Goal: Task Accomplishment & Management: Manage account settings

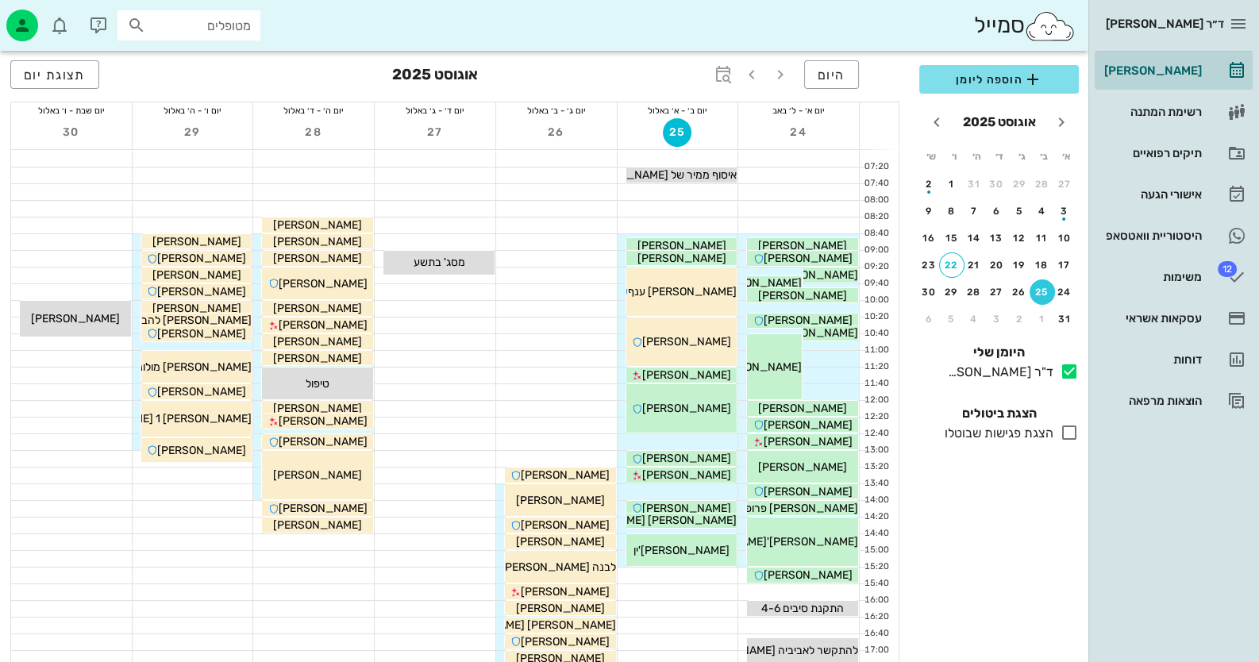
drag, startPoint x: 0, startPoint y: 0, endPoint x: 502, endPoint y: 336, distance: 603.9
click at [502, 336] on div at bounding box center [556, 342] width 121 height 16
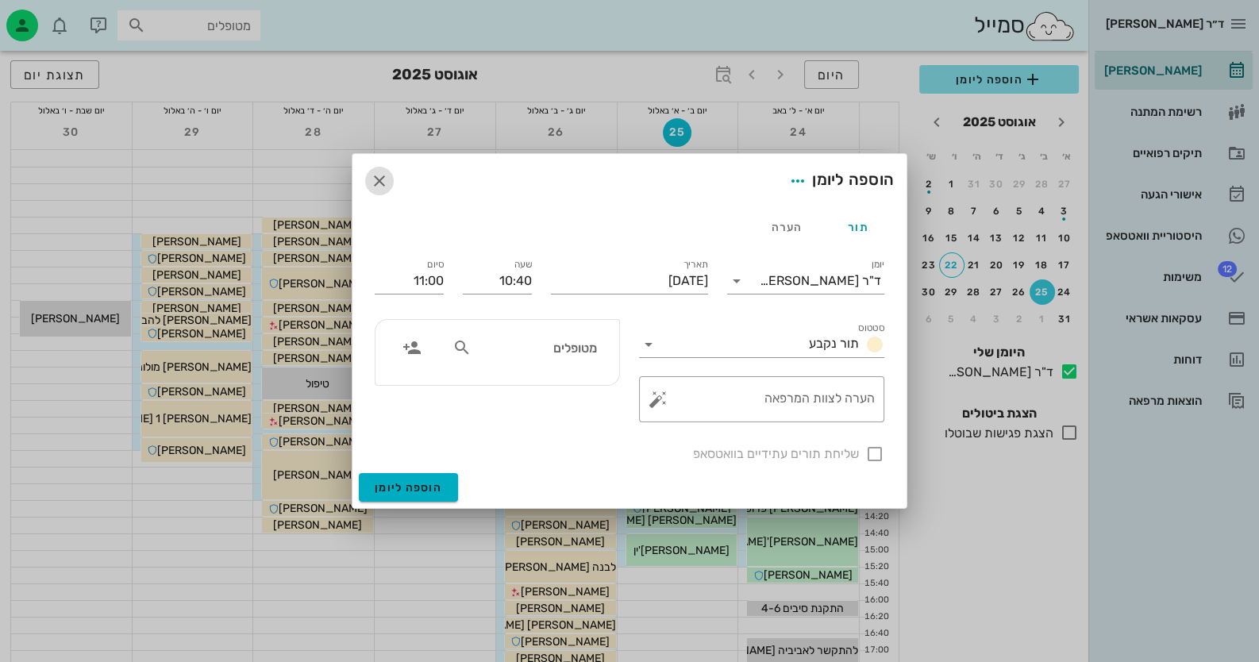
click at [381, 178] on icon "button" at bounding box center [379, 180] width 19 height 19
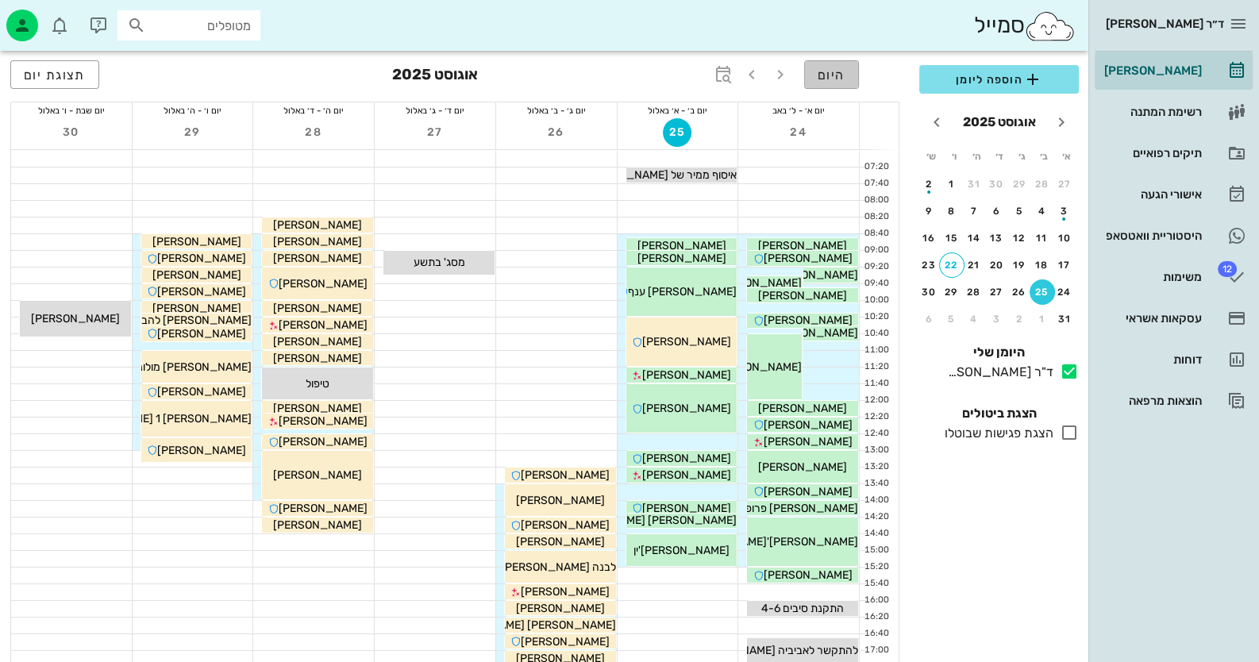
click at [833, 74] on span "היום" at bounding box center [831, 74] width 28 height 15
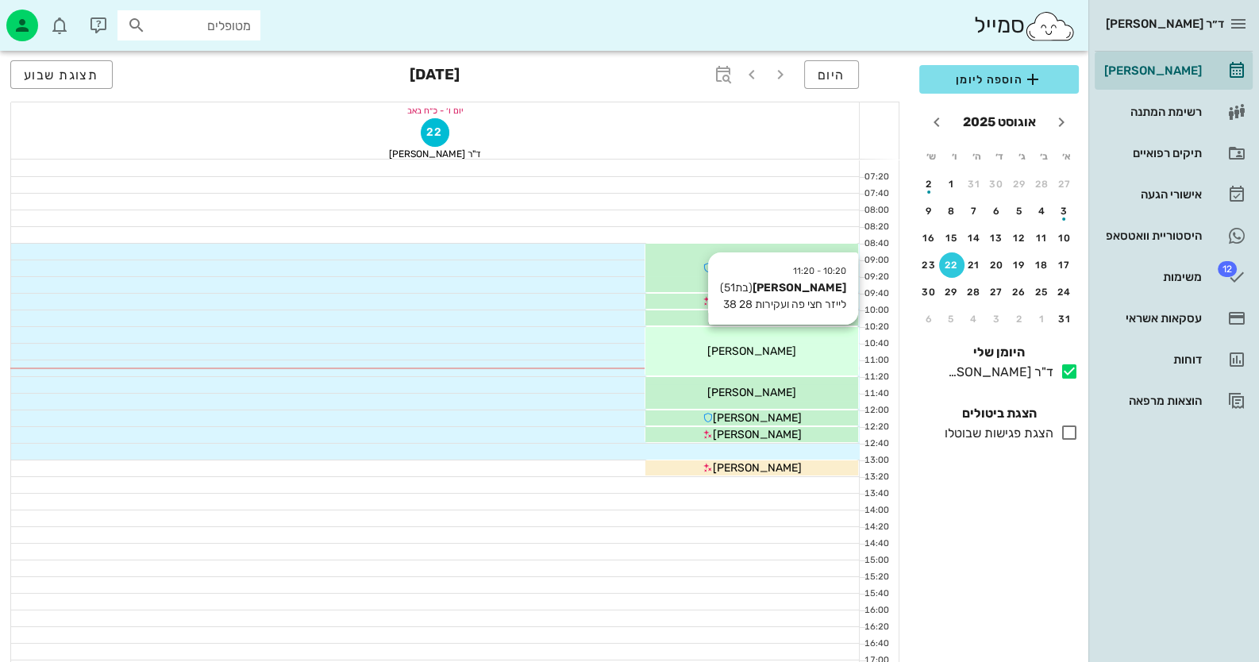
click at [766, 352] on span "[PERSON_NAME]" at bounding box center [751, 350] width 89 height 13
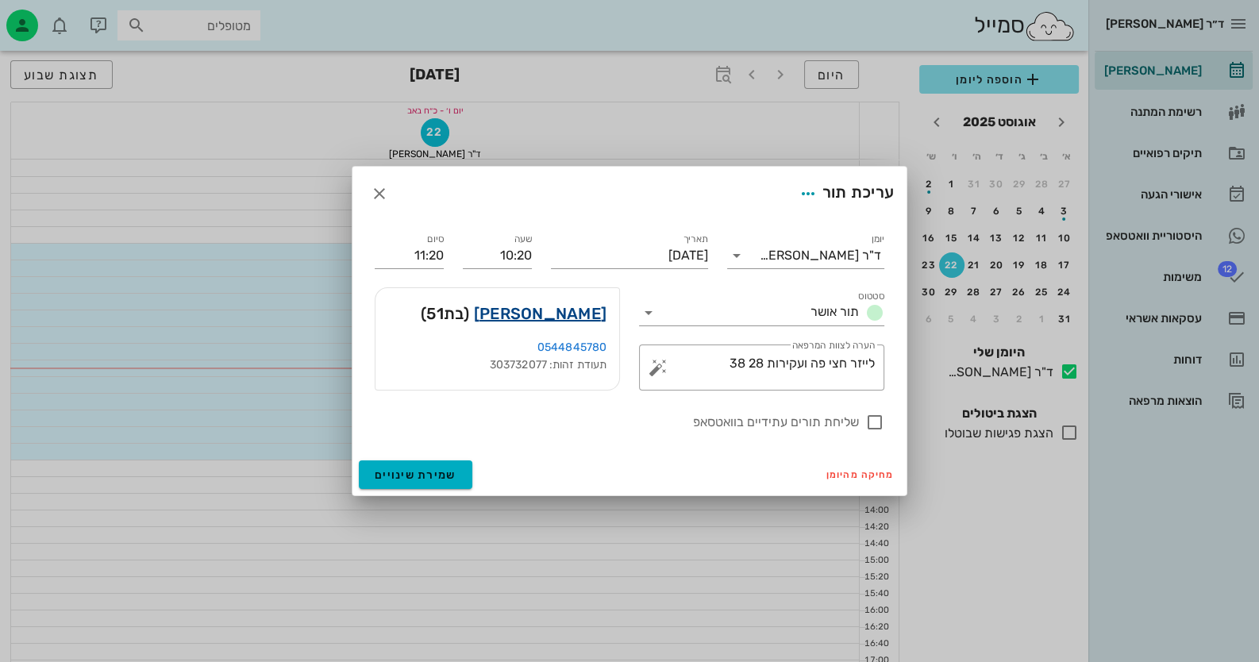
click at [566, 307] on link "ליבי לוין" at bounding box center [540, 313] width 133 height 25
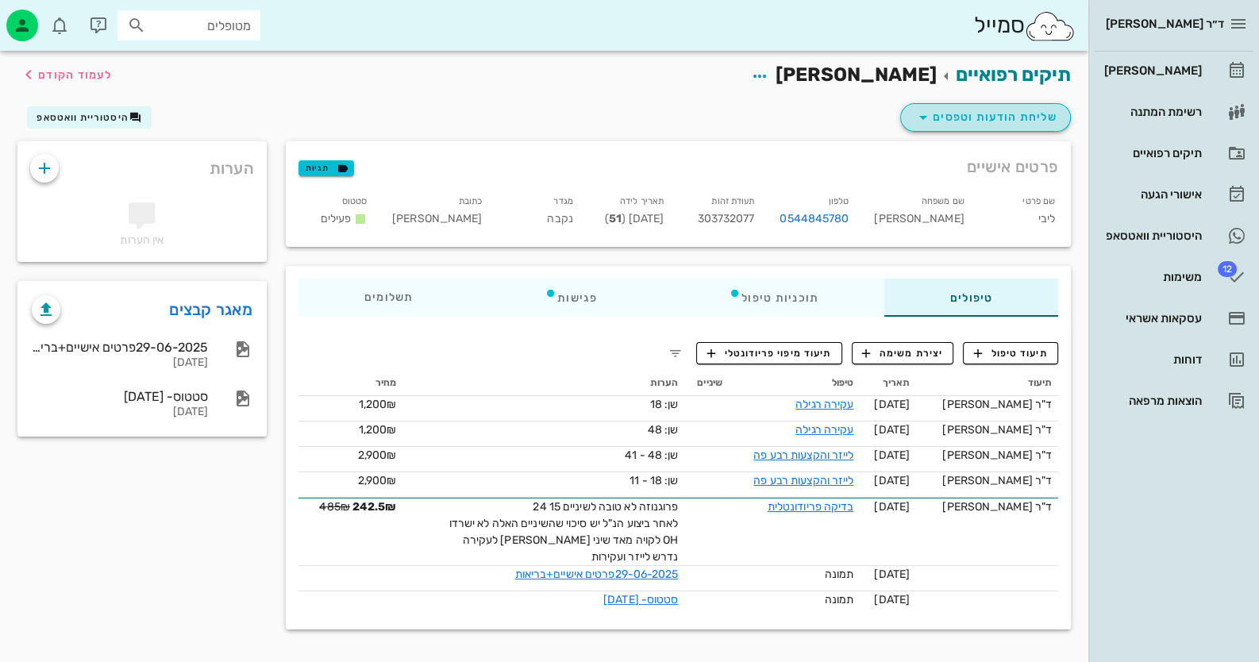
click at [1032, 108] on span "שליחת הודעות וטפסים" at bounding box center [985, 117] width 144 height 19
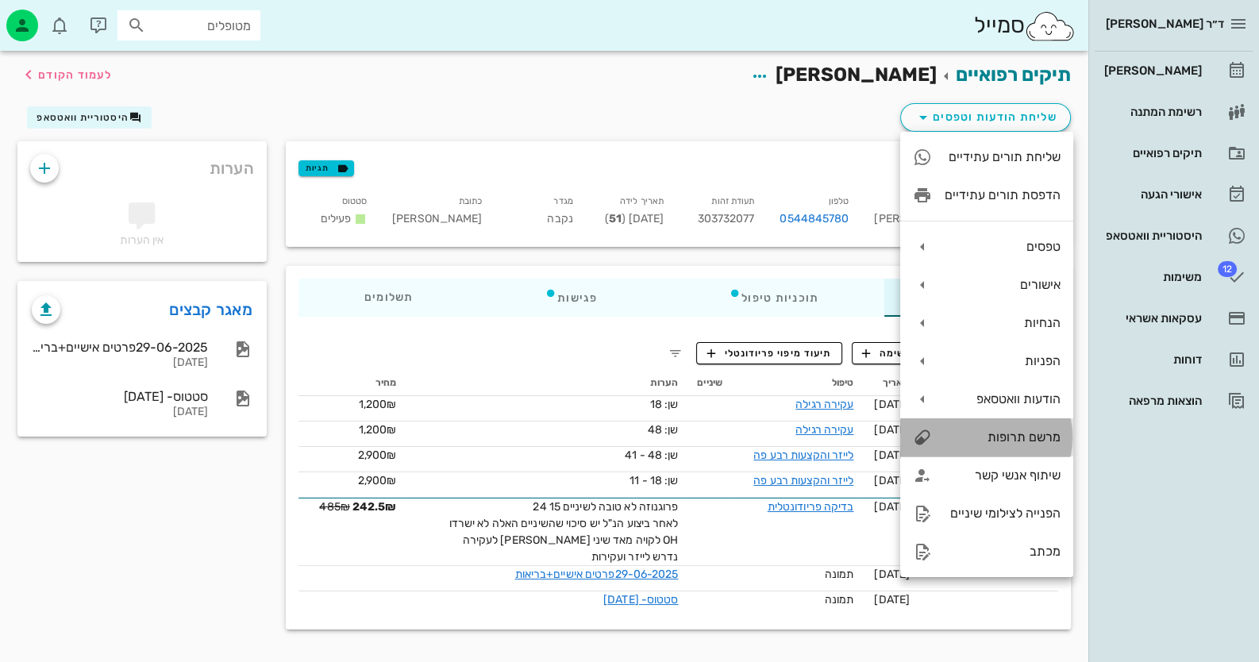
click at [1012, 420] on div "מרשם תרופות" at bounding box center [986, 437] width 173 height 38
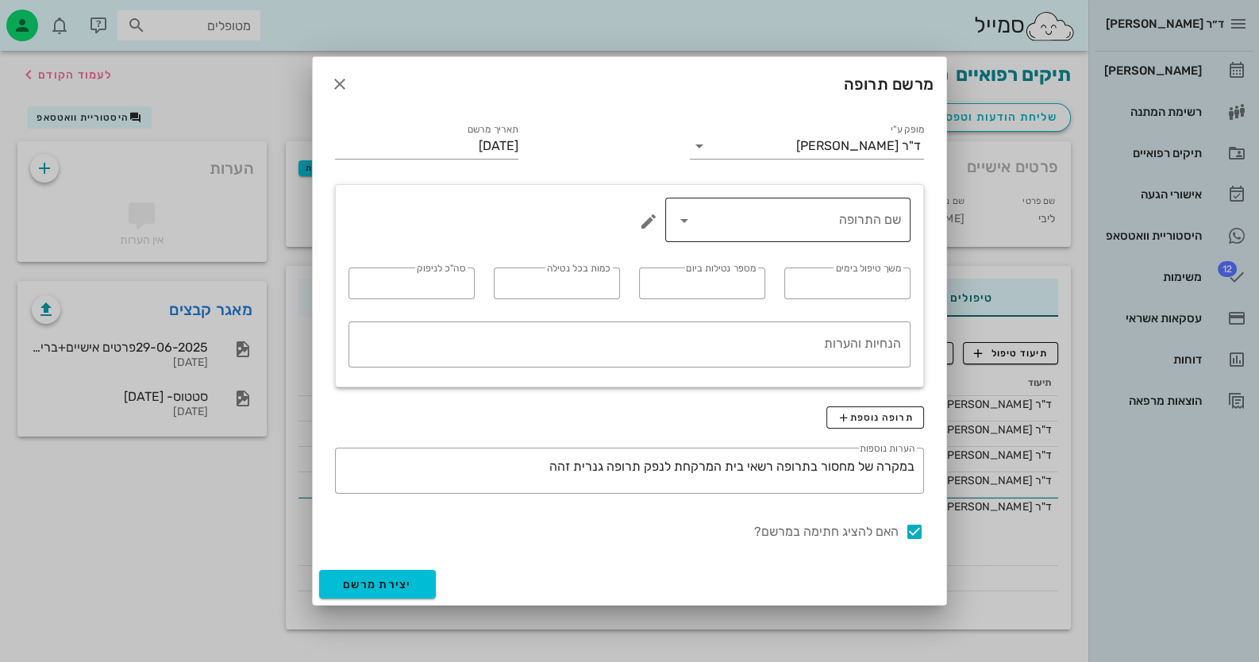
click at [804, 233] on div "שם התרופה" at bounding box center [788, 220] width 226 height 44
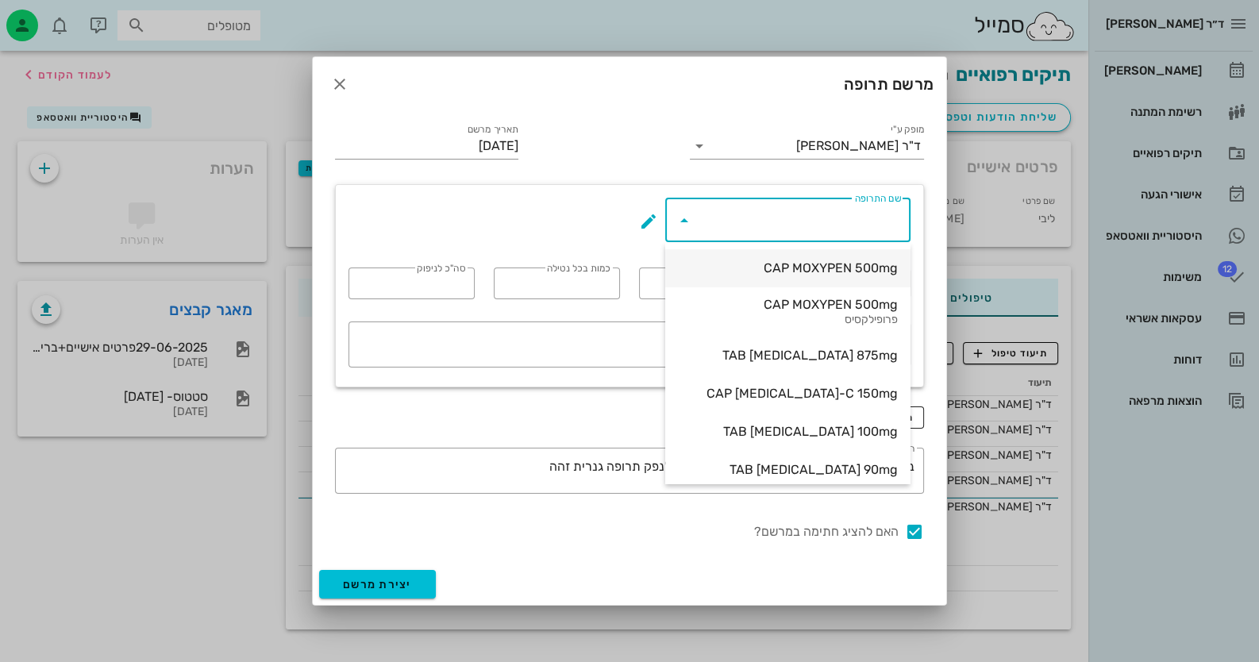
click at [821, 273] on div "CAP MOXYPEN 500mg" at bounding box center [788, 267] width 220 height 15
type input "CAP MOXYPEN 500mg"
type input "5"
type input "3"
type input "1"
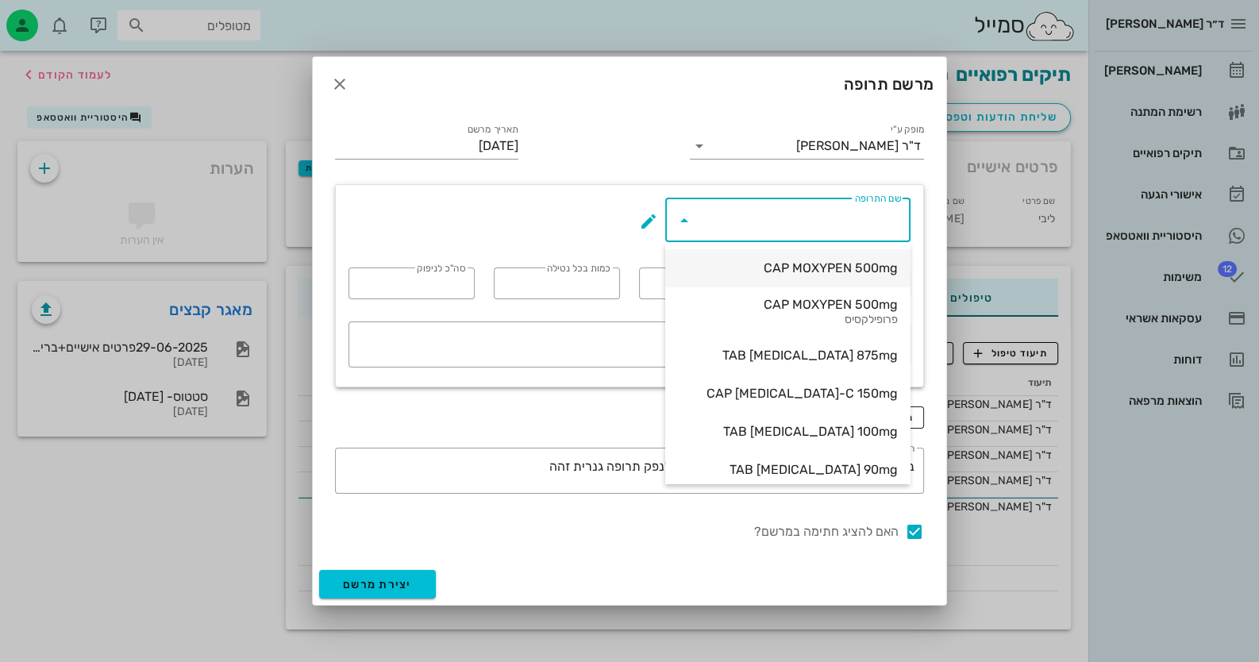
type input "15"
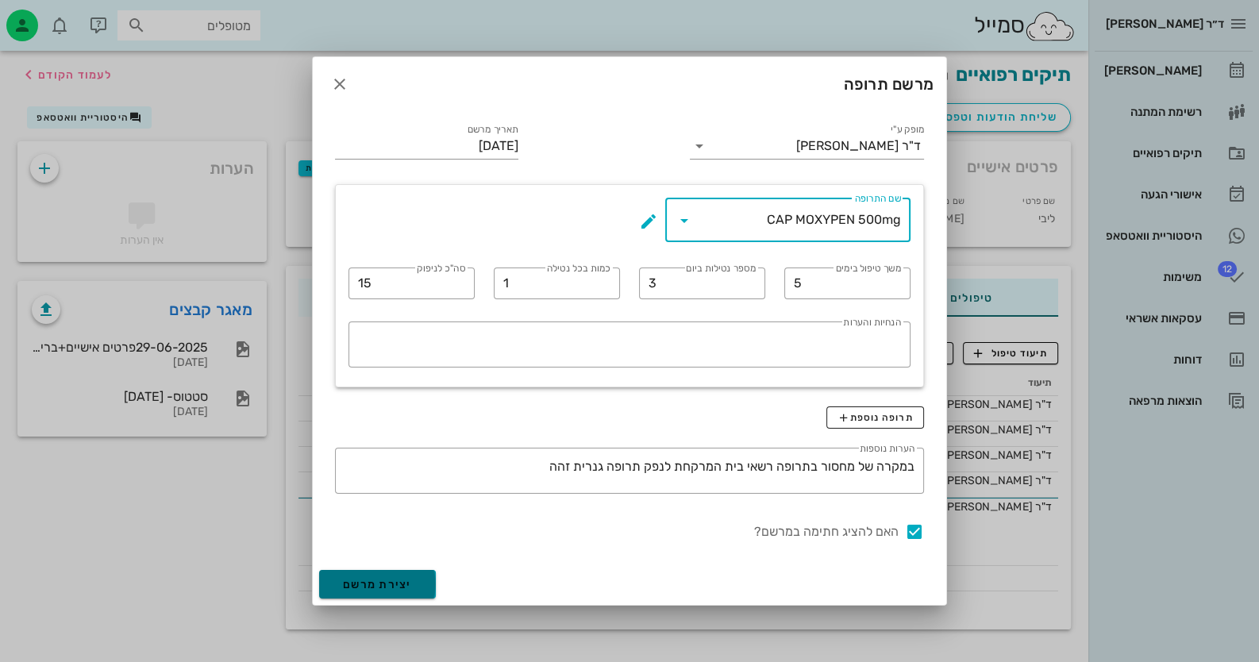
click at [431, 575] on button "יצירת מרשם" at bounding box center [377, 584] width 117 height 29
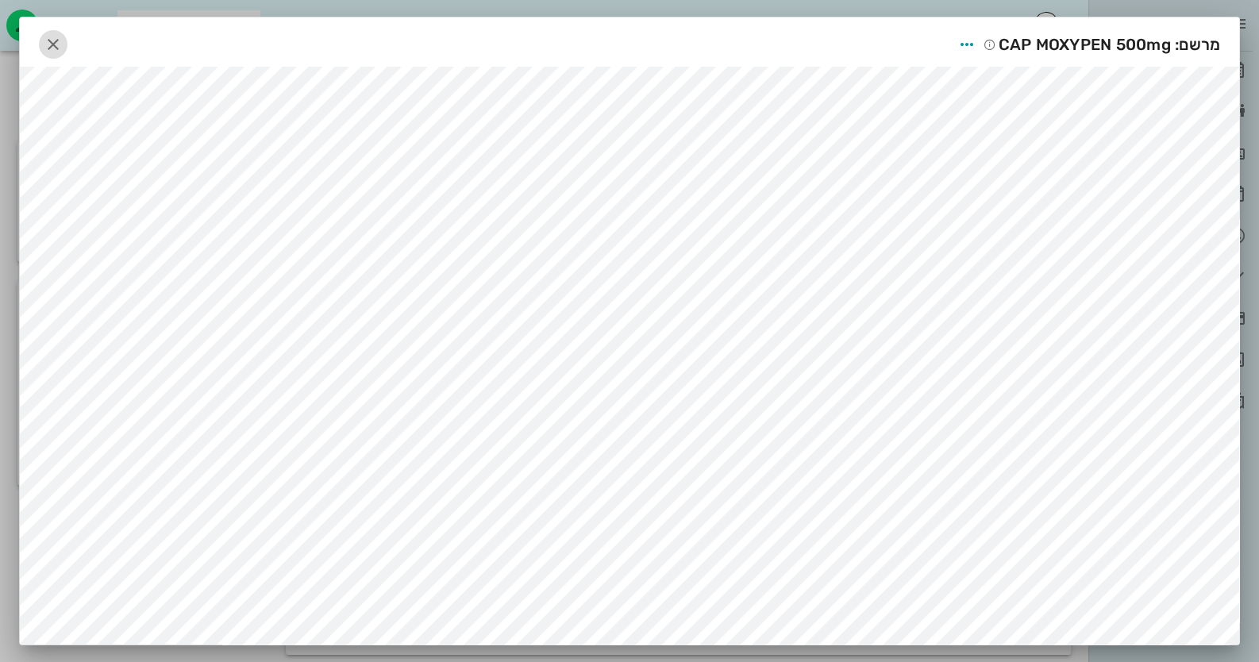
click at [56, 43] on icon "button" at bounding box center [53, 44] width 19 height 19
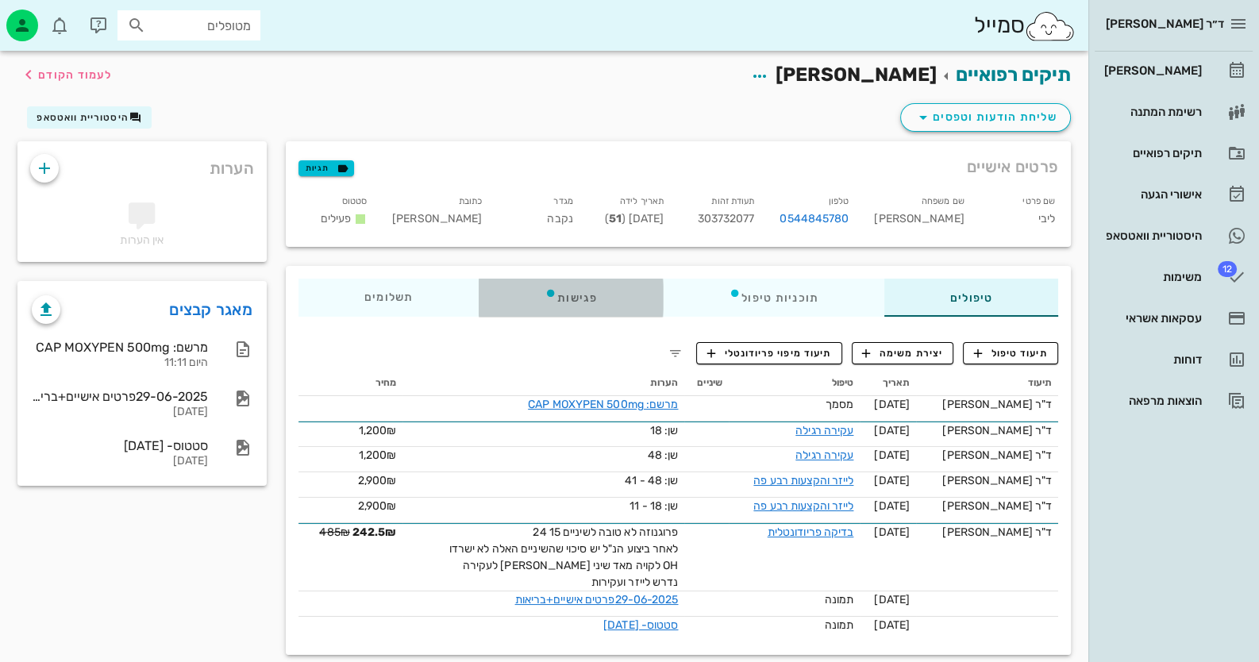
click at [594, 302] on div "פגישות" at bounding box center [571, 298] width 184 height 38
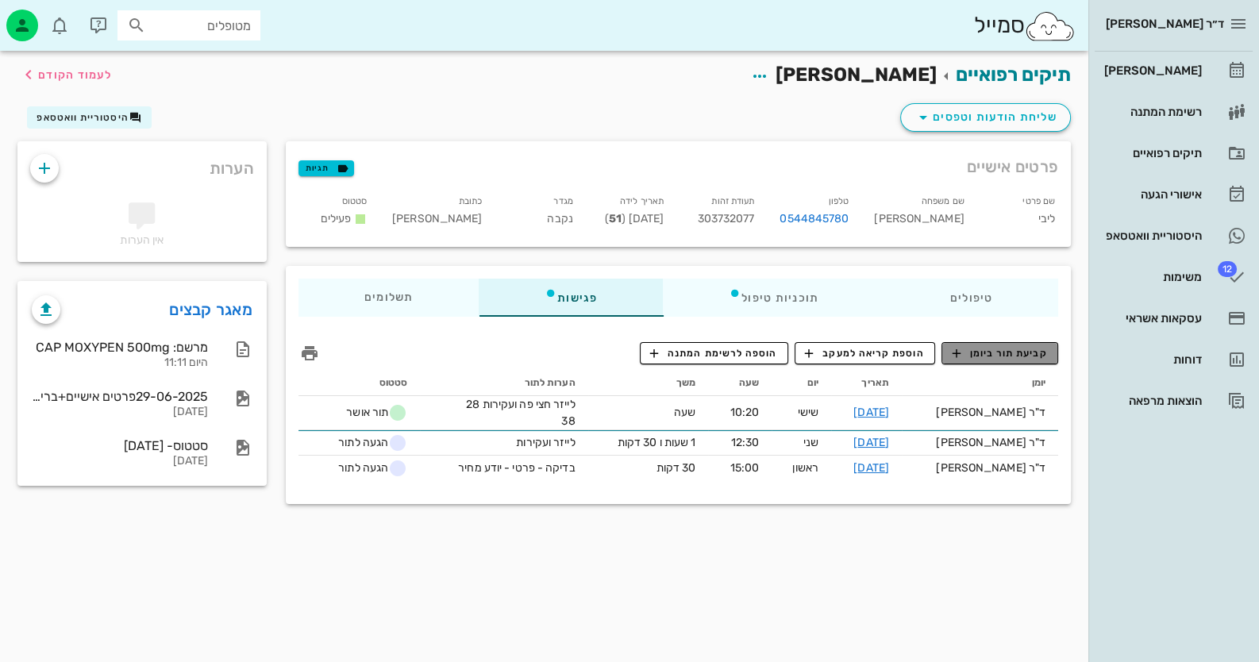
click at [1036, 356] on span "קביעת תור ביומן" at bounding box center [998, 353] width 95 height 14
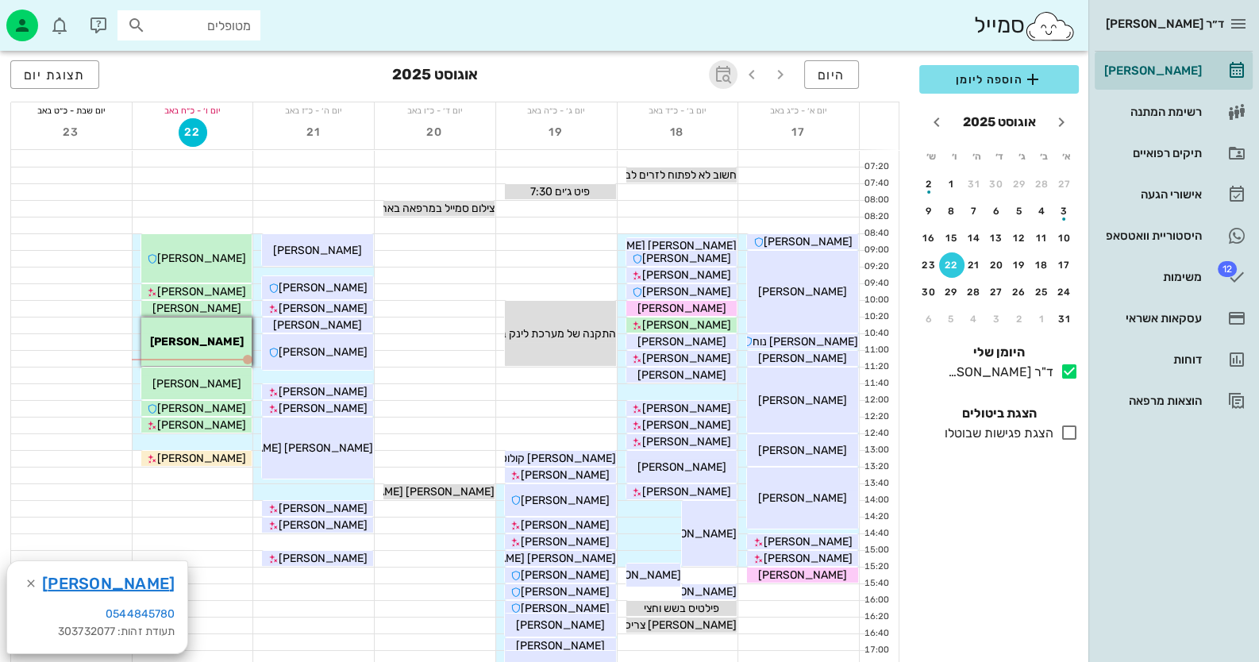
click at [717, 75] on icon "button" at bounding box center [722, 74] width 19 height 19
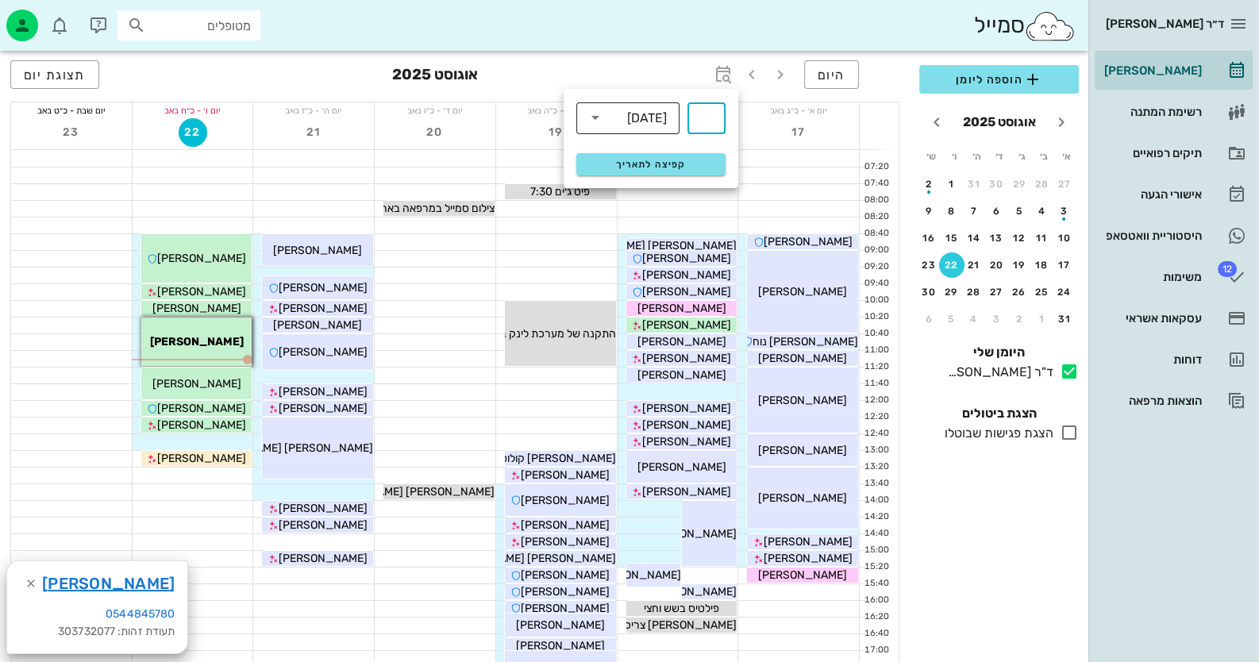
click at [622, 129] on input "text" at bounding box center [617, 117] width 19 height 25
click at [647, 190] on div "חודשים" at bounding box center [628, 187] width 78 height 13
click at [703, 114] on input "text" at bounding box center [706, 118] width 19 height 25
type input "3"
click at [702, 156] on button "קפיצה לתאריך" at bounding box center [650, 164] width 149 height 22
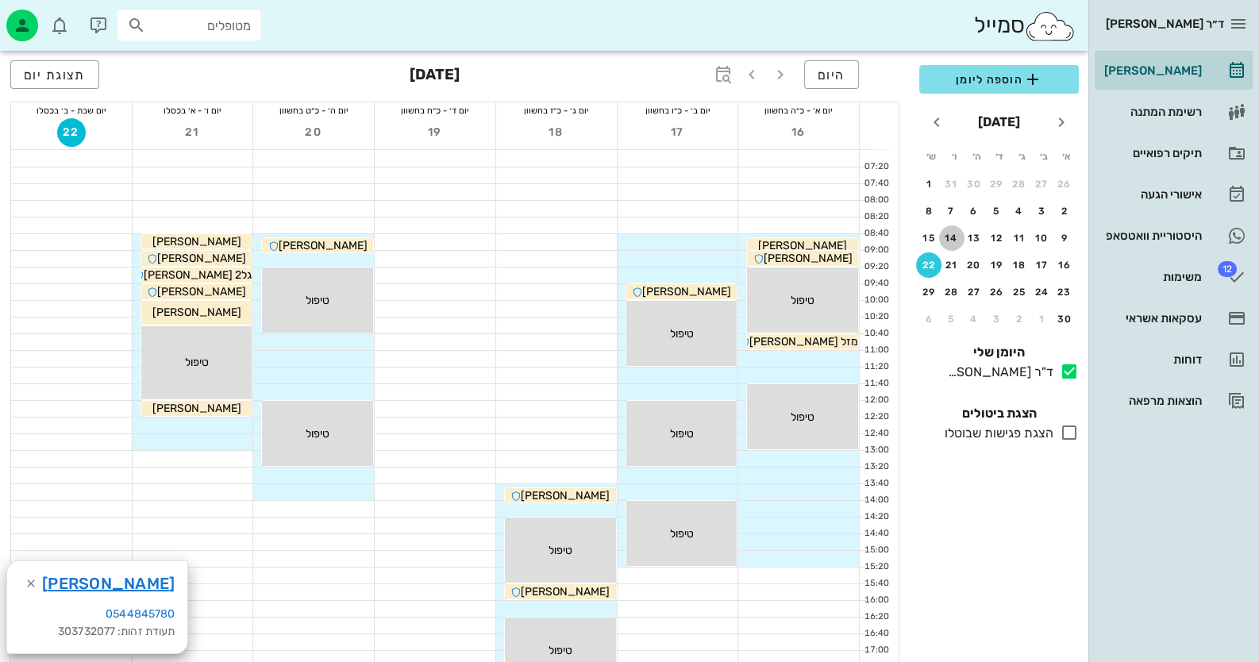
click at [959, 244] on button "14" at bounding box center [951, 237] width 25 height 25
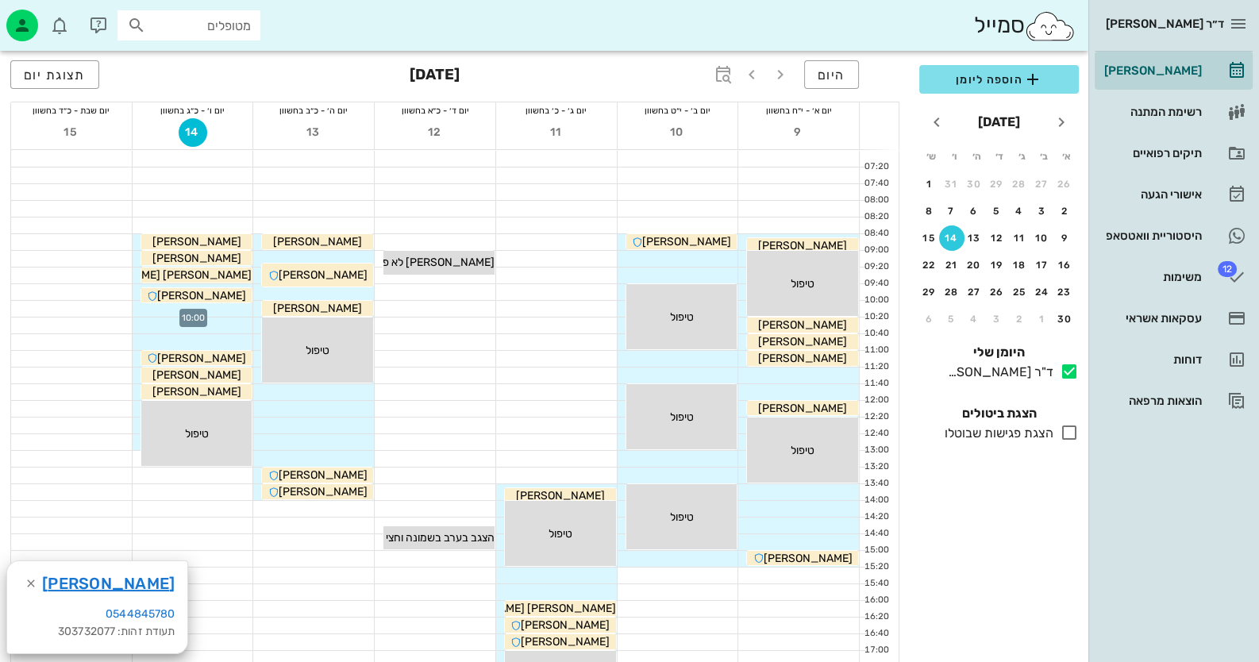
click at [214, 307] on div at bounding box center [193, 309] width 121 height 16
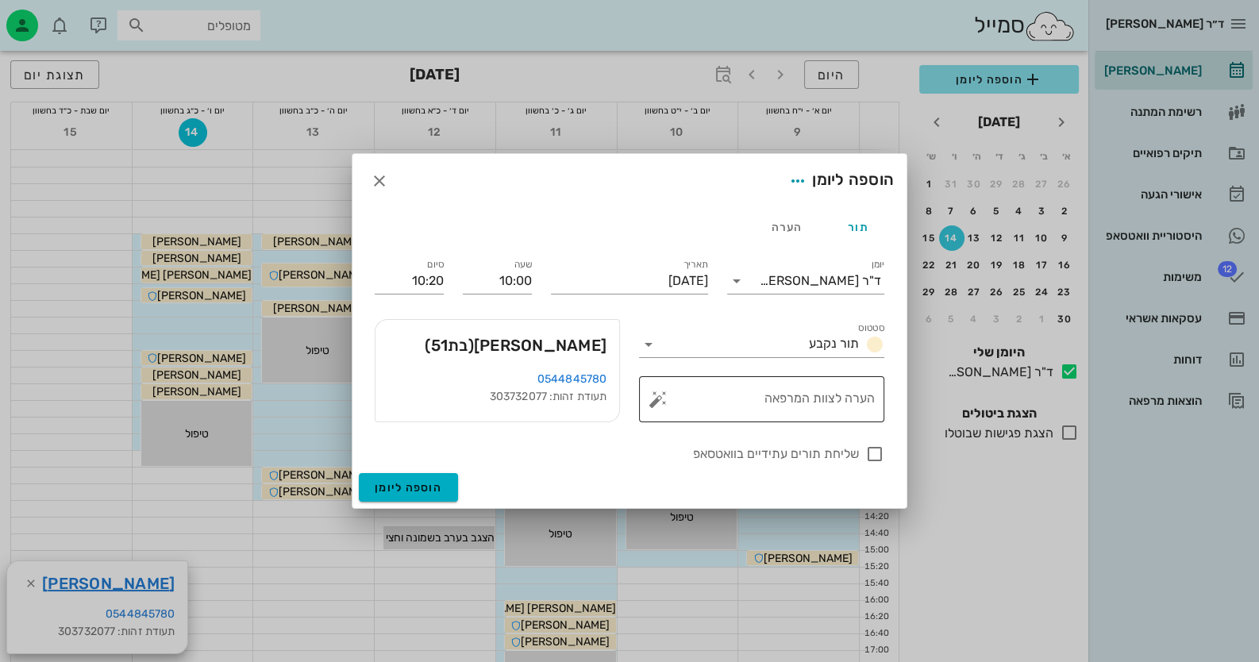
click at [652, 400] on button "button" at bounding box center [657, 399] width 19 height 19
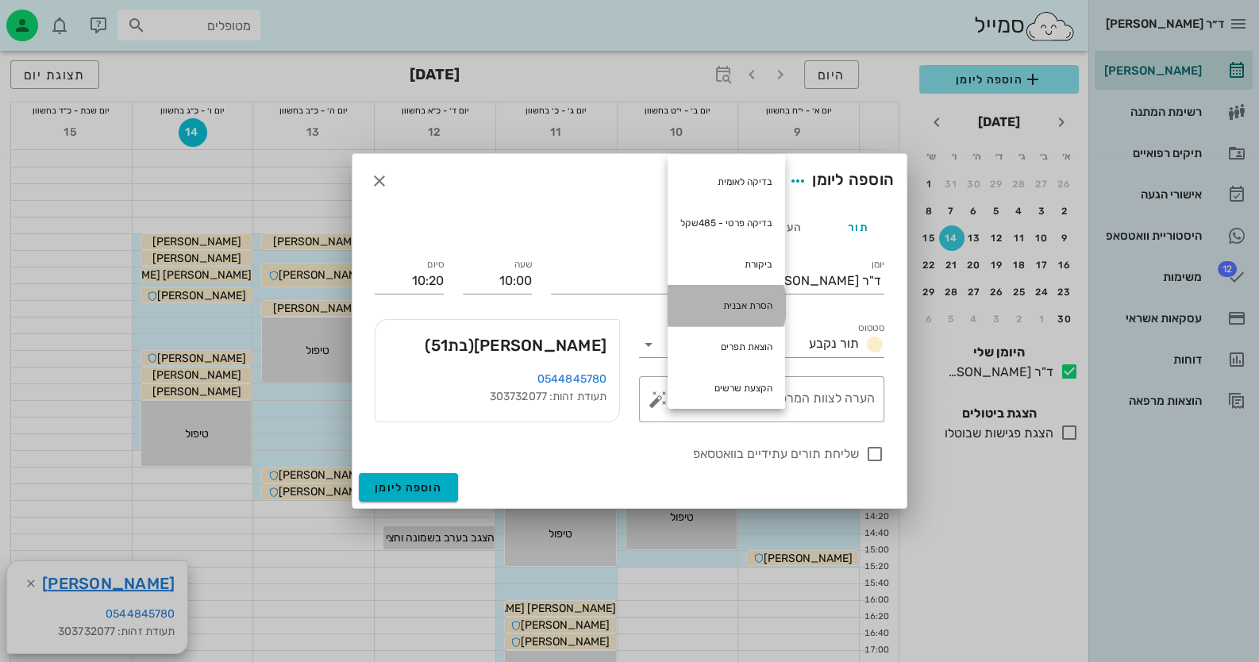
click at [723, 293] on div "הסרת אבנית" at bounding box center [725, 305] width 117 height 41
type textarea "הסרת אבנית"
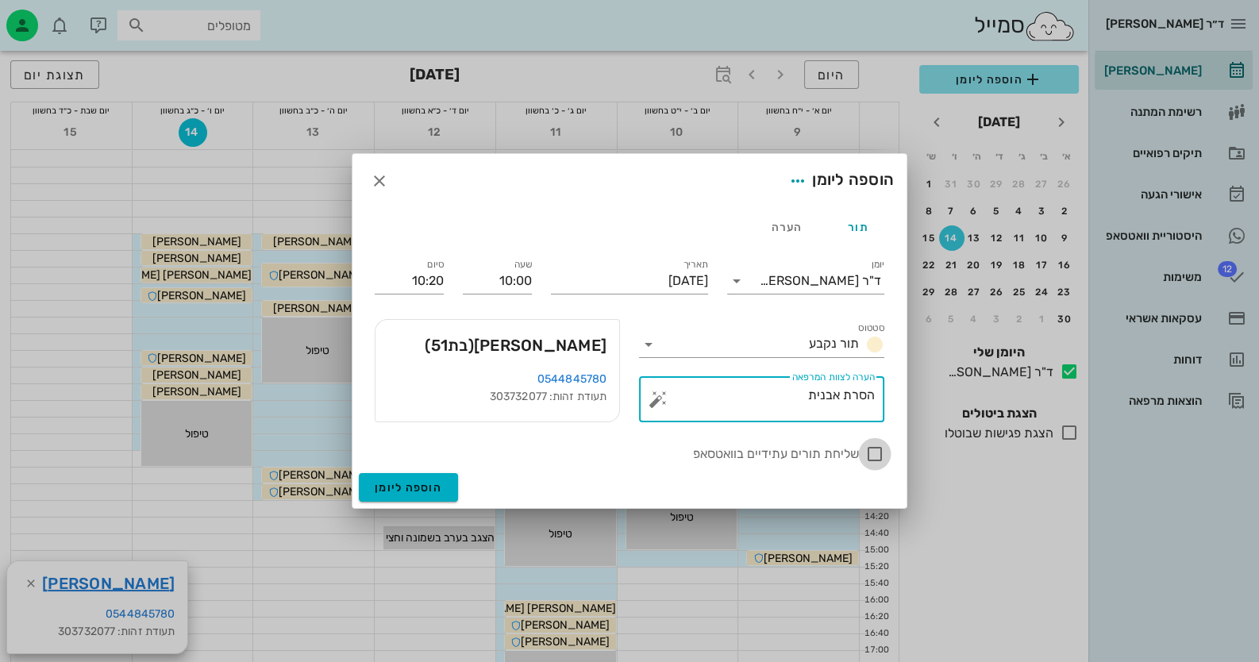
click at [878, 452] on div at bounding box center [874, 453] width 27 height 27
checkbox input "true"
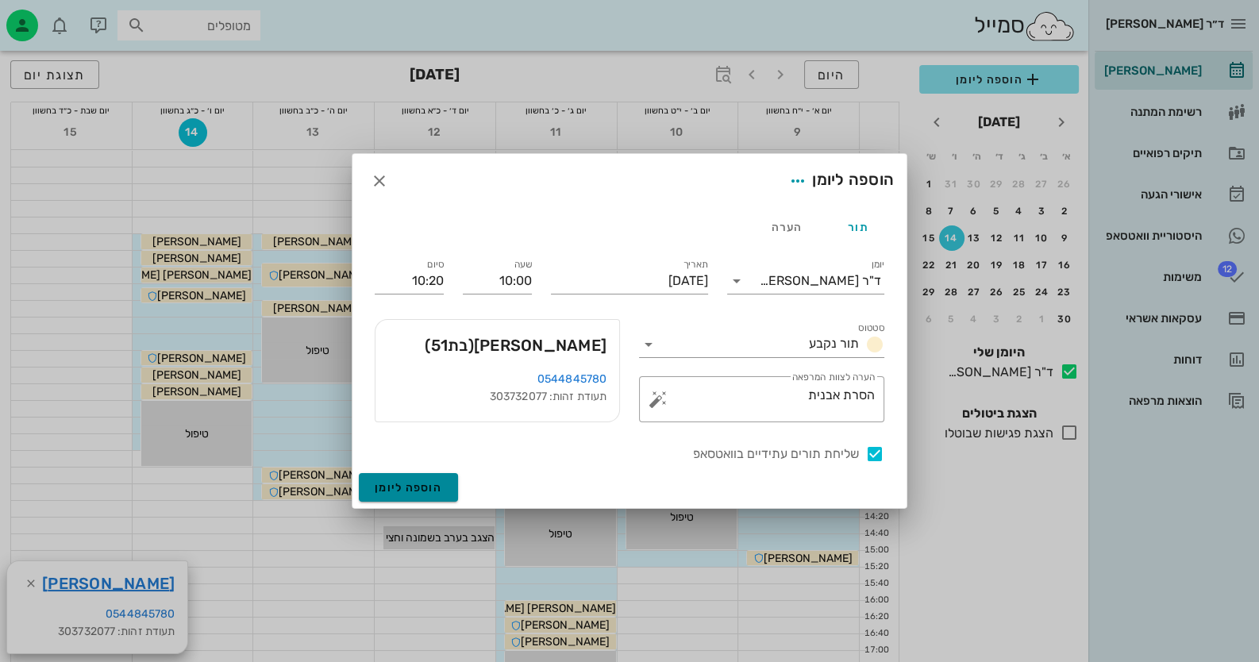
click at [393, 494] on span "הוספה ליומן" at bounding box center [408, 487] width 67 height 13
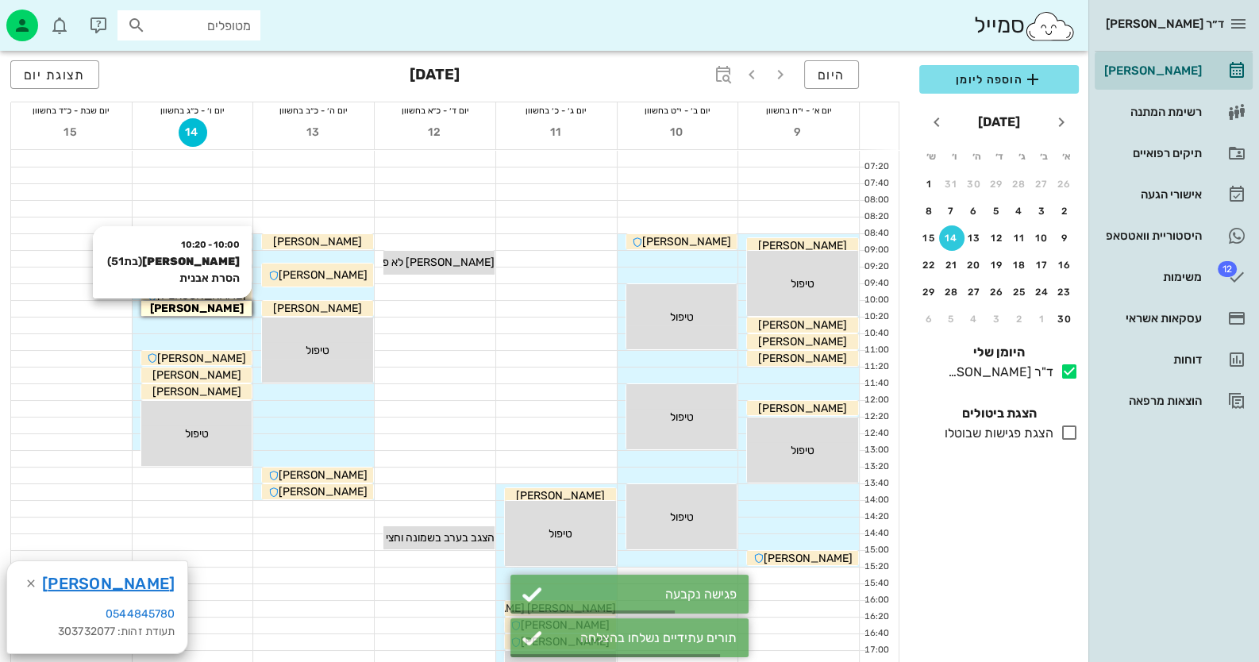
click at [218, 305] on div "[PERSON_NAME]" at bounding box center [196, 308] width 111 height 17
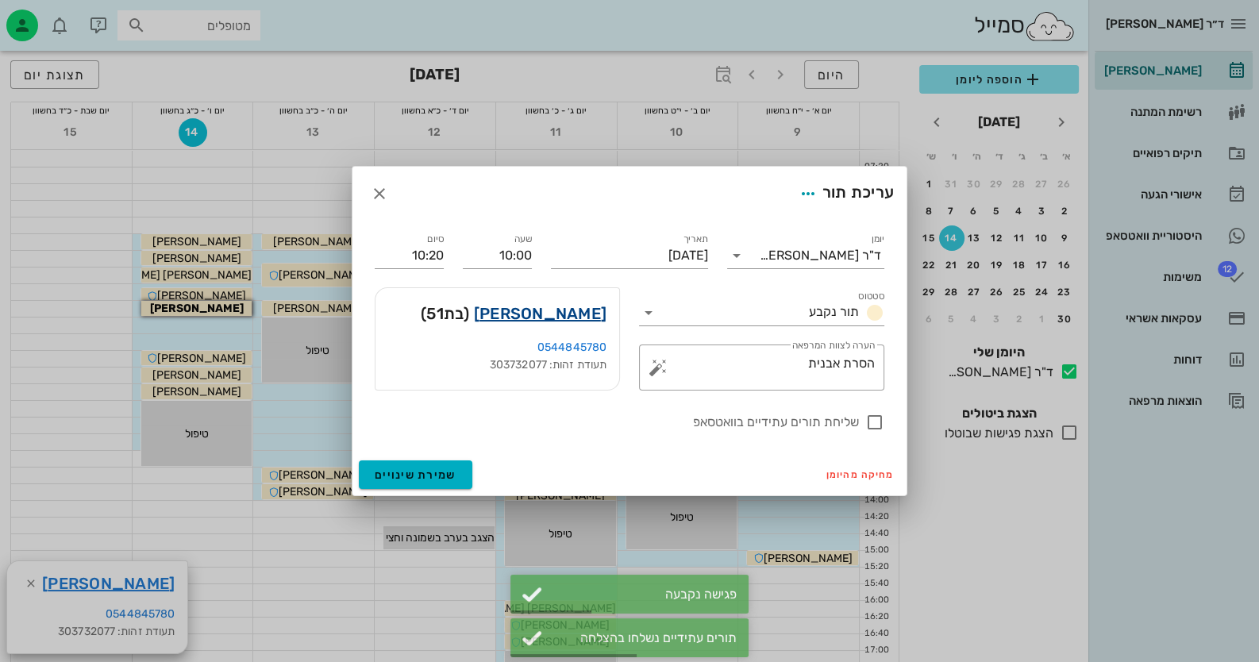
click at [563, 317] on link "ליבי לוין" at bounding box center [540, 313] width 133 height 25
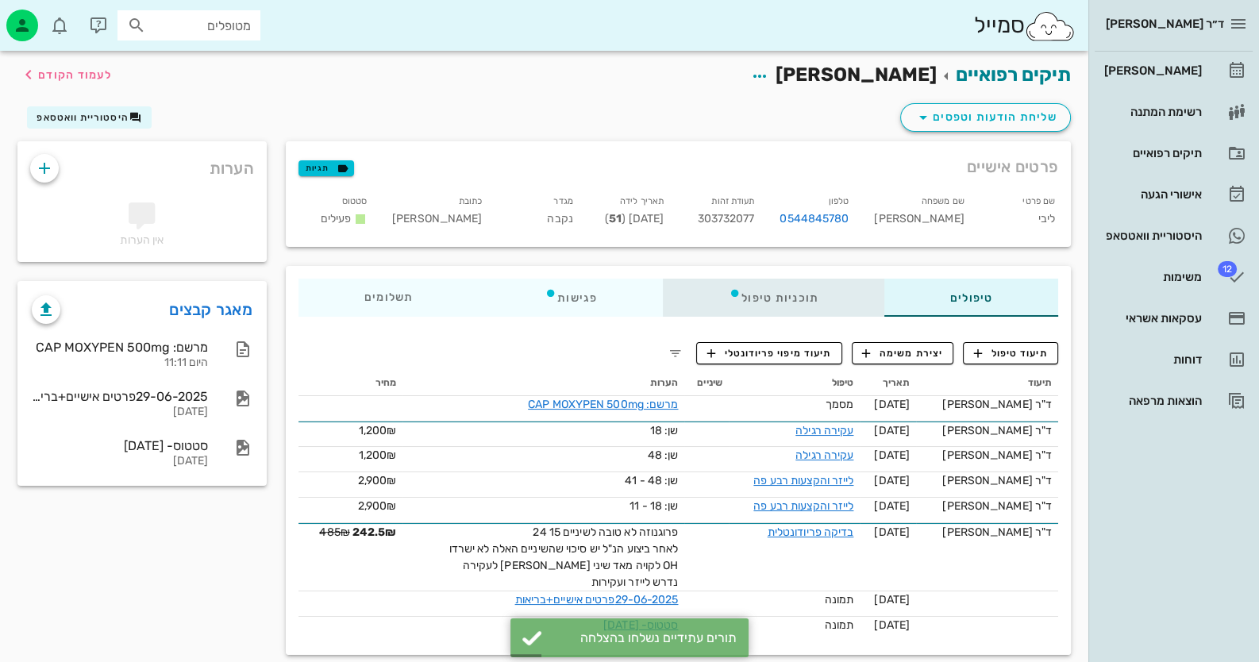
click at [752, 294] on div "תוכניות טיפול" at bounding box center [773, 298] width 221 height 38
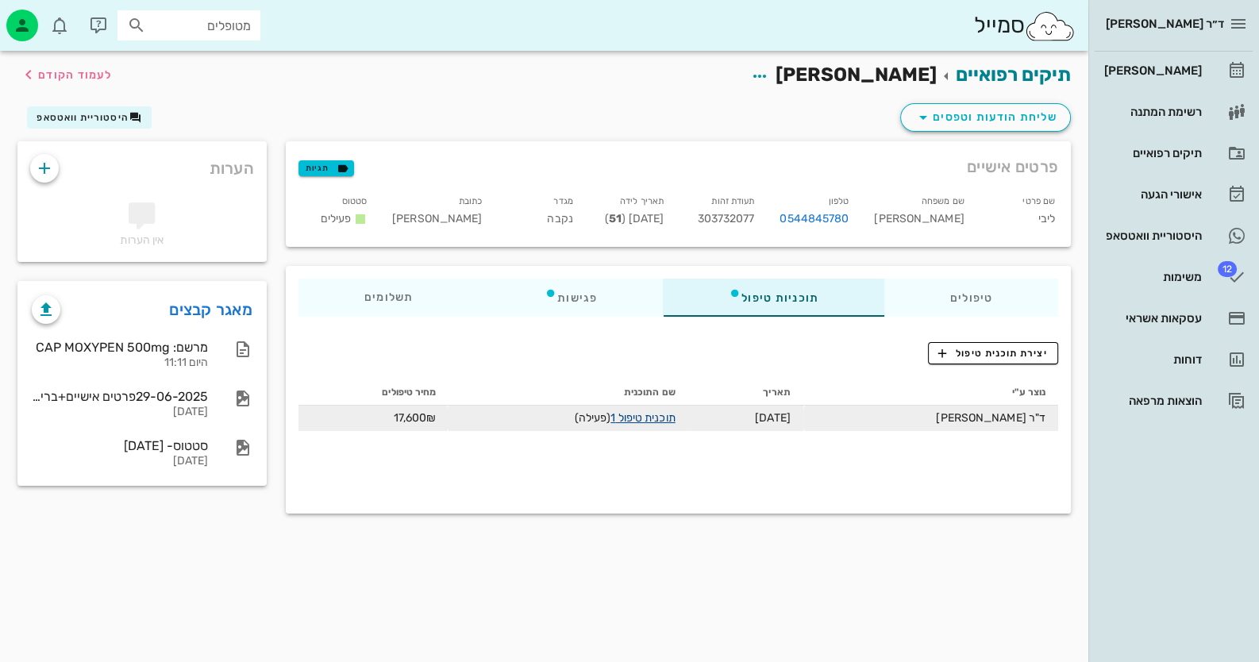
click at [668, 416] on link "תוכנית טיפול 1" at bounding box center [642, 417] width 64 height 13
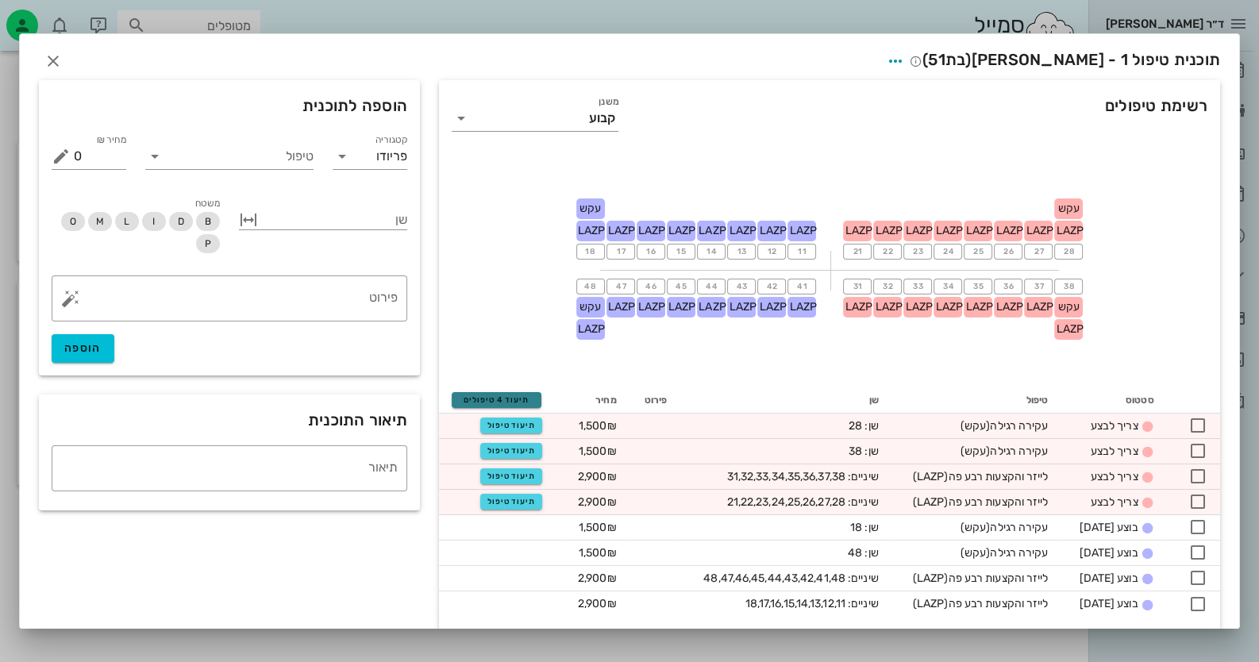
click at [541, 398] on button "תיעוד 4 טיפולים" at bounding box center [497, 400] width 90 height 16
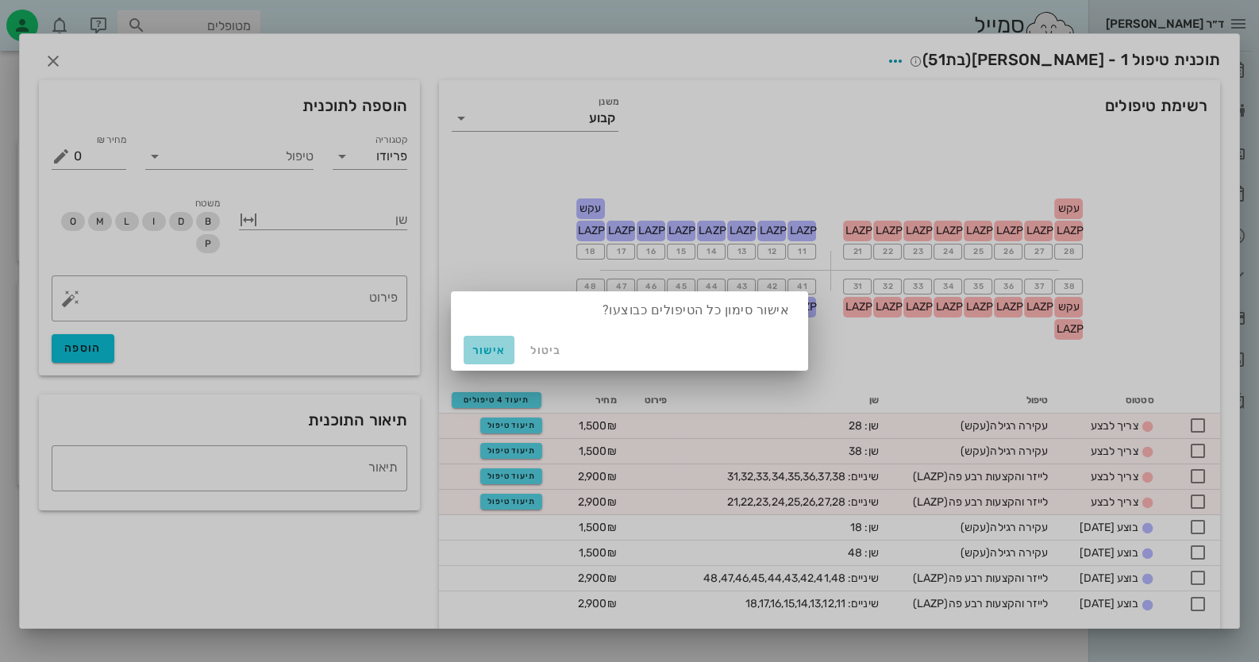
click at [486, 348] on span "אישור" at bounding box center [489, 350] width 38 height 13
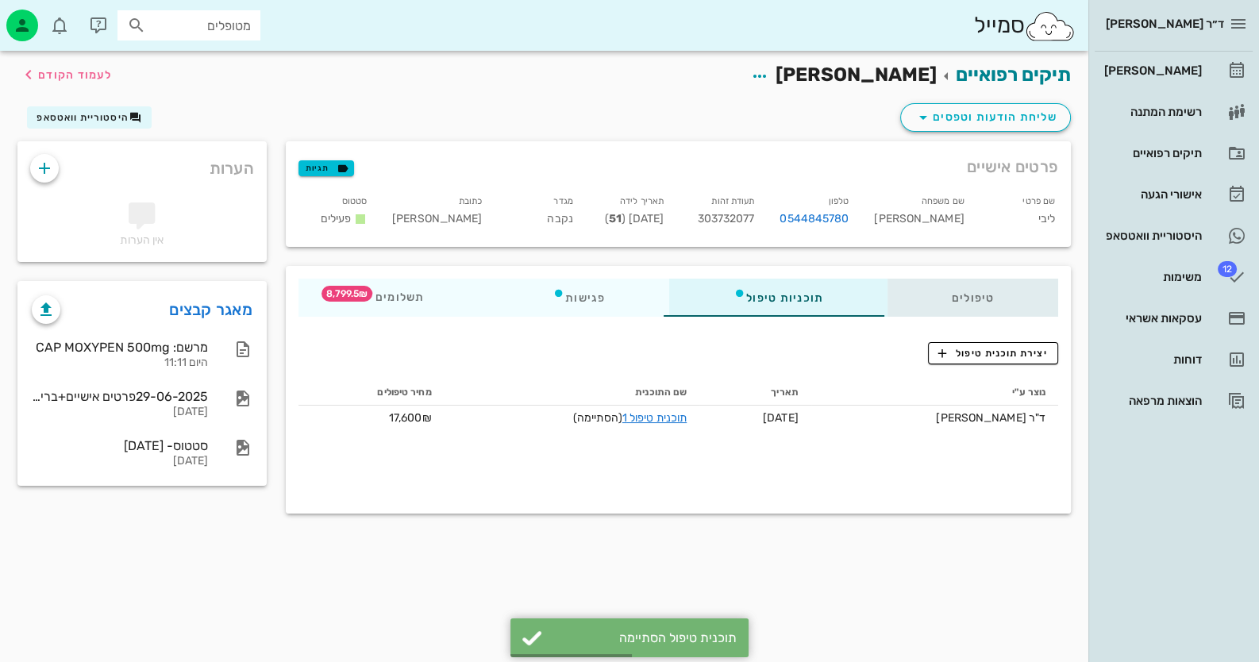
click at [948, 287] on div "טיפולים" at bounding box center [972, 298] width 171 height 38
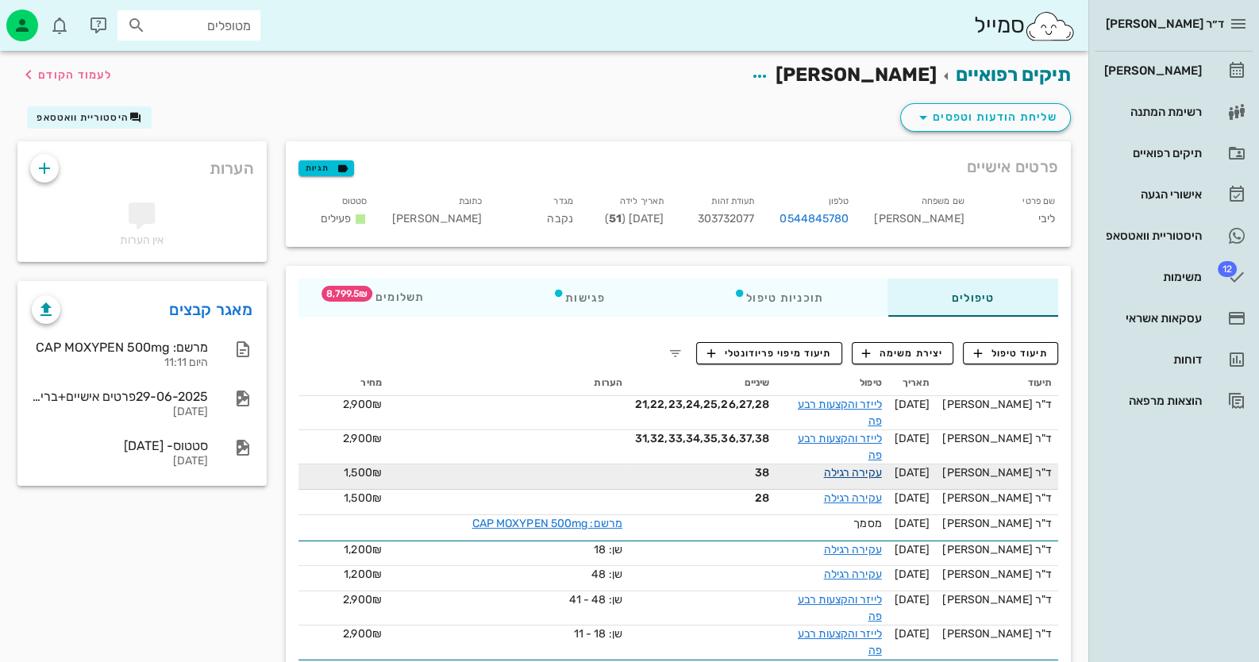
click at [882, 466] on link "עקירה רגילה" at bounding box center [853, 472] width 58 height 13
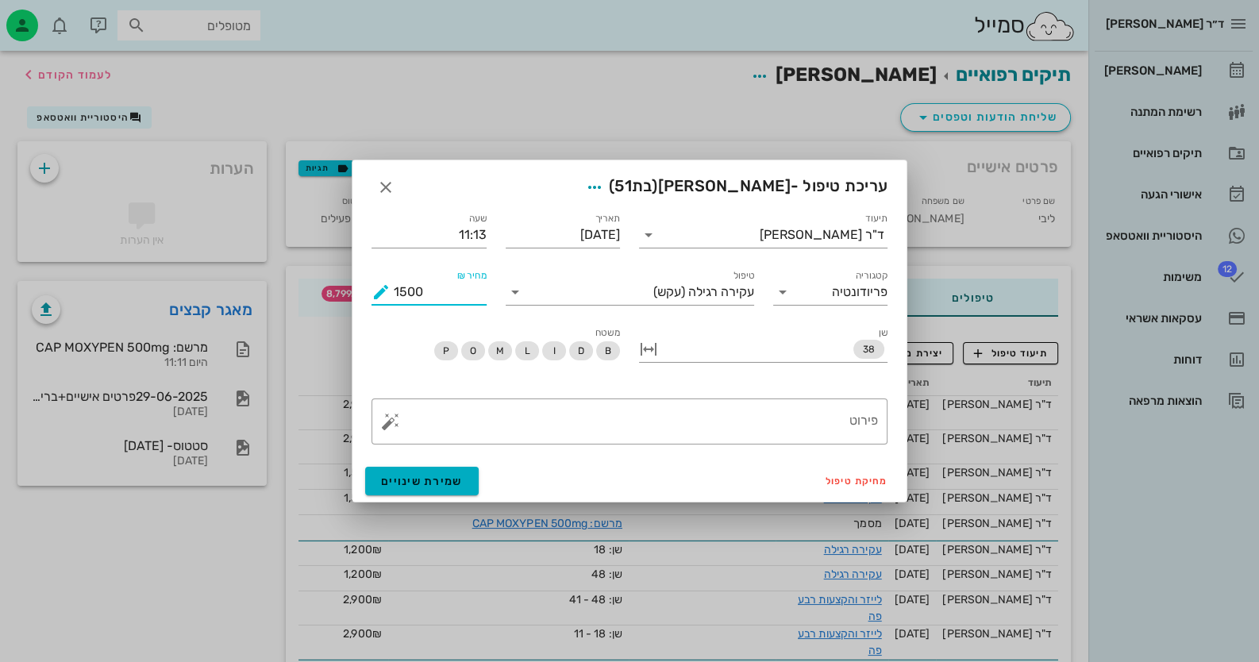
drag, startPoint x: 421, startPoint y: 293, endPoint x: 374, endPoint y: 301, distance: 47.5
click at [374, 301] on div "מחיר ₪ 1500" at bounding box center [428, 291] width 115 height 25
type input "1200"
click at [407, 487] on button "שמירת שינויים" at bounding box center [421, 481] width 113 height 29
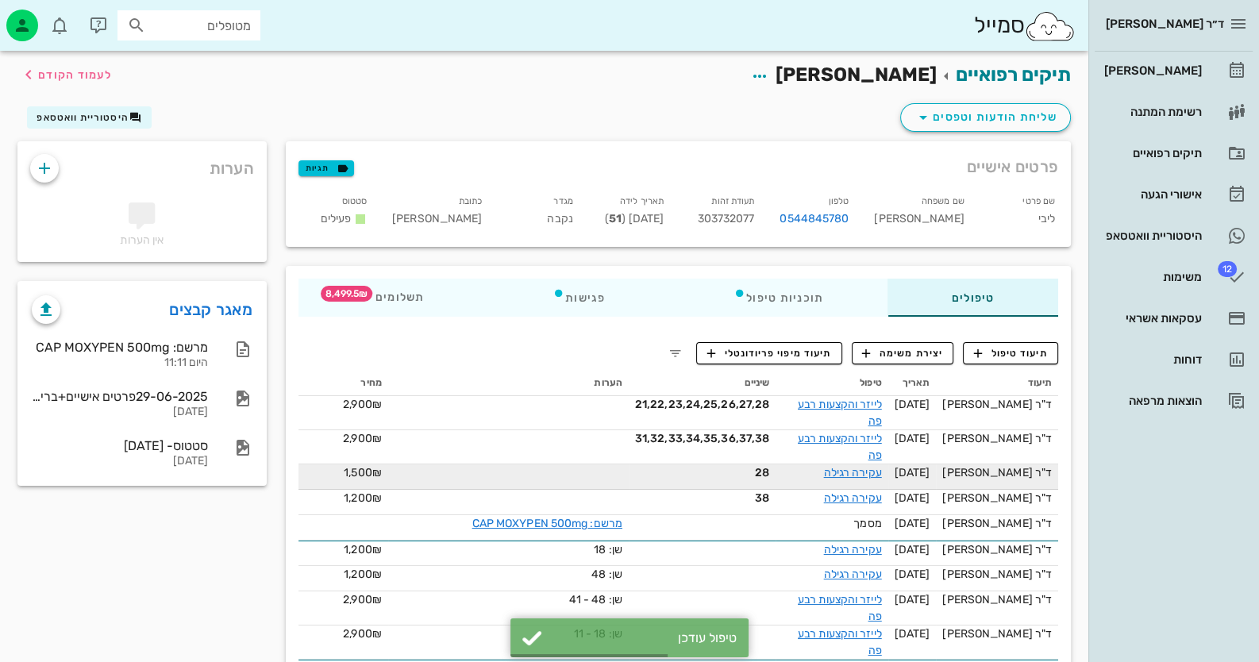
click at [376, 466] on span "1,500₪" at bounding box center [363, 472] width 38 height 13
click at [882, 466] on link "עקירה רגילה" at bounding box center [853, 472] width 58 height 13
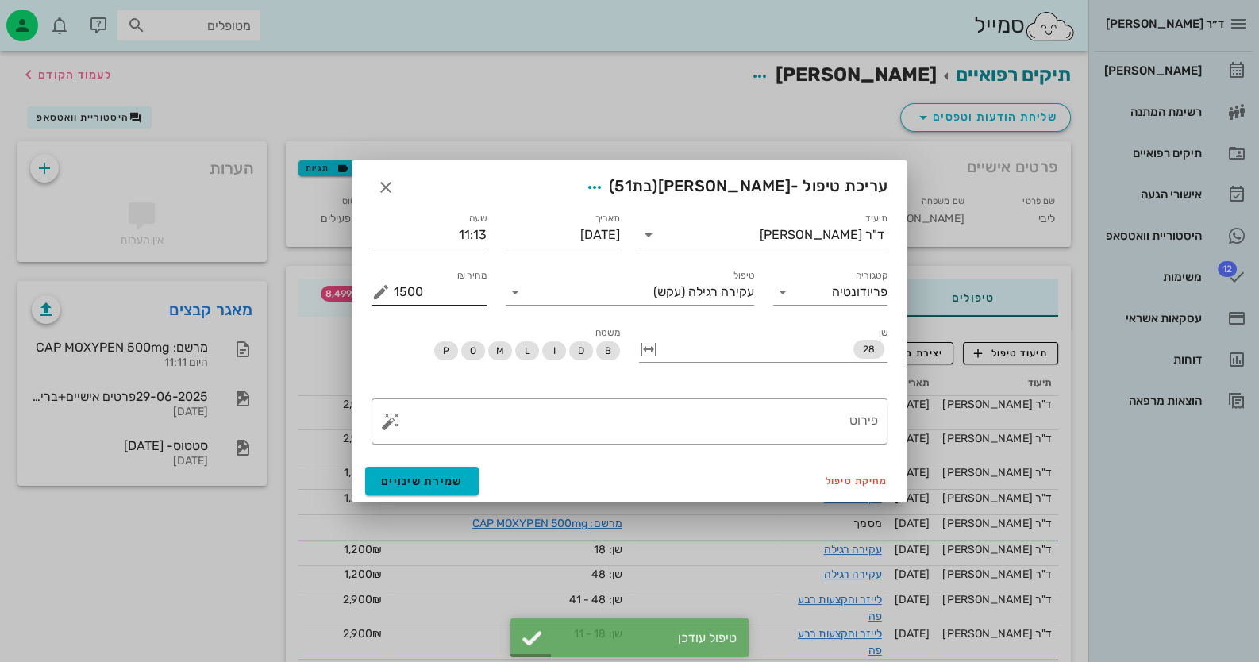
click at [419, 294] on input "1500" at bounding box center [440, 291] width 93 height 25
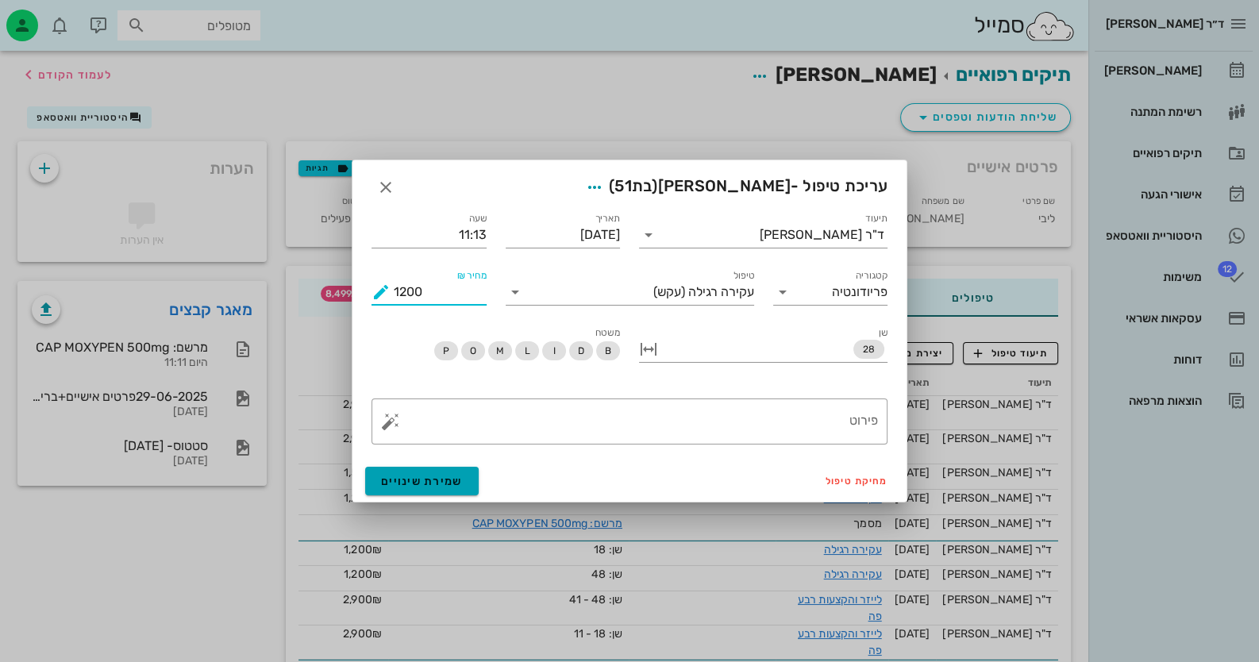
type input "1200"
click at [448, 478] on span "שמירת שינויים" at bounding box center [422, 481] width 82 height 13
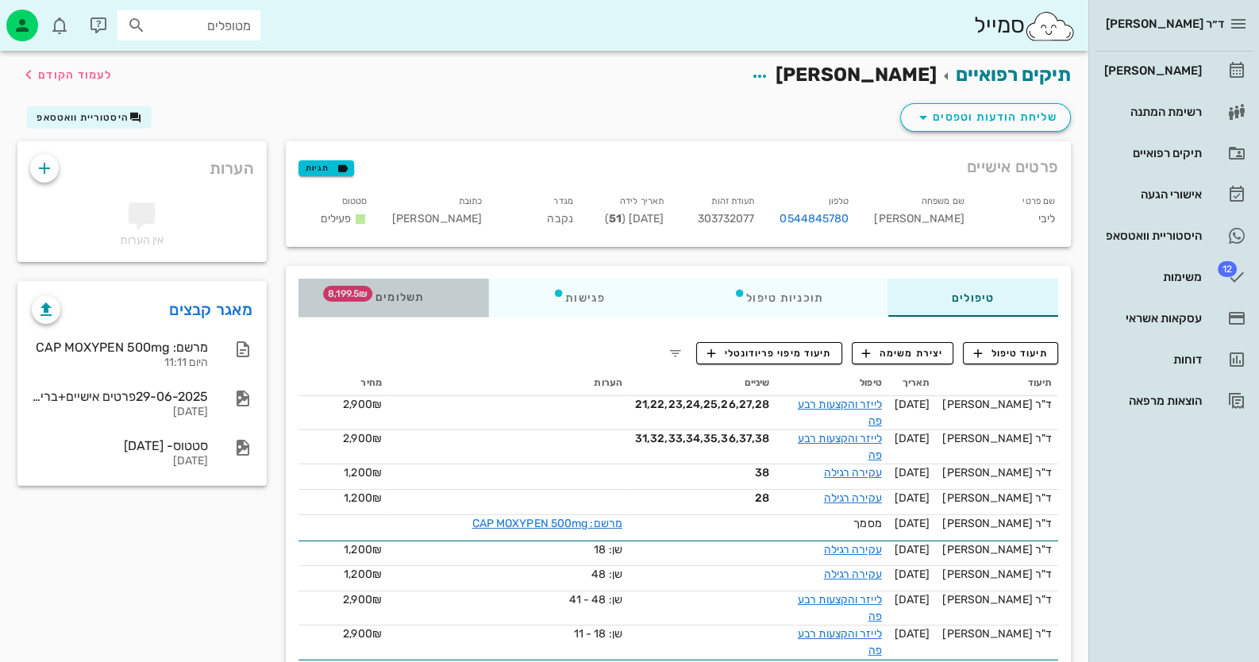
click at [403, 300] on span "תשלומים 8,199.5₪" at bounding box center [394, 297] width 62 height 11
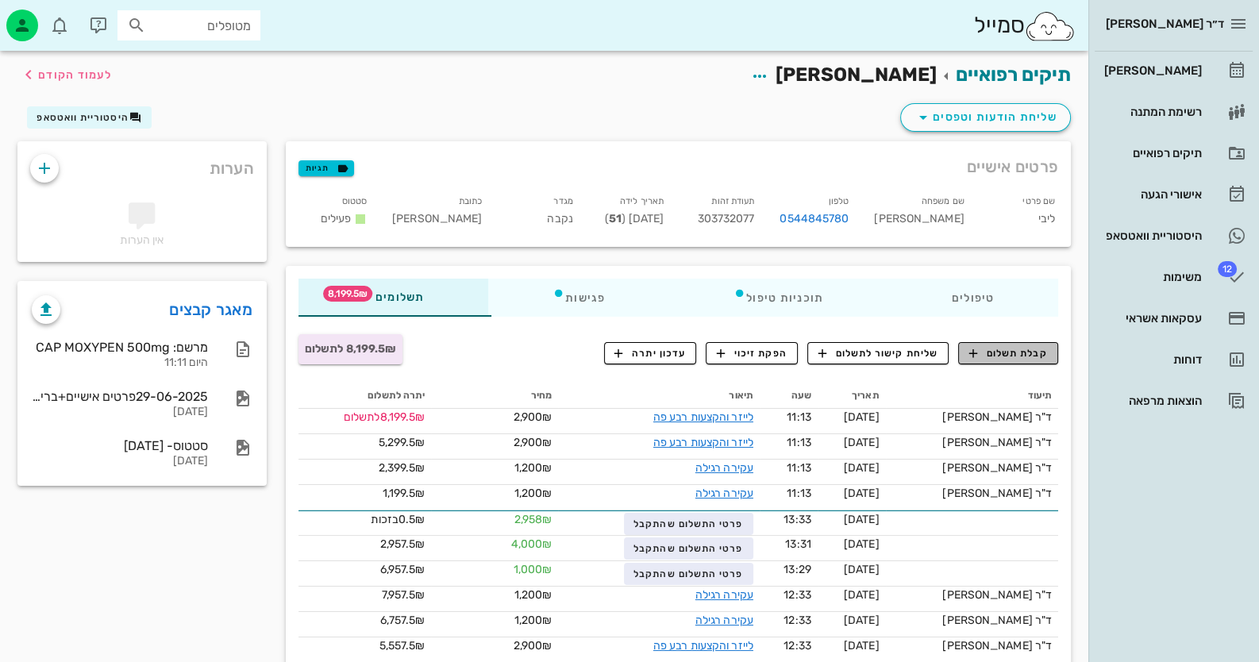
click at [1024, 346] on span "קבלת תשלום" at bounding box center [1008, 353] width 79 height 14
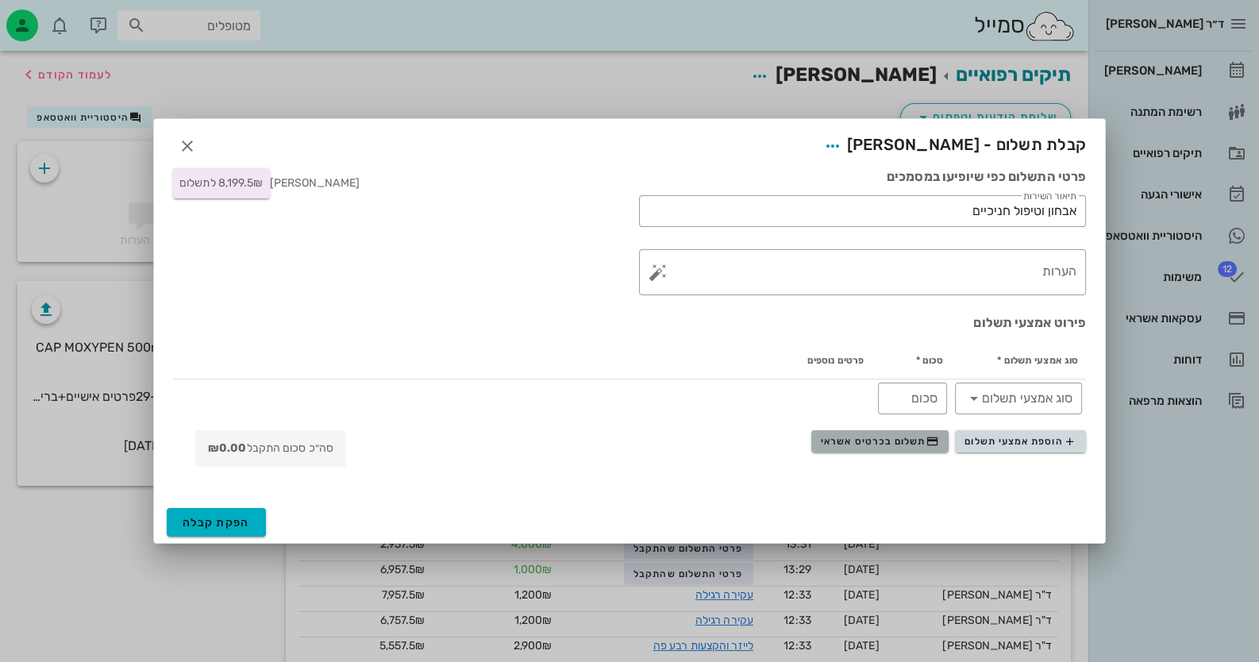
click at [920, 433] on button "תשלום בכרטיס אשראי" at bounding box center [879, 441] width 137 height 22
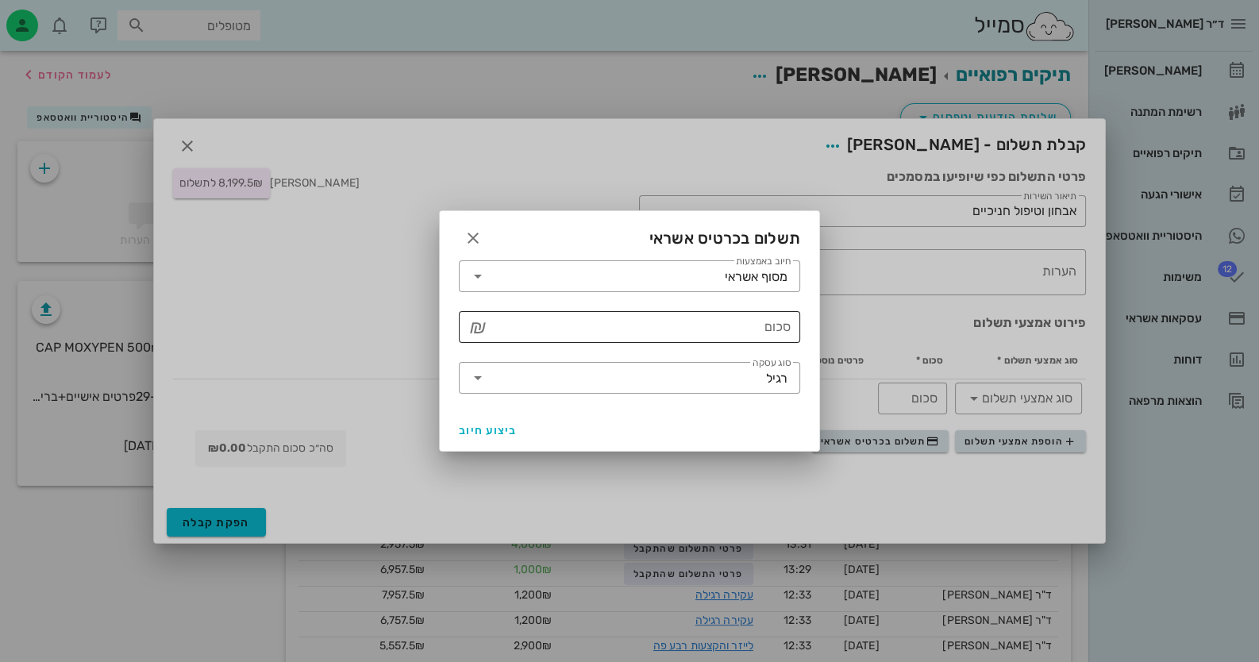
click at [758, 329] on input "סכום" at bounding box center [640, 326] width 300 height 25
type input "8199.5"
click at [469, 237] on icon "button" at bounding box center [472, 238] width 19 height 19
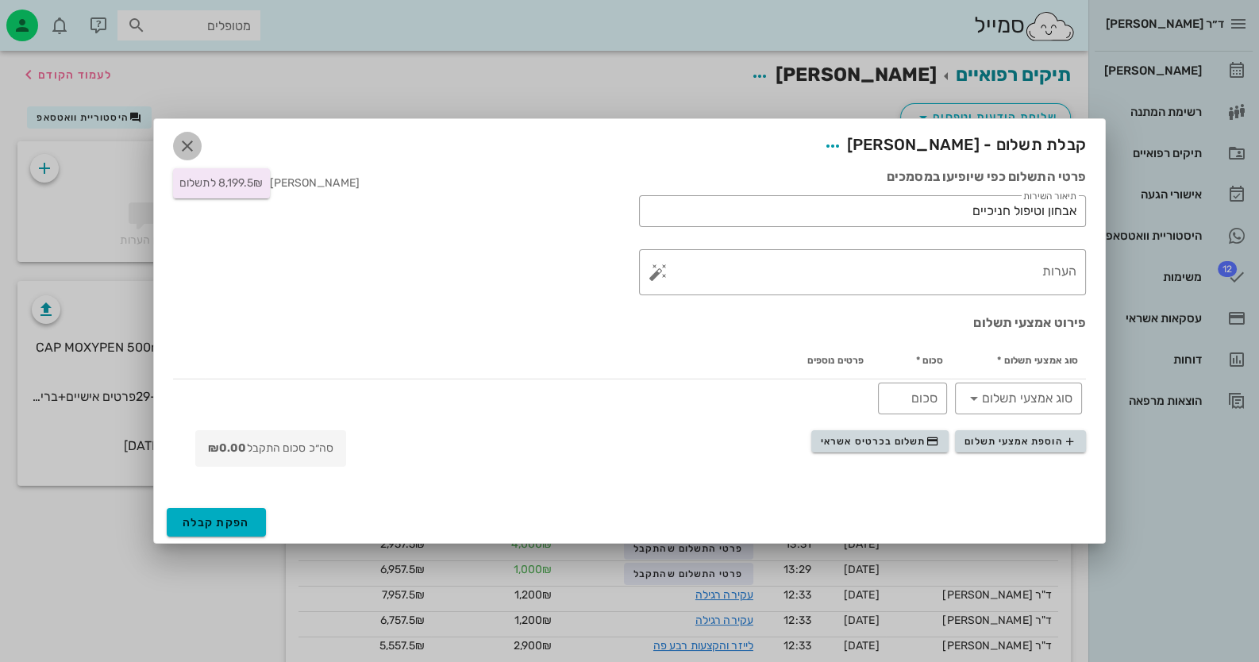
click at [189, 145] on icon "button" at bounding box center [187, 145] width 19 height 19
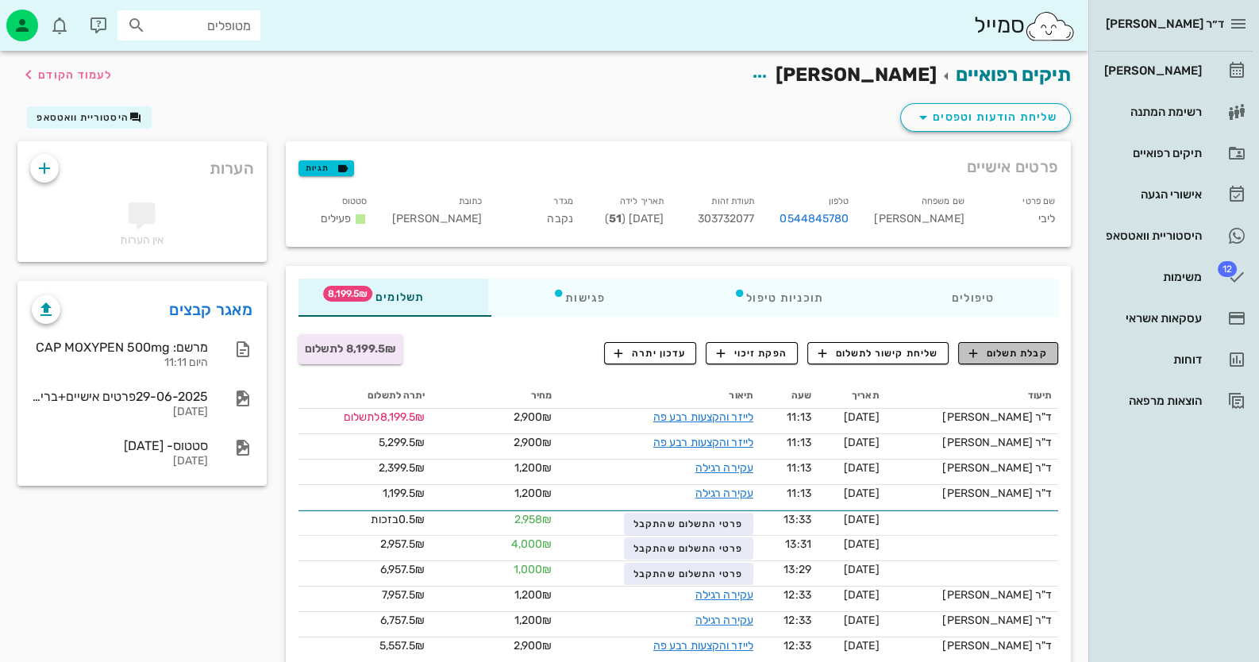
click at [1000, 346] on span "קבלת תשלום" at bounding box center [1008, 353] width 79 height 14
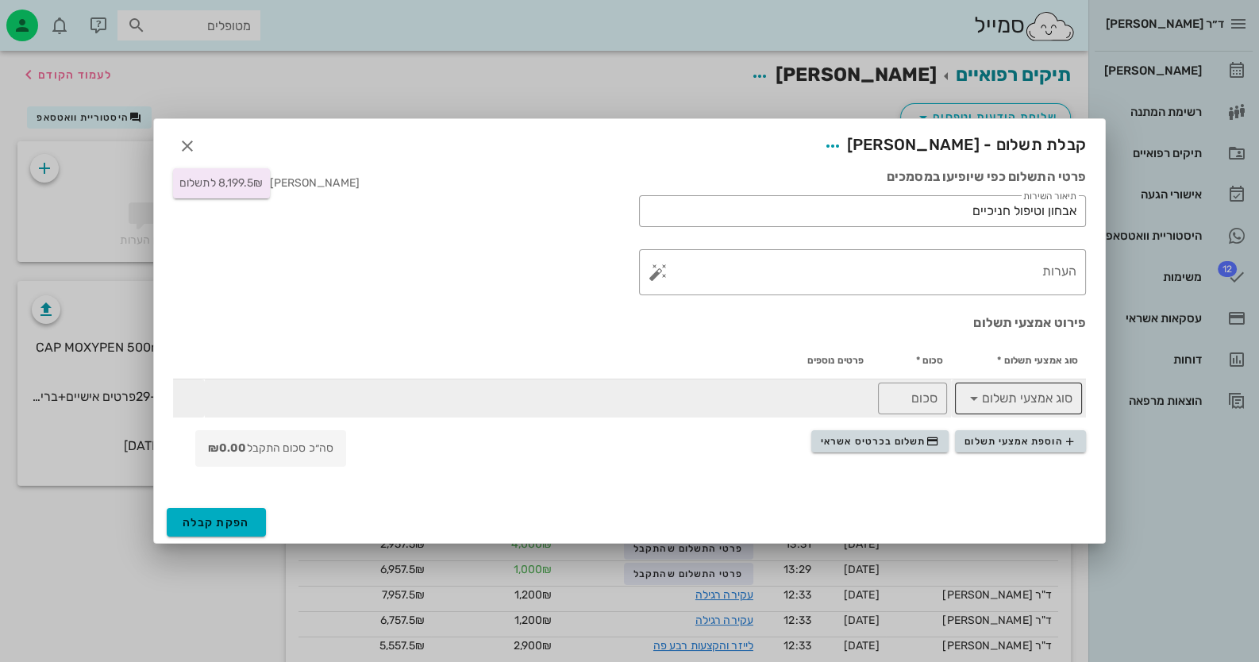
click at [1020, 406] on input "סוג אמצעי תשלום" at bounding box center [1029, 398] width 86 height 25
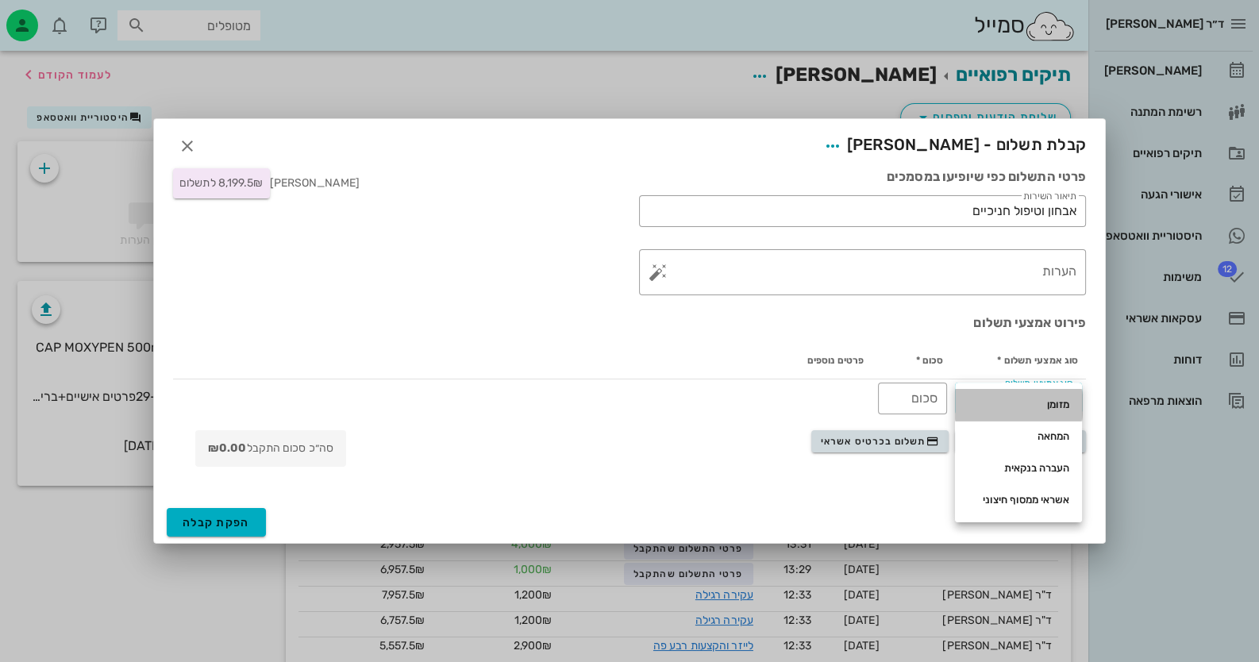
click at [1026, 404] on div "מזומן" at bounding box center [1018, 404] width 102 height 13
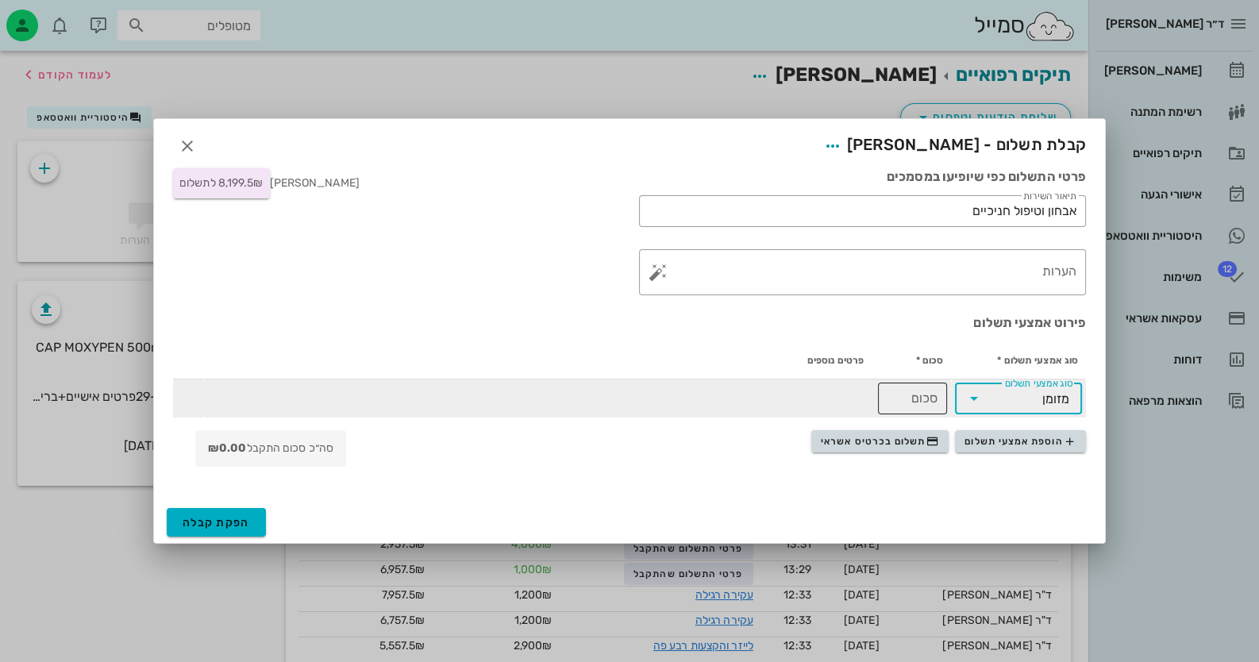
click at [935, 402] on input "סכום" at bounding box center [912, 398] width 50 height 25
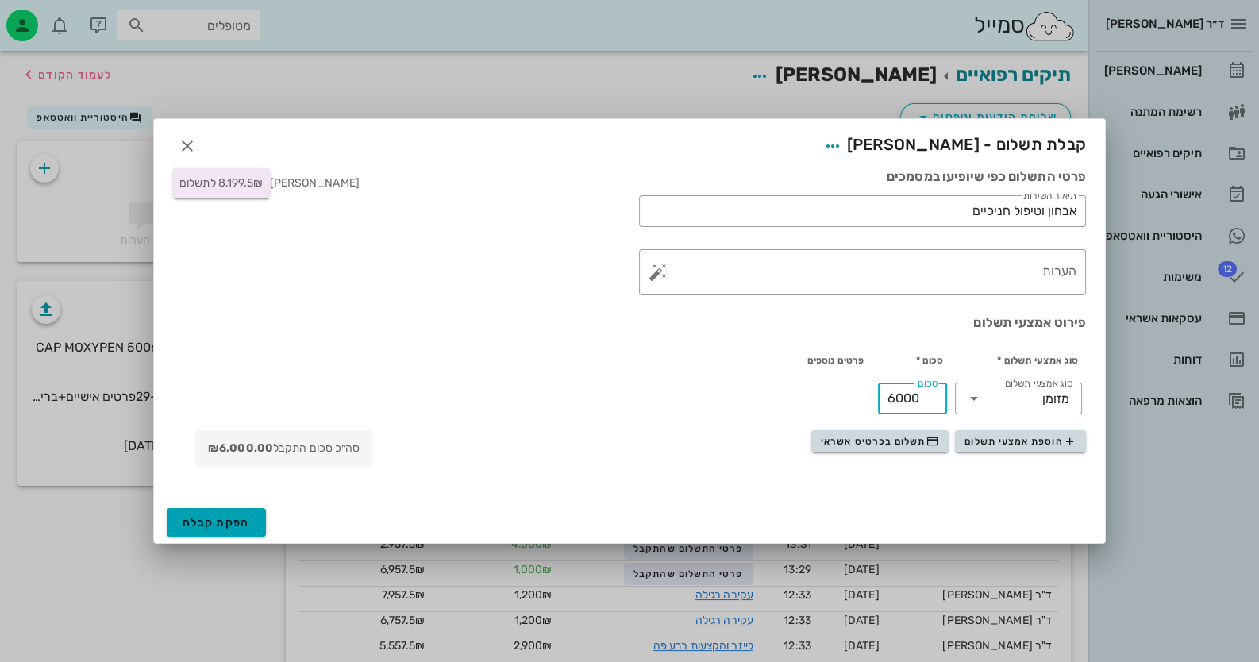
type input "6000"
click at [237, 516] on span "הפקת קבלה" at bounding box center [216, 522] width 67 height 13
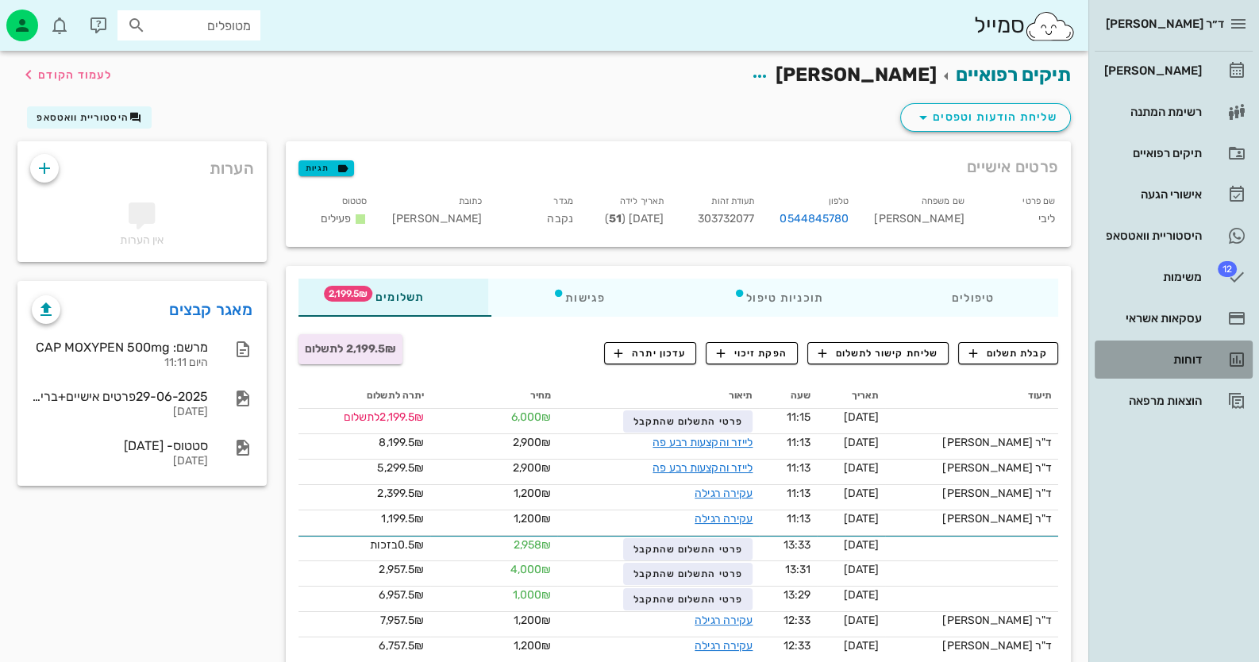
click at [1189, 376] on link "דוחות" at bounding box center [1173, 359] width 158 height 38
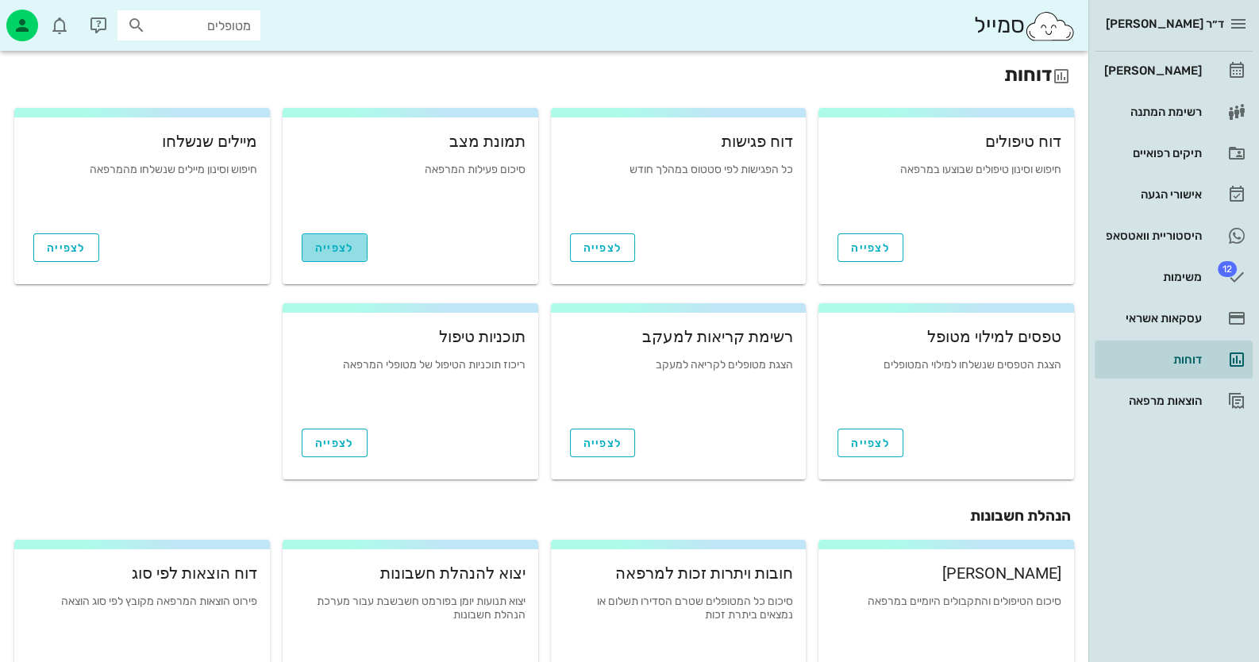
click at [349, 251] on span "לצפייה" at bounding box center [334, 247] width 39 height 13
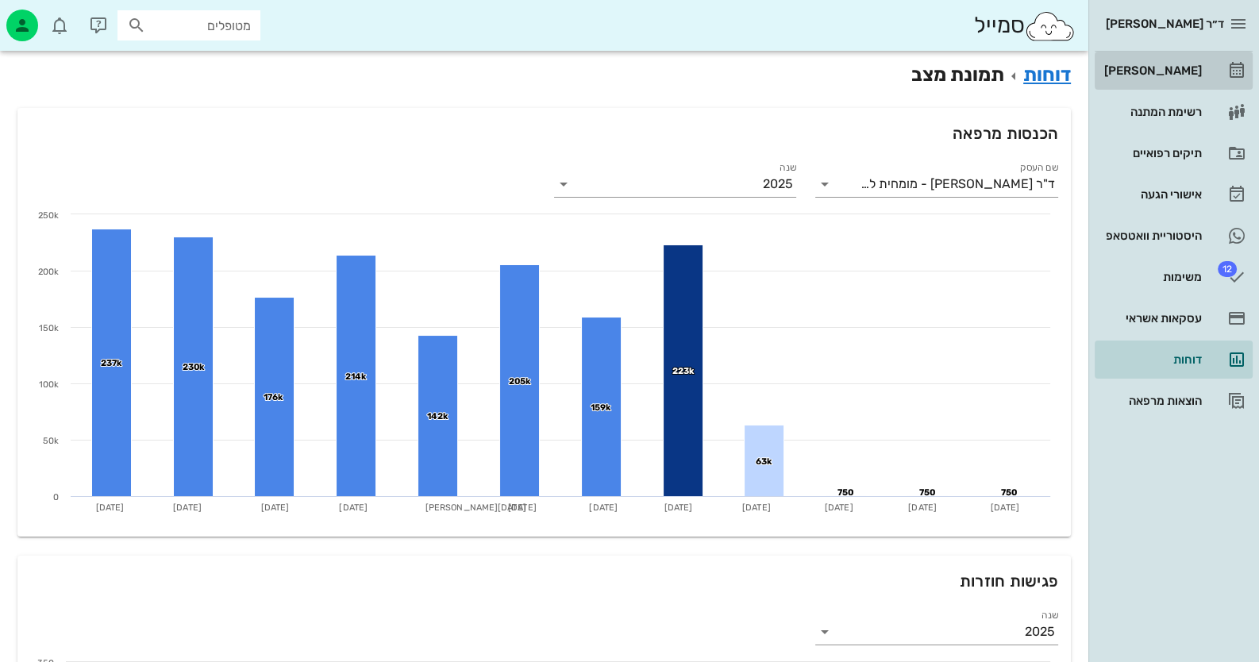
click at [1186, 75] on div "[PERSON_NAME]" at bounding box center [1151, 70] width 101 height 13
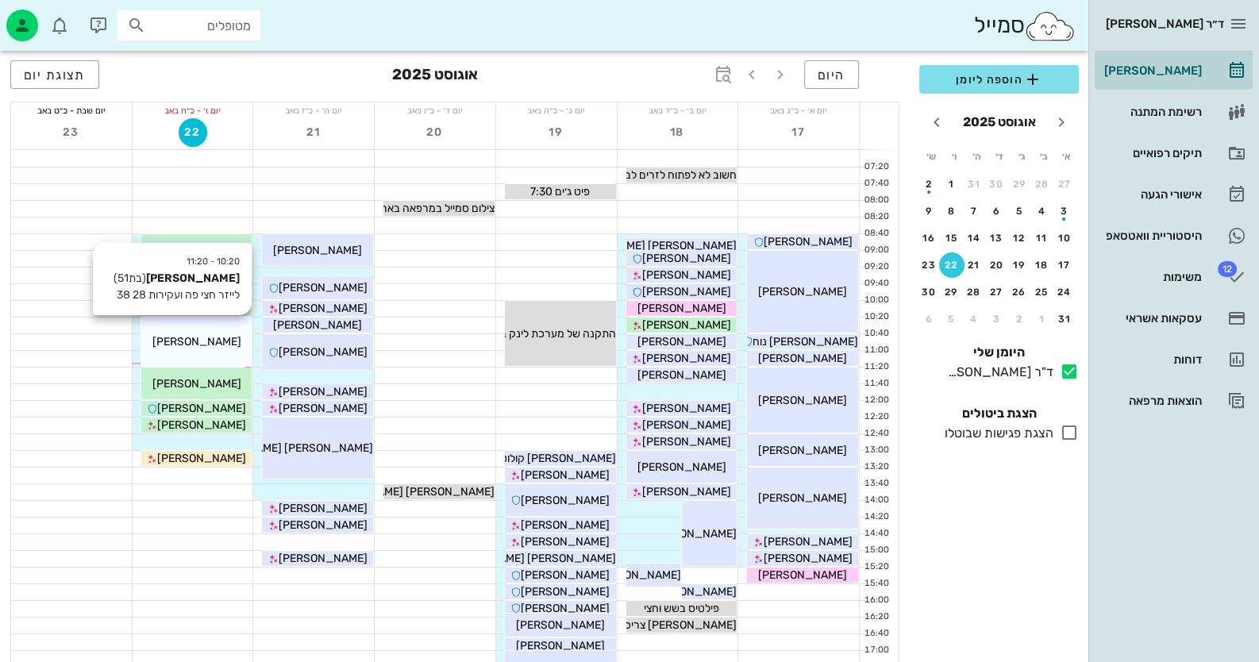
click at [232, 342] on div "[PERSON_NAME]" at bounding box center [196, 341] width 111 height 17
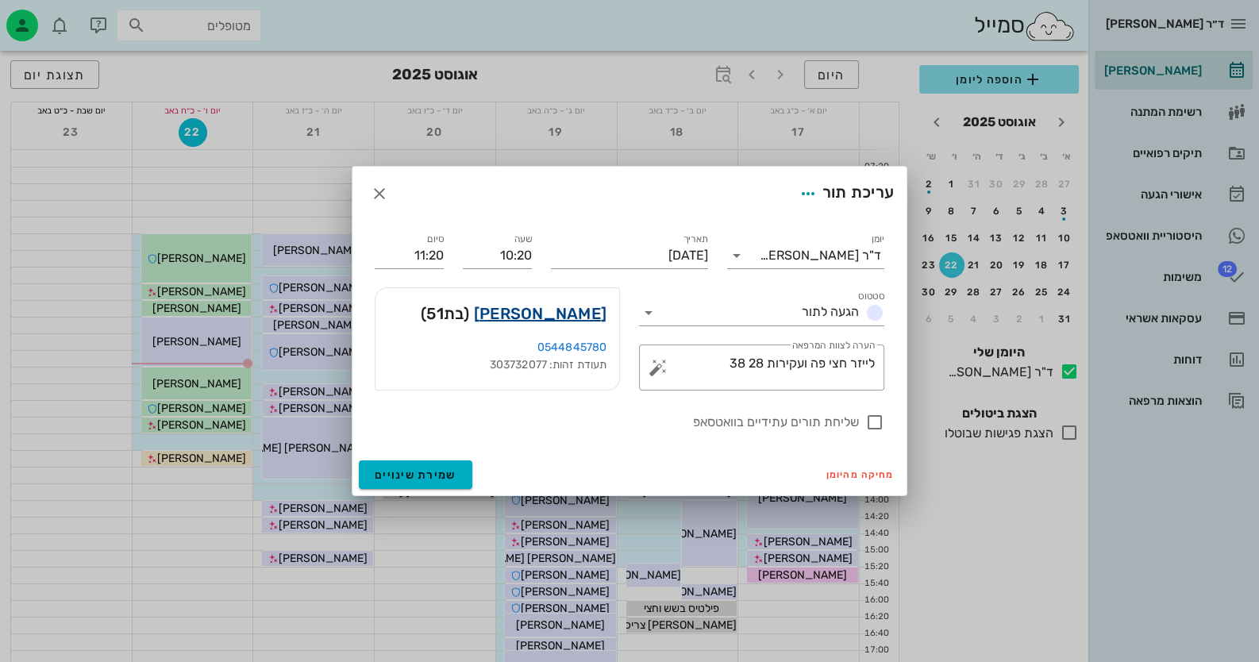
click at [602, 315] on link "ליבי לוין" at bounding box center [540, 313] width 133 height 25
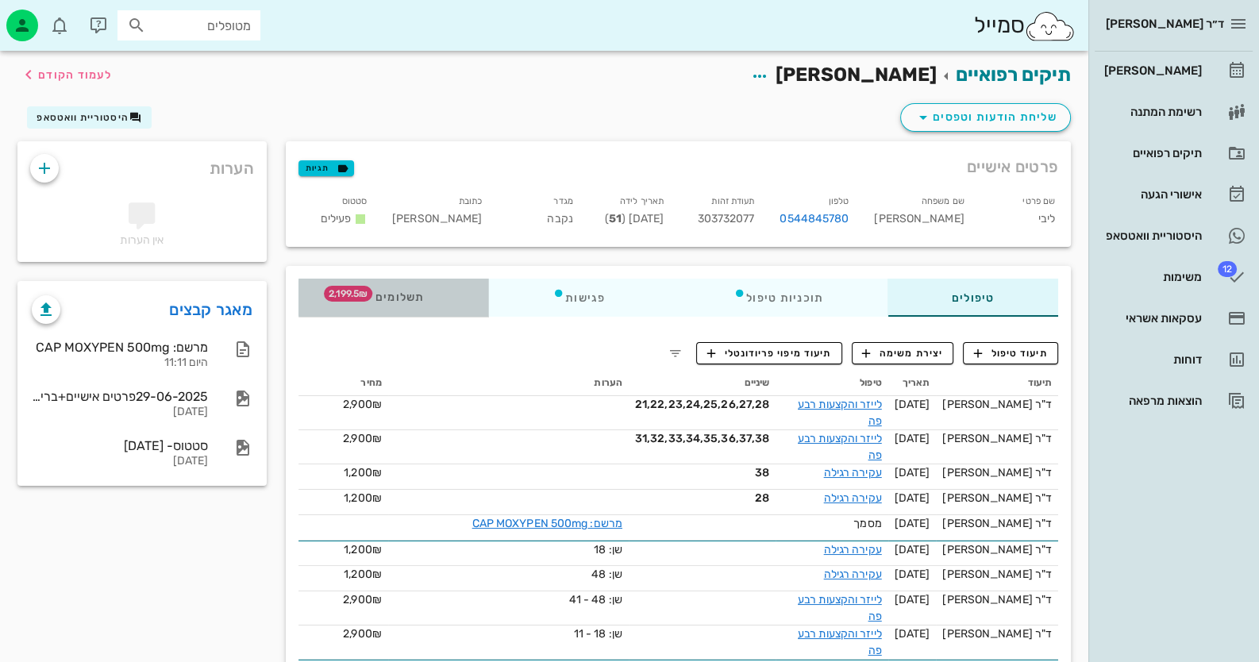
click at [349, 301] on div "תשלומים 2,199.5₪" at bounding box center [393, 298] width 190 height 38
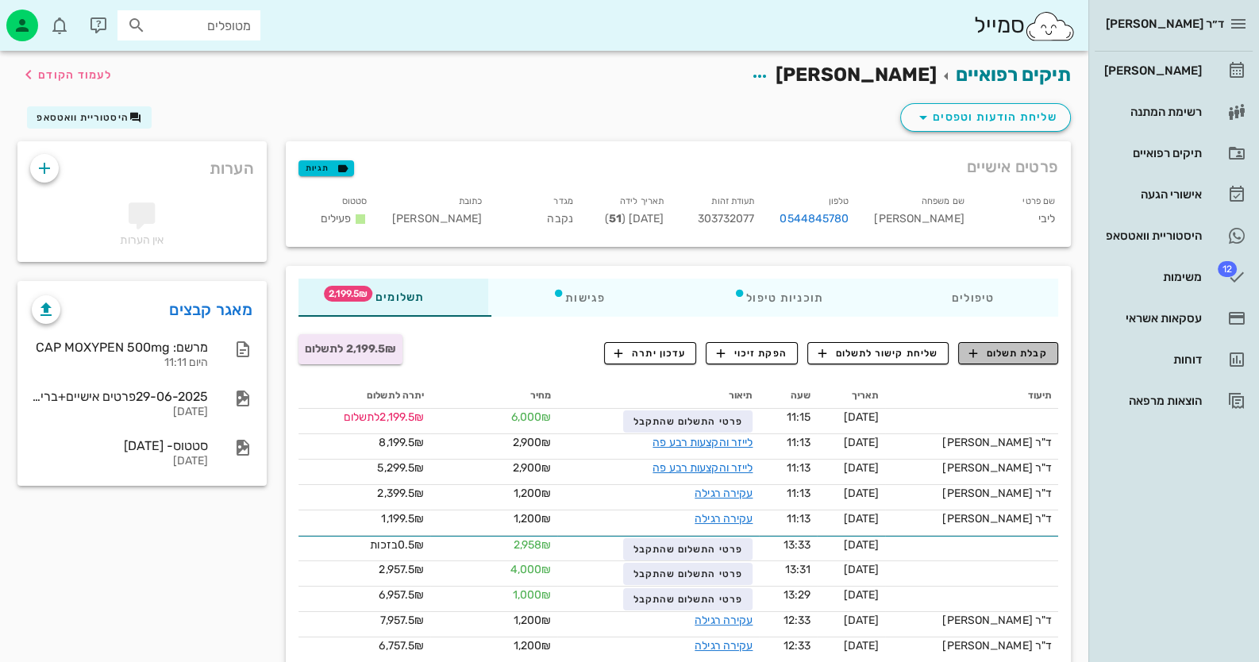
click at [997, 360] on button "קבלת תשלום" at bounding box center [1008, 353] width 100 height 22
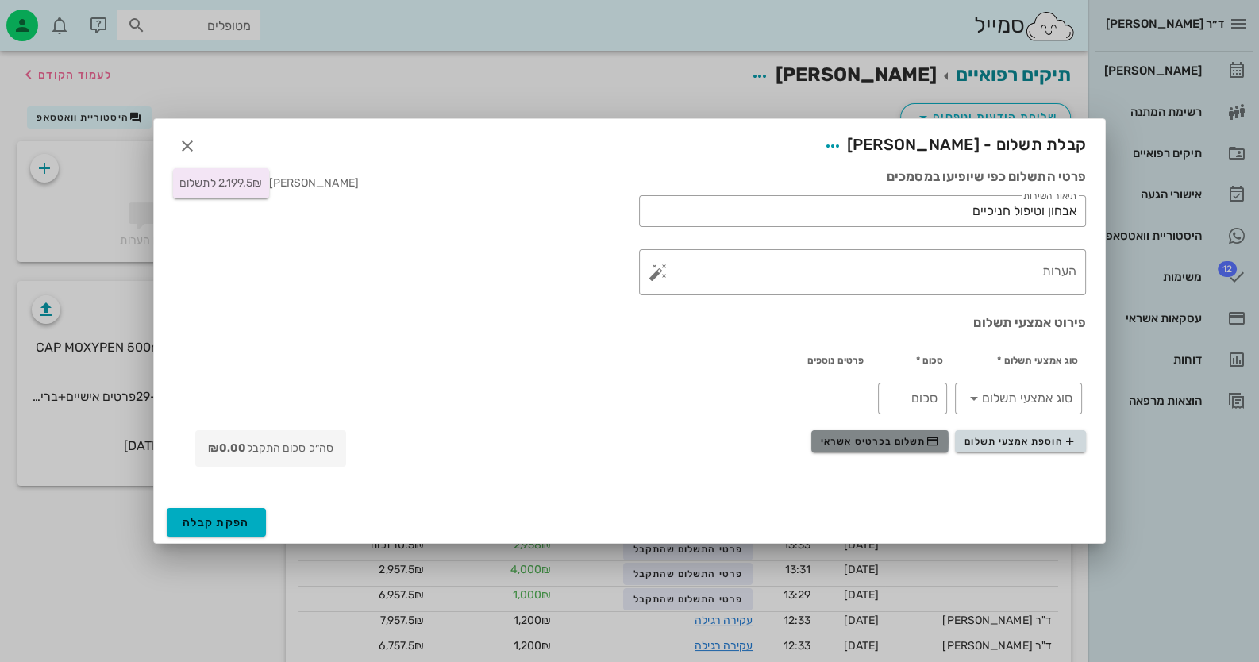
click at [912, 436] on span "תשלום בכרטיס אשראי" at bounding box center [879, 441] width 117 height 13
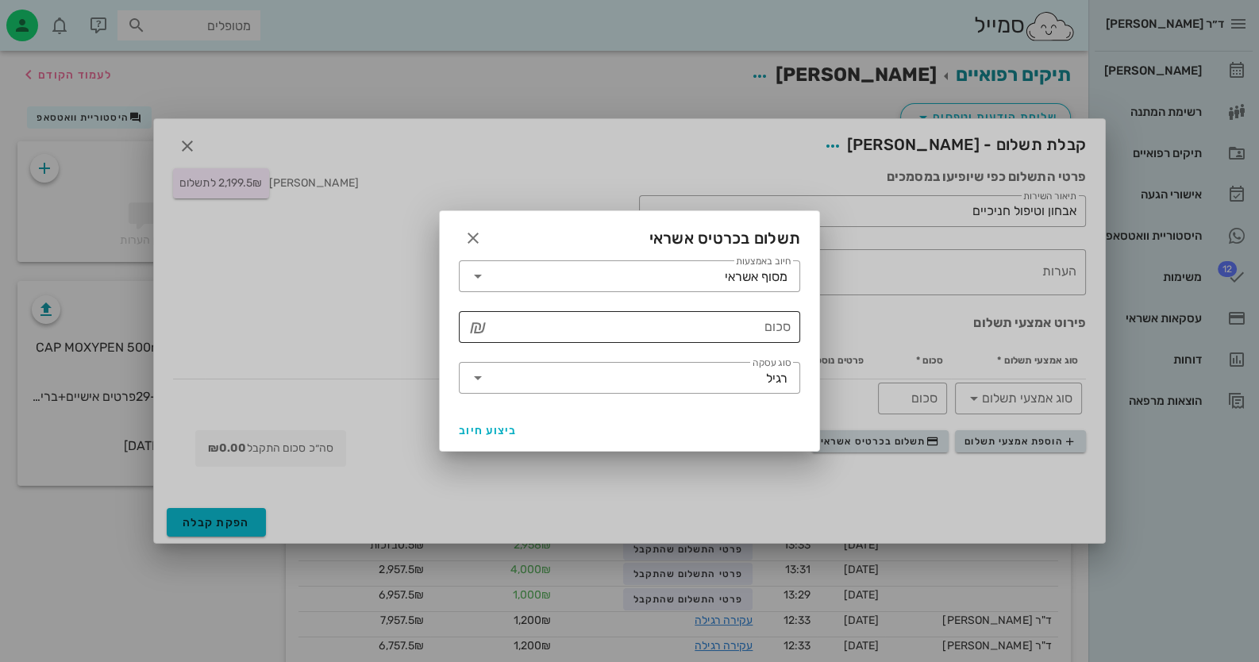
click at [690, 317] on input "סכום" at bounding box center [640, 326] width 300 height 25
type input "2199.5"
click at [744, 369] on input "סוג עסקה" at bounding box center [627, 377] width 275 height 25
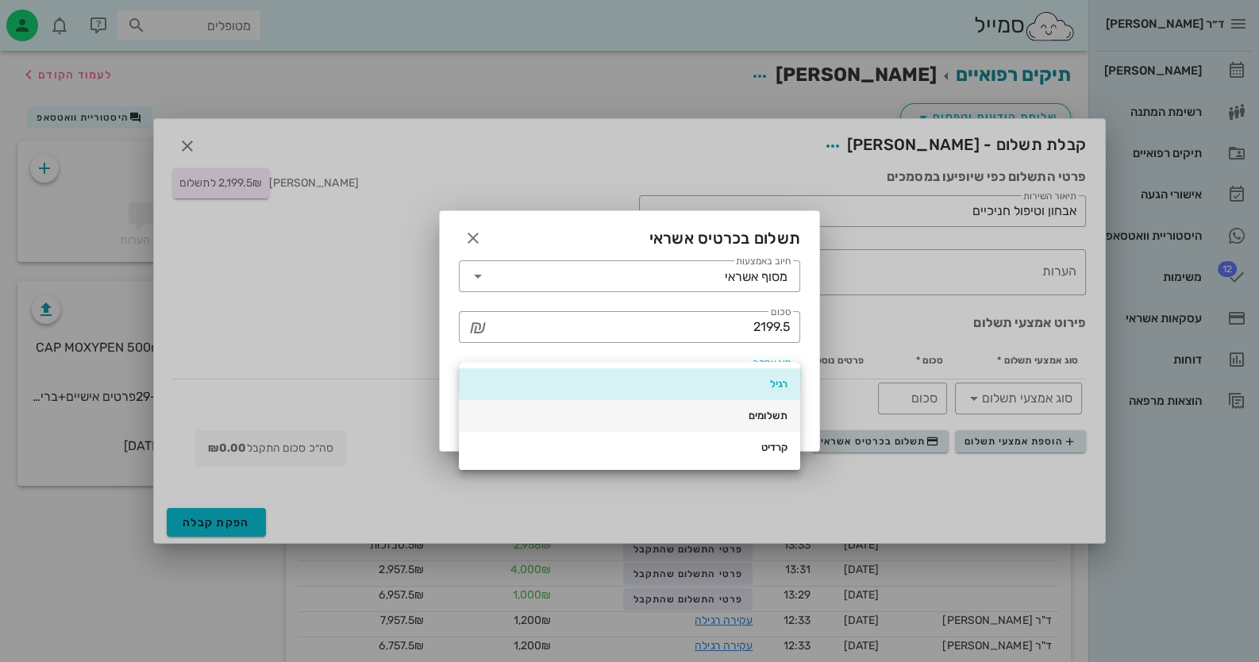
click at [763, 416] on div "תשלומים" at bounding box center [629, 415] width 316 height 13
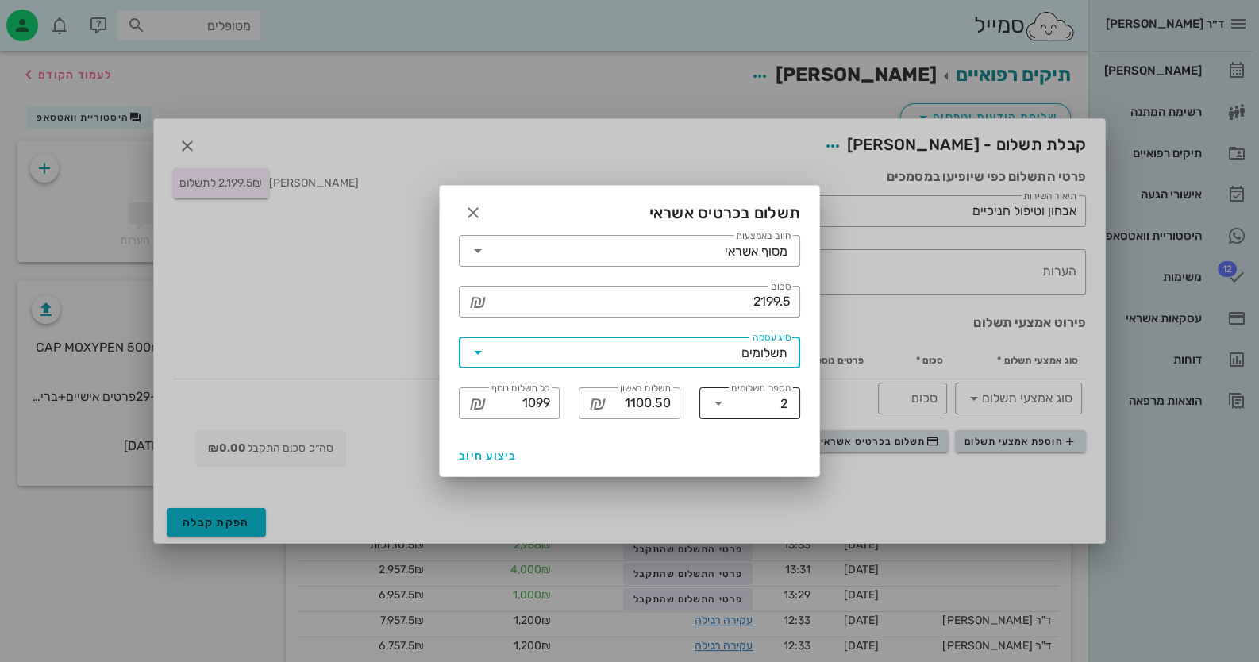
click at [770, 402] on input "מספר תשלומים" at bounding box center [755, 402] width 49 height 25
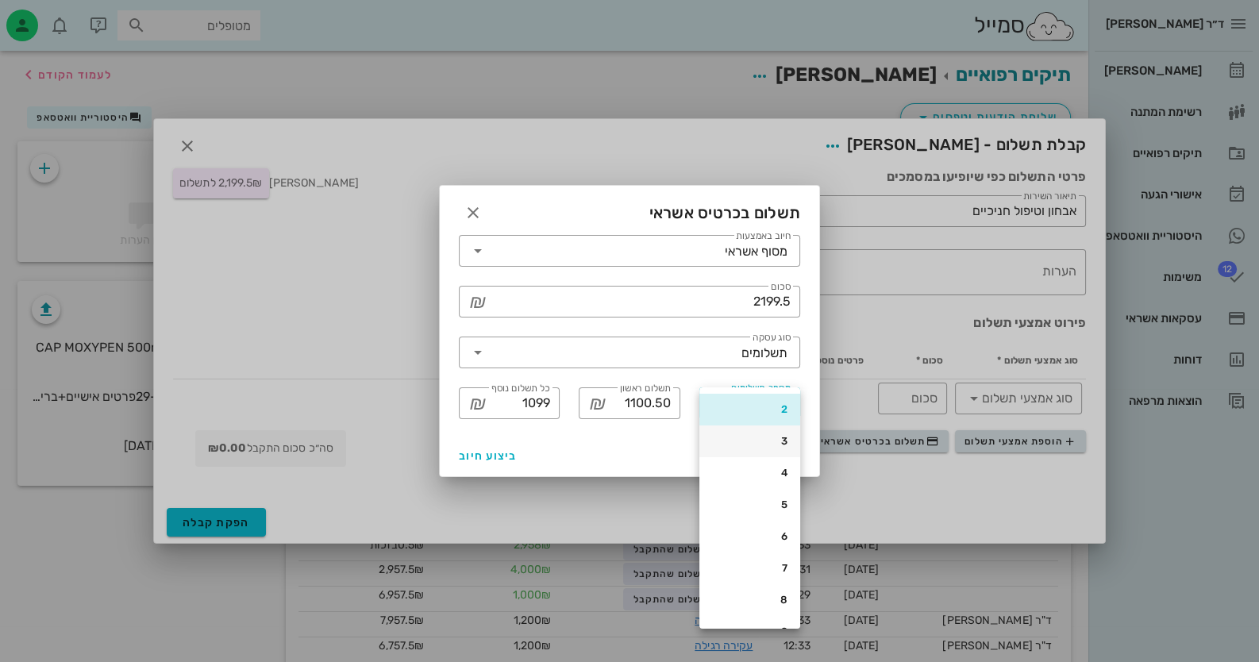
click at [782, 439] on div "3" at bounding box center [749, 441] width 75 height 13
type input "733.50"
type input "733"
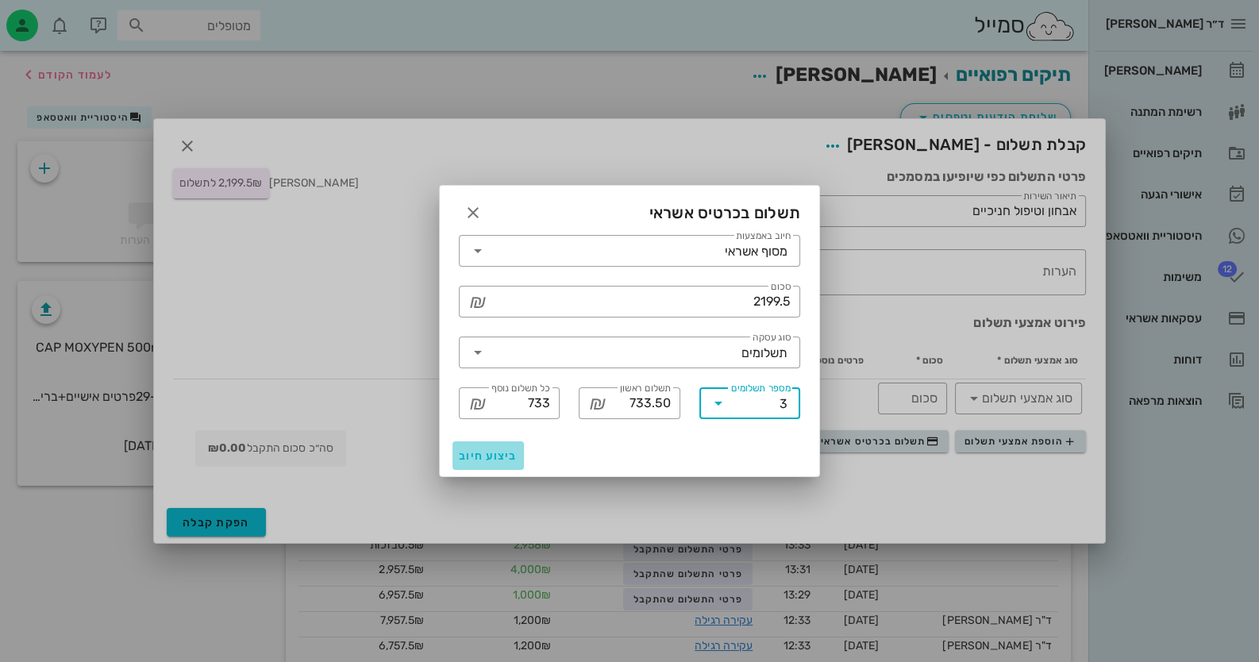
click at [496, 452] on span "ביצוע חיוב" at bounding box center [488, 455] width 59 height 13
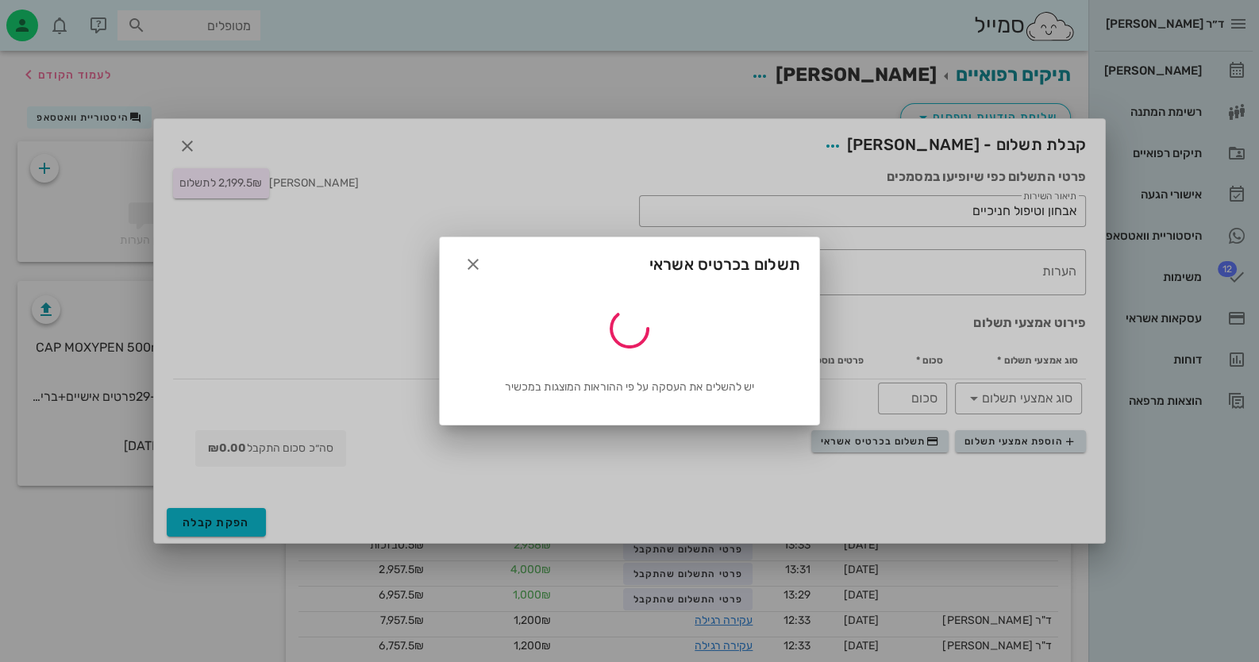
type input "2199.50"
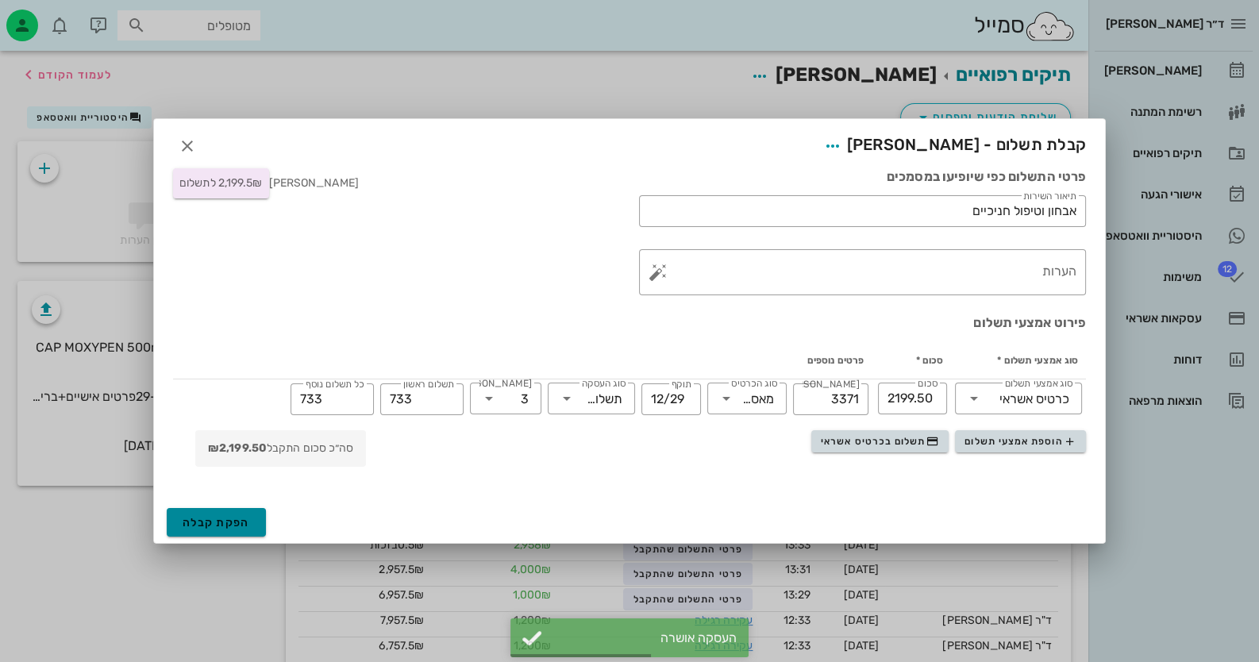
click at [234, 517] on span "הפקת קבלה" at bounding box center [216, 522] width 67 height 13
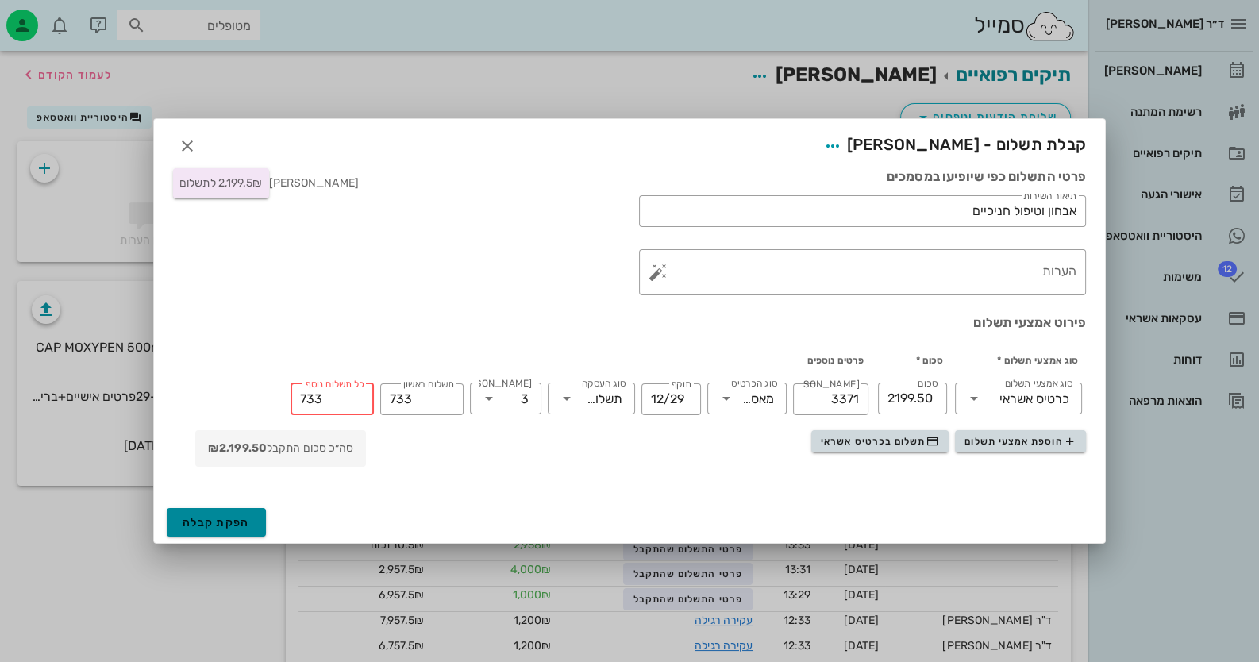
click at [217, 524] on span "הפקת קבלה" at bounding box center [216, 522] width 67 height 13
click at [206, 526] on span "הפקת קבלה" at bounding box center [216, 522] width 67 height 13
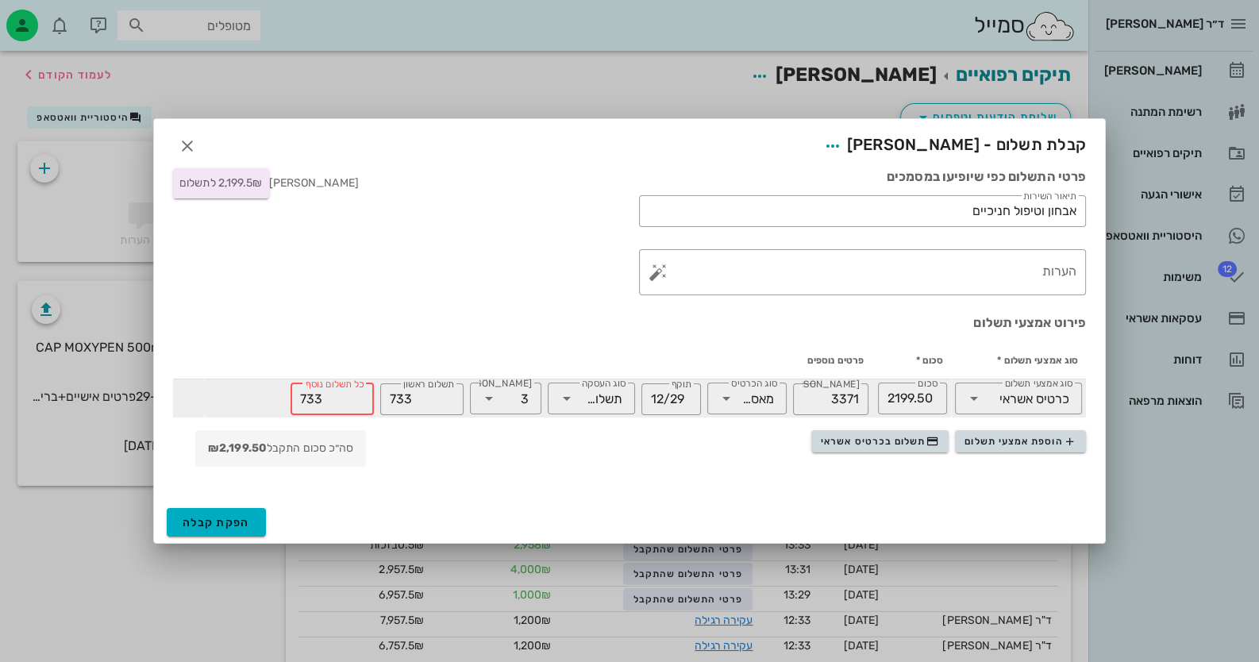
click at [304, 399] on input "733" at bounding box center [332, 398] width 64 height 25
click at [321, 399] on input "733" at bounding box center [332, 398] width 64 height 25
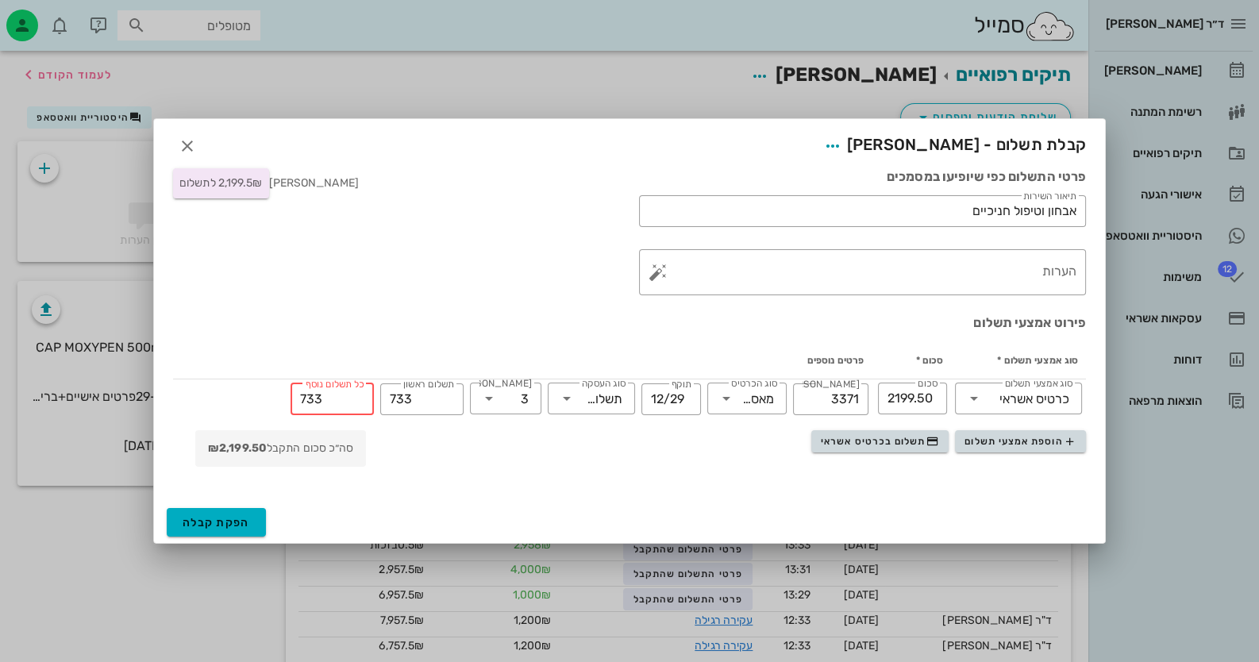
click at [365, 429] on div "הוספת אמצעי תשלום תשלום בכרטיס אשראי סה״כ סכום התקבל ₪2,199.50" at bounding box center [629, 451] width 932 height 49
click at [233, 525] on span "הפקת קבלה" at bounding box center [216, 522] width 67 height 13
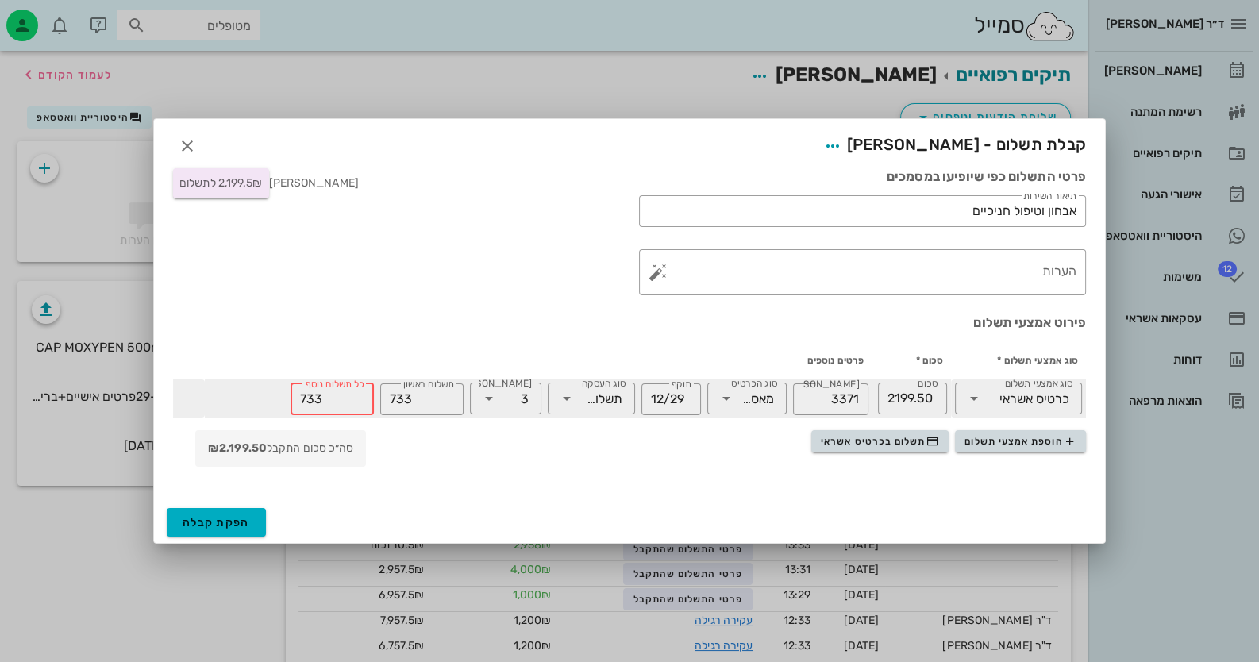
drag, startPoint x: 333, startPoint y: 391, endPoint x: 282, endPoint y: 395, distance: 51.7
click at [282, 395] on div "​ מס׳ כרטיס 3371 ​ סוג הכרטיס מאסטרקארד ​ תוקף 12/29 ​ סוג העסקה תשלומים ​ מס׳ …" at bounding box center [538, 398] width 667 height 33
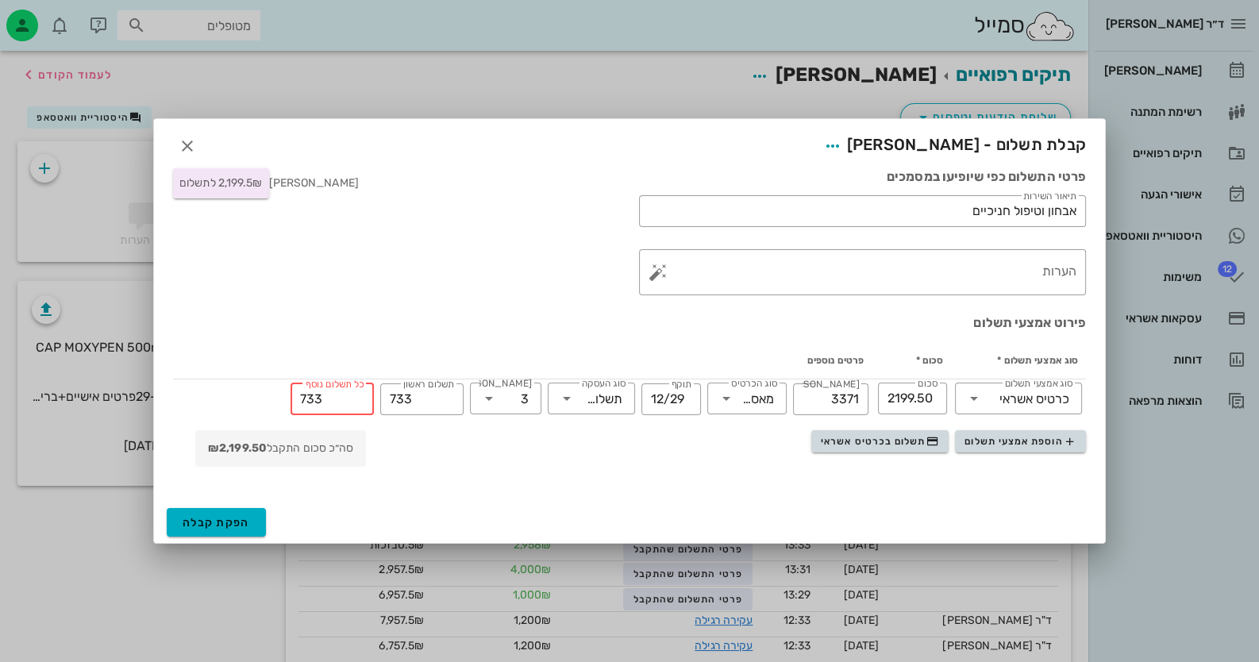
click at [383, 438] on div "הוספת אמצעי תשלום תשלום בכרטיס אשראי סה״כ סכום התקבל ₪2,199.50" at bounding box center [629, 451] width 932 height 49
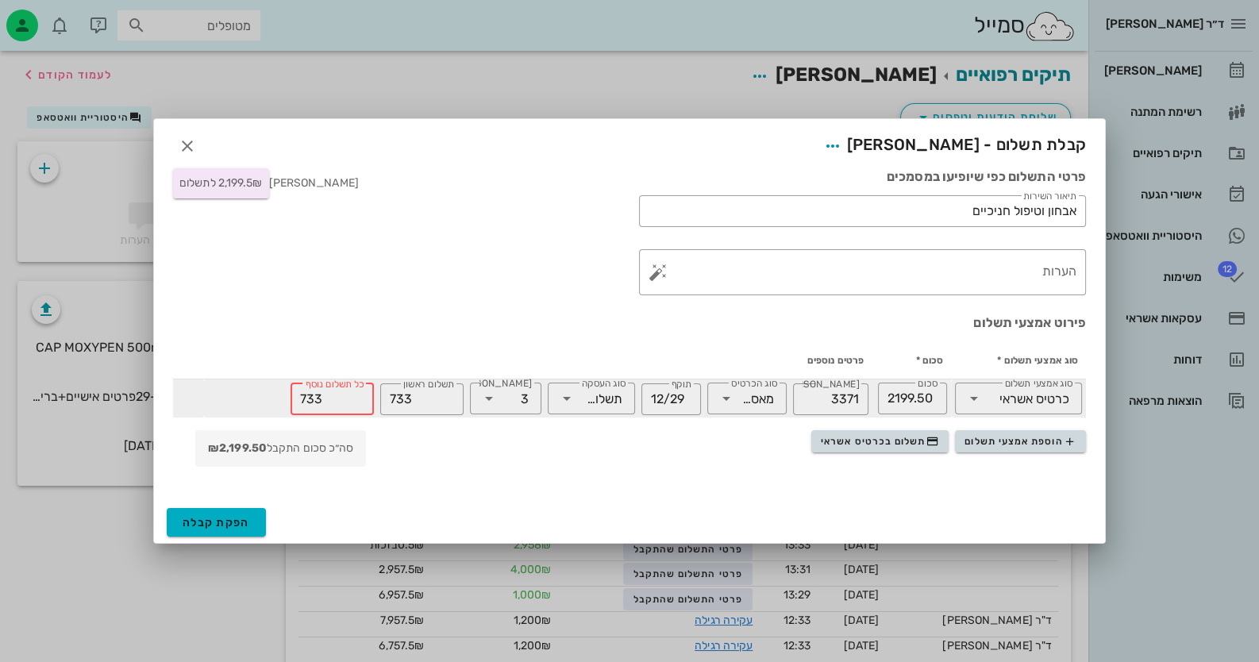
click at [327, 393] on input "733" at bounding box center [332, 398] width 64 height 25
click at [421, 398] on input "733" at bounding box center [422, 398] width 64 height 25
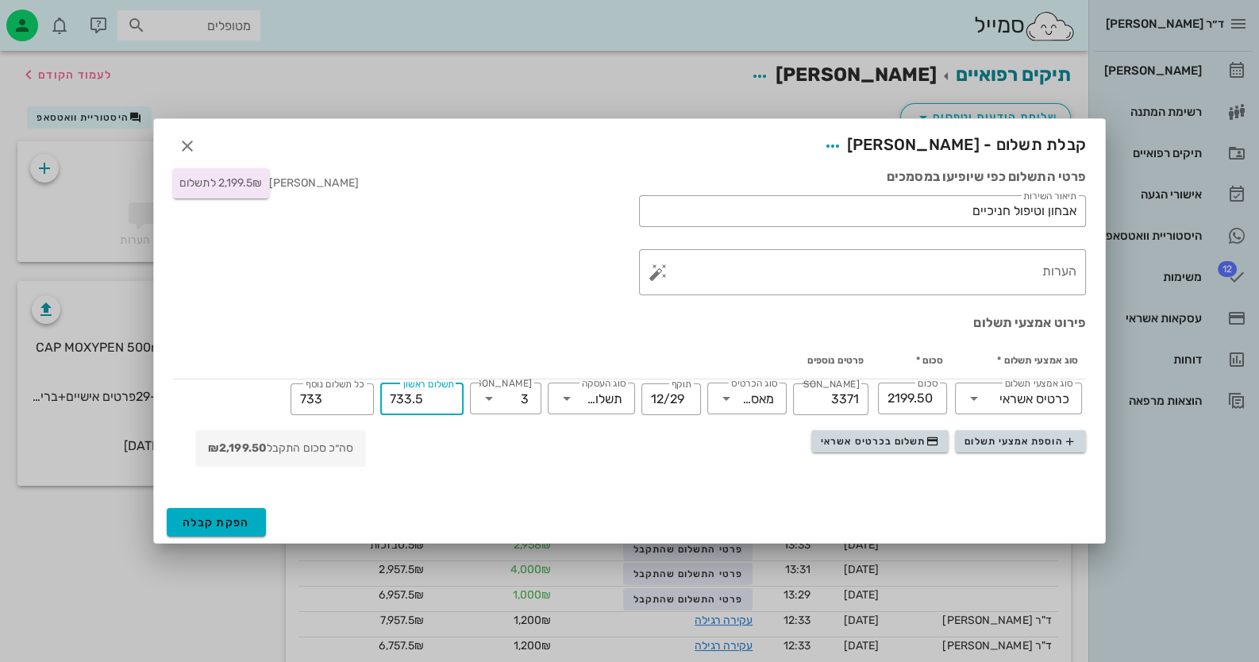
type input "733.5"
click at [206, 517] on span "הפקת קבלה" at bounding box center [216, 522] width 67 height 13
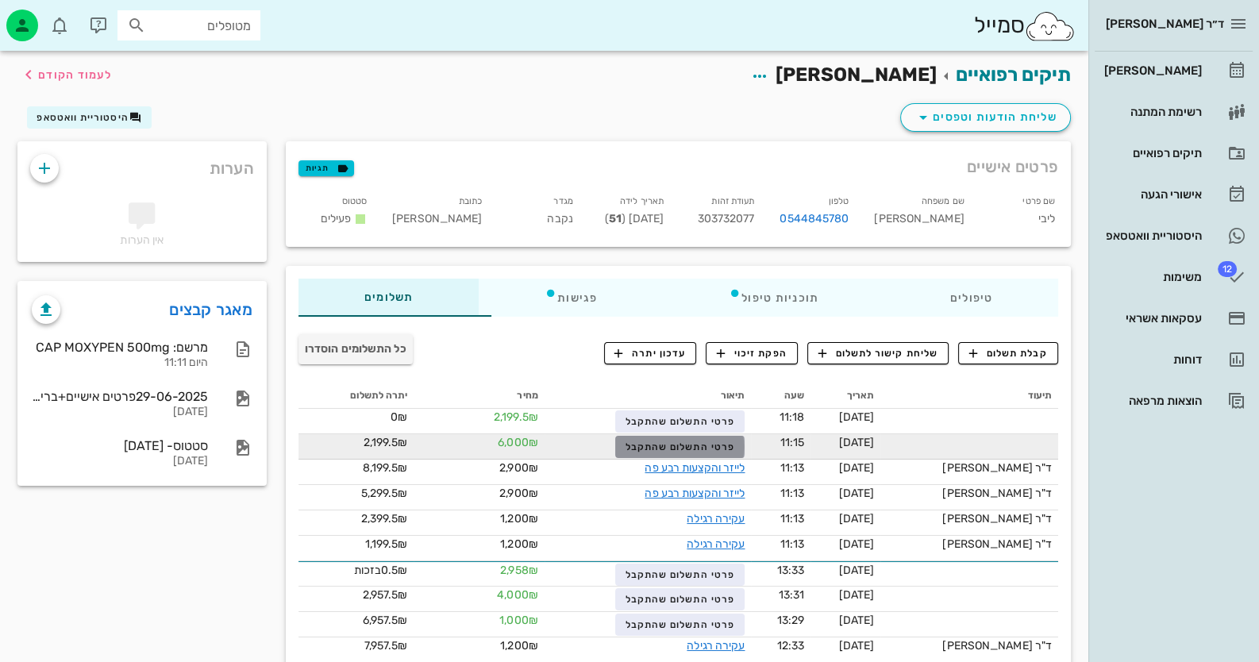
click at [706, 438] on button "פרטי התשלום שהתקבל" at bounding box center [679, 447] width 129 height 22
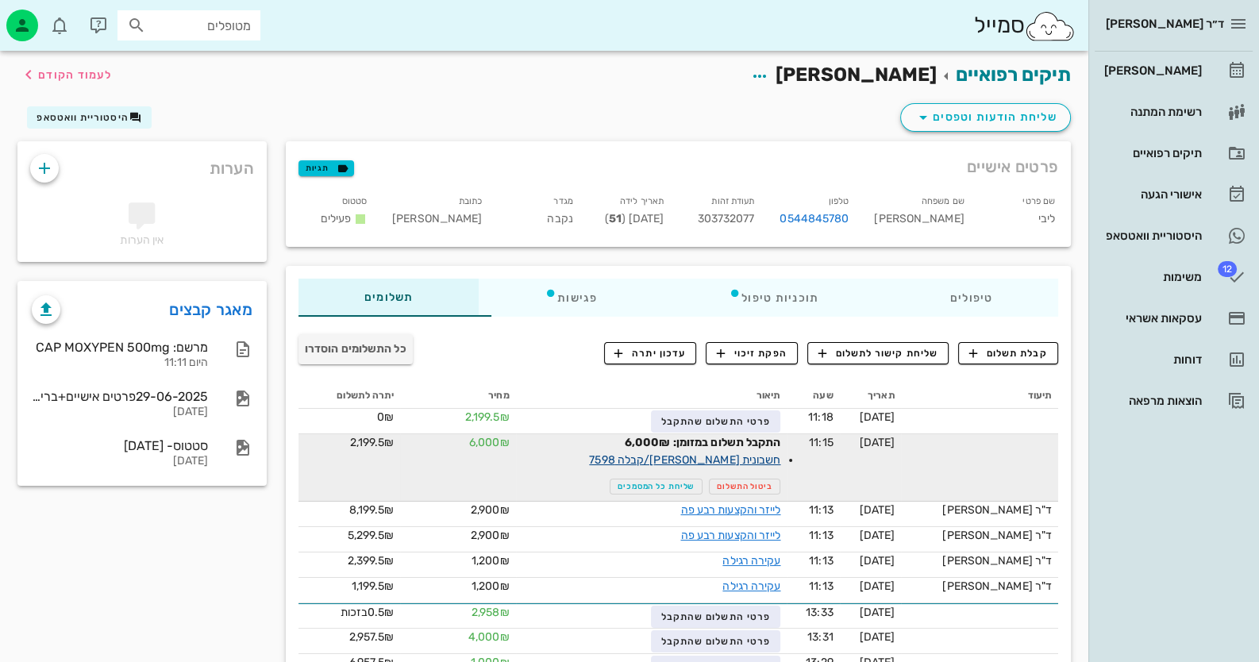
click at [767, 462] on link "חשבונית מס/קבלה 7598" at bounding box center [684, 459] width 191 height 13
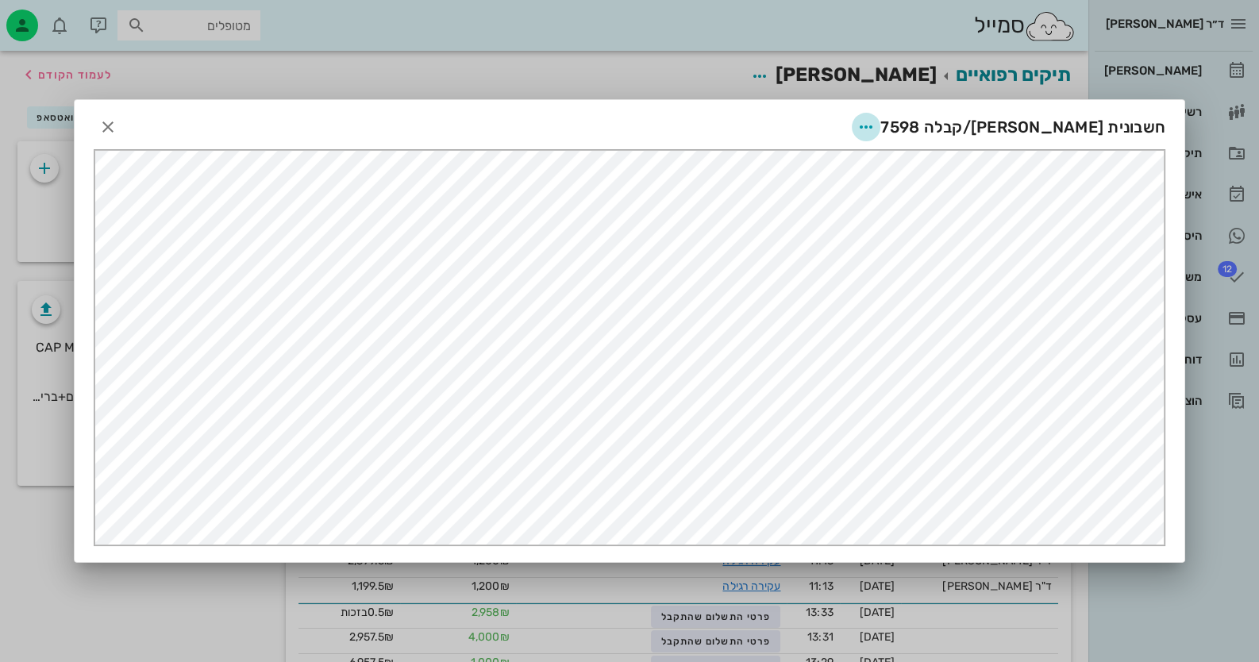
click at [875, 123] on icon "button" at bounding box center [865, 126] width 19 height 19
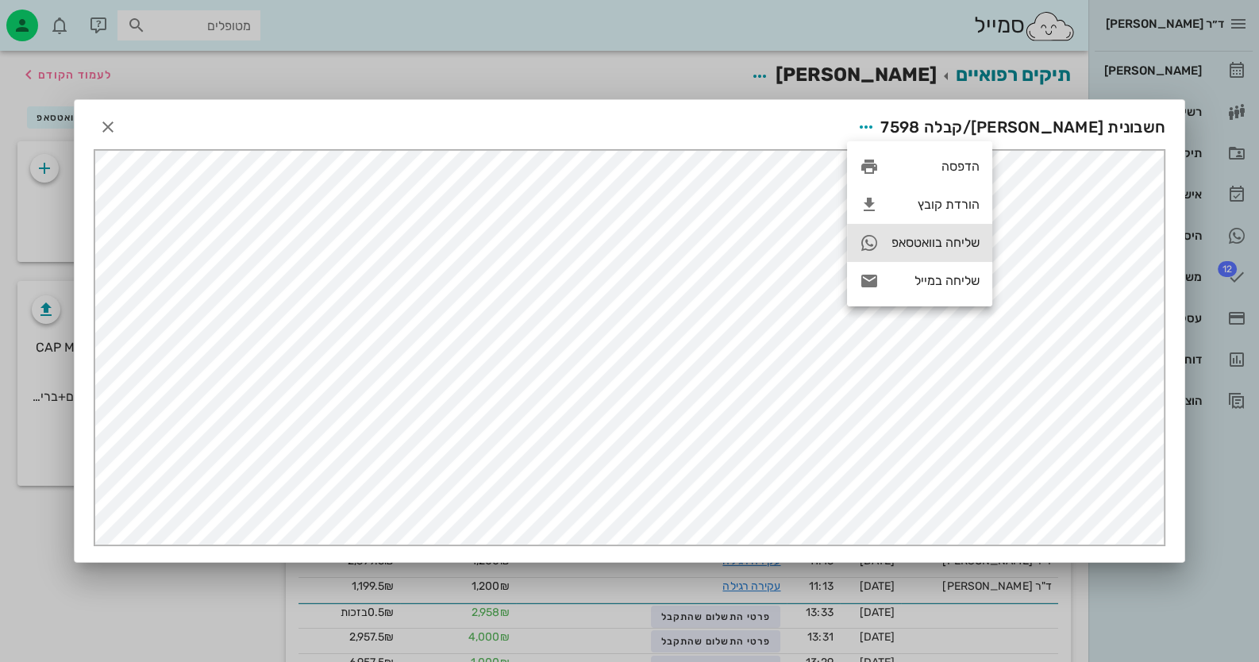
click at [947, 235] on div "שליחה בוואטסאפ" at bounding box center [935, 242] width 88 height 15
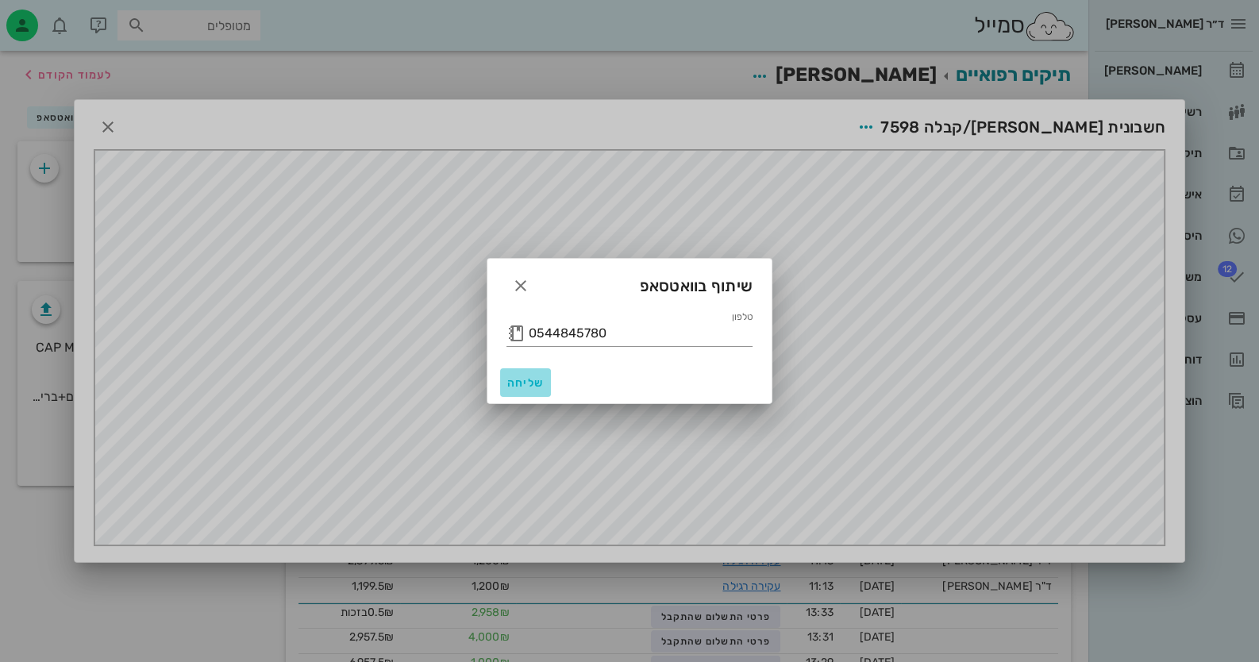
click at [533, 390] on button "שליחה" at bounding box center [525, 382] width 51 height 29
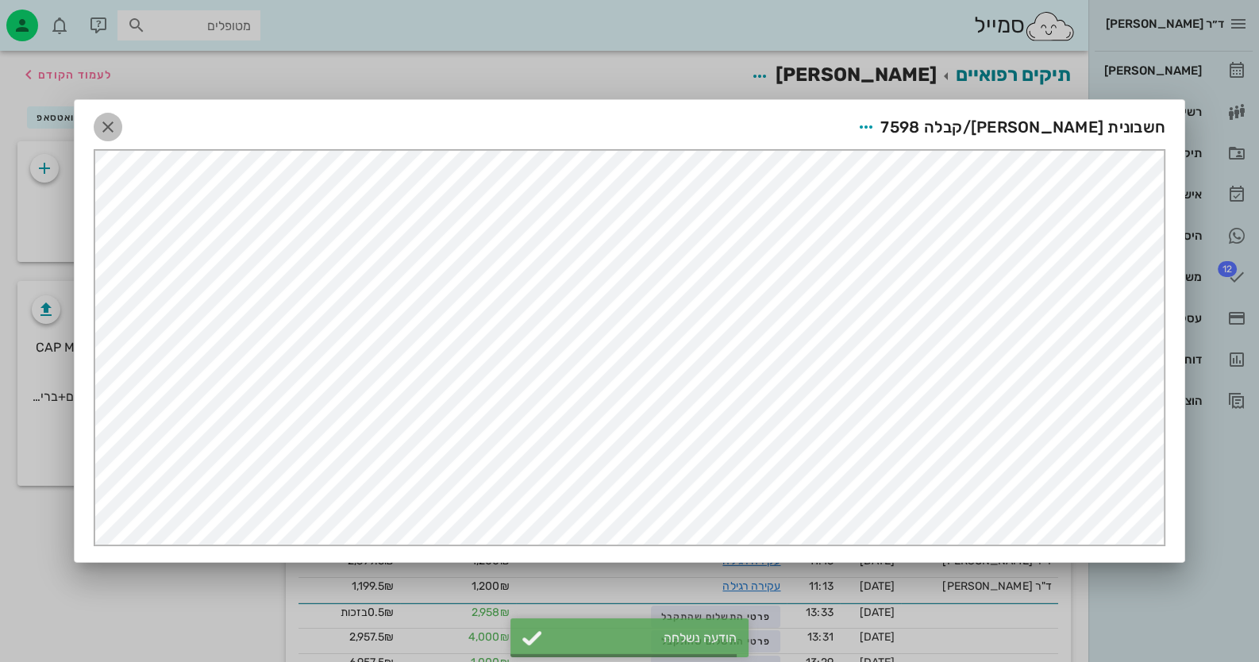
click at [110, 125] on icon "button" at bounding box center [107, 126] width 19 height 19
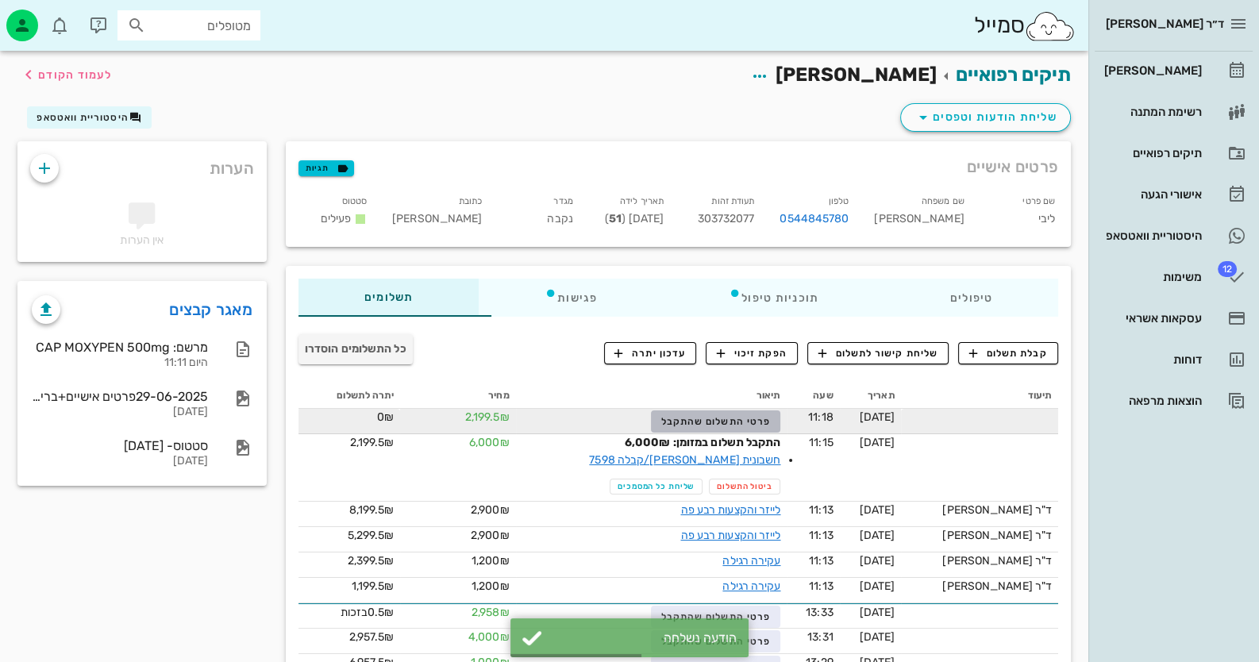
click at [750, 414] on button "פרטי התשלום שהתקבל" at bounding box center [715, 421] width 129 height 22
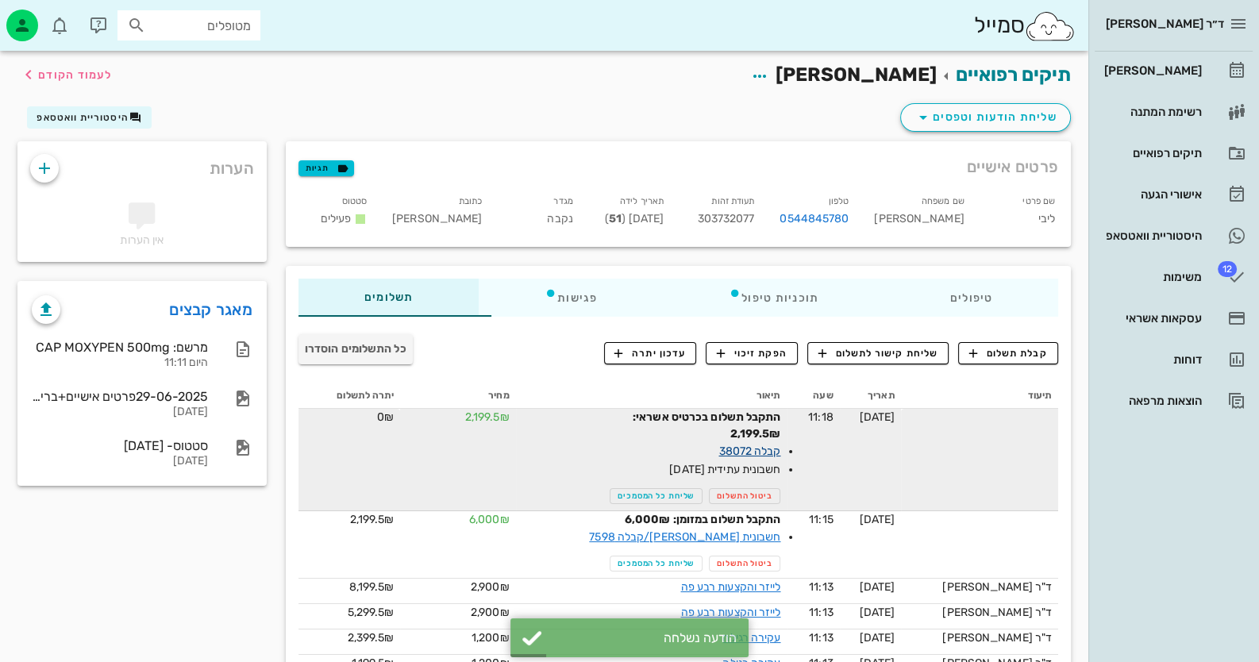
click at [776, 451] on link "קבלה 38072" at bounding box center [749, 450] width 62 height 13
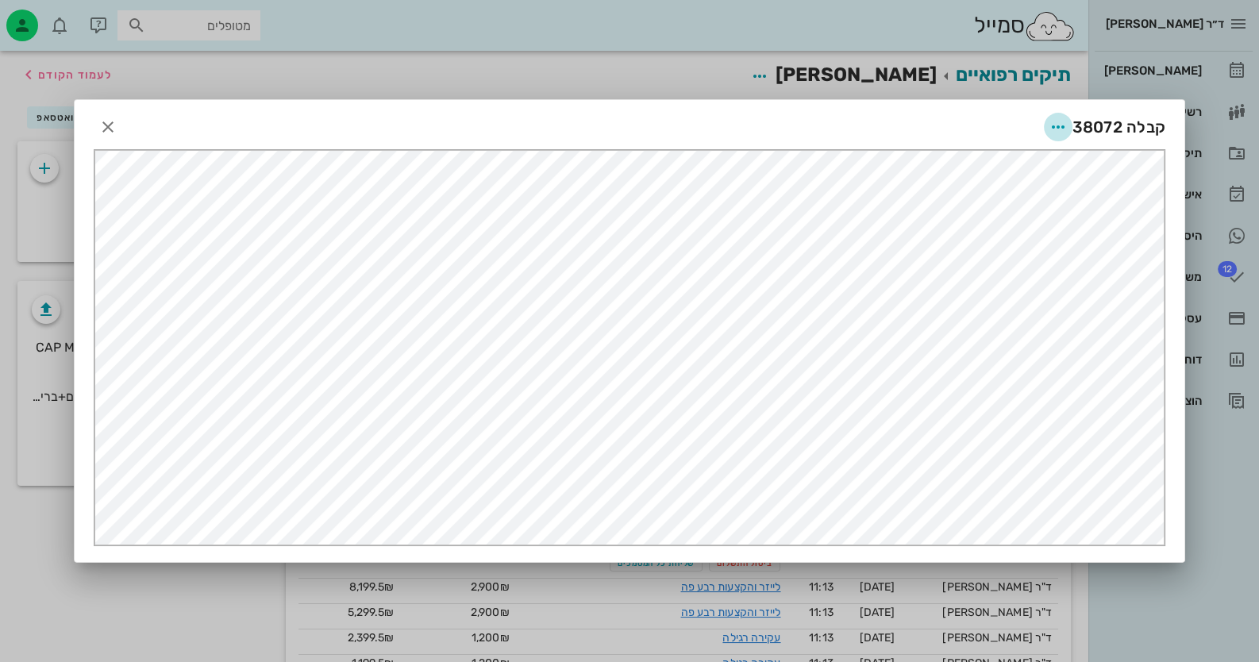
click at [1065, 121] on icon "button" at bounding box center [1057, 126] width 19 height 19
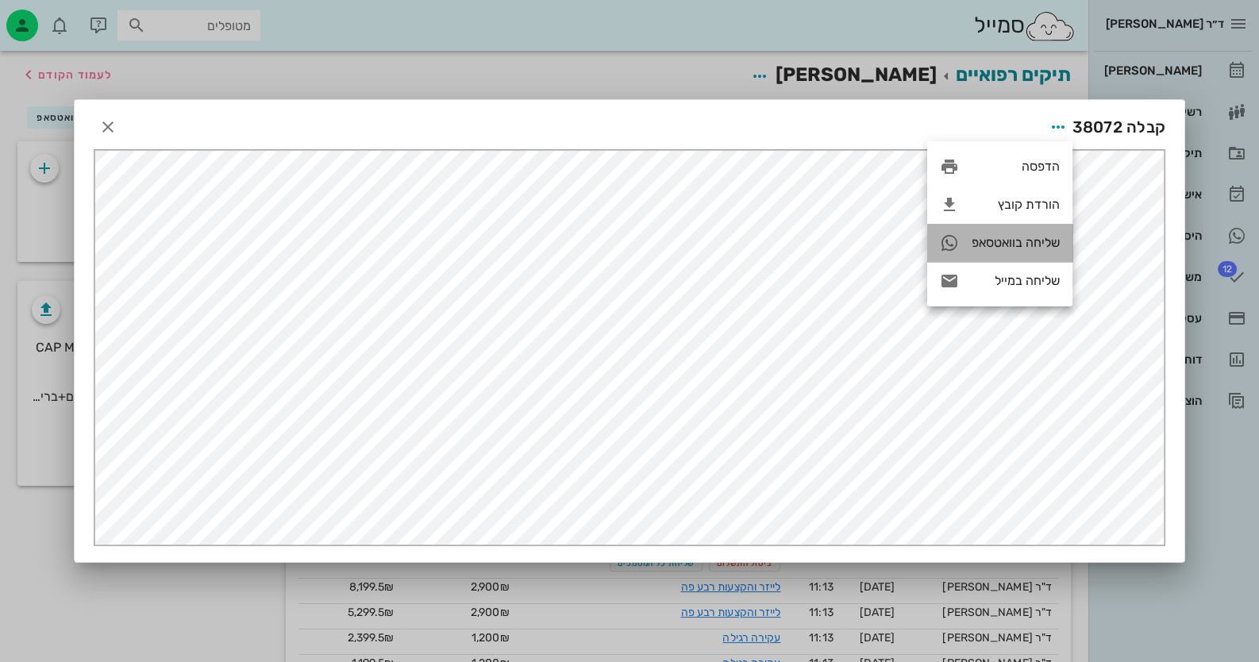
click at [1020, 248] on div "שליחה בוואטסאפ" at bounding box center [1015, 242] width 88 height 15
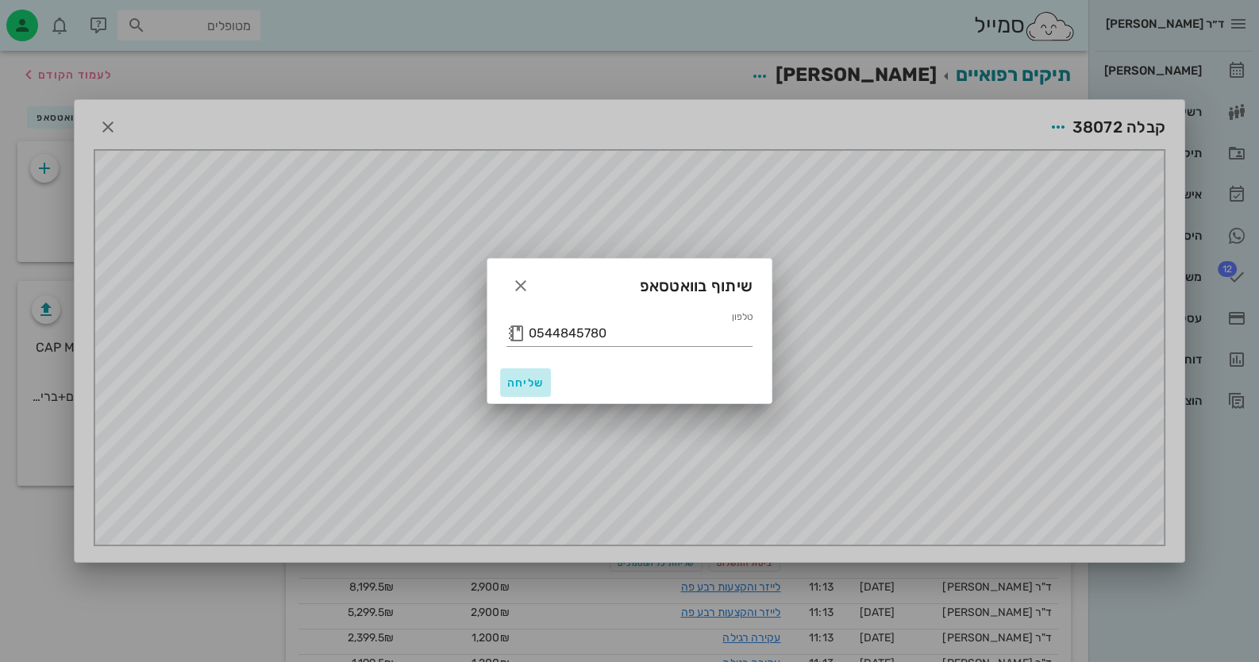
click at [521, 381] on span "שליחה" at bounding box center [525, 382] width 38 height 13
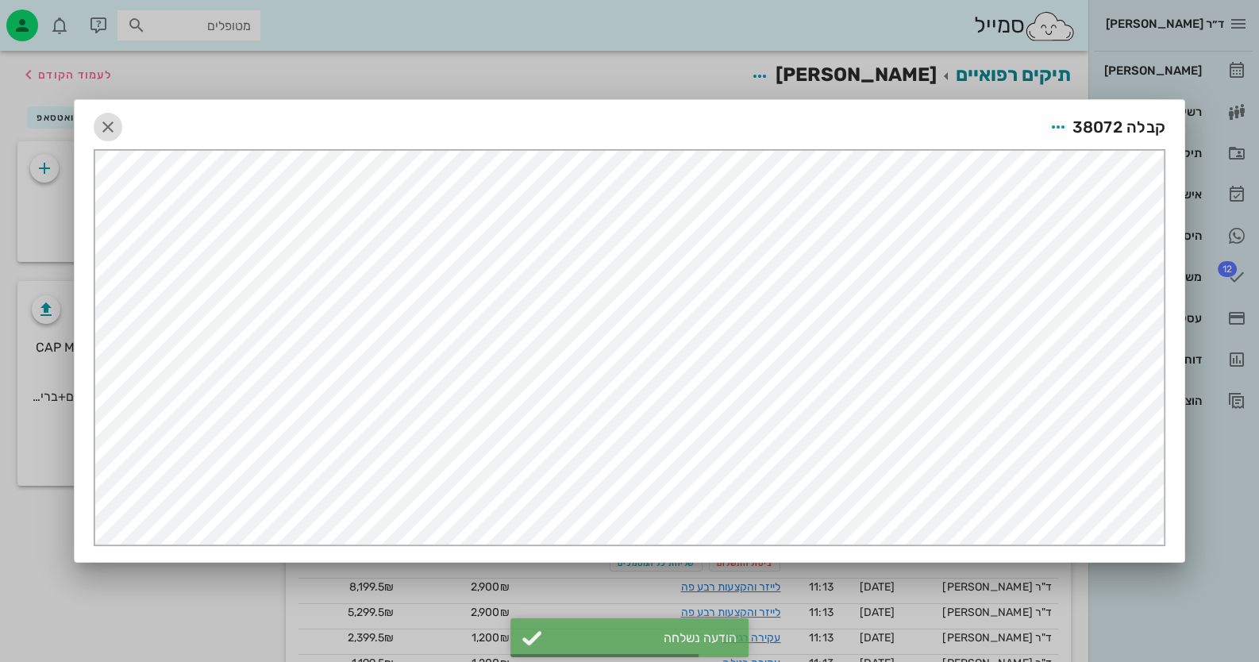
click at [109, 130] on icon "button" at bounding box center [107, 126] width 19 height 19
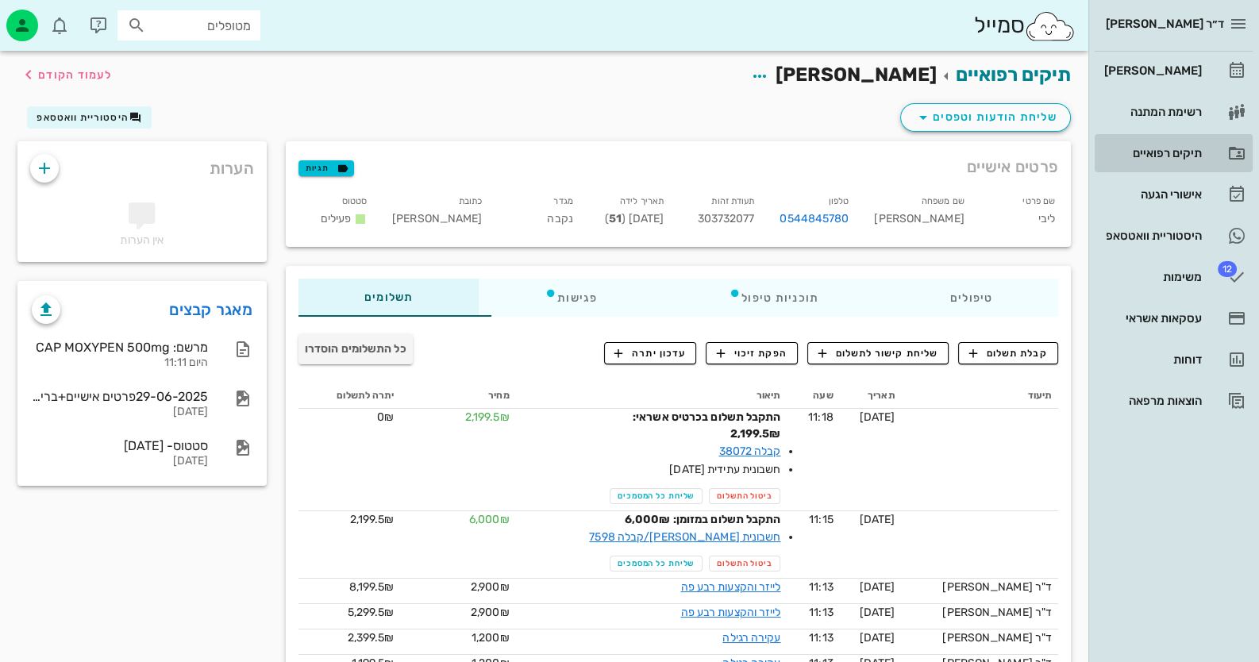
click at [1174, 159] on div "תיקים רפואיים" at bounding box center [1151, 153] width 101 height 13
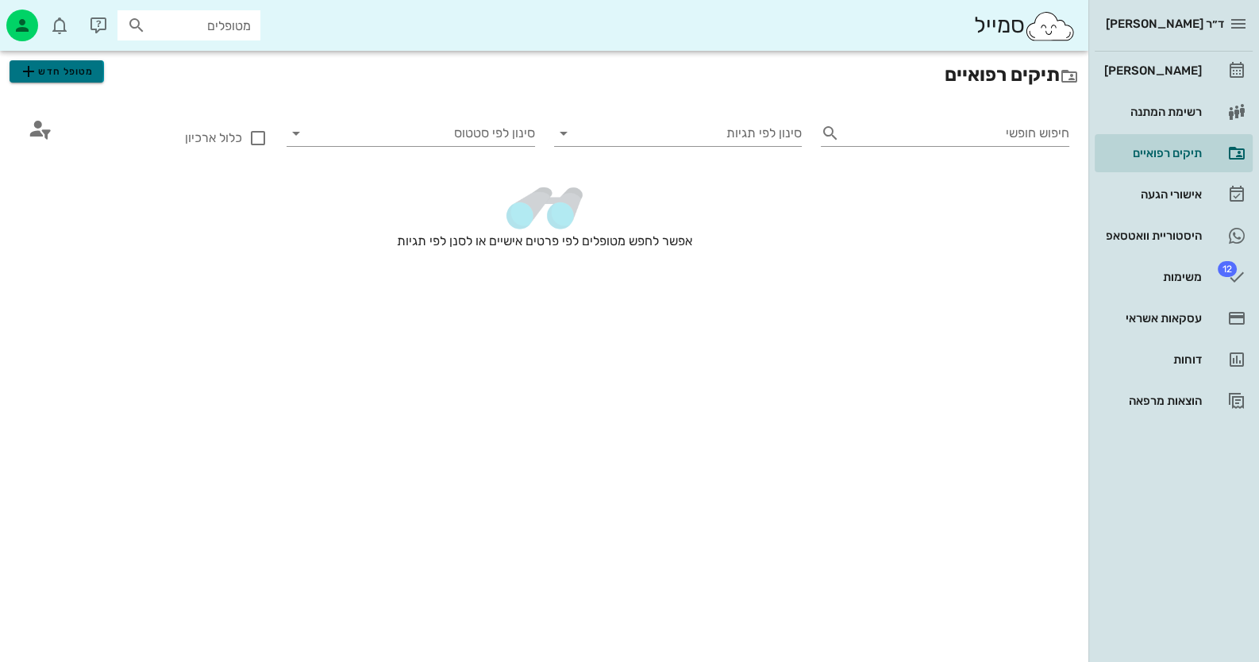
click at [79, 66] on span "מטופל חדש" at bounding box center [56, 71] width 75 height 19
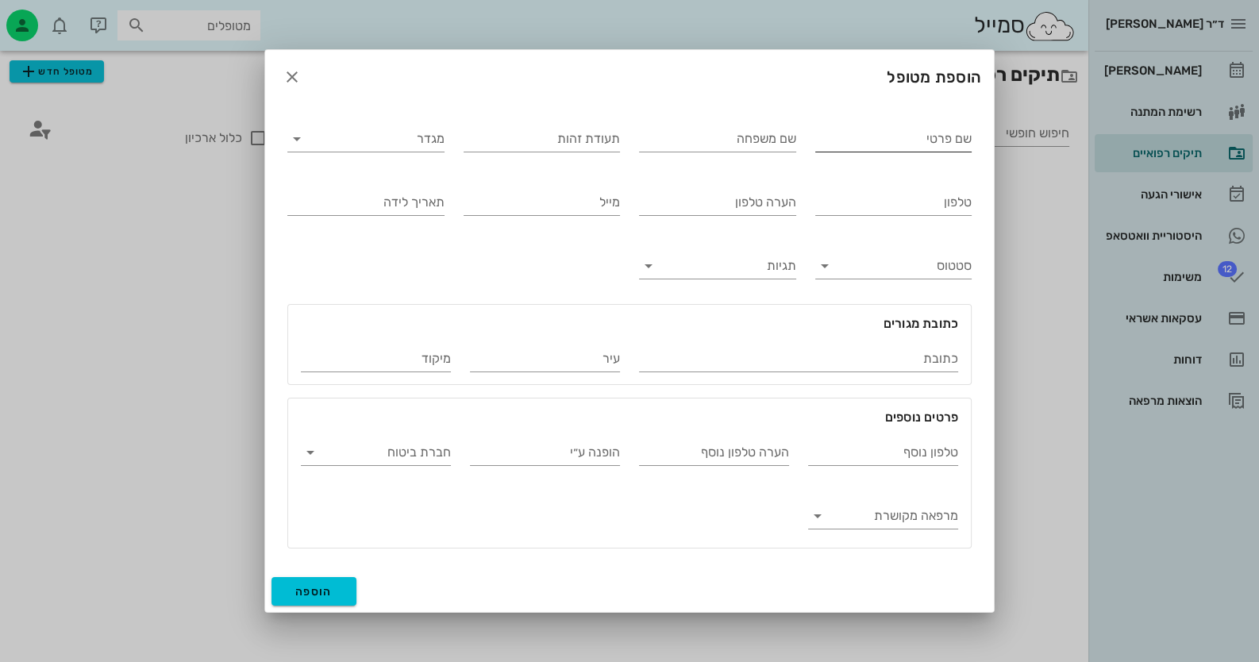
click at [932, 152] on div "שם פרטי" at bounding box center [893, 138] width 157 height 25
type input "זאב"
type input "סומין"
click at [485, 142] on input "תעודת זהות" at bounding box center [541, 138] width 157 height 25
type input "011044658"
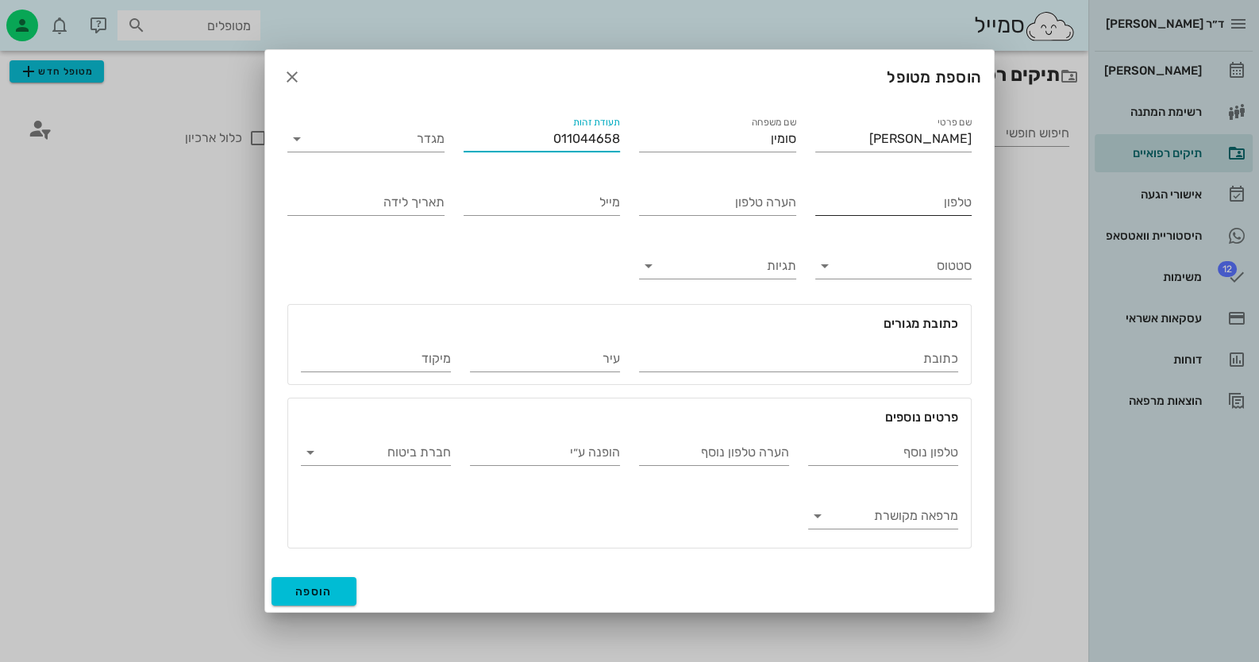
click at [944, 210] on input "טלפון" at bounding box center [893, 202] width 157 height 25
type input "0528991760"
click at [321, 586] on span "הוספה" at bounding box center [313, 591] width 37 height 13
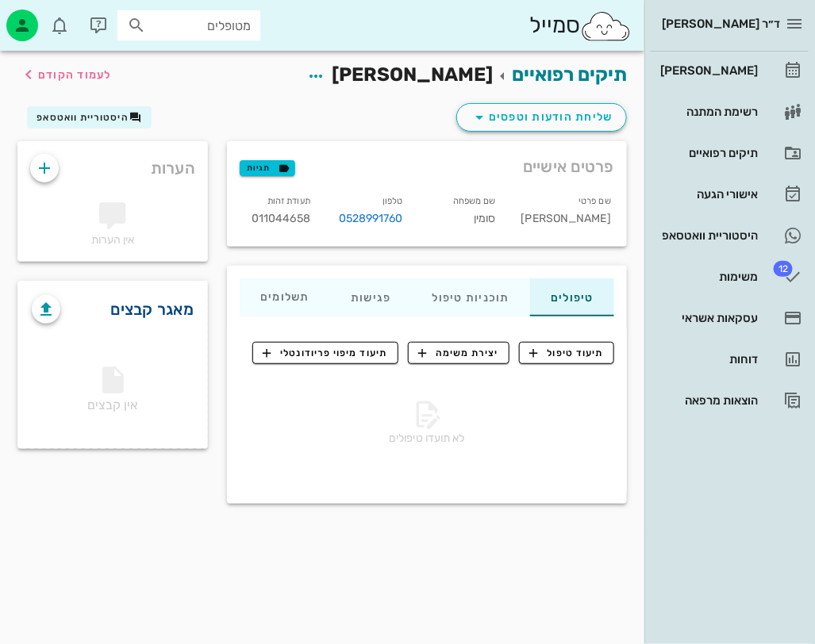
click at [160, 301] on link "מאגר קבצים" at bounding box center [152, 309] width 83 height 25
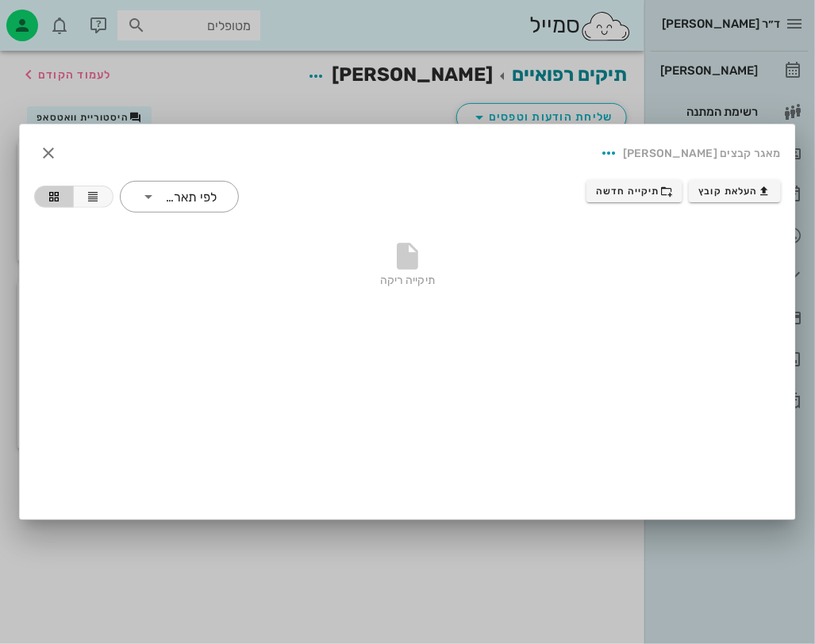
click at [718, 179] on div "העלאת קובץ תיקייה חדשה ​ לפי תאריך" at bounding box center [408, 197] width 766 height 52
click at [719, 189] on span "העלאת קובץ" at bounding box center [735, 191] width 72 height 13
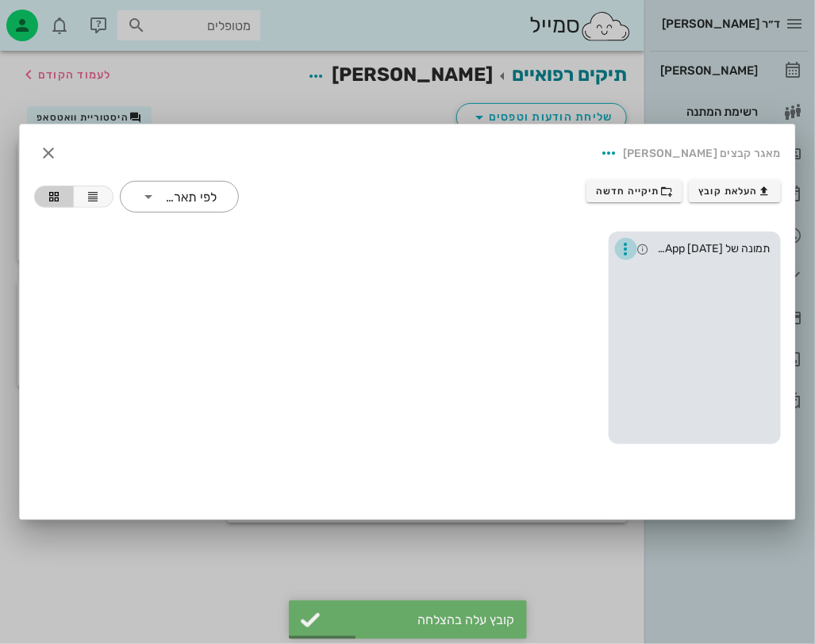
click at [623, 243] on icon "button" at bounding box center [626, 249] width 19 height 19
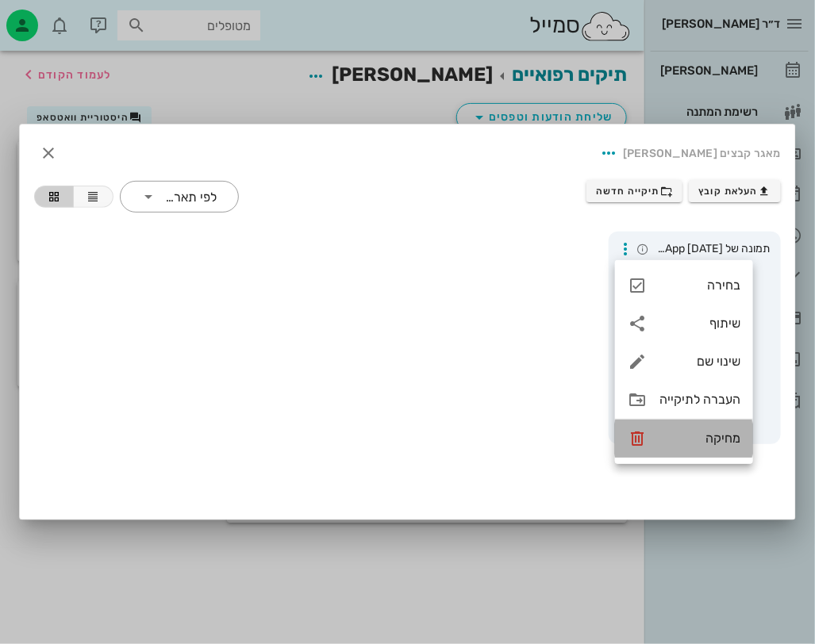
click at [728, 436] on div "מחיקה" at bounding box center [699, 438] width 81 height 15
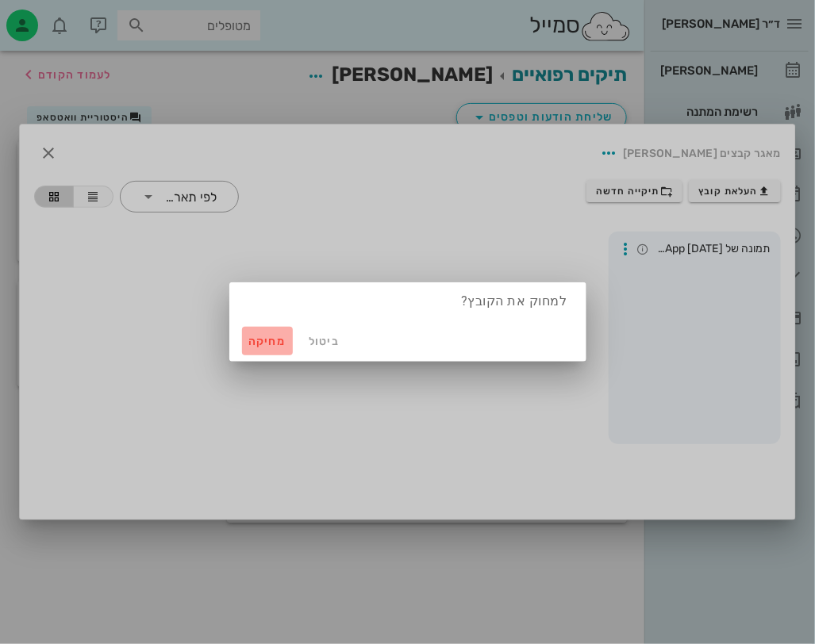
click at [290, 351] on button "מחיקה" at bounding box center [267, 341] width 51 height 29
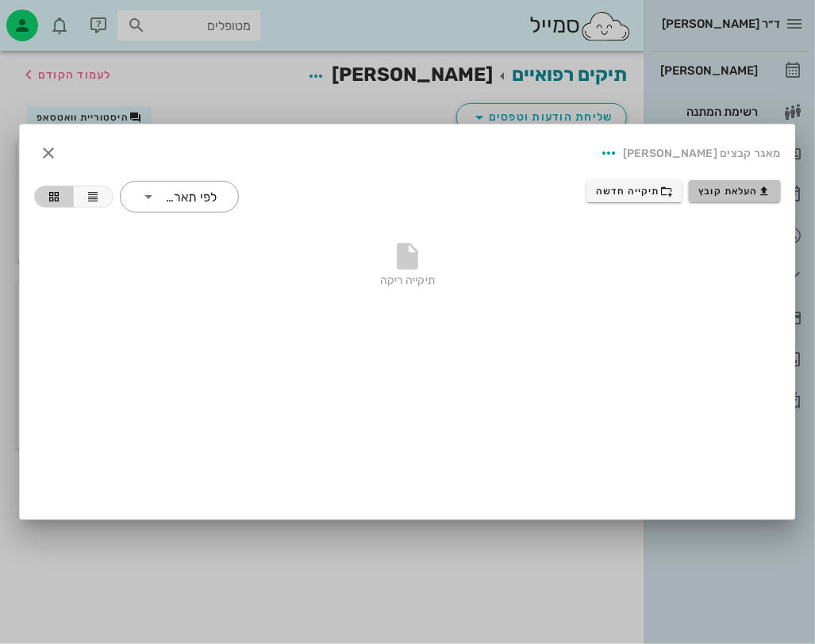
click at [731, 194] on span "העלאת קובץ" at bounding box center [735, 191] width 72 height 13
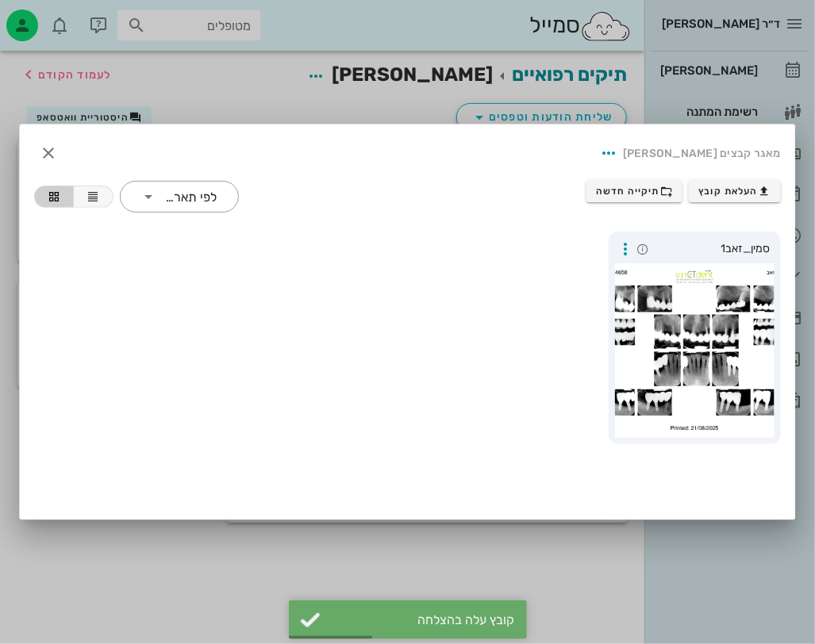
click at [366, 165] on div "מאגר קבצים זאב סומין" at bounding box center [407, 153] width 772 height 54
click at [278, 86] on div at bounding box center [407, 322] width 815 height 644
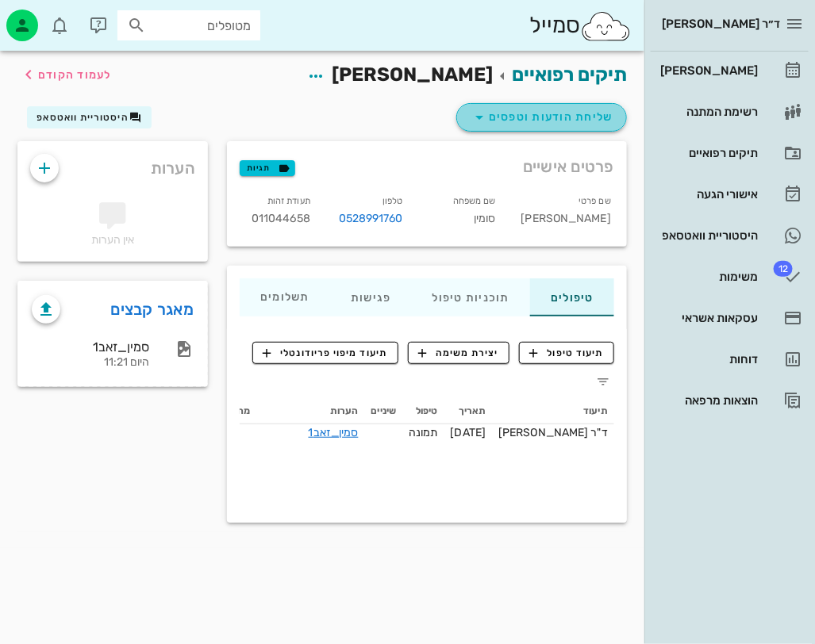
click at [575, 128] on button "שליחת הודעות וטפסים" at bounding box center [541, 117] width 171 height 29
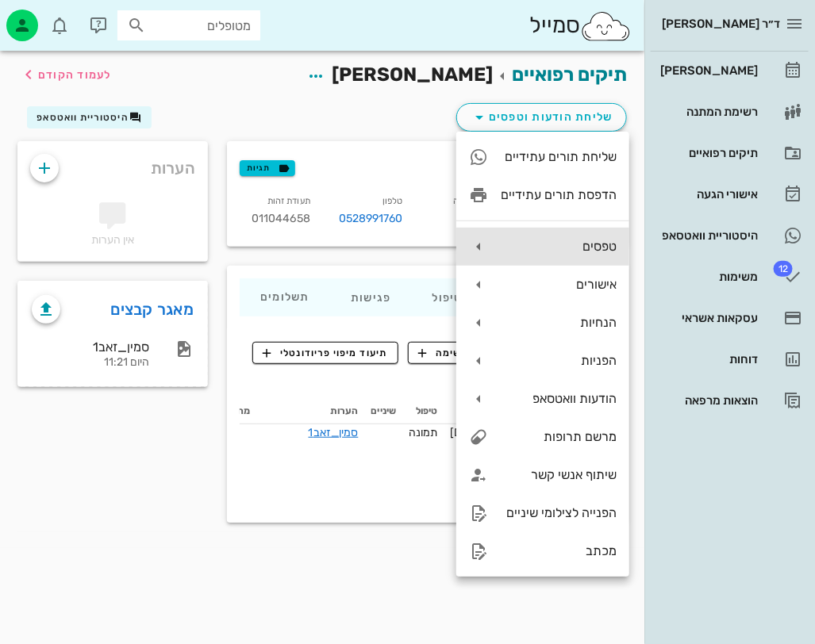
click at [601, 252] on div "טפסים" at bounding box center [559, 246] width 116 height 15
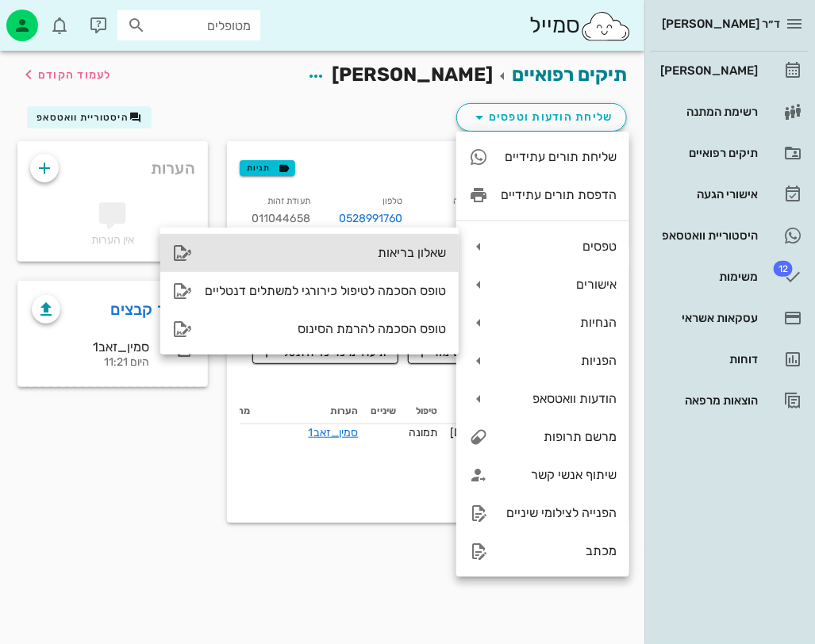
click at [425, 256] on div "שאלון בריאות" at bounding box center [325, 252] width 241 height 15
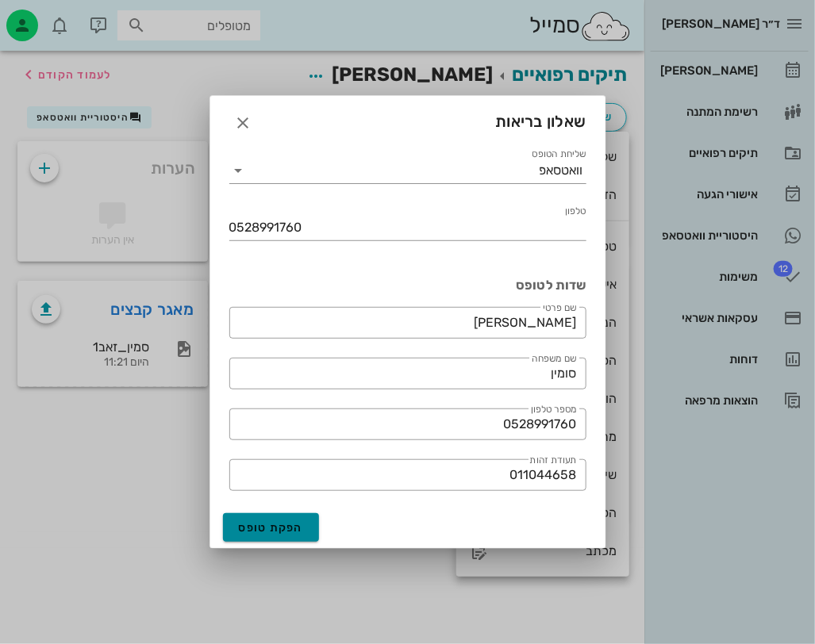
click at [260, 525] on span "הפקת טופס" at bounding box center [271, 527] width 65 height 13
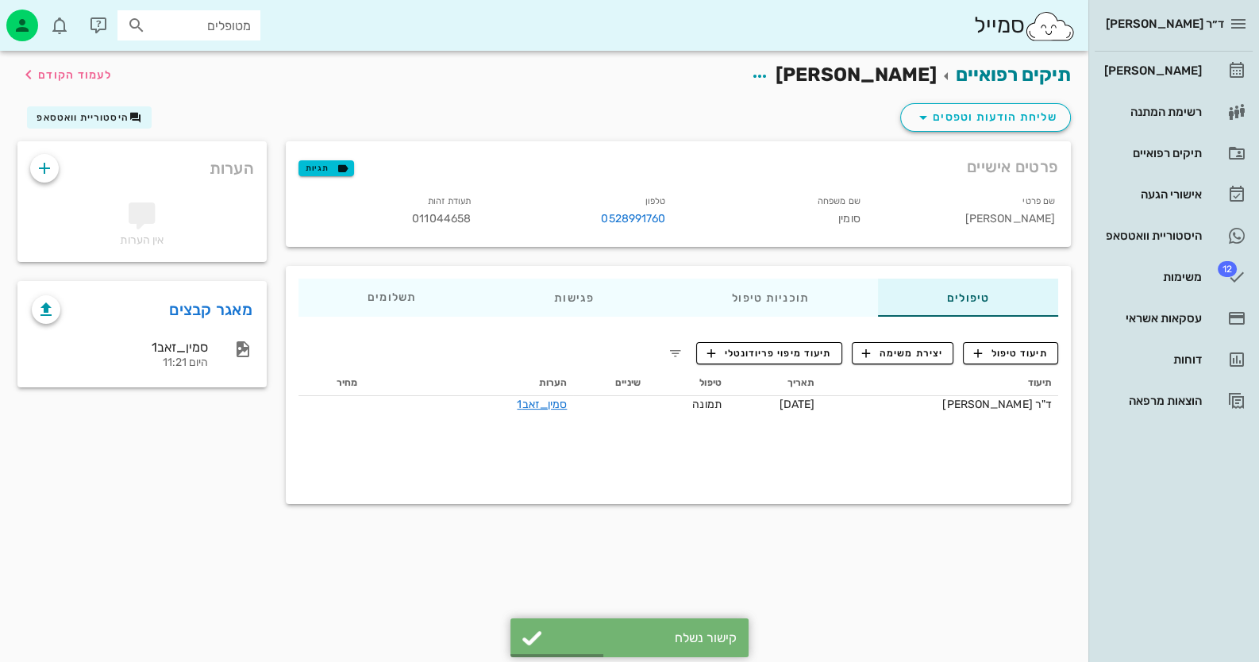
click at [232, 325] on div "סמין_זאב1 היום 11:21" at bounding box center [142, 355] width 246 height 62
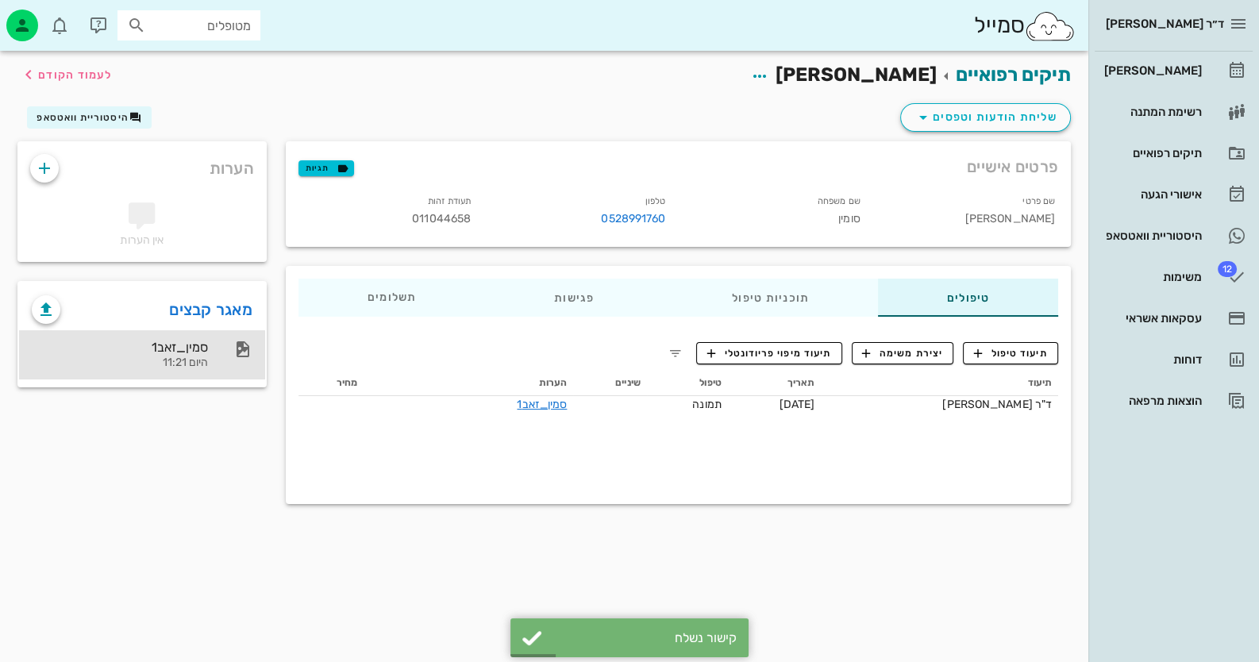
click at [225, 344] on div at bounding box center [234, 349] width 35 height 19
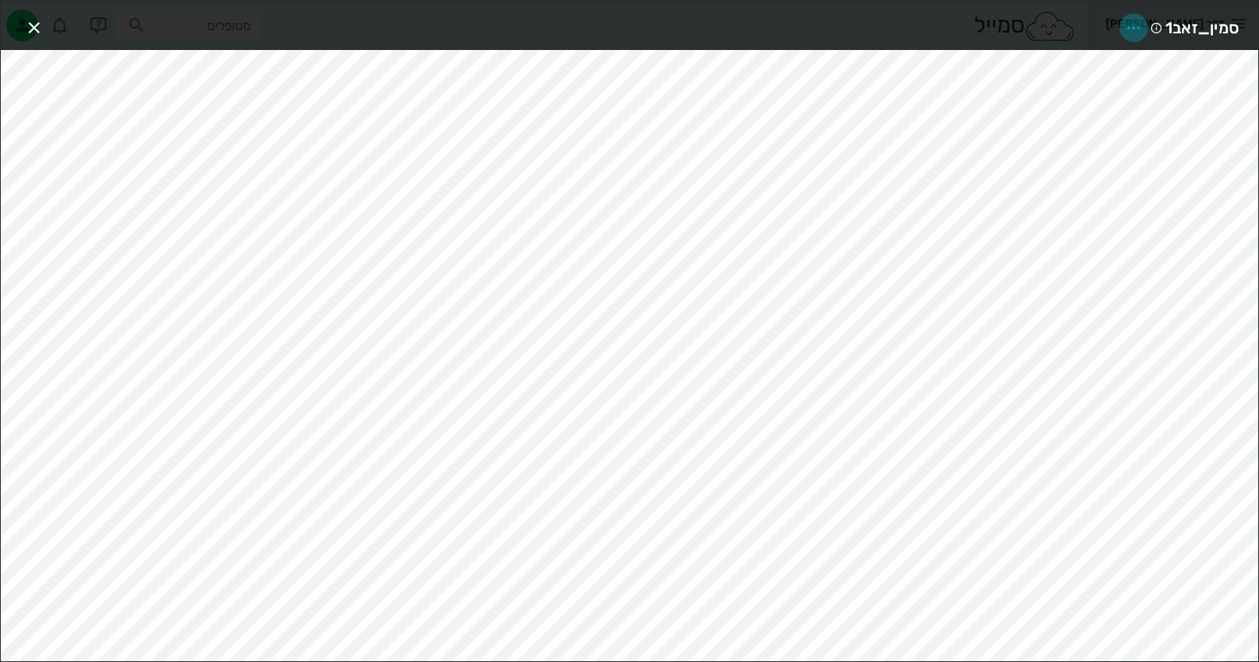
click at [1132, 19] on icon "button" at bounding box center [1133, 27] width 19 height 19
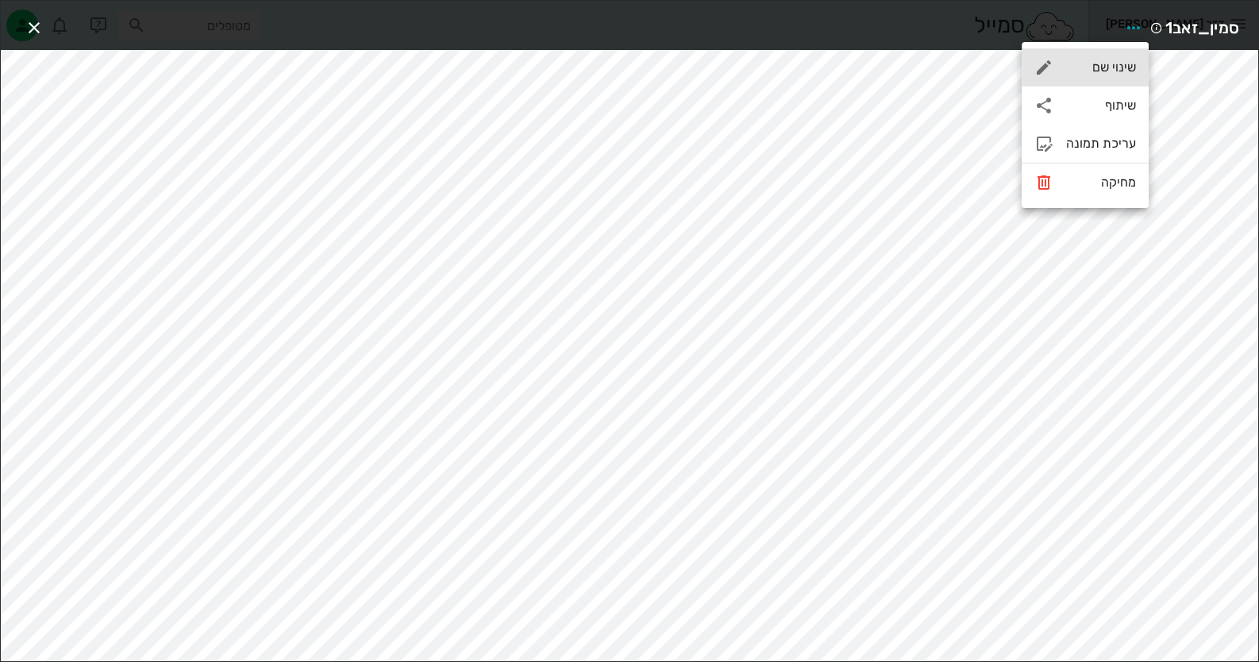
click at [1105, 75] on div "שינוי שם" at bounding box center [1101, 67] width 70 height 15
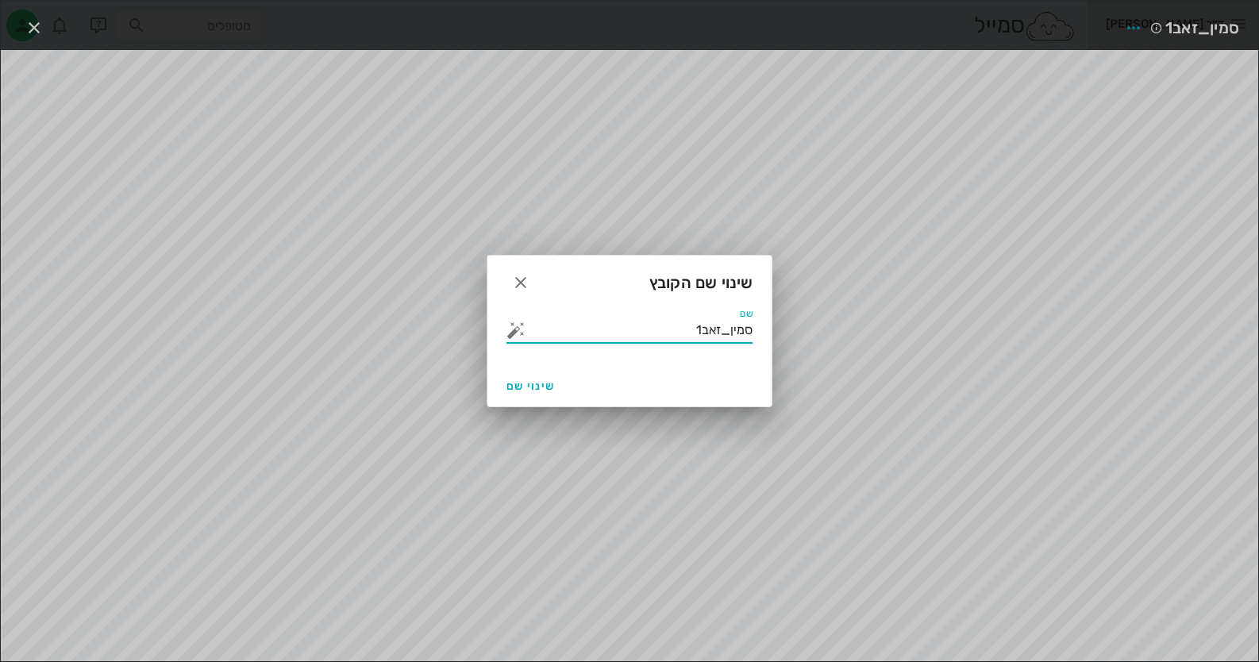
click at [698, 327] on input "סמין_זאב1" at bounding box center [641, 329] width 224 height 25
type input "סטטוס"
click at [536, 380] on span "שינוי שם" at bounding box center [530, 385] width 48 height 13
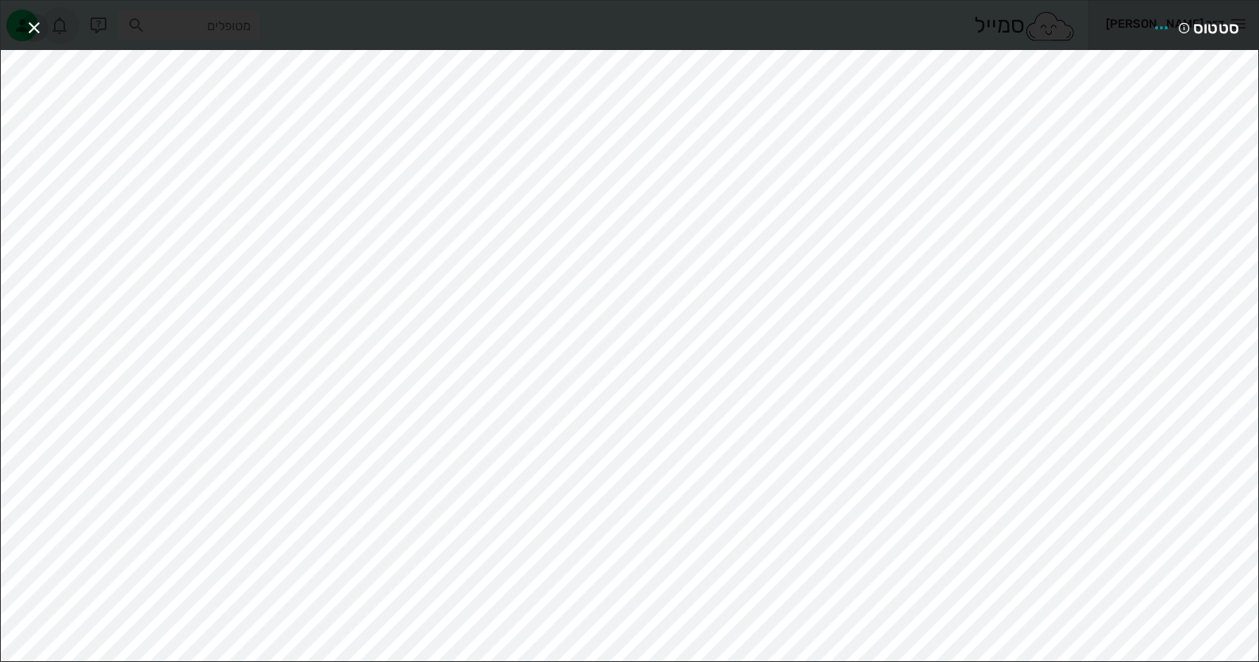
drag, startPoint x: 739, startPoint y: 41, endPoint x: 43, endPoint y: 23, distance: 696.2
click at [43, 23] on icon "button" at bounding box center [34, 27] width 19 height 19
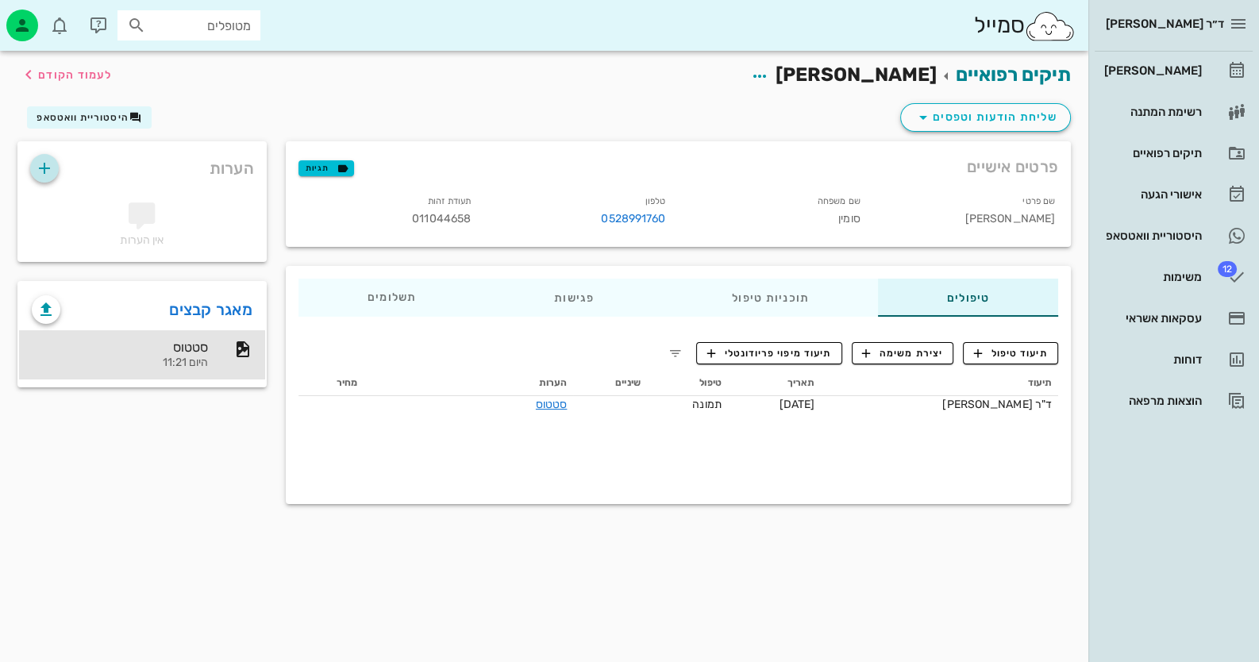
click at [43, 161] on icon "button" at bounding box center [44, 168] width 19 height 19
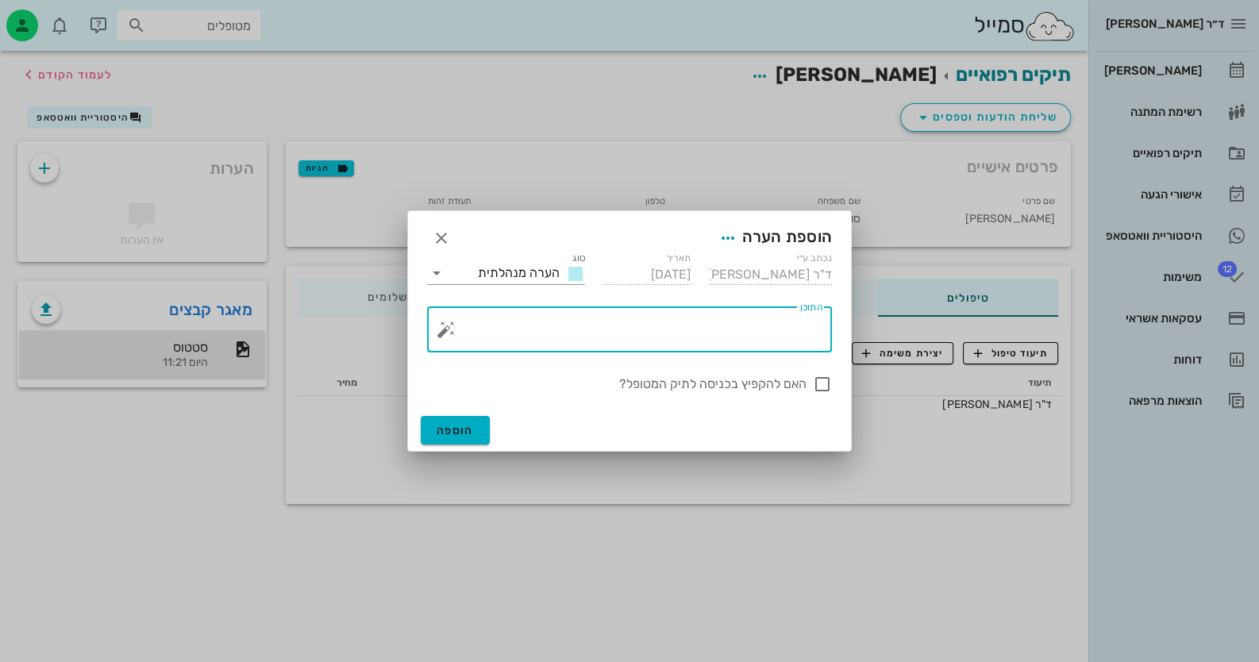
click at [699, 321] on textarea "התוכן" at bounding box center [635, 333] width 373 height 38
click at [805, 325] on textarea "המלתי לו ללכת למכבי לאור המורכבות של מהקרה והעלויות" at bounding box center [635, 333] width 373 height 38
type textarea "הלצלתי לו ללכת למכבי לאור המורכבות של מהקרה והעלויות"
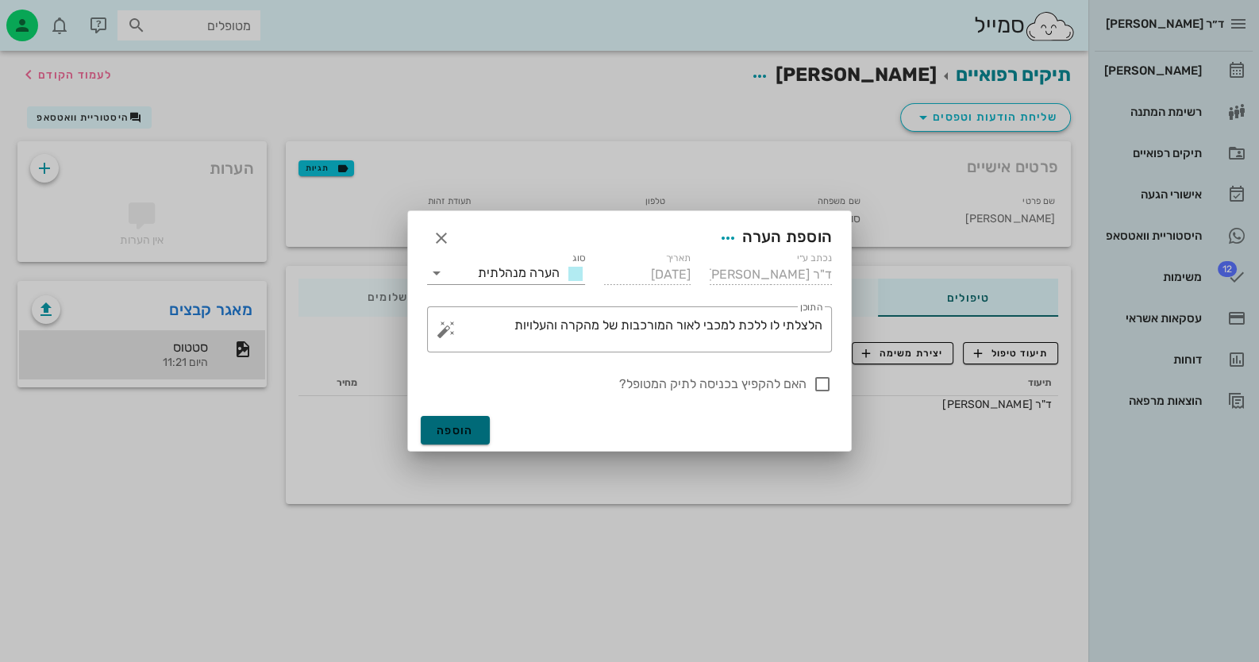
click at [466, 432] on span "הוספה" at bounding box center [454, 430] width 37 height 13
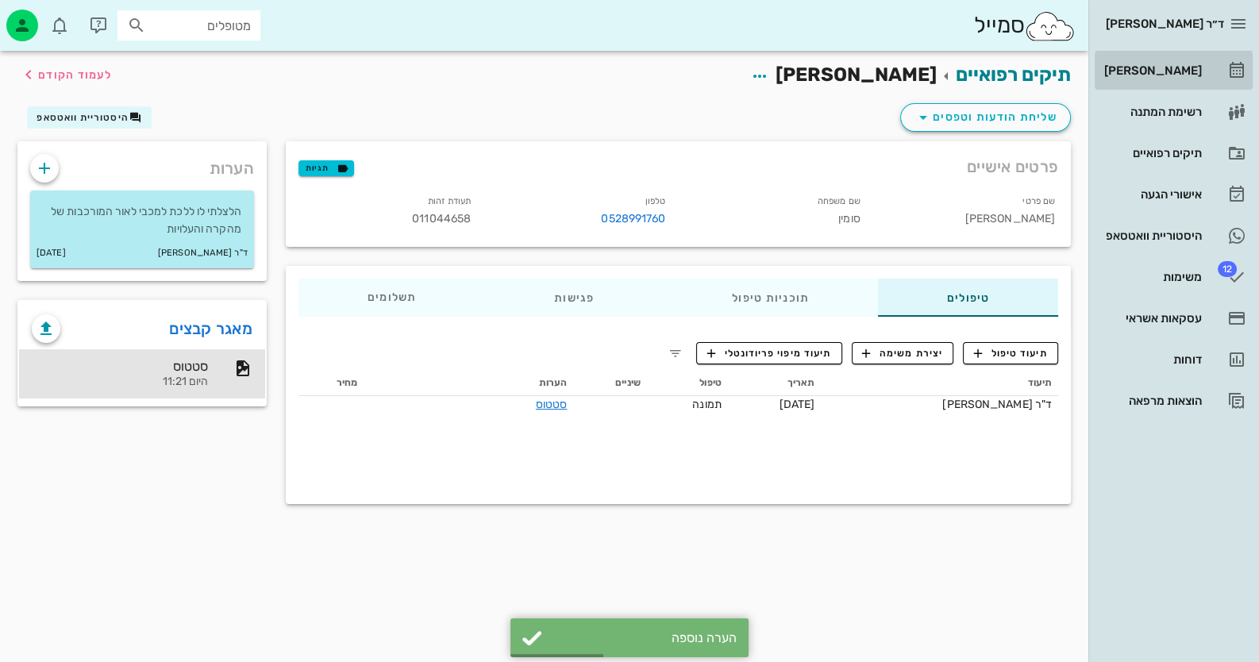
click at [1201, 72] on div "[PERSON_NAME]" at bounding box center [1151, 70] width 101 height 13
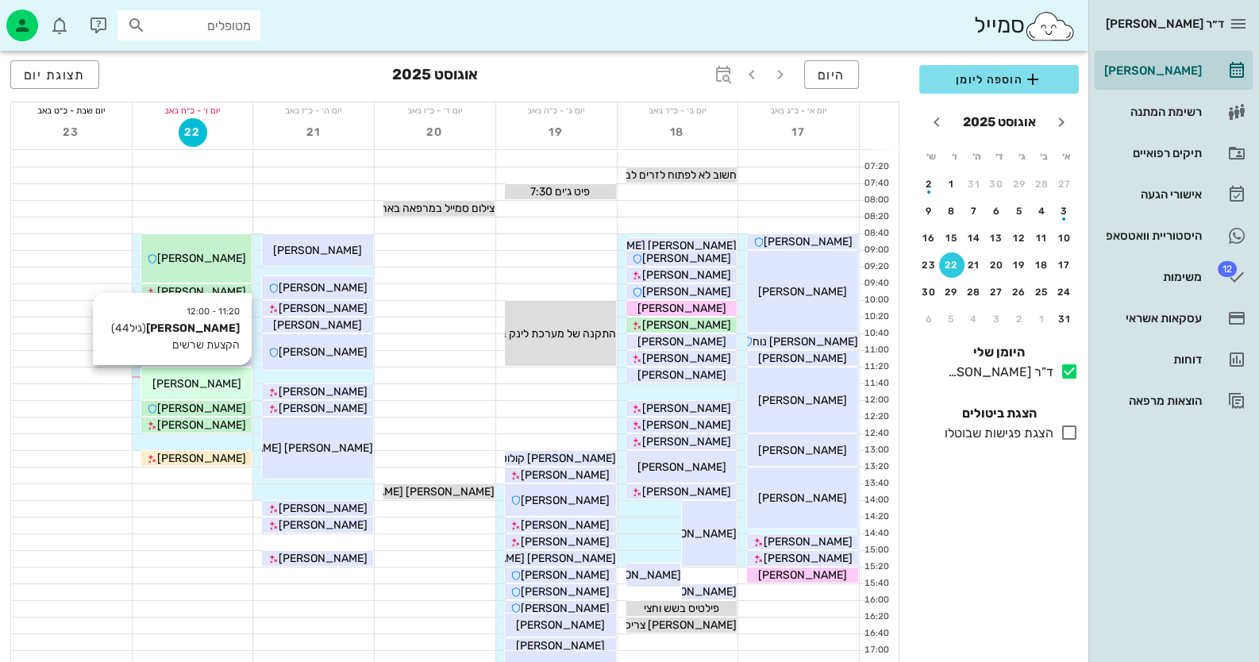
click at [228, 379] on div "[PERSON_NAME]" at bounding box center [196, 383] width 111 height 17
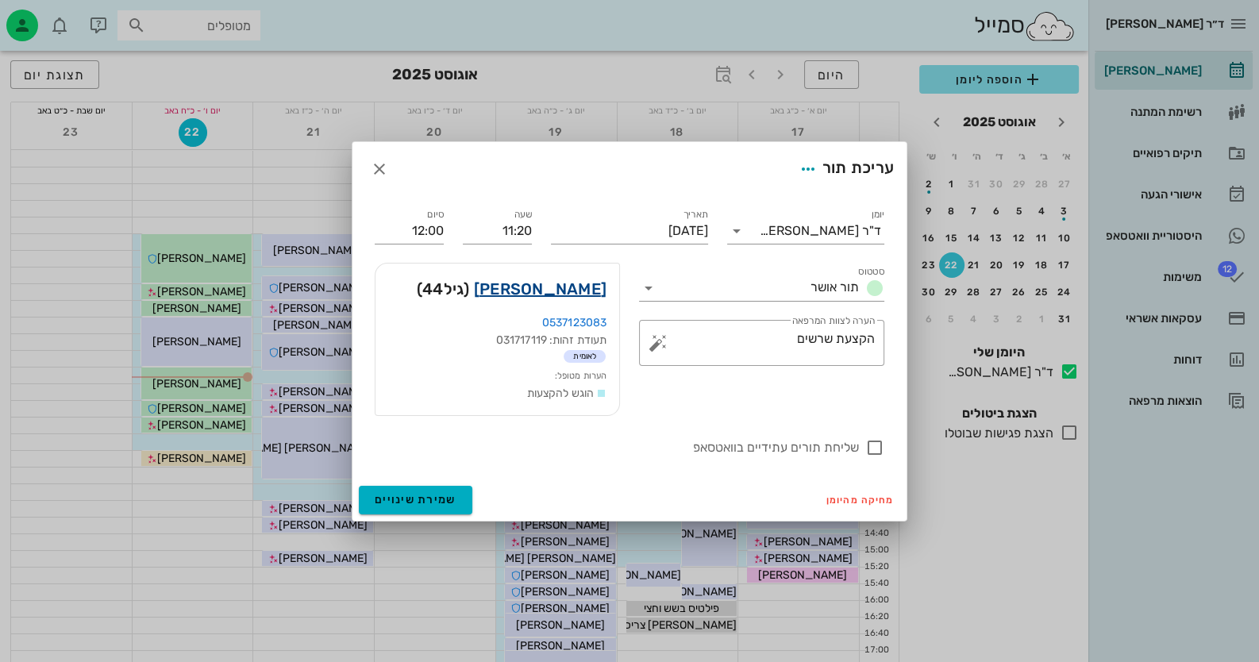
click at [558, 291] on link "שרית אזולאי" at bounding box center [540, 288] width 133 height 25
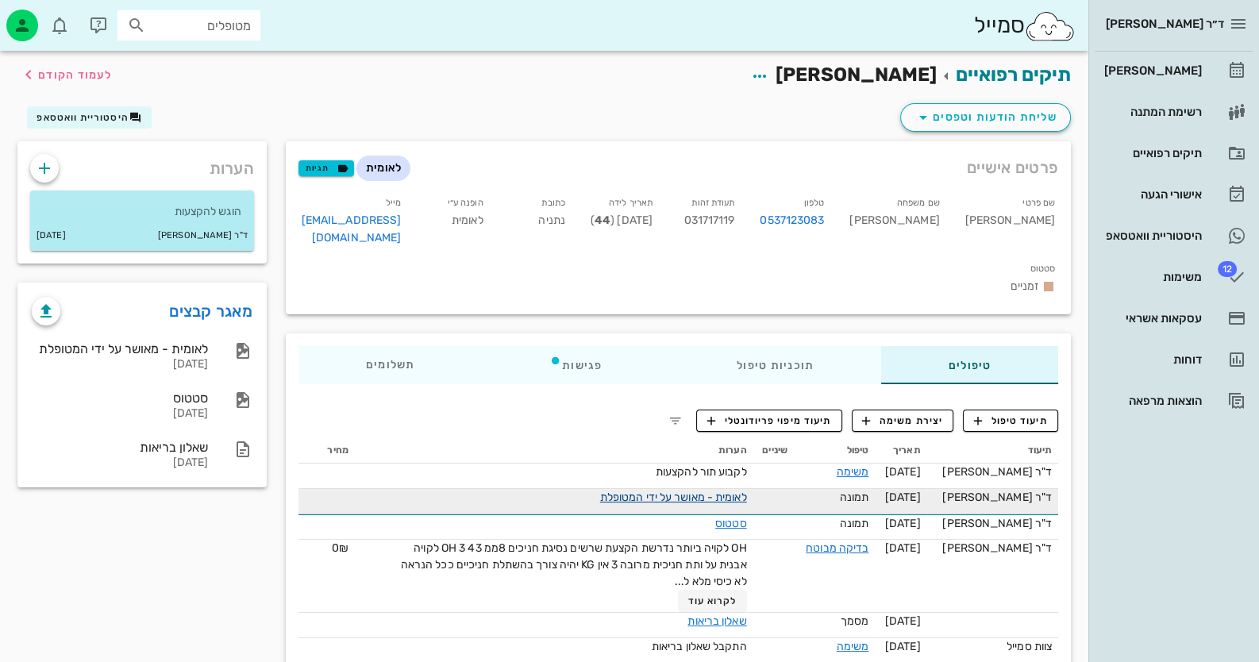
click at [656, 490] on link "לאומית - מאושר על ידי המטופלת" at bounding box center [673, 496] width 147 height 13
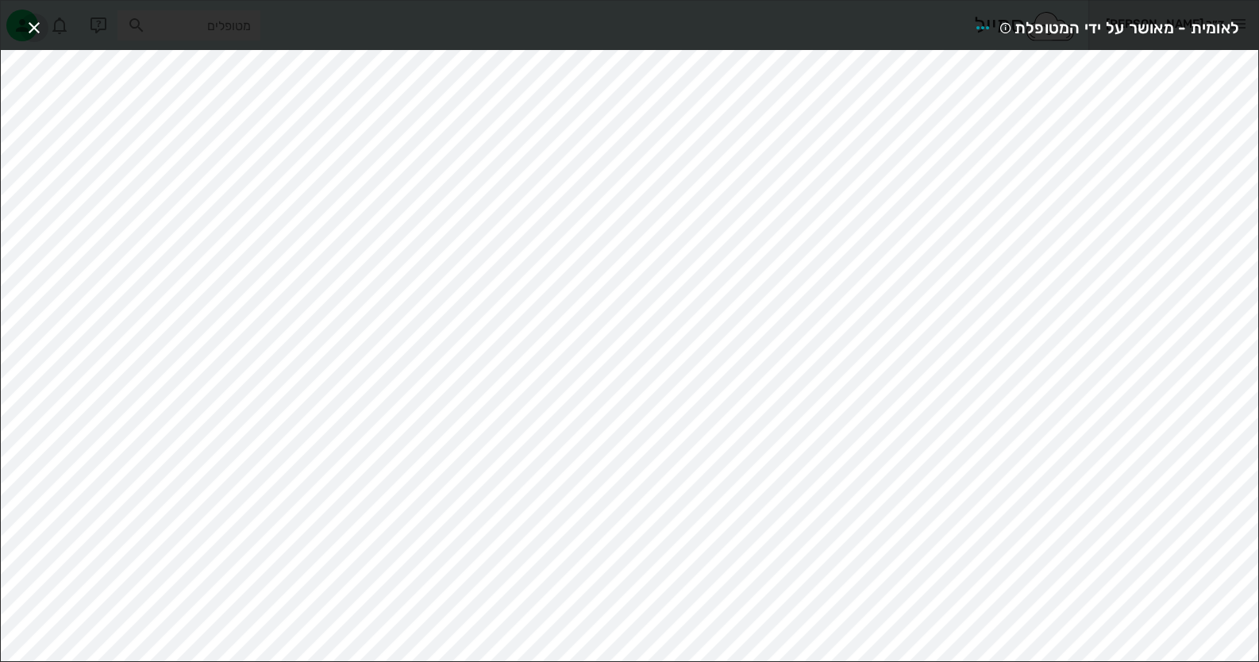
click at [28, 15] on button "button" at bounding box center [34, 27] width 29 height 29
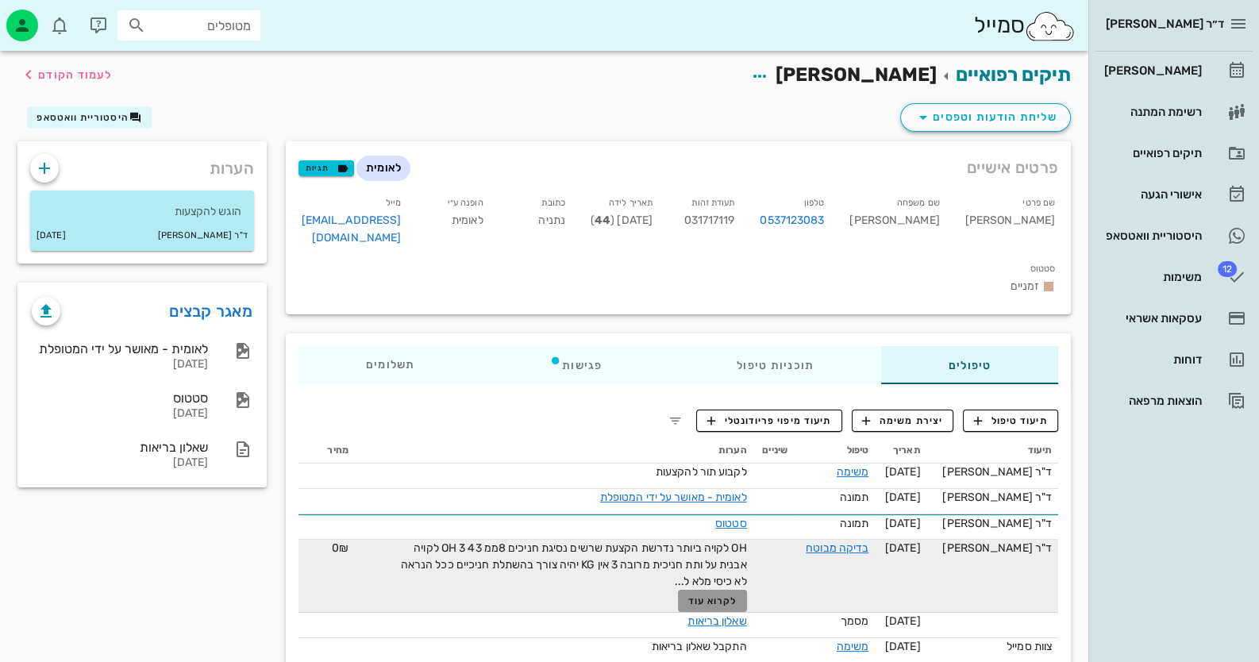
click at [728, 595] on span "לקרוא עוד" at bounding box center [711, 600] width 49 height 11
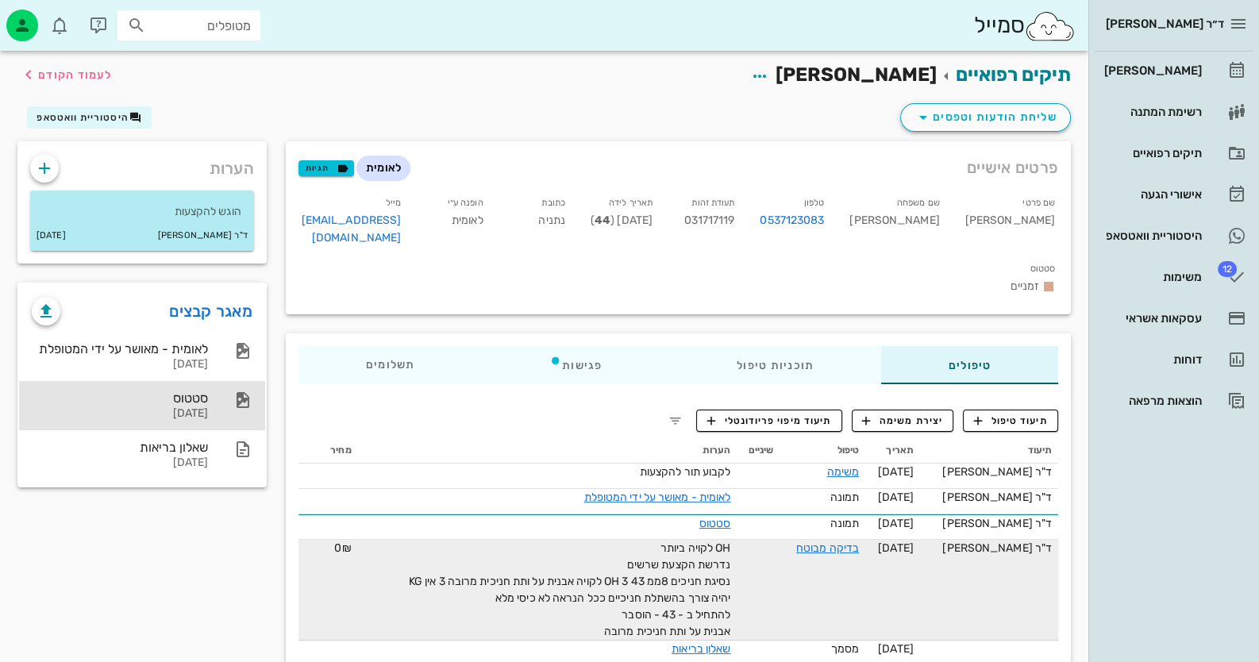
click at [221, 396] on div at bounding box center [234, 399] width 35 height 19
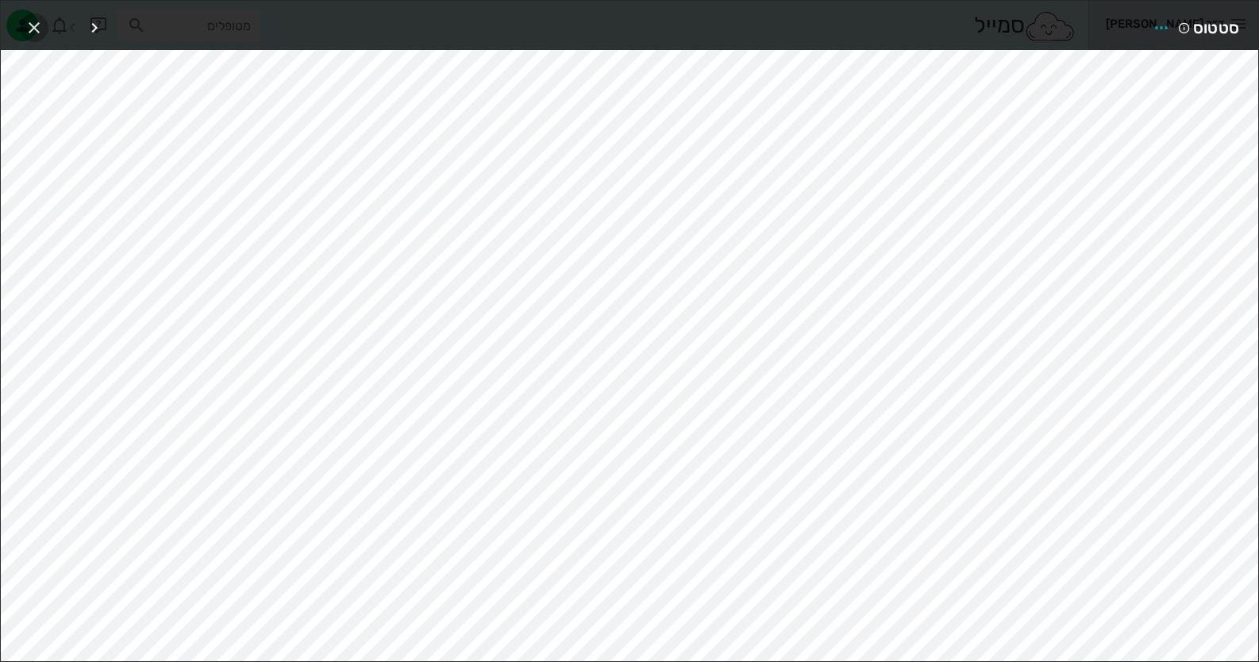
click at [35, 18] on icon "button" at bounding box center [34, 27] width 19 height 19
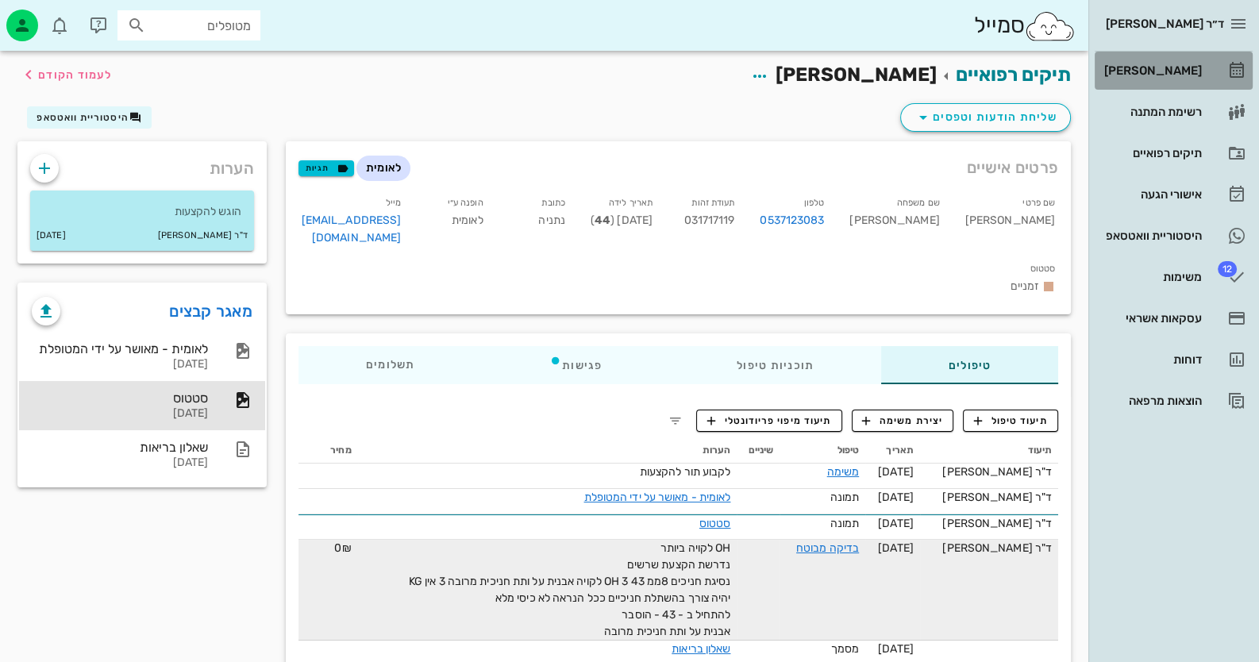
click at [1239, 78] on icon at bounding box center [1236, 70] width 19 height 19
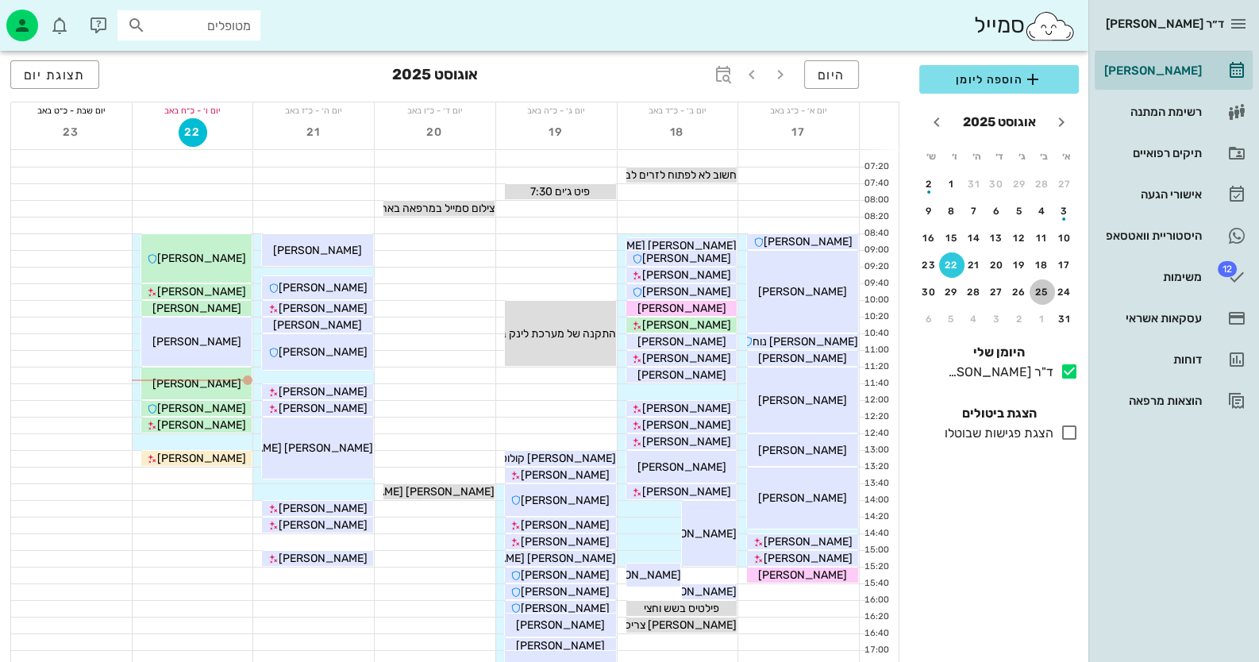
click at [1042, 290] on div "25" at bounding box center [1041, 291] width 25 height 11
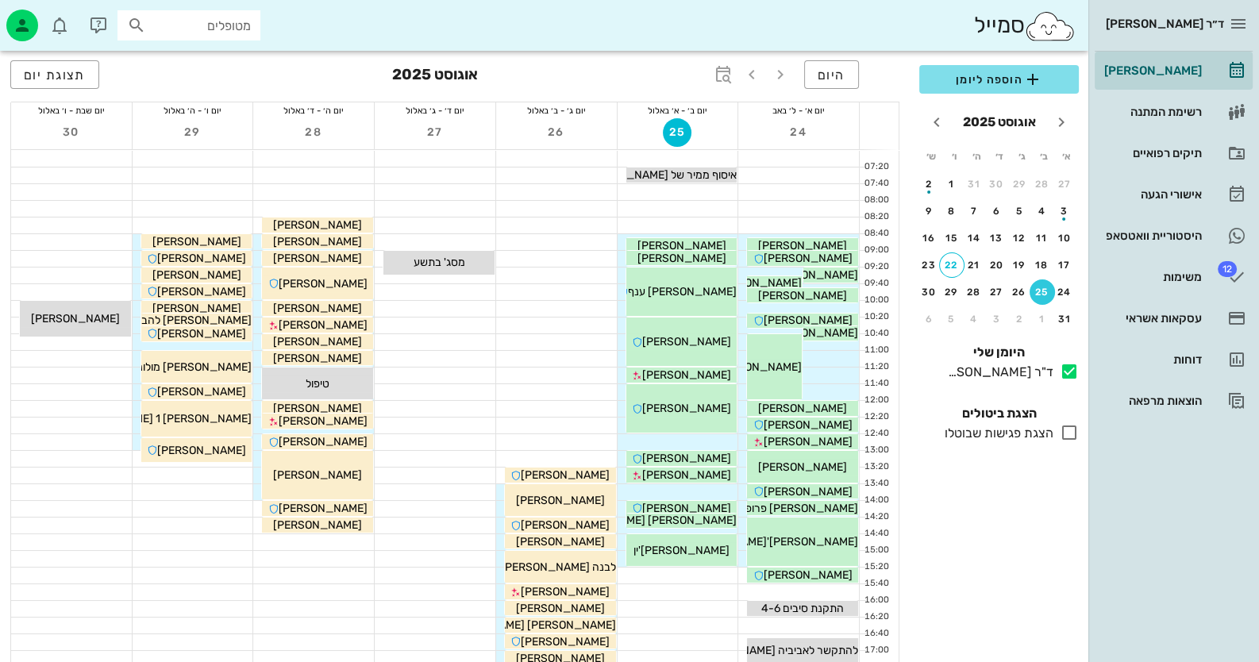
click at [290, 572] on div at bounding box center [313, 575] width 121 height 16
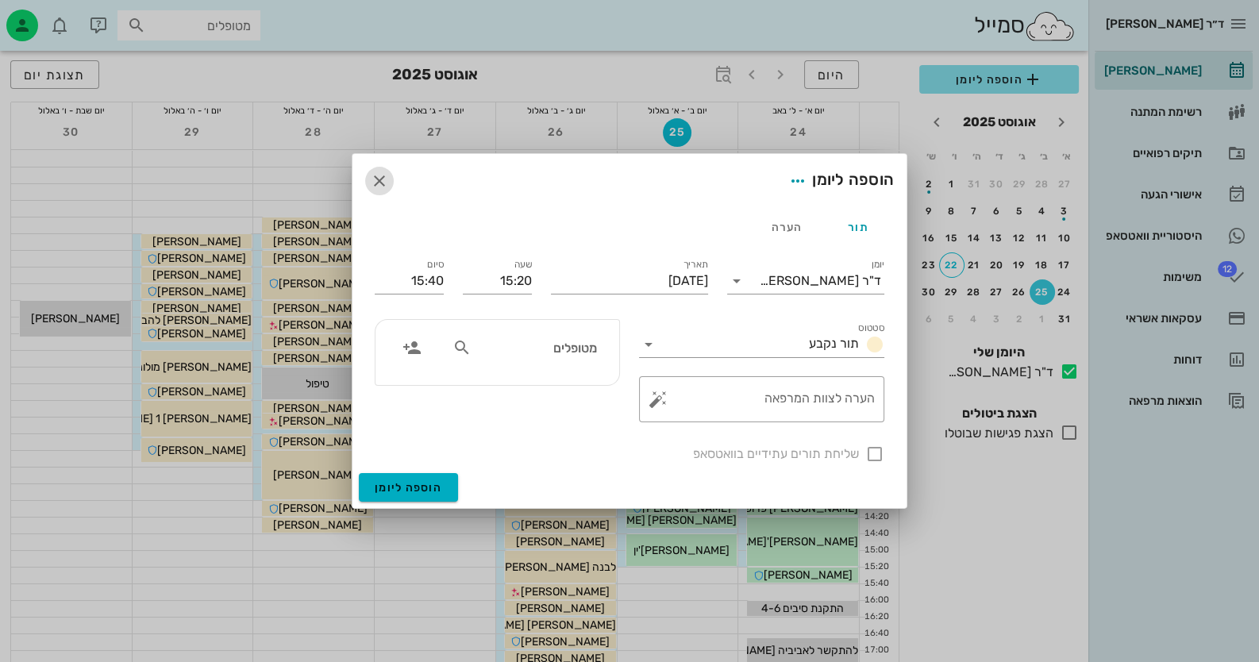
click at [377, 175] on icon "button" at bounding box center [379, 180] width 19 height 19
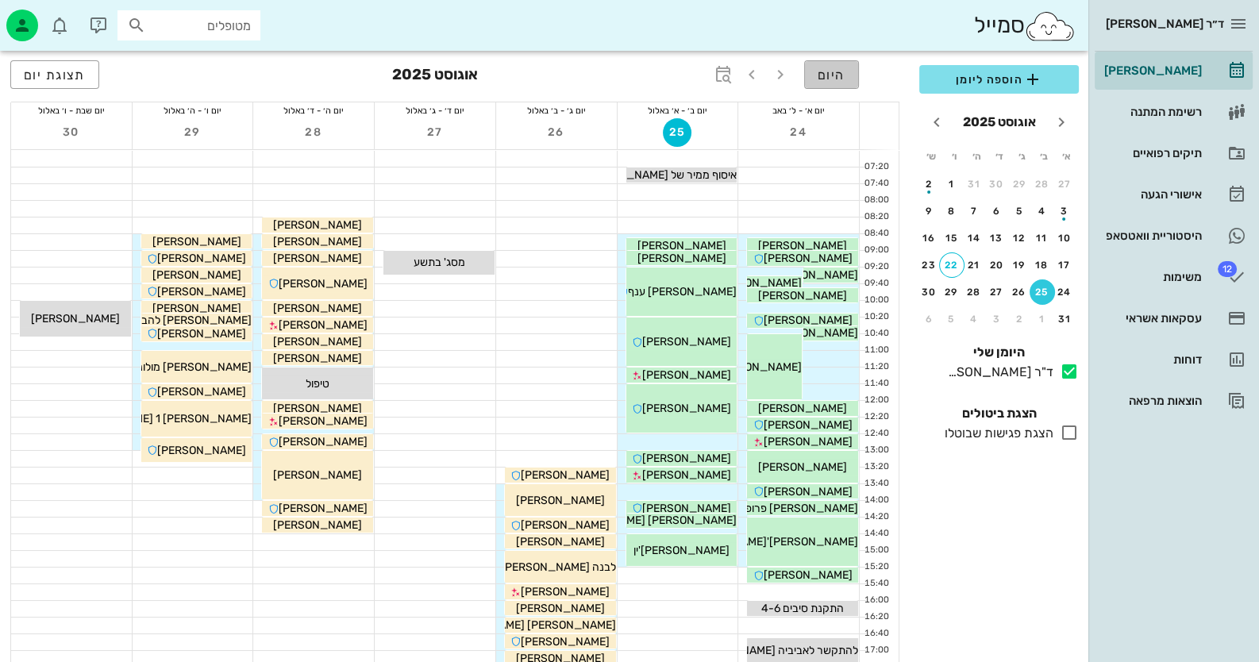
click at [838, 75] on span "היום" at bounding box center [831, 74] width 28 height 15
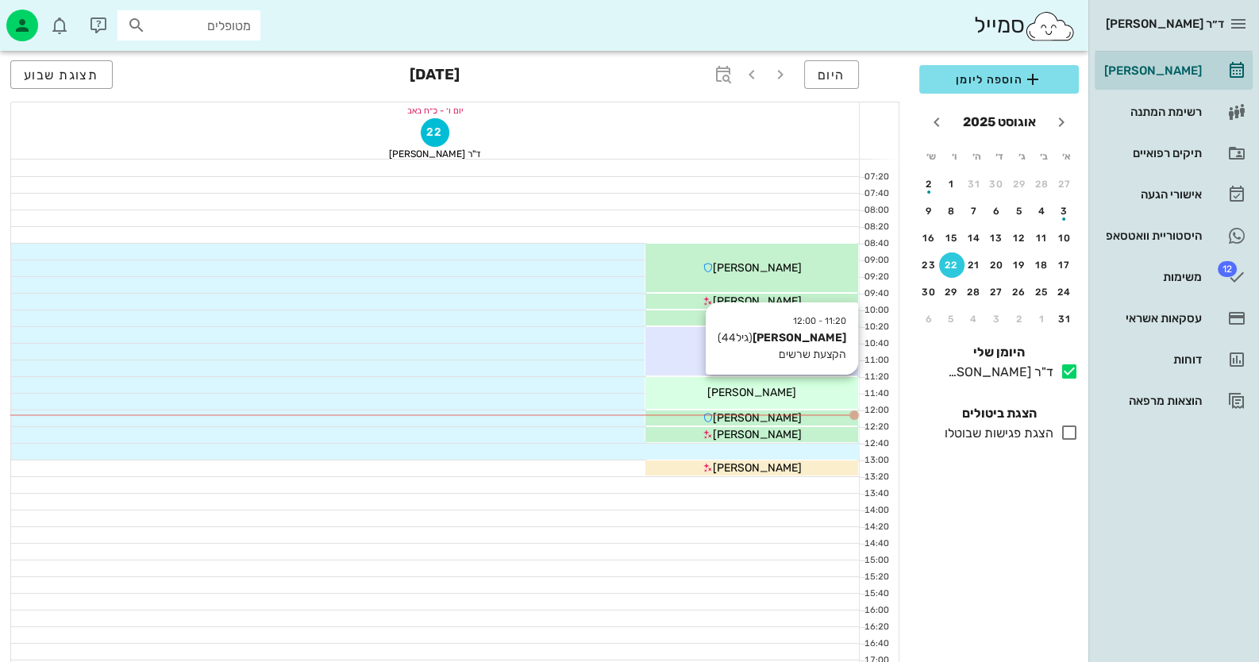
click at [739, 382] on div "11:20 - 12:00 שרית אזולאי (גיל 44 ) הקצעת שרשים שרית אזולאי" at bounding box center [751, 393] width 213 height 32
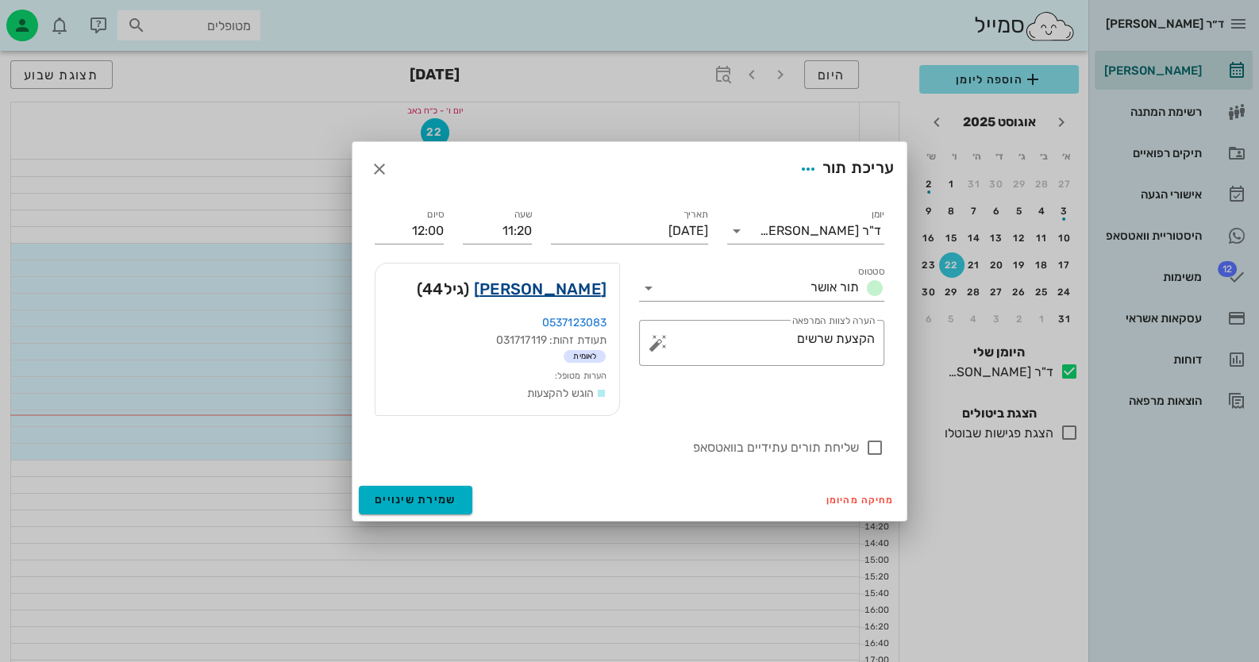
click at [557, 291] on link "שרית אזולאי" at bounding box center [540, 288] width 133 height 25
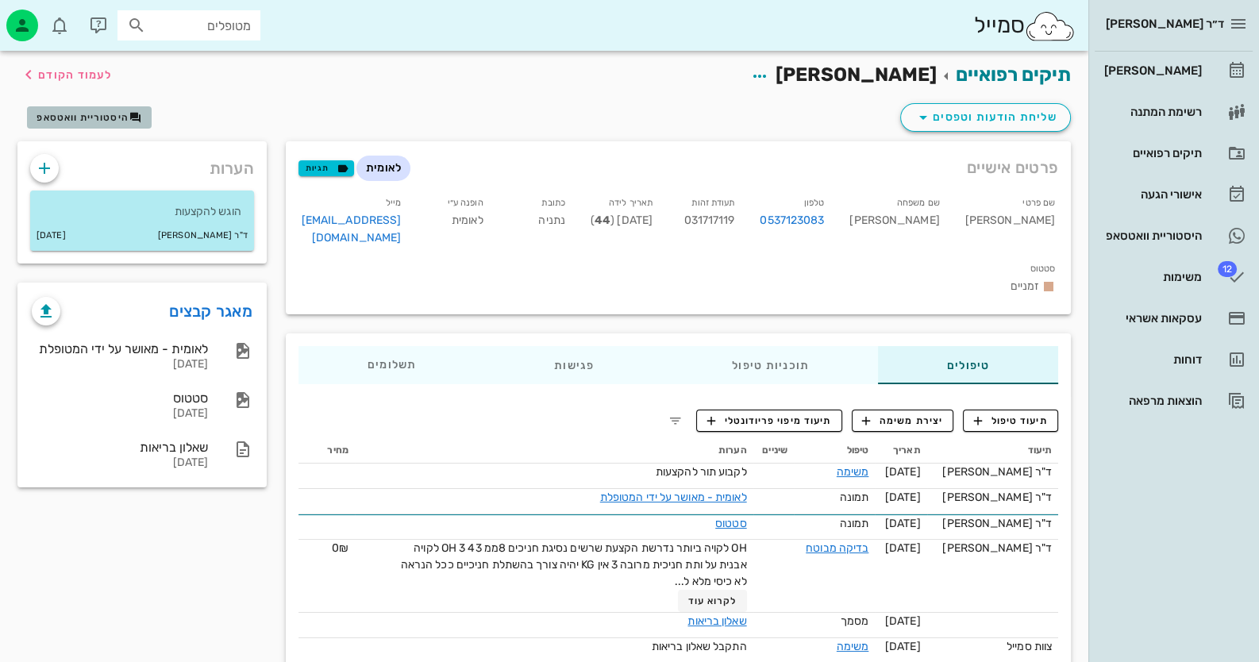
click at [75, 126] on button "היסטוריית וואטסאפ" at bounding box center [89, 117] width 125 height 22
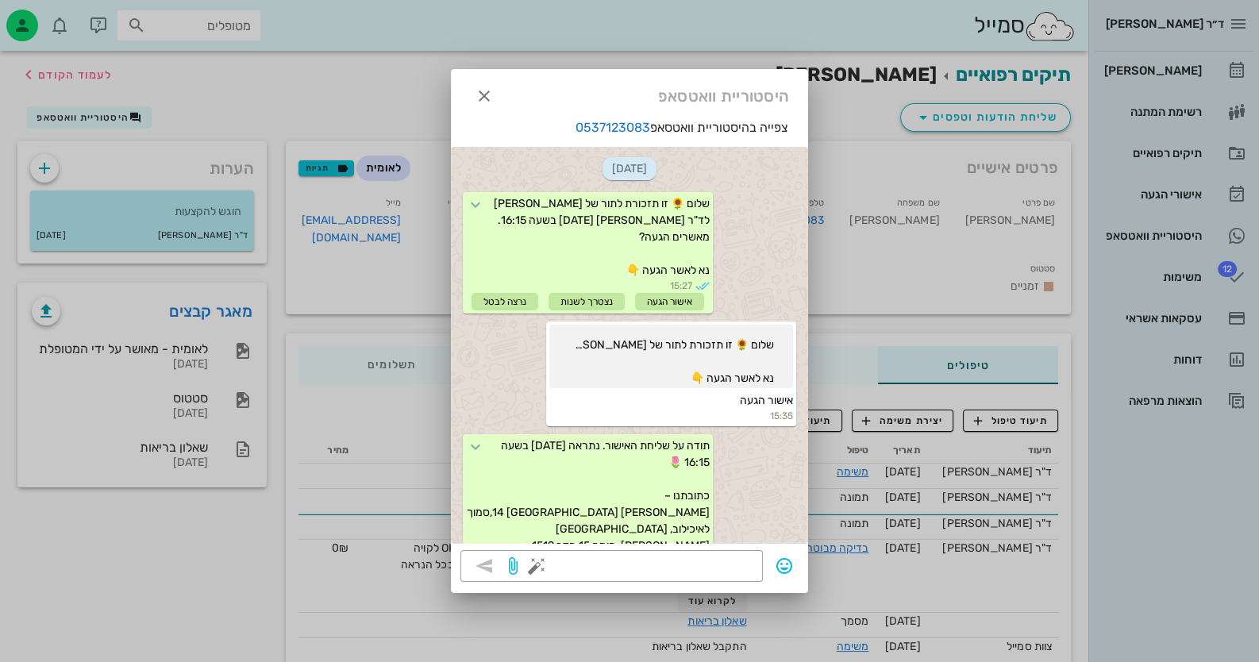
scroll to position [1370, 0]
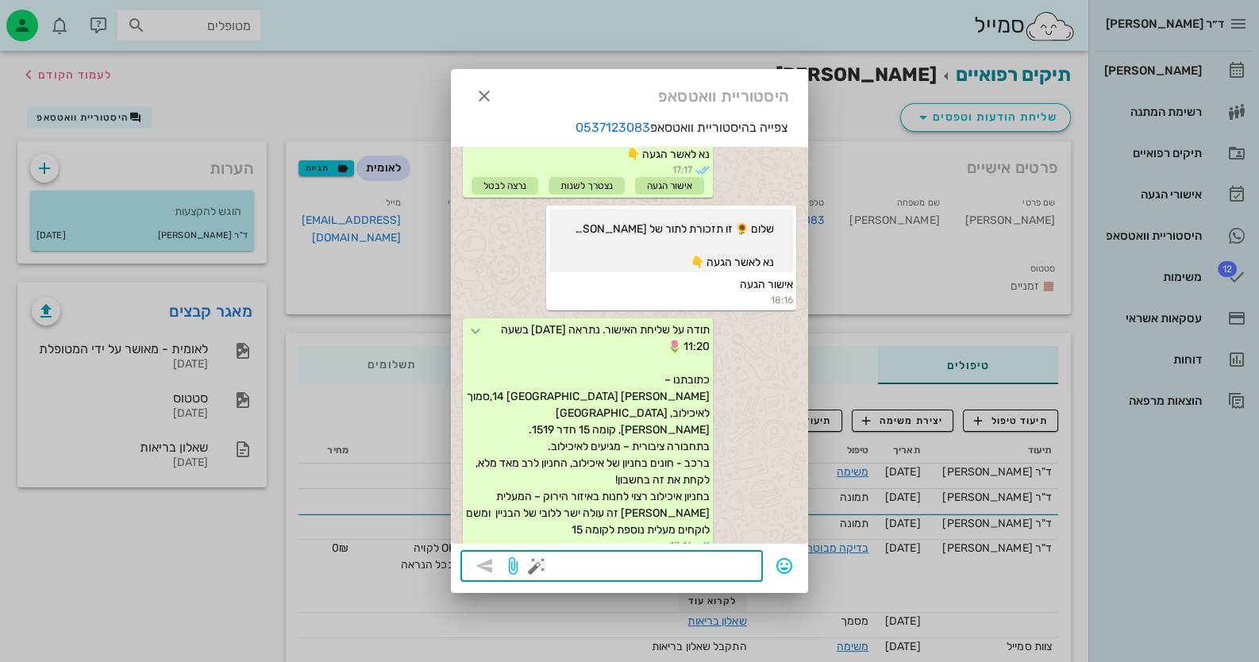
paste textarea "שלום רב, אלה המוצרים המומלצים עבורך, ופרטי הקשר לרכישתם http://oralb-dtc.co.il/…"
type textarea "שלום רב, אלה המוצרים המומלצים עבורך, ופרטי הקשר לרכישתם http://oralb-dtc.co.il/…"
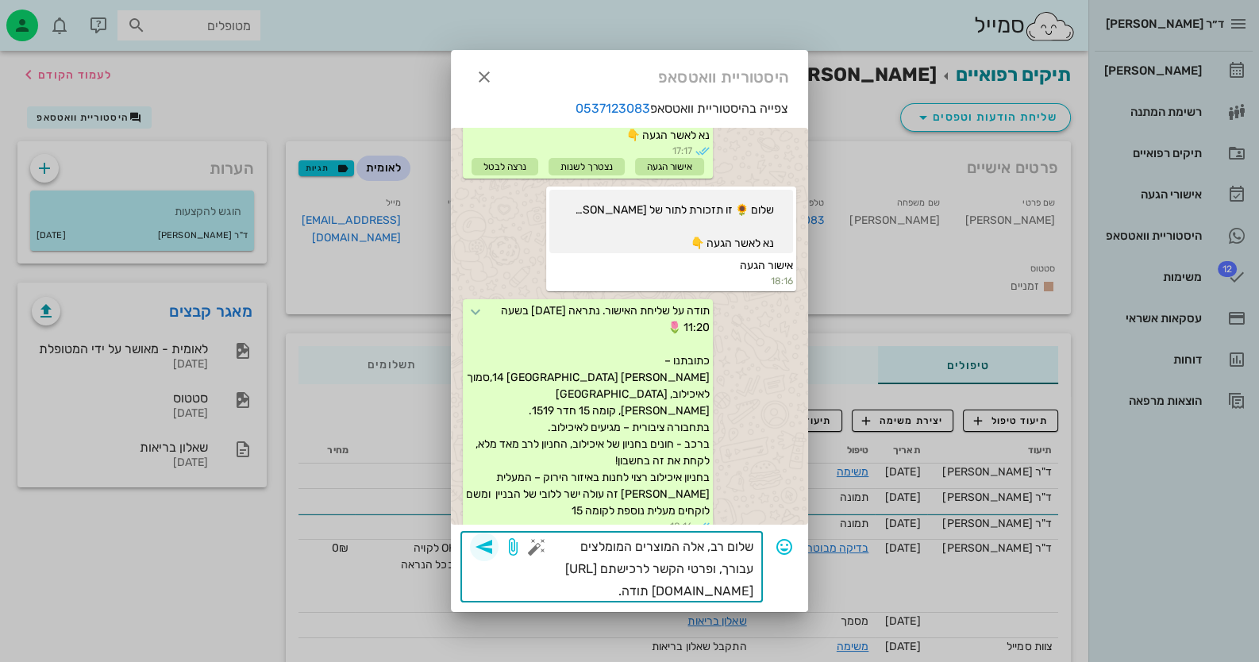
click at [494, 550] on span "button" at bounding box center [484, 546] width 29 height 19
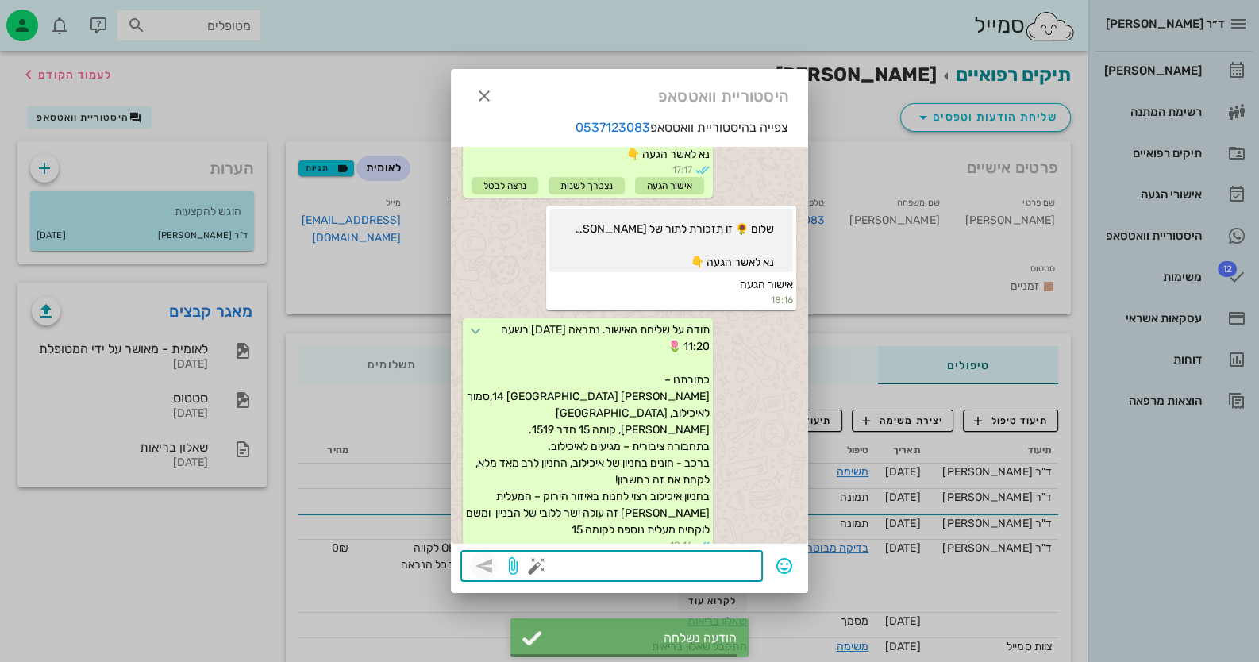
scroll to position [1525, 0]
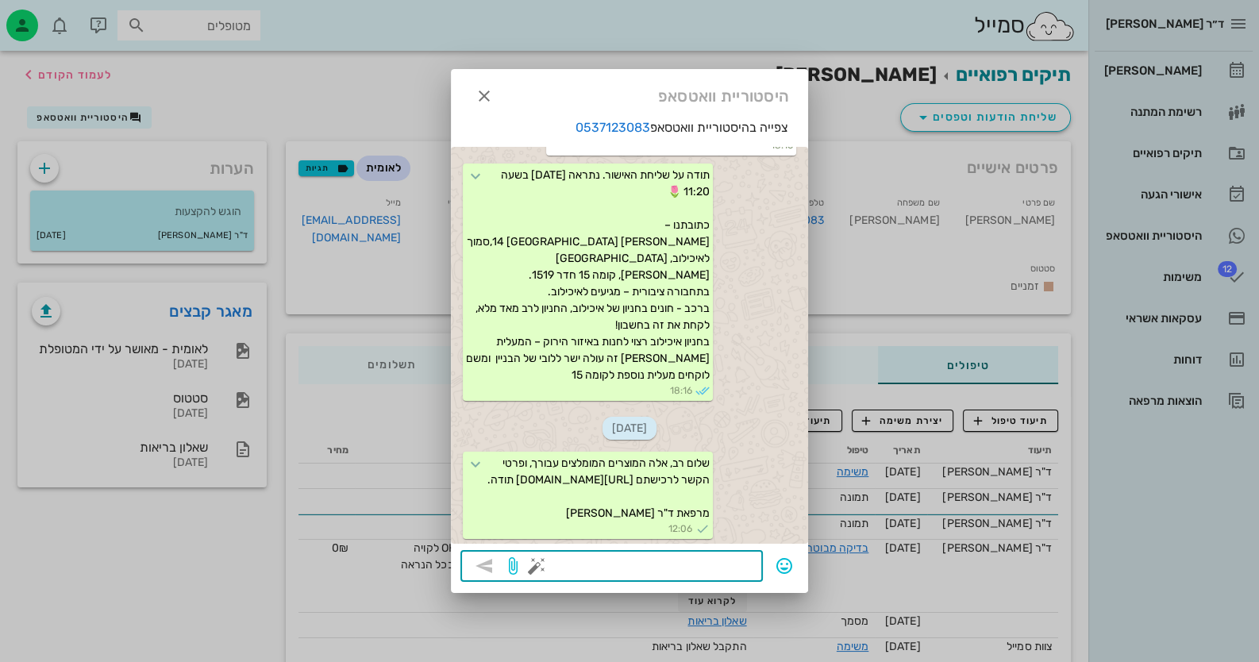
click at [959, 110] on div at bounding box center [629, 331] width 1259 height 662
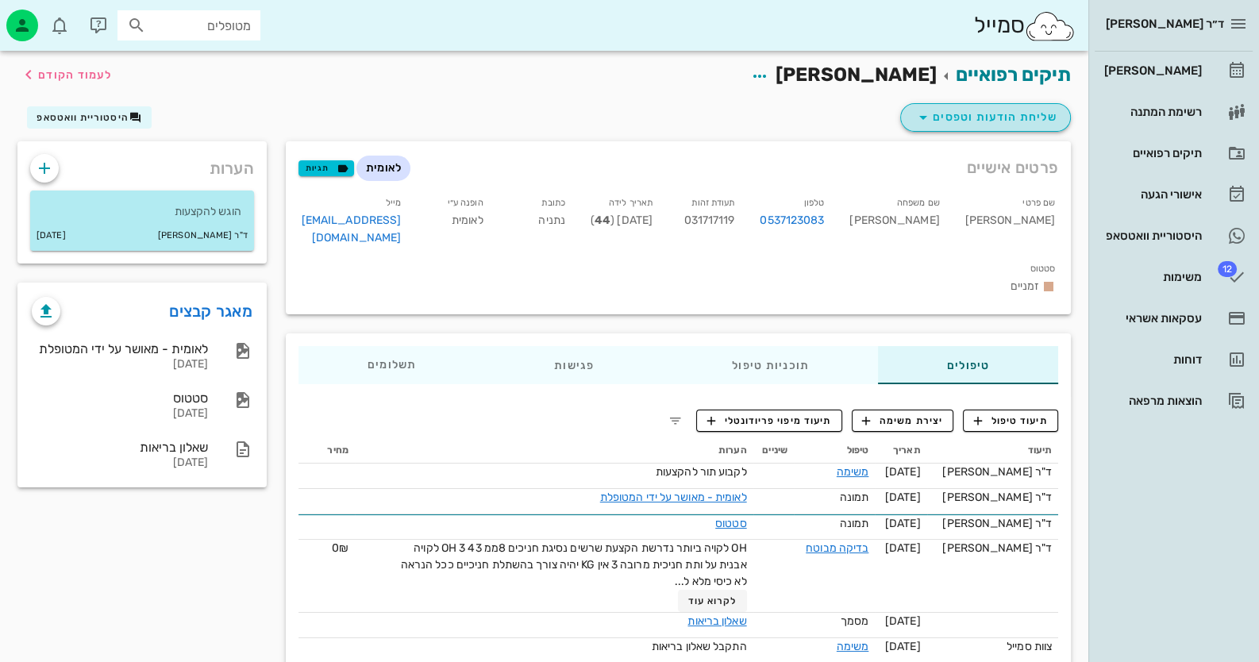
click at [959, 110] on span "שליחת הודעות וטפסים" at bounding box center [985, 117] width 144 height 19
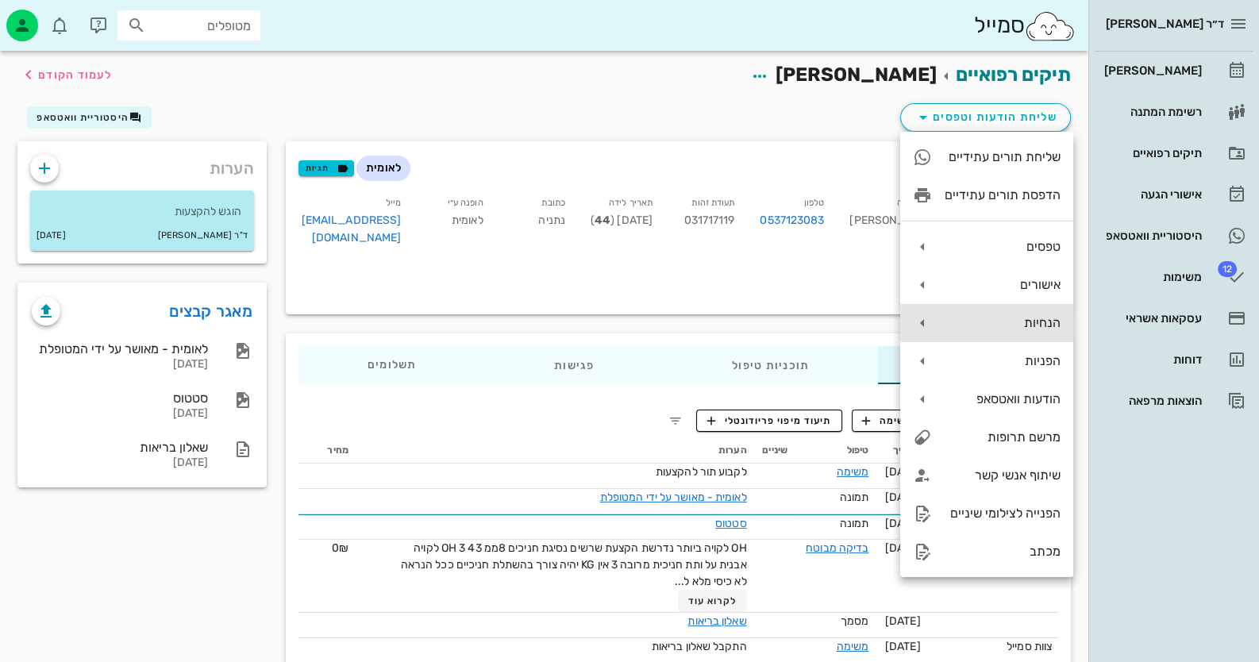
click at [1024, 322] on div "הנחיות" at bounding box center [1002, 322] width 116 height 15
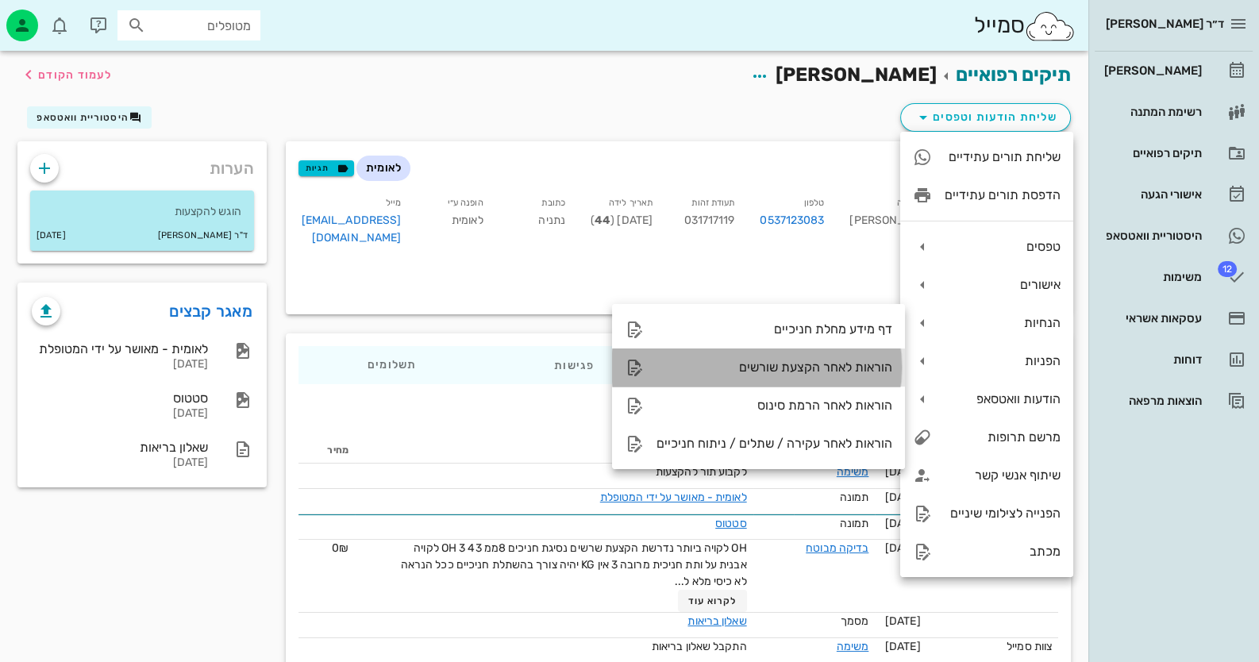
click at [826, 367] on div "הוראות לאחר הקצעת שורשים" at bounding box center [774, 366] width 236 height 15
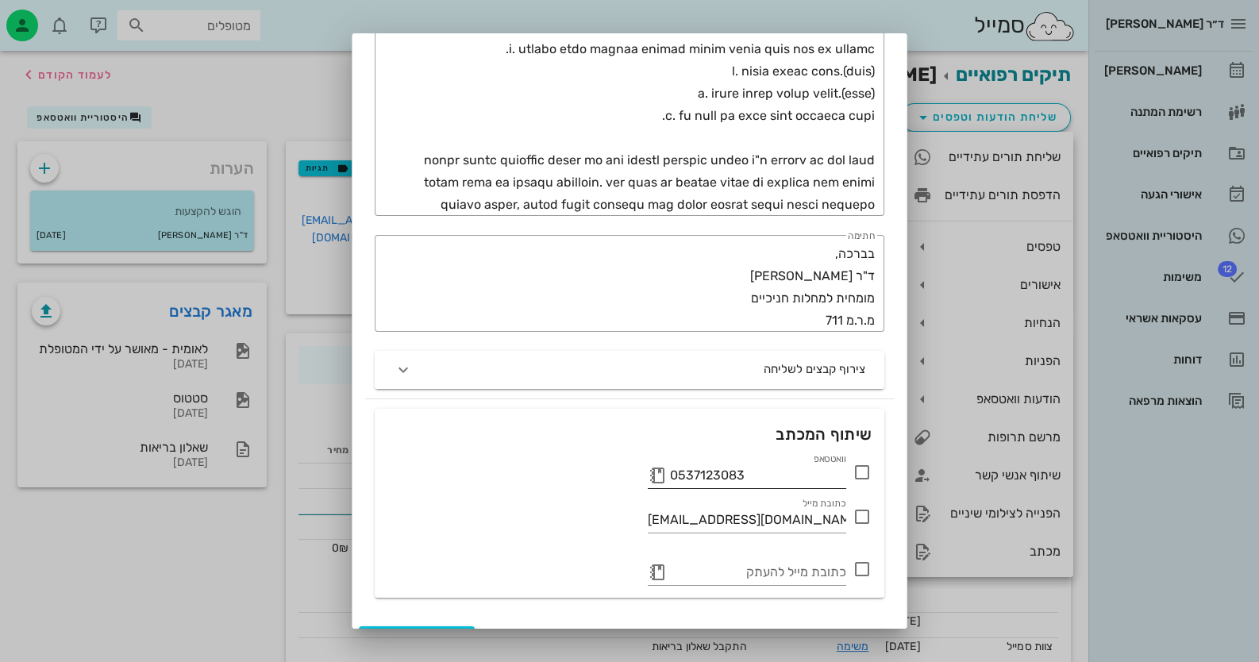
scroll to position [725, 0]
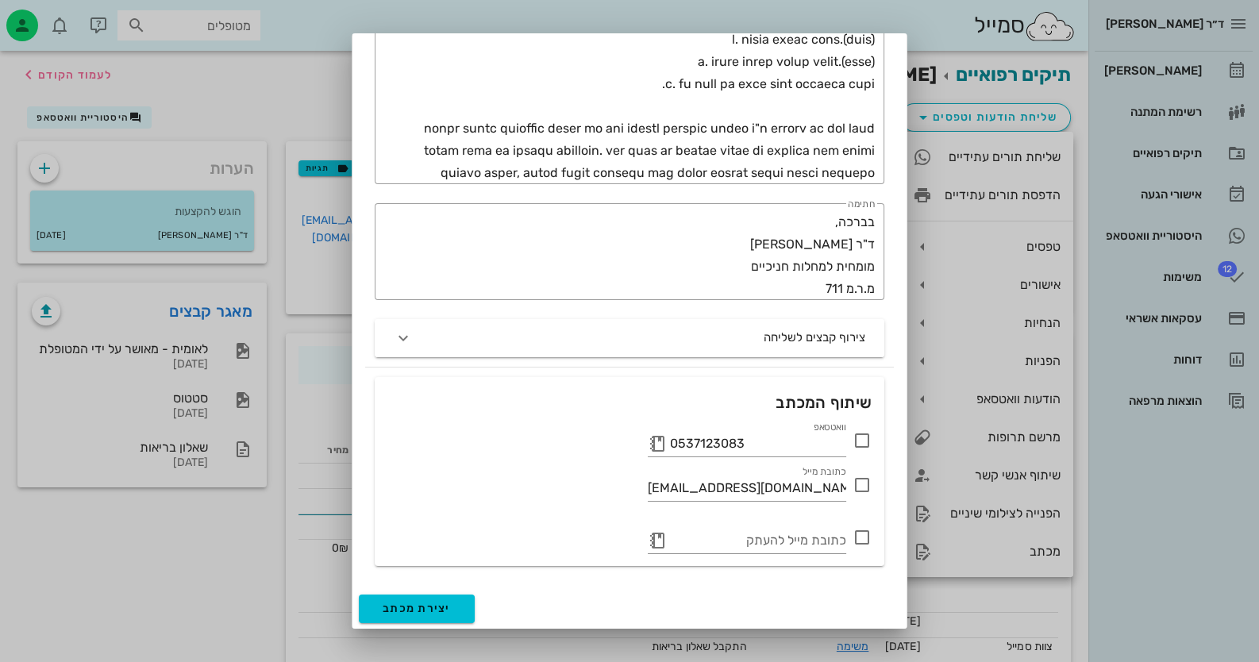
click at [863, 445] on icon at bounding box center [861, 440] width 19 height 19
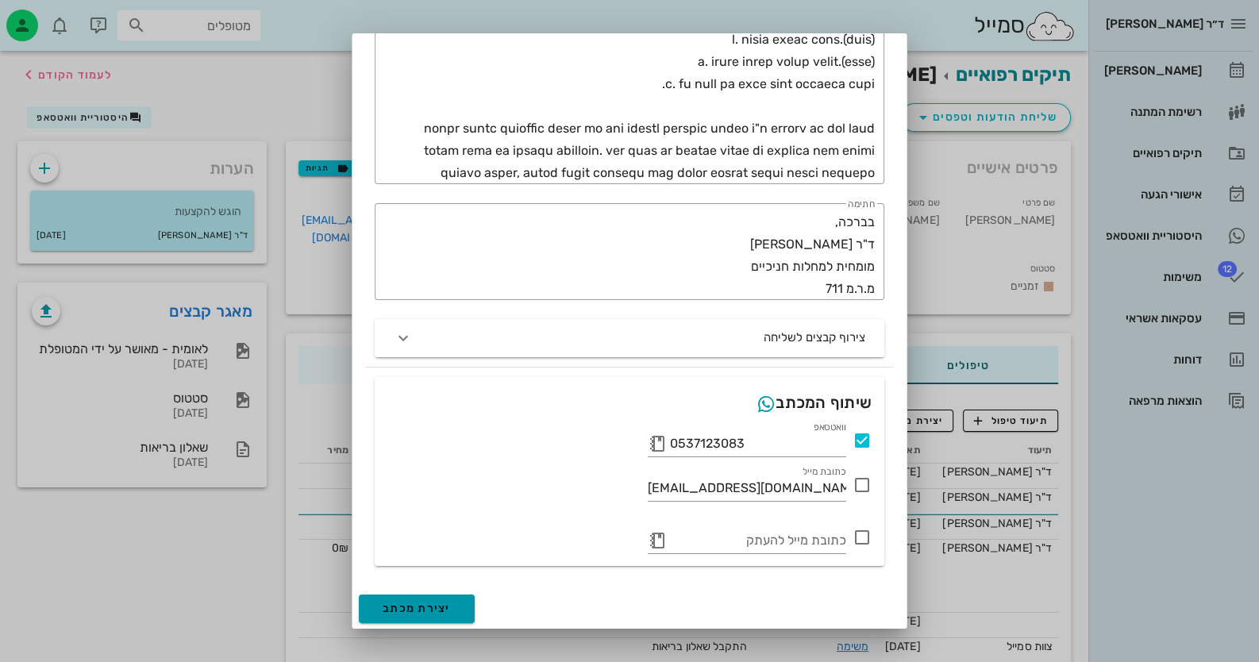
click at [417, 608] on span "יצירת מכתב" at bounding box center [416, 608] width 68 height 13
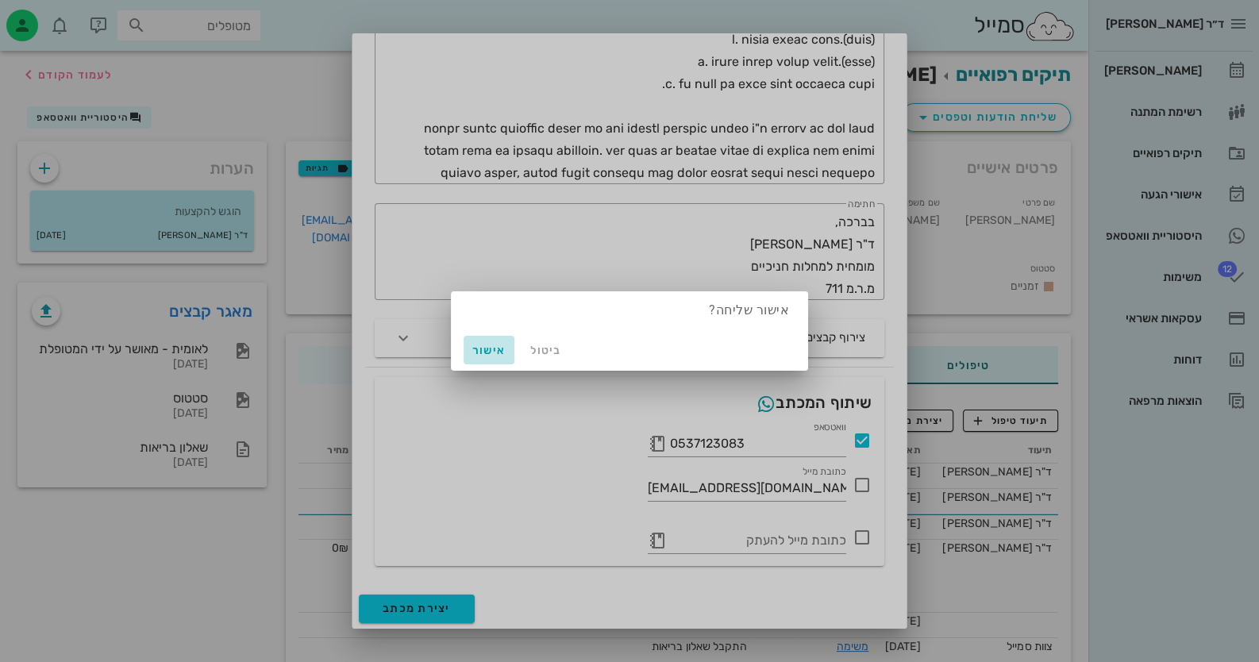
click at [475, 354] on span "אישור" at bounding box center [489, 350] width 38 height 13
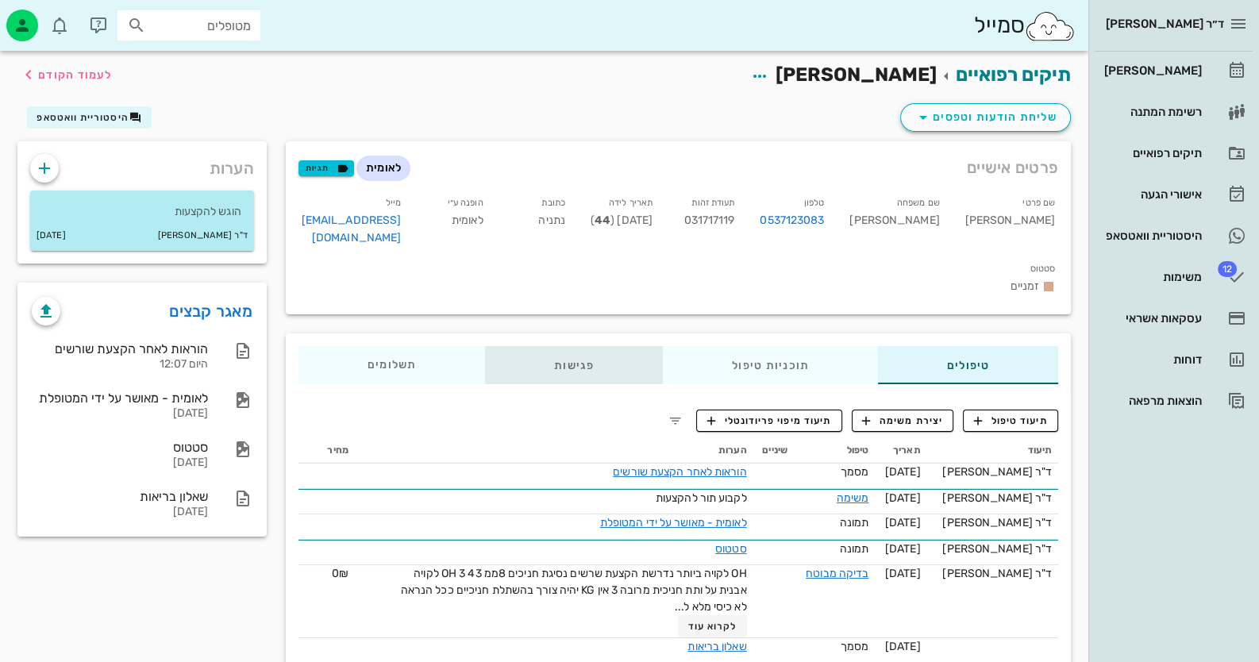
click at [579, 346] on div "פגישות" at bounding box center [574, 365] width 178 height 38
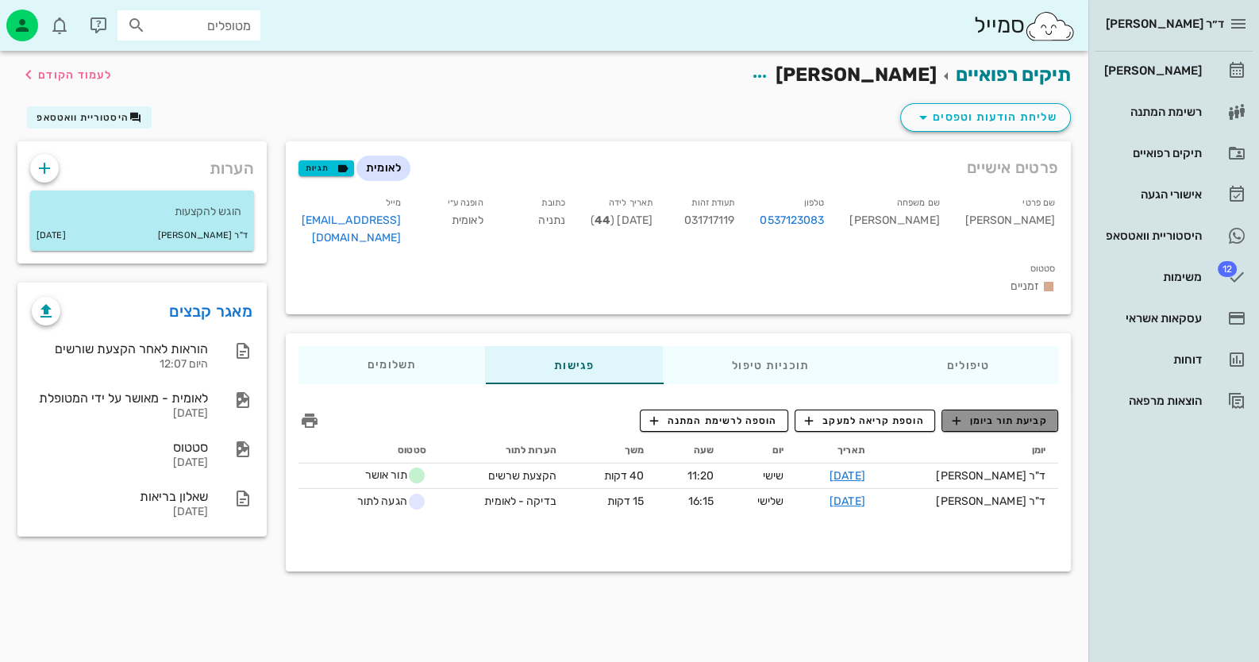
click at [971, 413] on span "קביעת תור ביומן" at bounding box center [998, 420] width 95 height 14
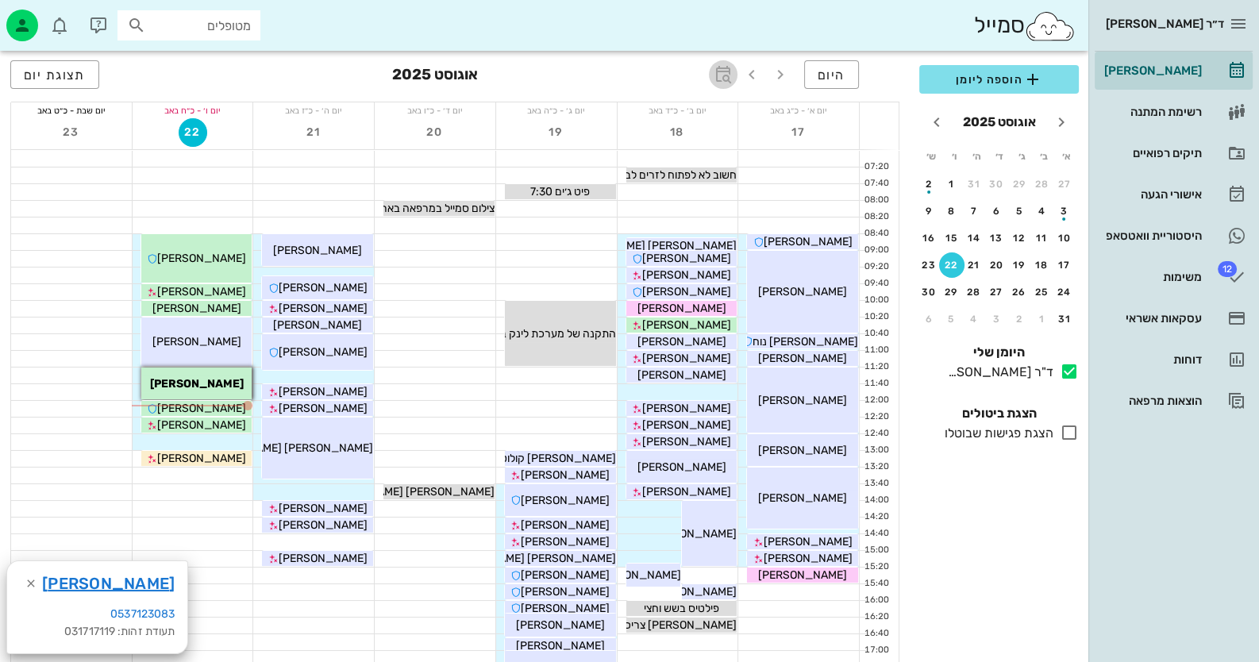
click at [732, 70] on icon "button" at bounding box center [722, 74] width 19 height 19
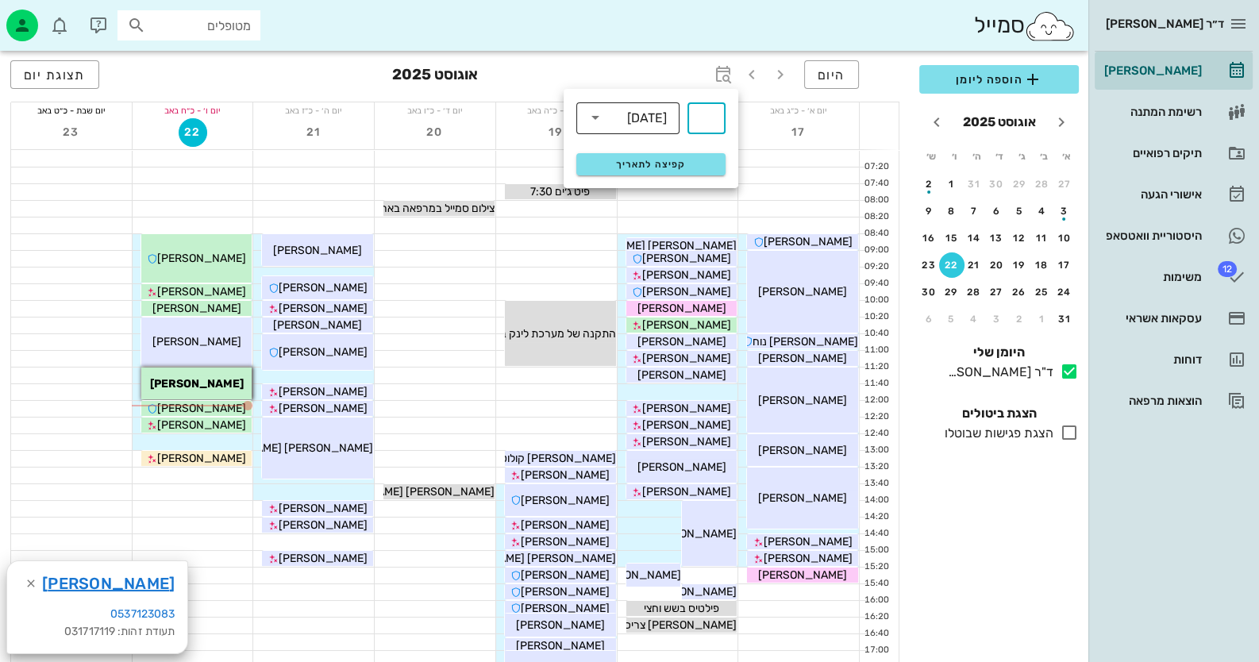
click at [652, 124] on div "שבועות" at bounding box center [647, 118] width 40 height 14
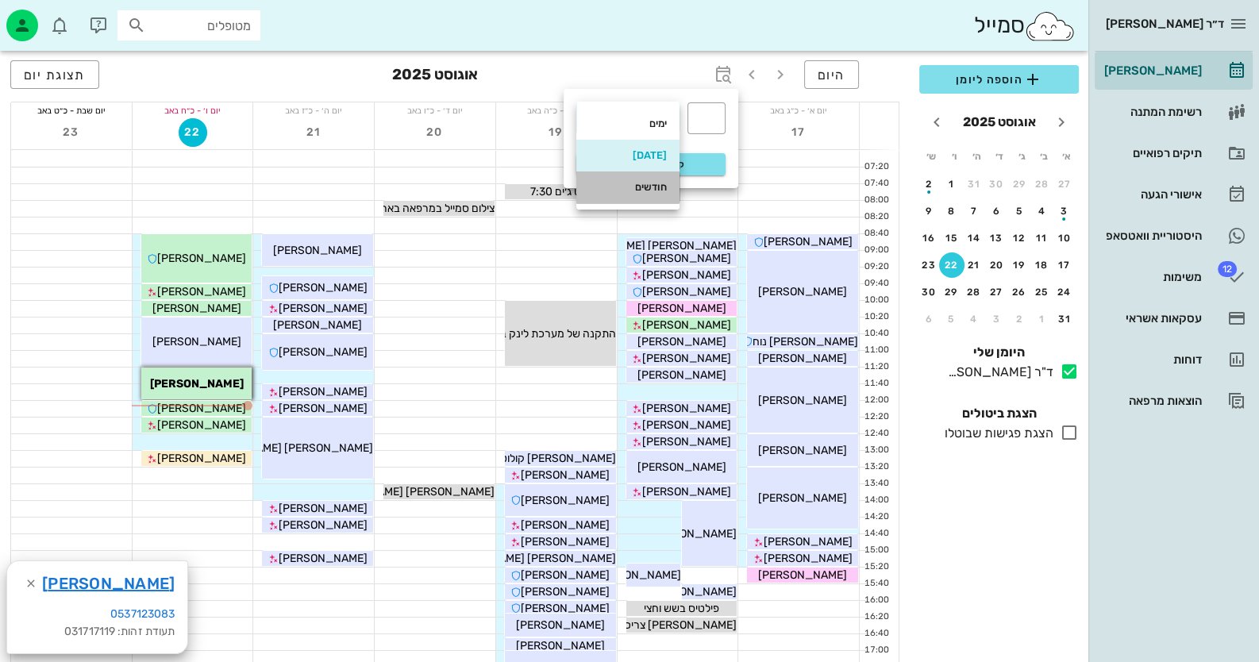
click at [639, 178] on div "חודשים" at bounding box center [628, 187] width 78 height 25
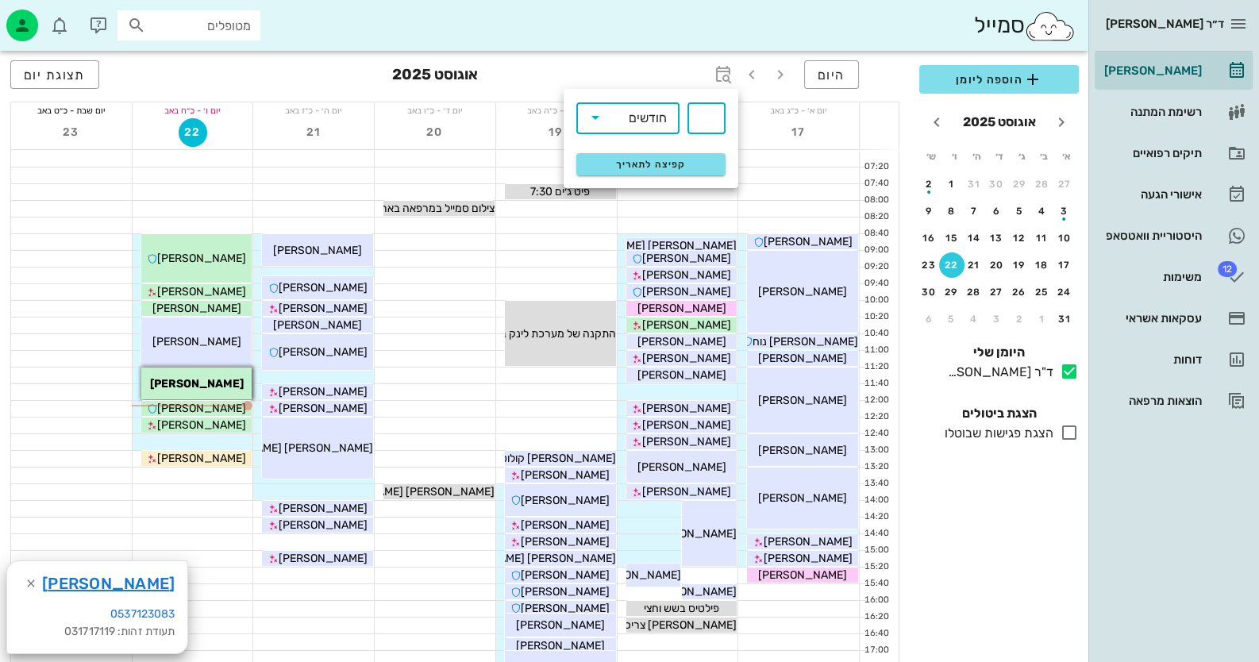
click at [711, 118] on input "text" at bounding box center [706, 118] width 19 height 25
type input "3"
click at [623, 167] on span "קפיצה לתאריך" at bounding box center [650, 164] width 129 height 11
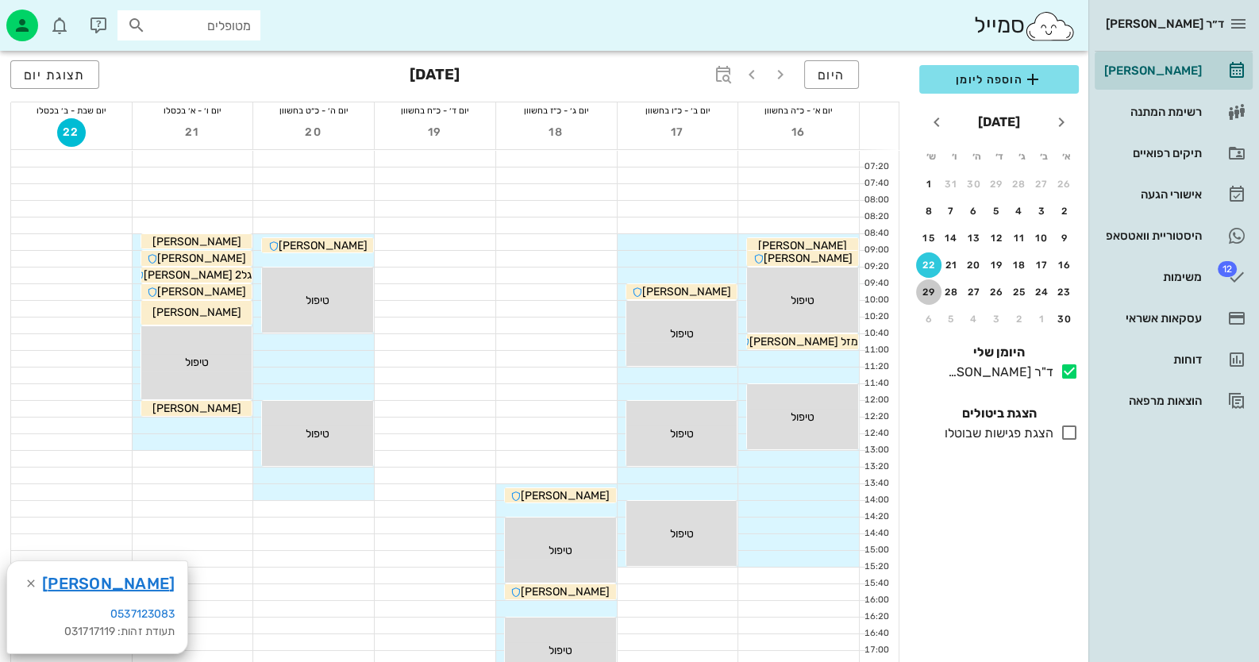
click at [929, 287] on div "29" at bounding box center [928, 291] width 25 height 11
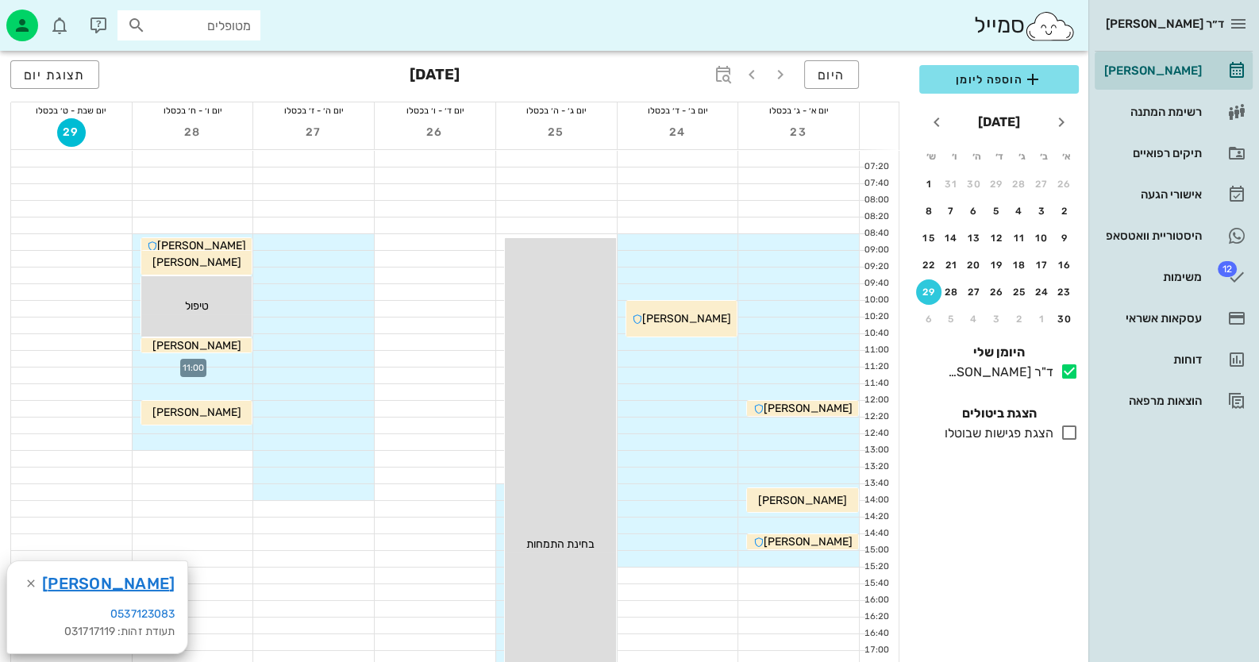
click at [217, 361] on div at bounding box center [193, 359] width 121 height 16
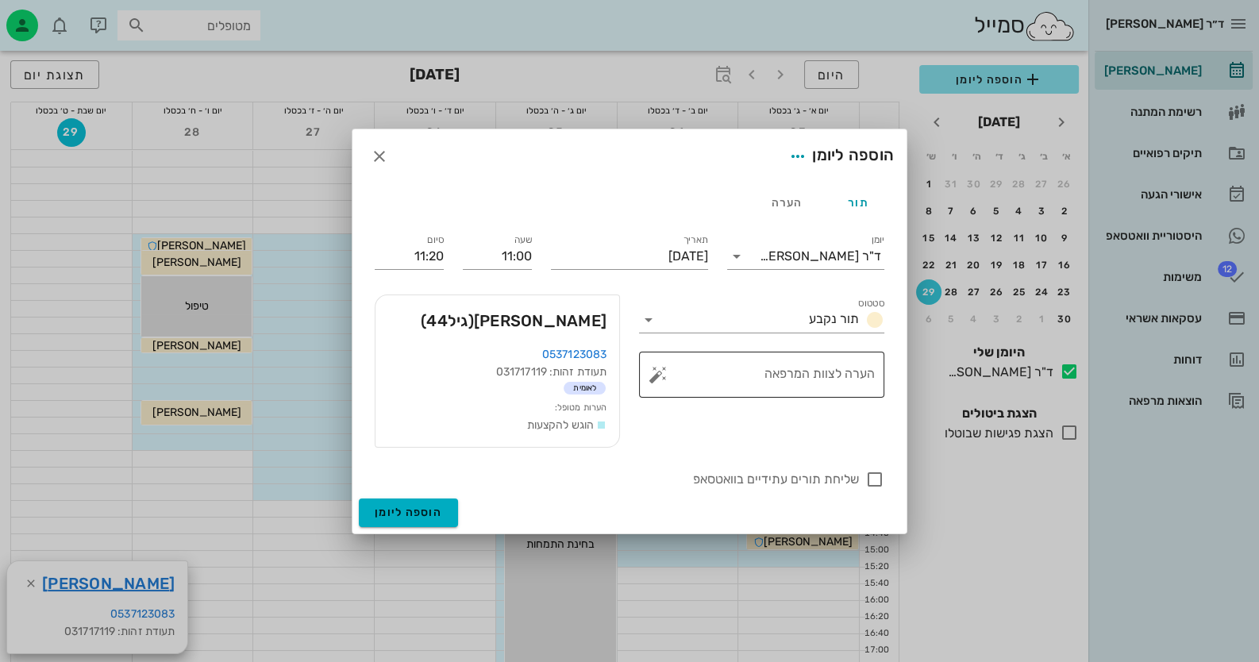
click at [655, 368] on button "button" at bounding box center [657, 374] width 19 height 19
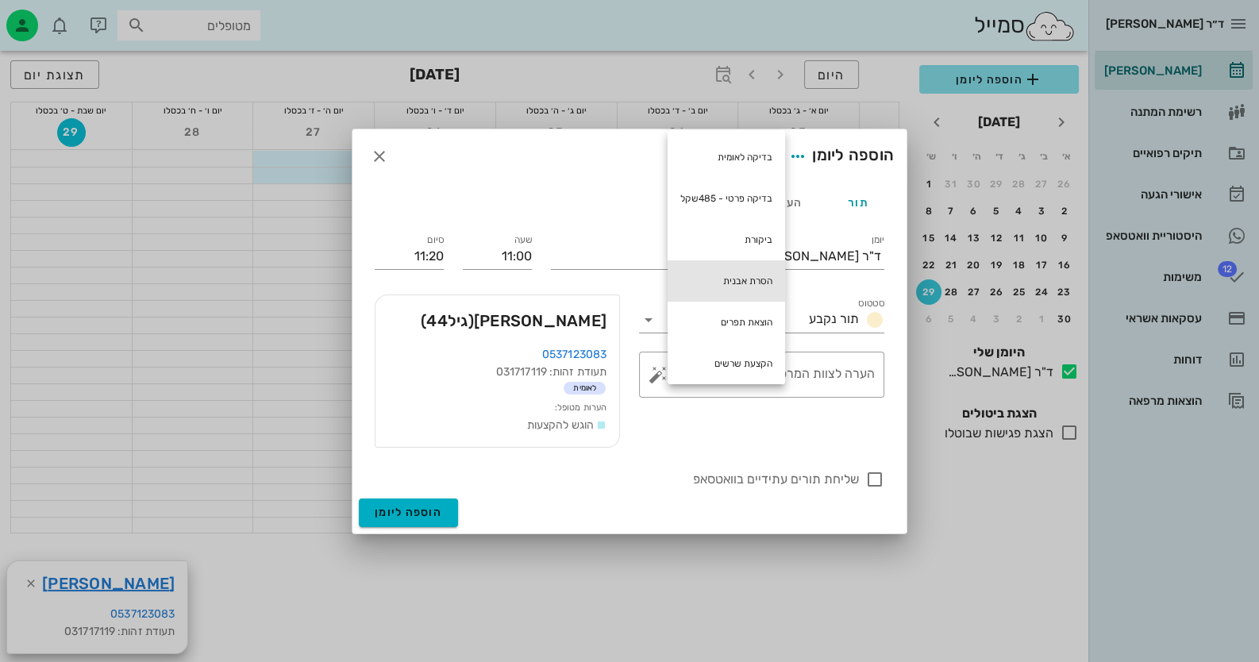
click at [730, 291] on div "הסרת אבנית" at bounding box center [725, 280] width 117 height 41
type textarea "הסרת אבנית"
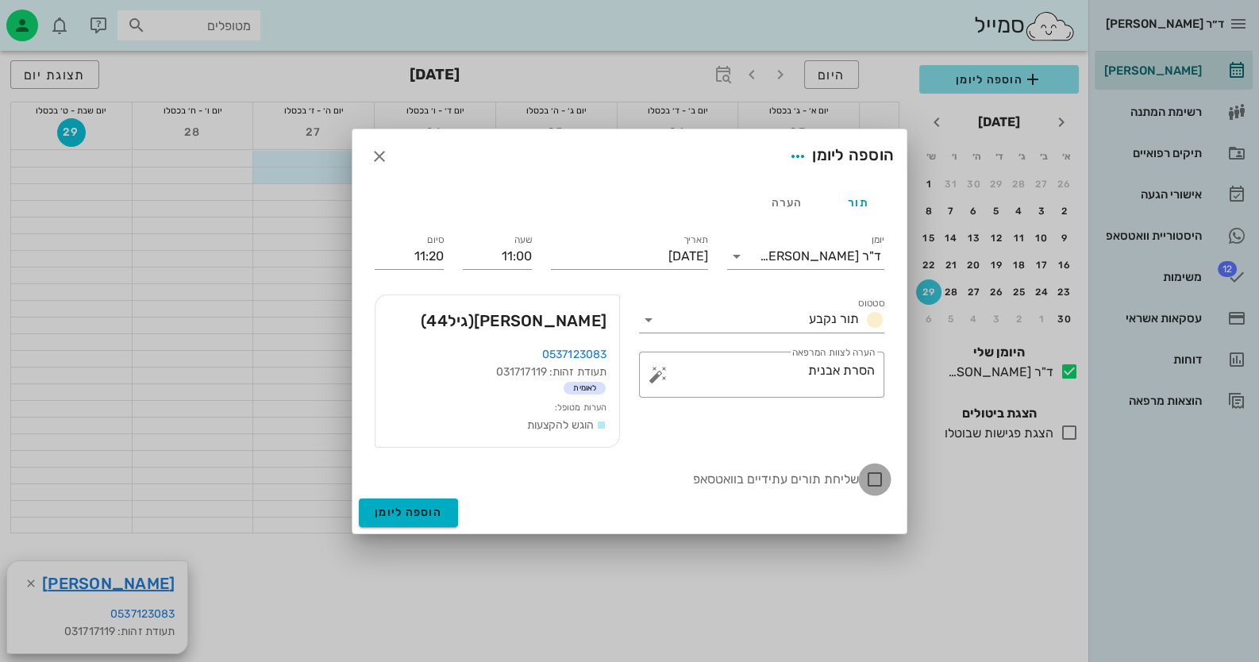
click at [880, 482] on div at bounding box center [874, 479] width 27 height 27
checkbox input "true"
click at [417, 506] on span "הוספה ליומן" at bounding box center [408, 512] width 67 height 13
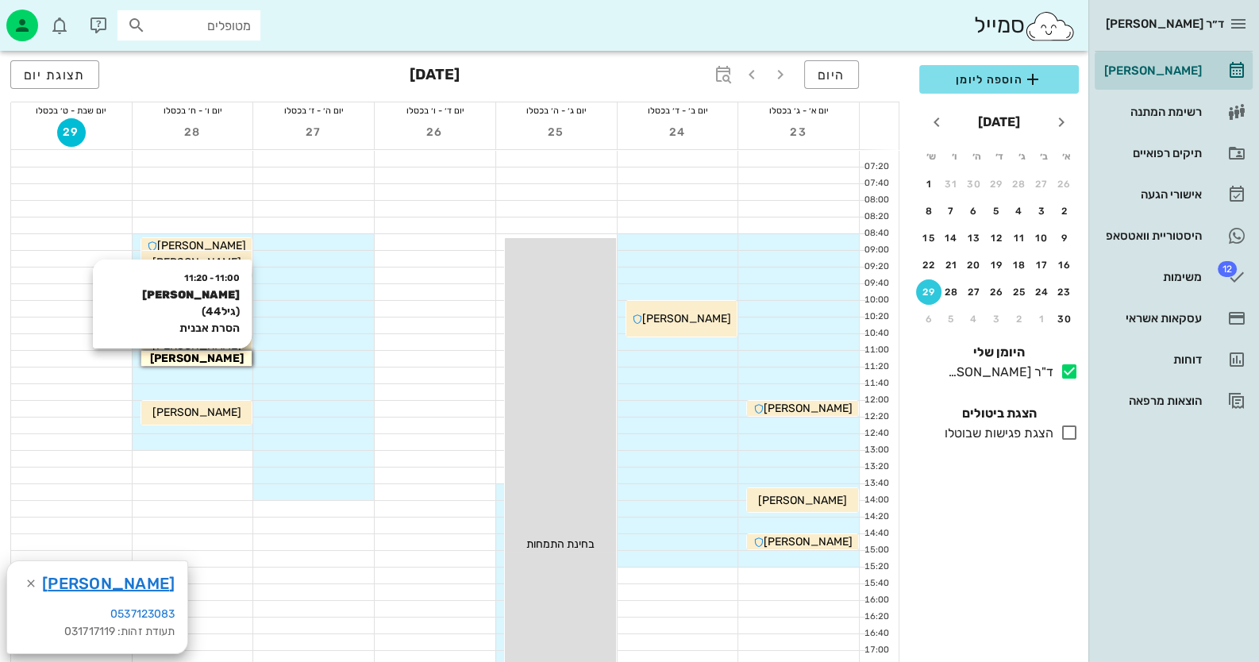
click at [194, 359] on span "[PERSON_NAME]" at bounding box center [197, 358] width 94 height 13
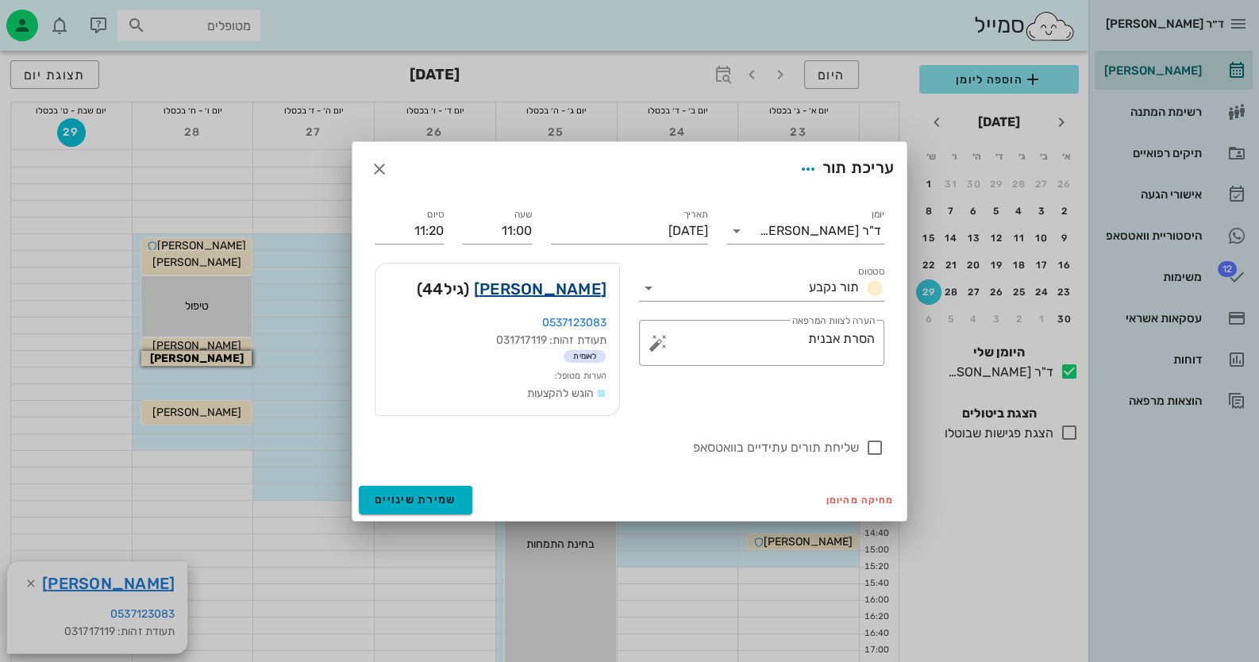
click at [552, 284] on link "שרית אזולאי" at bounding box center [540, 288] width 133 height 25
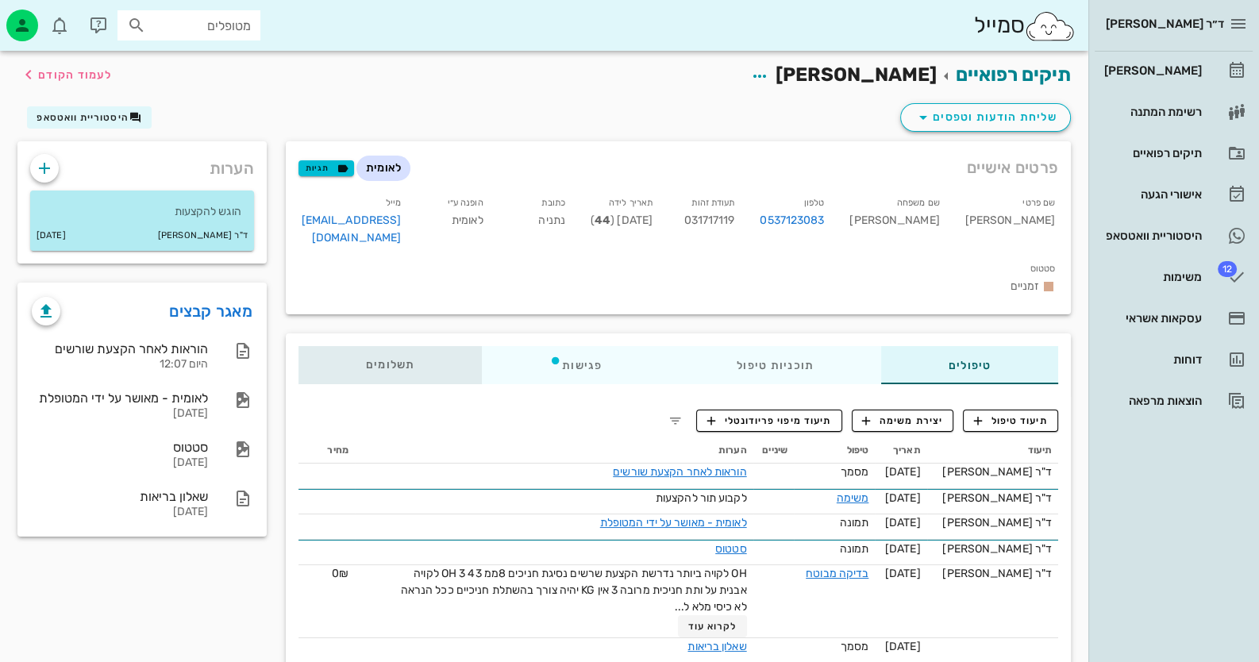
click at [428, 346] on div "תשלומים 0₪" at bounding box center [389, 365] width 183 height 38
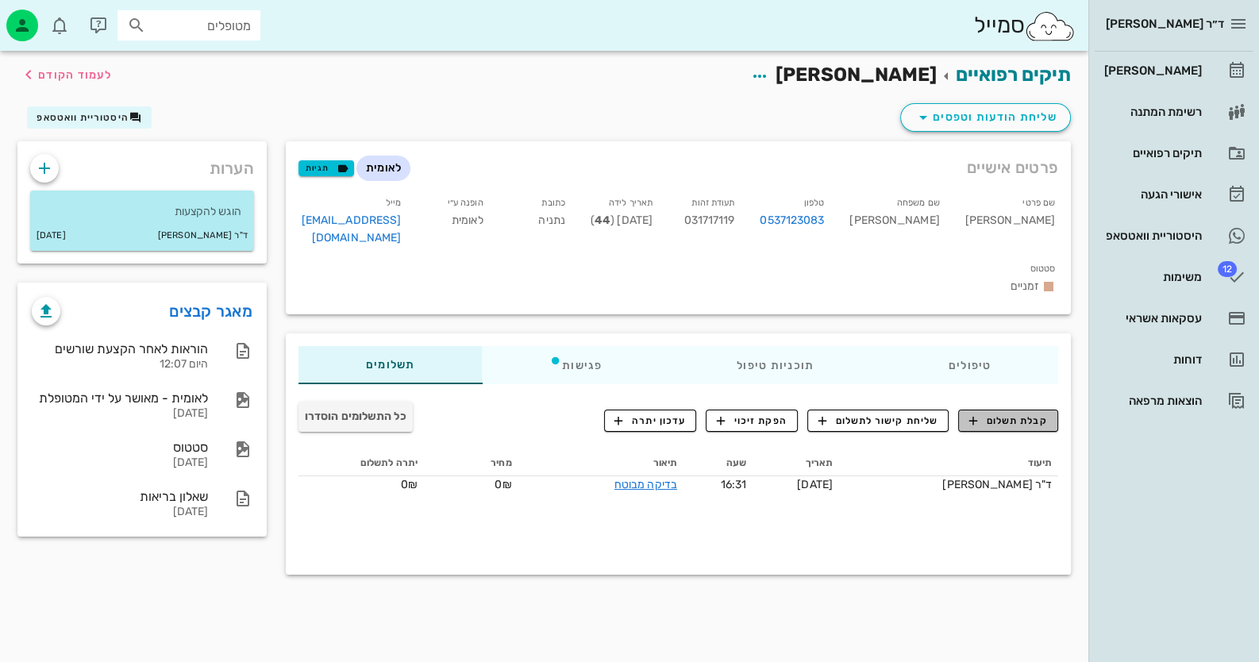
click at [1013, 413] on span "קבלת תשלום" at bounding box center [1008, 420] width 79 height 14
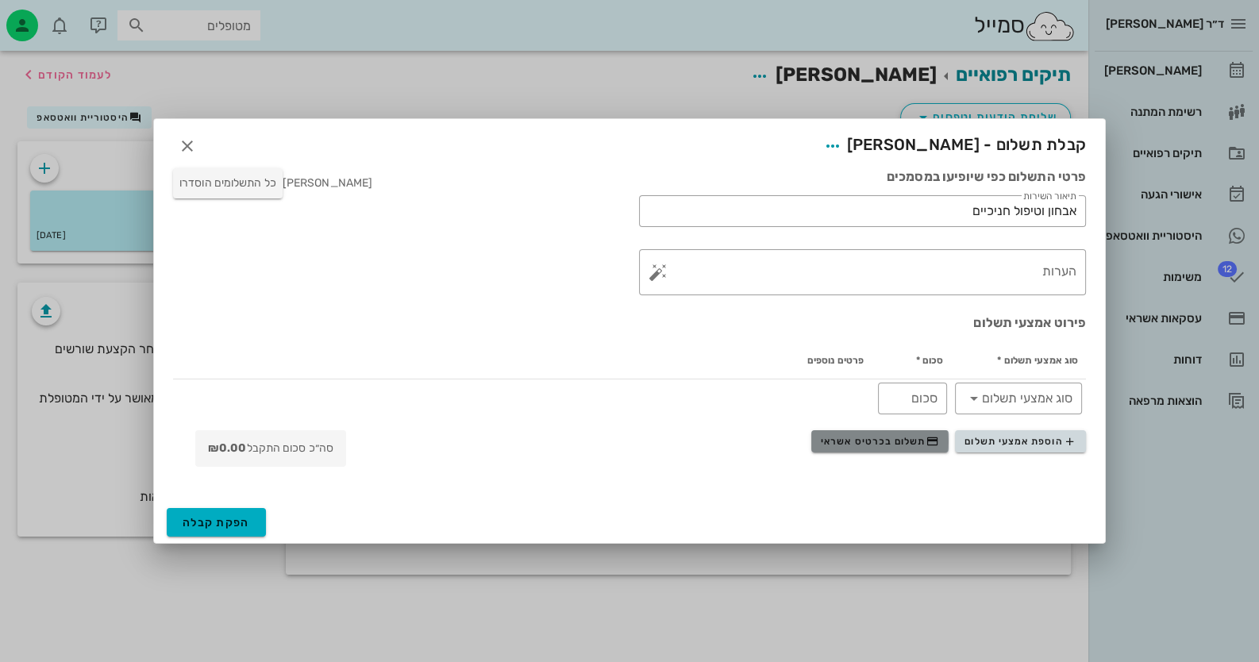
click at [912, 446] on span "תשלום בכרטיס אשראי" at bounding box center [879, 441] width 117 height 13
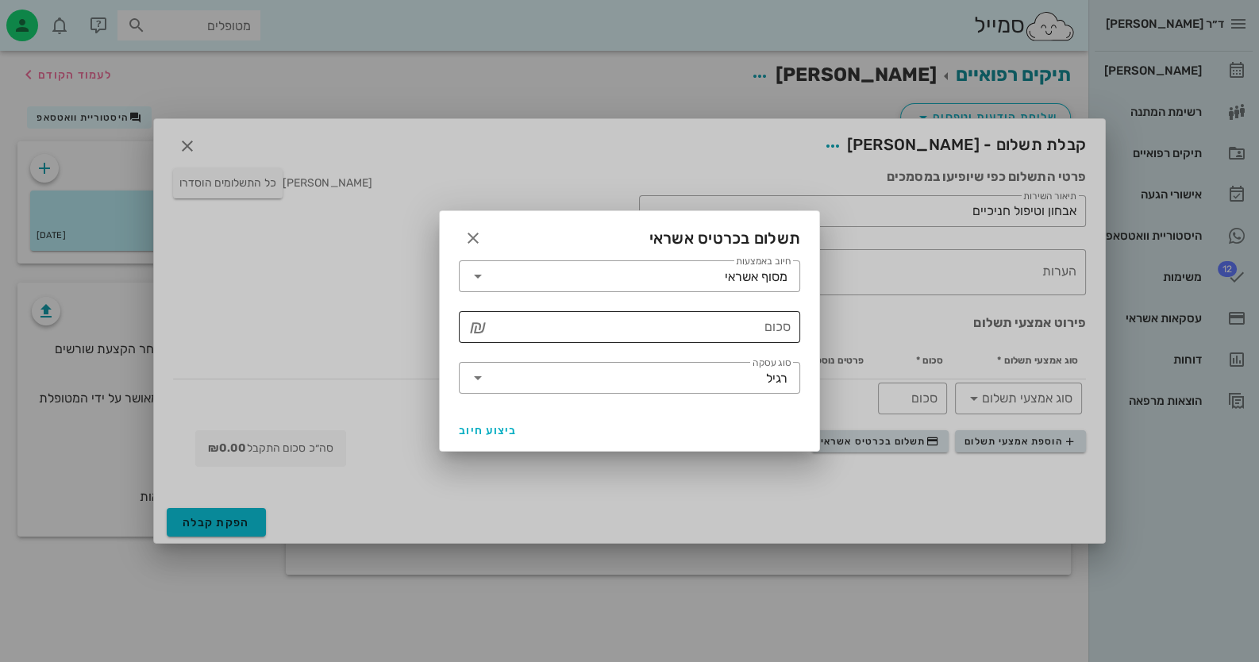
click at [773, 322] on div "סכום" at bounding box center [640, 327] width 300 height 32
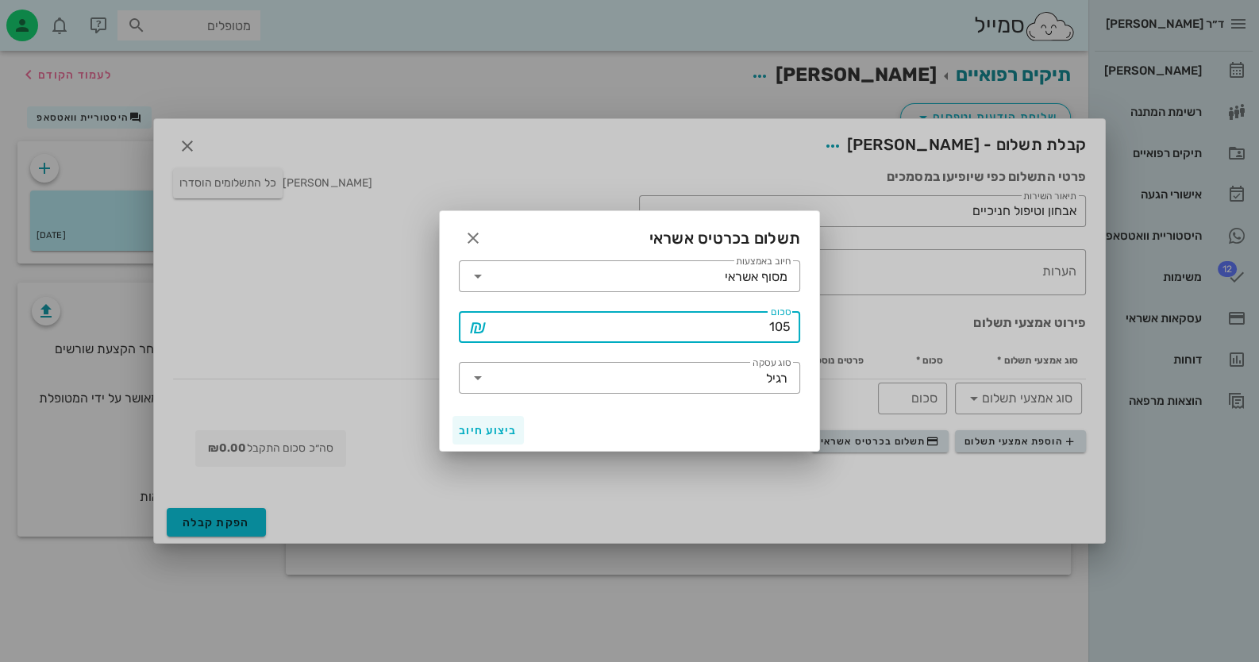
type input "105"
click at [496, 420] on button "ביצוע חיוב" at bounding box center [487, 430] width 71 height 29
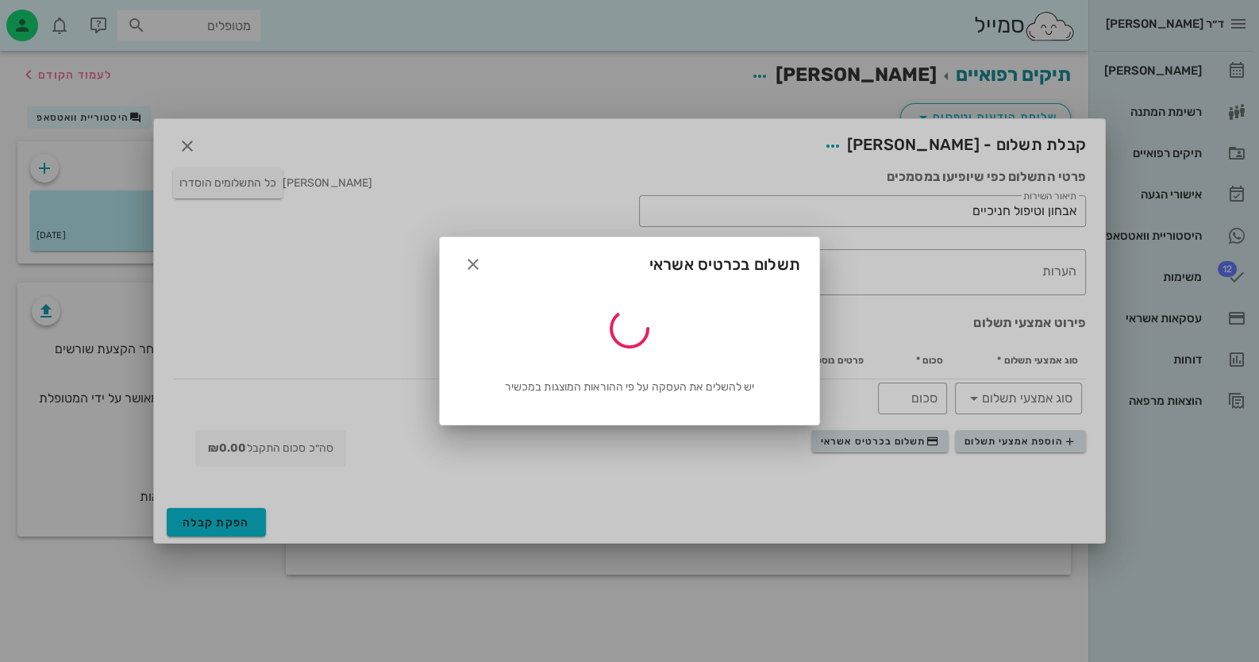
type input "105"
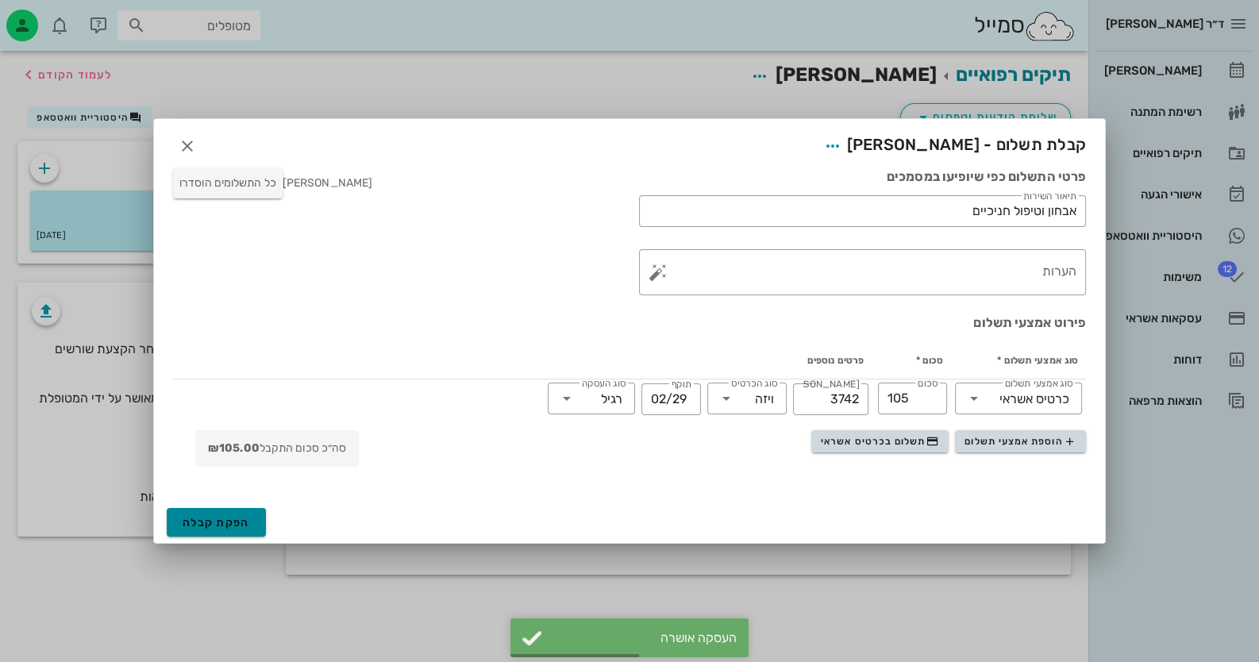
click at [217, 514] on button "הפקת קבלה" at bounding box center [216, 522] width 99 height 29
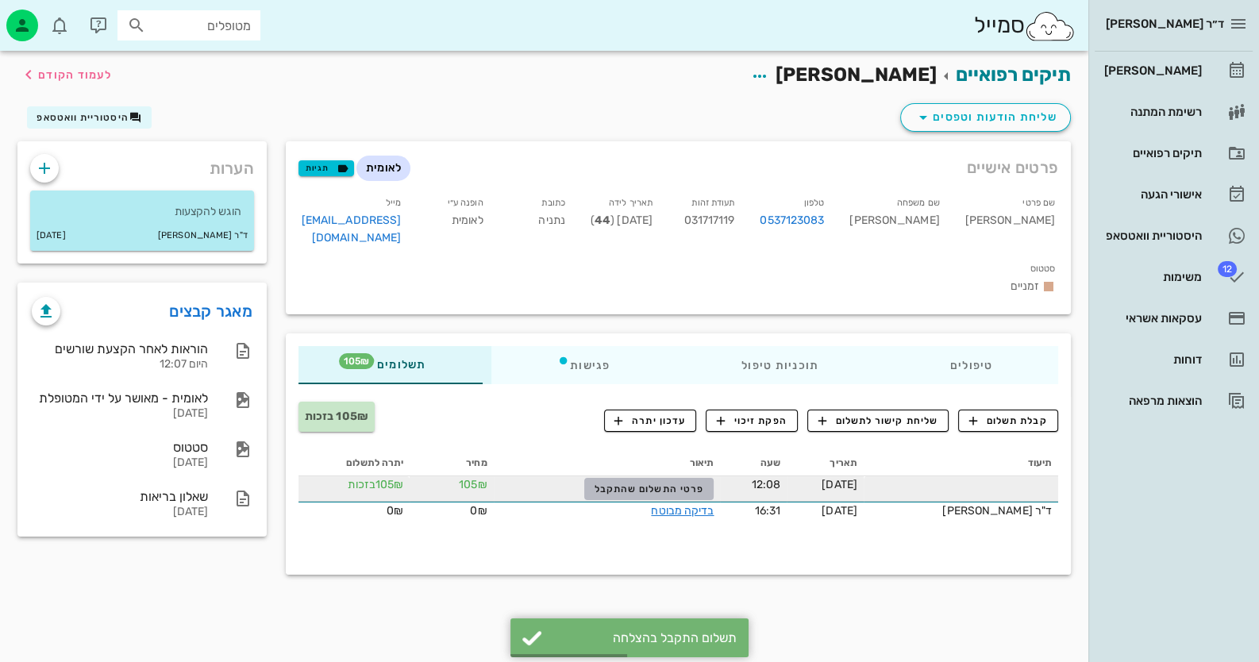
click at [690, 483] on span "פרטי התשלום שהתקבל" at bounding box center [649, 488] width 110 height 11
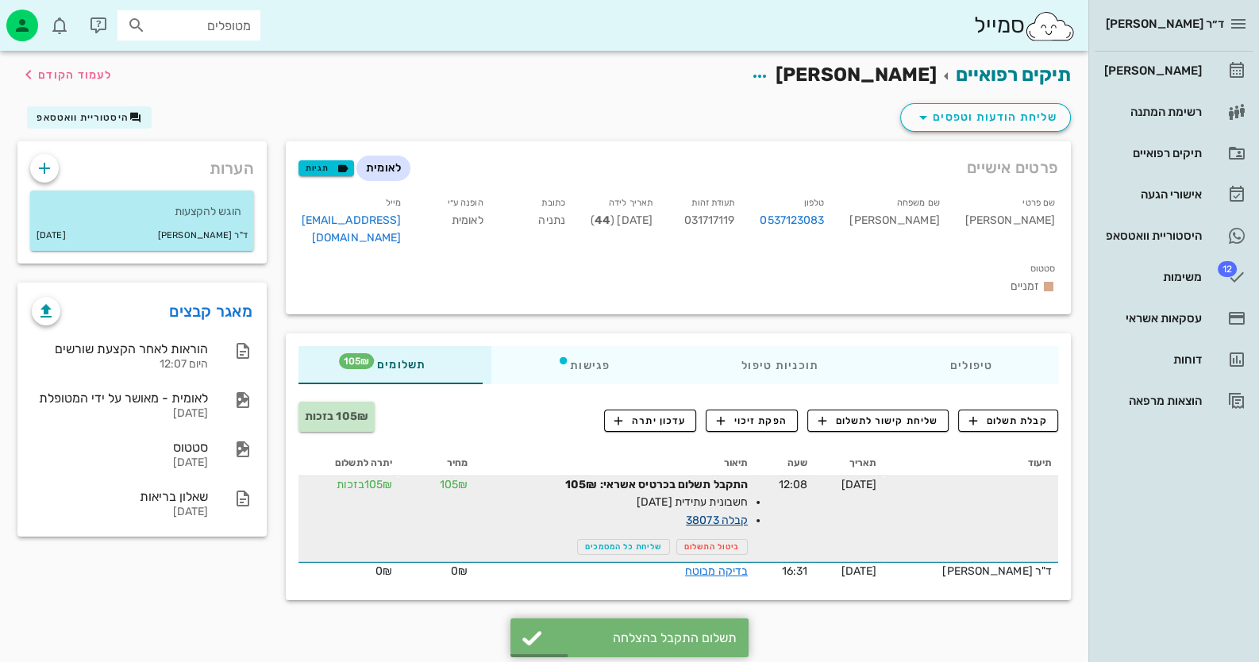
click at [739, 513] on link "קבלה 38073" at bounding box center [717, 519] width 62 height 13
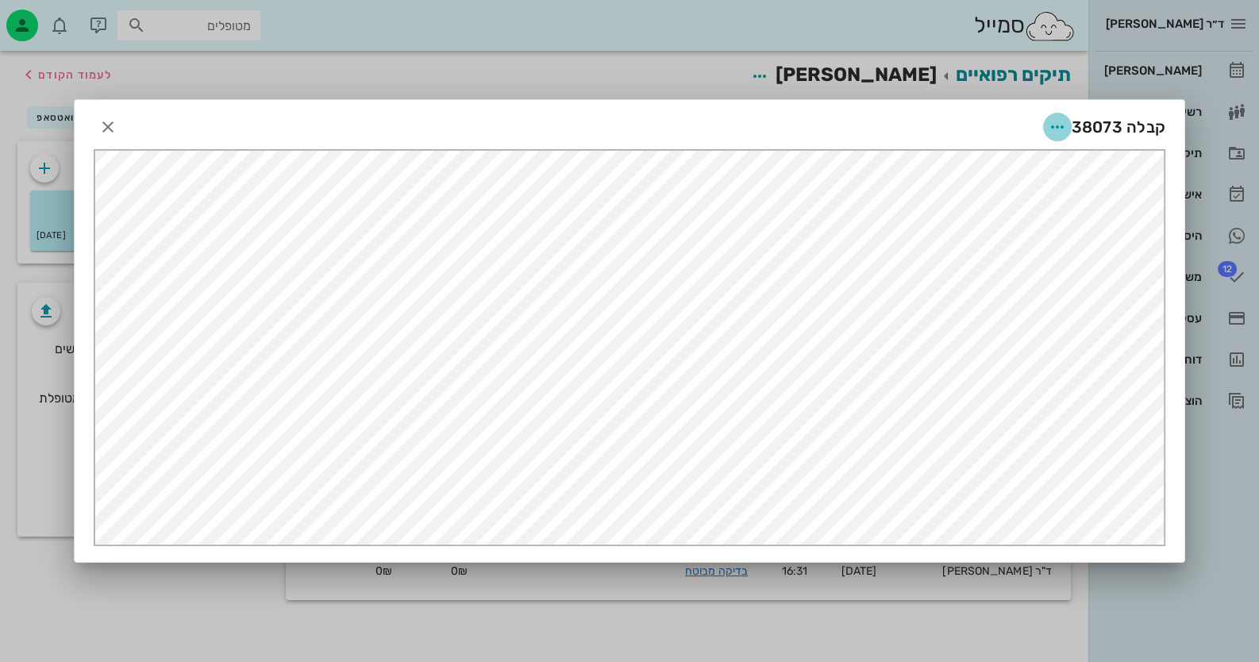
click at [1059, 125] on icon "button" at bounding box center [1057, 126] width 19 height 19
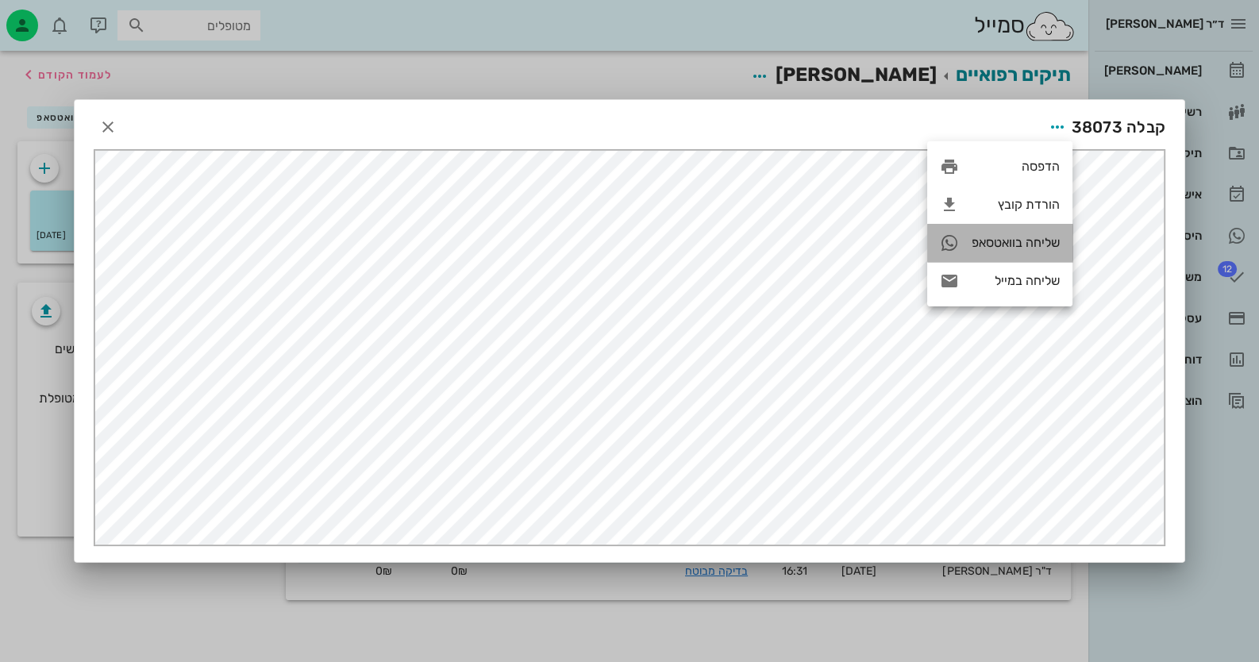
click at [1028, 241] on div "שליחה בוואטסאפ" at bounding box center [1015, 242] width 88 height 15
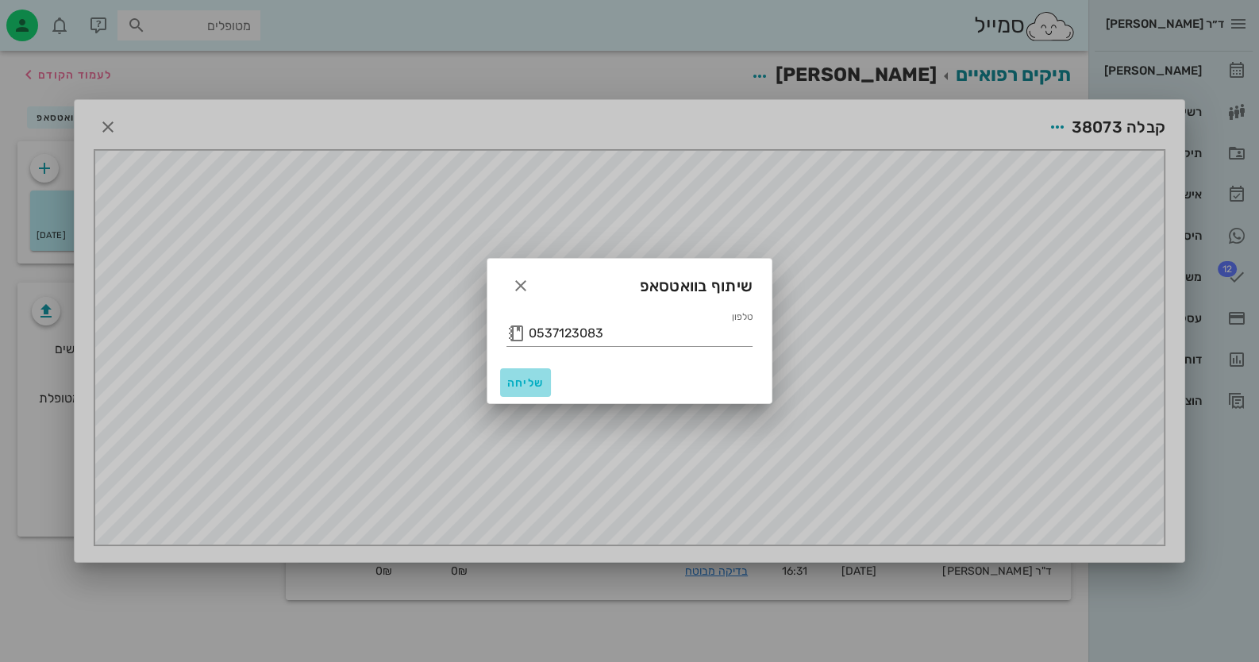
click at [526, 382] on span "שליחה" at bounding box center [525, 382] width 38 height 13
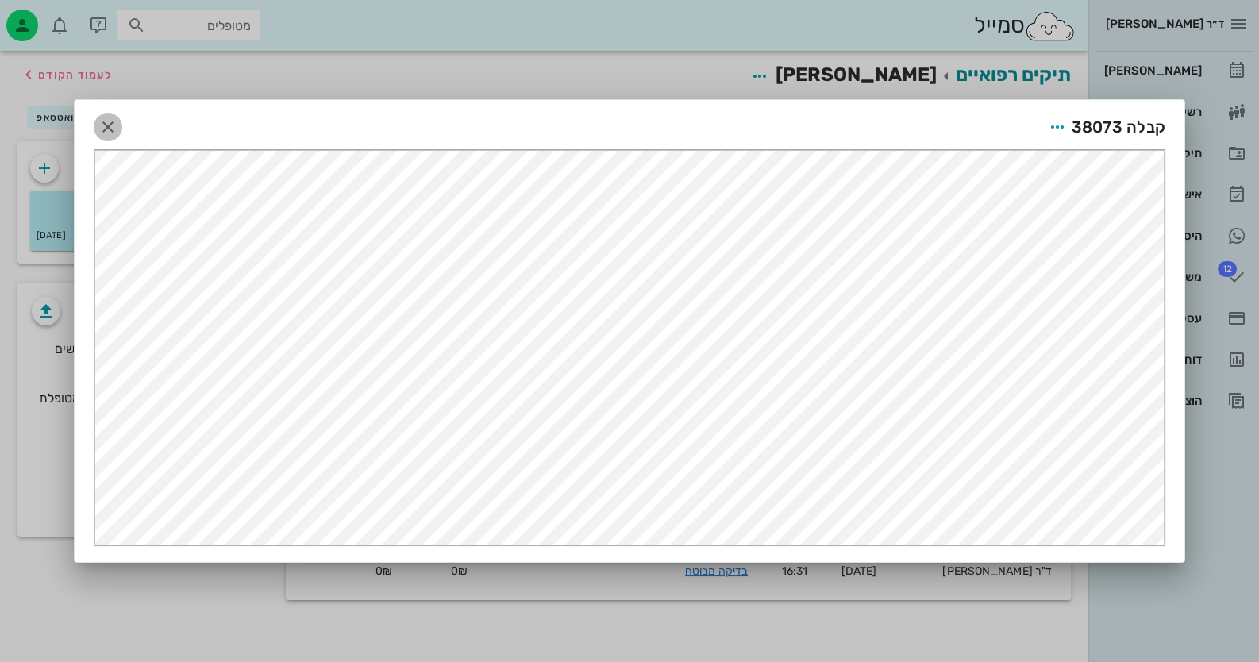
click at [110, 130] on icon "button" at bounding box center [107, 126] width 19 height 19
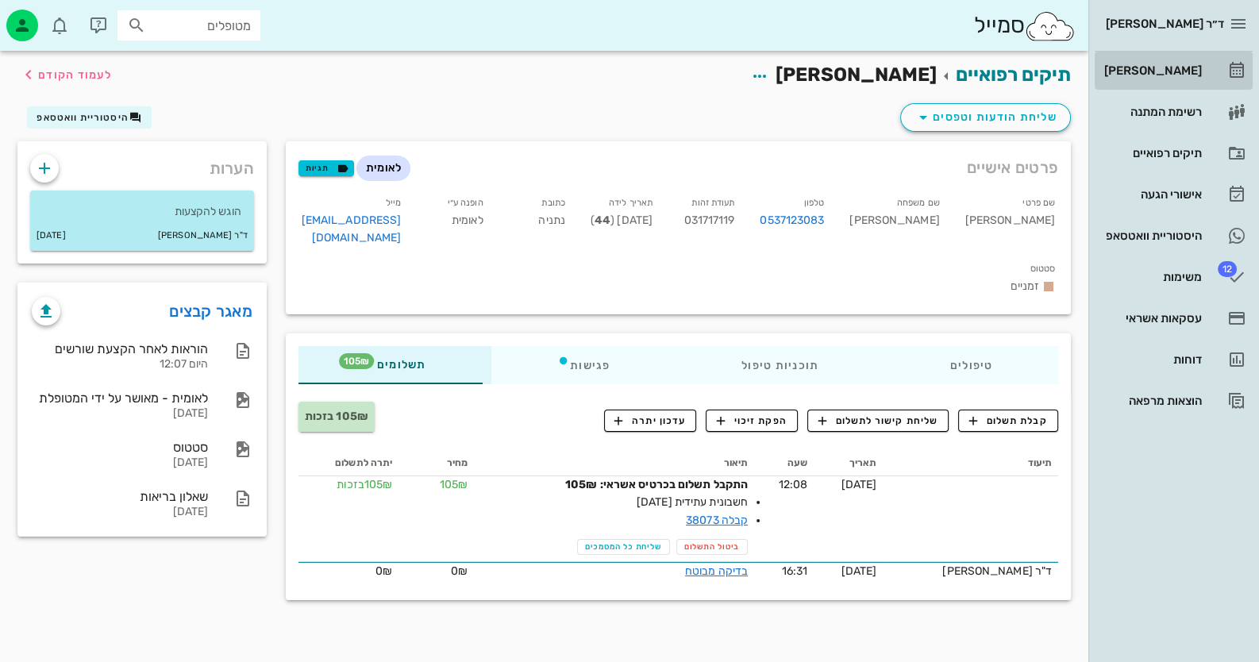
click at [1212, 67] on link "[PERSON_NAME]" at bounding box center [1173, 71] width 158 height 38
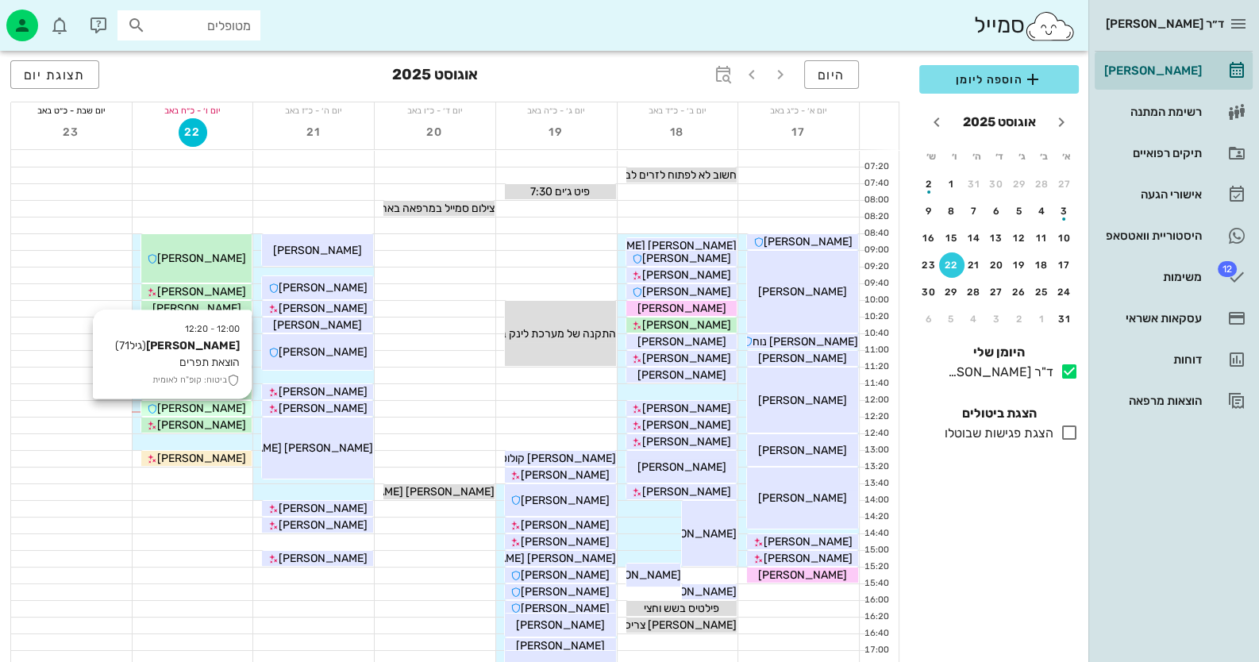
click at [218, 411] on span "[PERSON_NAME]" at bounding box center [201, 408] width 89 height 13
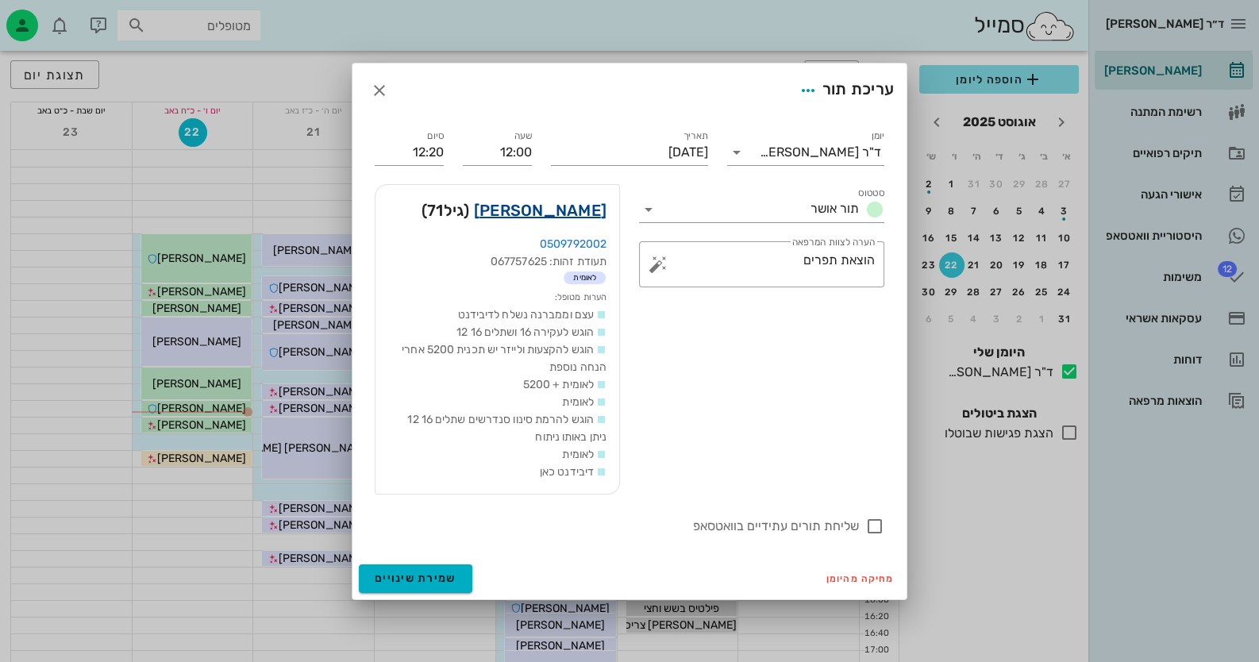
click at [585, 219] on link "לינדה רצון" at bounding box center [540, 210] width 133 height 25
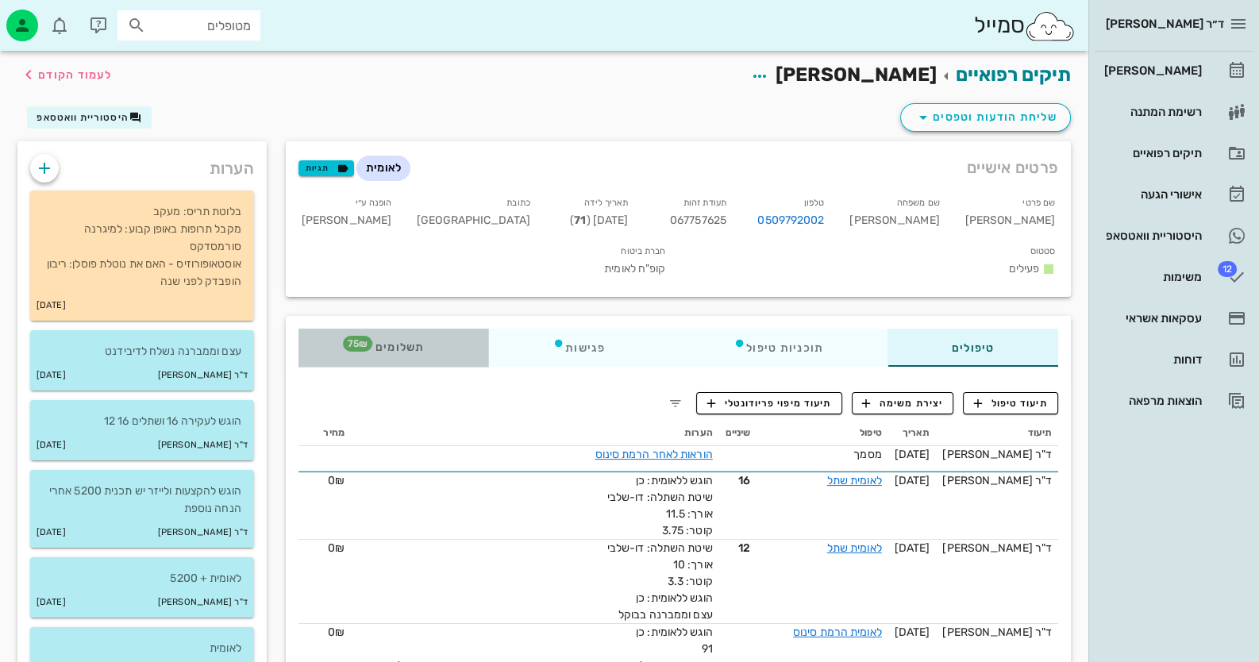
click at [400, 342] on span "תשלומים 75₪" at bounding box center [394, 347] width 62 height 11
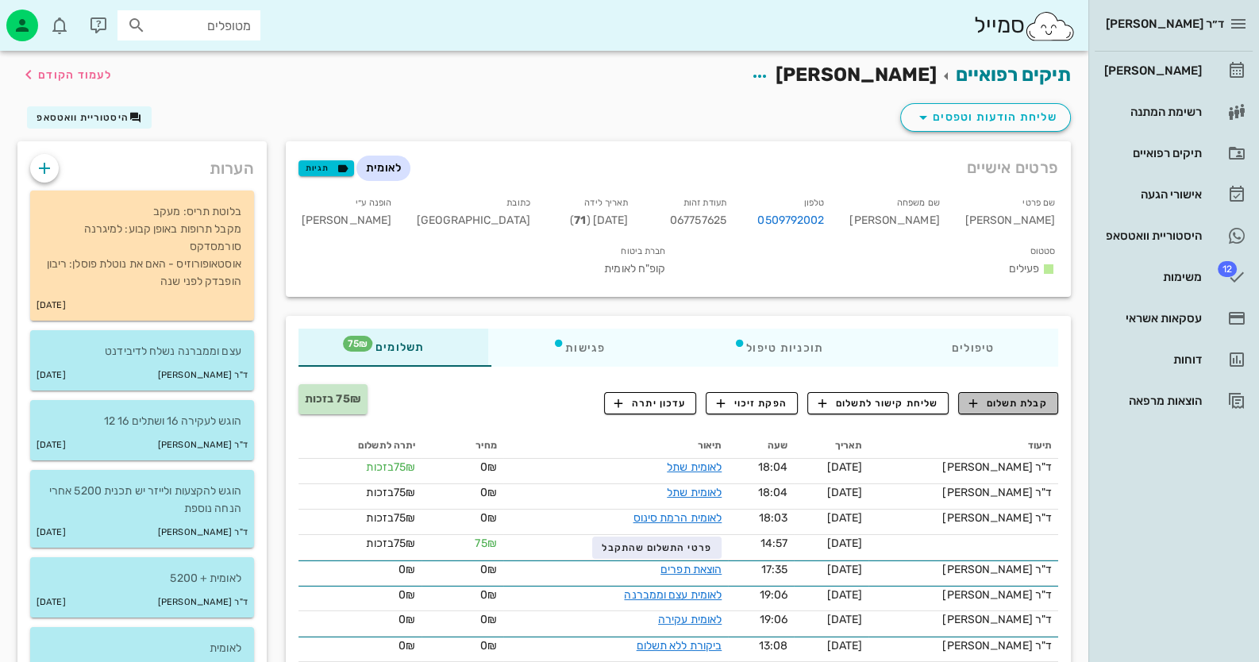
click at [1035, 396] on span "קבלת תשלום" at bounding box center [1008, 403] width 79 height 14
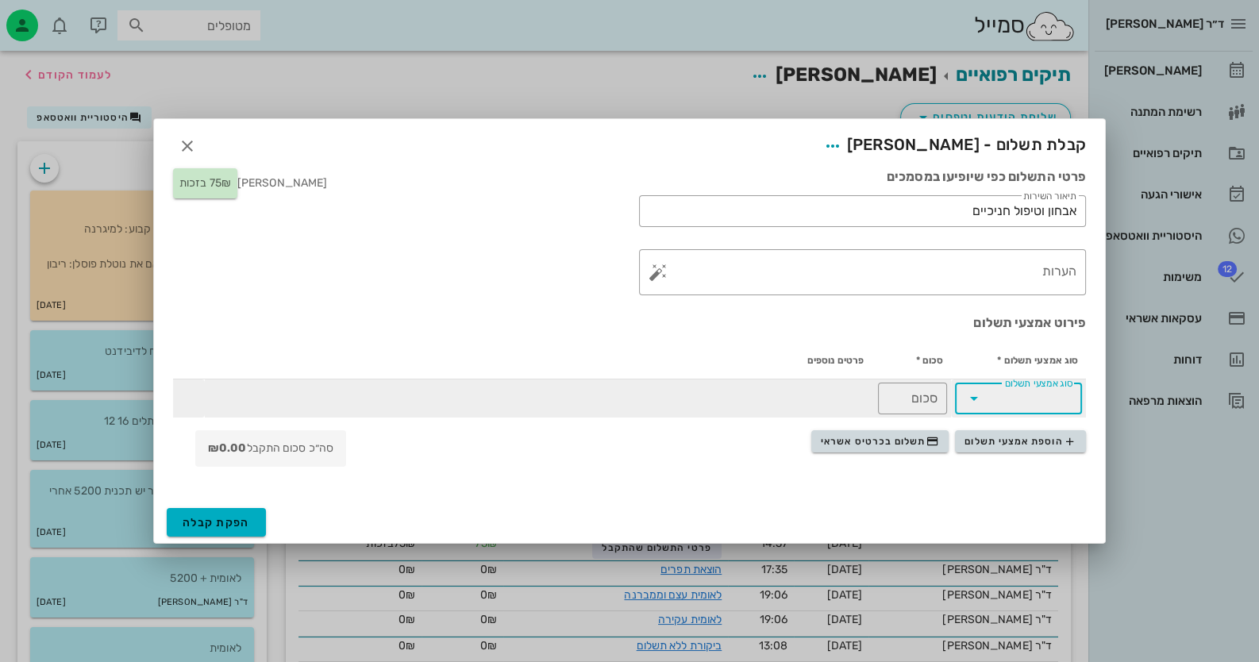
click at [1024, 406] on input "סוג אמצעי תשלום" at bounding box center [1029, 398] width 86 height 25
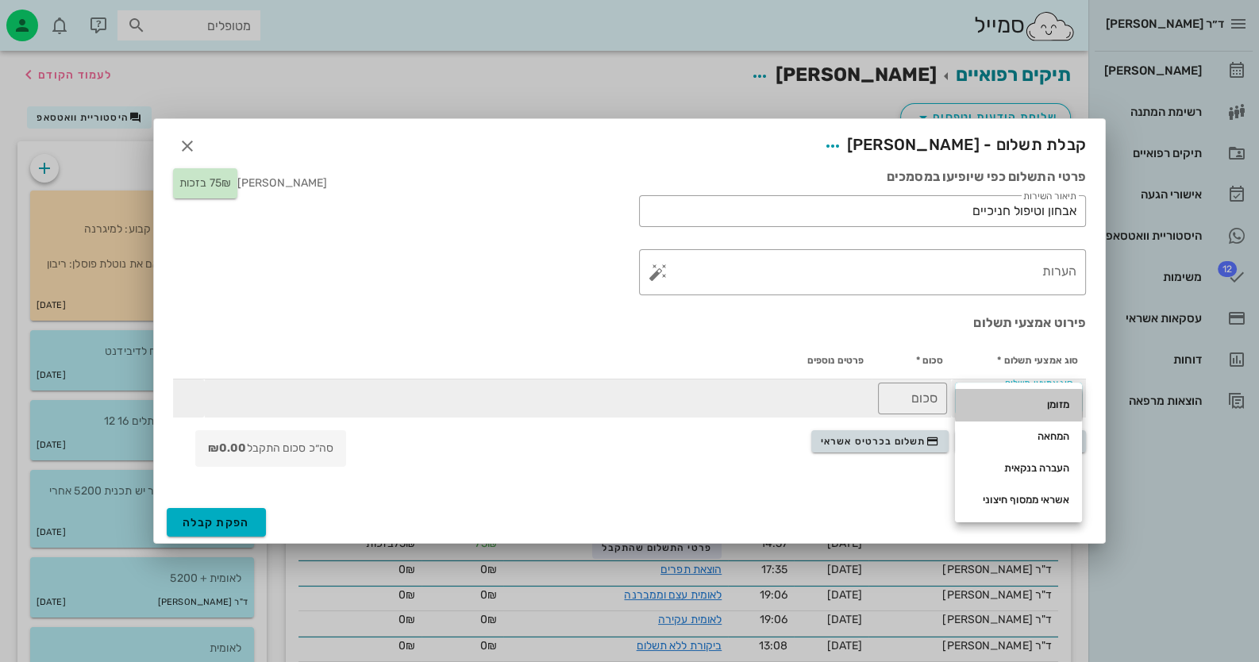
click at [1024, 406] on div "מזומן" at bounding box center [1018, 404] width 102 height 13
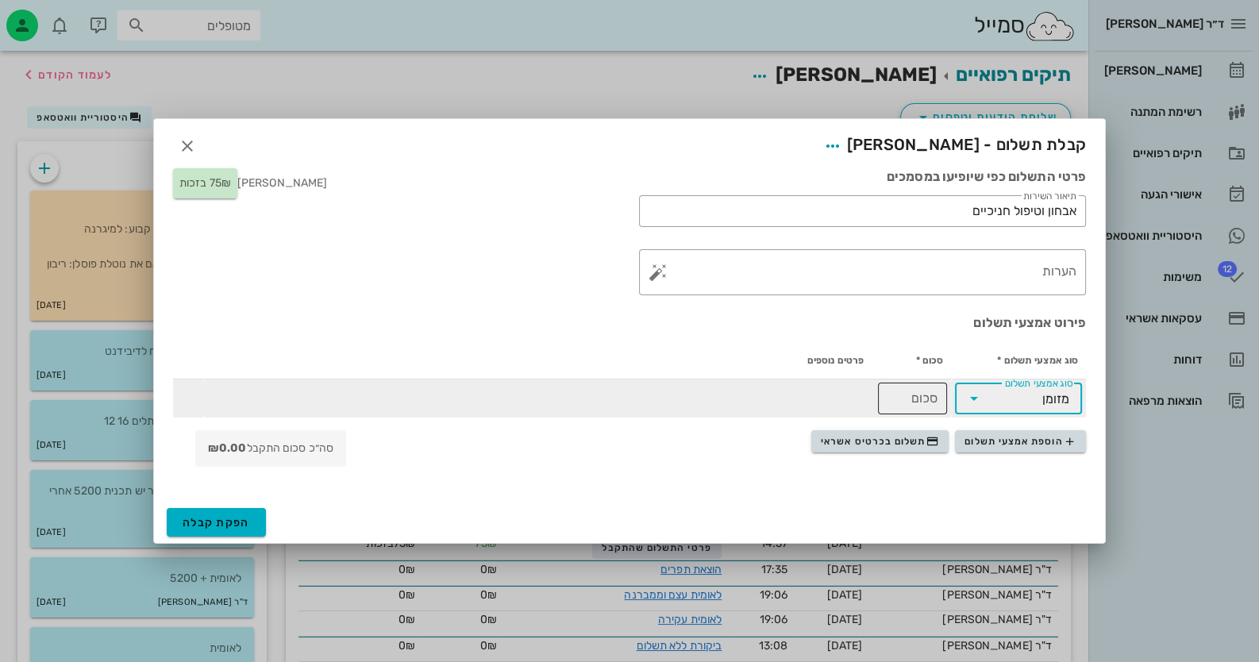
click at [928, 412] on div "סכום" at bounding box center [912, 398] width 50 height 32
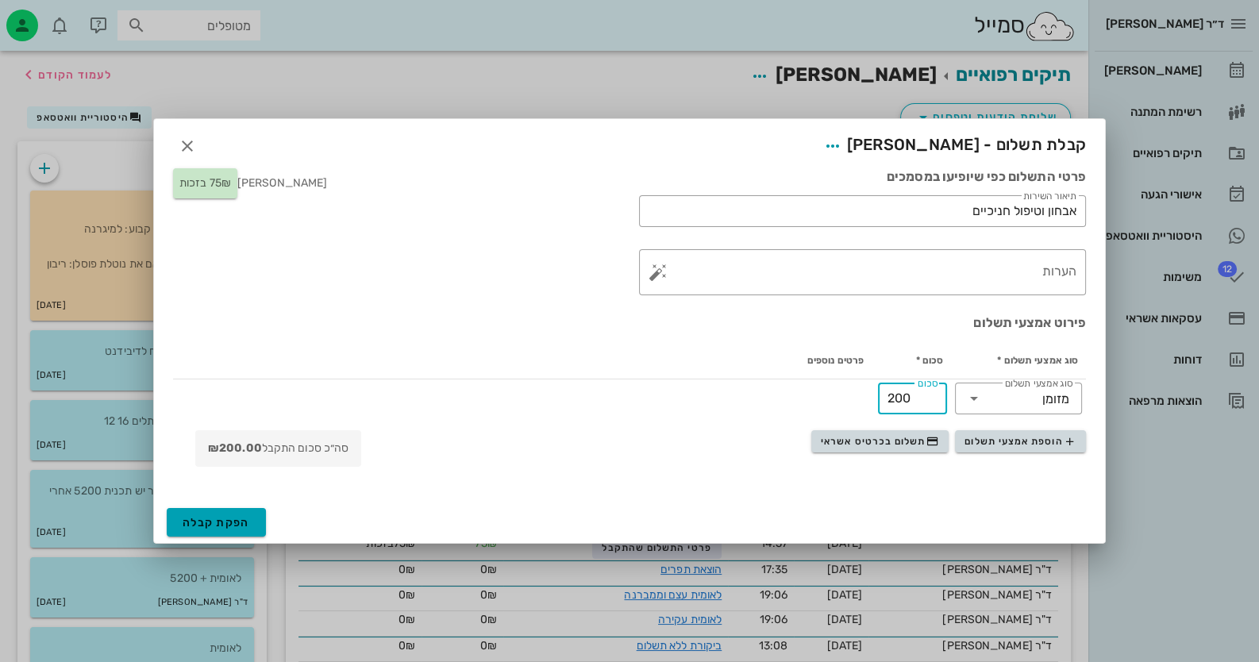
type input "200"
click at [246, 522] on span "הפקת קבלה" at bounding box center [216, 522] width 67 height 13
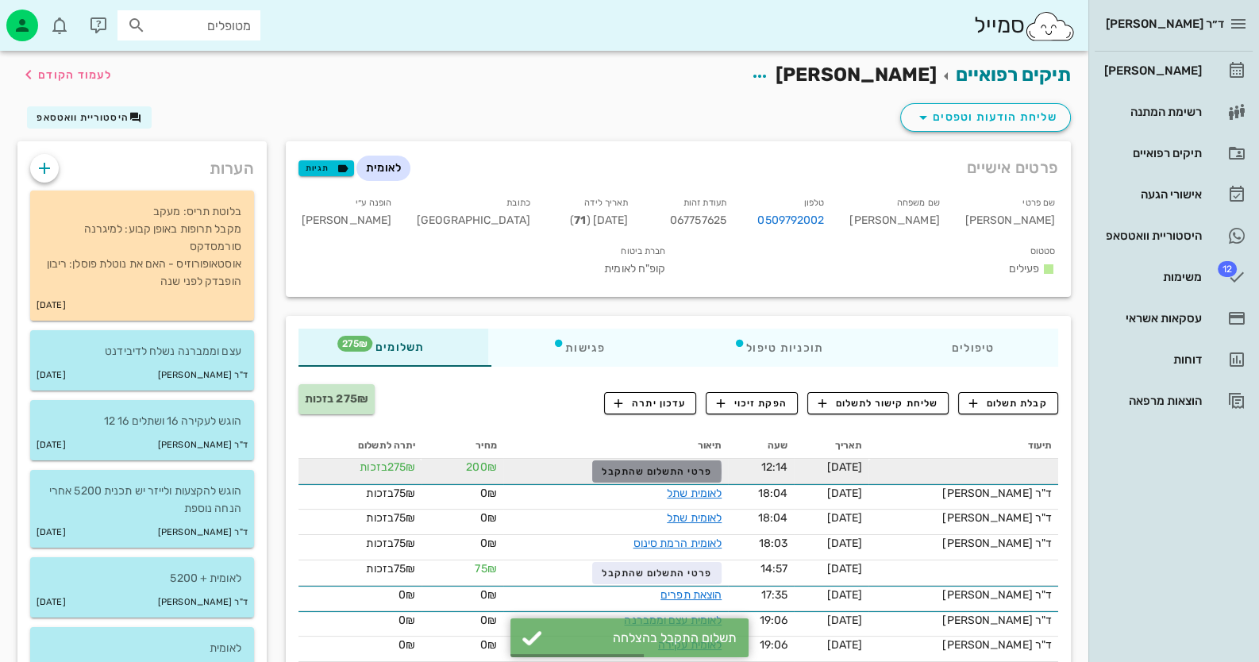
click at [680, 466] on span "פרטי התשלום שהתקבל" at bounding box center [657, 471] width 110 height 11
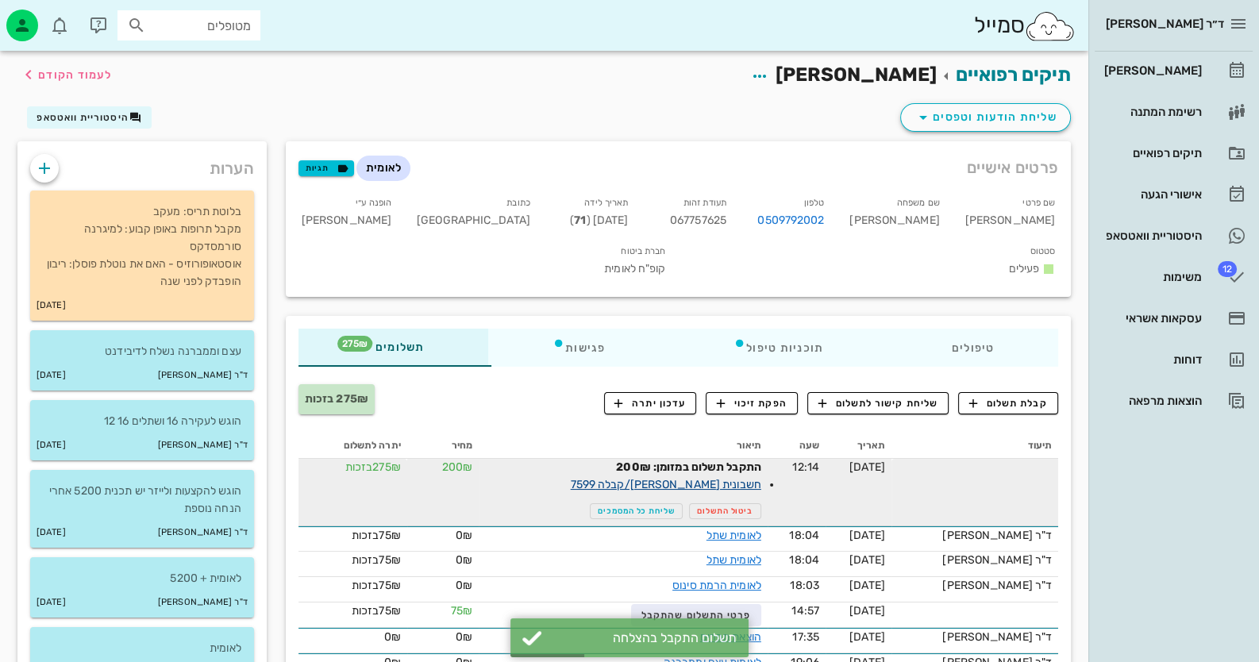
click at [746, 478] on link "חשבונית מס/קבלה 7599" at bounding box center [666, 484] width 190 height 13
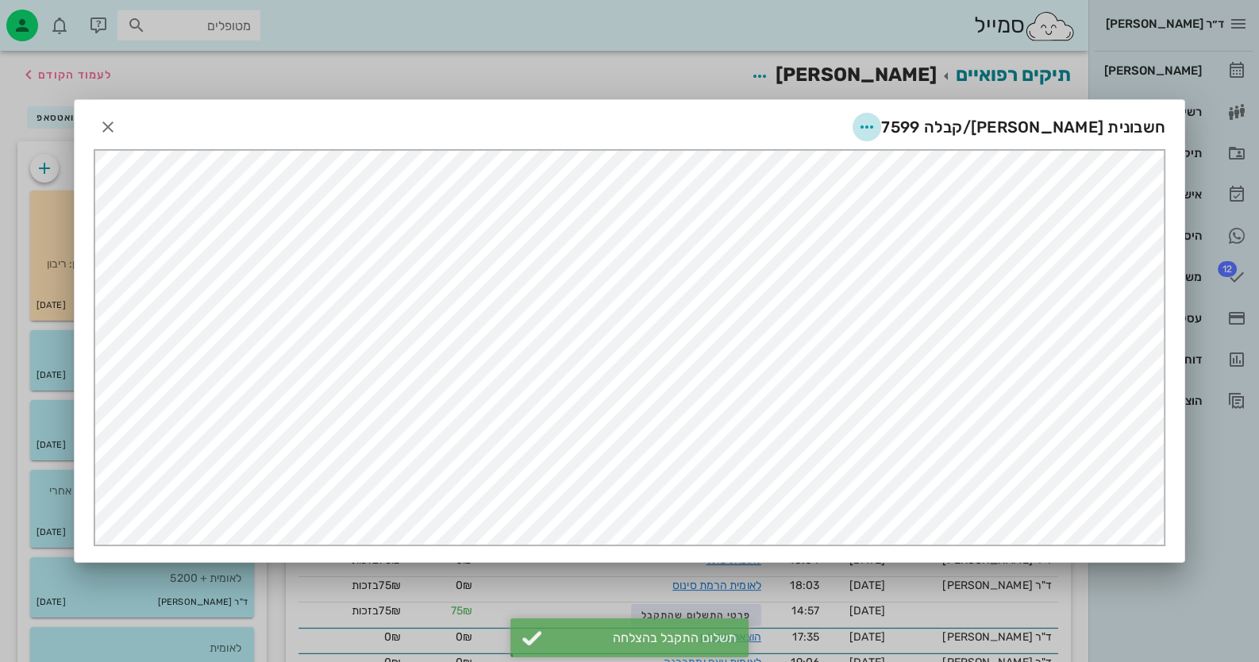
click at [876, 127] on icon "button" at bounding box center [866, 126] width 19 height 19
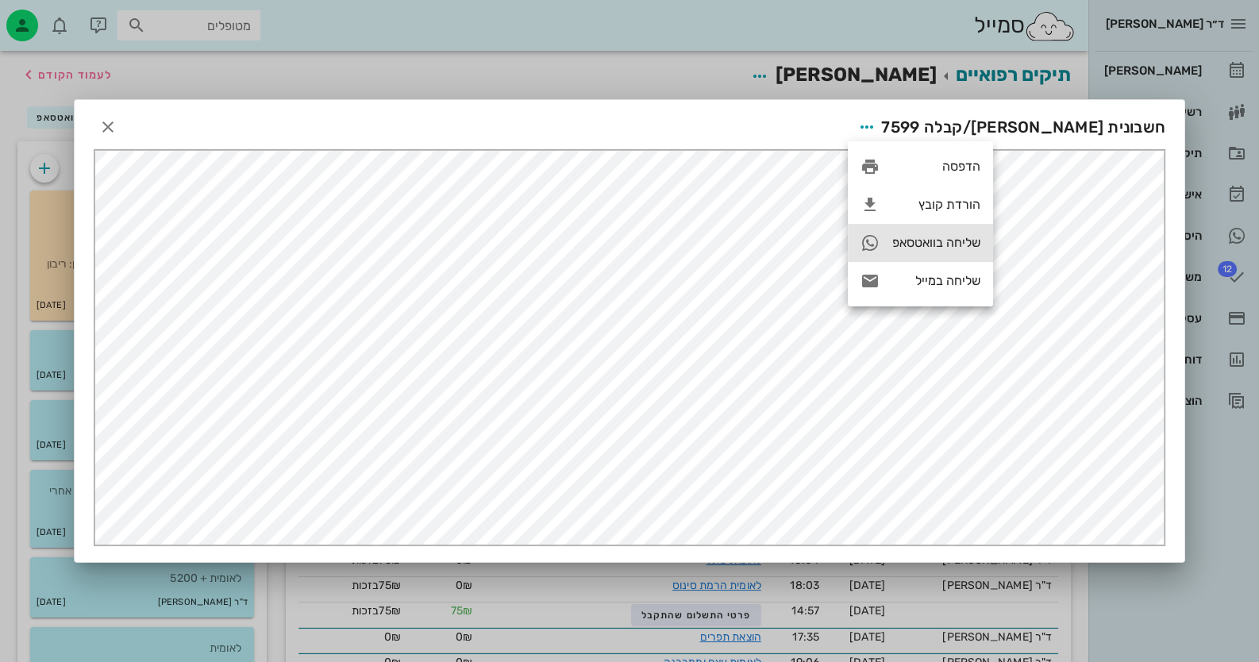
click at [949, 233] on div "שליחה בוואטסאפ" at bounding box center [920, 243] width 145 height 38
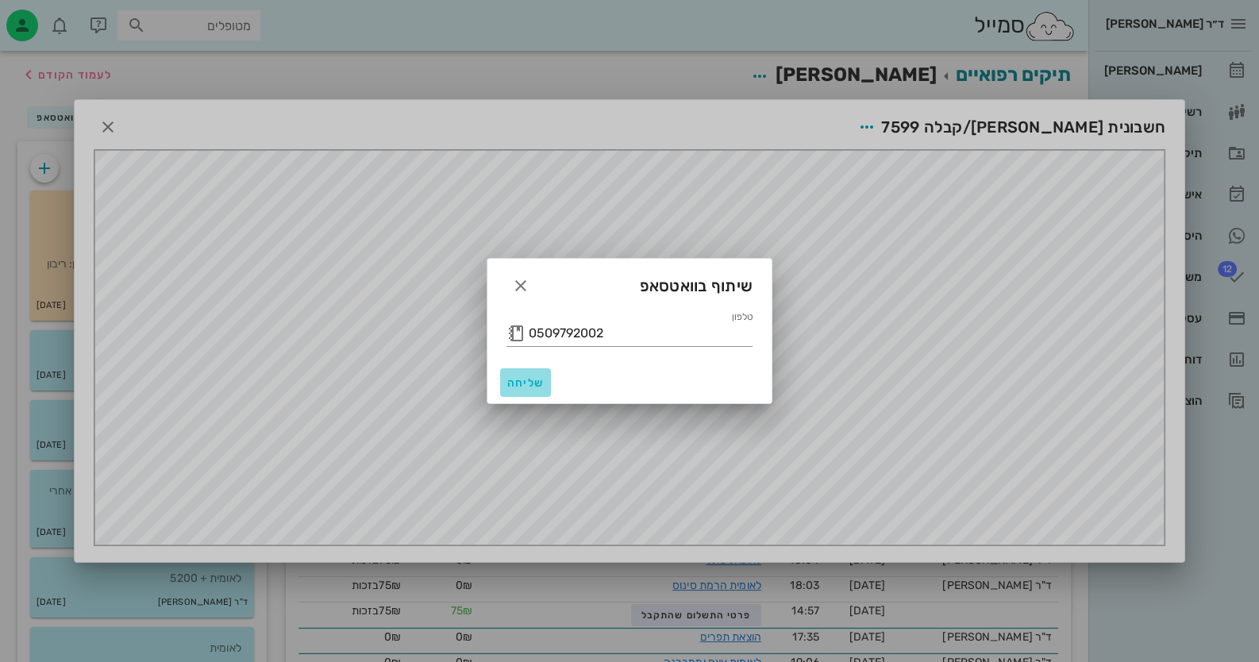
click at [524, 371] on button "שליחה" at bounding box center [525, 382] width 51 height 29
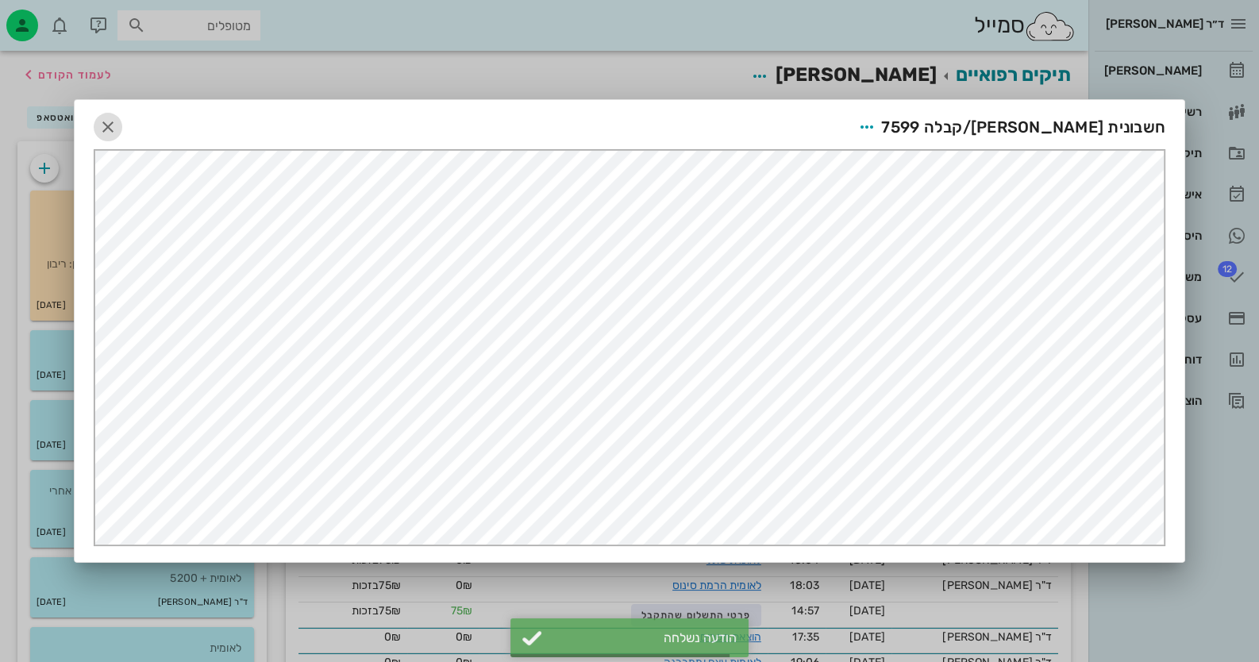
click at [114, 125] on icon "button" at bounding box center [107, 126] width 19 height 19
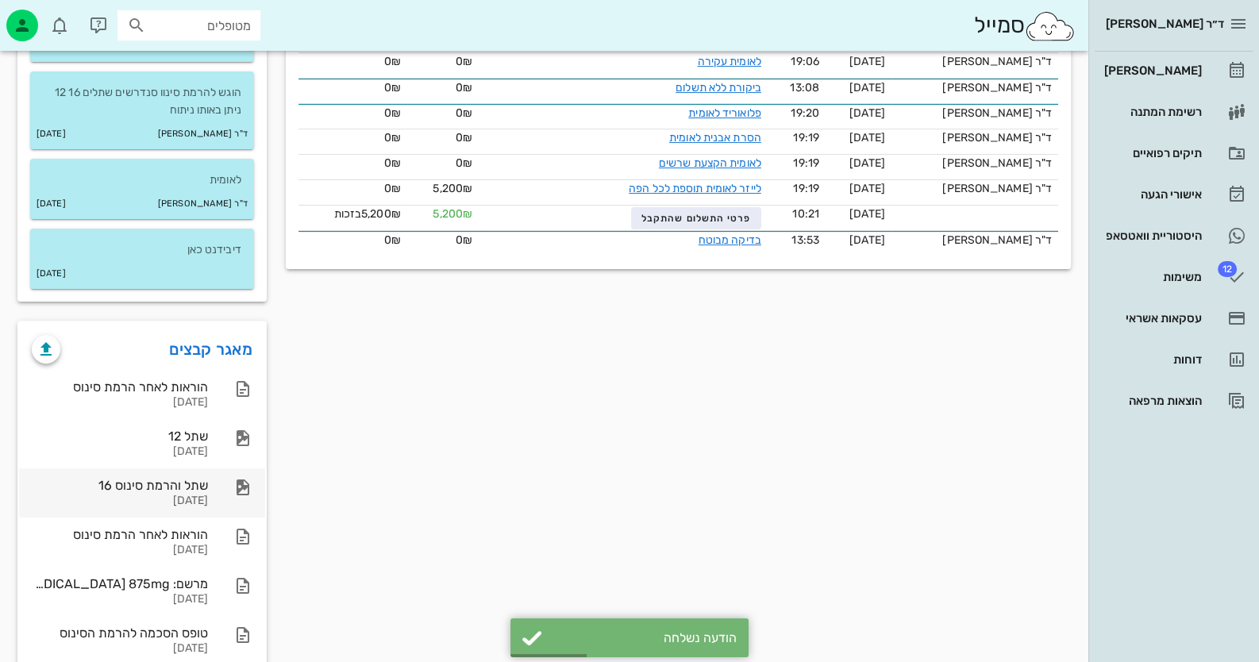
scroll to position [634, 0]
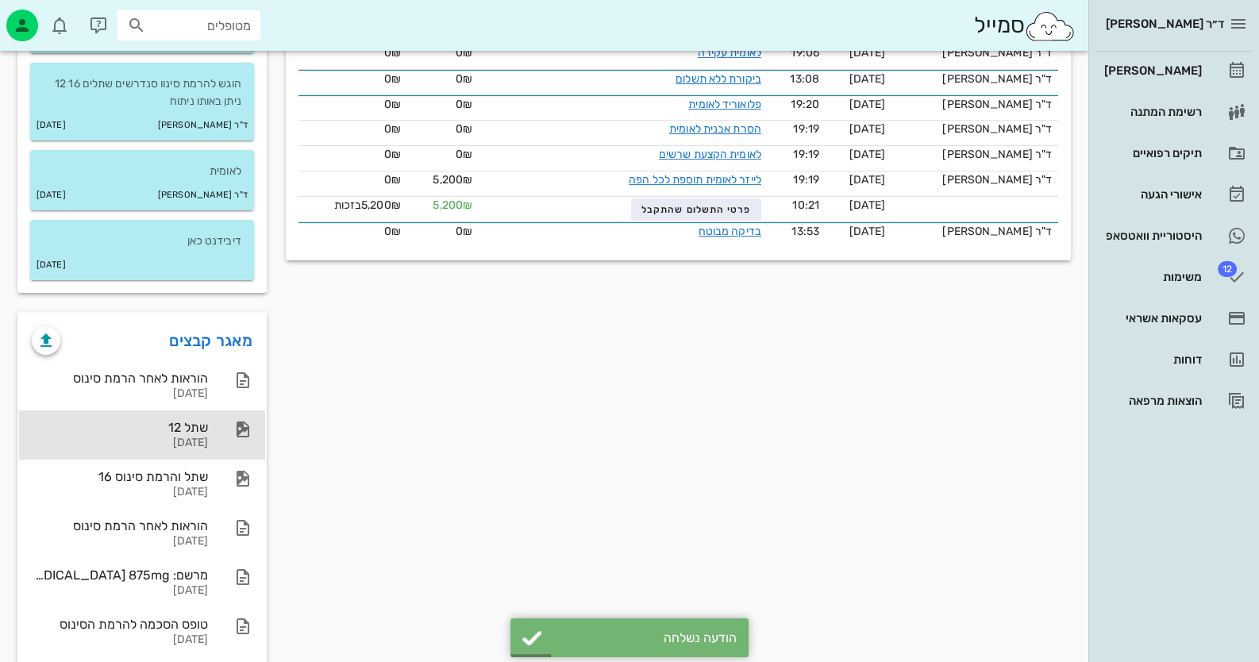
click at [183, 445] on div "03-08-2025" at bounding box center [120, 442] width 176 height 13
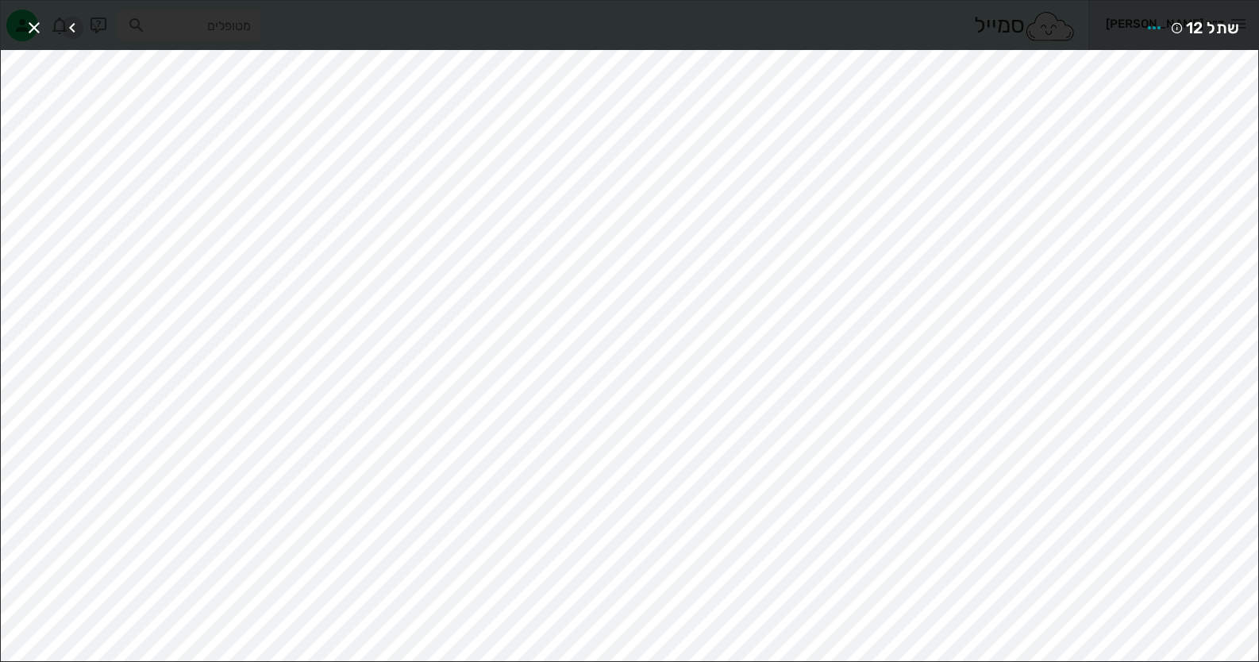
click at [71, 24] on icon "button" at bounding box center [72, 27] width 19 height 19
click at [44, 32] on span "button" at bounding box center [34, 27] width 29 height 19
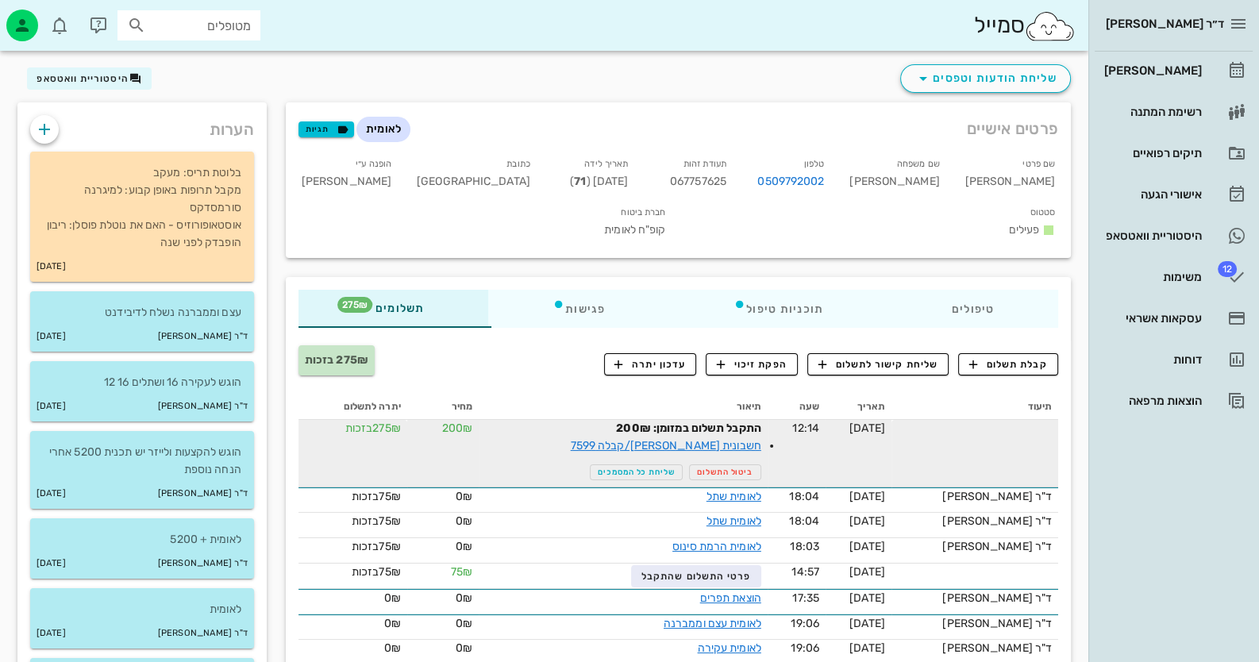
scroll to position [0, 0]
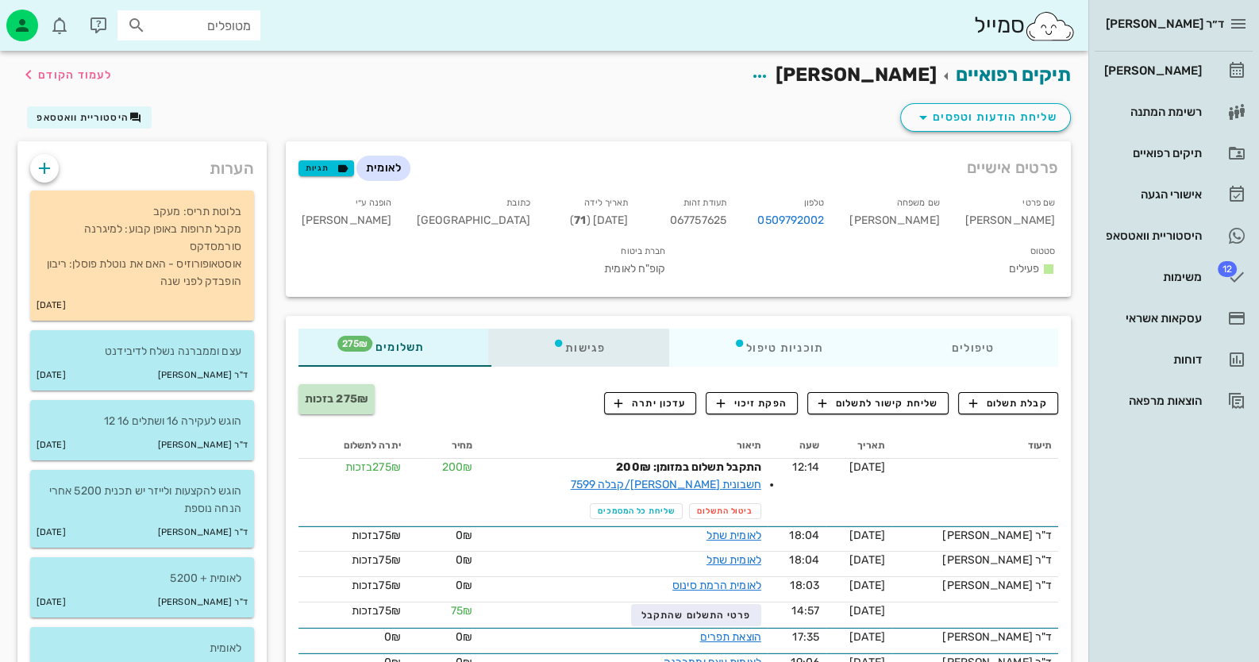
click at [605, 329] on div "פגישות" at bounding box center [578, 348] width 181 height 38
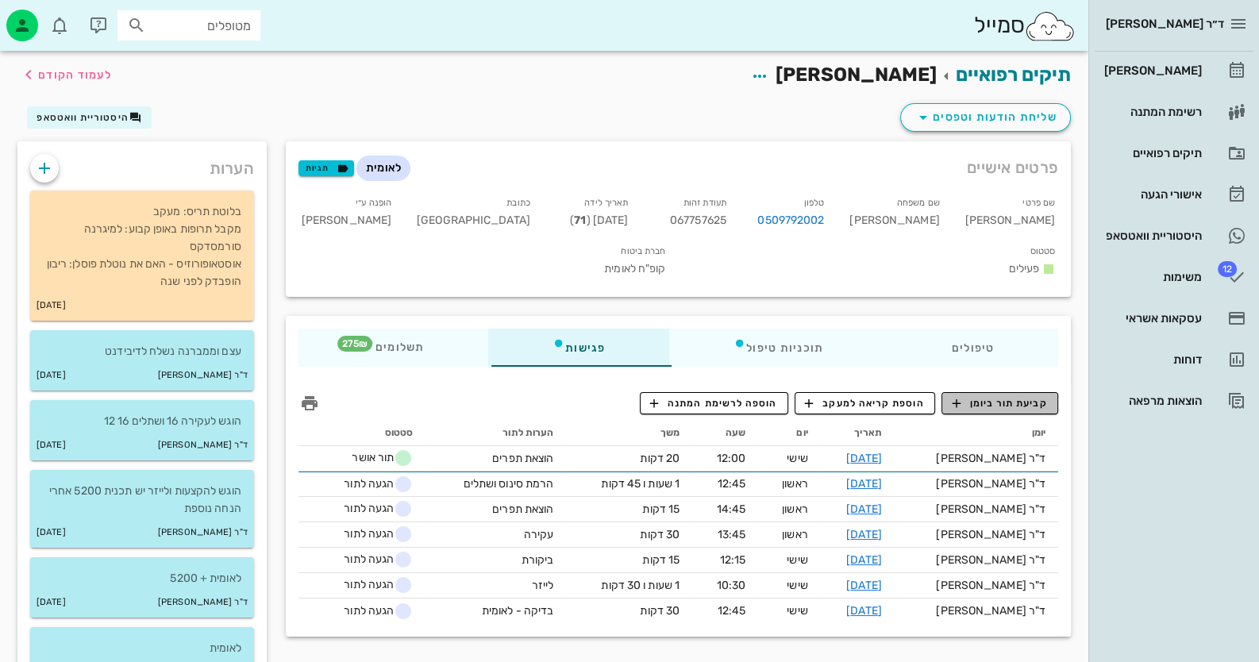
click at [1023, 396] on span "קביעת תור ביומן" at bounding box center [998, 403] width 95 height 14
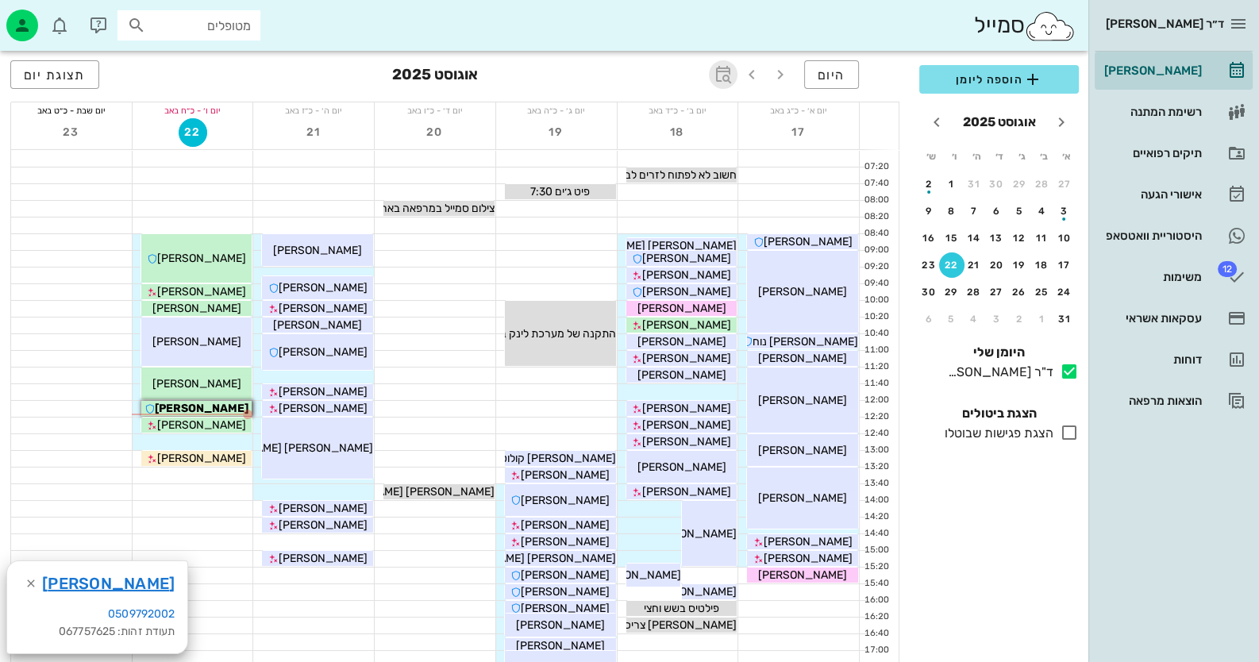
click at [726, 70] on icon "button" at bounding box center [722, 74] width 19 height 19
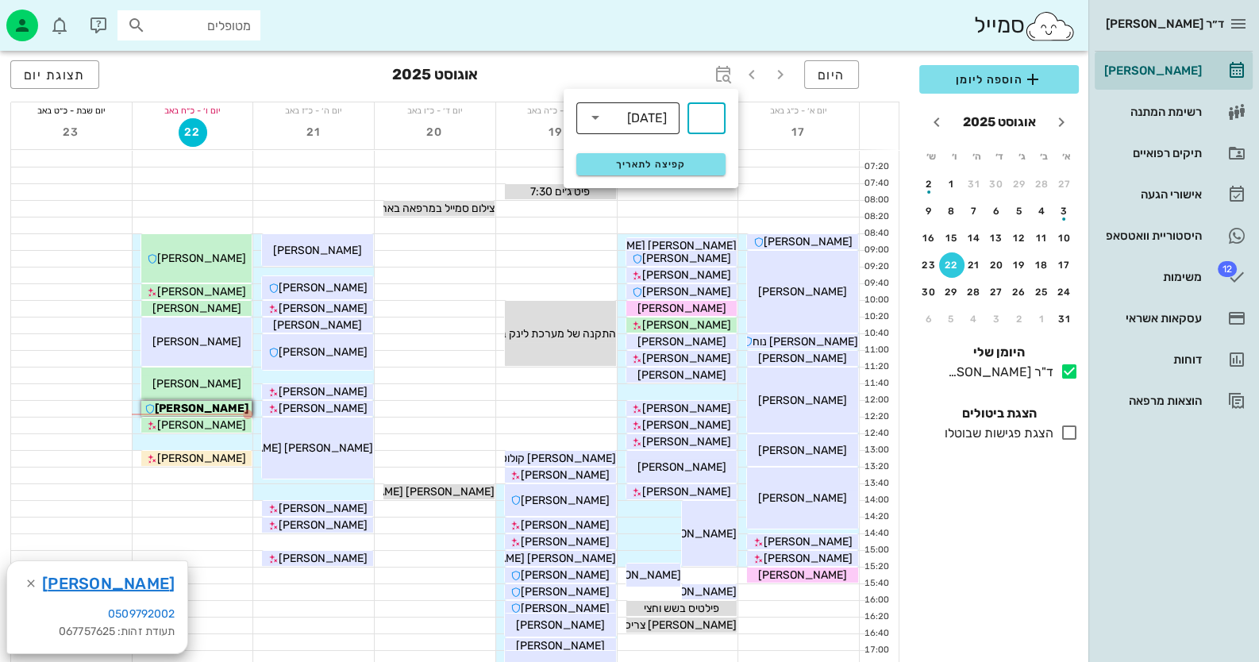
click at [663, 115] on div "שבועות" at bounding box center [647, 118] width 40 height 14
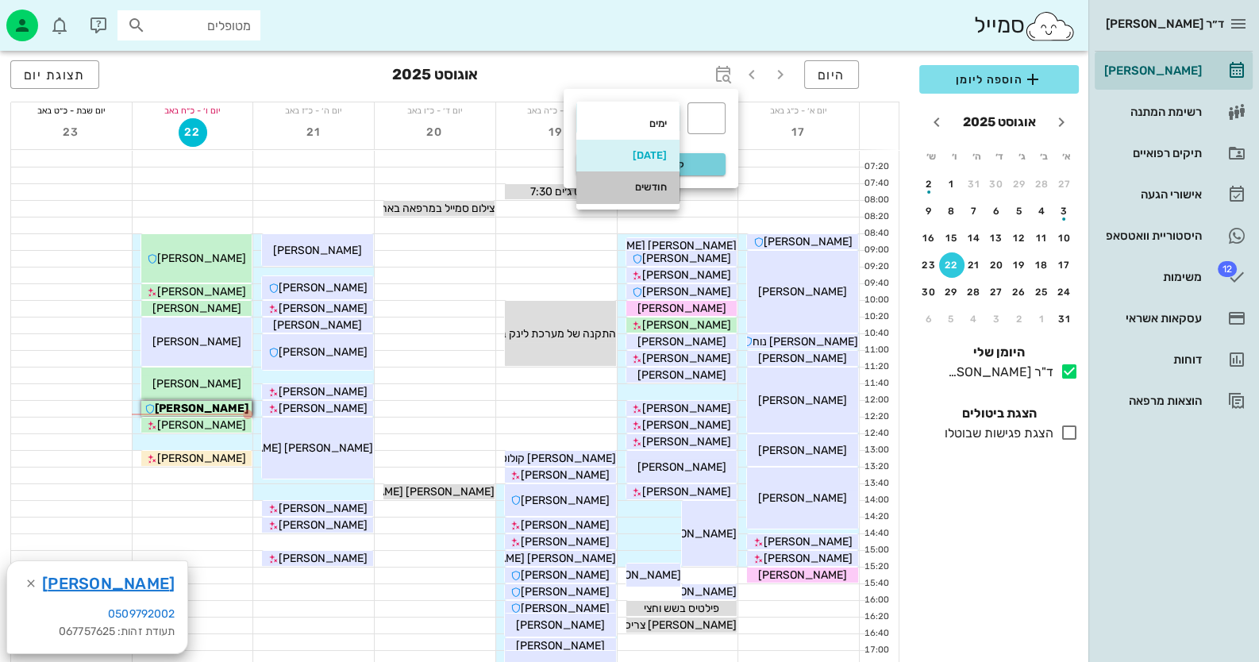
drag, startPoint x: 636, startPoint y: 179, endPoint x: 661, endPoint y: 171, distance: 25.6
click at [636, 178] on div "חודשים" at bounding box center [628, 187] width 78 height 25
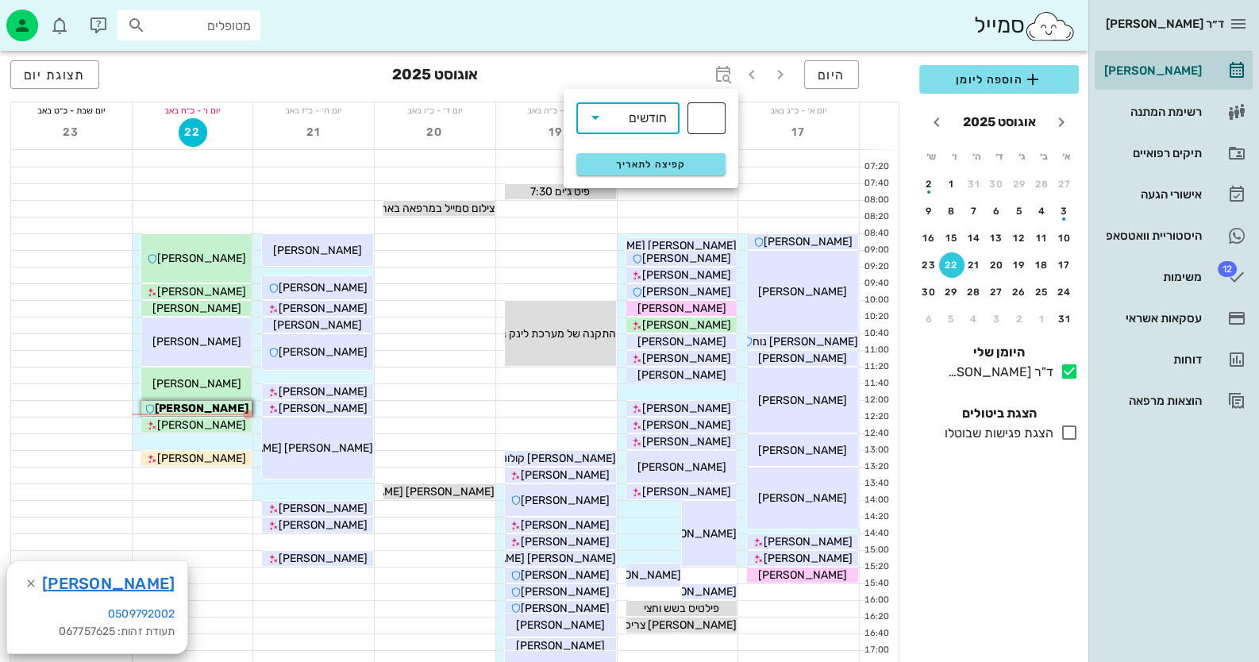
click at [715, 120] on input "text" at bounding box center [706, 118] width 19 height 25
type input "4"
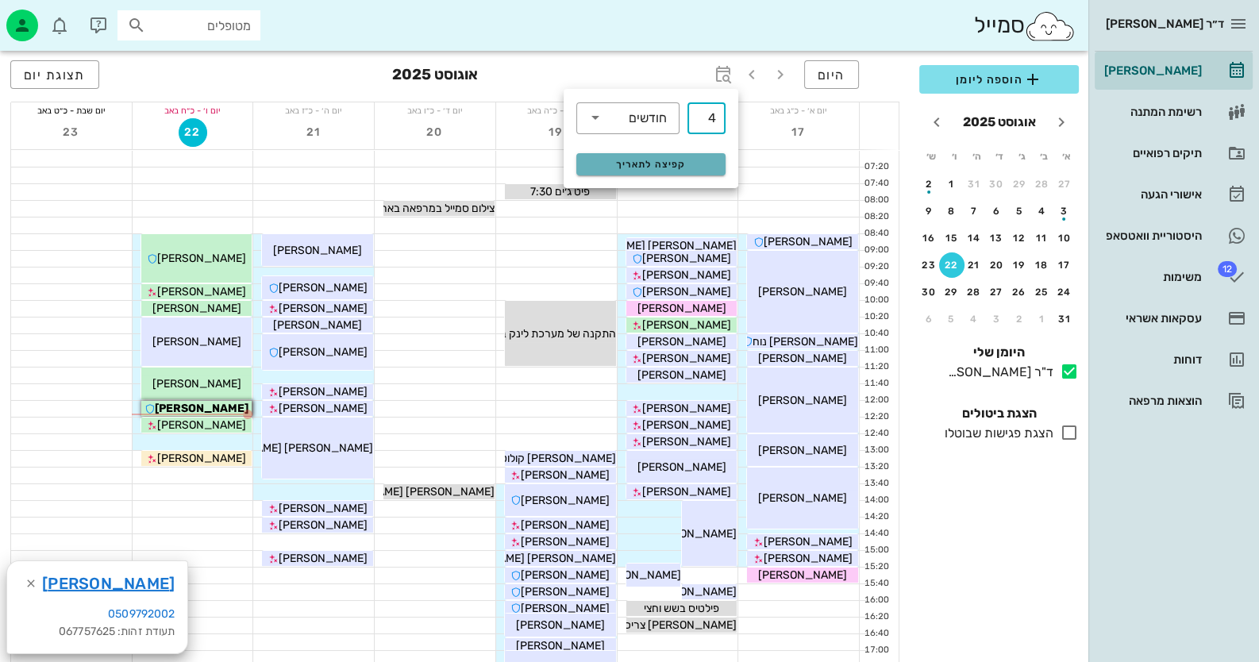
click at [709, 162] on span "קפיצה לתאריך" at bounding box center [650, 164] width 129 height 11
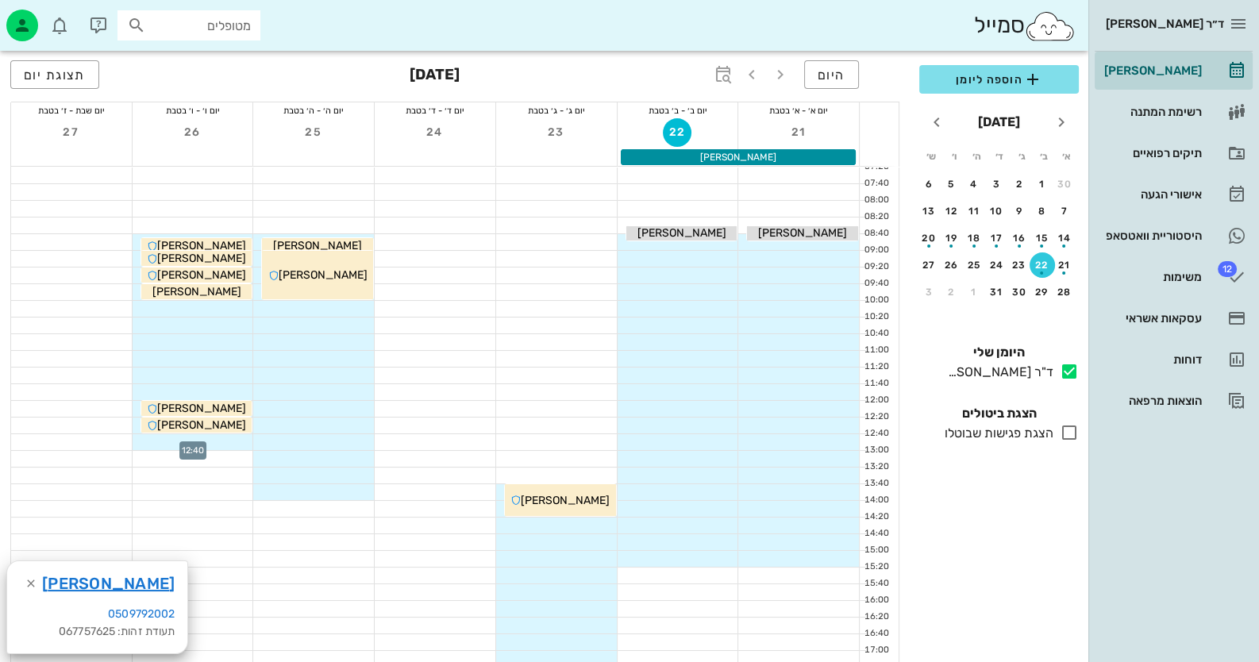
click at [225, 439] on div at bounding box center [193, 442] width 121 height 16
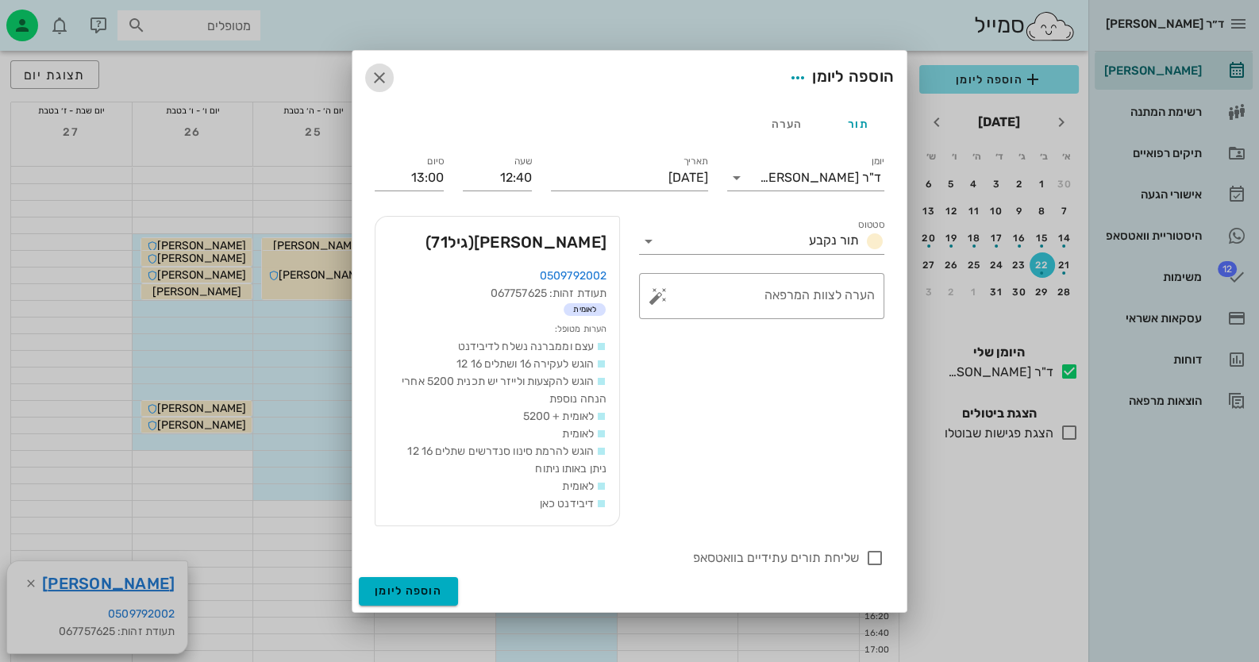
click at [373, 76] on icon "button" at bounding box center [379, 77] width 19 height 19
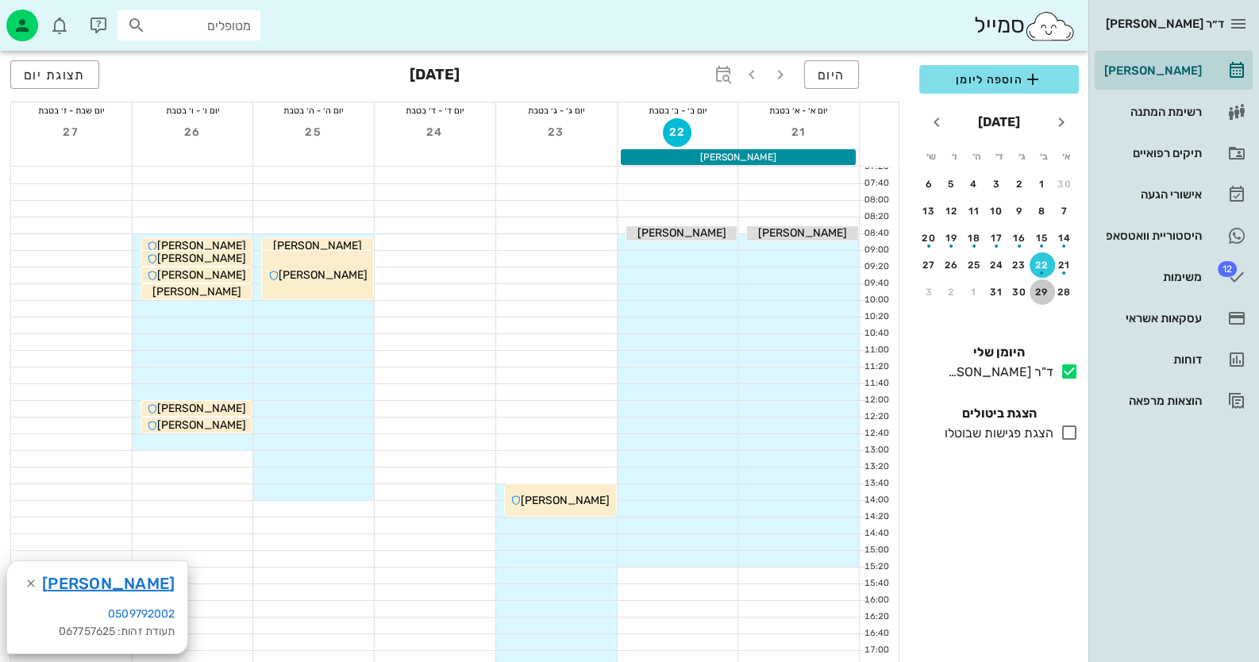
click at [1044, 293] on div "29" at bounding box center [1041, 291] width 25 height 11
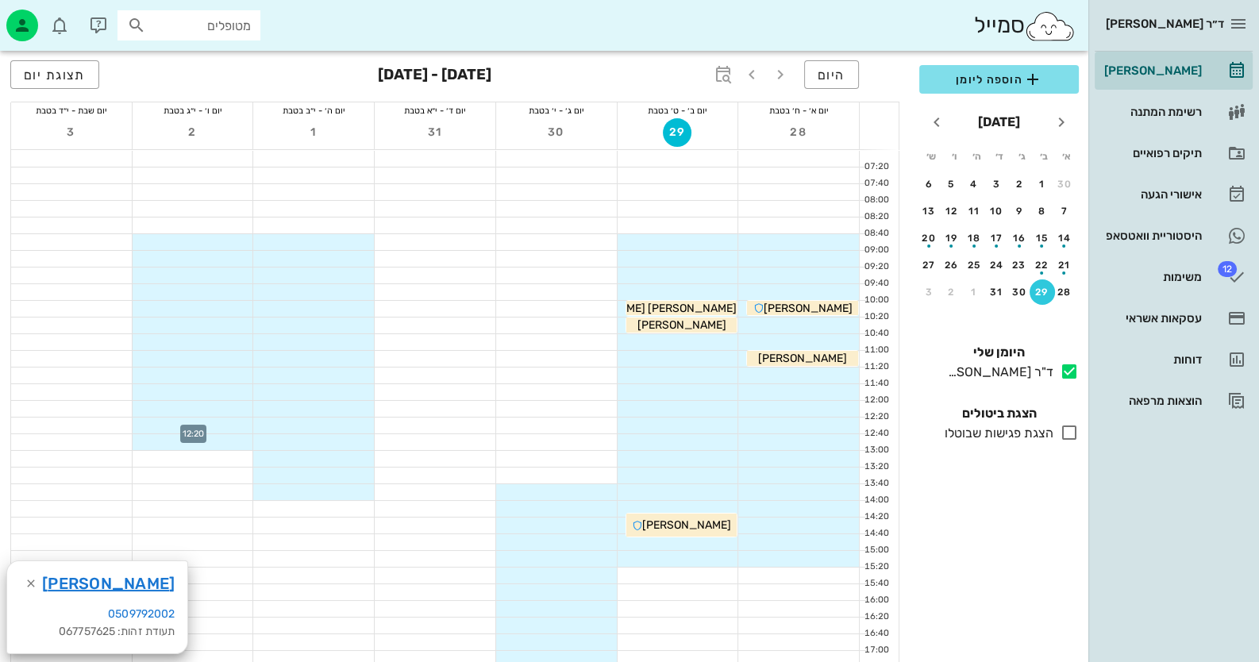
click at [233, 427] on div at bounding box center [193, 425] width 121 height 16
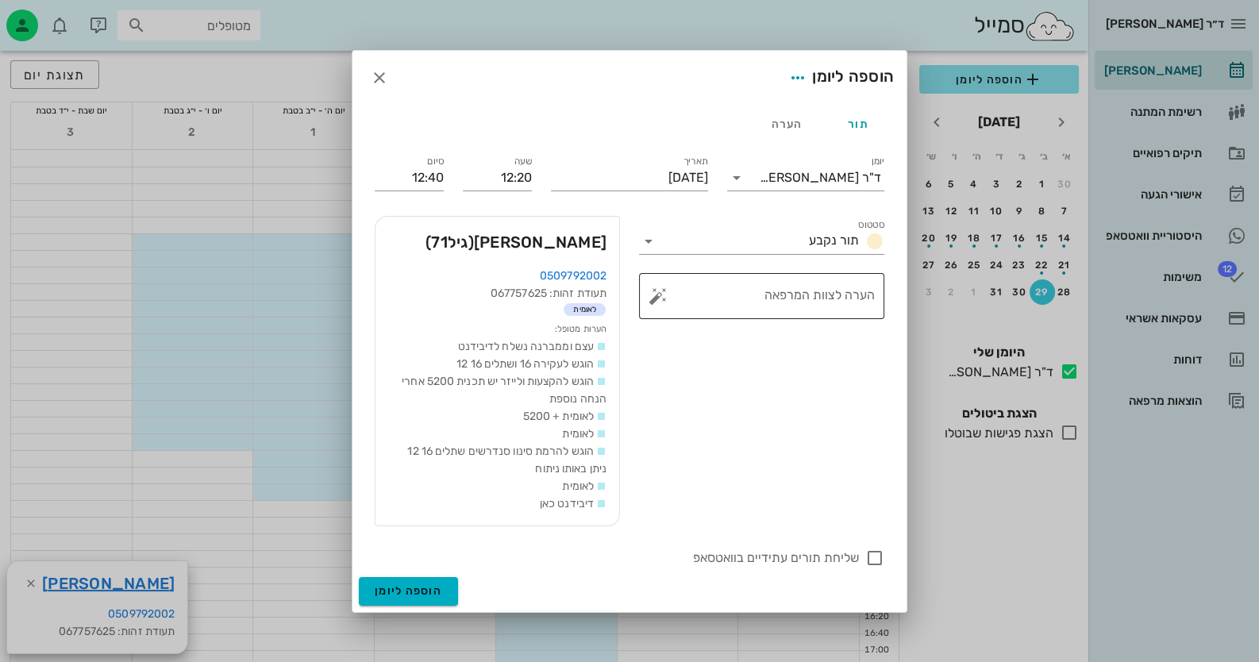
click at [738, 296] on textarea "הערה לצוות המרפאה" at bounding box center [767, 300] width 213 height 38
click at [651, 293] on button "button" at bounding box center [657, 295] width 19 height 19
click at [740, 285] on div "חשיפת שתל" at bounding box center [725, 291] width 117 height 41
type textarea "חשיפת שתל 12.16"
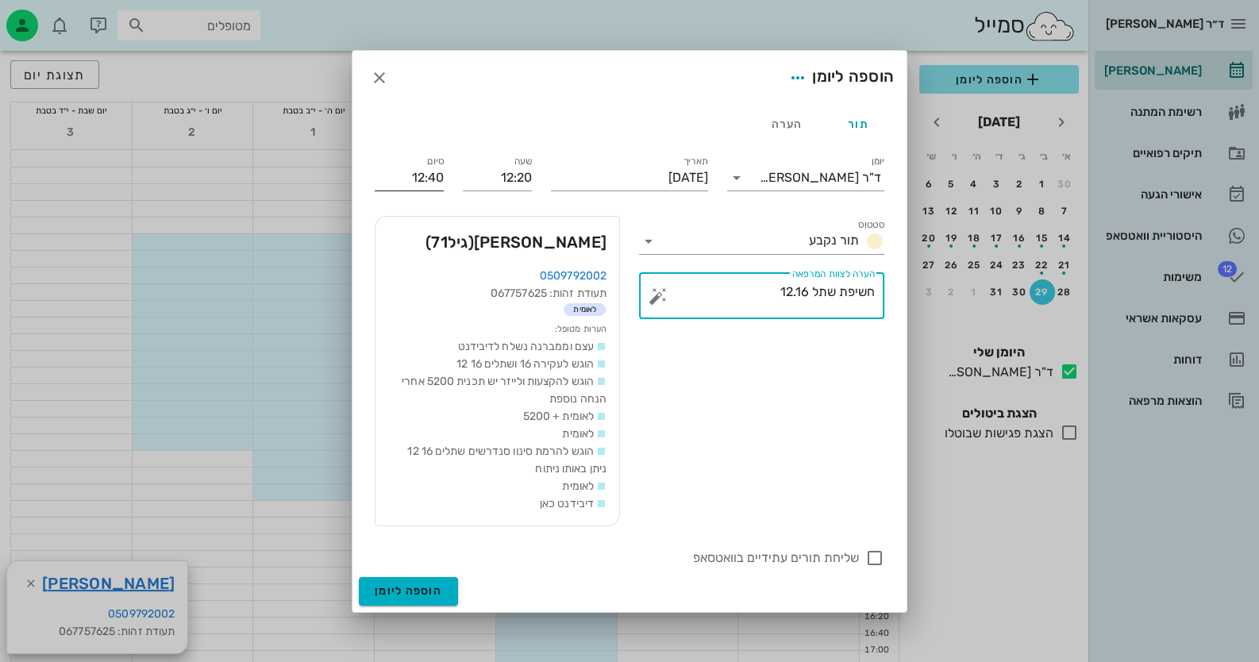
click at [413, 178] on input "12:40" at bounding box center [409, 177] width 69 height 25
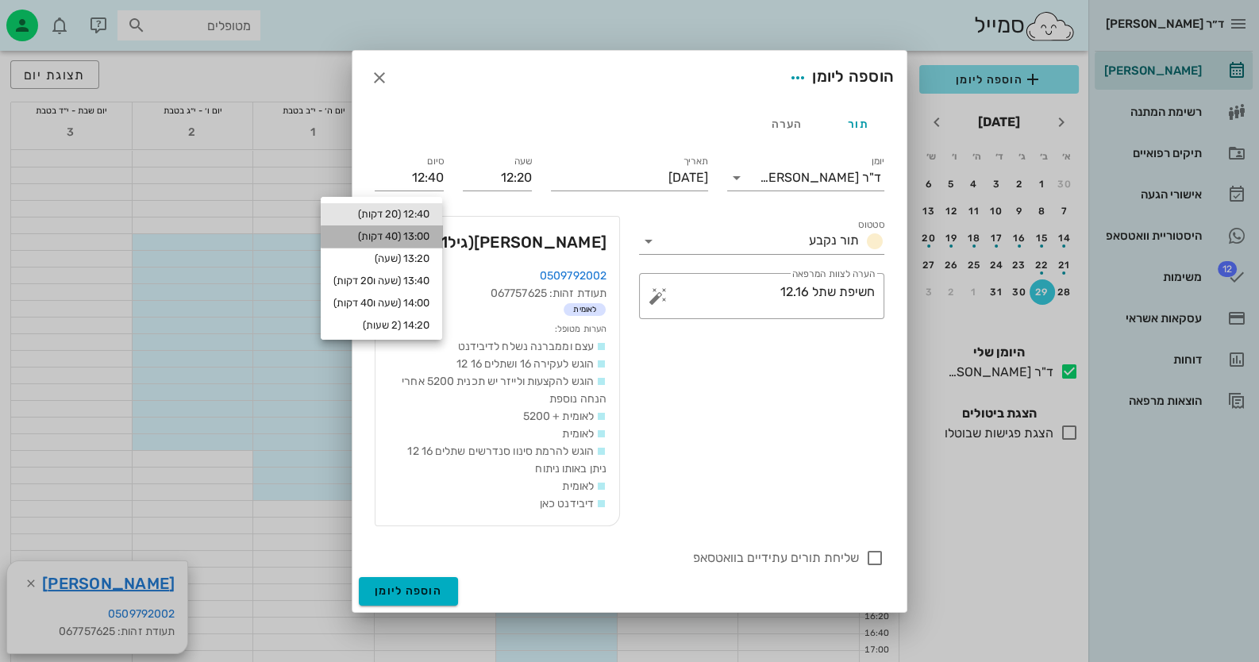
click at [417, 237] on div "13:00 (40 דקות)" at bounding box center [381, 236] width 96 height 13
type input "13:00"
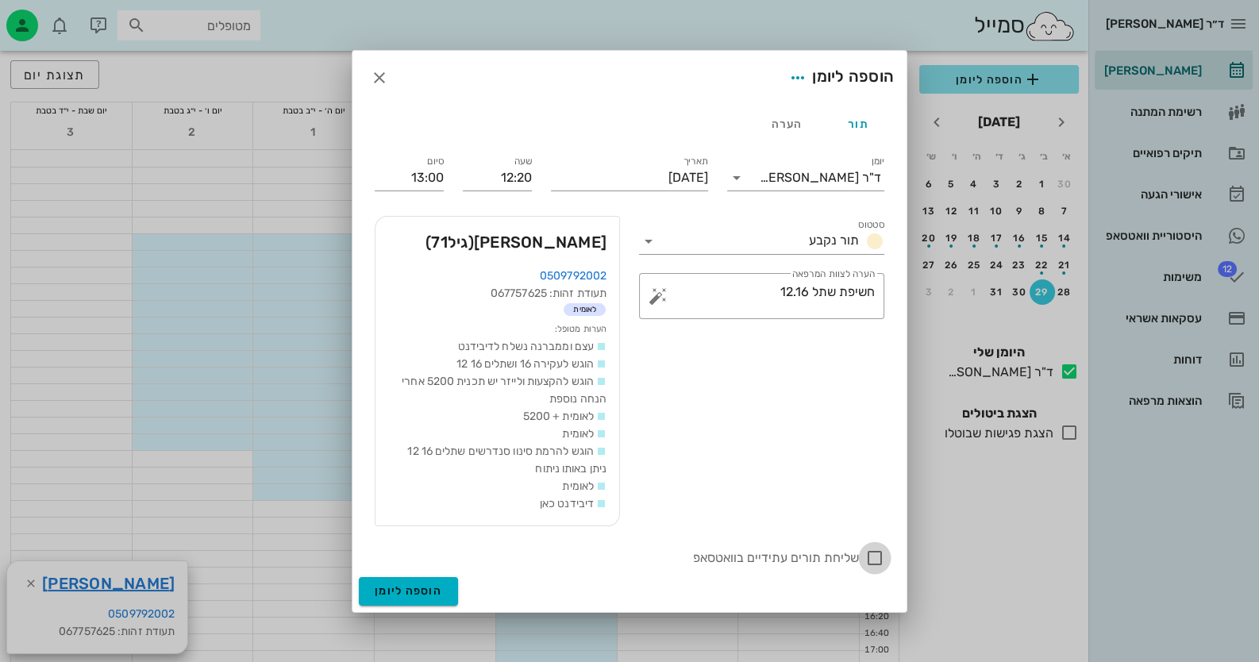
click at [880, 559] on div at bounding box center [874, 557] width 27 height 27
checkbox input "true"
click at [413, 580] on button "הוספה ליומן" at bounding box center [408, 591] width 99 height 29
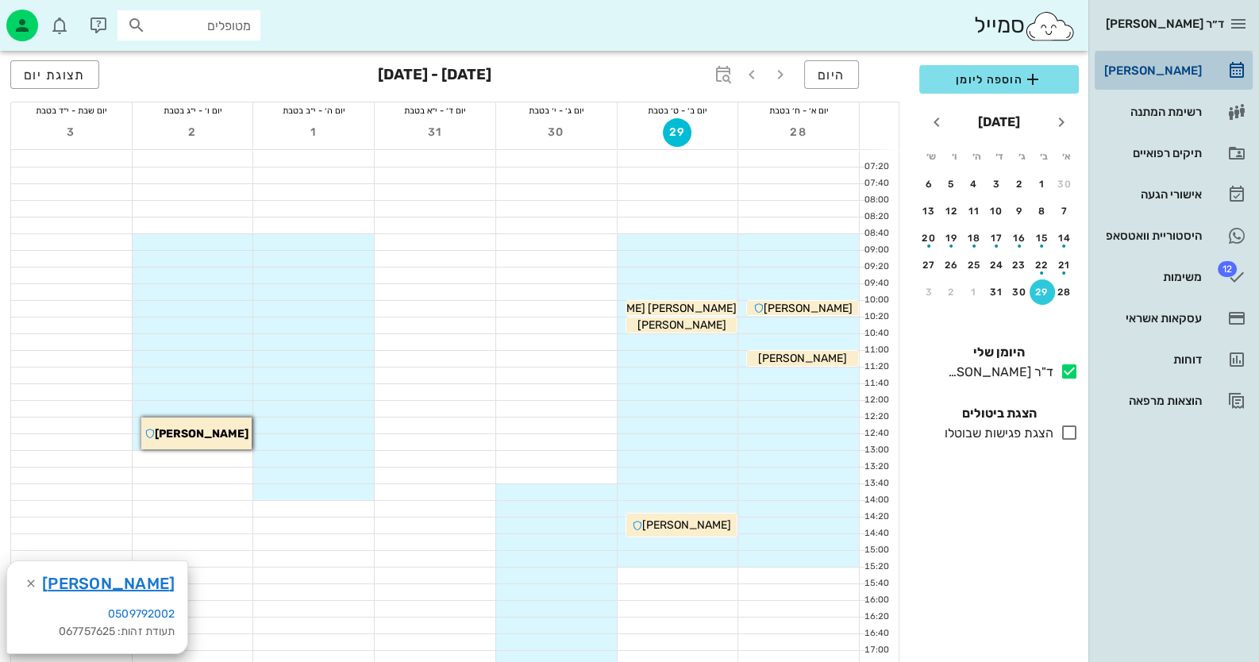
click at [1195, 64] on div "[PERSON_NAME]" at bounding box center [1151, 70] width 101 height 13
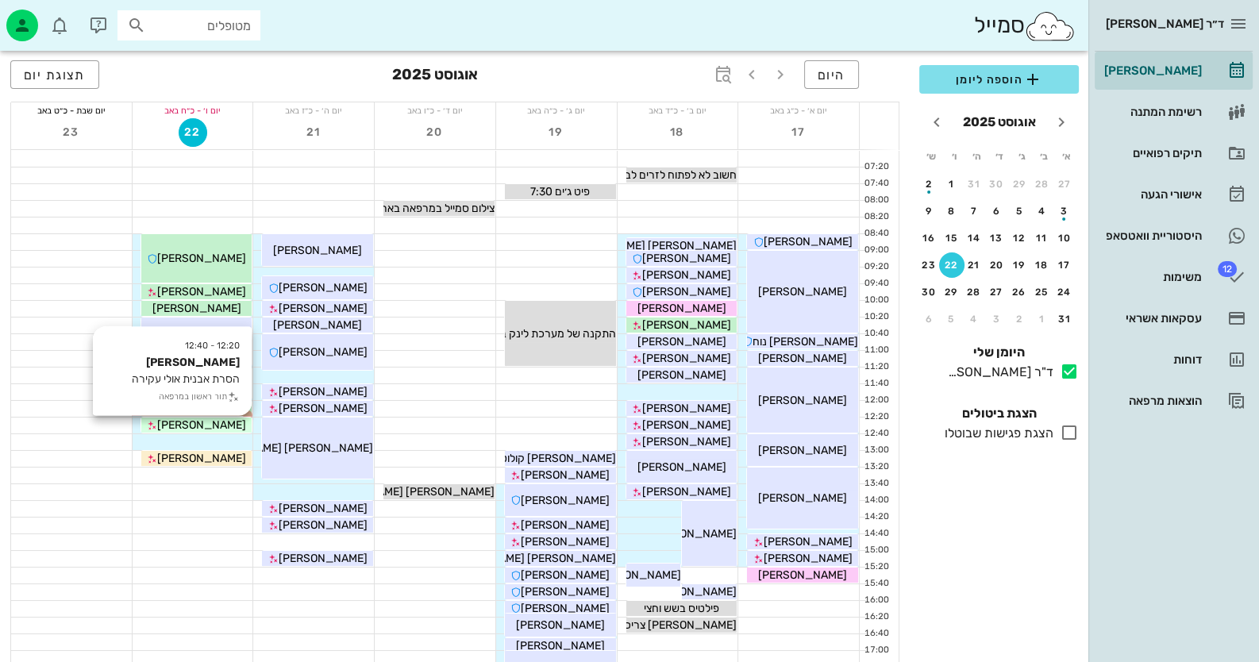
click at [233, 429] on div "[PERSON_NAME]" at bounding box center [196, 425] width 111 height 17
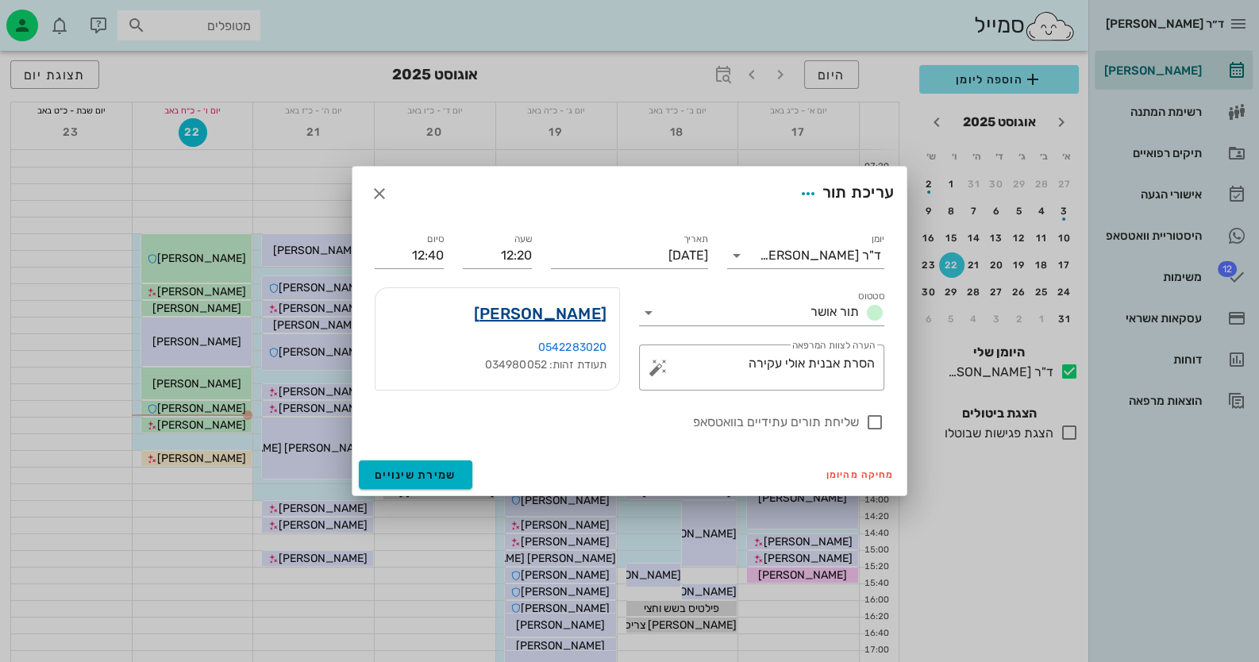
click at [551, 306] on link "צחי רוזנהפט" at bounding box center [540, 313] width 133 height 25
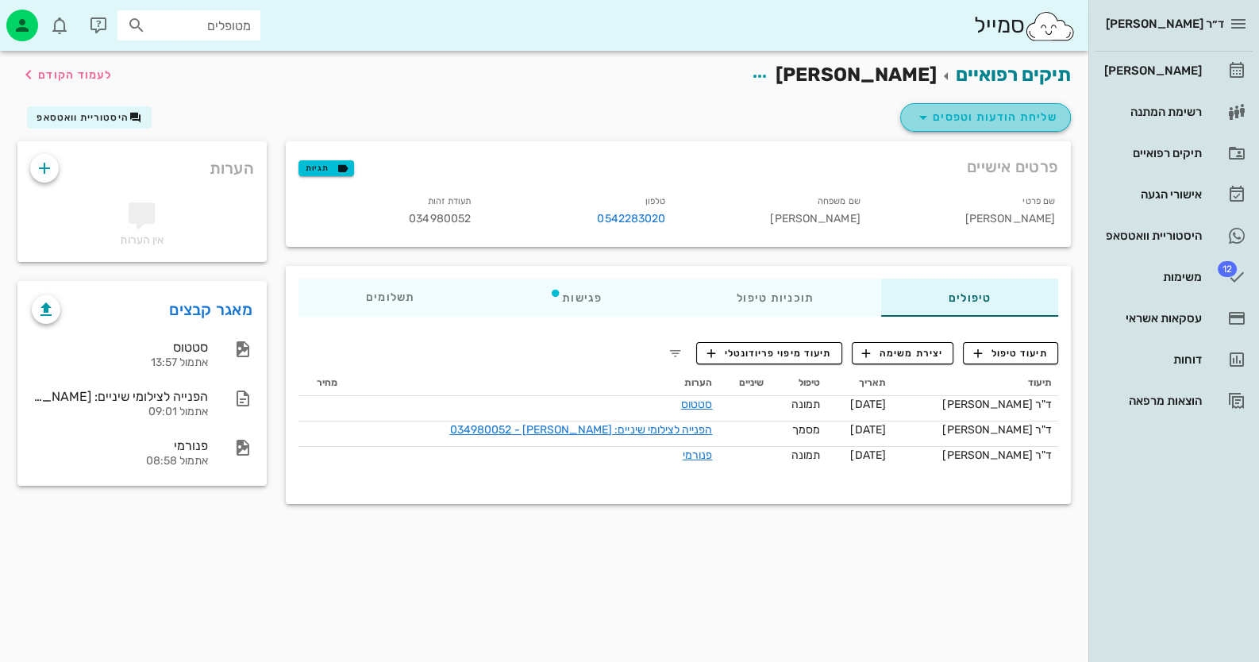
click at [1012, 118] on span "שליחת הודעות וטפסים" at bounding box center [985, 117] width 144 height 19
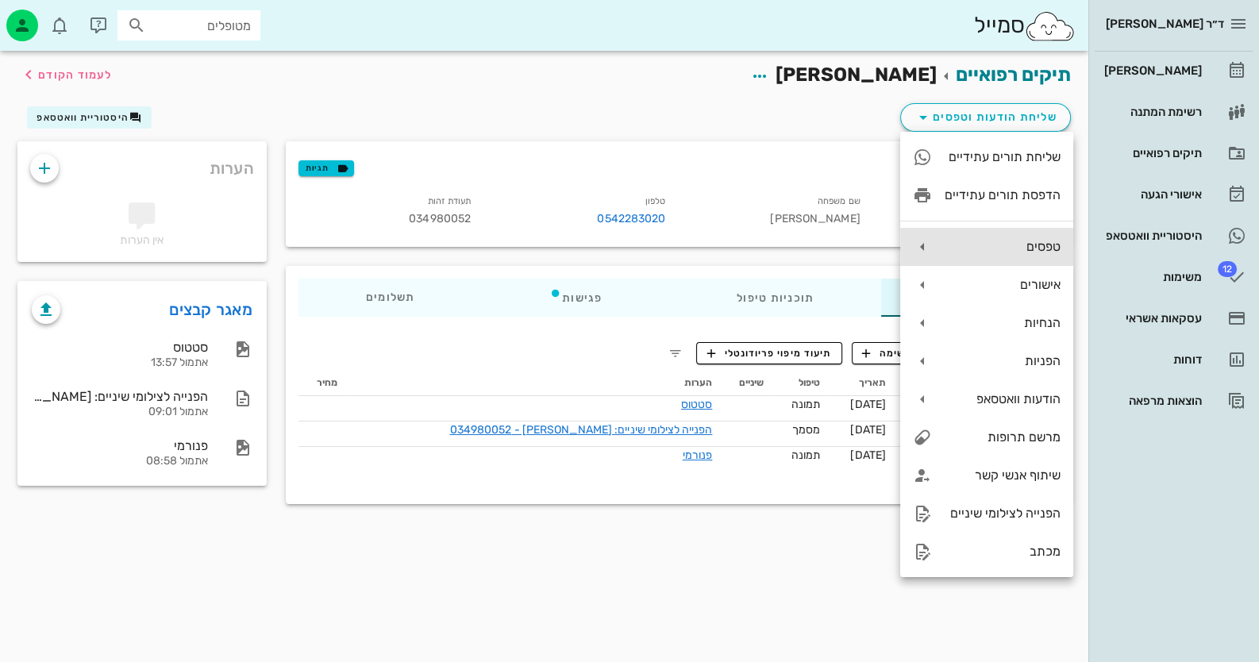
click at [1052, 245] on div "טפסים" at bounding box center [1002, 246] width 116 height 15
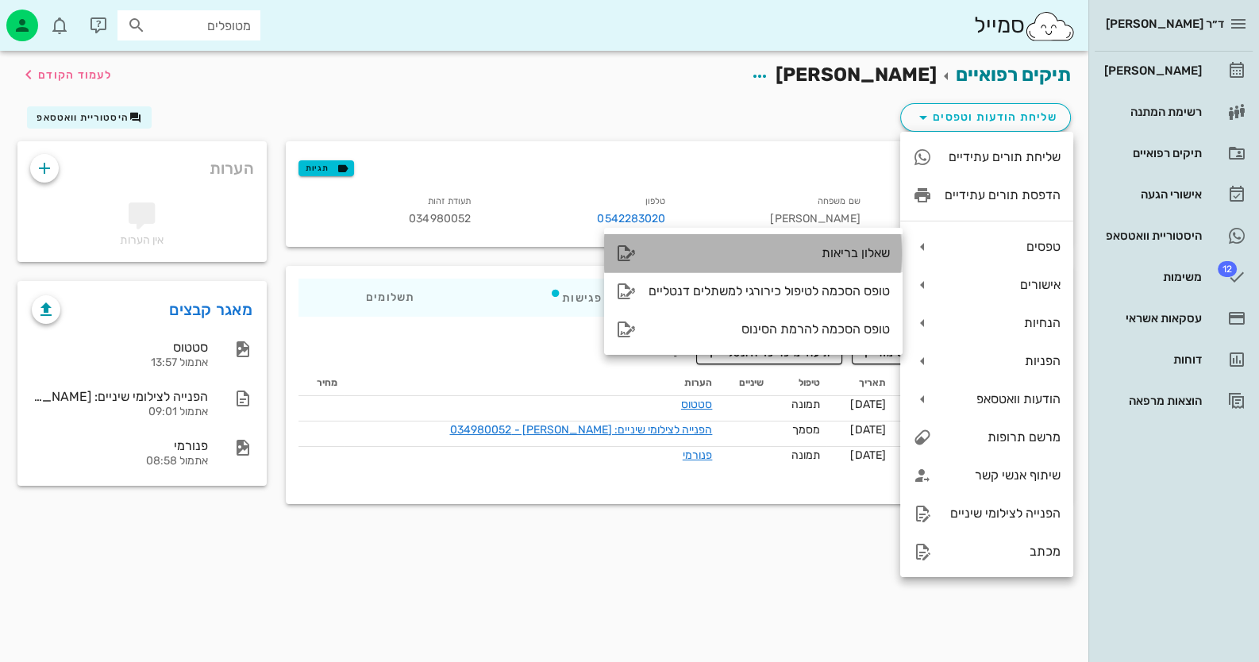
click at [881, 254] on div "שאלון בריאות" at bounding box center [768, 252] width 241 height 15
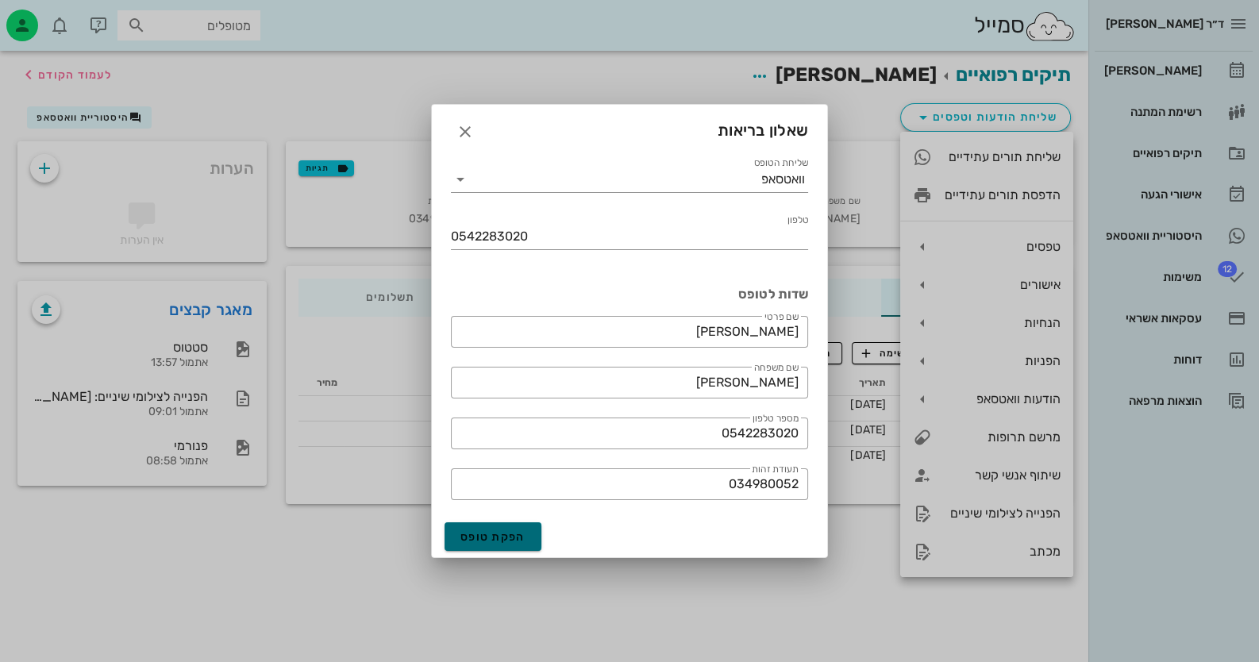
click at [484, 535] on span "הפקת טופס" at bounding box center [492, 536] width 65 height 13
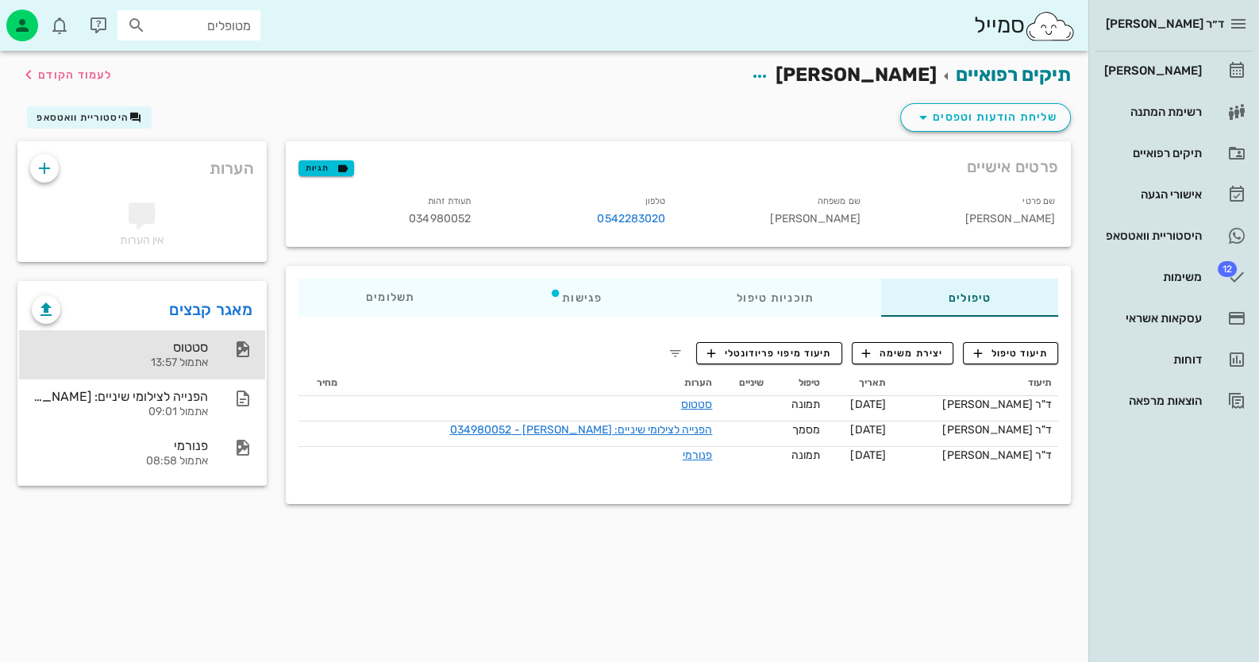
click at [190, 348] on div "סטטוס" at bounding box center [120, 347] width 176 height 15
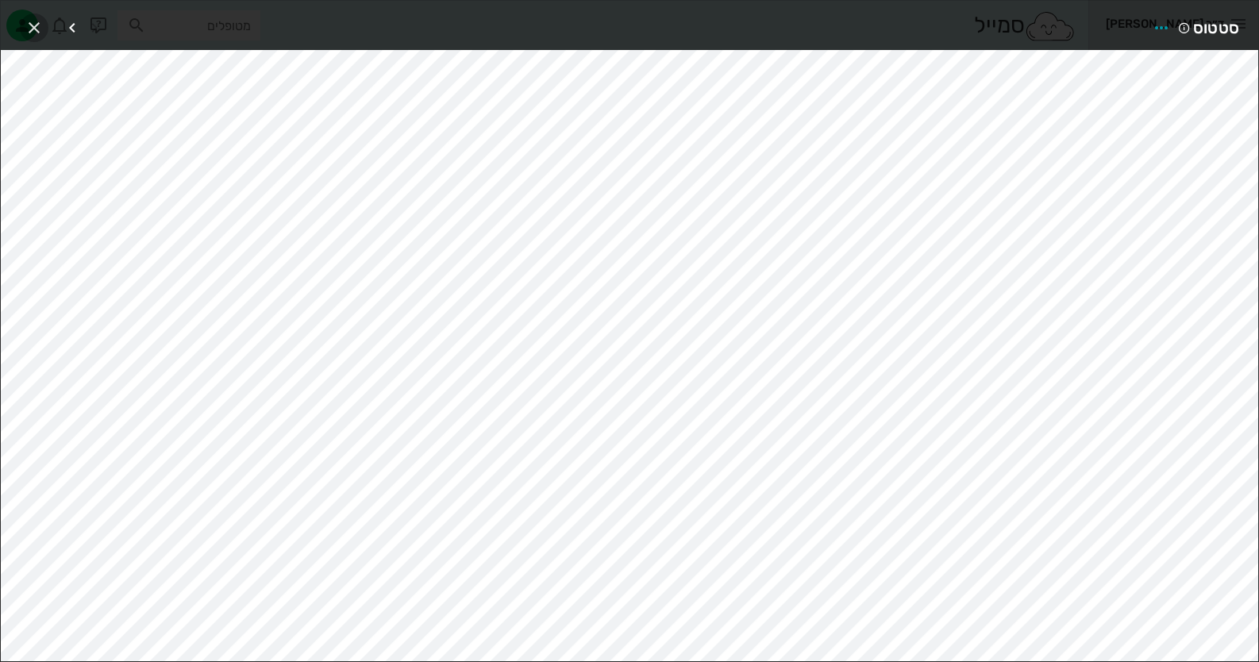
click at [25, 30] on icon "button" at bounding box center [34, 27] width 19 height 19
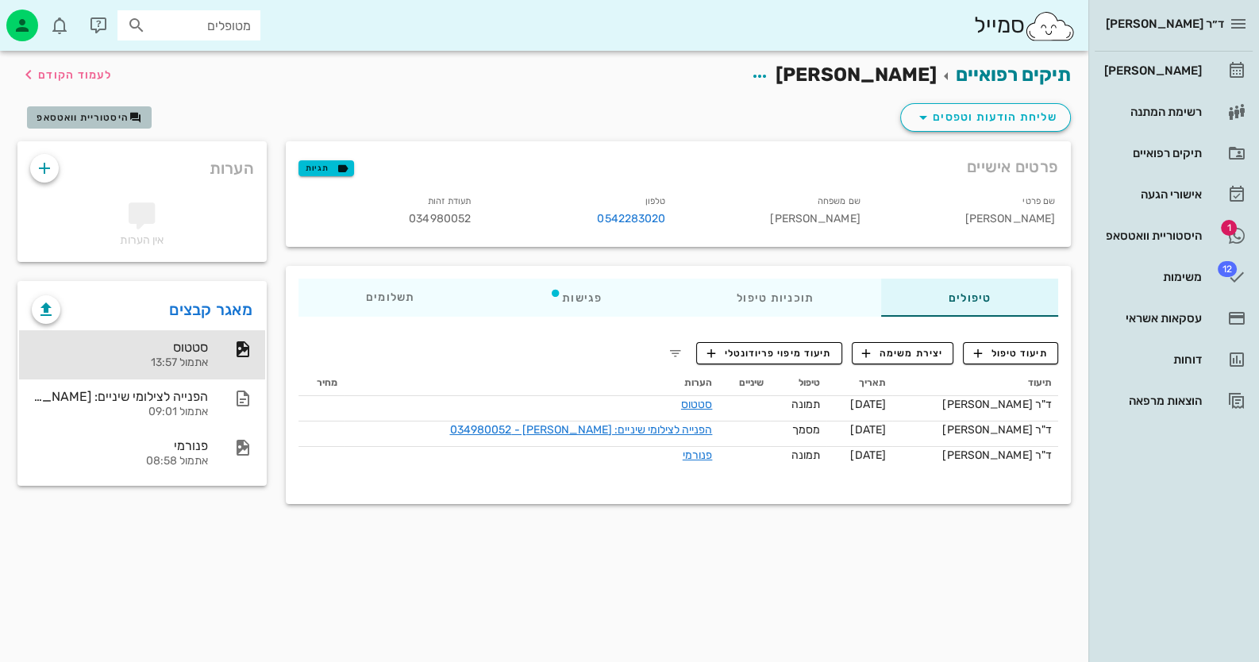
click at [82, 118] on span "היסטוריית וואטסאפ" at bounding box center [83, 117] width 92 height 11
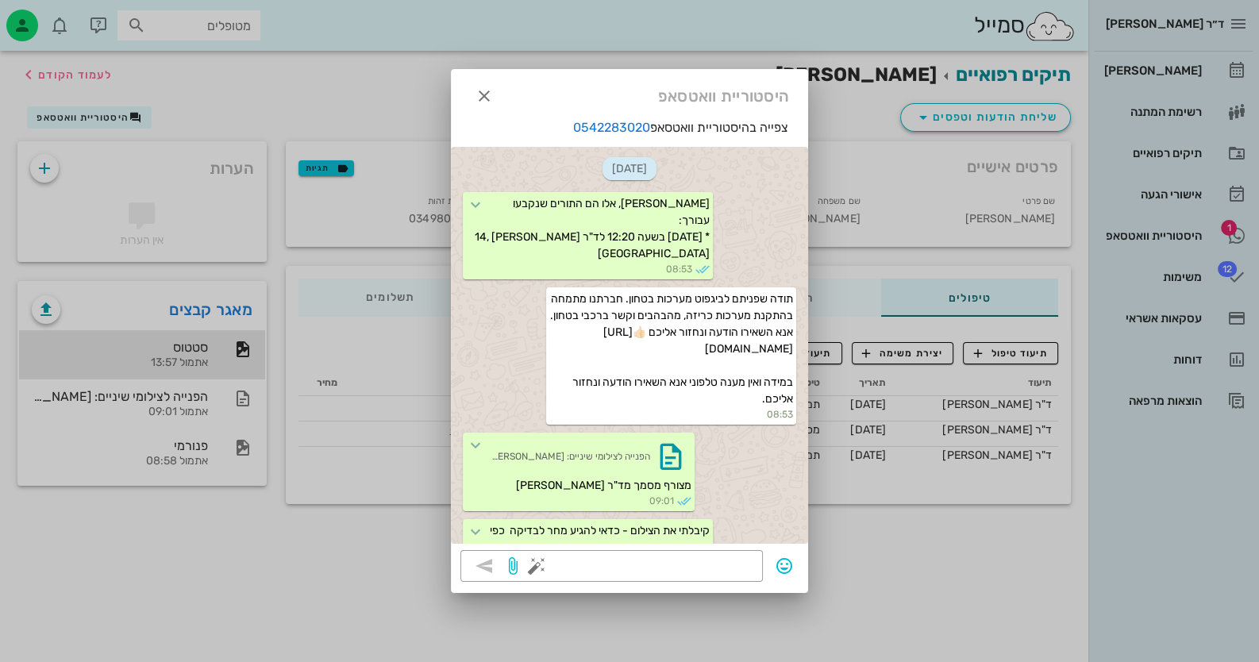
scroll to position [552, 0]
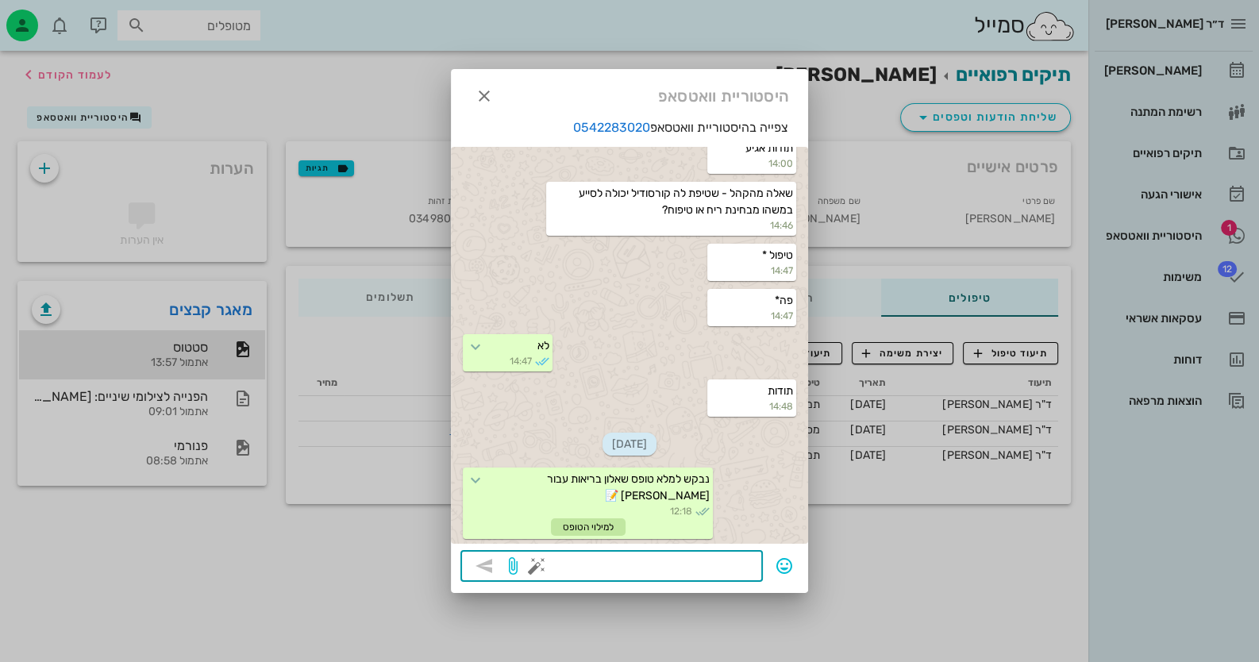
click at [730, 561] on textarea at bounding box center [646, 567] width 213 height 25
type textarea "ד"ר אסף שלי 053-7932962"
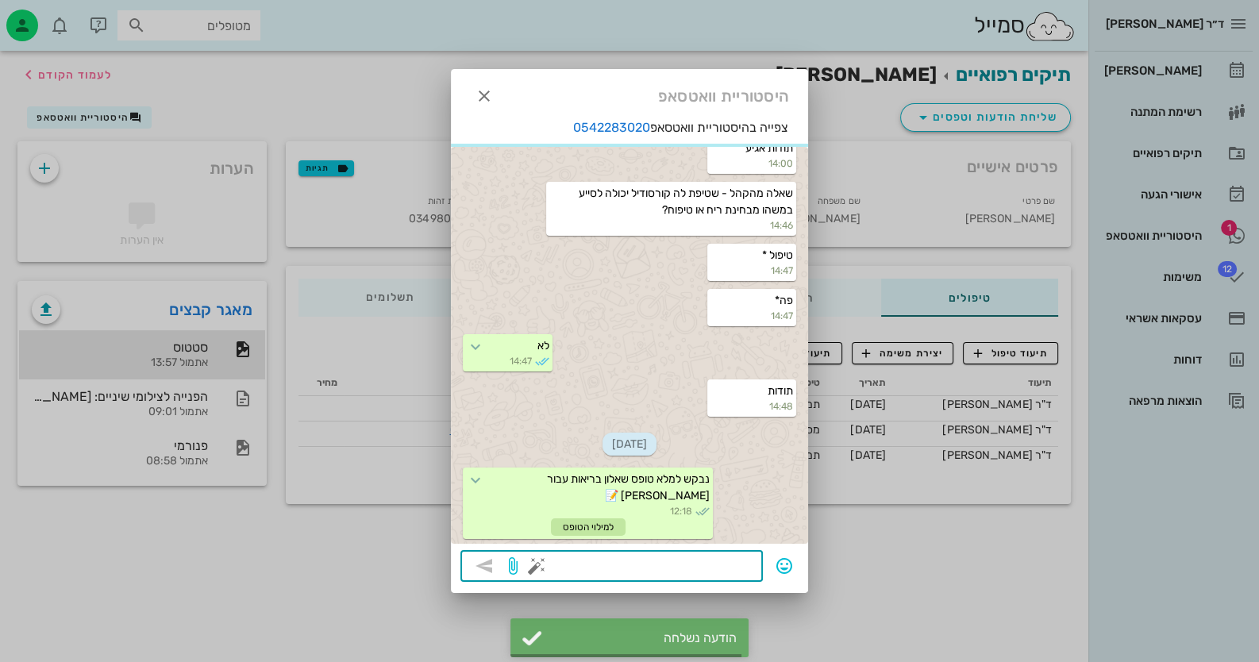
scroll to position [597, 0]
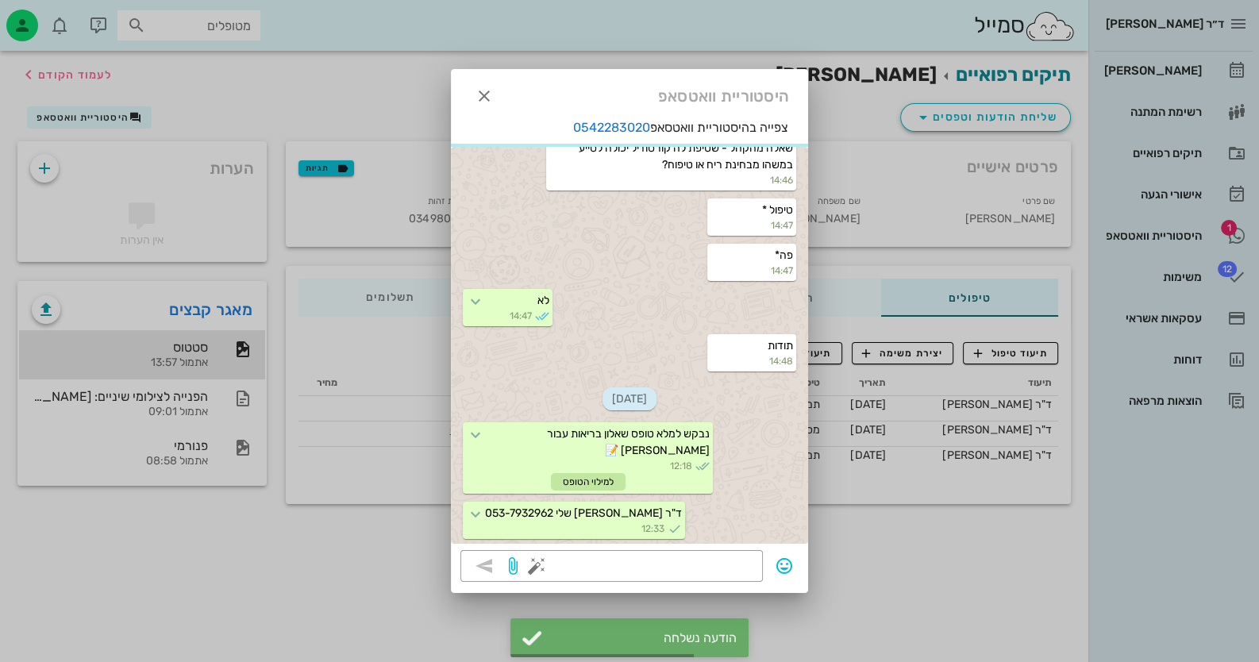
click at [1222, 221] on div at bounding box center [629, 331] width 1259 height 662
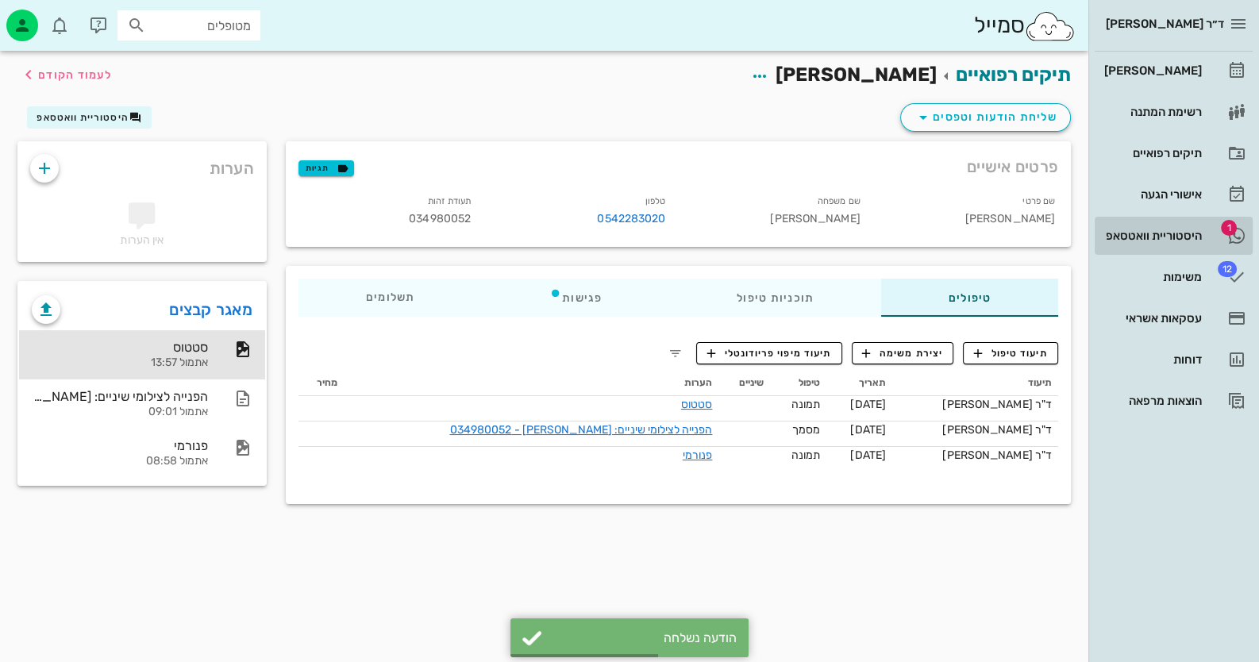
click at [1202, 230] on link "1 היסטוריית וואטסאפ" at bounding box center [1173, 236] width 158 height 38
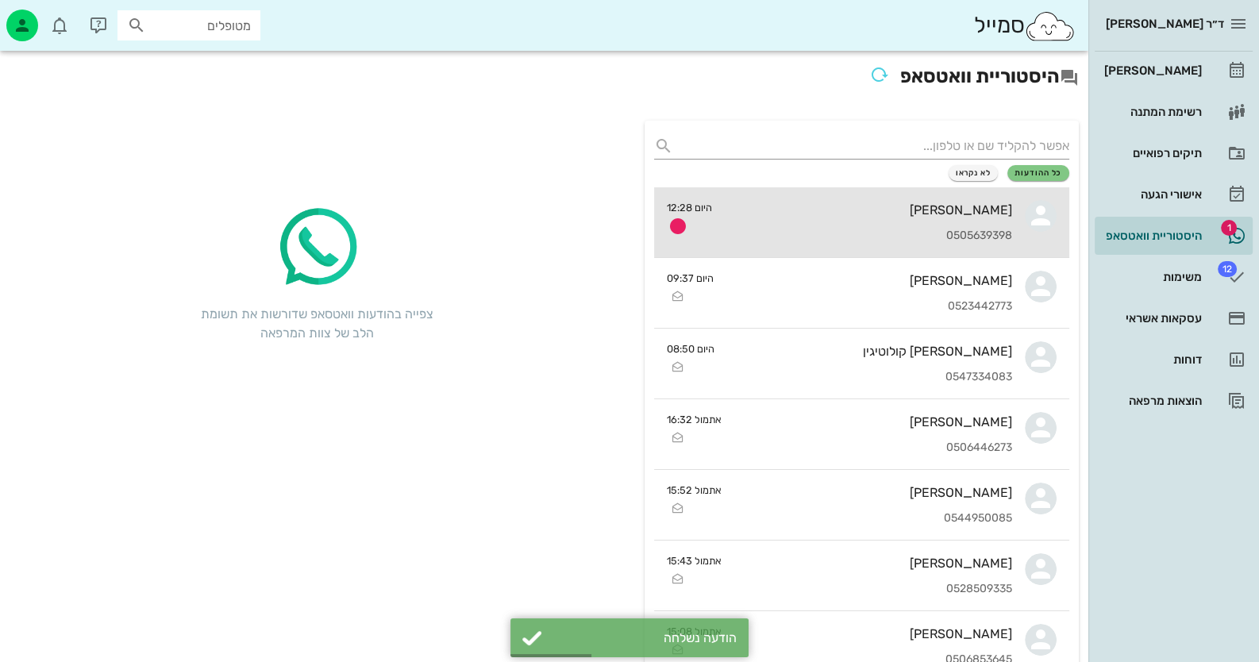
click at [778, 229] on div "0505639398" at bounding box center [868, 235] width 287 height 13
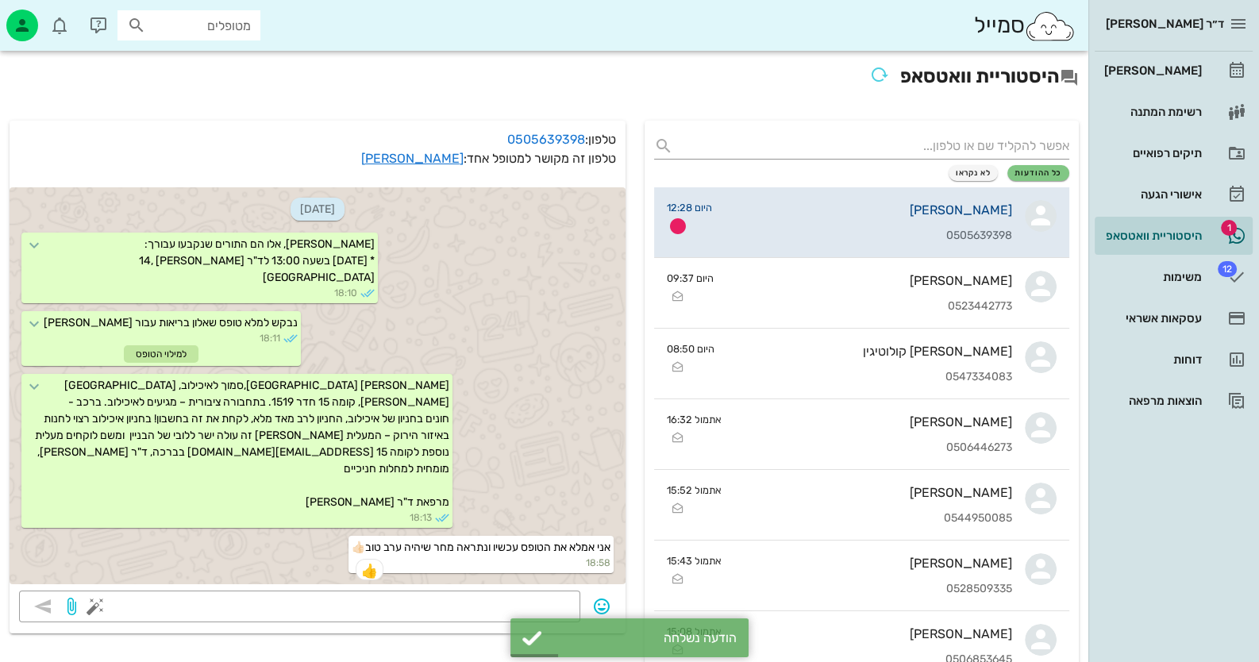
scroll to position [98, 0]
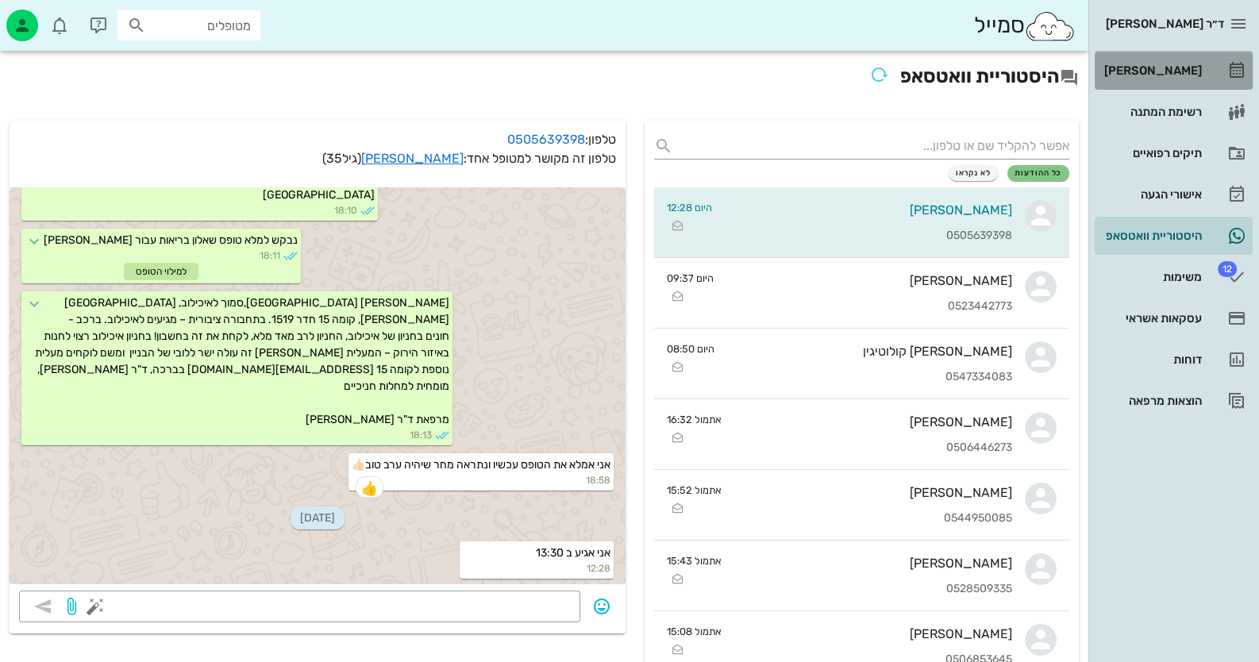
click at [1165, 85] on link "[PERSON_NAME]" at bounding box center [1173, 71] width 158 height 38
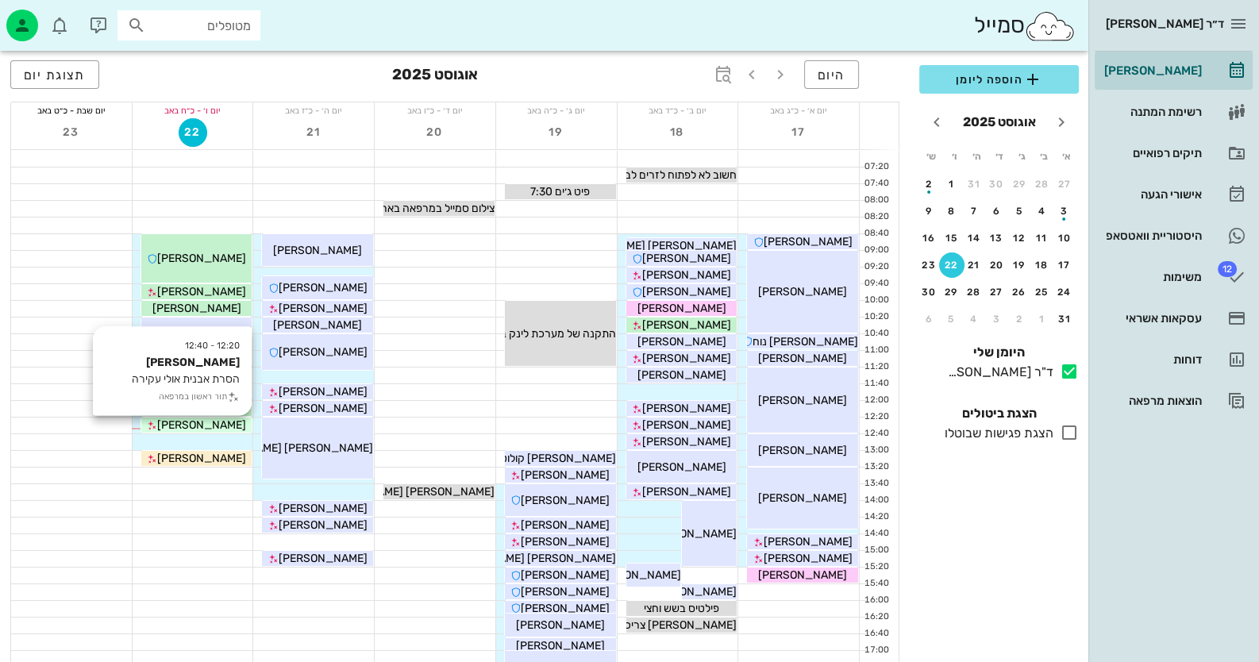
click at [188, 423] on span "[PERSON_NAME]" at bounding box center [201, 424] width 89 height 13
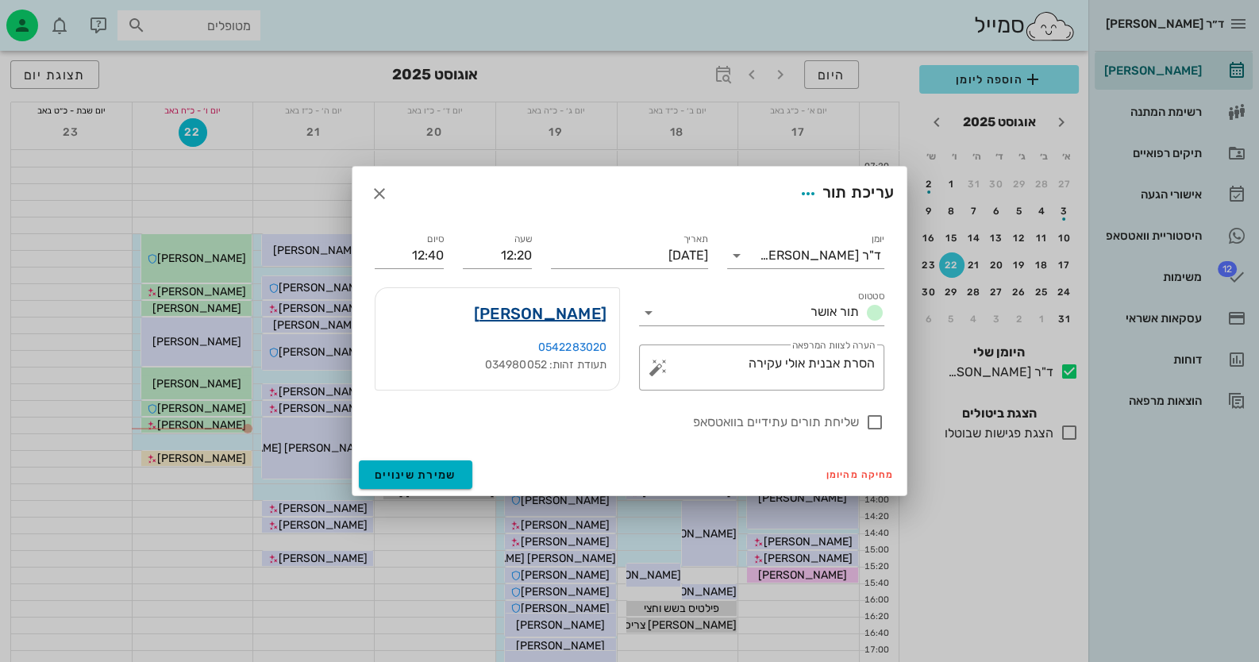
click at [579, 321] on link "צחי רוזנהפט" at bounding box center [540, 313] width 133 height 25
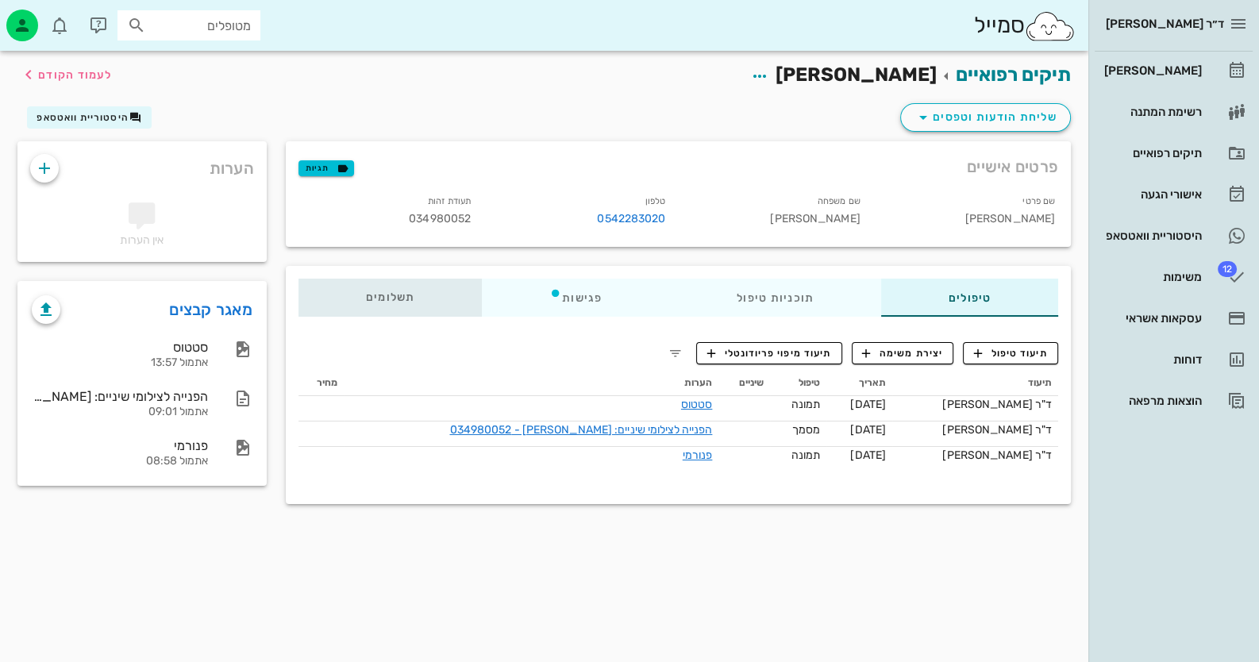
click at [397, 303] on div "תשלומים 0₪" at bounding box center [389, 298] width 183 height 38
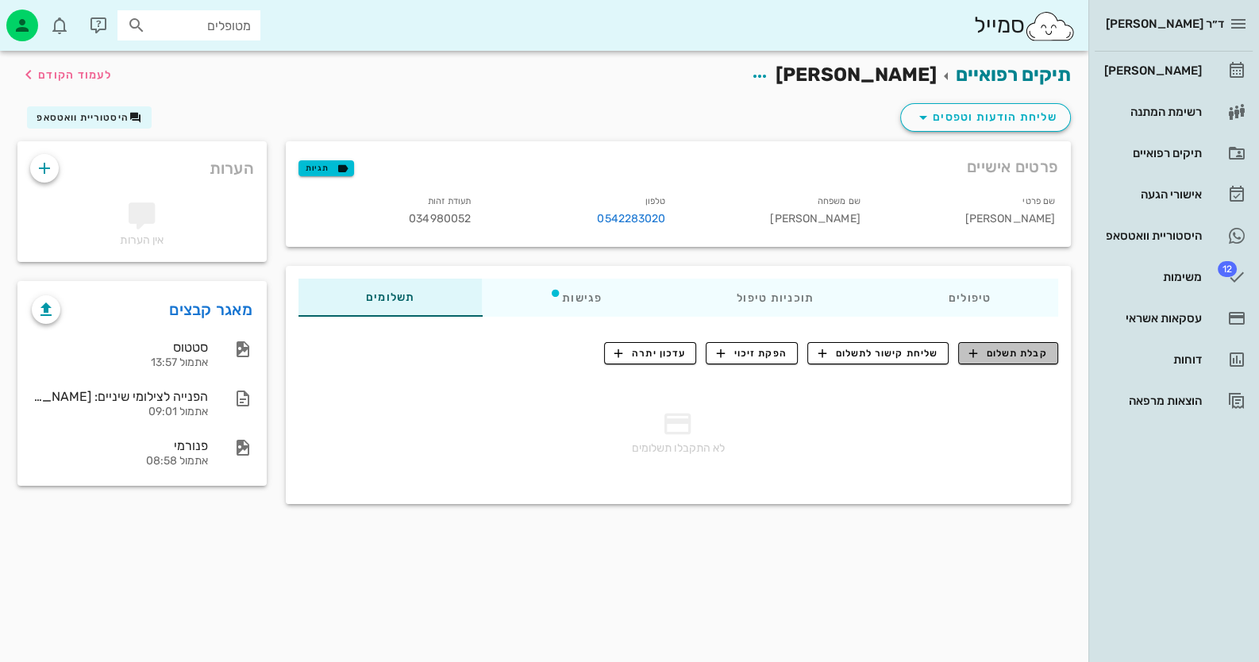
click at [1032, 357] on span "קבלת תשלום" at bounding box center [1008, 353] width 79 height 14
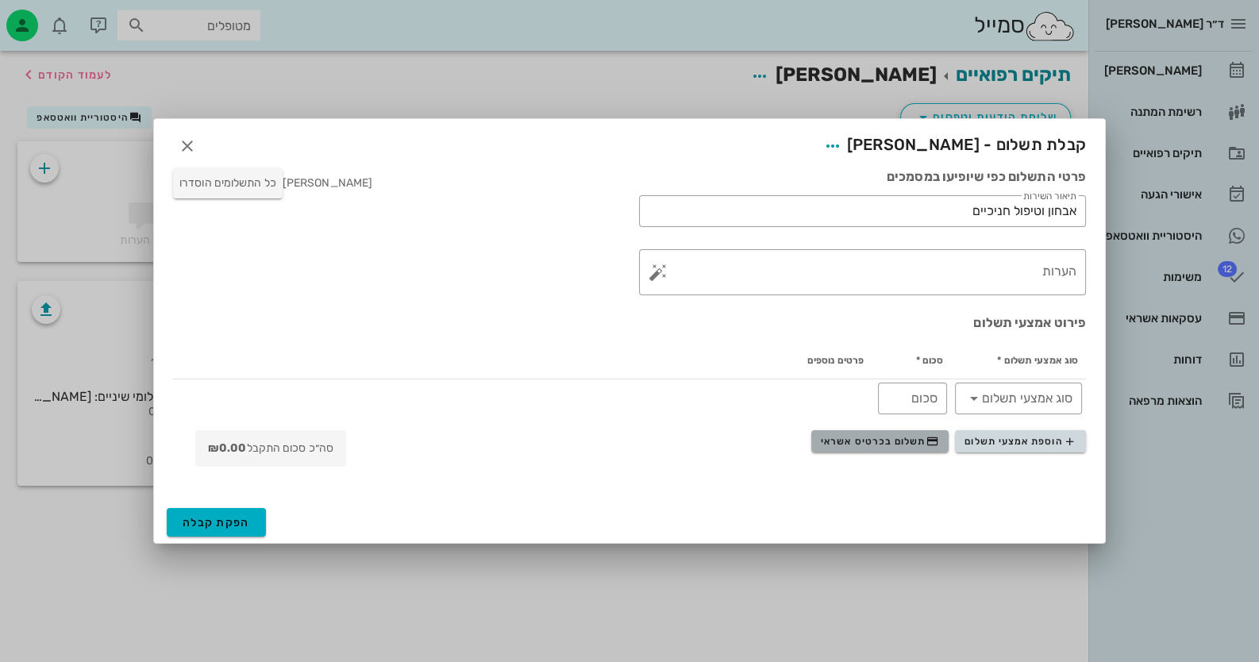
click at [925, 436] on span "תשלום בכרטיס אשראי" at bounding box center [879, 441] width 117 height 13
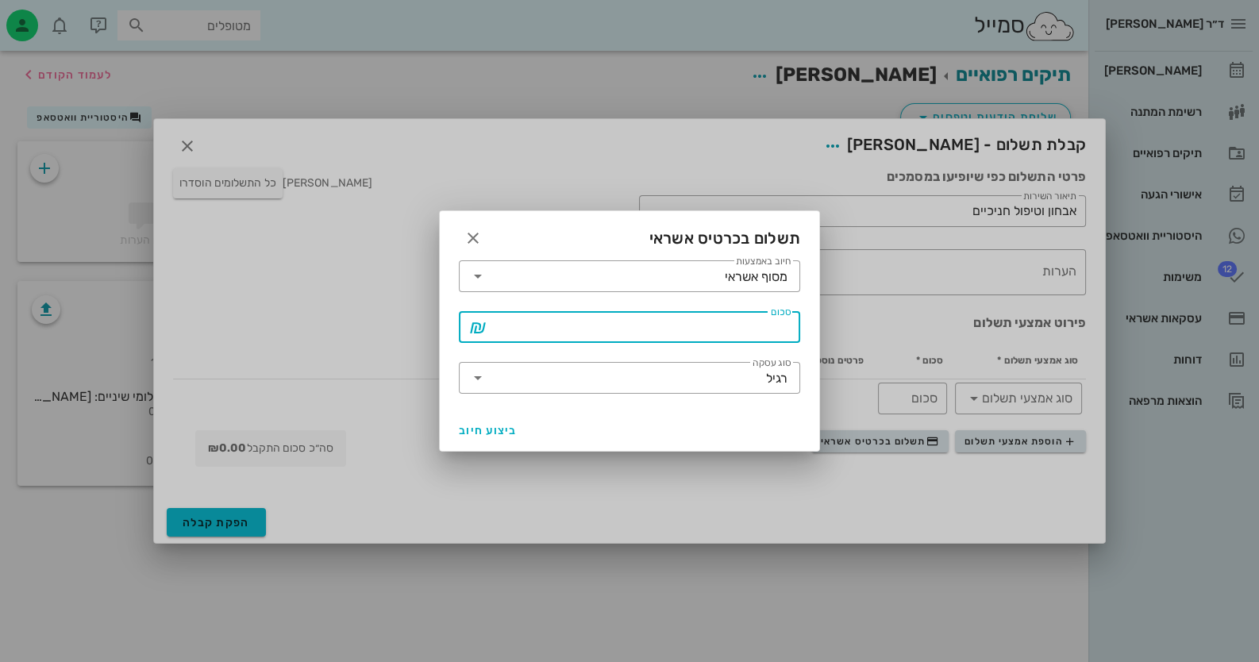
click at [725, 335] on input "סכום" at bounding box center [640, 326] width 300 height 25
type input "100"
click at [500, 431] on span "ביצוע חיוב" at bounding box center [488, 430] width 59 height 13
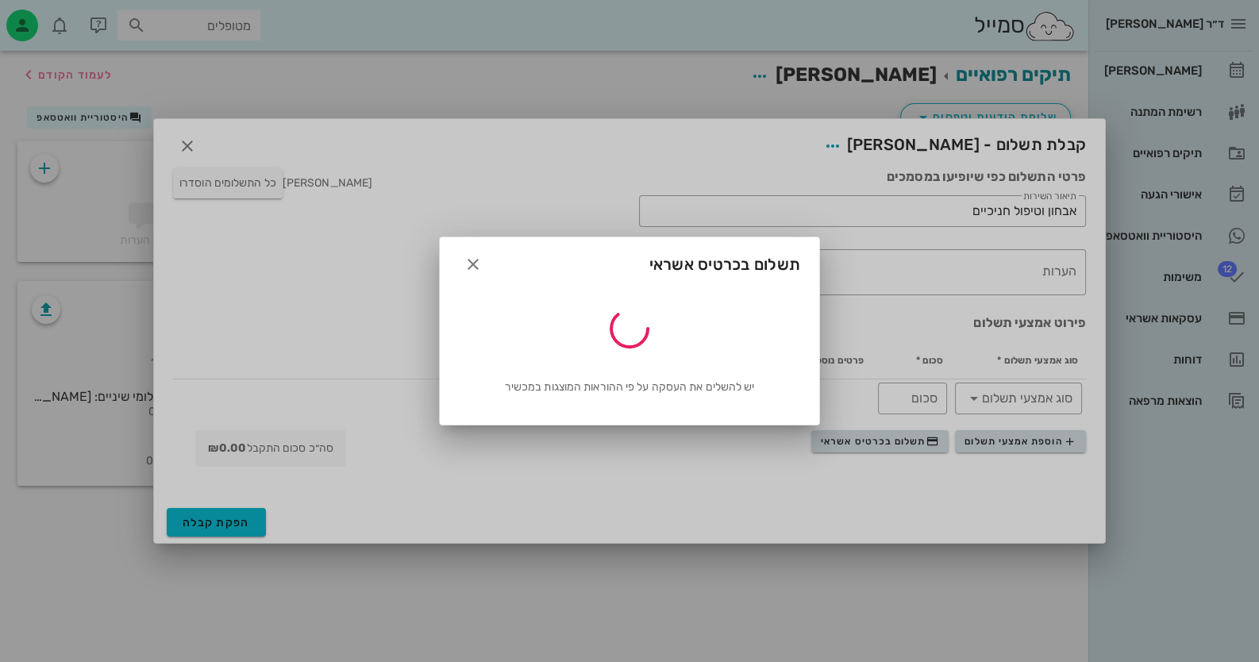
type input "100"
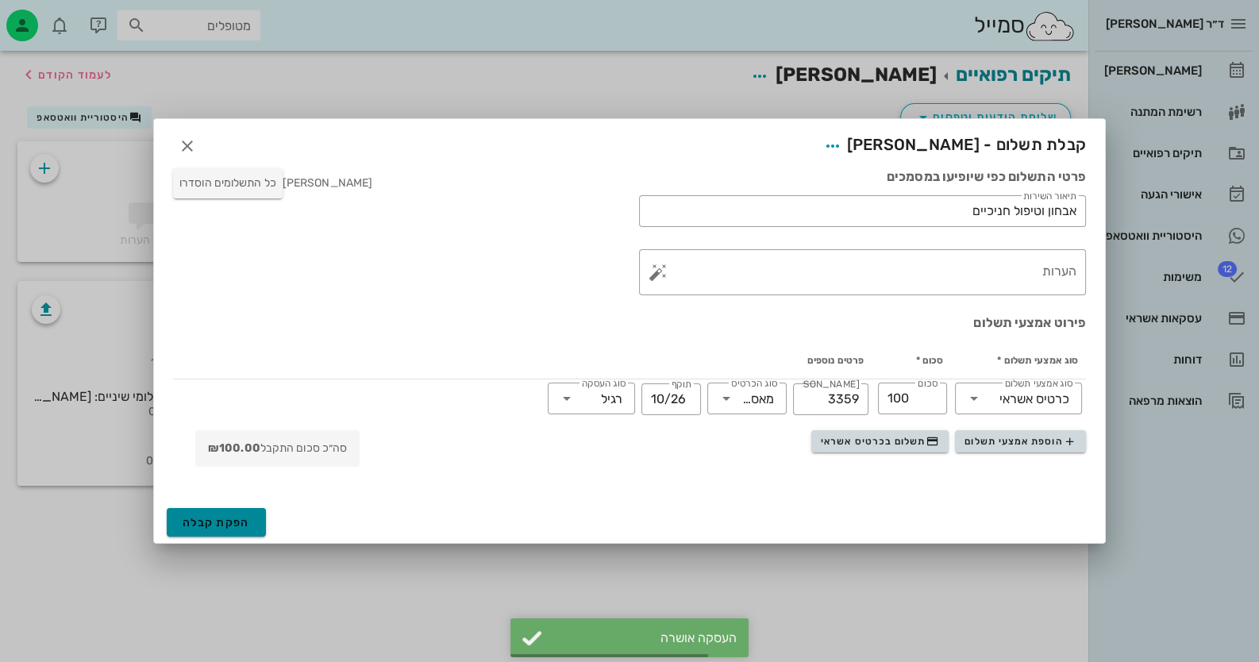
click at [228, 521] on span "הפקת קבלה" at bounding box center [216, 522] width 67 height 13
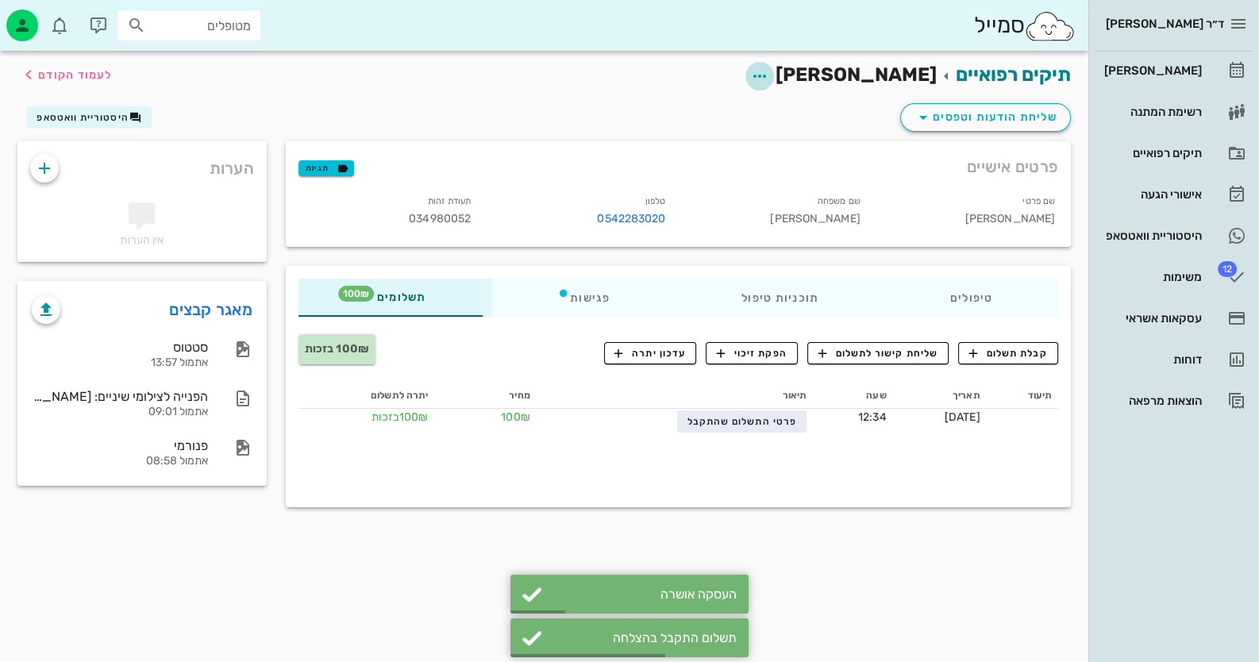
click at [769, 67] on icon "button" at bounding box center [759, 76] width 19 height 19
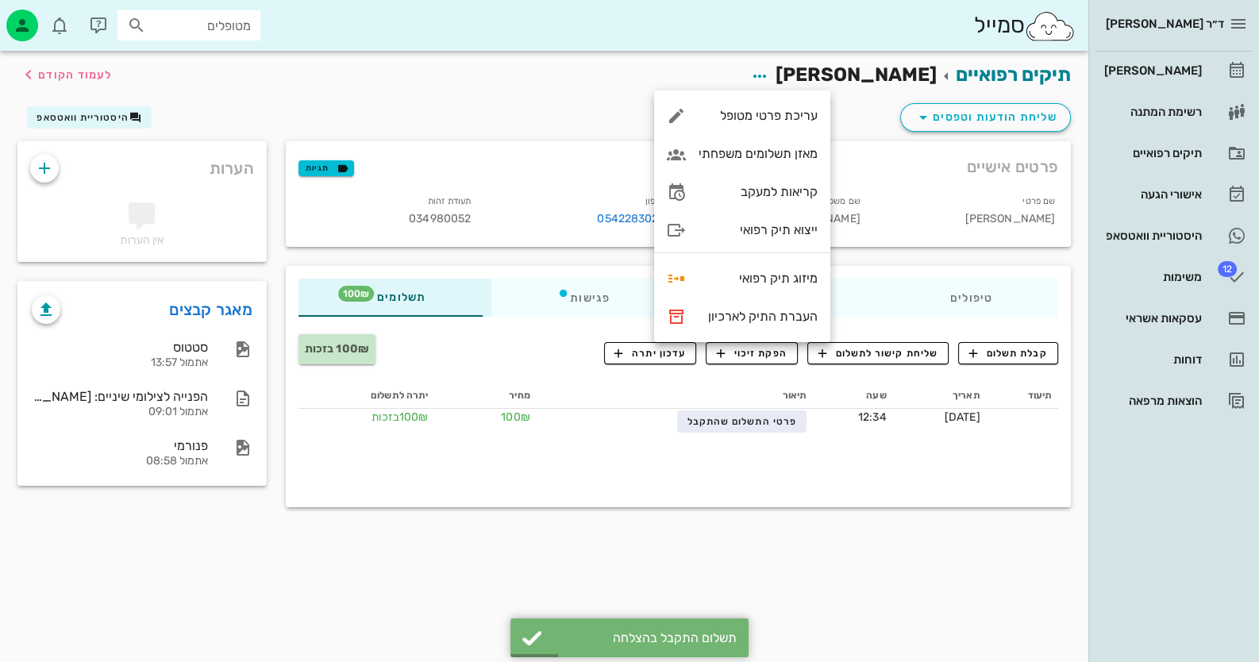
click at [869, 110] on div "שליחת הודעות וטפסים היסטוריית וואטסאפ" at bounding box center [544, 120] width 1072 height 41
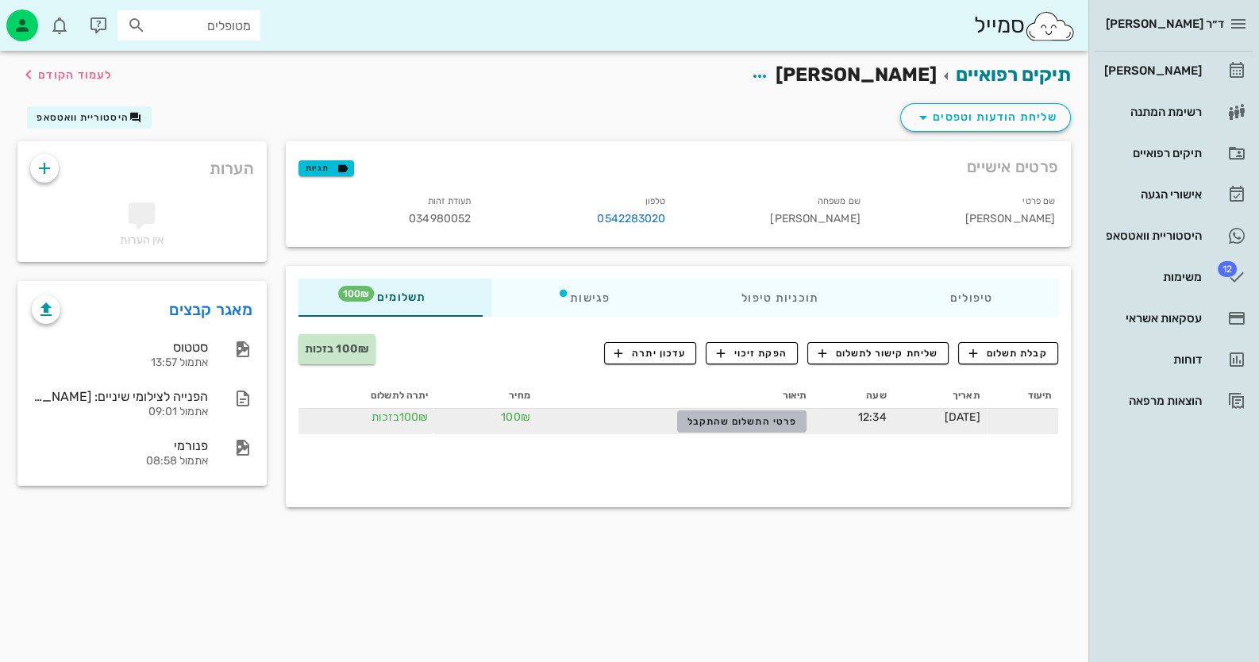
click at [702, 421] on span "פרטי התשלום שהתקבל" at bounding box center [742, 421] width 110 height 11
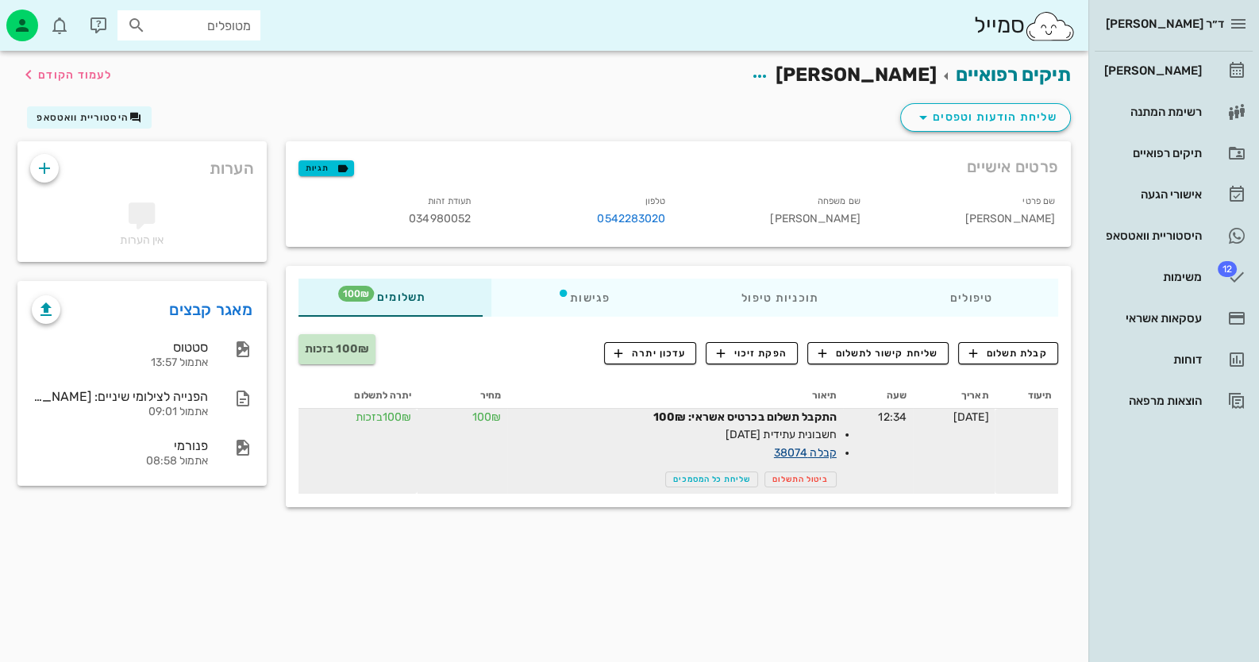
click at [778, 448] on link "קבלה 38074" at bounding box center [805, 452] width 63 height 13
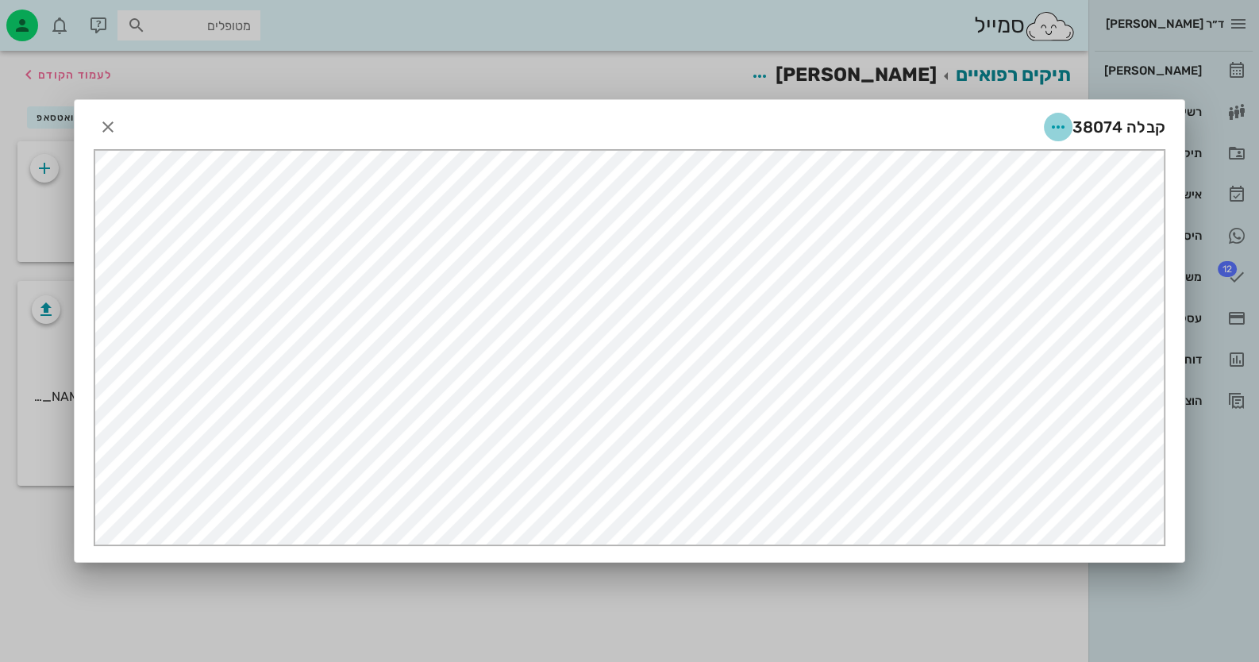
click at [1051, 128] on icon "button" at bounding box center [1057, 126] width 19 height 19
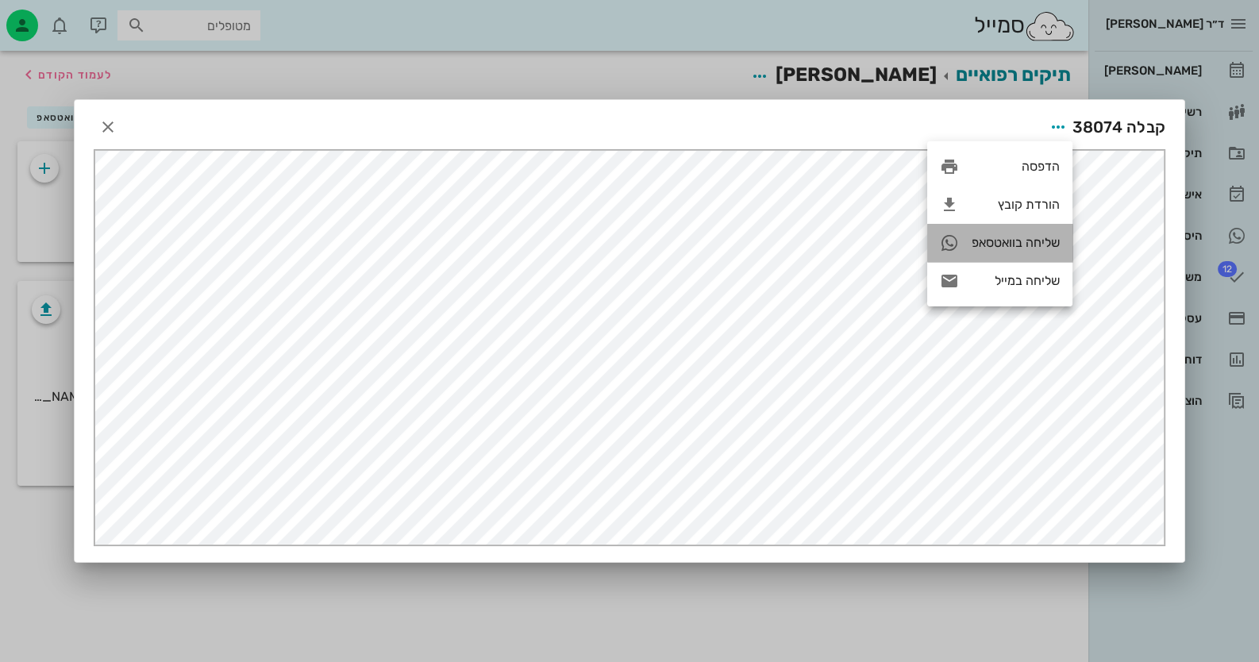
click at [1036, 236] on div "שליחה בוואטסאפ" at bounding box center [1015, 242] width 88 height 15
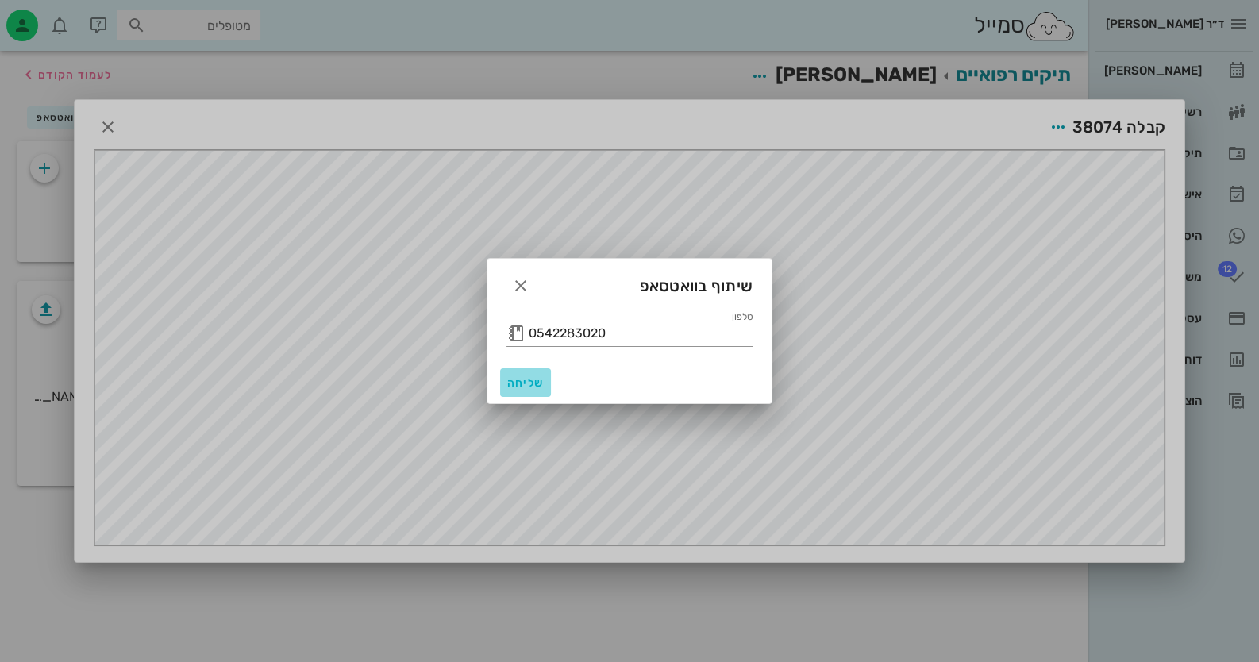
click at [542, 372] on button "שליחה" at bounding box center [525, 382] width 51 height 29
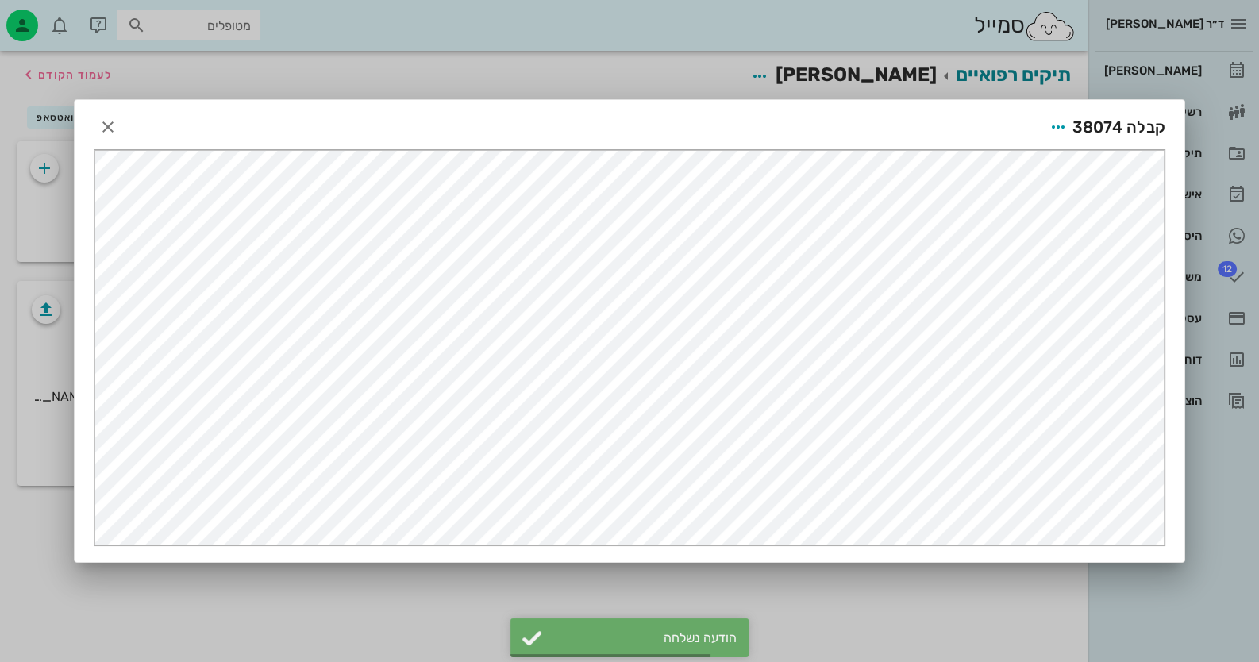
click at [1218, 552] on div at bounding box center [629, 331] width 1259 height 662
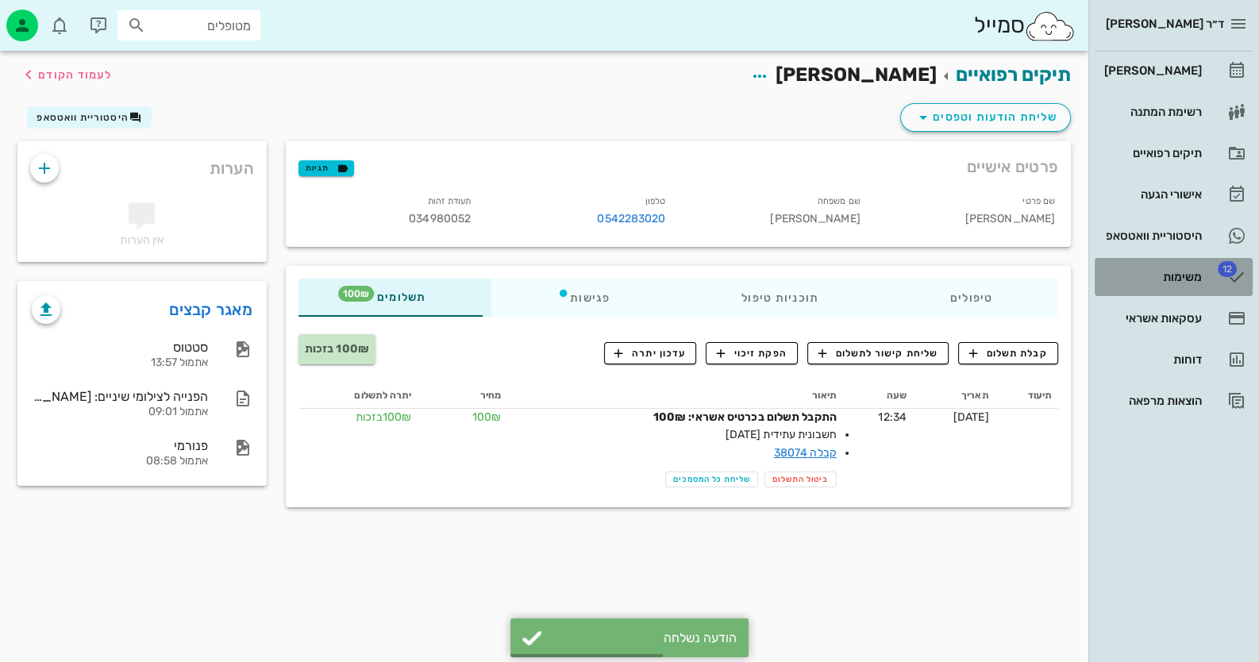
click at [1181, 280] on div "משימות" at bounding box center [1151, 277] width 101 height 13
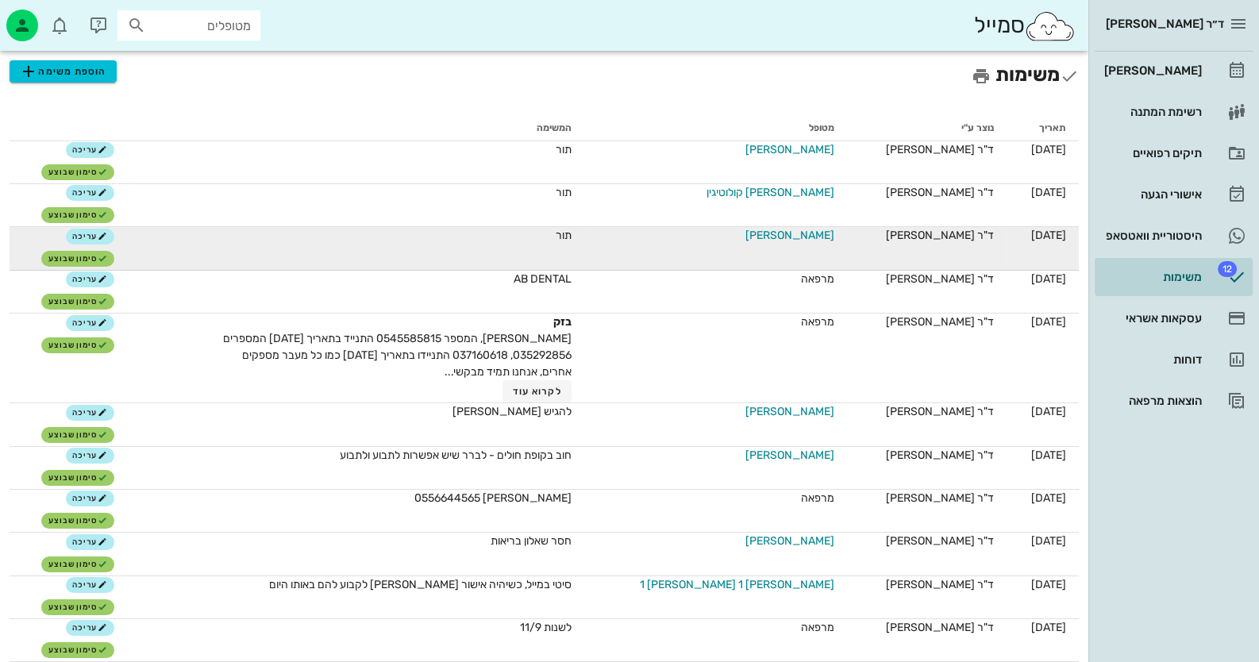
click at [792, 229] on span "אפרת לדר" at bounding box center [789, 235] width 89 height 17
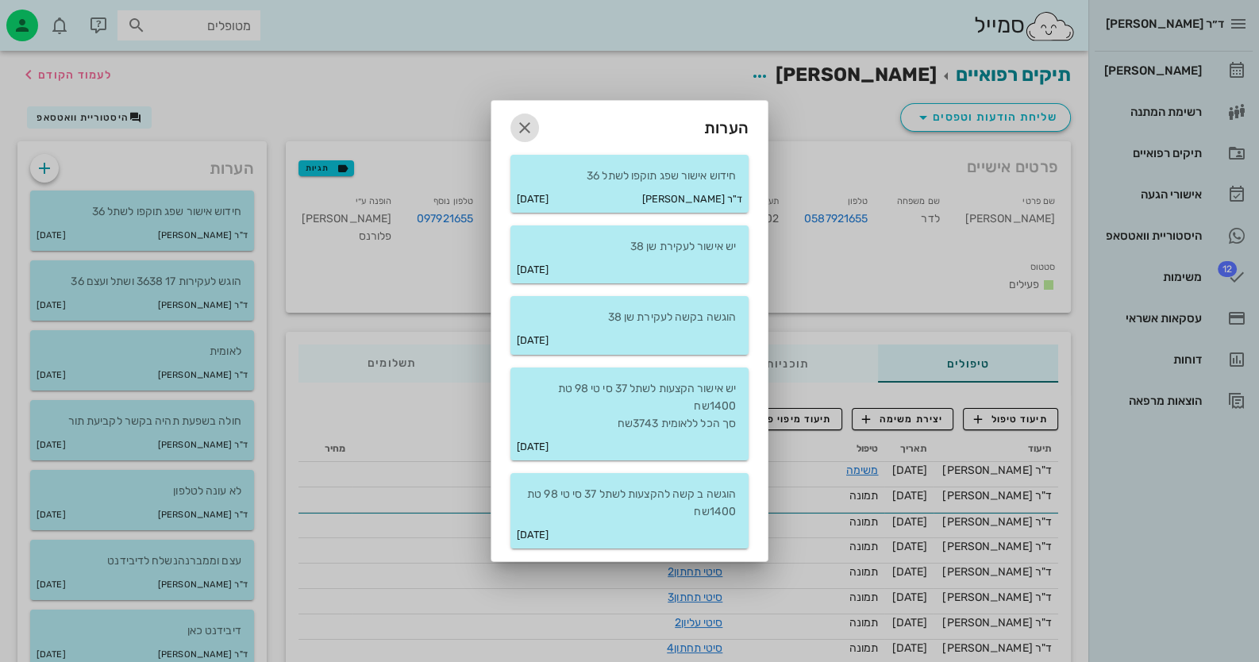
click at [529, 124] on icon "button" at bounding box center [524, 127] width 19 height 19
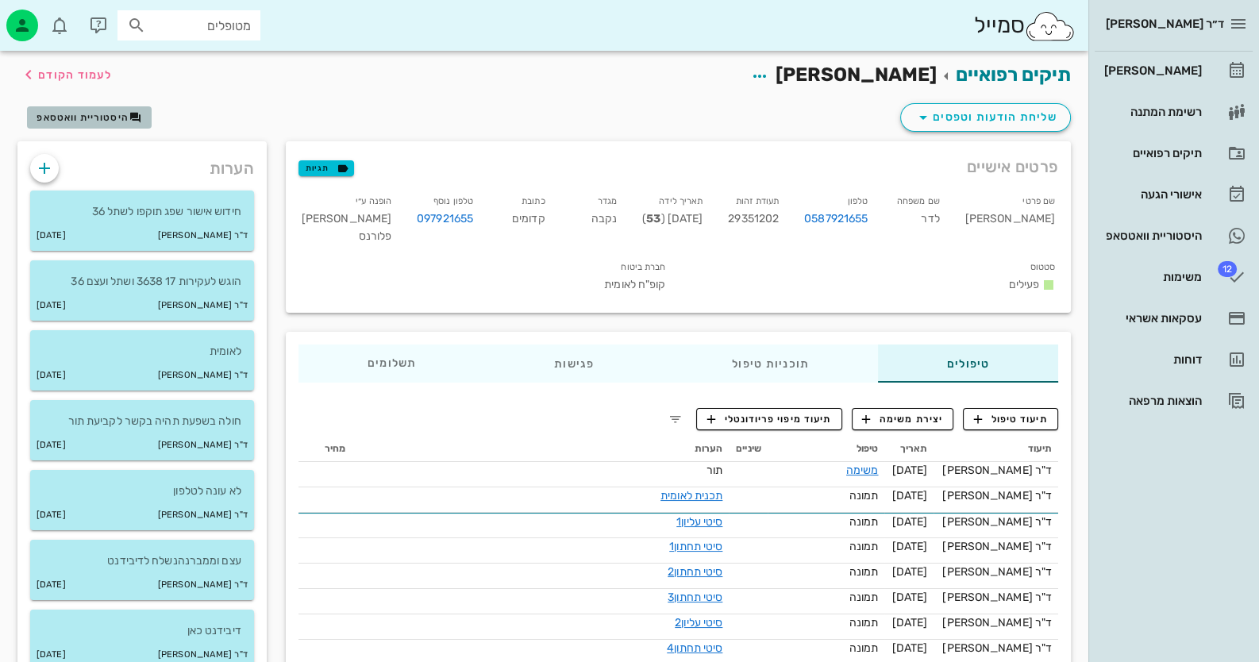
click at [112, 121] on span "היסטוריית וואטסאפ" at bounding box center [83, 117] width 92 height 11
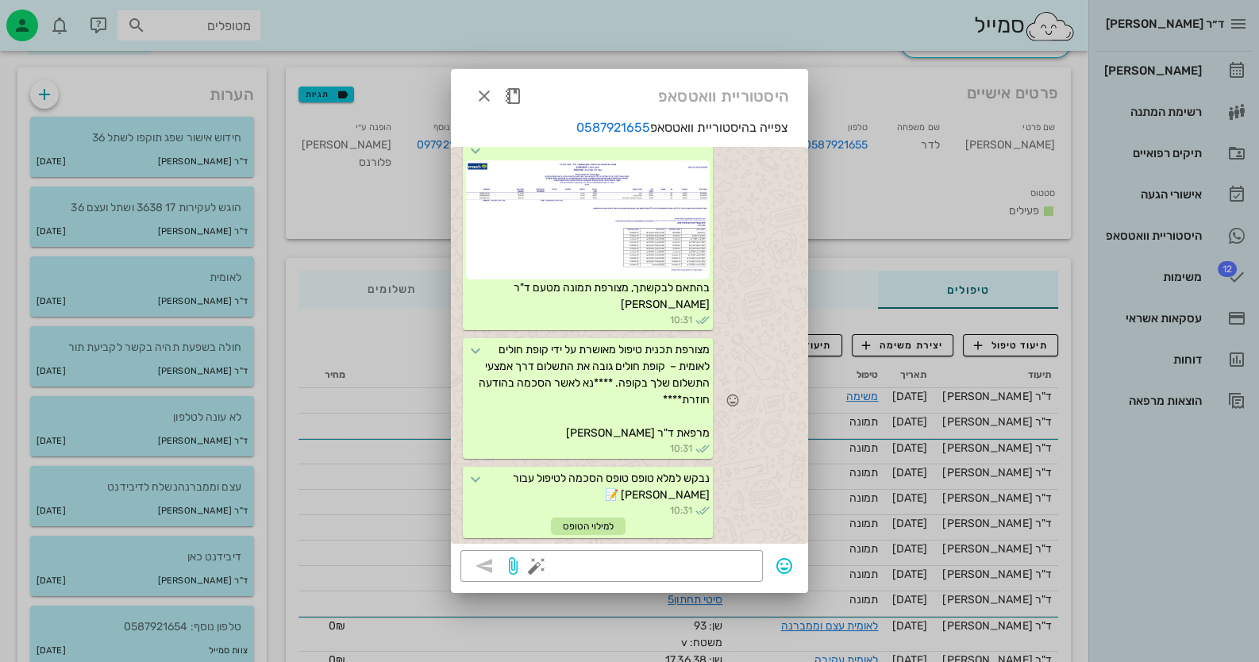
scroll to position [158, 0]
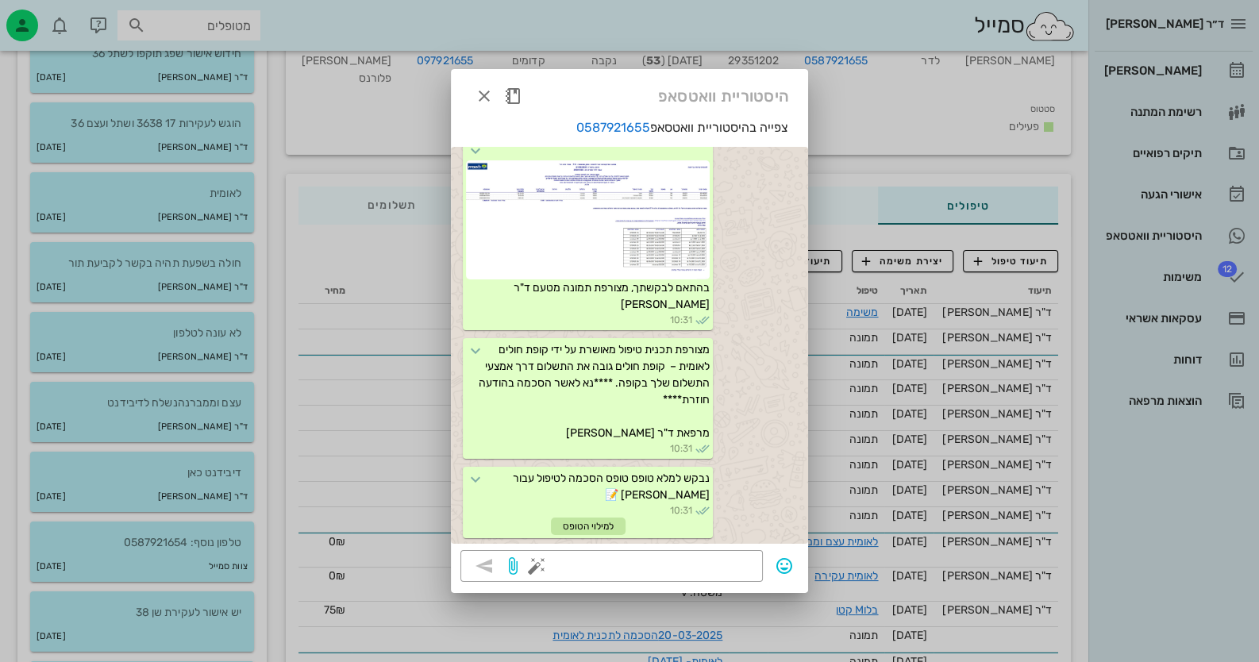
click at [1194, 282] on div at bounding box center [629, 331] width 1259 height 662
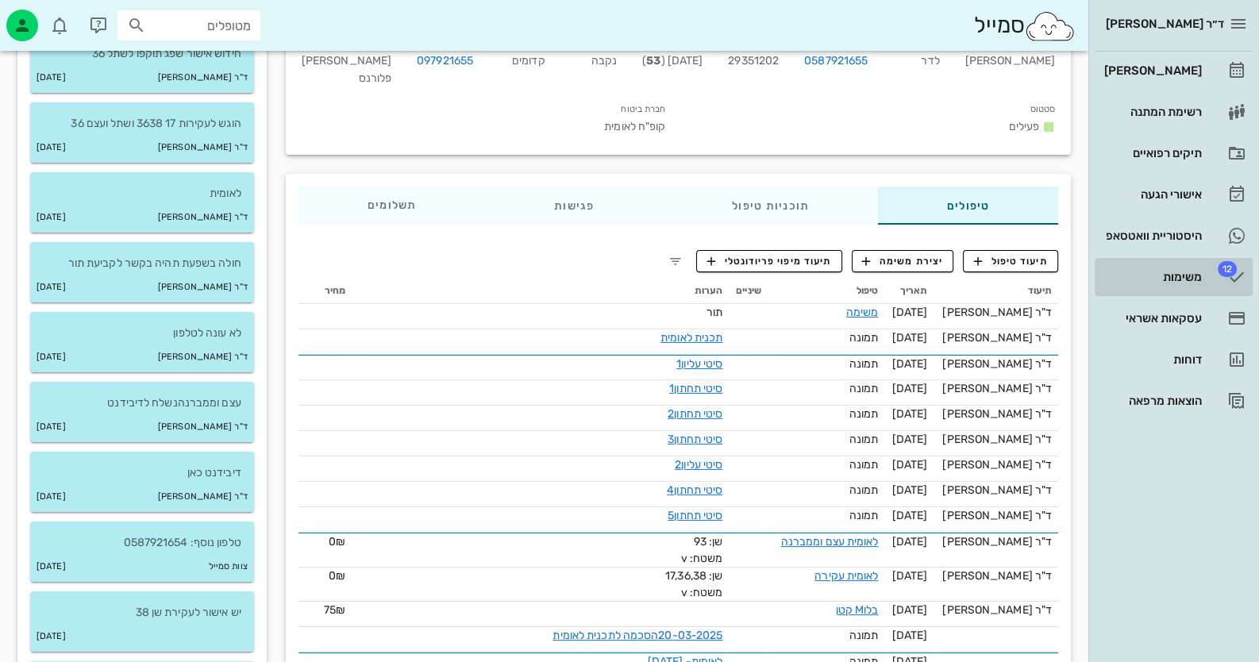
click at [1194, 281] on div "משימות" at bounding box center [1151, 277] width 101 height 13
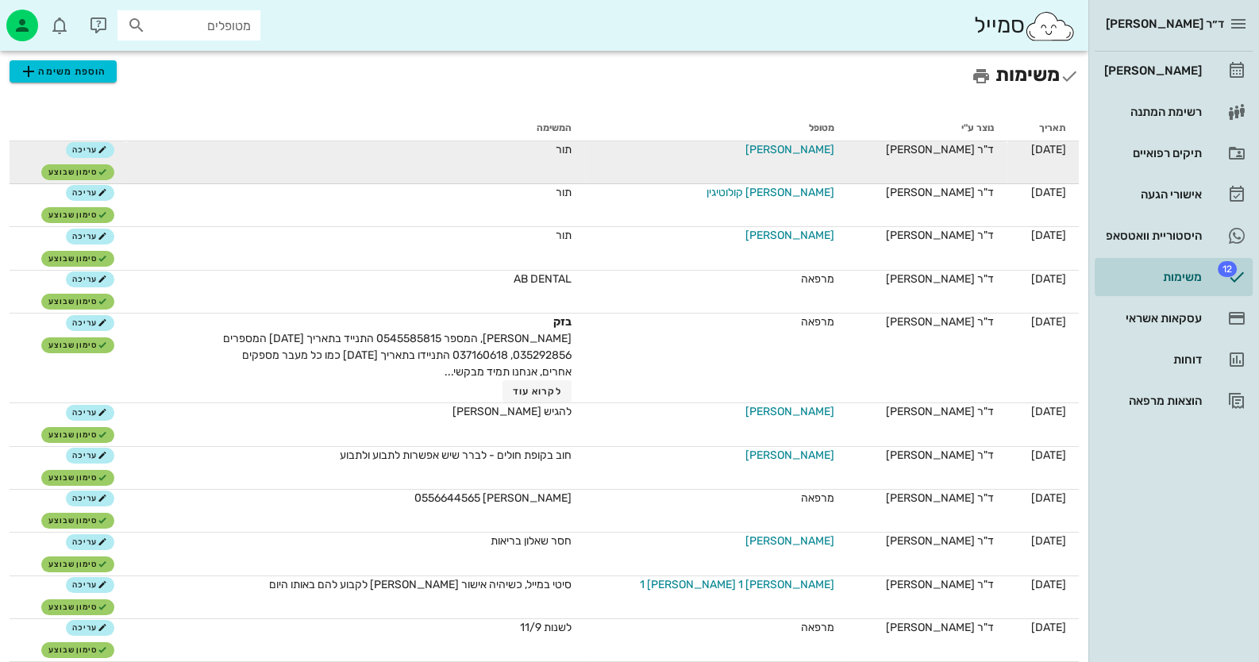
click at [803, 144] on span "משה אשכנזי" at bounding box center [789, 149] width 89 height 17
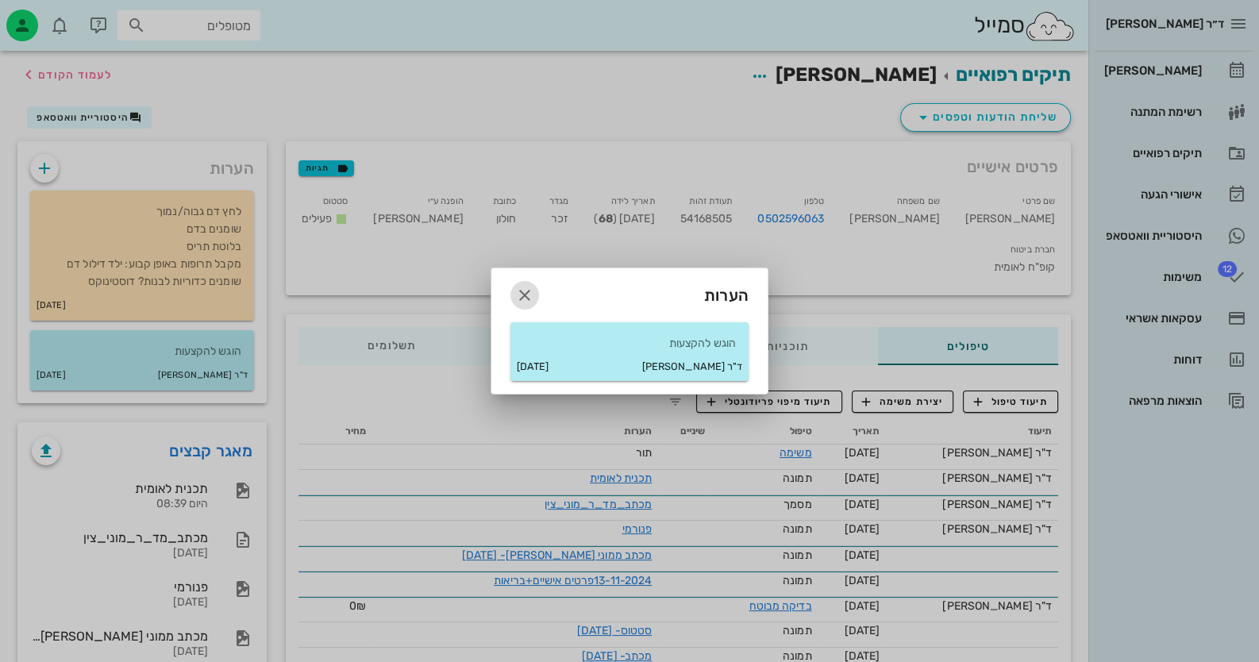
click at [516, 293] on icon "button" at bounding box center [524, 295] width 19 height 19
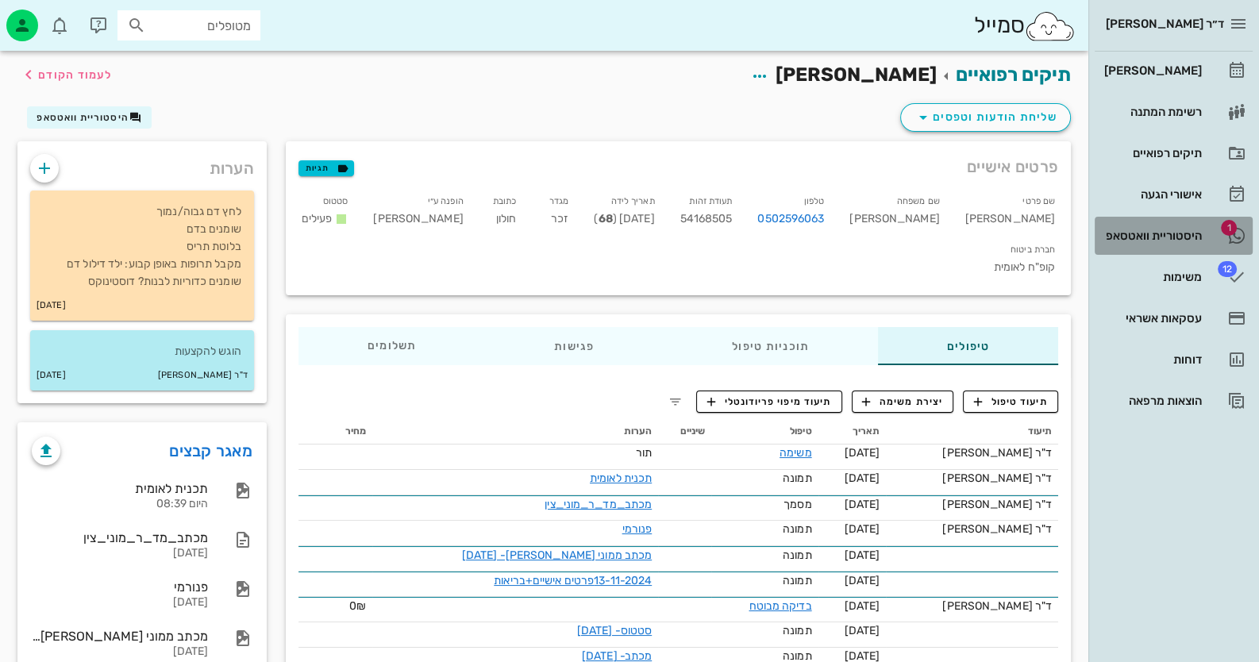
click at [1136, 230] on div "היסטוריית וואטסאפ" at bounding box center [1151, 235] width 101 height 13
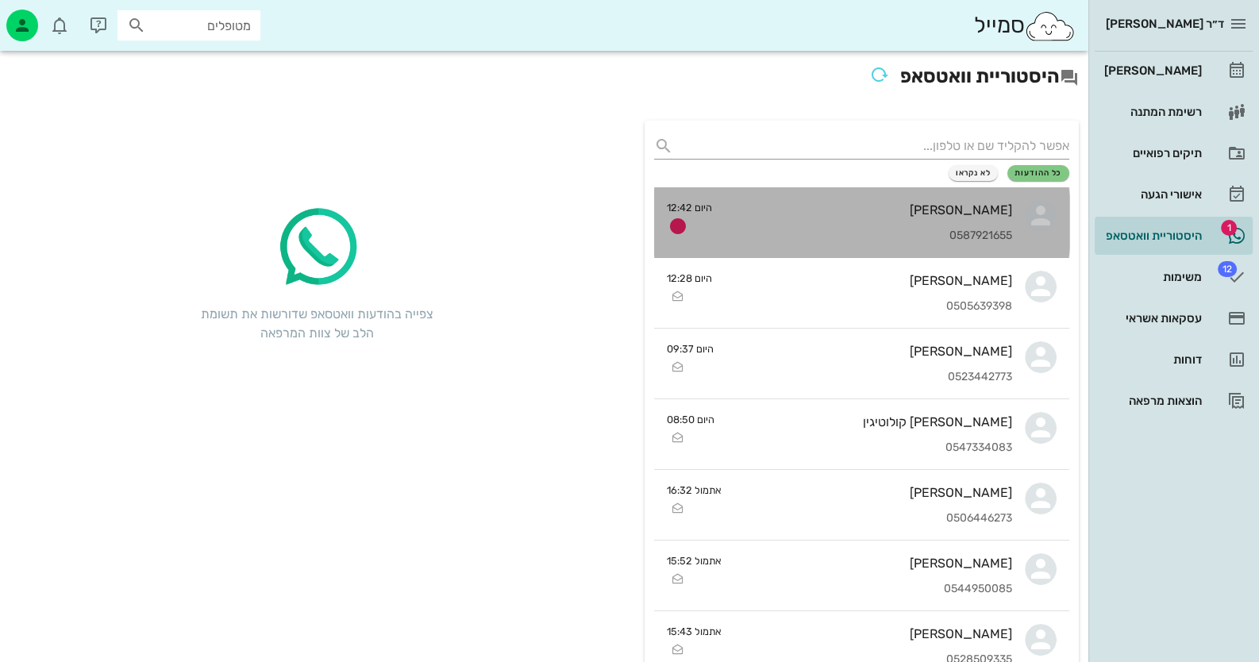
click at [966, 219] on div "אפרת לדר 0587921655" at bounding box center [868, 222] width 287 height 70
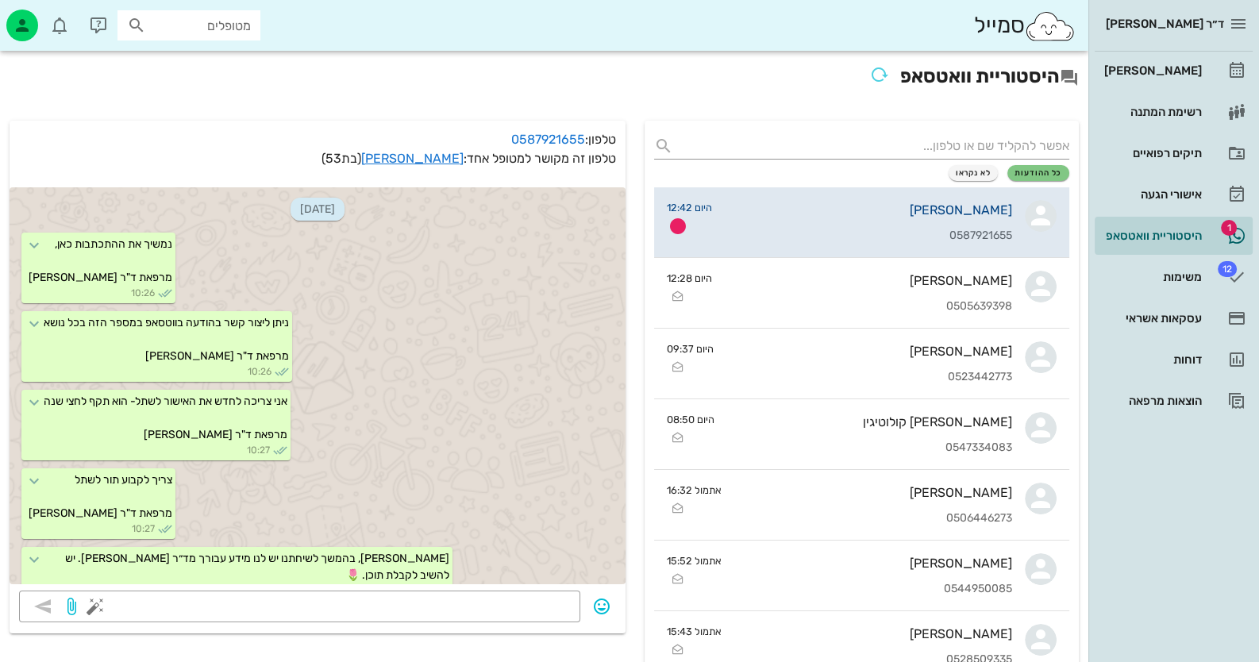
scroll to position [1026, 0]
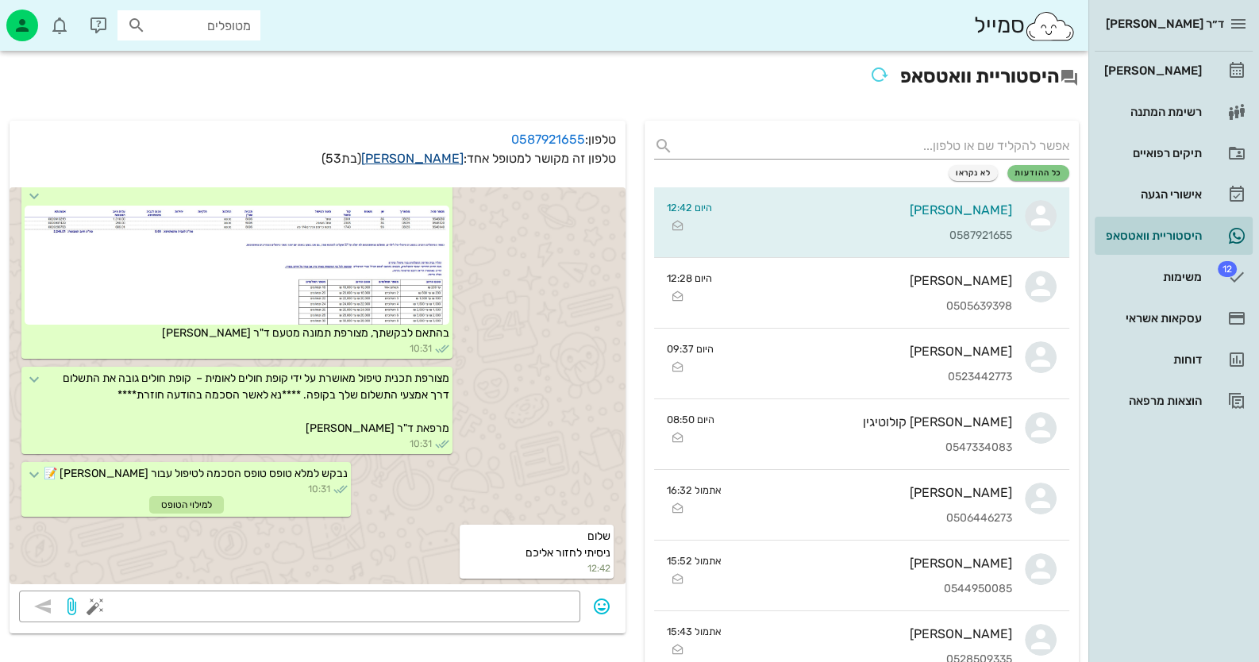
click at [427, 156] on link "אפרת לדר" at bounding box center [412, 158] width 102 height 15
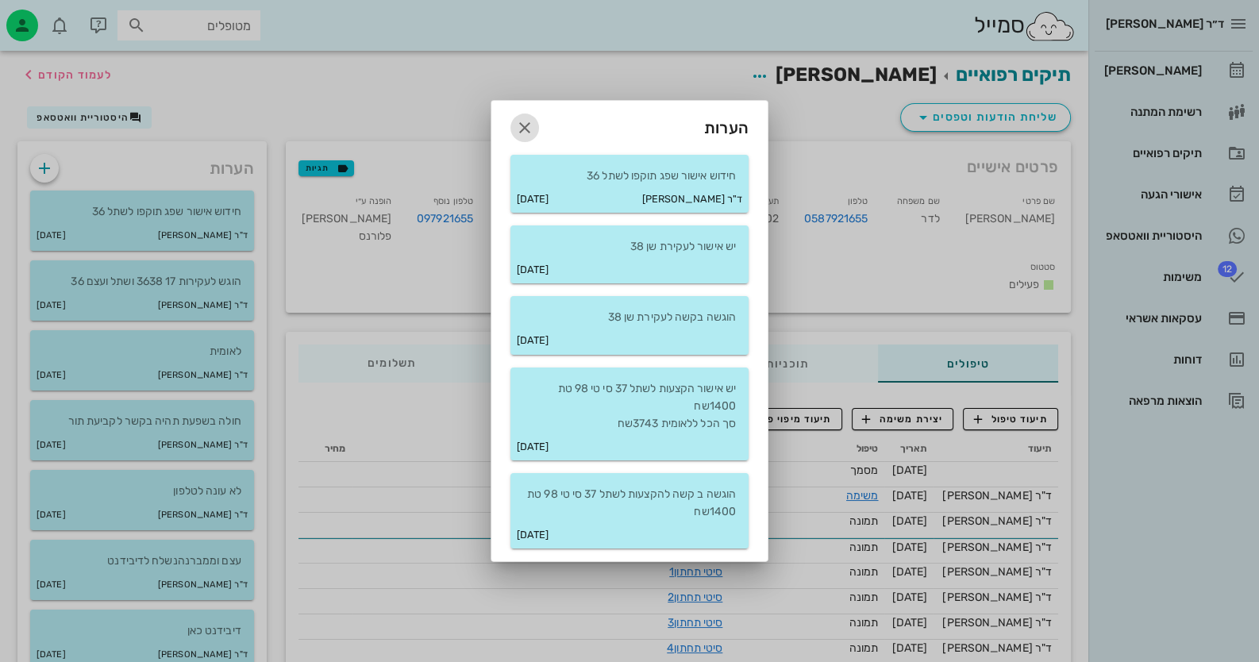
click at [529, 134] on icon "button" at bounding box center [524, 127] width 19 height 19
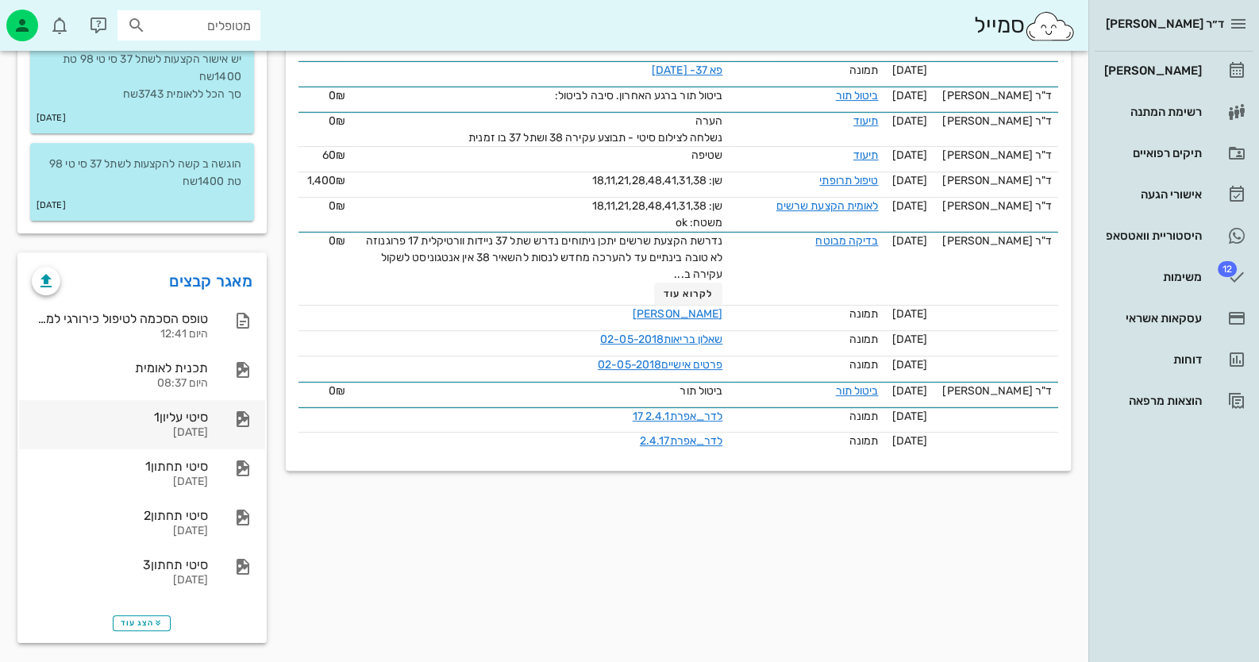
scroll to position [855, 0]
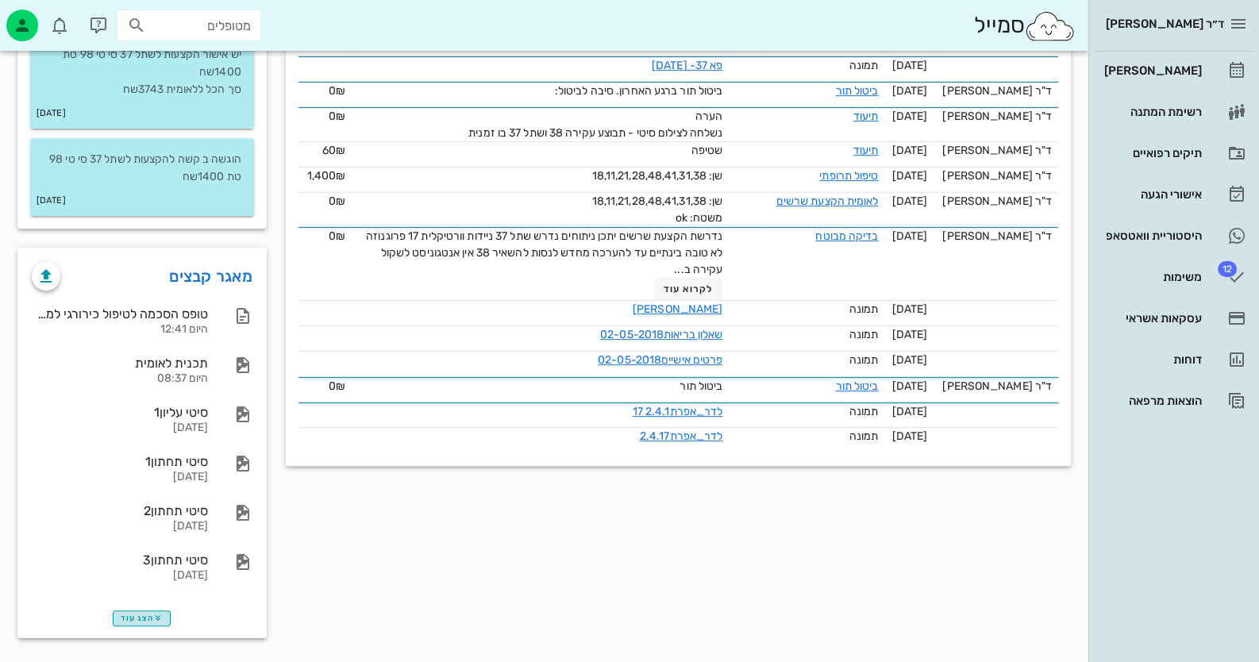
click at [154, 610] on button "הצג עוד" at bounding box center [142, 618] width 58 height 16
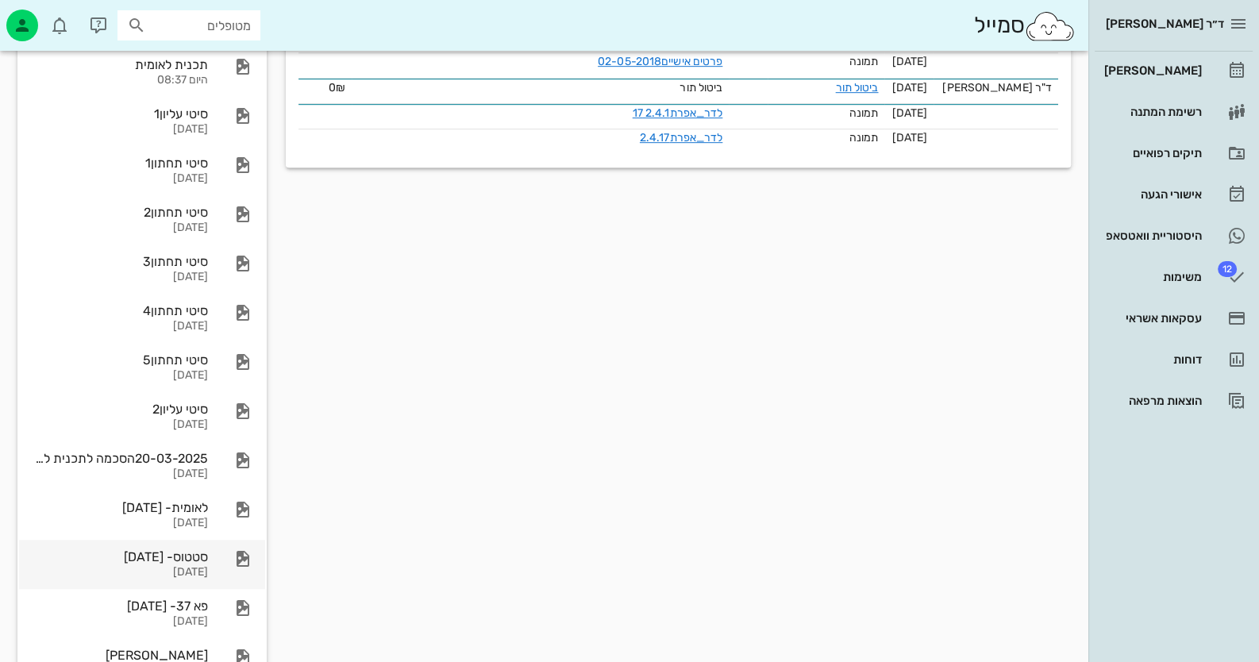
scroll to position [1252, 0]
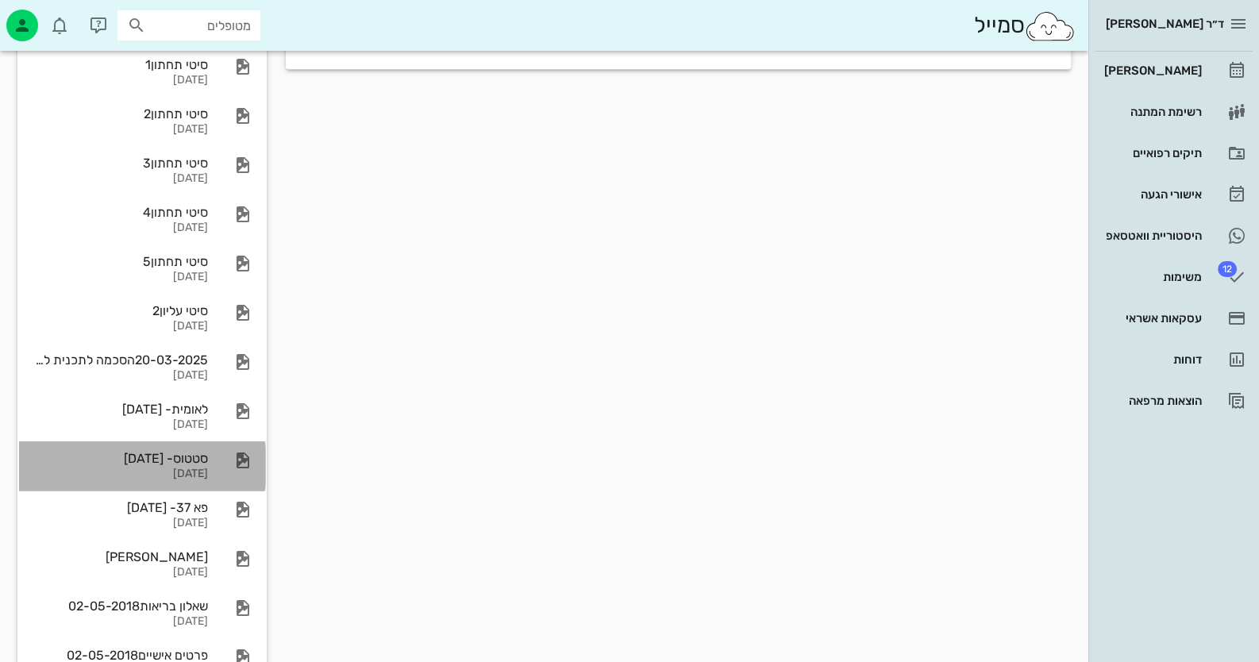
click at [208, 471] on div "סטטוס- 07-02-2025 07-02-2025" at bounding box center [142, 465] width 246 height 49
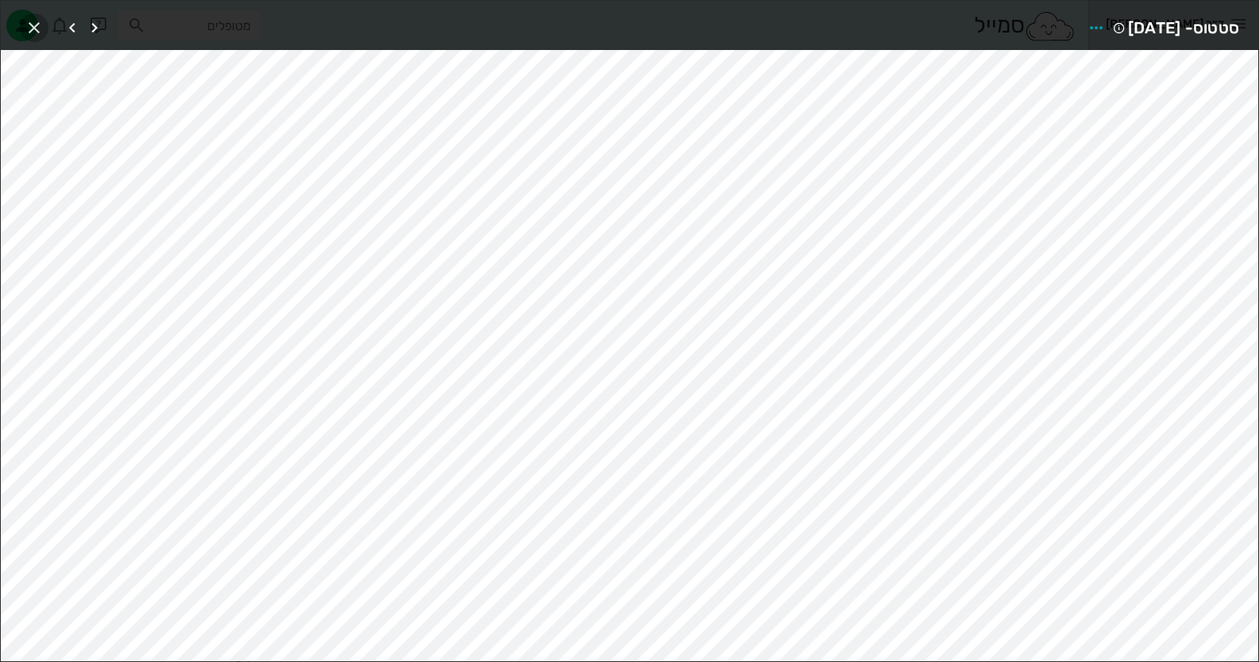
click at [27, 29] on icon "button" at bounding box center [34, 27] width 19 height 19
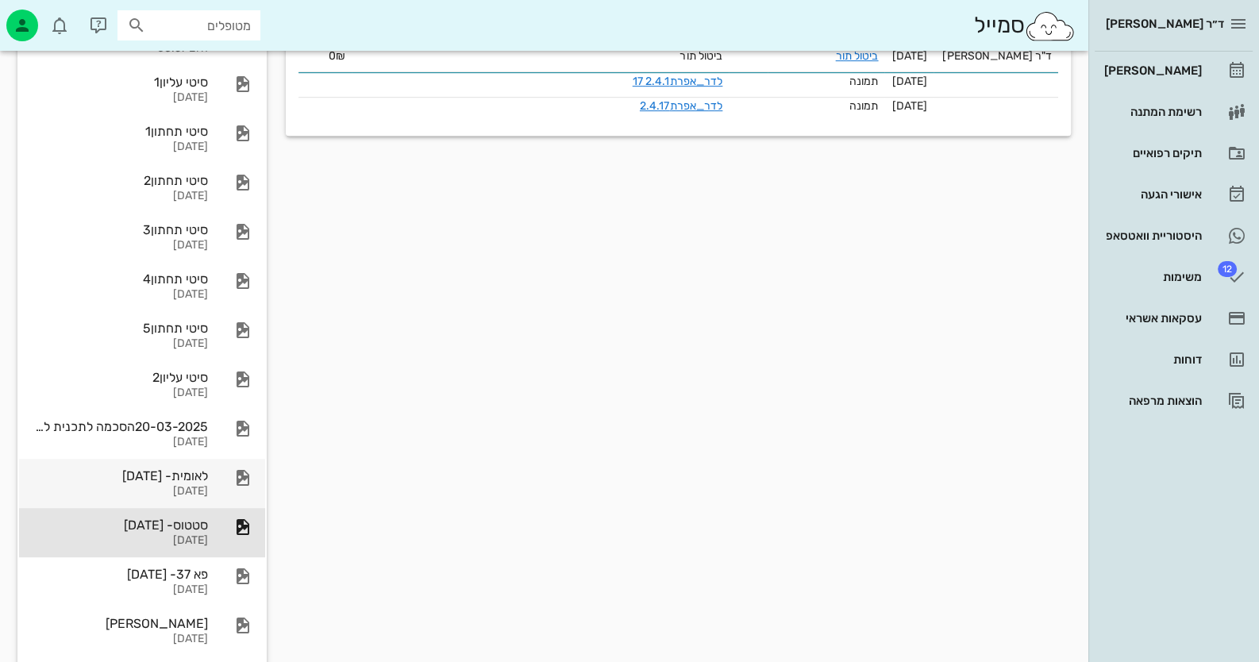
scroll to position [1188, 0]
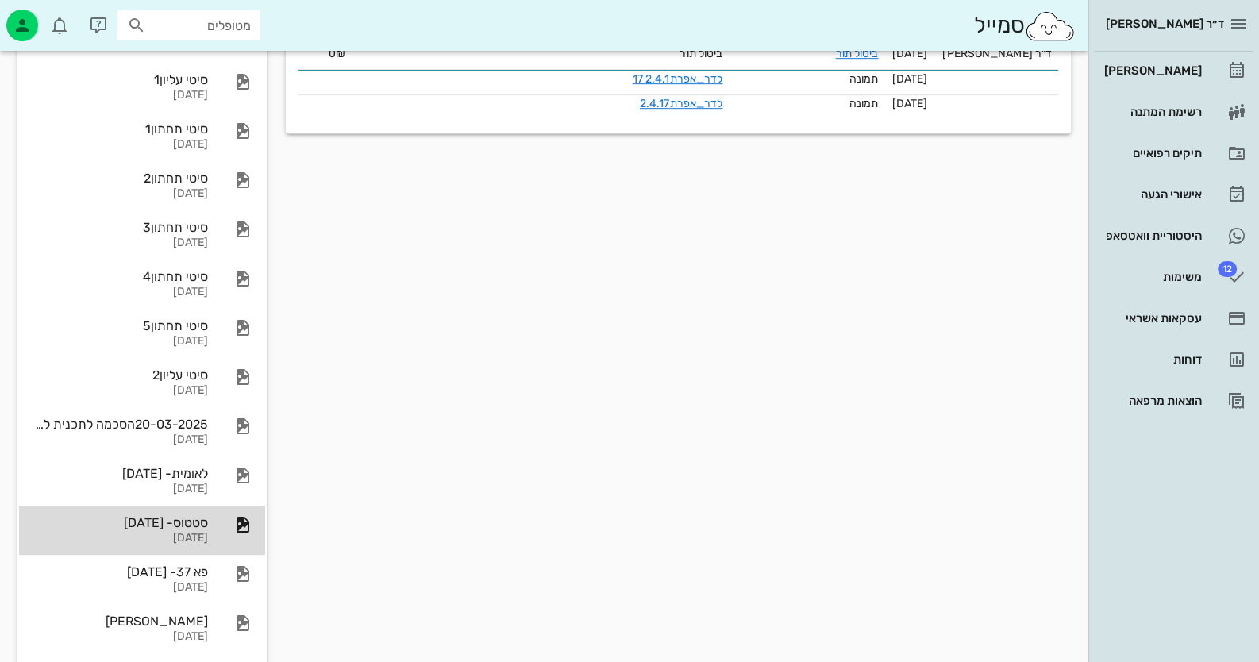
click at [248, 528] on icon at bounding box center [242, 524] width 19 height 19
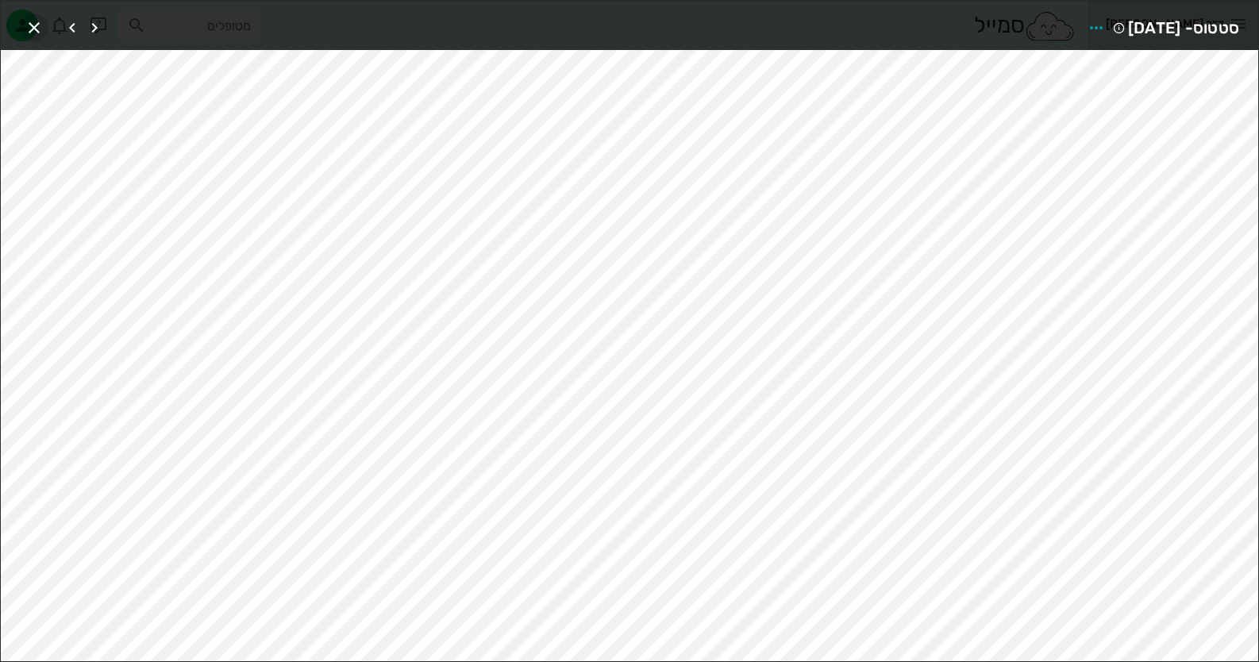
click at [26, 27] on icon "button" at bounding box center [34, 27] width 19 height 19
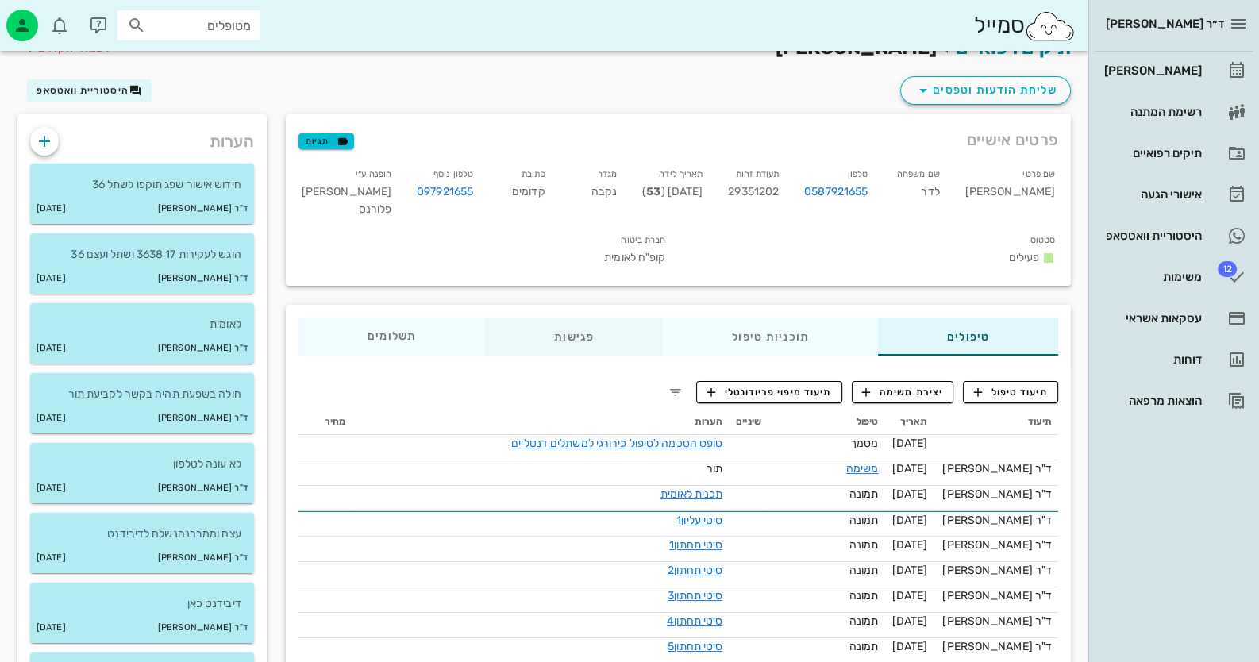
scroll to position [0, 0]
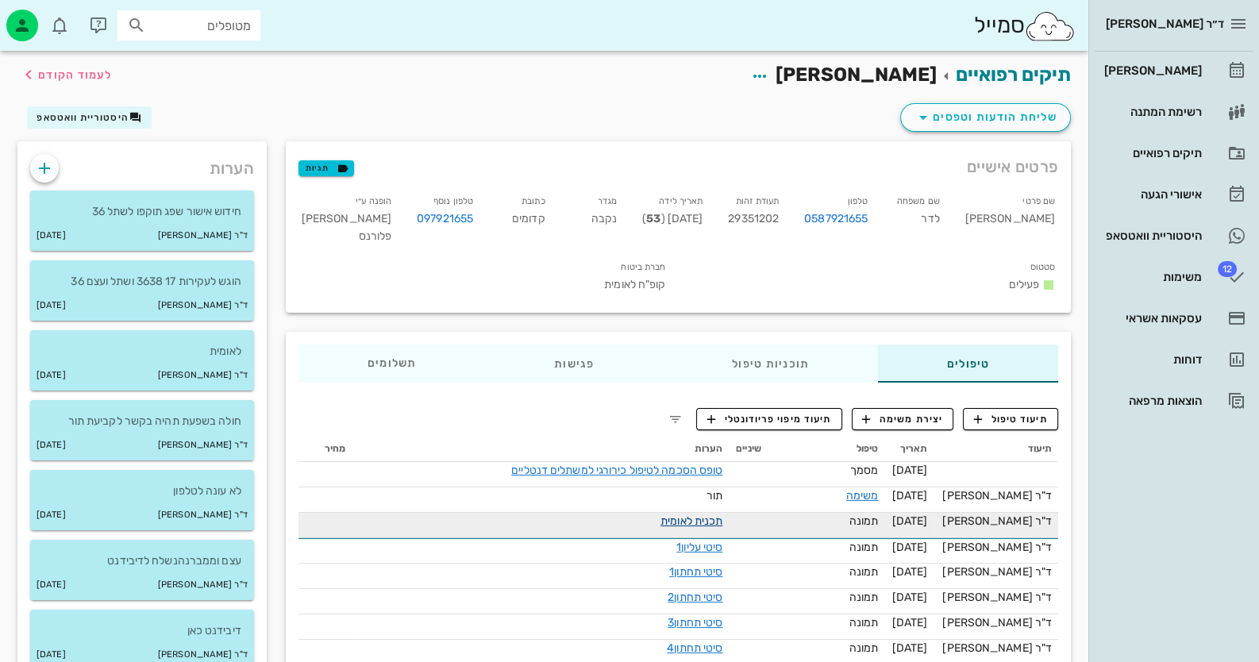
click at [686, 528] on link "תכנית לאומית" at bounding box center [691, 520] width 62 height 13
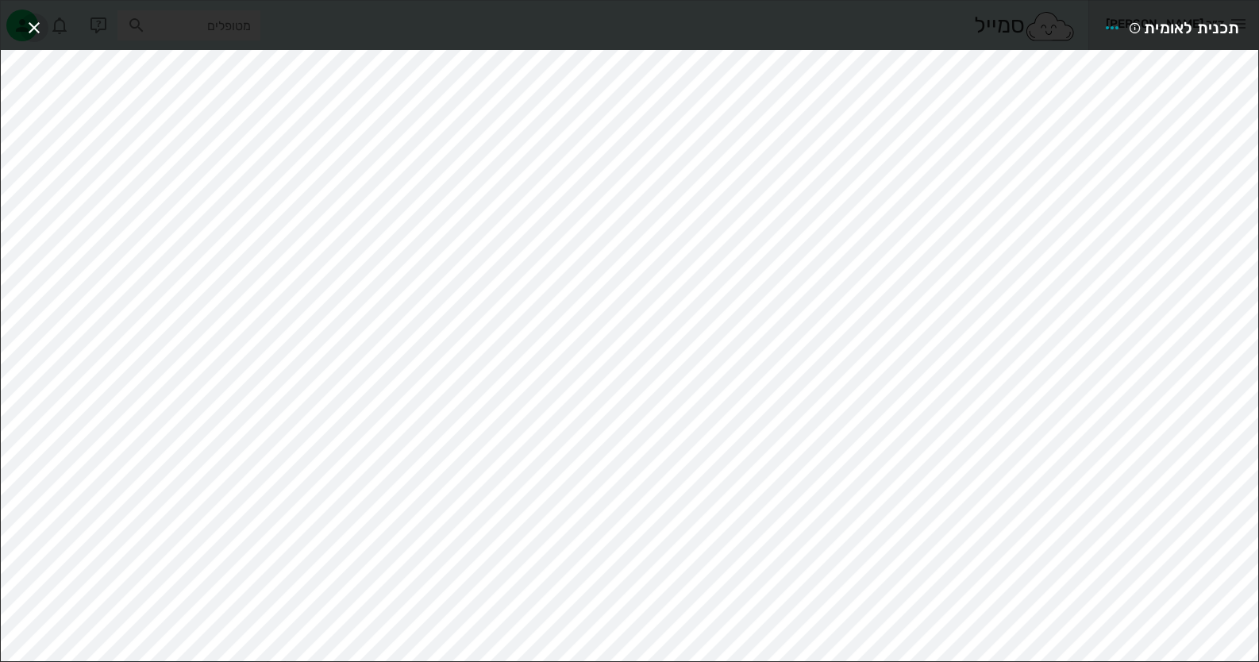
click at [30, 26] on icon "button" at bounding box center [34, 27] width 19 height 19
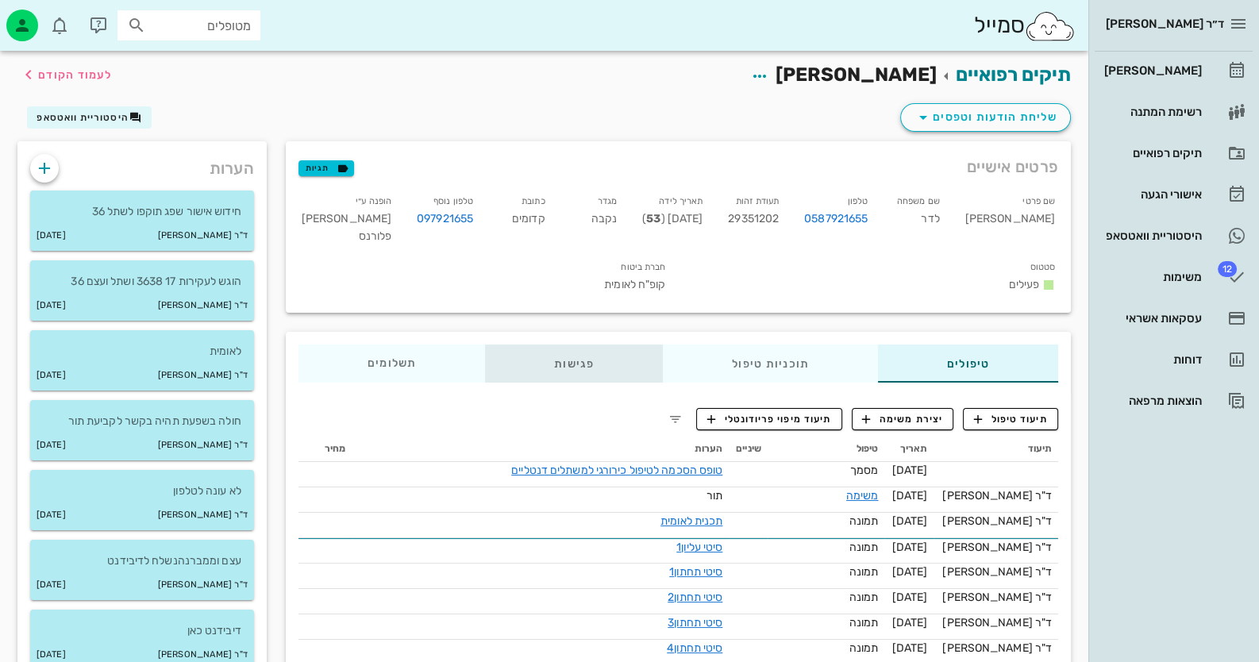
click at [586, 378] on div "פגישות" at bounding box center [574, 363] width 178 height 38
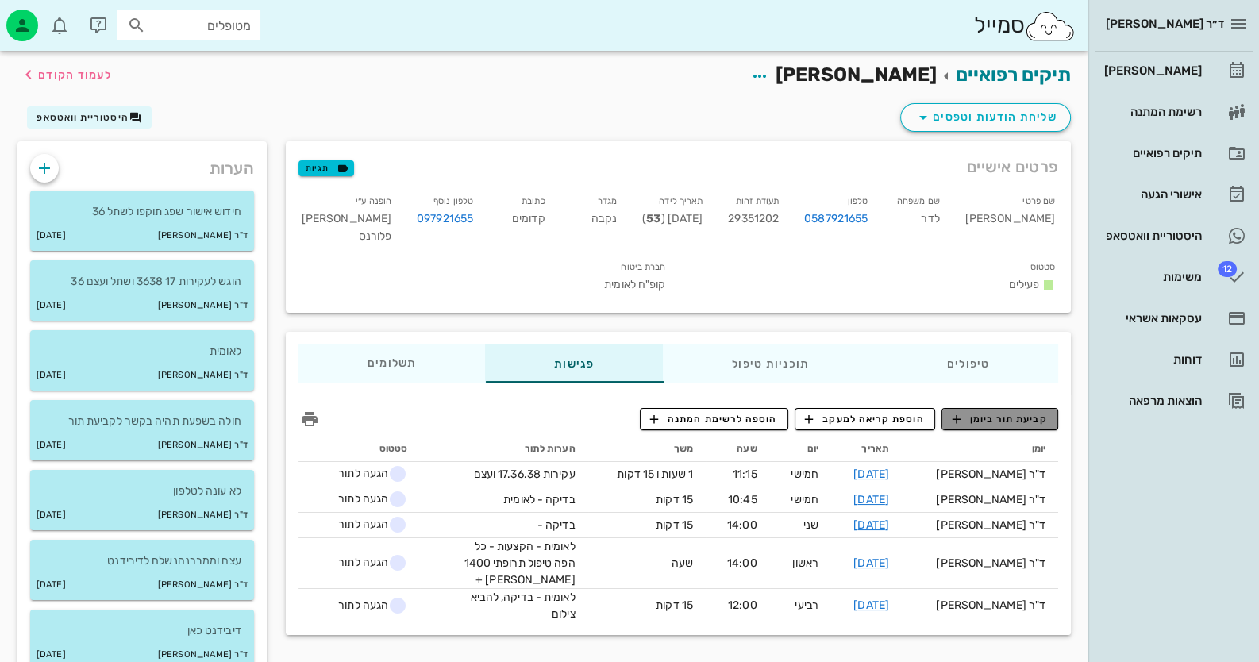
click at [1040, 426] on span "קביעת תור ביומן" at bounding box center [998, 419] width 95 height 14
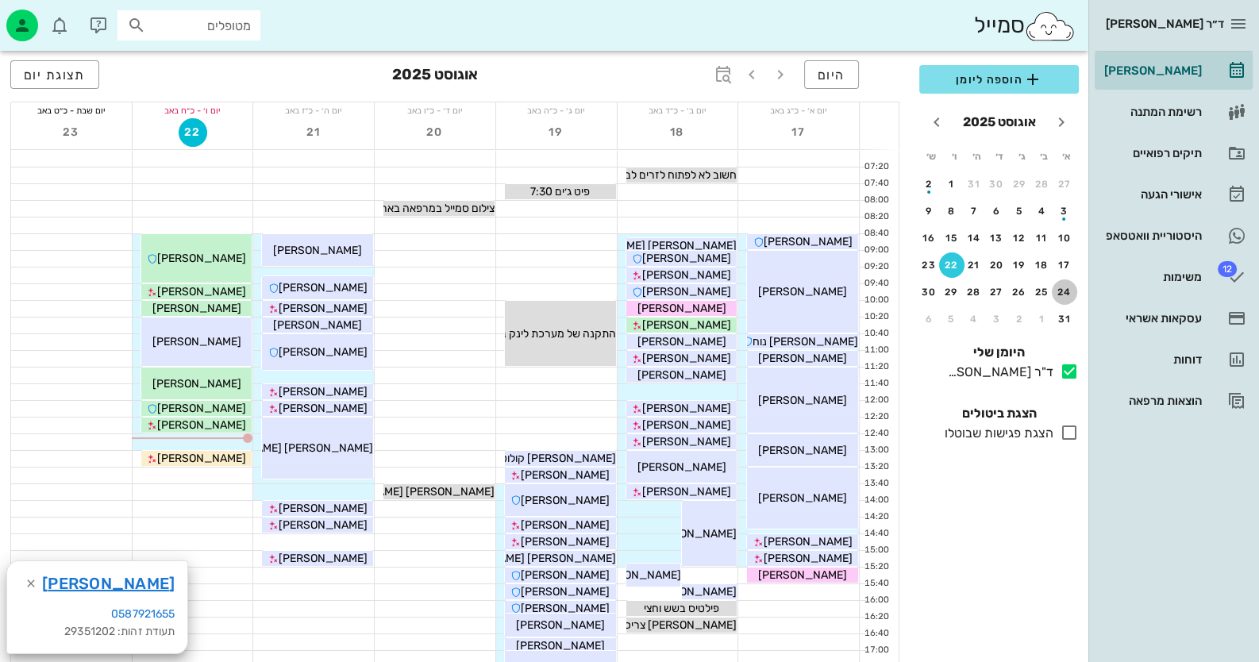
click at [1060, 294] on div "24" at bounding box center [1063, 291] width 25 height 11
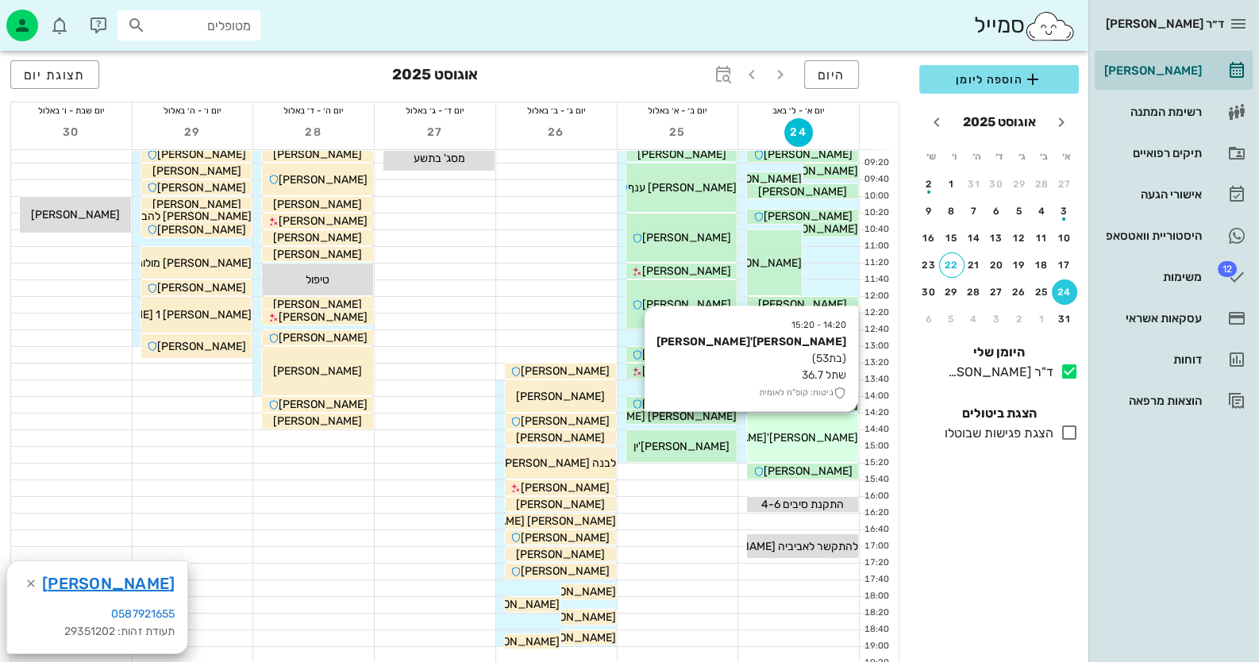
scroll to position [79, 0]
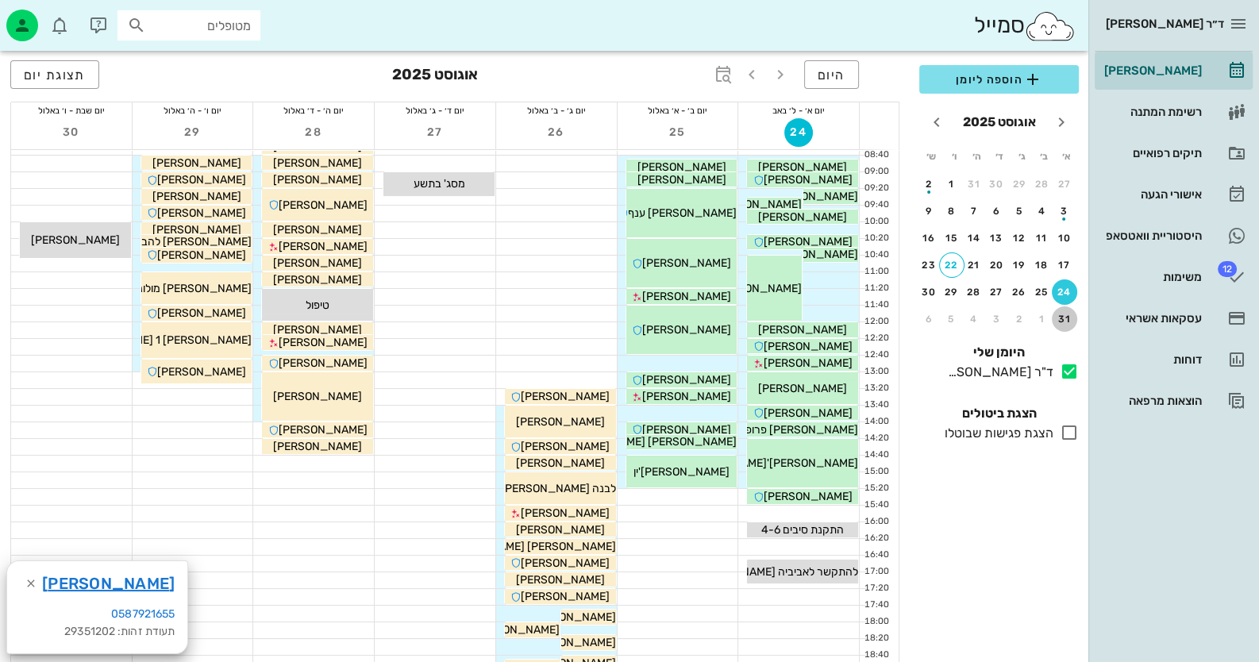
click at [1067, 318] on div "31" at bounding box center [1063, 318] width 25 height 11
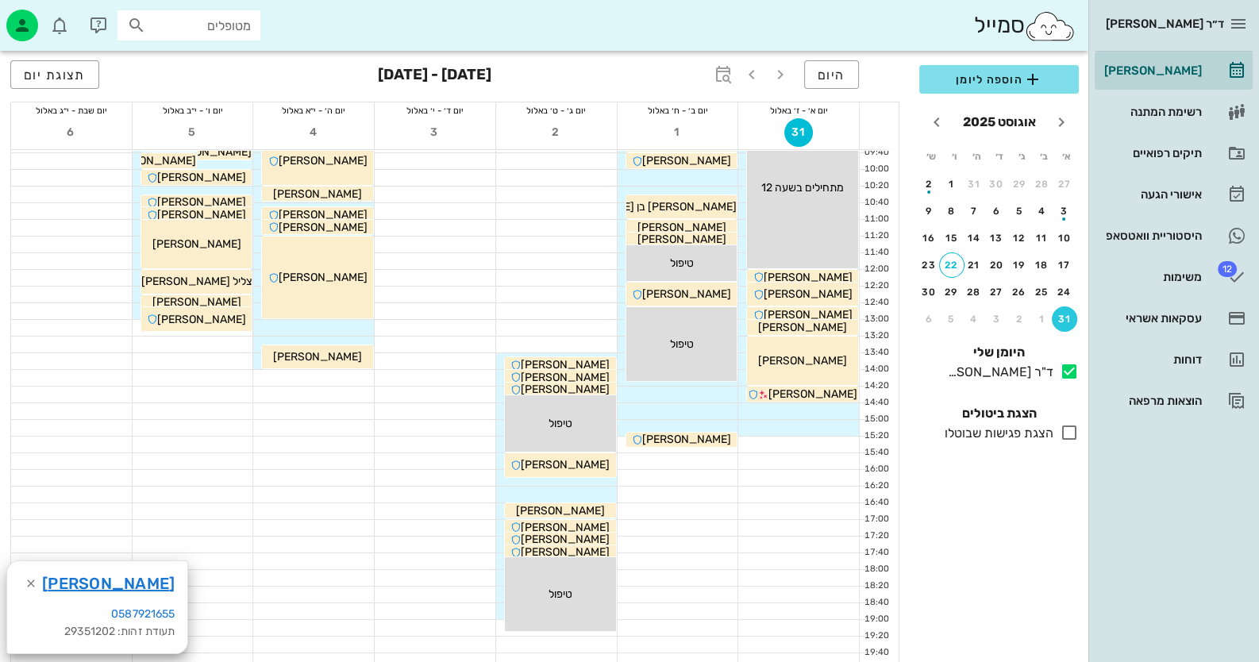
scroll to position [158, 0]
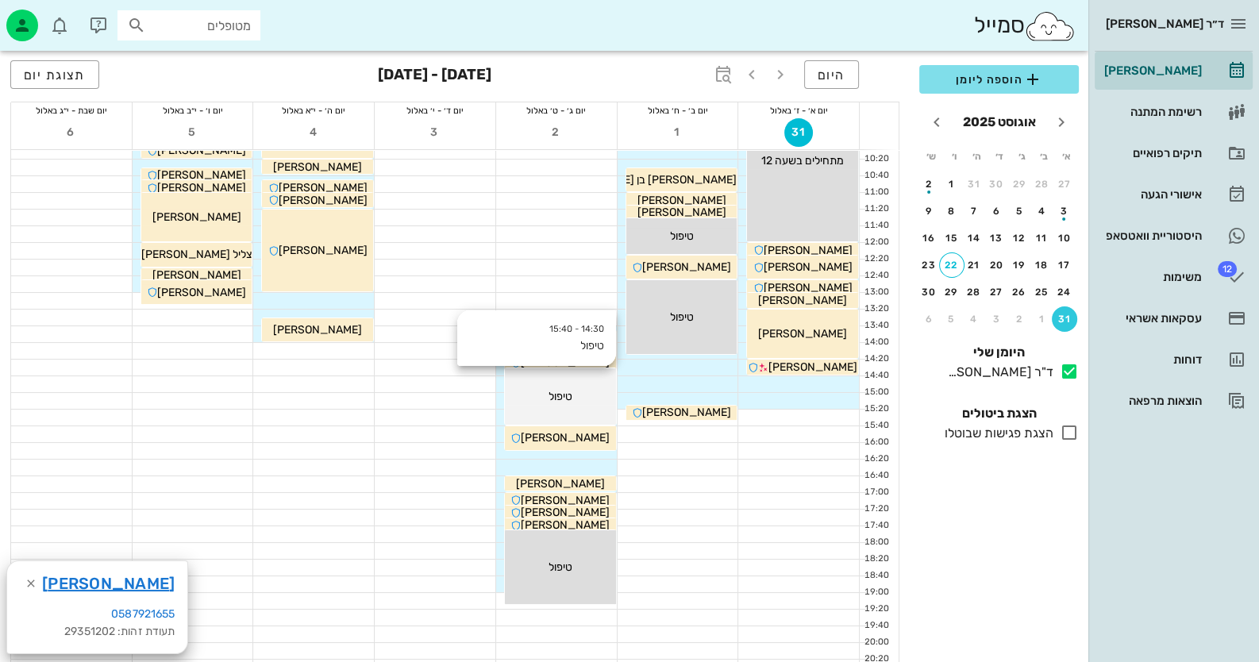
click at [747, 241] on div "14:30 - 15:40 טיפול טיפול" at bounding box center [802, 160] width 111 height 161
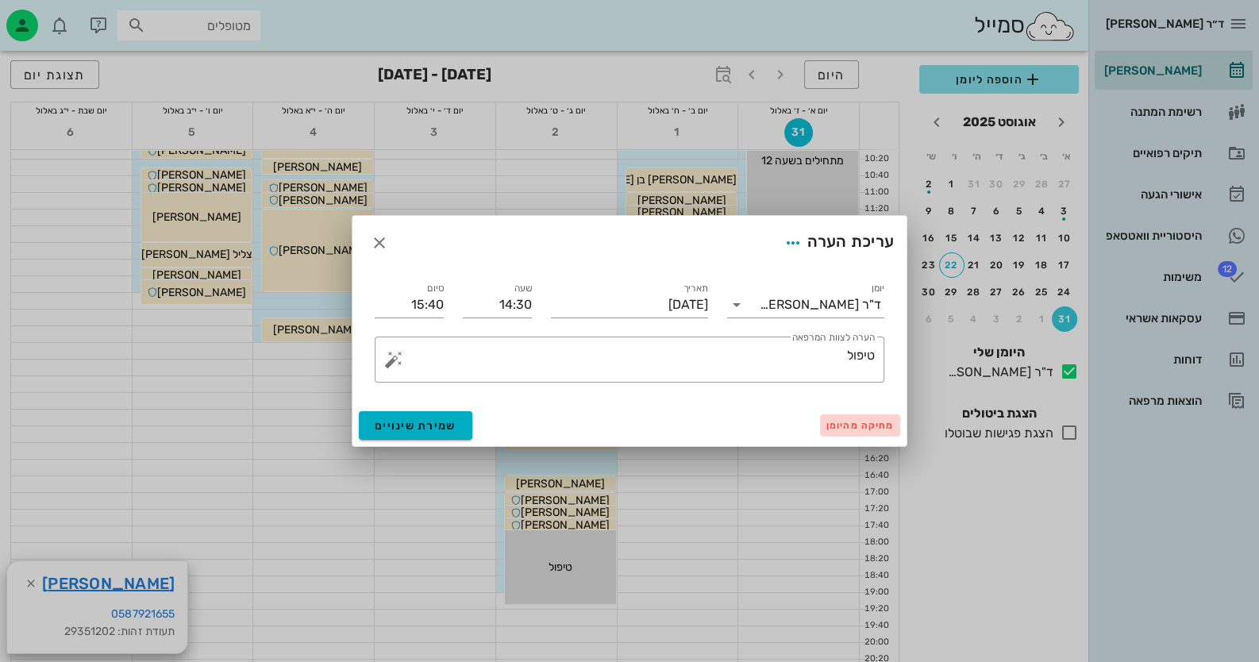
click at [844, 421] on span "מחיקה מהיומן" at bounding box center [859, 425] width 67 height 11
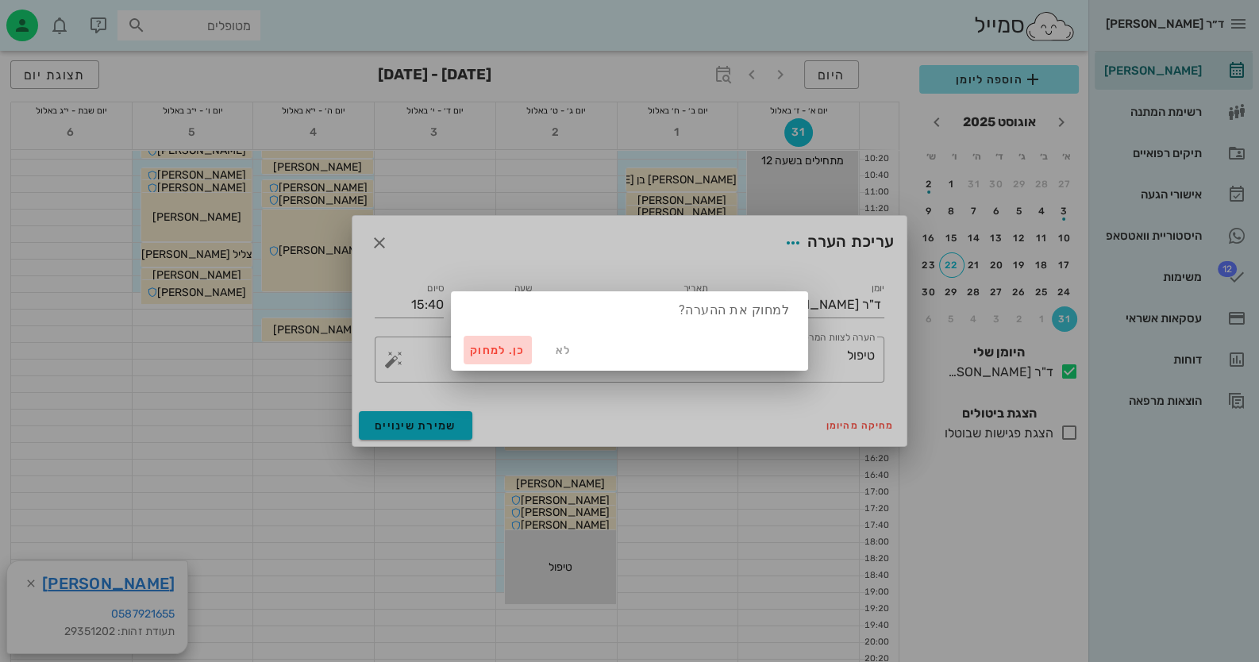
click at [515, 348] on span "כן. למחוק" at bounding box center [498, 350] width 56 height 13
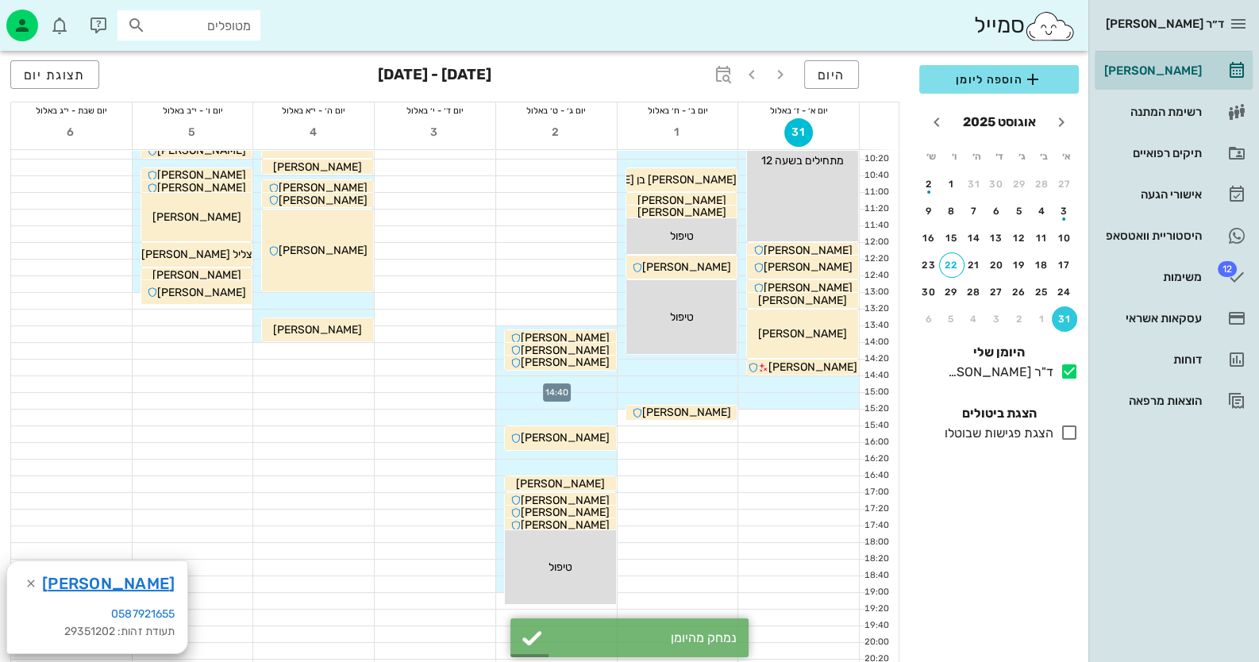
click at [579, 376] on div at bounding box center [556, 384] width 121 height 16
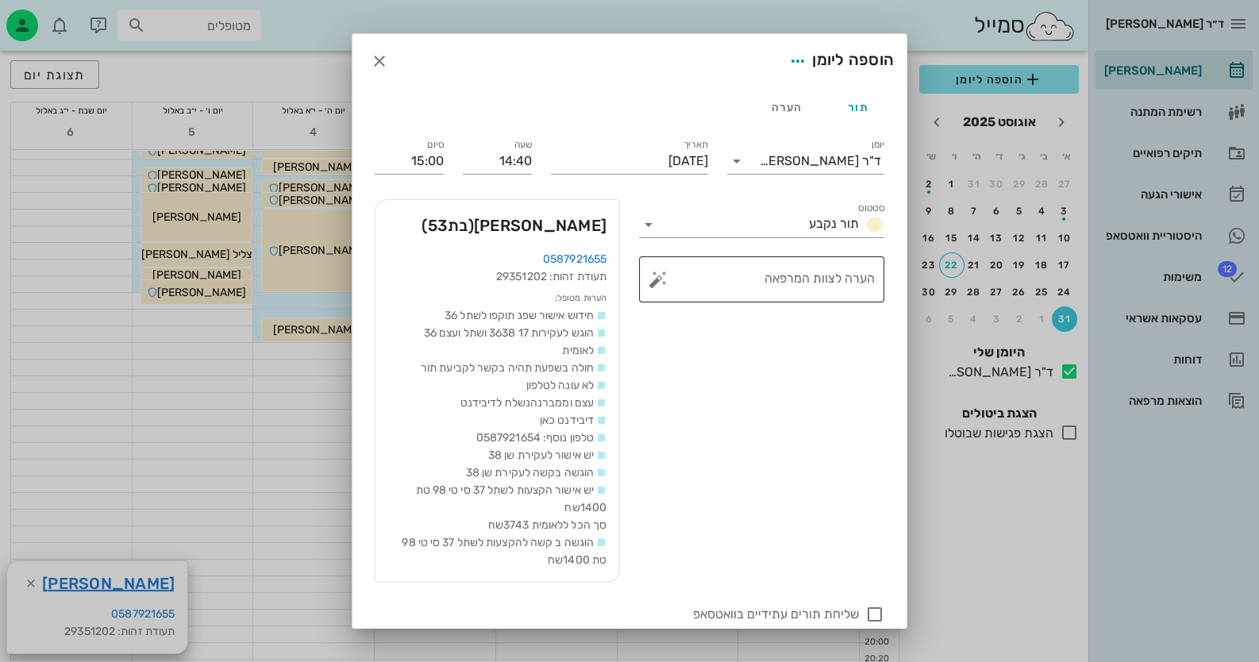
click at [663, 283] on button "button" at bounding box center [657, 279] width 19 height 19
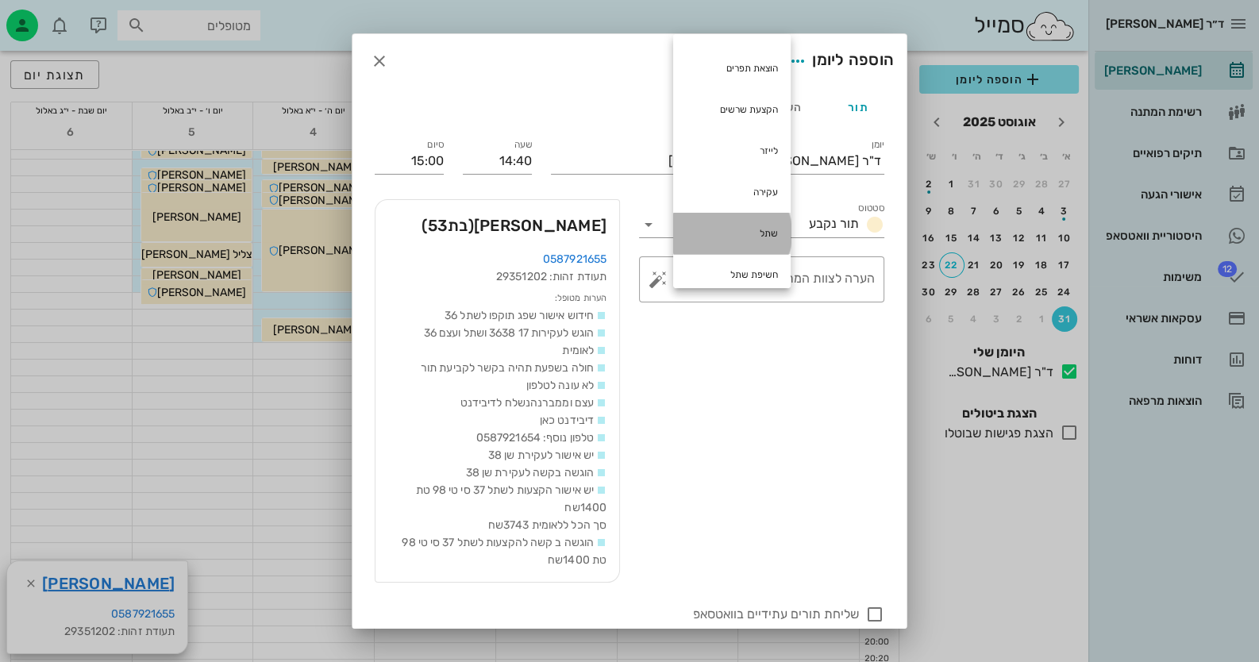
click at [742, 221] on div "שתל" at bounding box center [731, 233] width 117 height 41
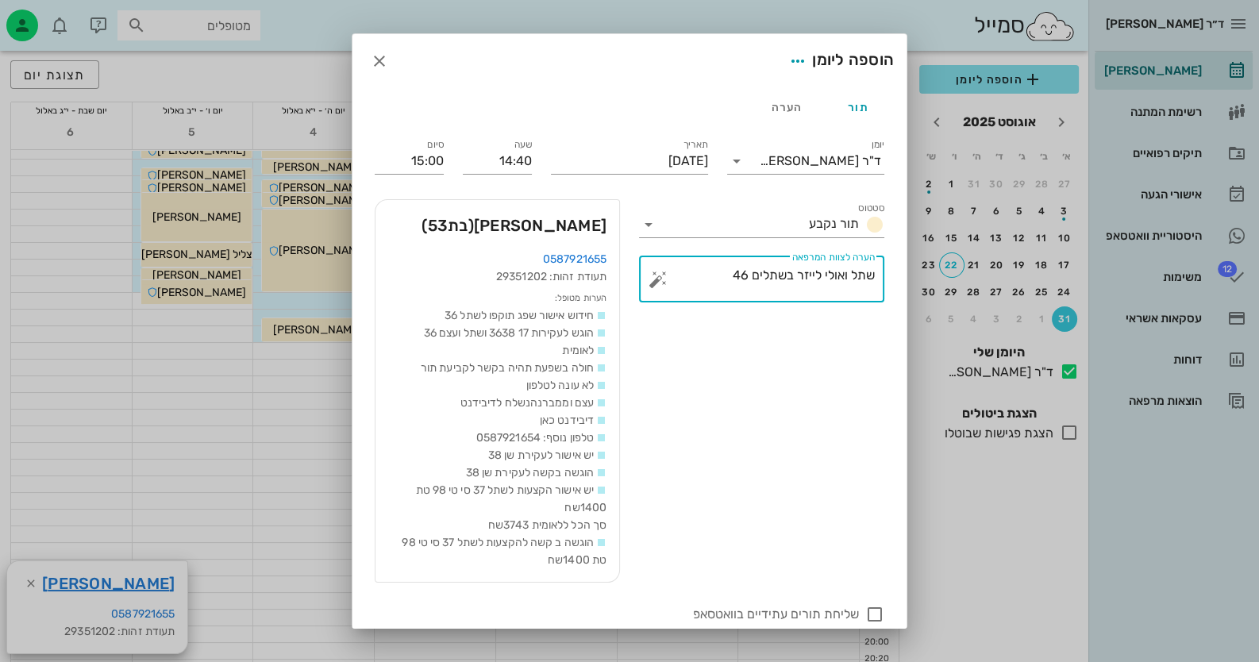
click at [850, 275] on textarea "שתל ואולי לייזר בשתלים 46" at bounding box center [767, 283] width 213 height 38
type textarea "שתל 36 ואולי לייזר בשתלים 46"
click at [422, 164] on input "15:00" at bounding box center [409, 160] width 69 height 25
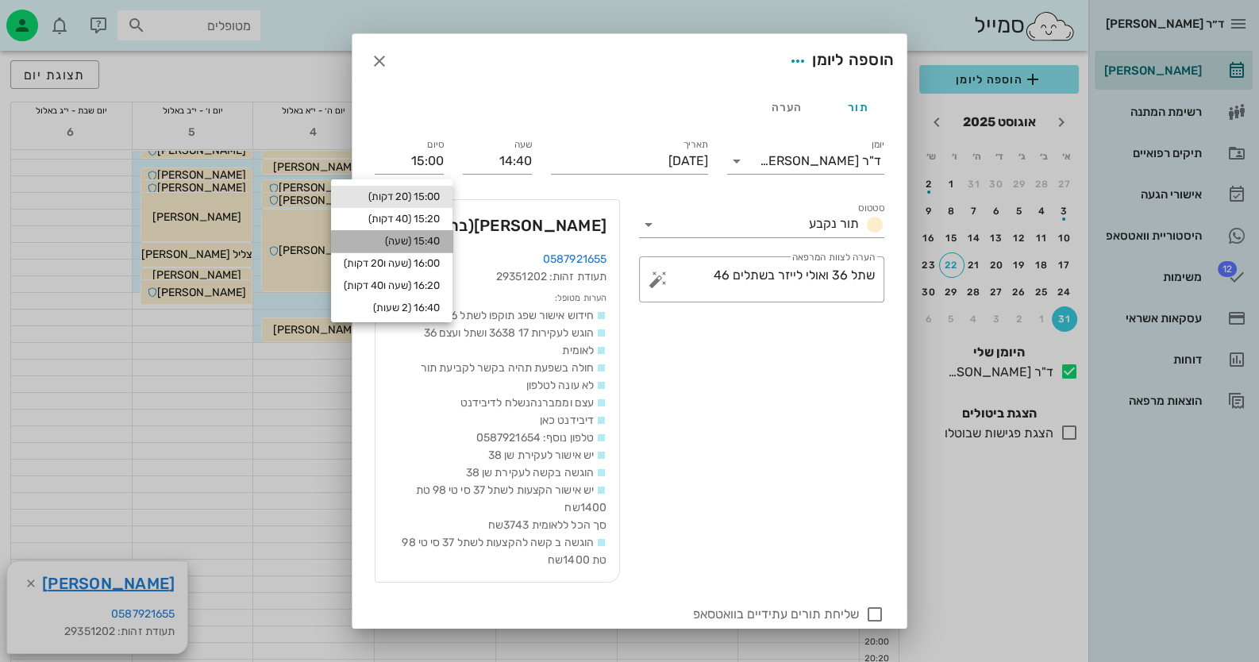
click at [429, 240] on div "15:40 (שעה)" at bounding box center [392, 241] width 96 height 13
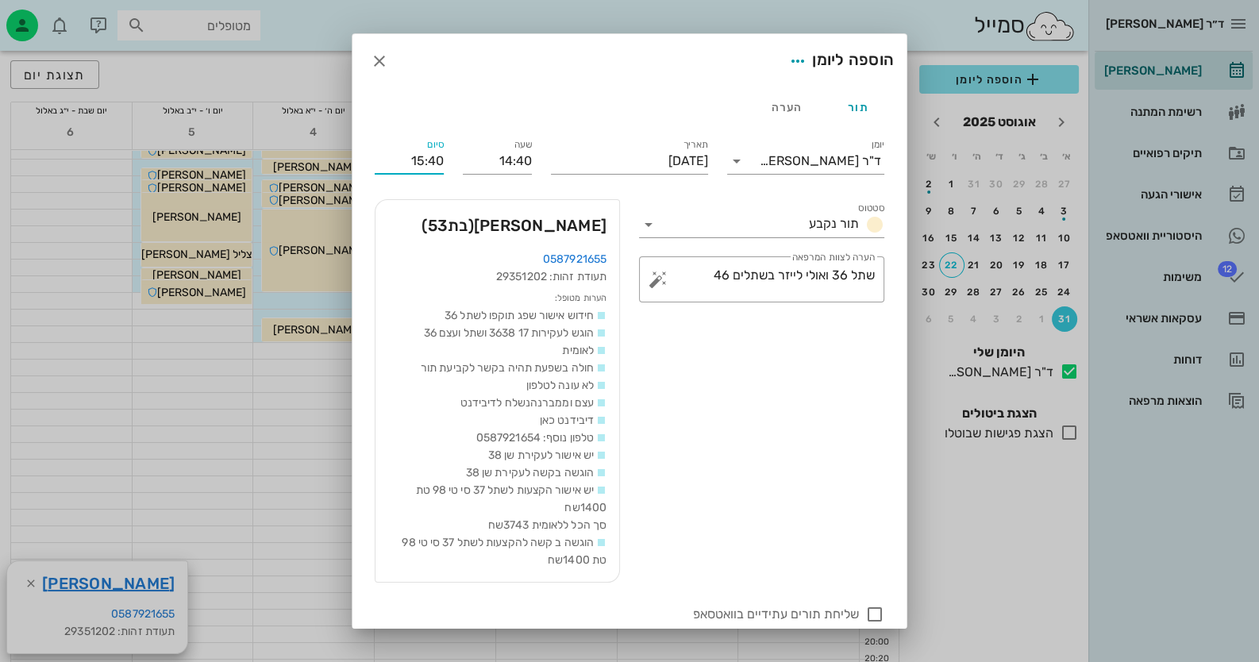
click at [441, 157] on input "15:40" at bounding box center [409, 160] width 69 height 25
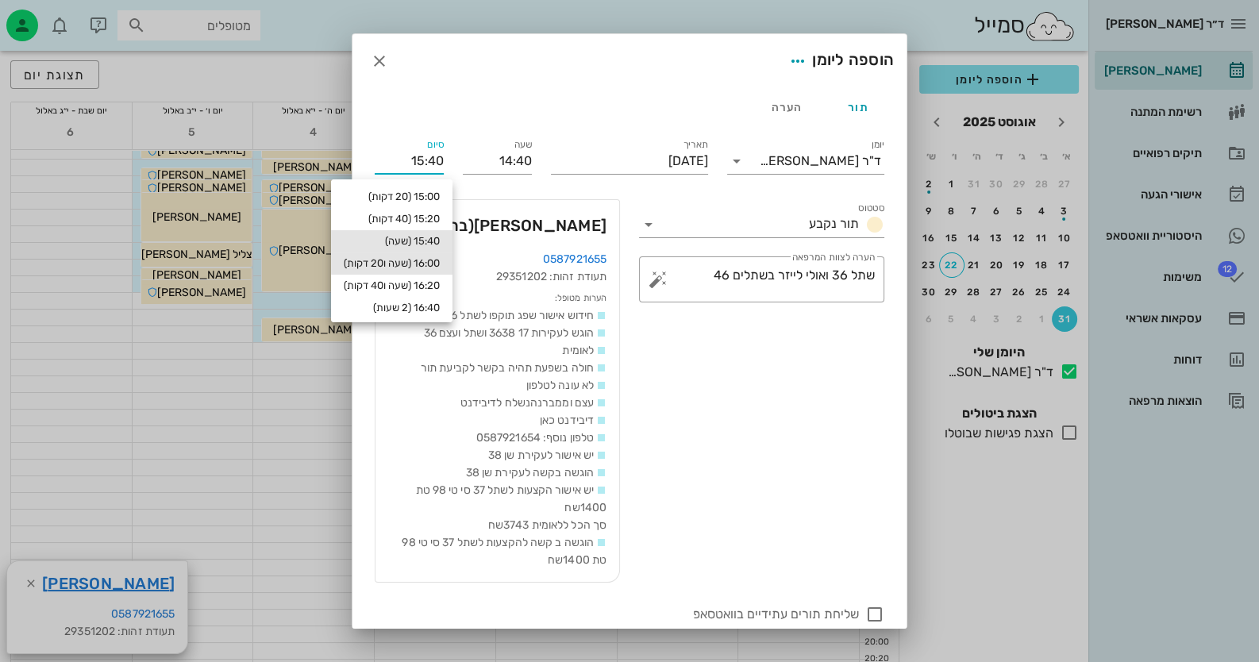
click at [432, 254] on div "16:00 (שעה ו20 דקות)" at bounding box center [391, 263] width 121 height 22
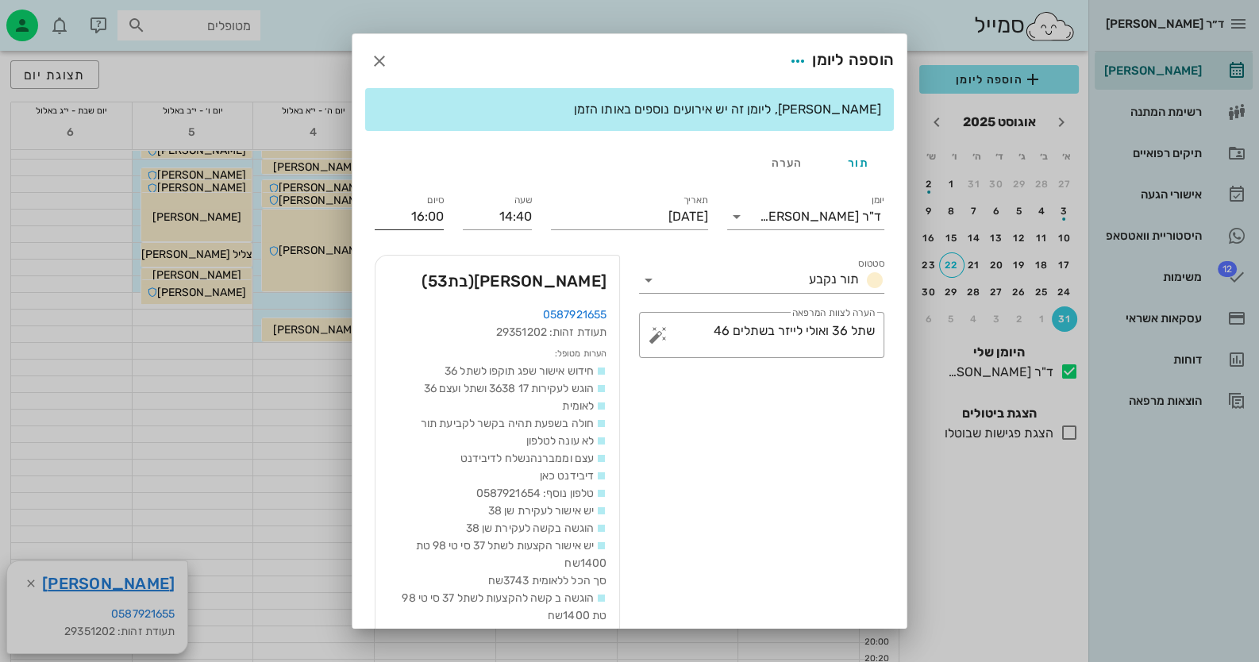
click at [436, 218] on input "16:00" at bounding box center [409, 216] width 69 height 25
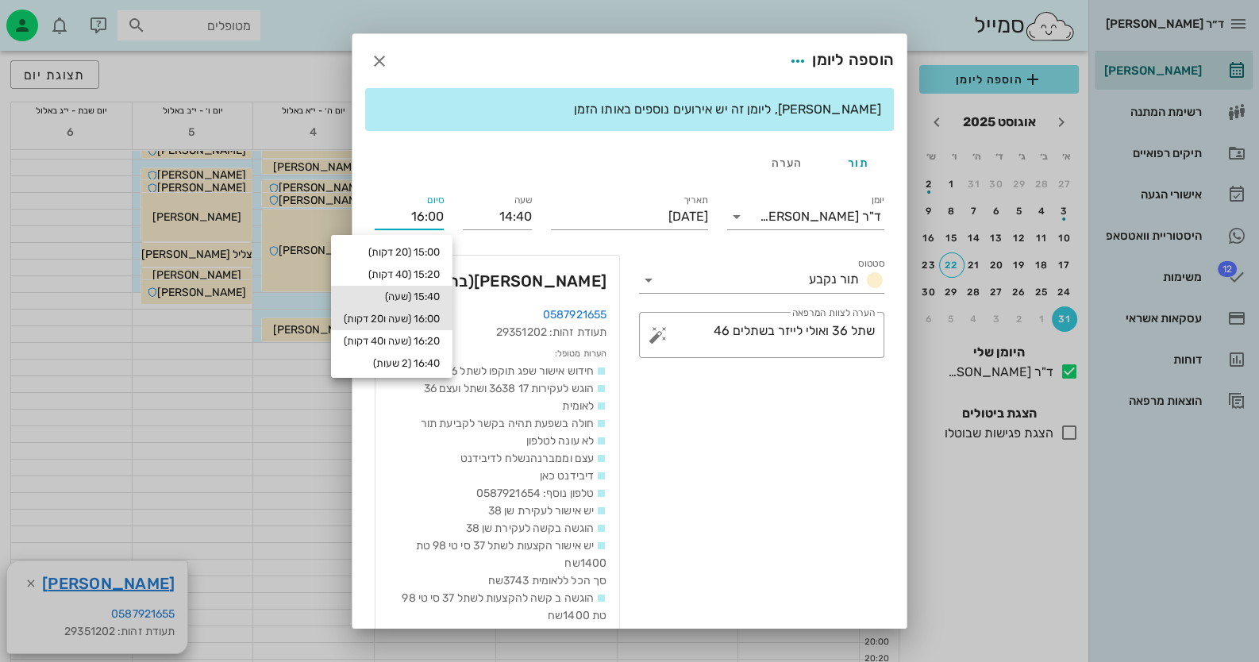
click at [432, 302] on div "15:40 (שעה)" at bounding box center [392, 296] width 96 height 13
type input "15:40"
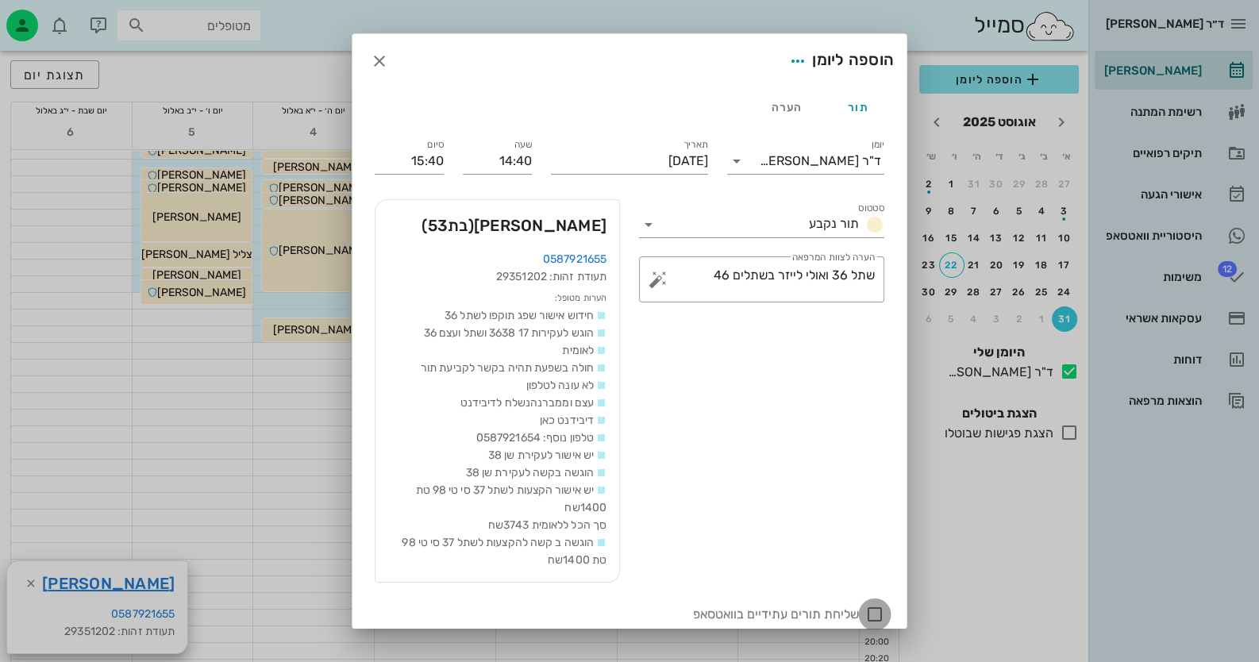
click at [878, 613] on div at bounding box center [874, 614] width 27 height 27
checkbox input "true"
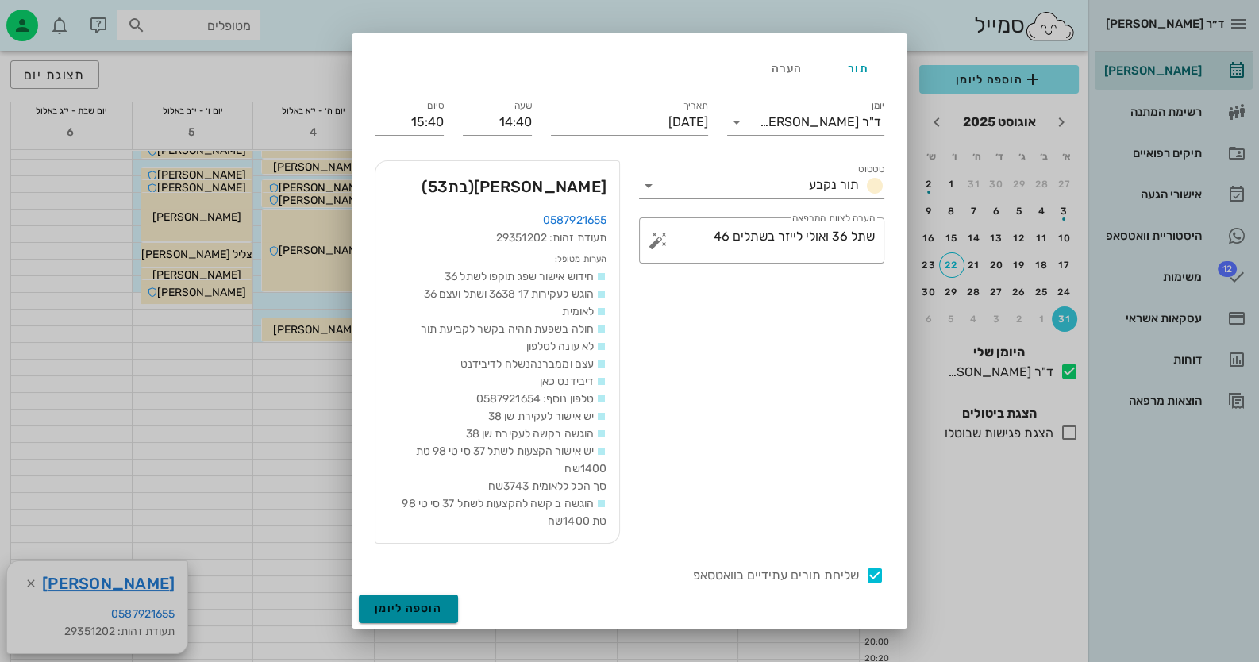
click at [435, 609] on span "הוספה ליומן" at bounding box center [408, 608] width 67 height 13
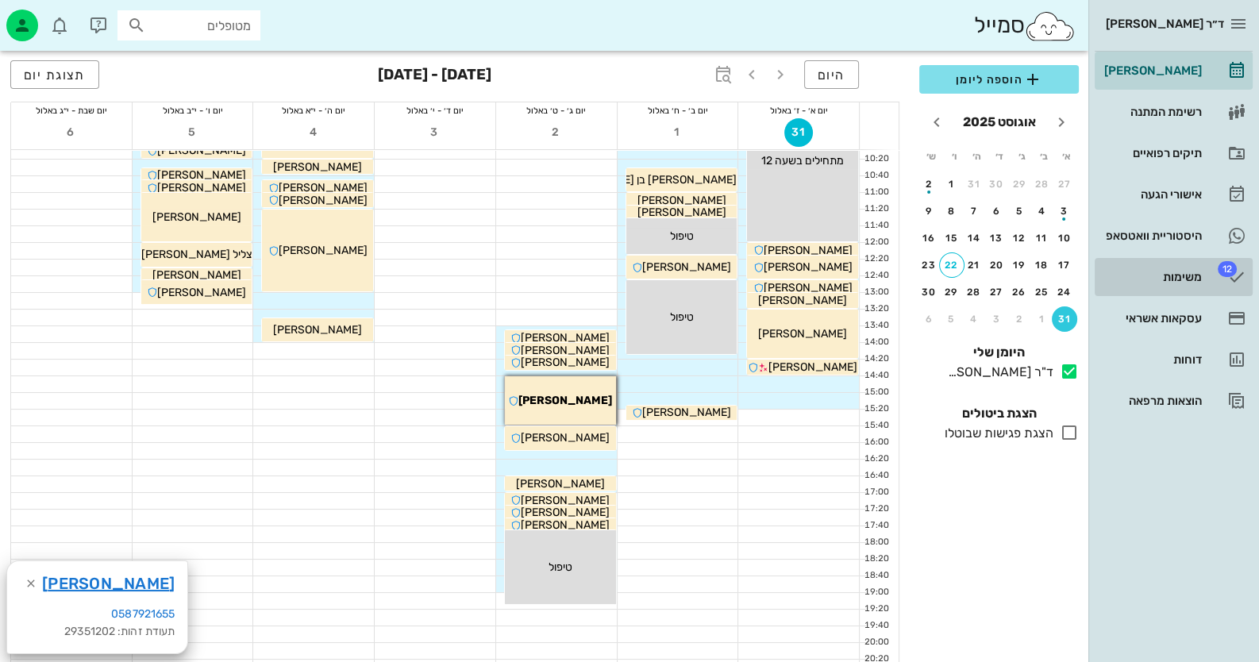
click at [1181, 293] on link "12 משימות" at bounding box center [1173, 277] width 158 height 38
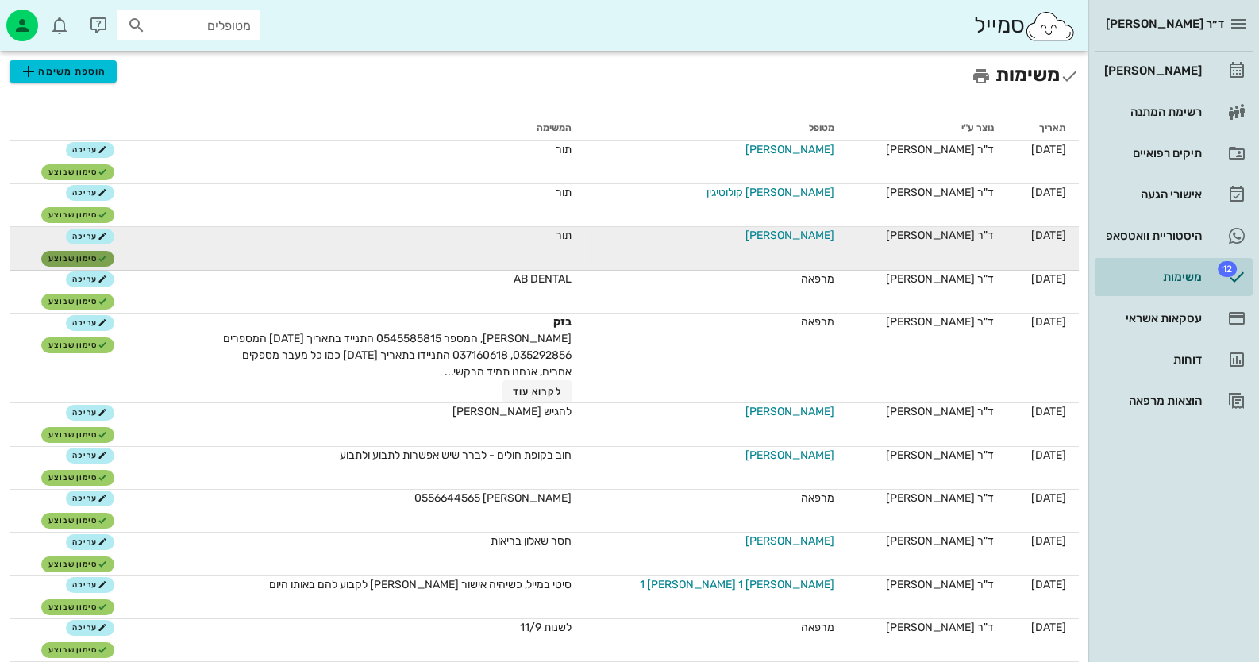
click at [107, 254] on span "סימון שבוצע" at bounding box center [77, 259] width 59 height 10
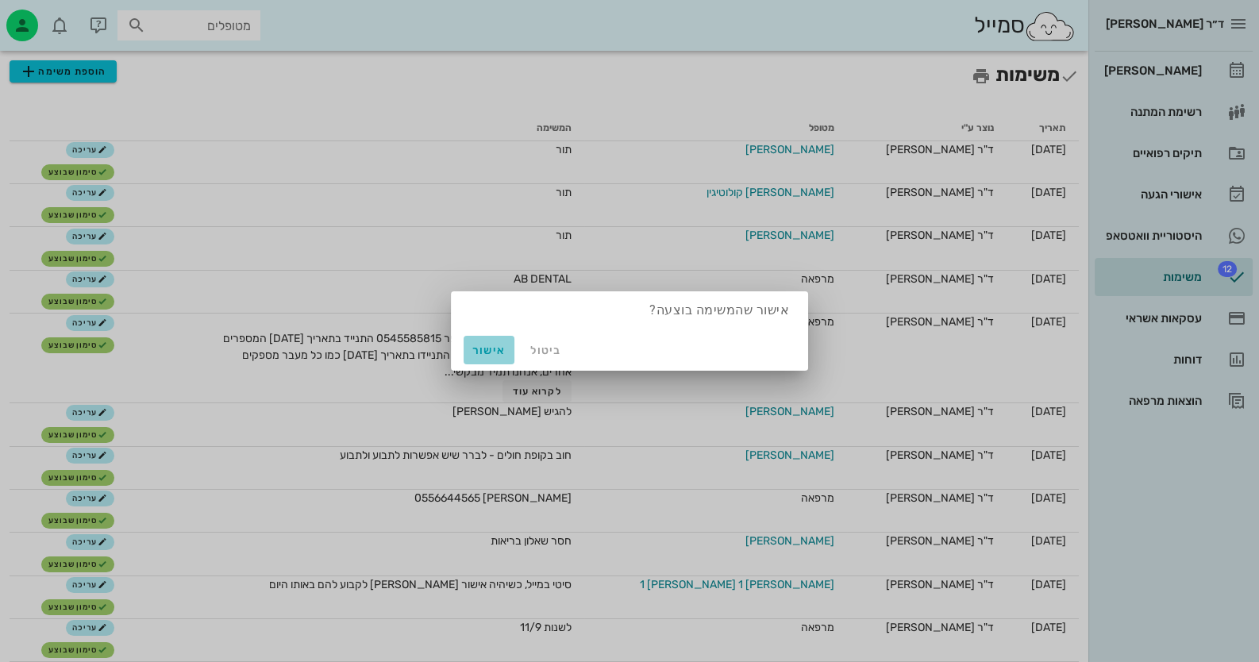
click at [473, 352] on span "אישור" at bounding box center [489, 350] width 38 height 13
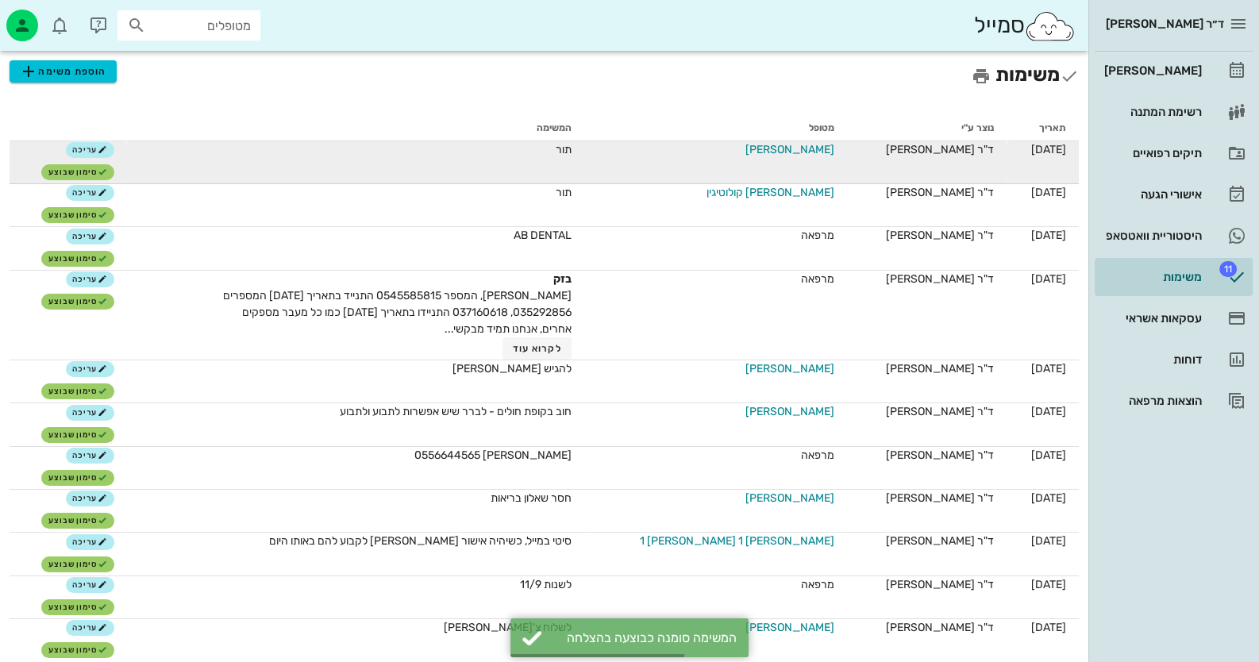
click at [804, 154] on span "משה אשכנזי" at bounding box center [789, 149] width 89 height 17
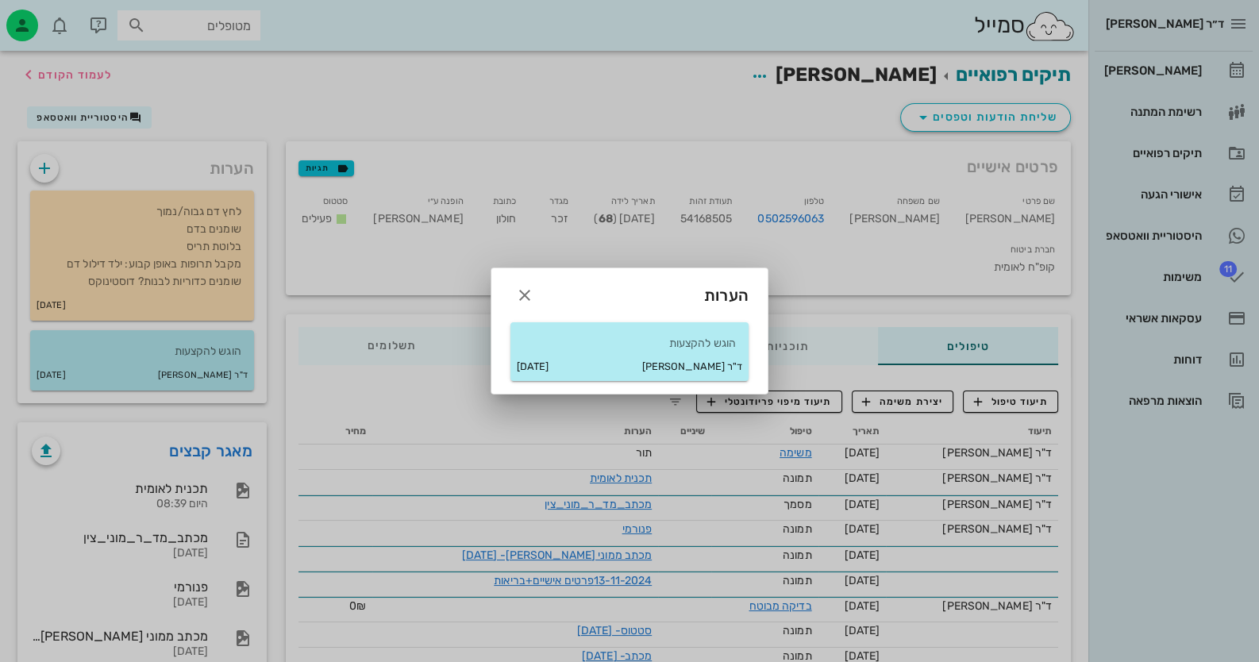
click at [79, 123] on div at bounding box center [629, 331] width 1259 height 662
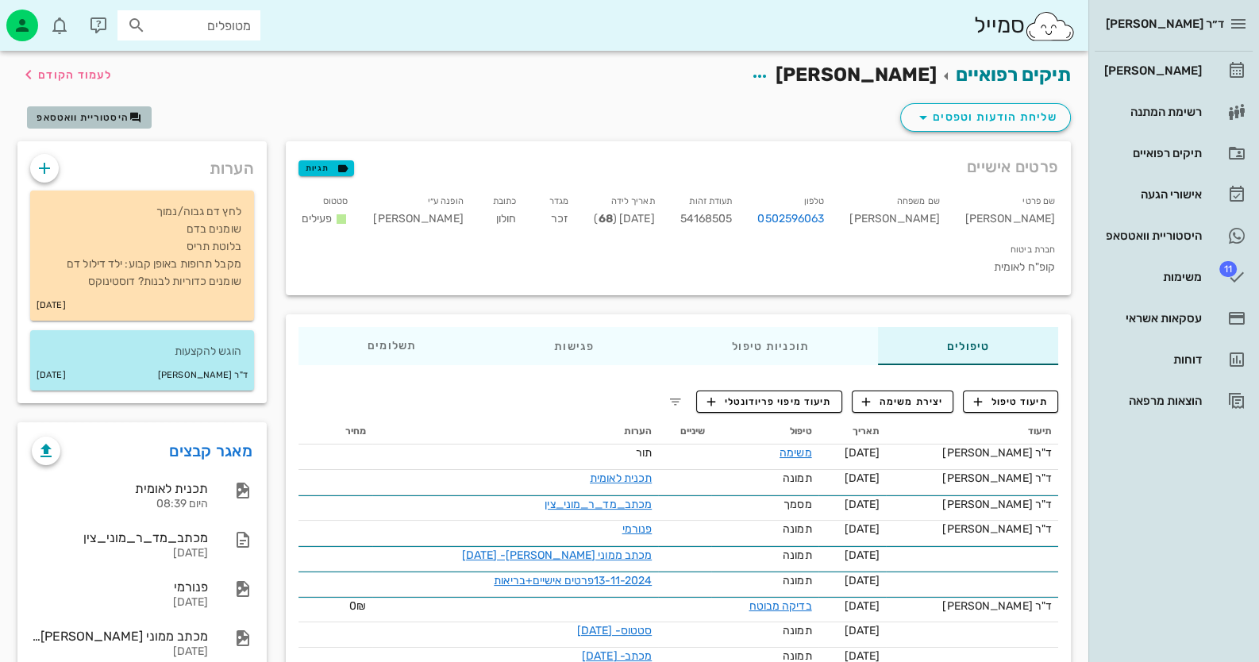
click at [79, 123] on button "היסטוריית וואטסאפ" at bounding box center [89, 117] width 125 height 22
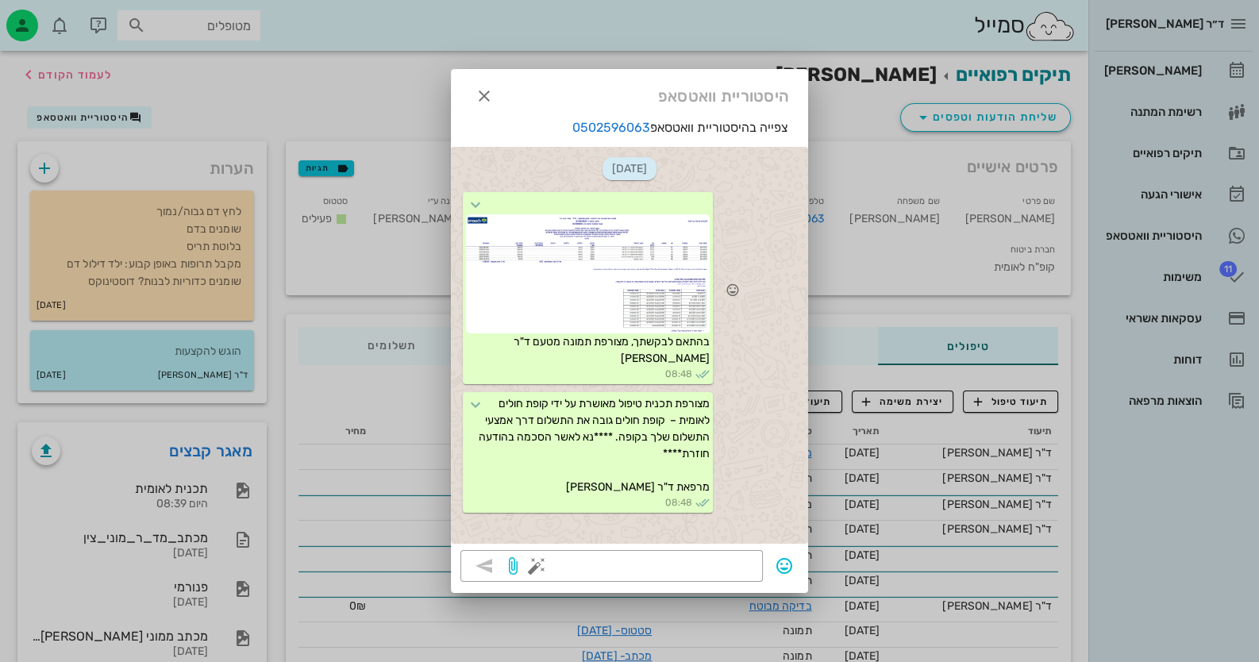
click at [621, 271] on div at bounding box center [588, 273] width 244 height 119
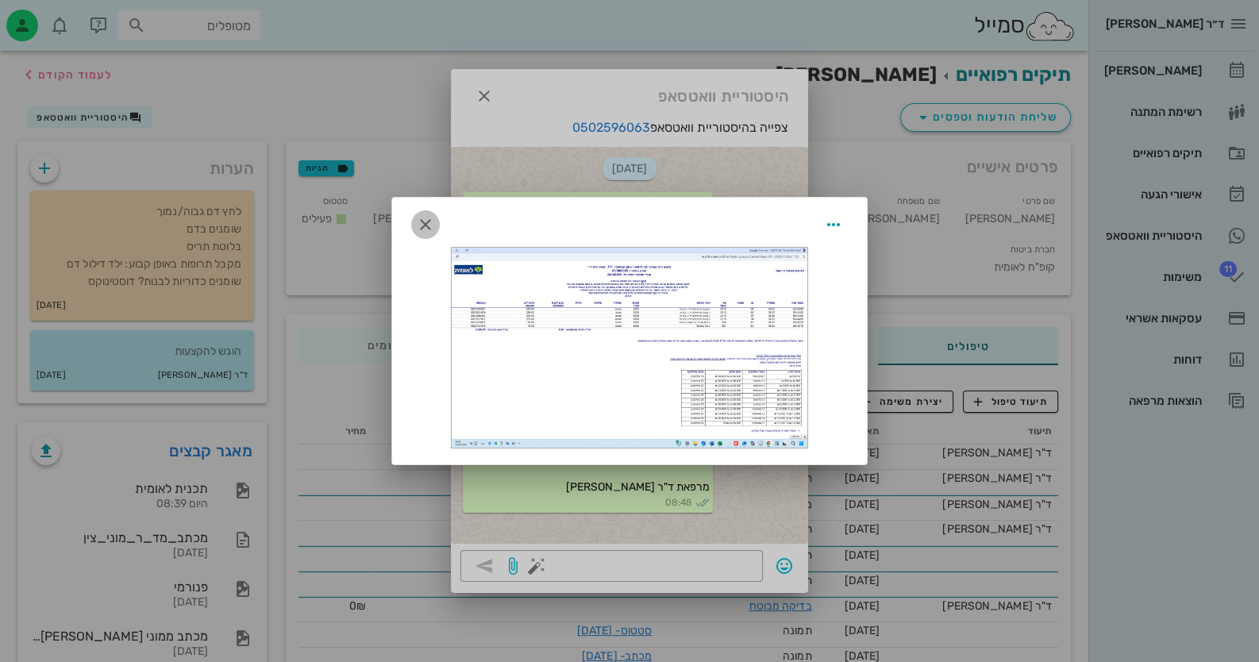
click at [417, 221] on icon "button" at bounding box center [425, 224] width 19 height 19
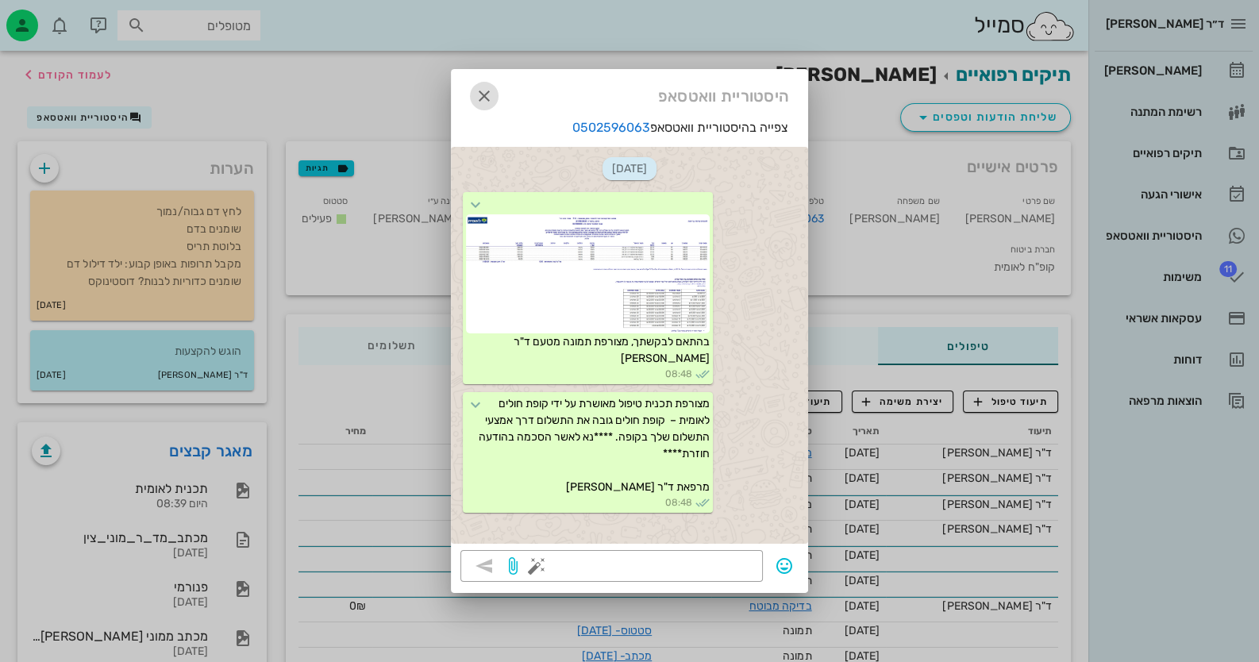
click at [486, 94] on icon "button" at bounding box center [484, 95] width 19 height 19
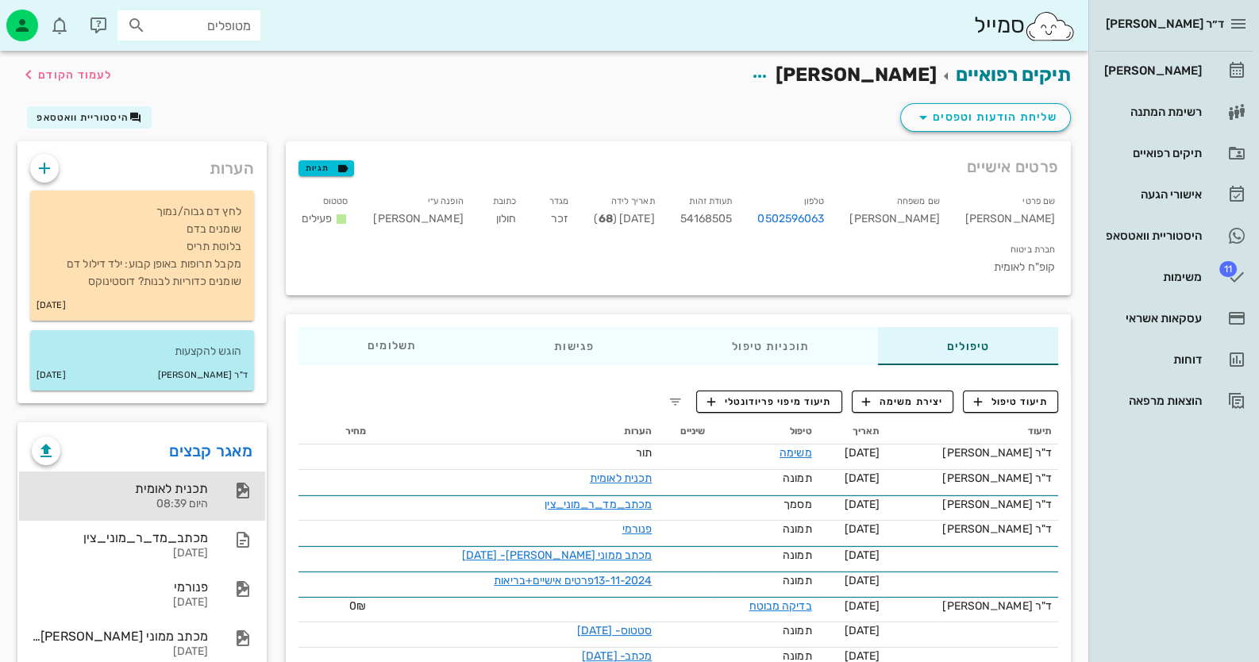
click at [155, 502] on div "היום 08:39" at bounding box center [120, 504] width 176 height 13
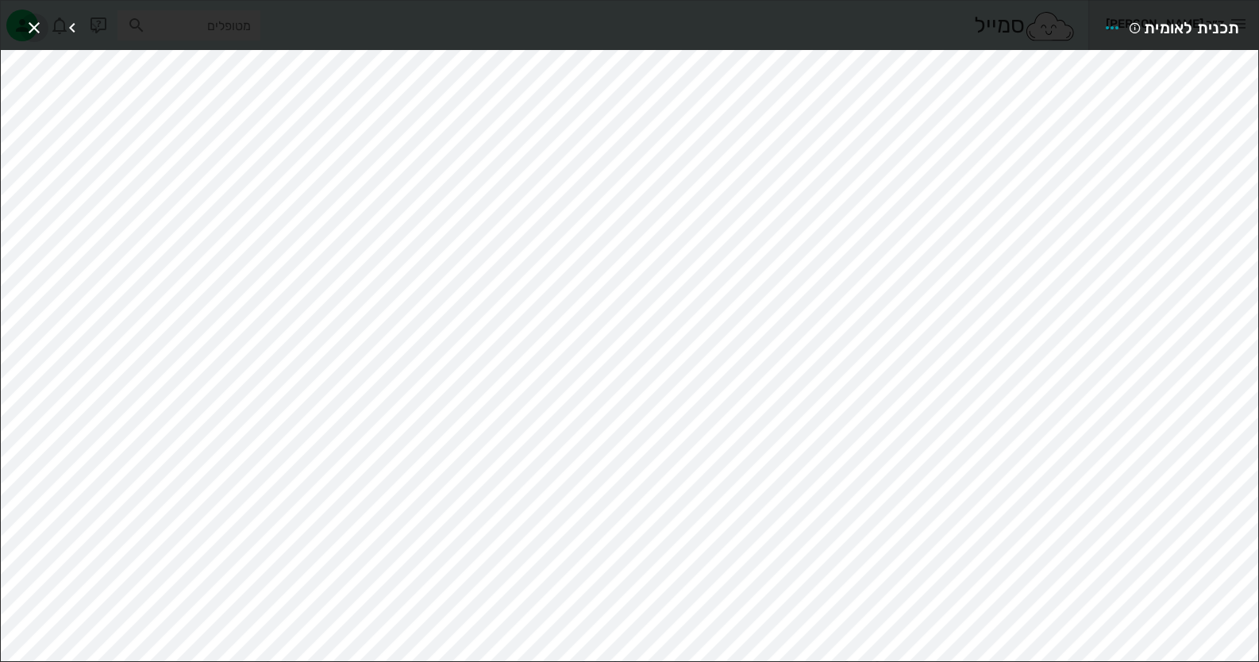
click at [27, 23] on icon "button" at bounding box center [34, 27] width 19 height 19
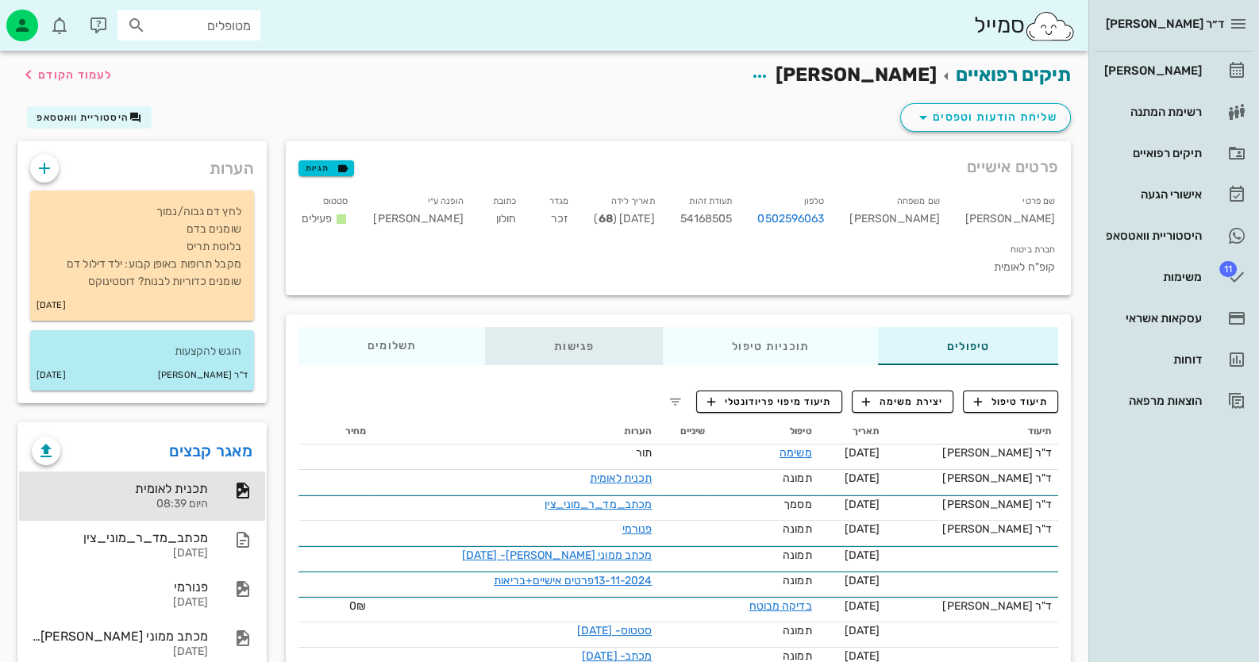
click at [536, 327] on div "פגישות" at bounding box center [574, 346] width 178 height 38
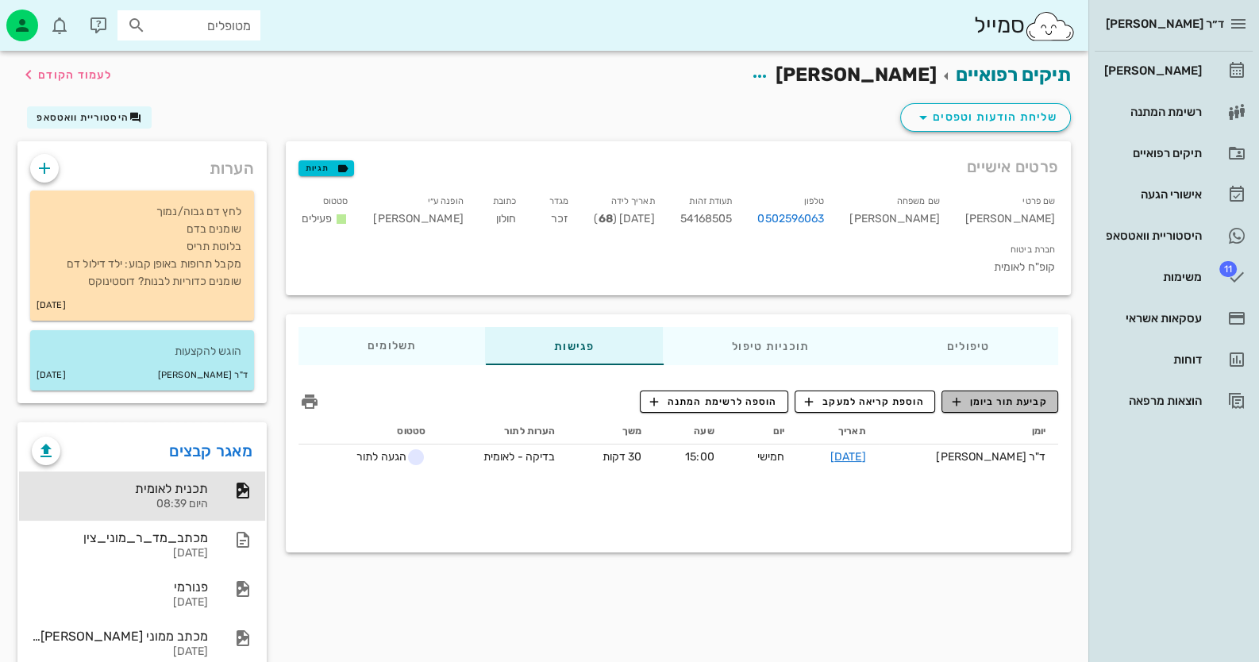
click at [1006, 394] on span "קביעת תור ביומן" at bounding box center [998, 401] width 95 height 14
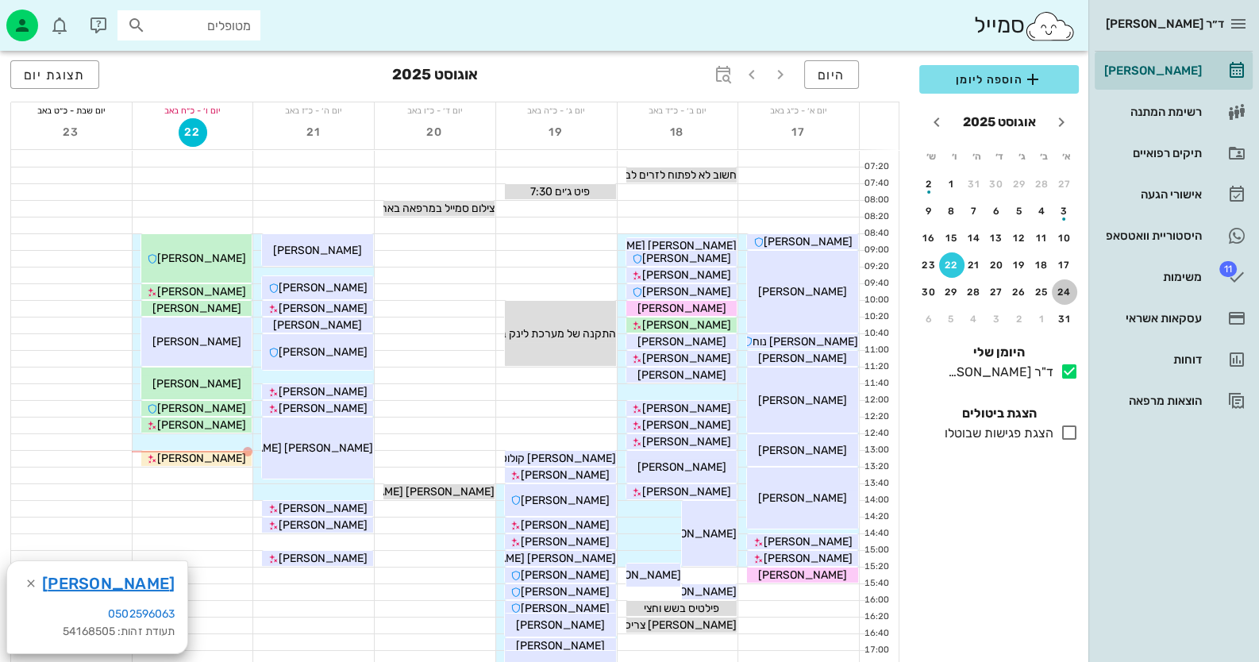
click at [1063, 281] on button "24" at bounding box center [1063, 291] width 25 height 25
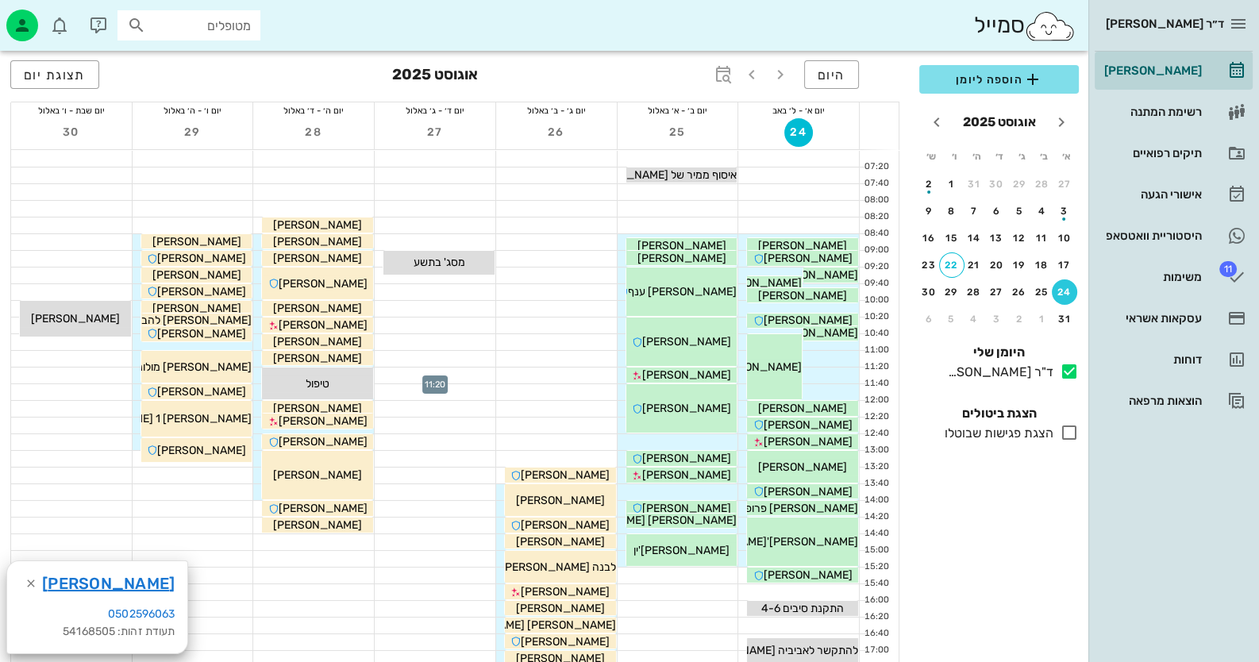
scroll to position [79, 0]
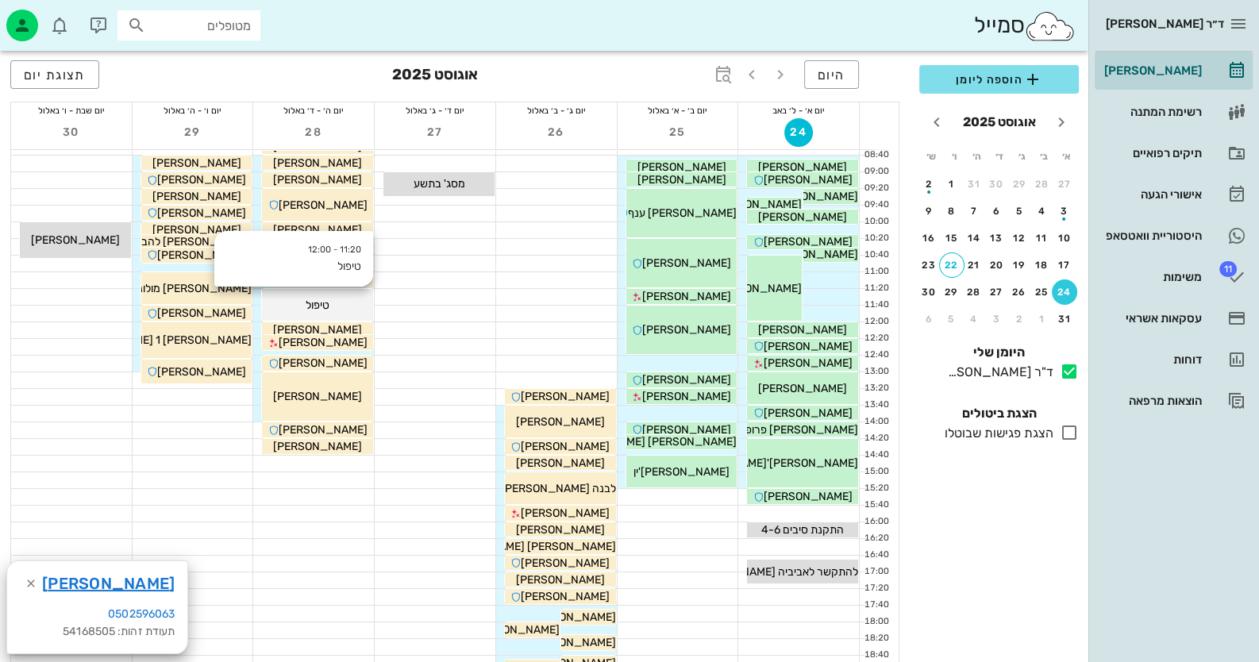
click at [747, 175] on div "טיפול" at bounding box center [802, 167] width 111 height 17
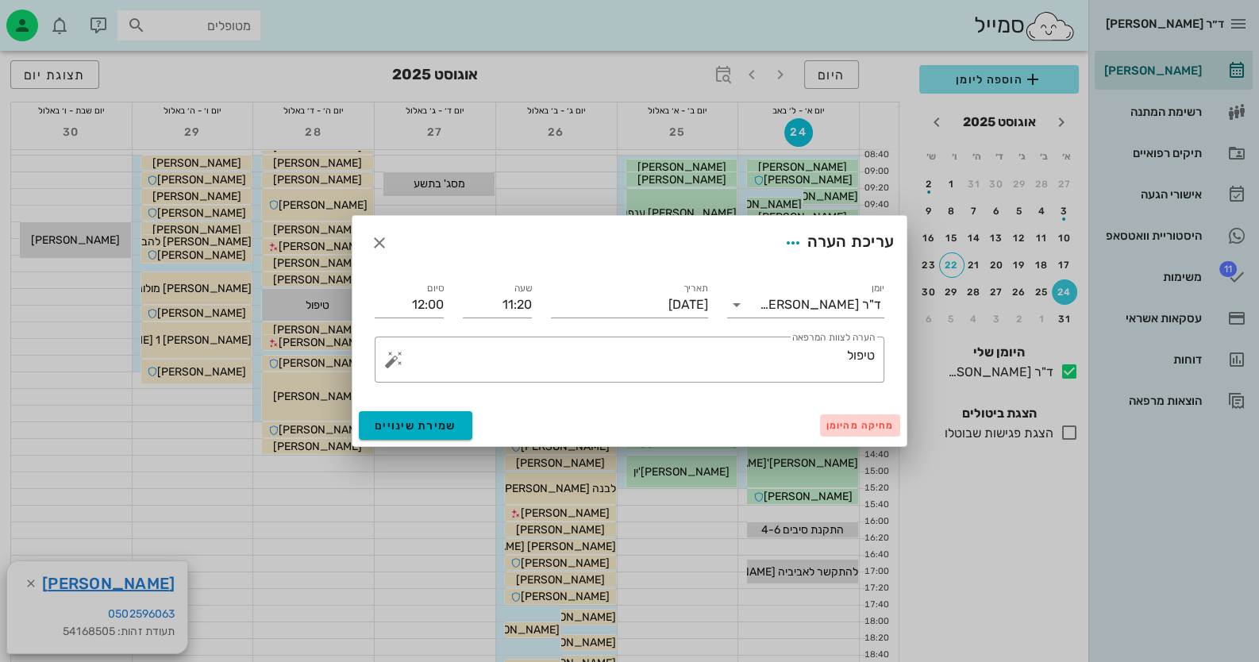
click at [845, 424] on span "מחיקה מהיומן" at bounding box center [859, 425] width 67 height 11
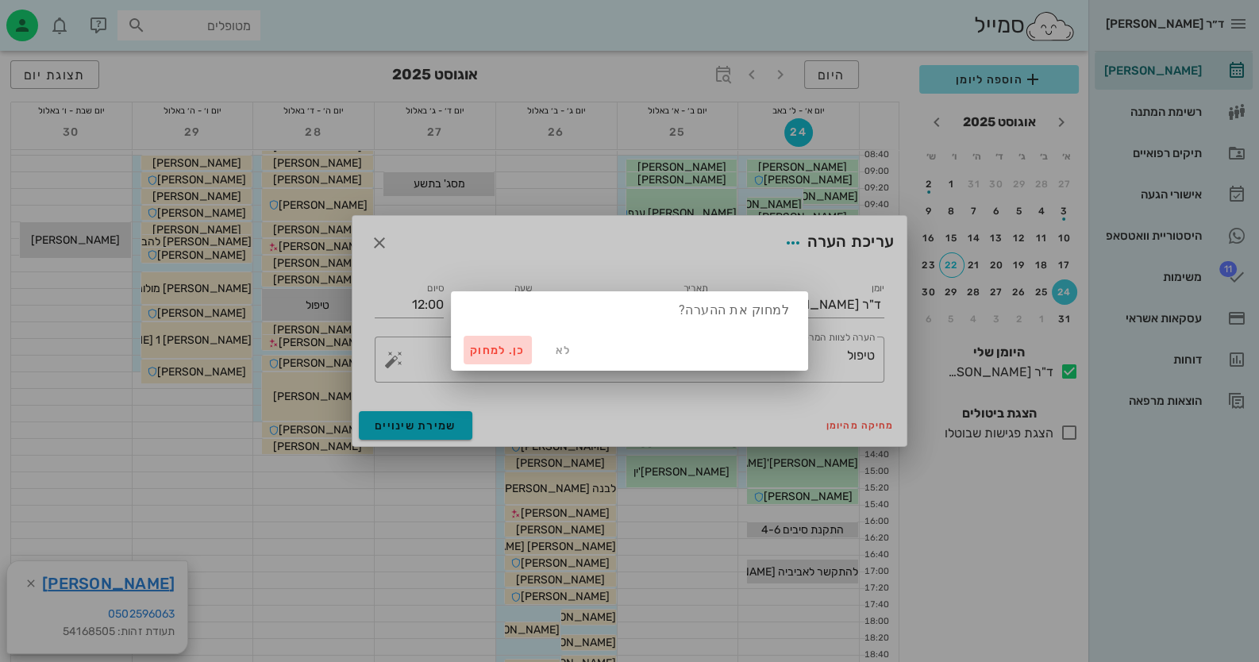
click at [490, 355] on span "כן. למחוק" at bounding box center [498, 350] width 56 height 13
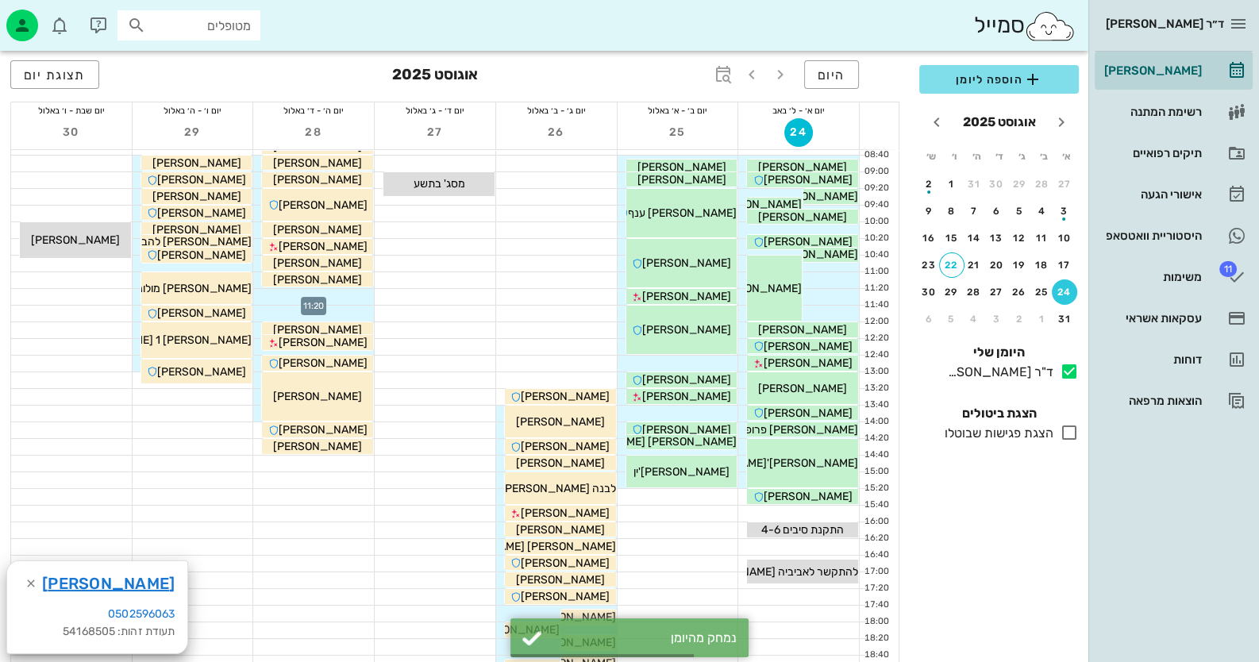
click at [357, 289] on div at bounding box center [313, 297] width 121 height 16
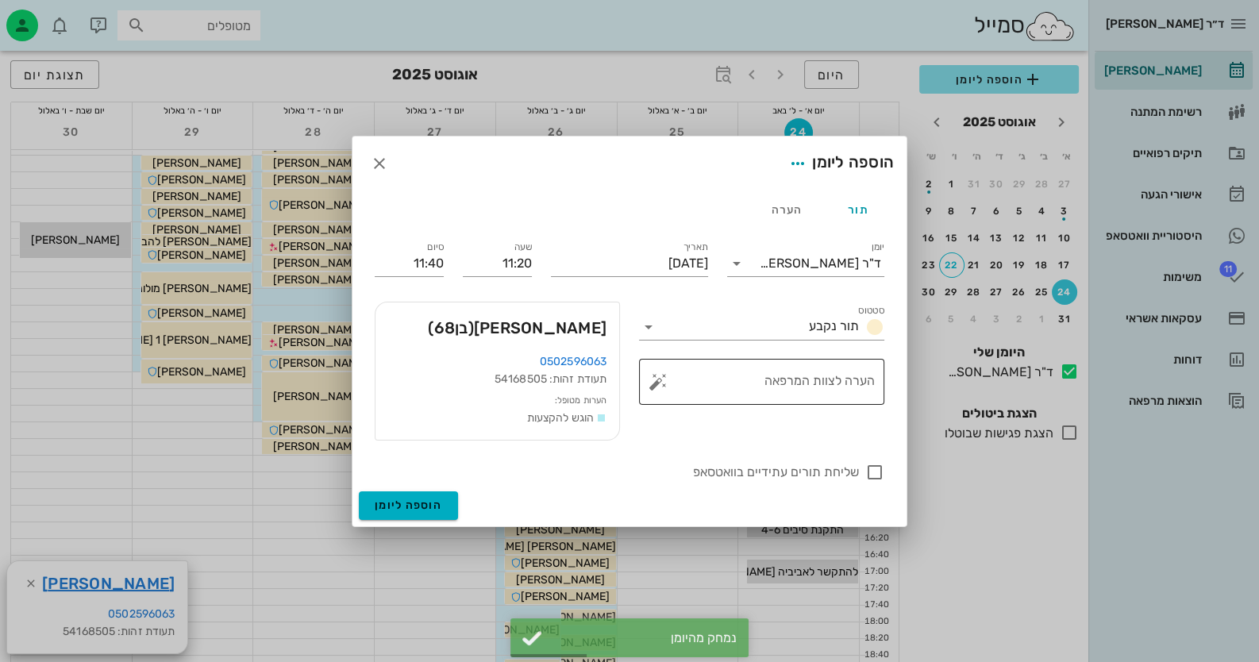
click at [664, 385] on button "button" at bounding box center [657, 381] width 19 height 19
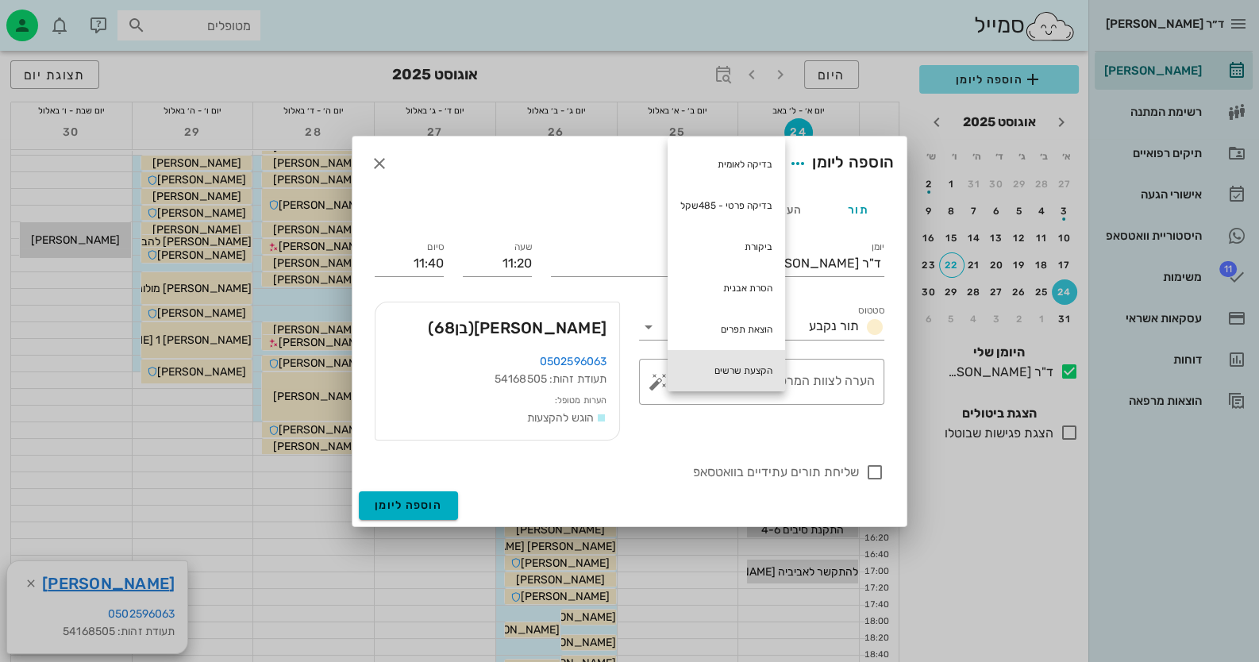
click at [778, 360] on div "הקצעת שרשים" at bounding box center [725, 370] width 117 height 41
type textarea "הקצעת שרשים"
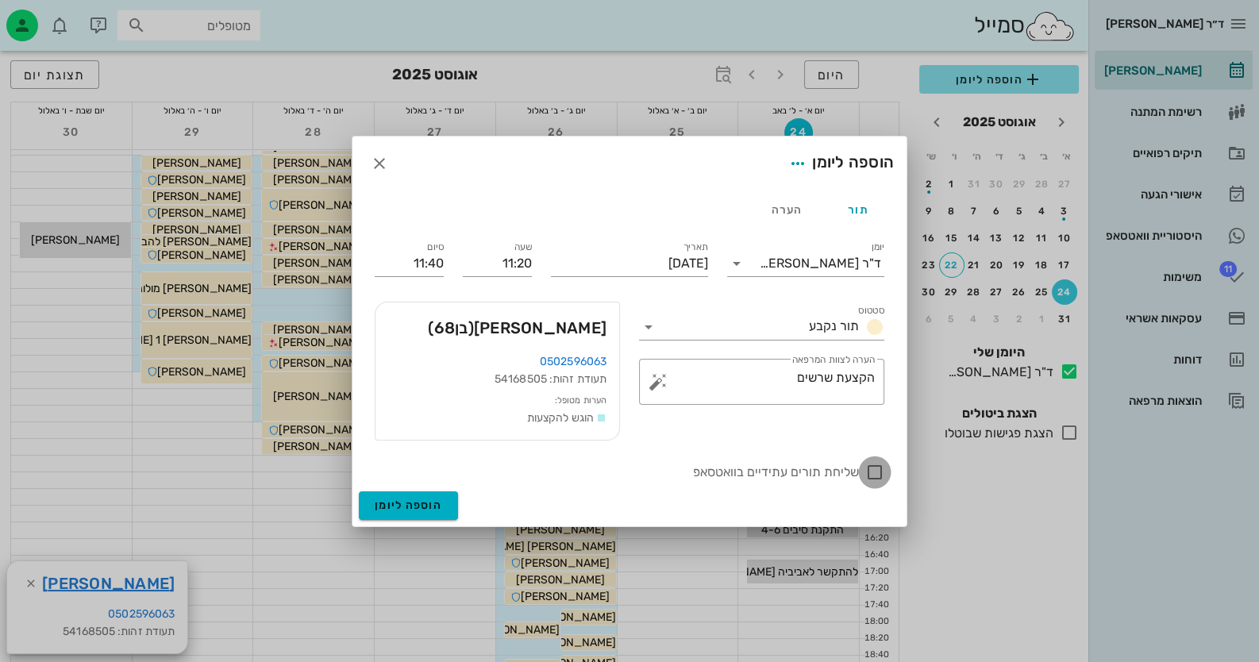
click at [877, 467] on div at bounding box center [874, 472] width 27 height 27
checkbox input "true"
click at [422, 510] on span "הוספה ליומן" at bounding box center [408, 504] width 67 height 13
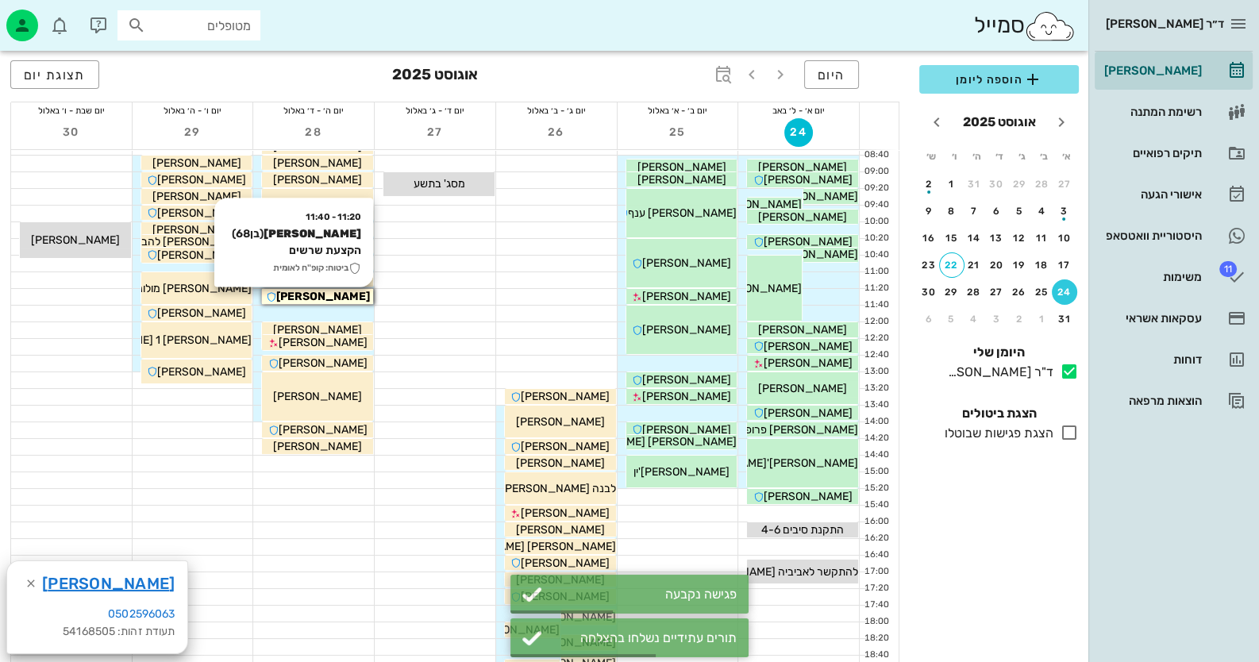
click at [363, 292] on div "משה אשכנזי" at bounding box center [317, 296] width 111 height 17
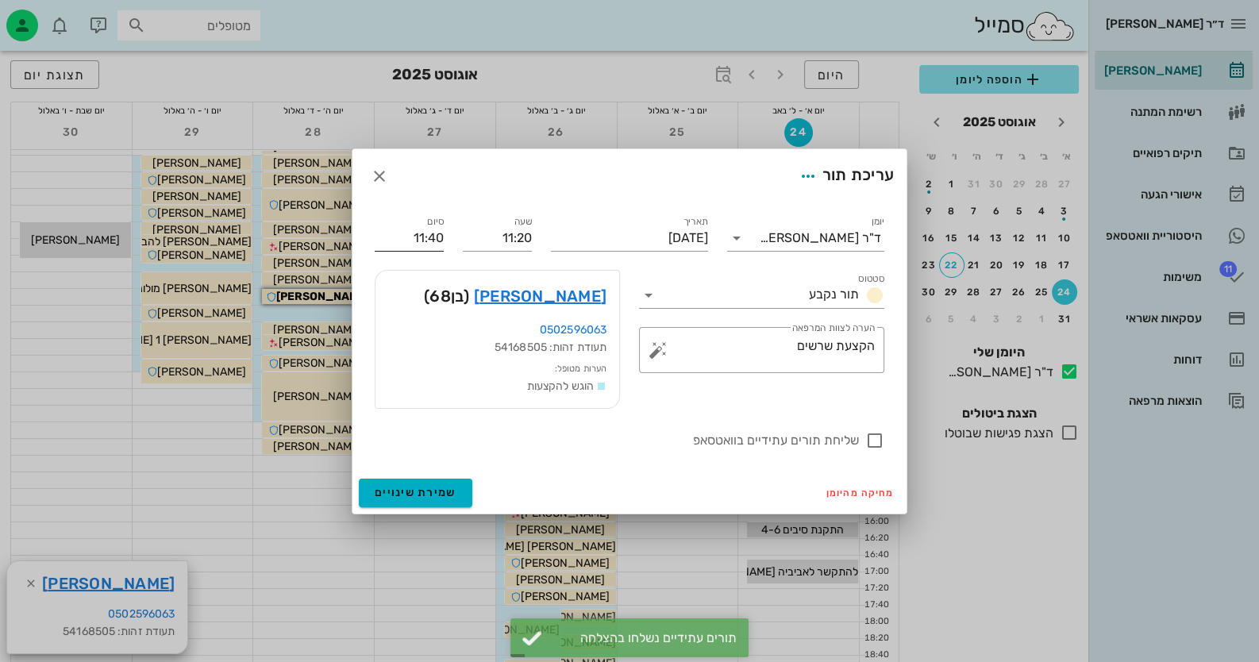
click at [413, 243] on input "11:40" at bounding box center [409, 237] width 69 height 25
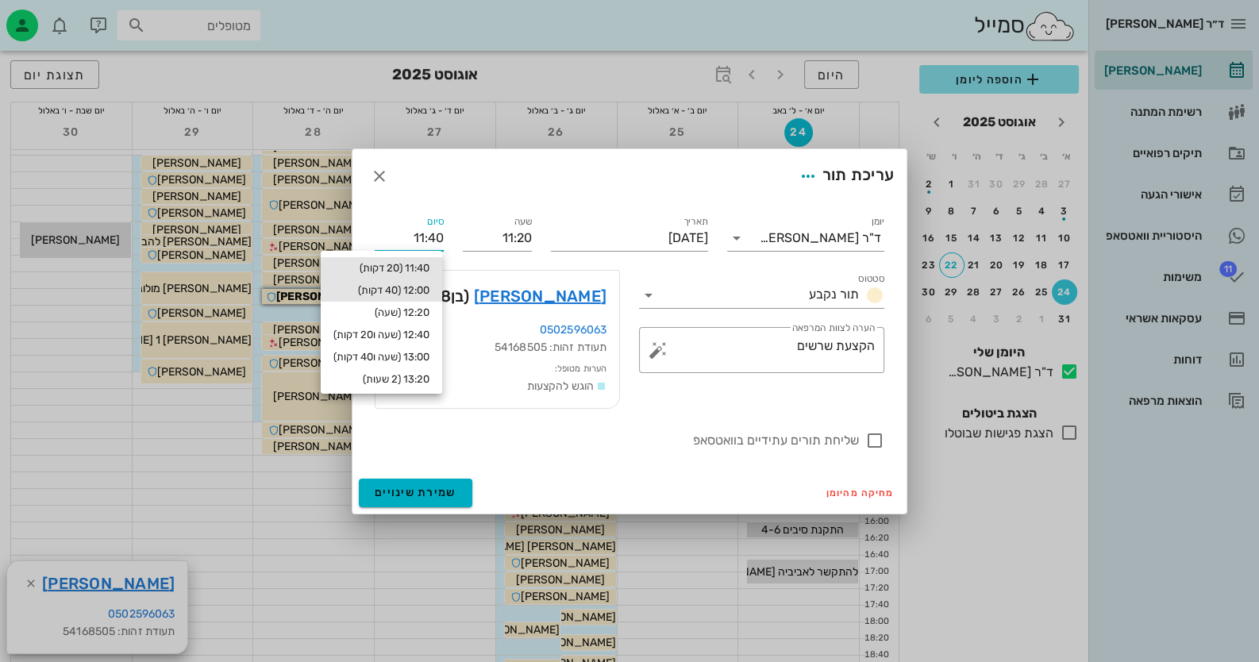
click at [415, 285] on div "12:00 (40 דקות)" at bounding box center [381, 290] width 96 height 13
type input "12:00"
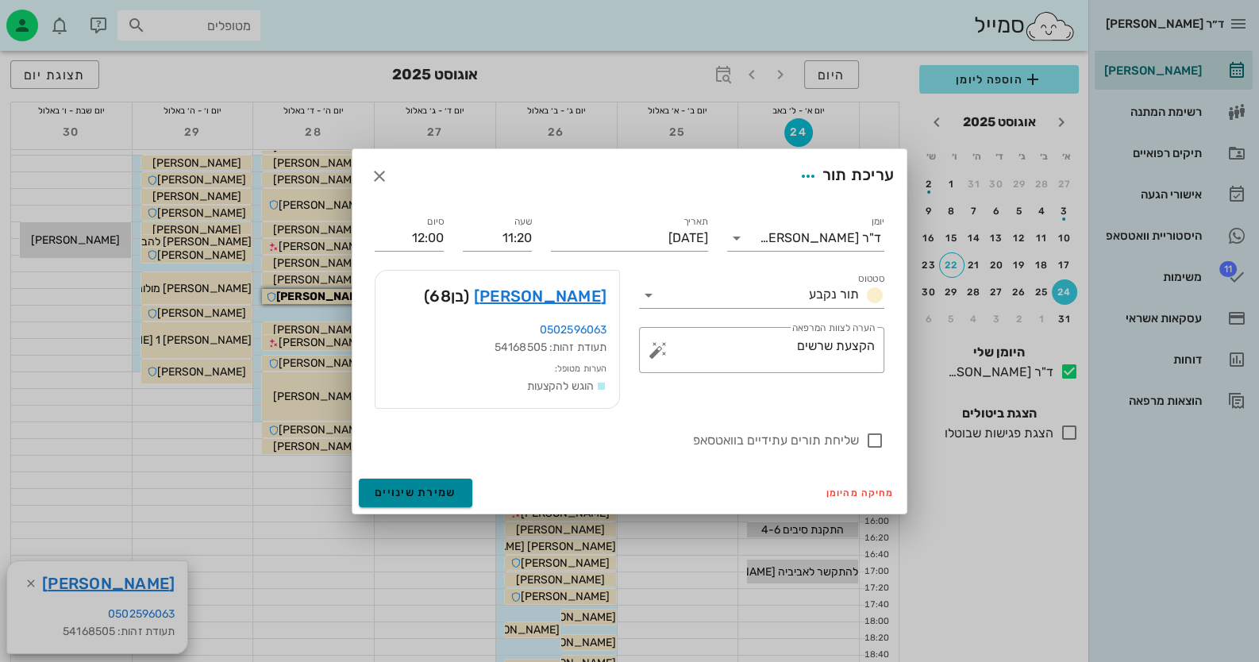
click at [450, 489] on span "שמירת שינויים" at bounding box center [416, 492] width 82 height 13
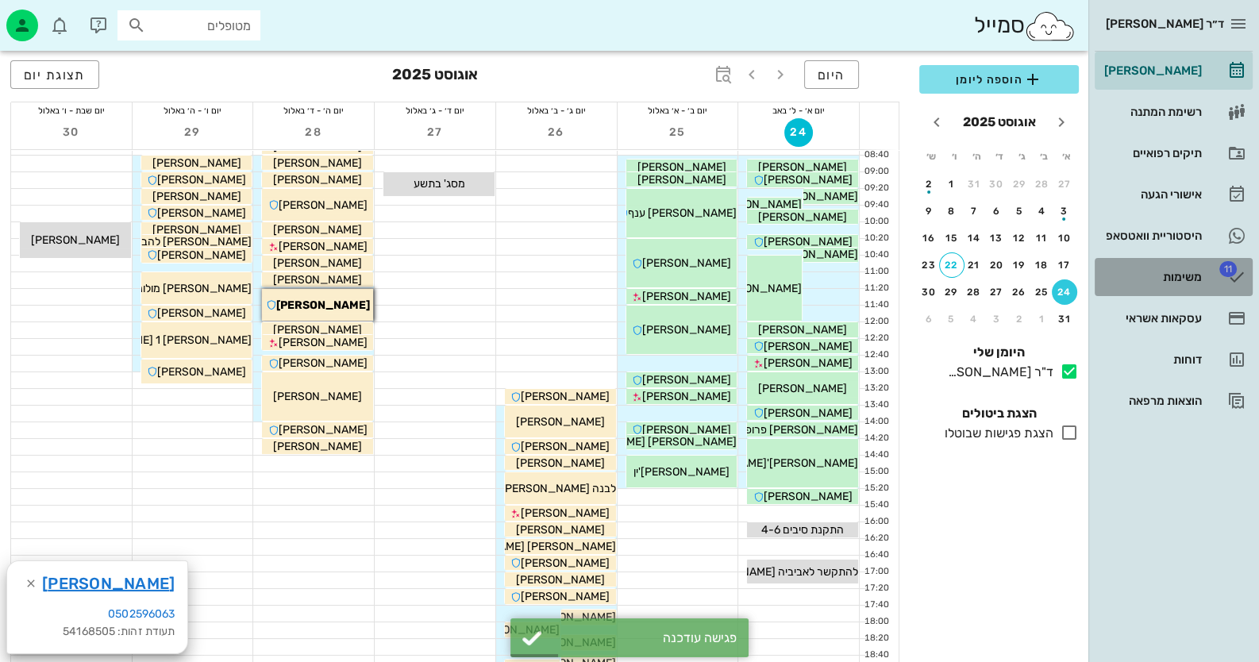
click at [1178, 277] on div "משימות" at bounding box center [1151, 277] width 101 height 13
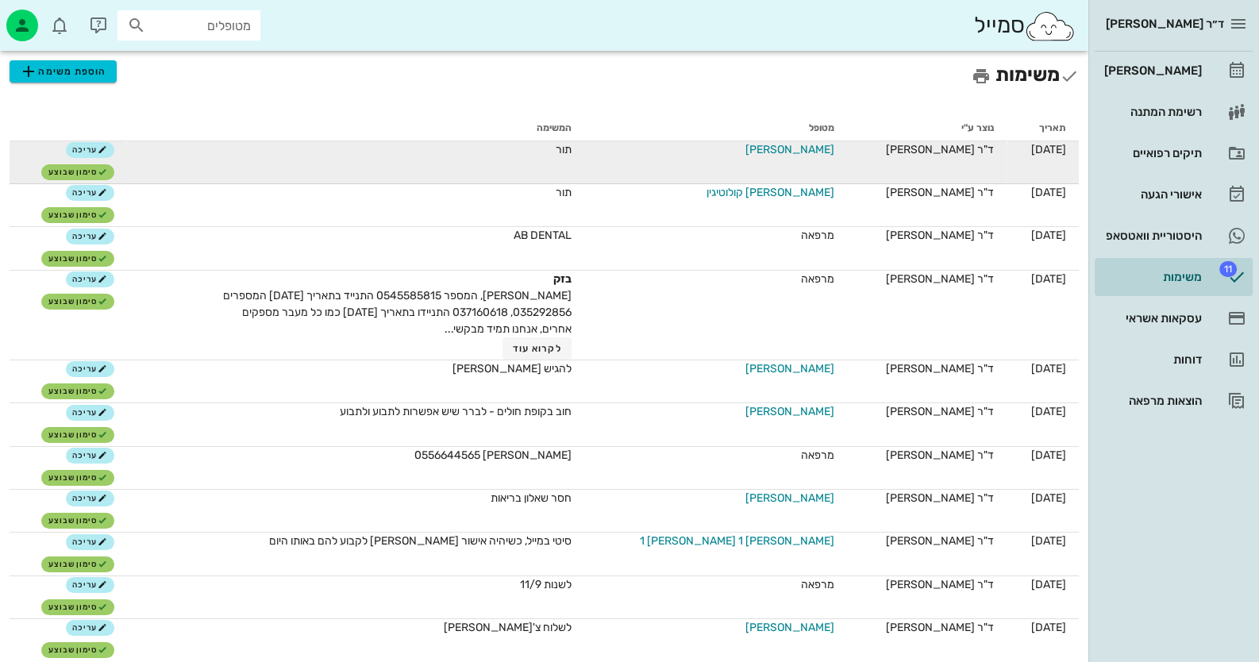
click at [790, 152] on span "משה אשכנזי" at bounding box center [789, 149] width 89 height 17
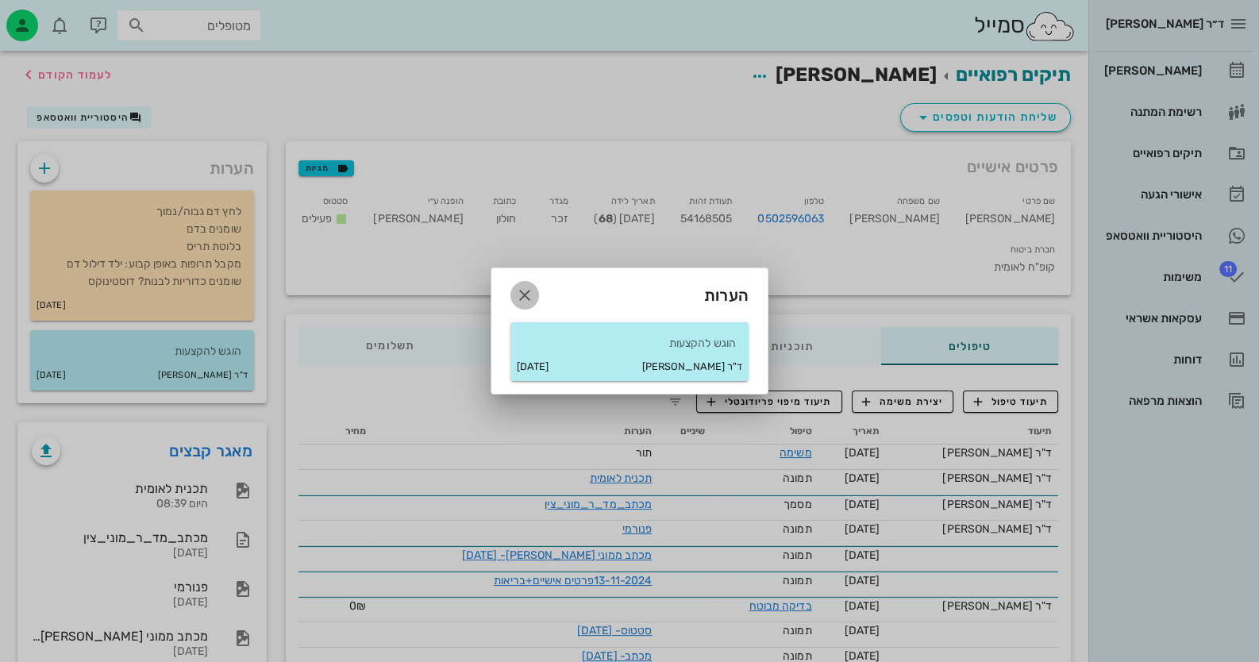
click at [523, 301] on icon "button" at bounding box center [524, 295] width 19 height 19
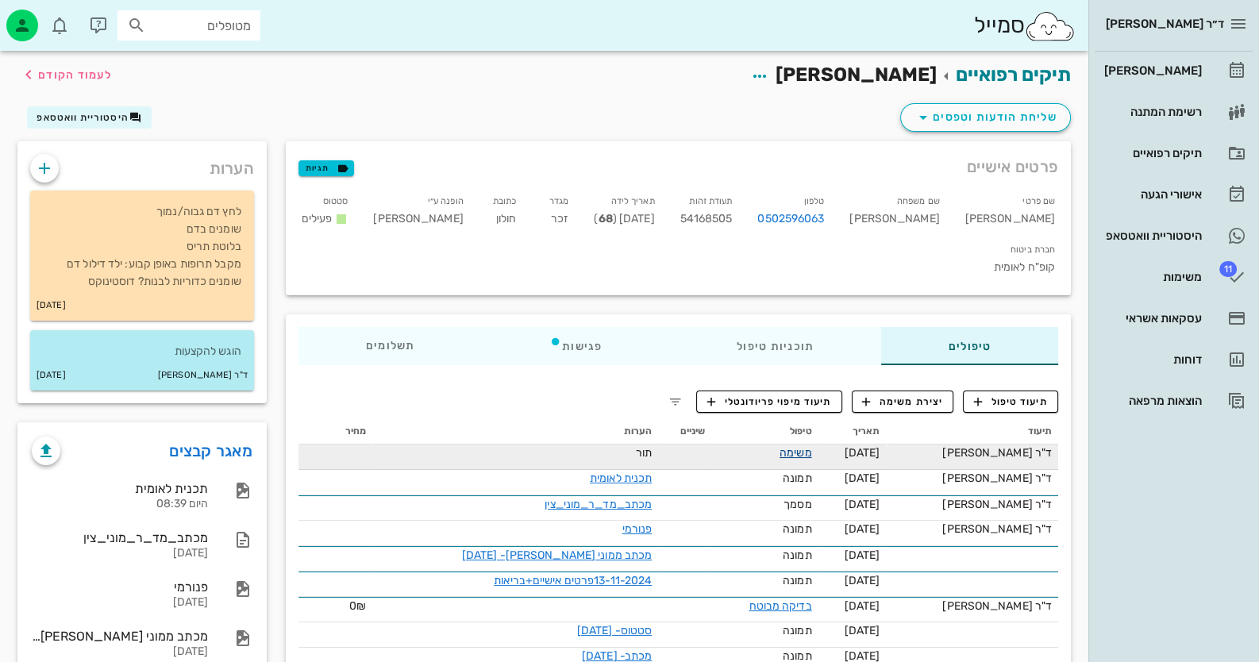
click at [802, 446] on link "משימה" at bounding box center [795, 452] width 33 height 13
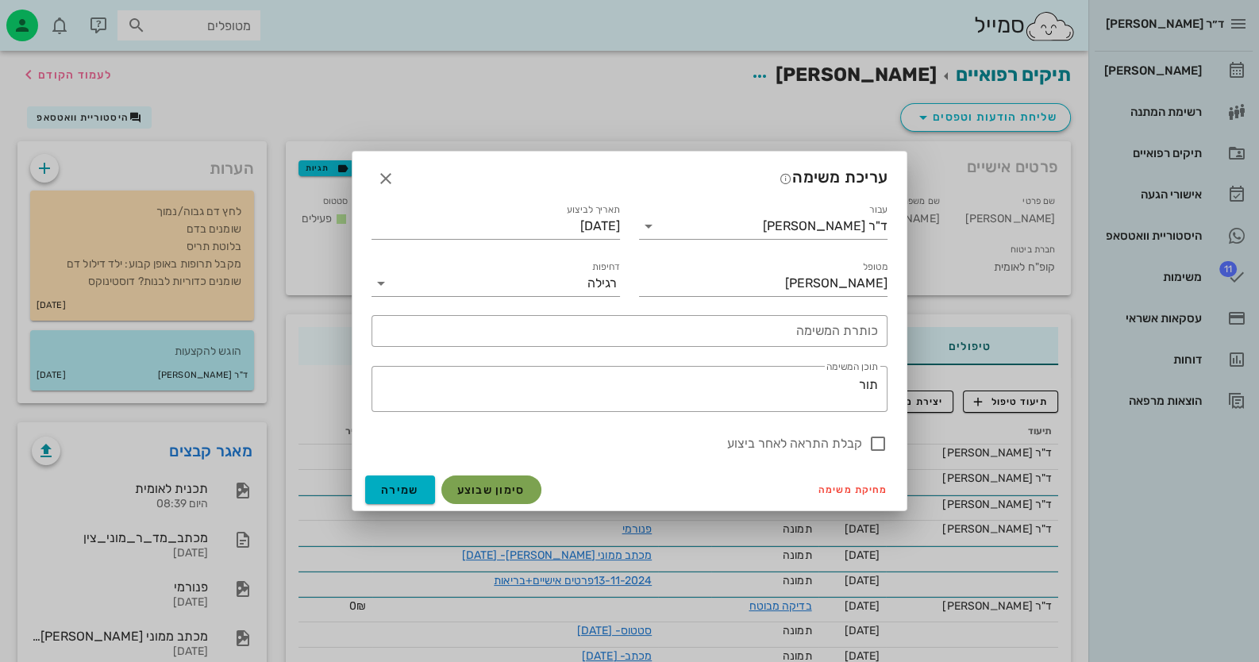
click at [460, 480] on button "סימון שבוצע" at bounding box center [491, 489] width 100 height 29
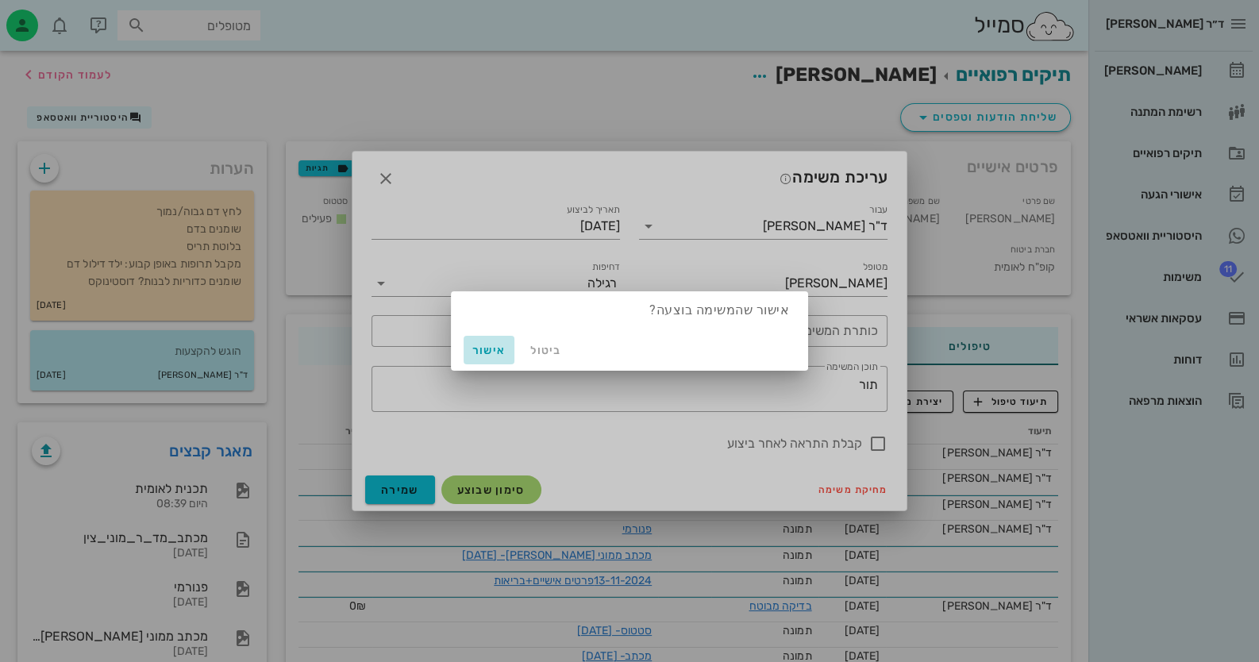
click at [476, 337] on button "אישור" at bounding box center [488, 350] width 51 height 29
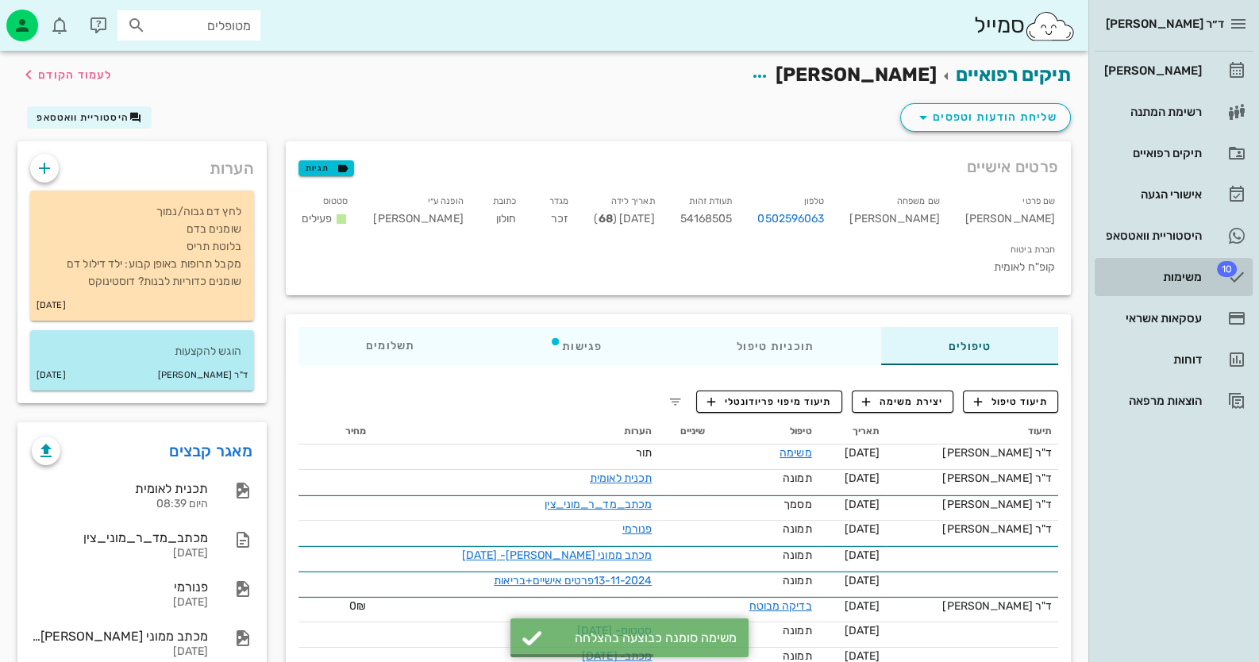
click at [1201, 275] on link "10 משימות" at bounding box center [1173, 277] width 158 height 38
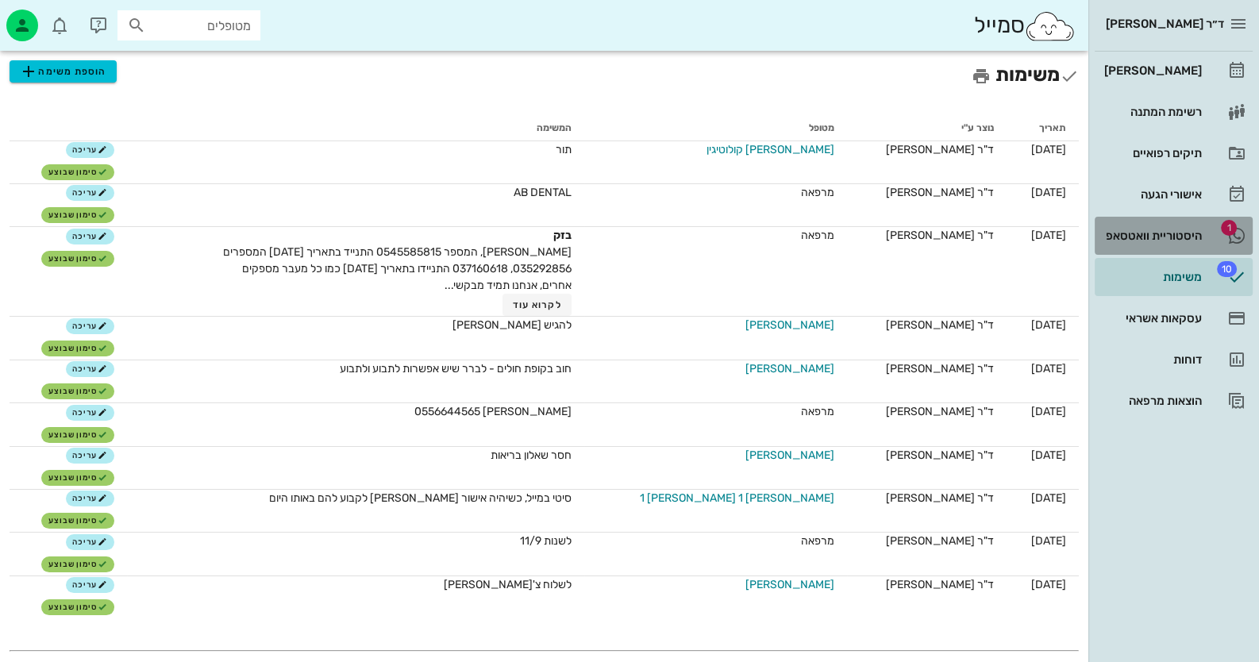
click at [1215, 234] on link "1 היסטוריית וואטסאפ" at bounding box center [1173, 236] width 158 height 38
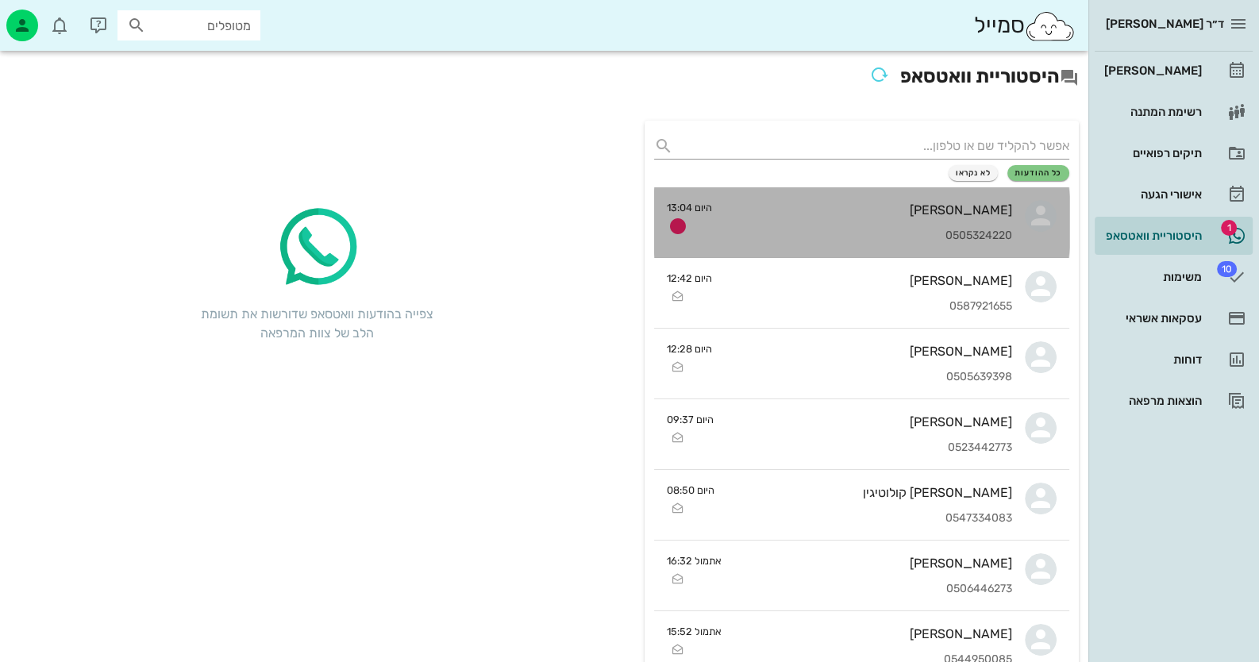
click at [820, 236] on div "0505324220" at bounding box center [868, 235] width 287 height 13
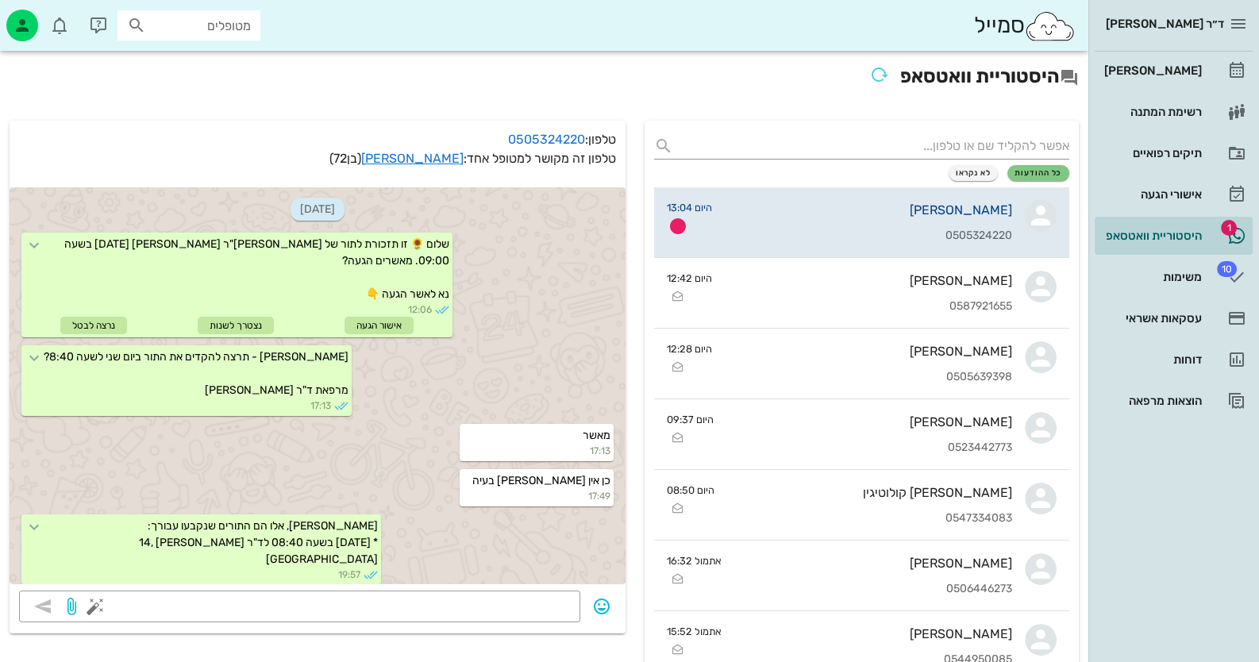
scroll to position [1326, 0]
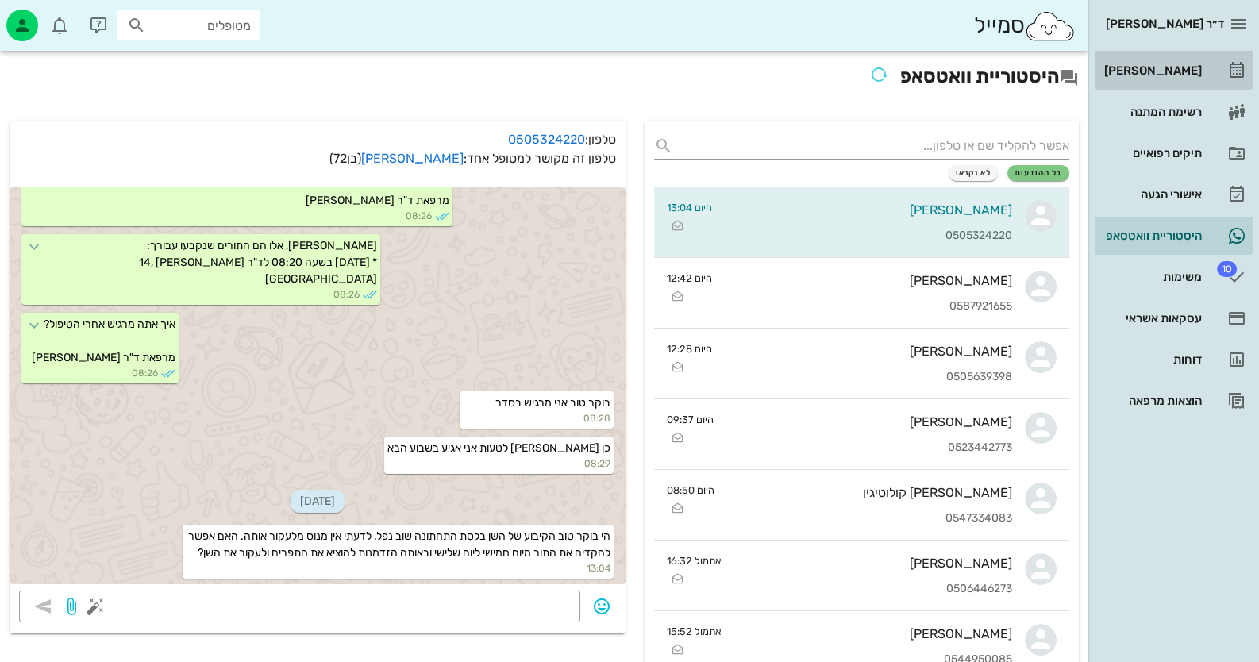
click at [1167, 66] on div "[PERSON_NAME]" at bounding box center [1151, 70] width 101 height 13
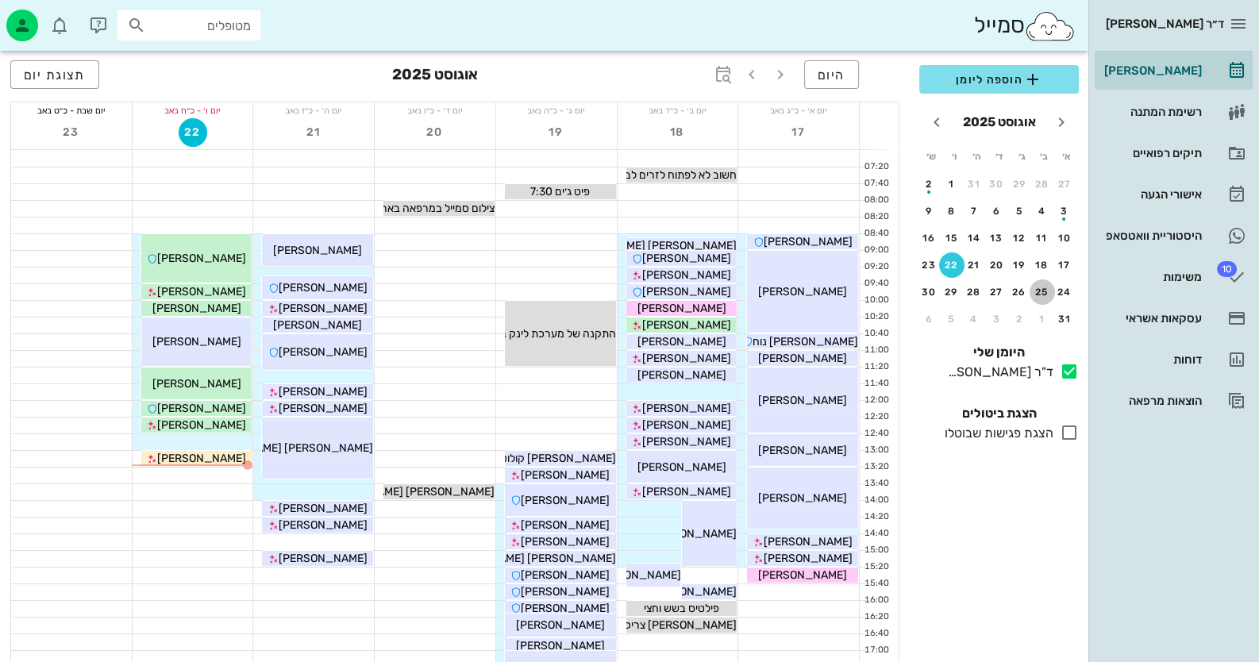
click at [1054, 286] on div "25" at bounding box center [1041, 291] width 25 height 11
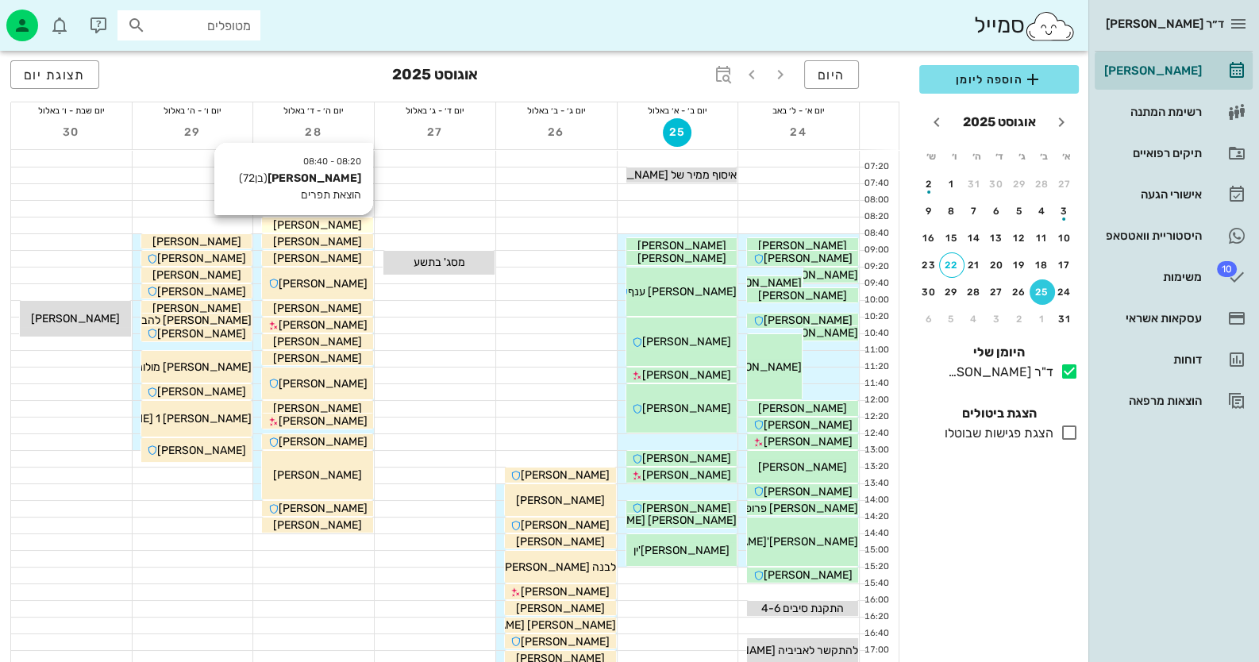
click at [364, 229] on div "[PERSON_NAME]" at bounding box center [317, 225] width 111 height 17
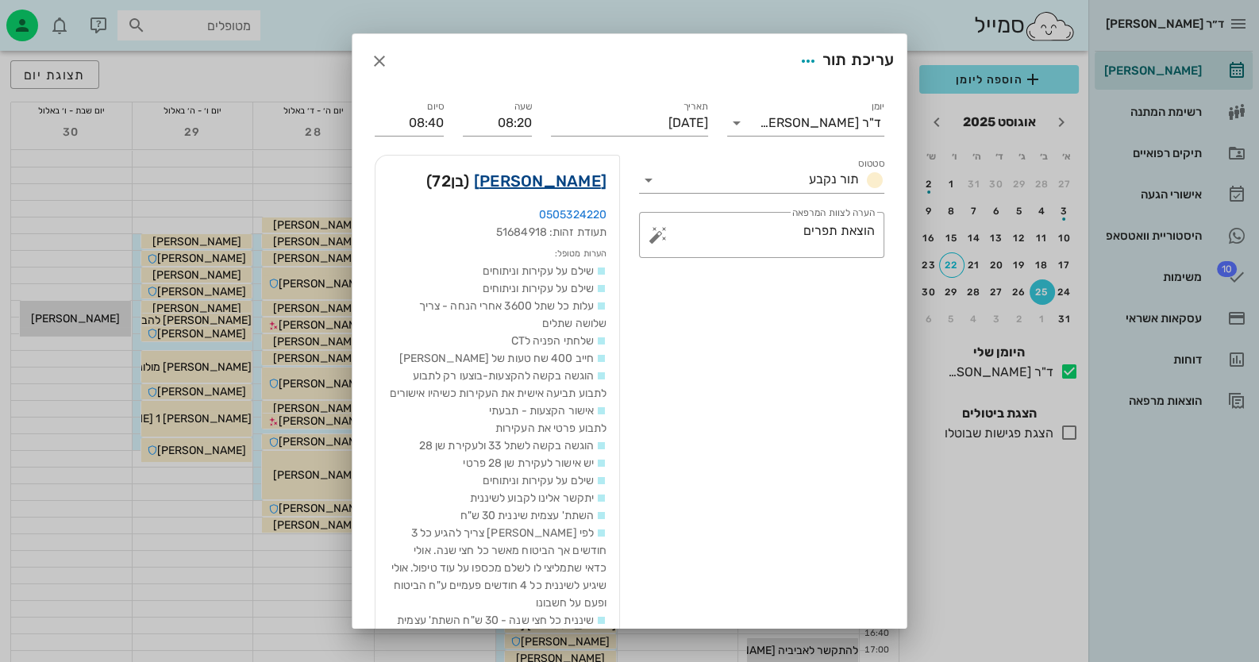
click at [589, 184] on link "רון רוזן" at bounding box center [540, 180] width 133 height 25
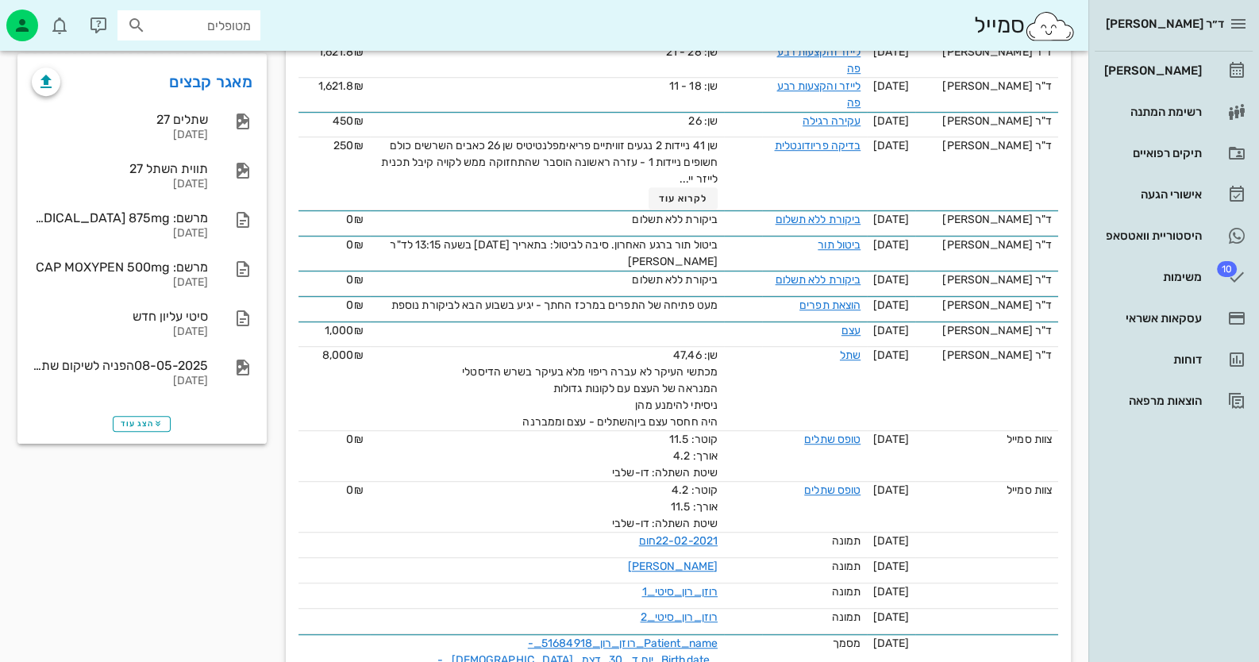
scroll to position [1348, 0]
click at [147, 427] on span "הצג עוד" at bounding box center [142, 422] width 42 height 10
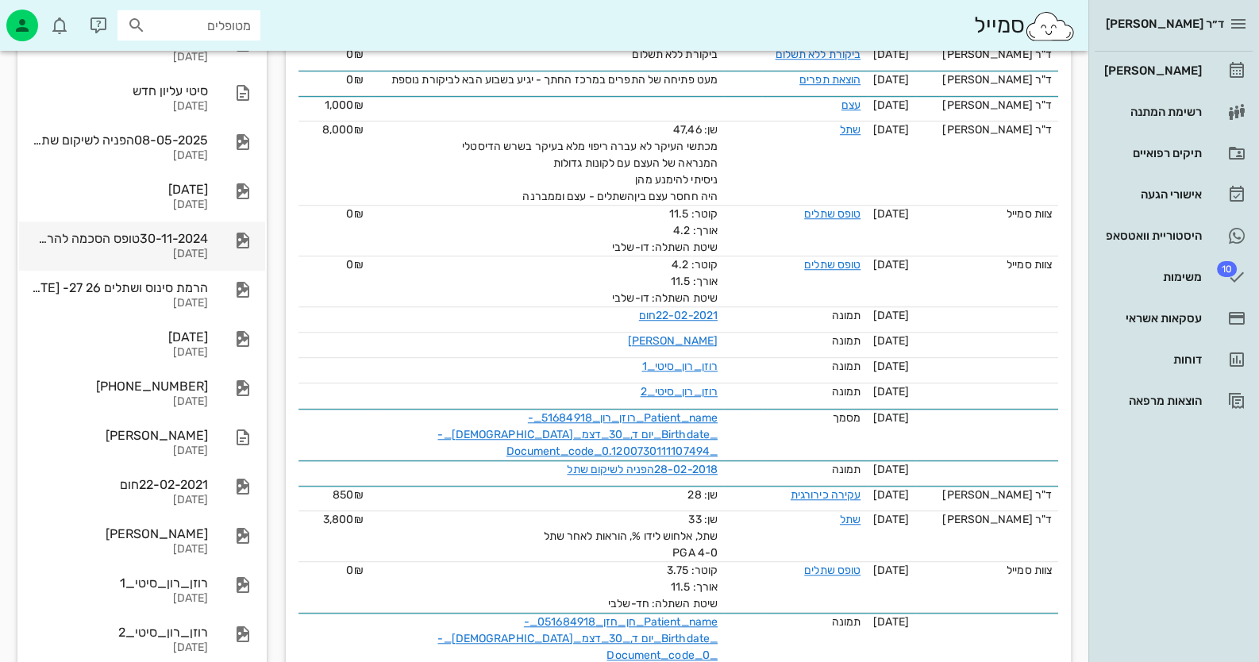
scroll to position [1666, 0]
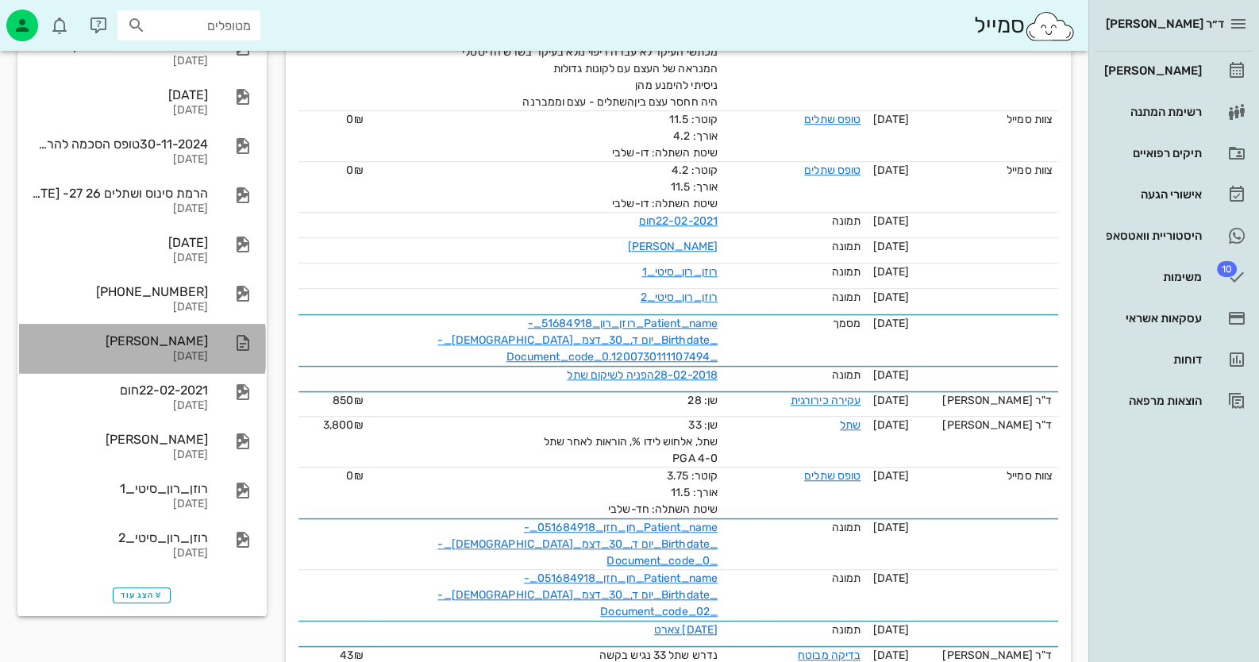
click at [179, 363] on div "06-10-2024" at bounding box center [120, 356] width 176 height 13
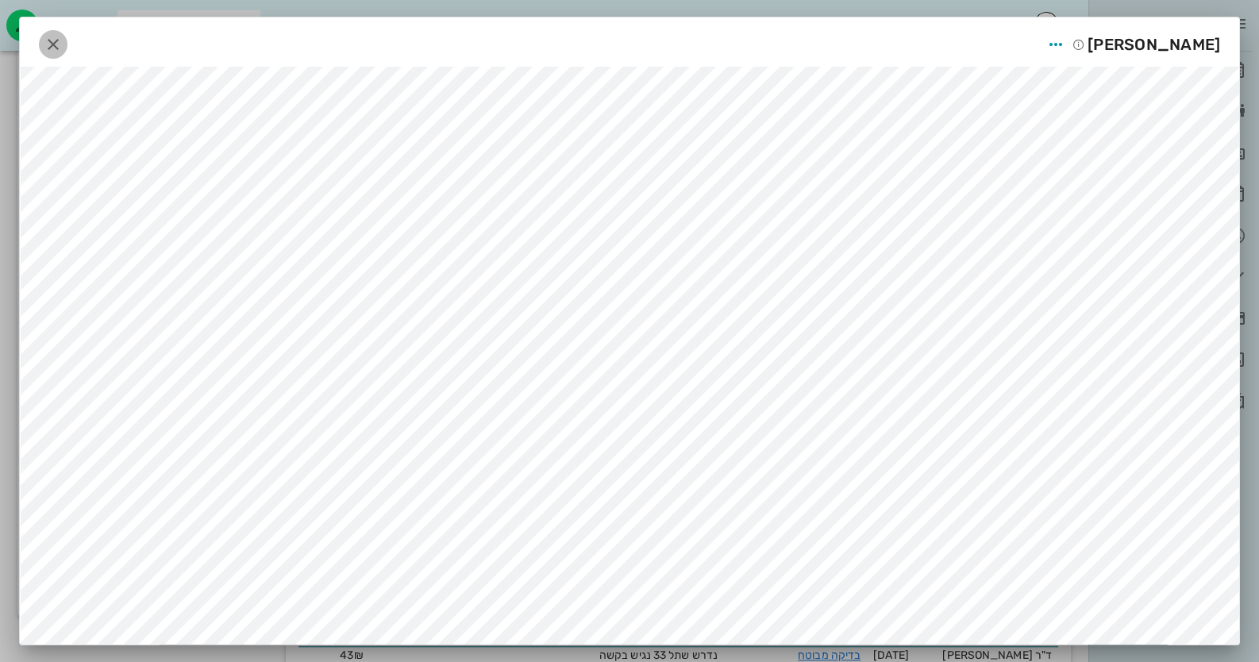
click at [60, 42] on icon "button" at bounding box center [53, 44] width 19 height 19
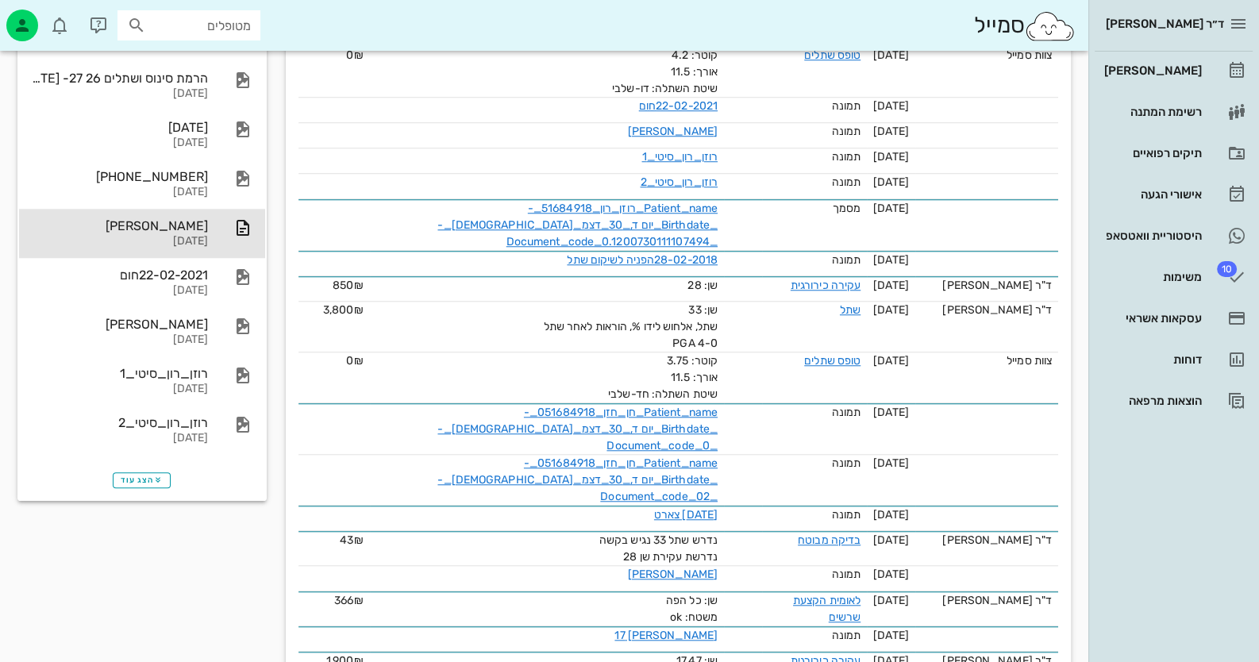
scroll to position [1905, 0]
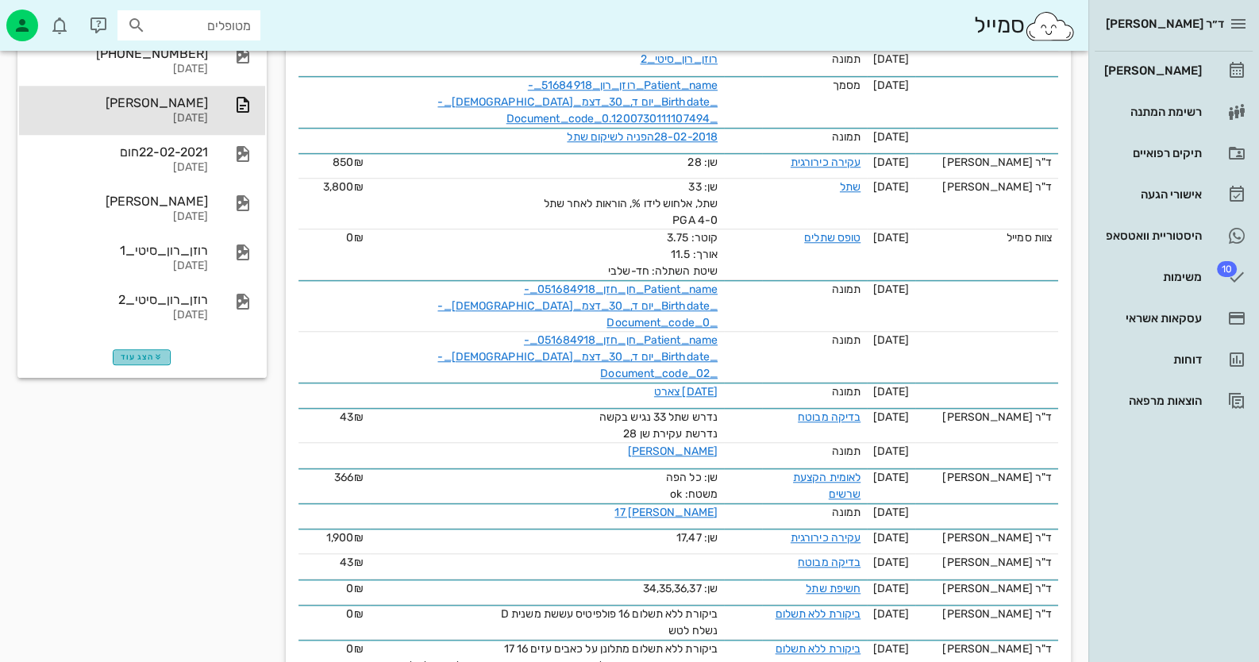
click at [144, 362] on span "הצג עוד" at bounding box center [142, 357] width 42 height 10
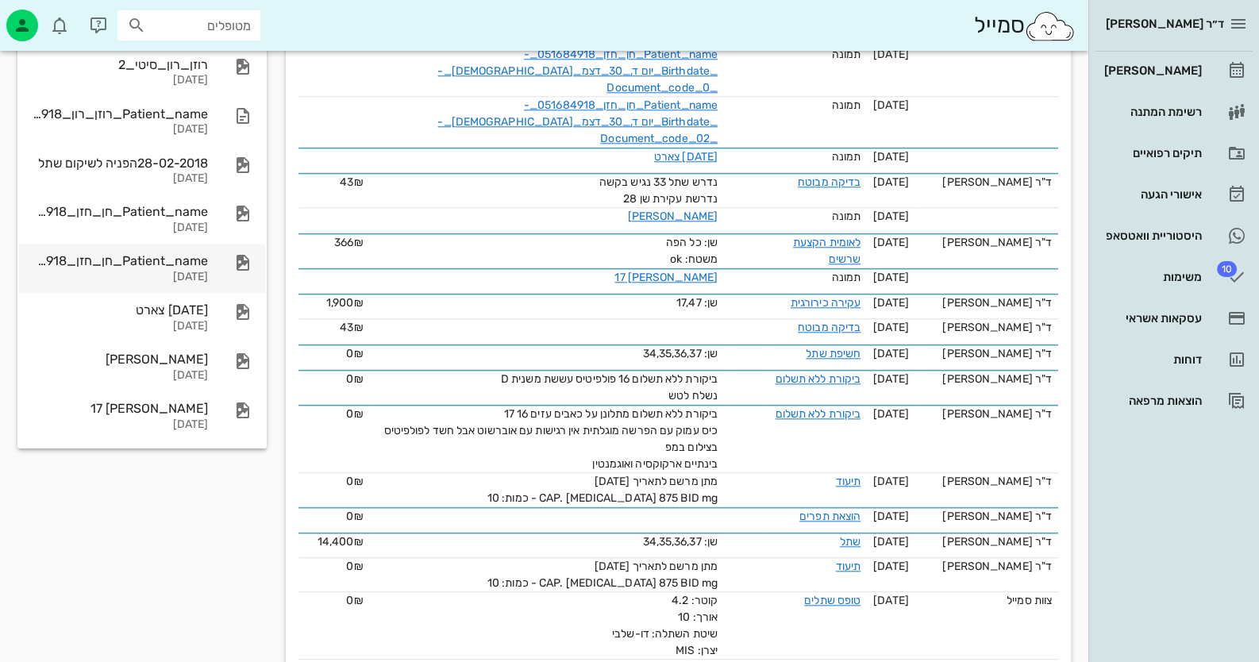
scroll to position [2143, 0]
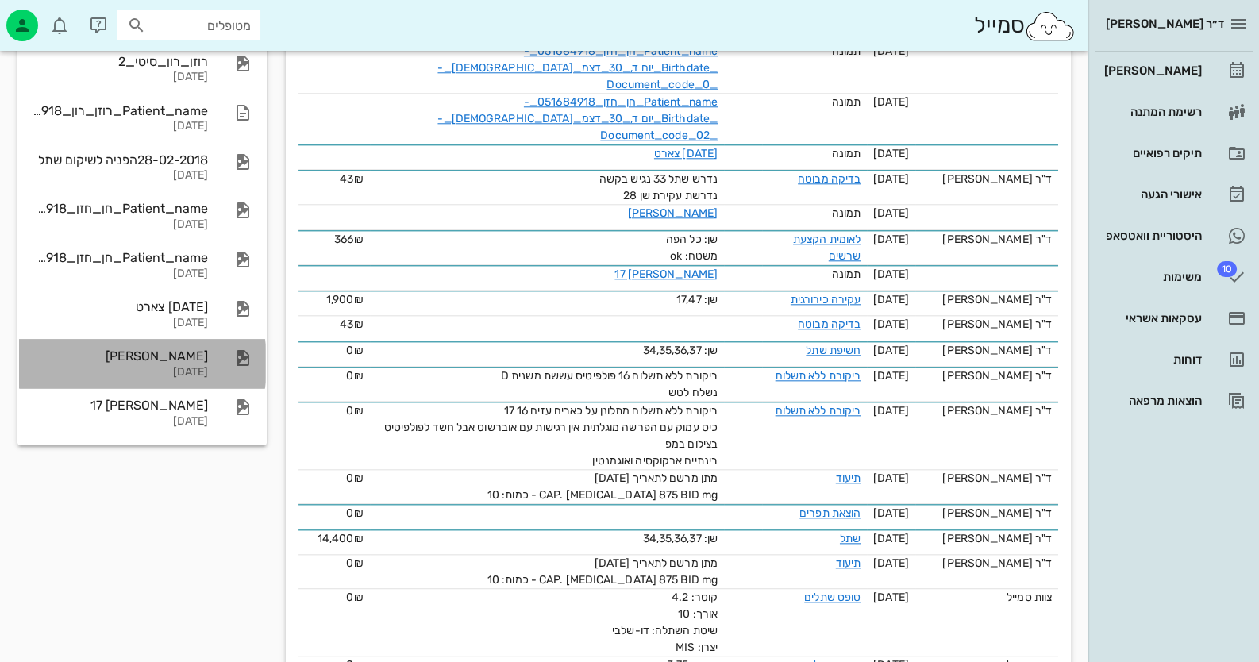
click at [190, 363] on div "רון_רוזן" at bounding box center [120, 355] width 176 height 15
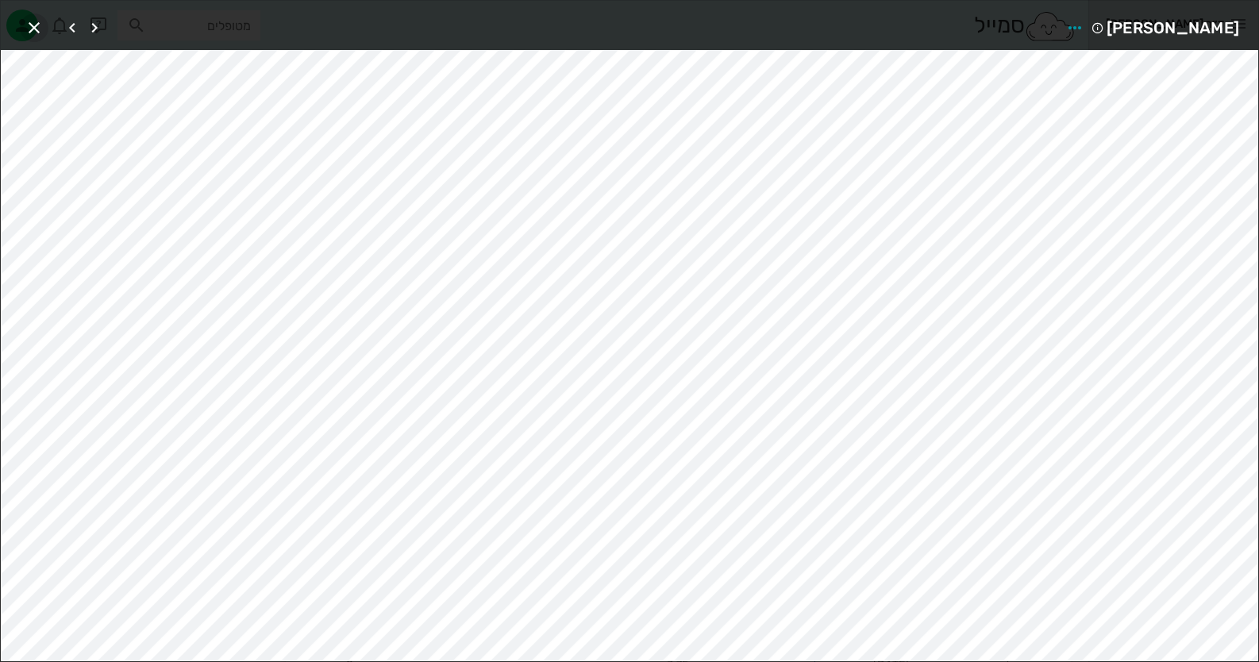
click at [32, 21] on icon "button" at bounding box center [34, 27] width 19 height 19
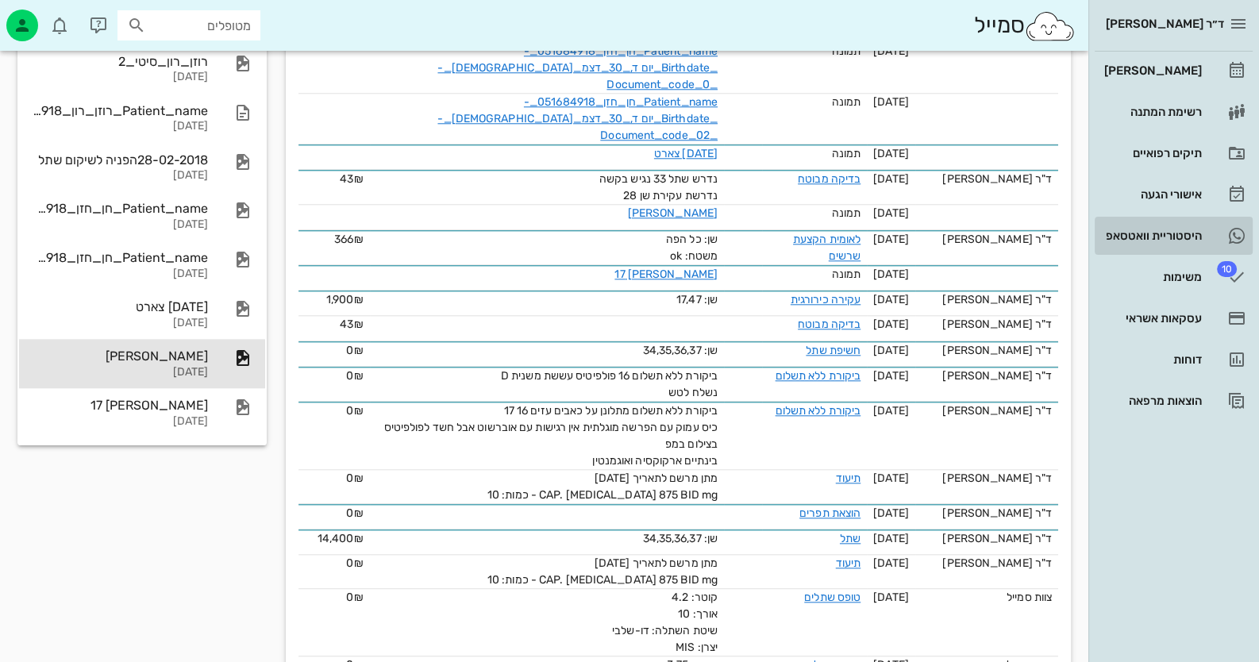
click at [1198, 224] on div "היסטוריית וואטסאפ" at bounding box center [1151, 235] width 101 height 25
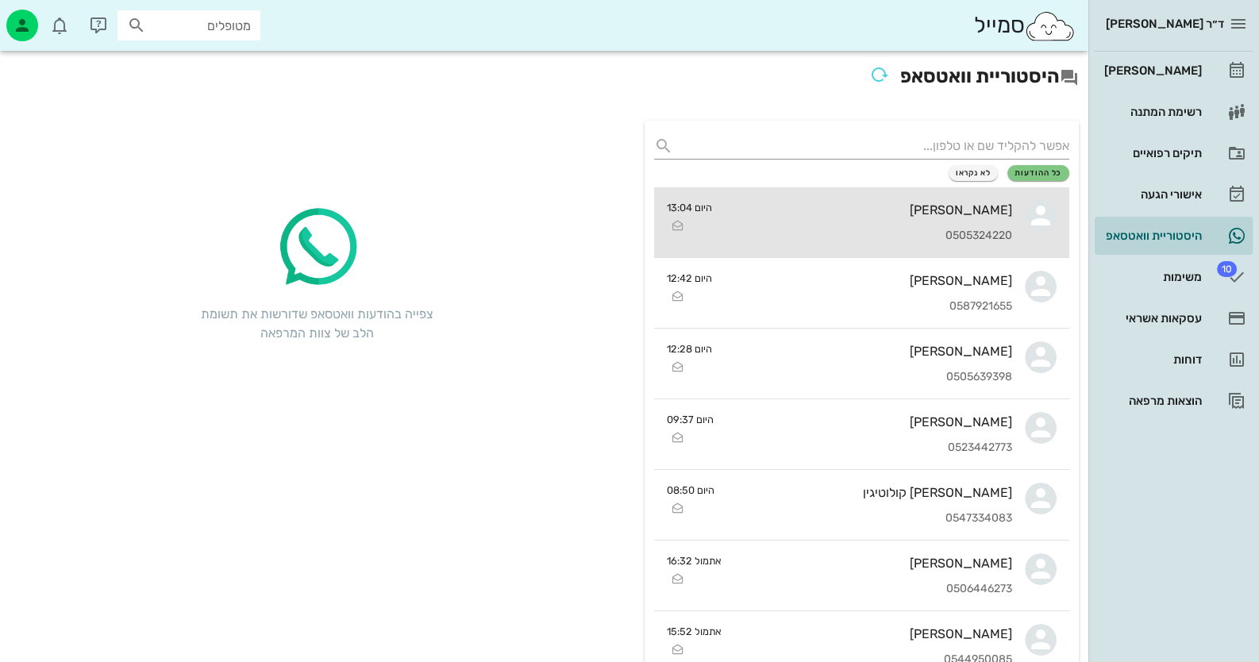
click at [965, 210] on div "[PERSON_NAME]" at bounding box center [868, 209] width 287 height 15
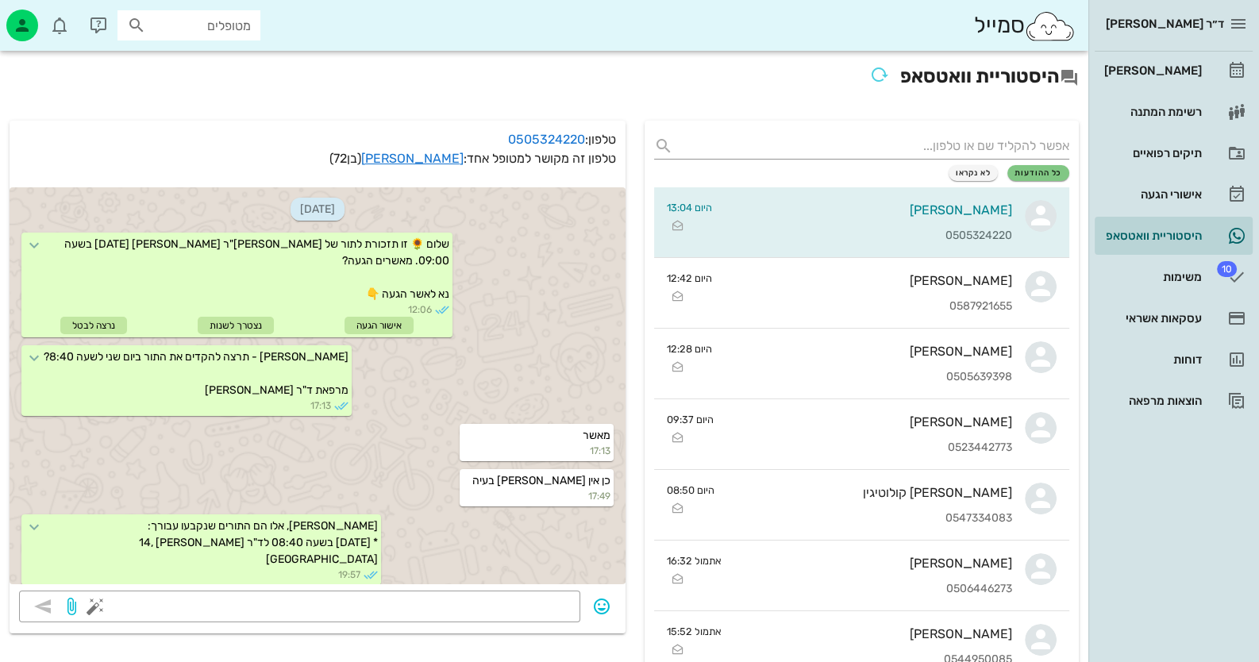
scroll to position [1326, 0]
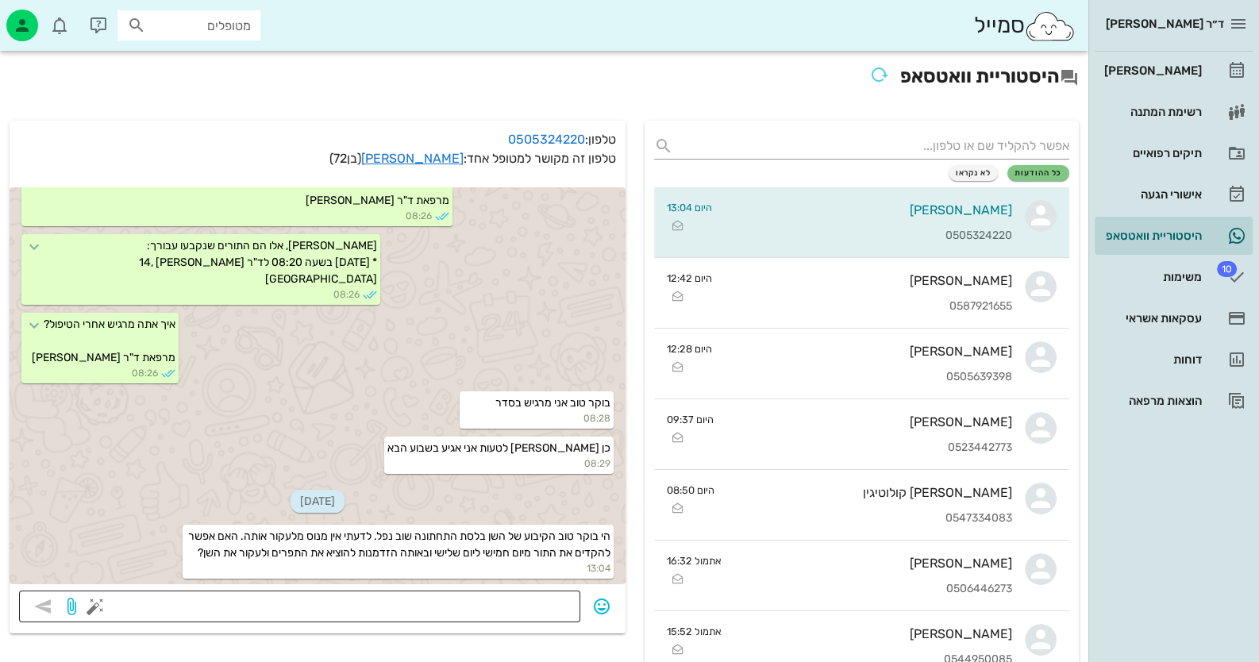
click at [91, 609] on button "button" at bounding box center [95, 606] width 19 height 19
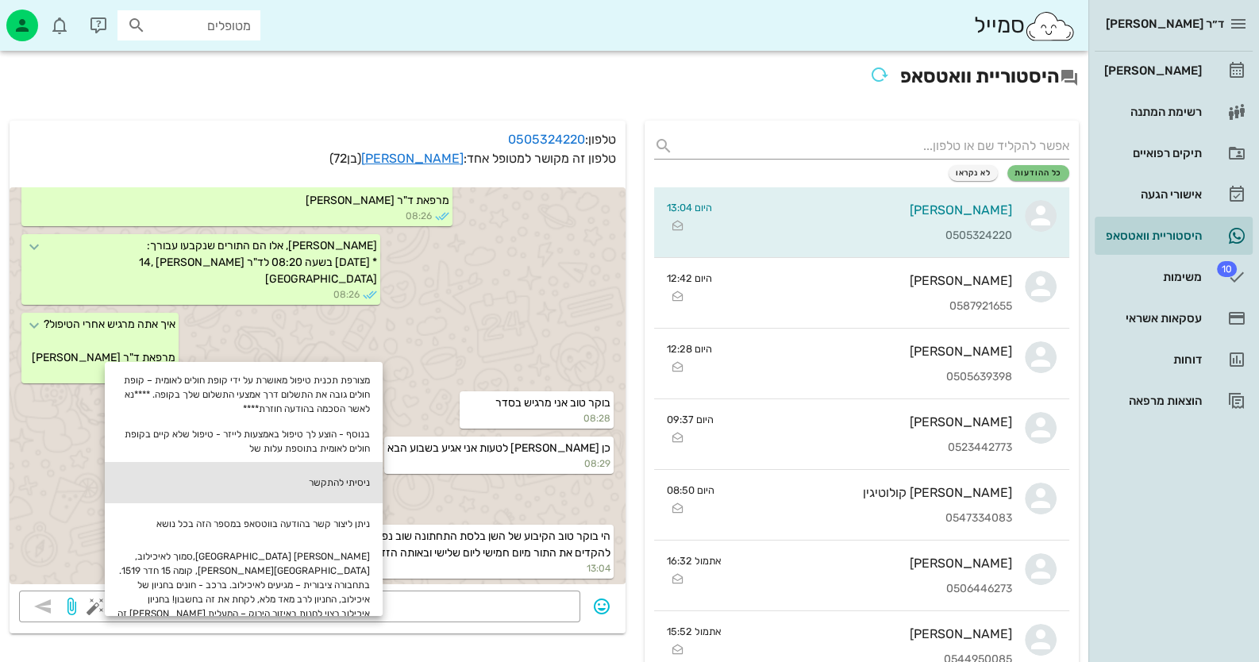
click at [302, 487] on div "ניסיתי להתקשר" at bounding box center [244, 482] width 278 height 41
type textarea "ניסיתי להתקשר"
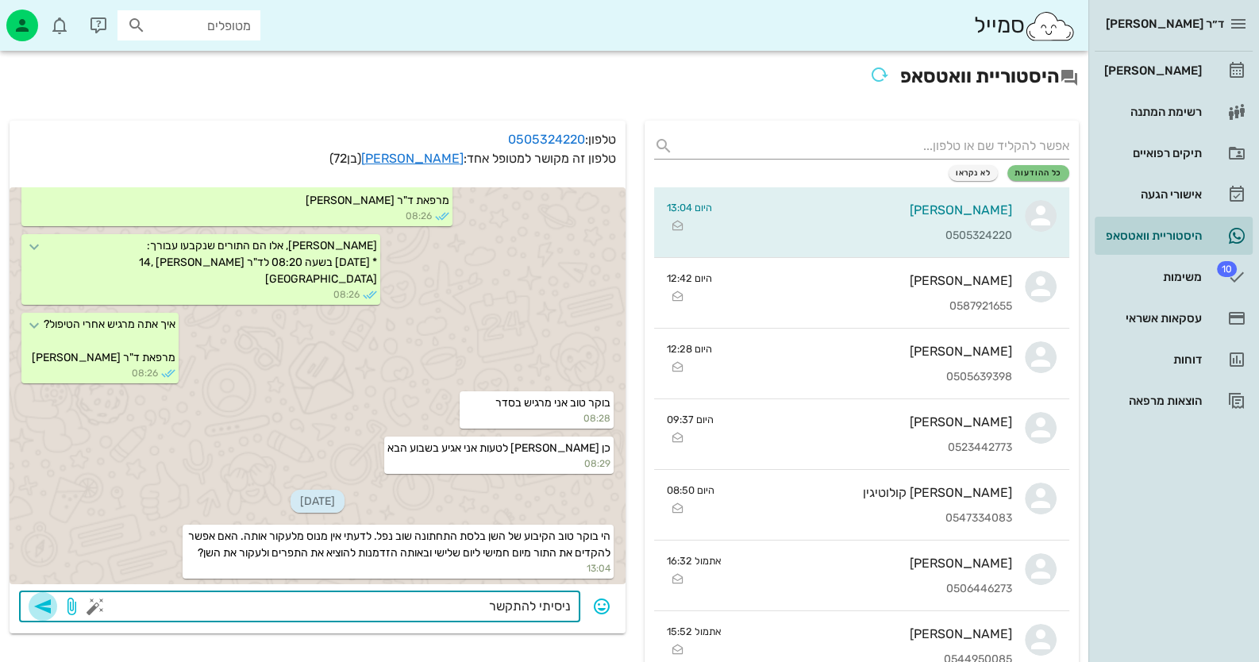
click at [48, 602] on icon "button" at bounding box center [42, 606] width 19 height 19
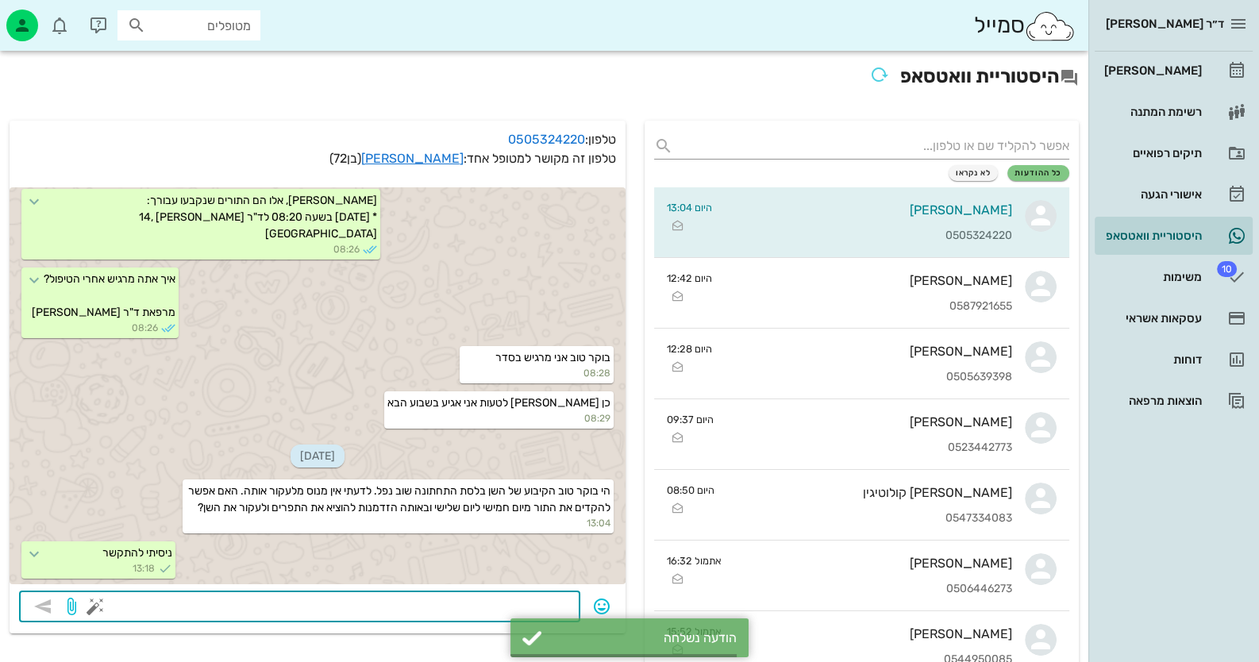
scroll to position [1371, 0]
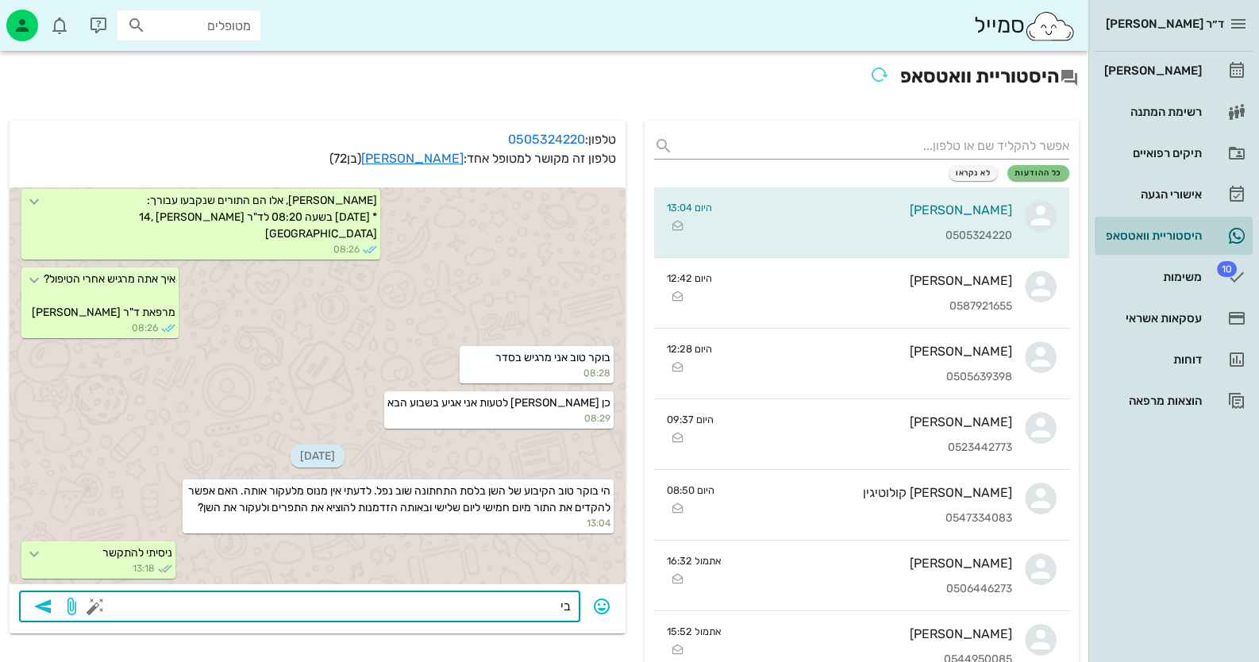
type textarea "ב"
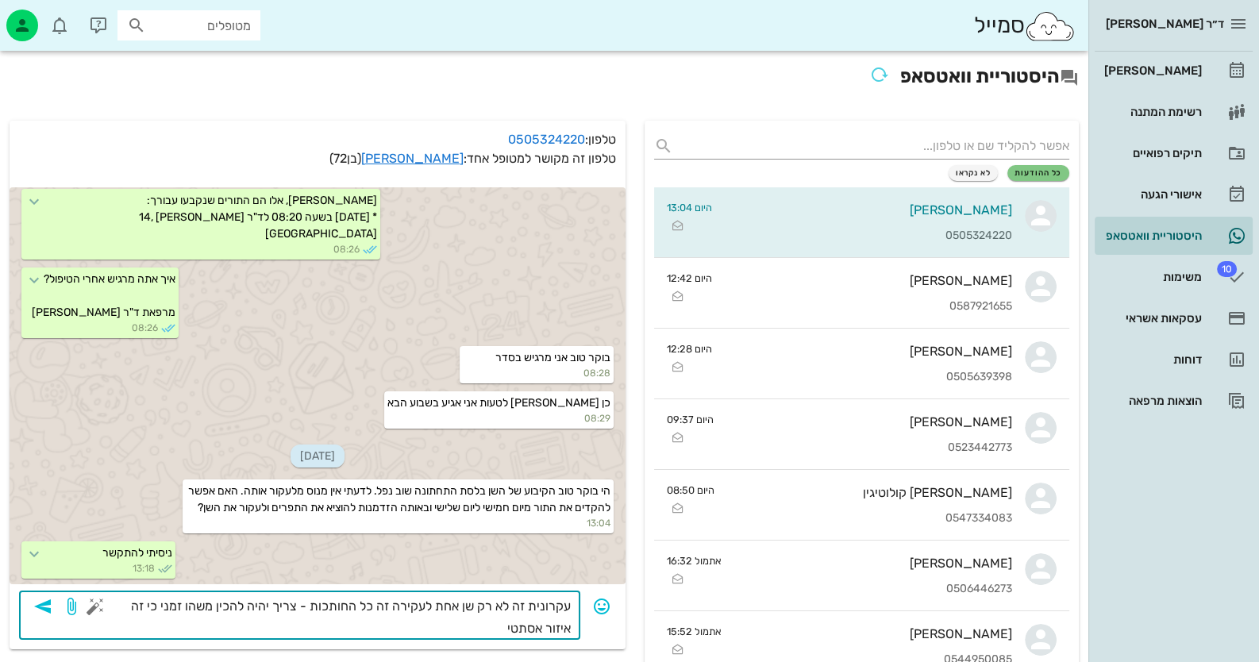
type textarea "עקרונית זה לא רק שן אחת לעקירה זה כל החותכות - צריך יהיה להכין משהו זמני כי זה …"
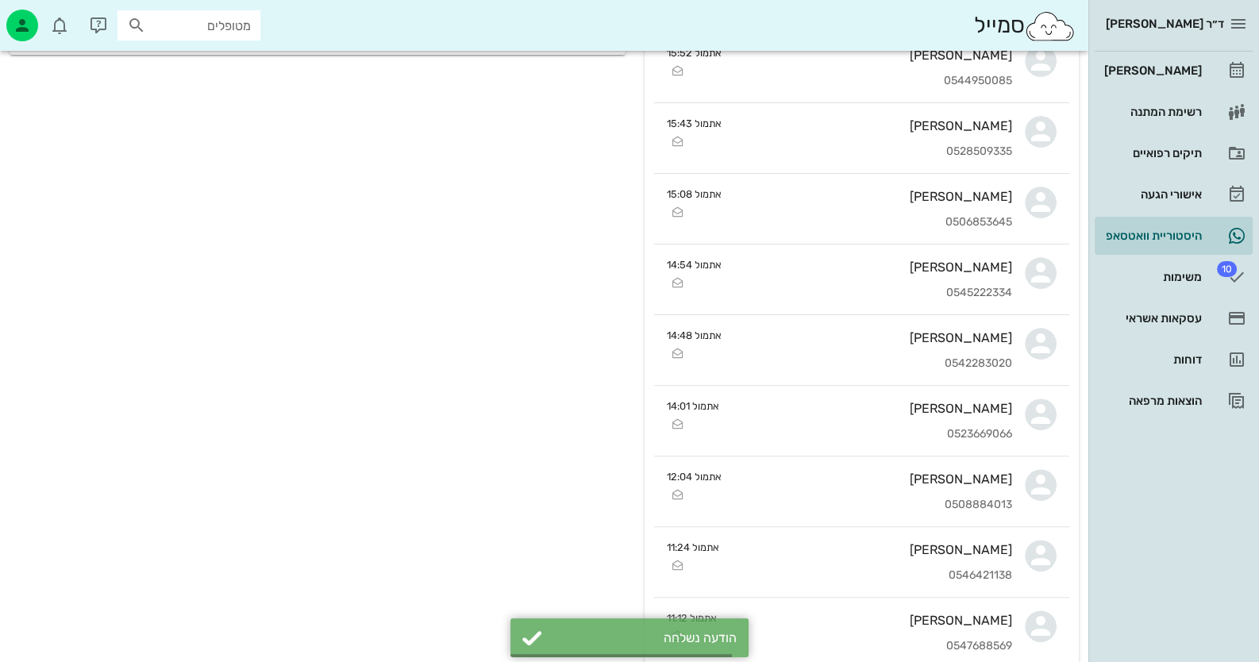
scroll to position [1432, 0]
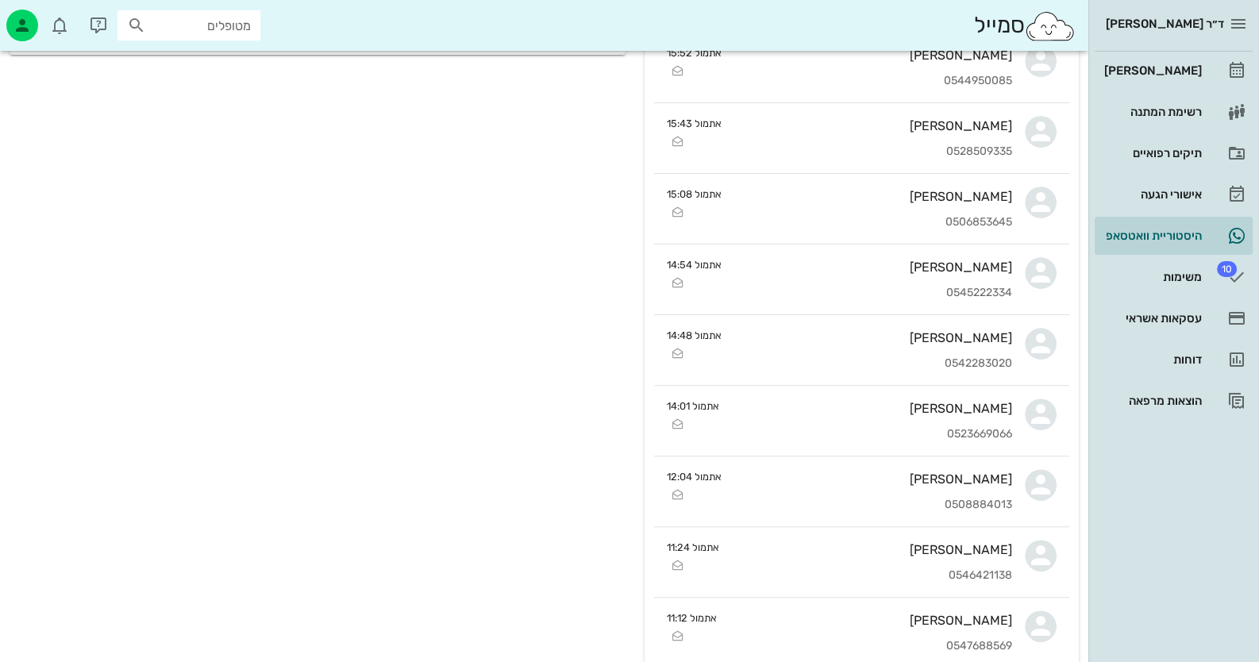
type textarea "הזה אניחושבת שיותר נכון יהיה ללכת לרופא שלך כדי שיעקור וגם יכין את השיקום הזמני"
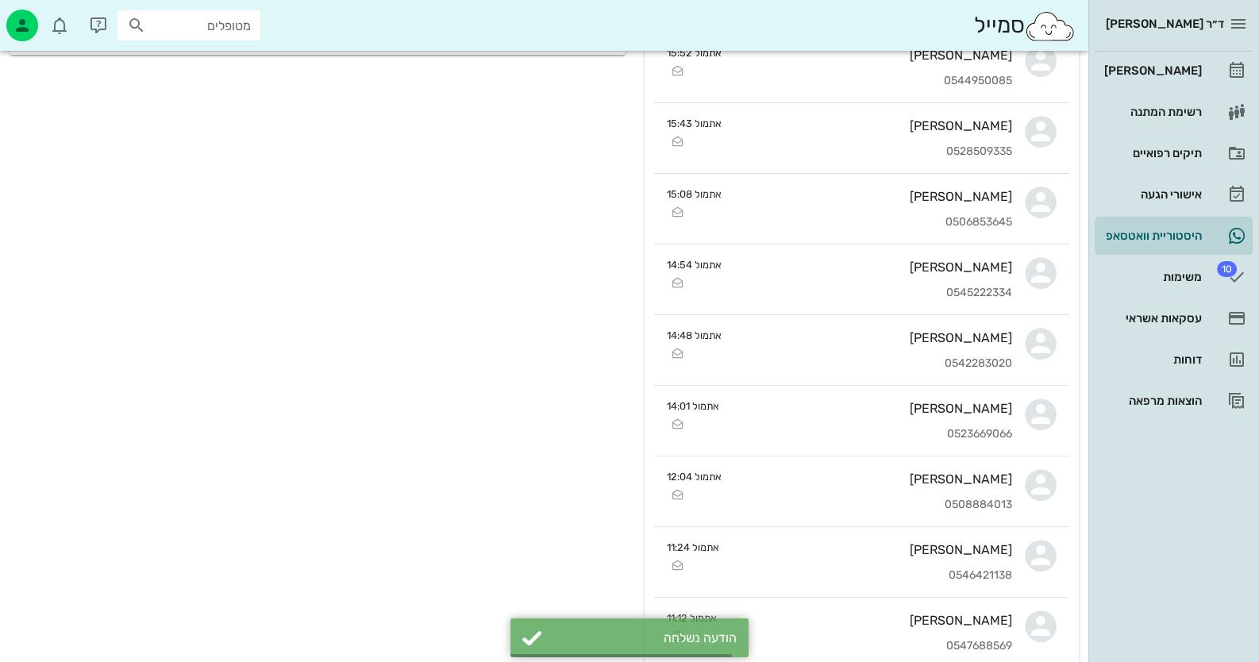
scroll to position [1478, 0]
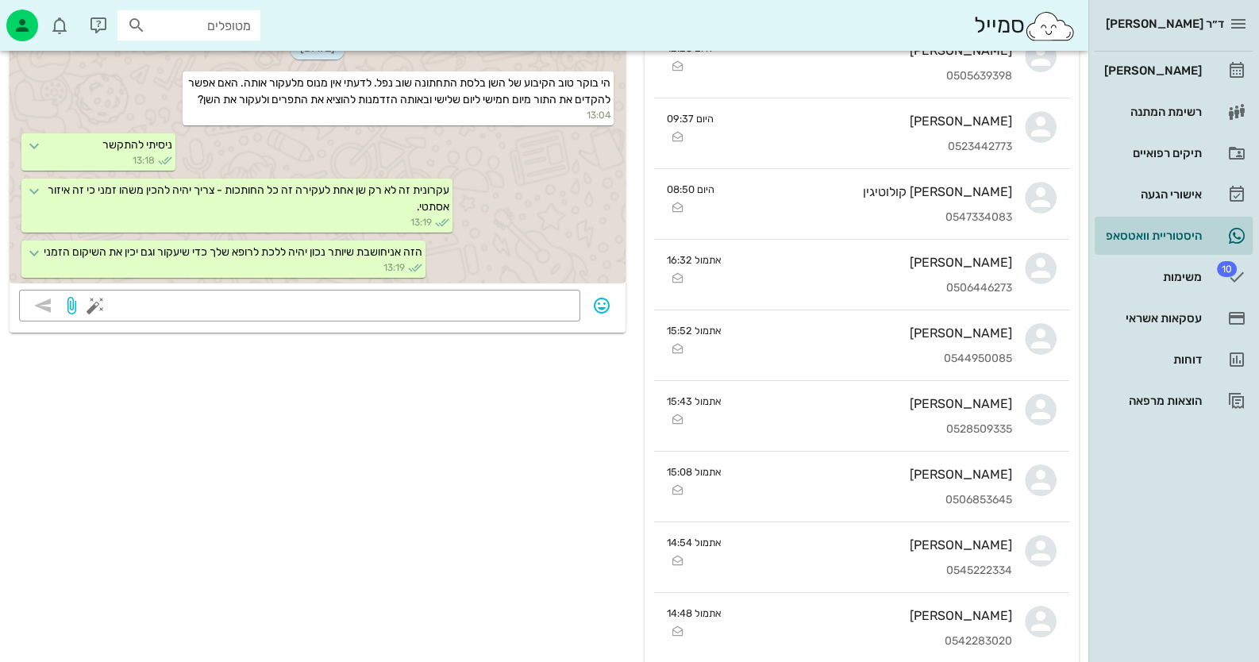
scroll to position [261, 0]
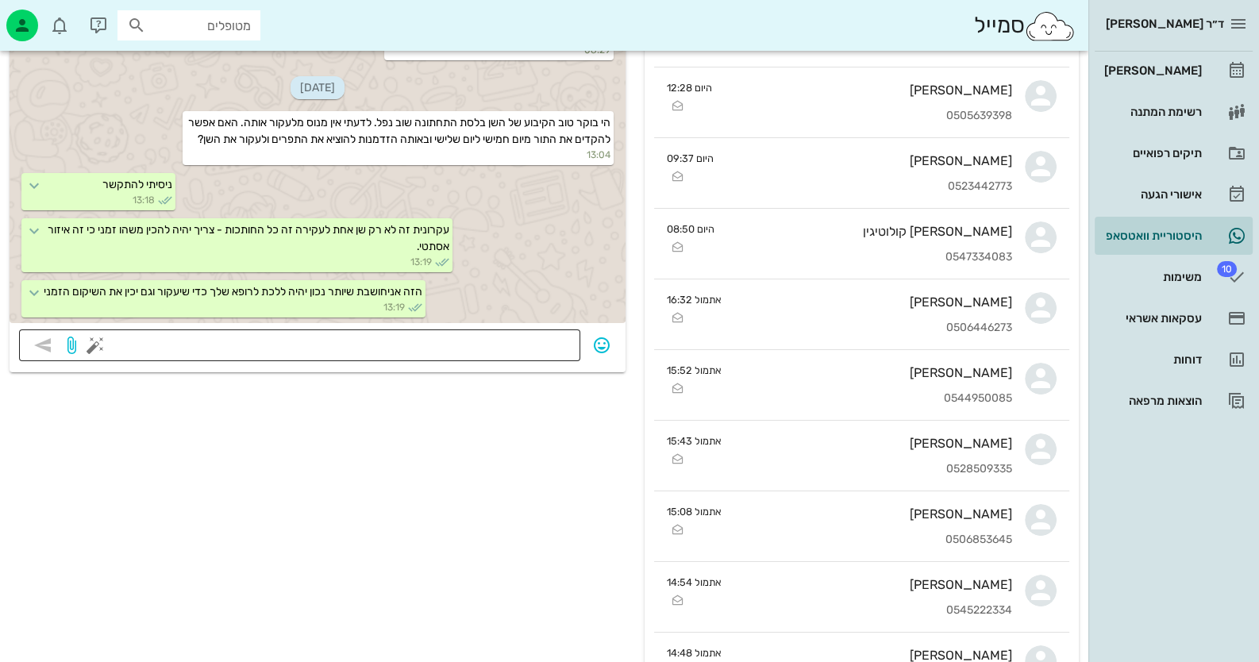
click at [492, 344] on textarea at bounding box center [334, 346] width 472 height 25
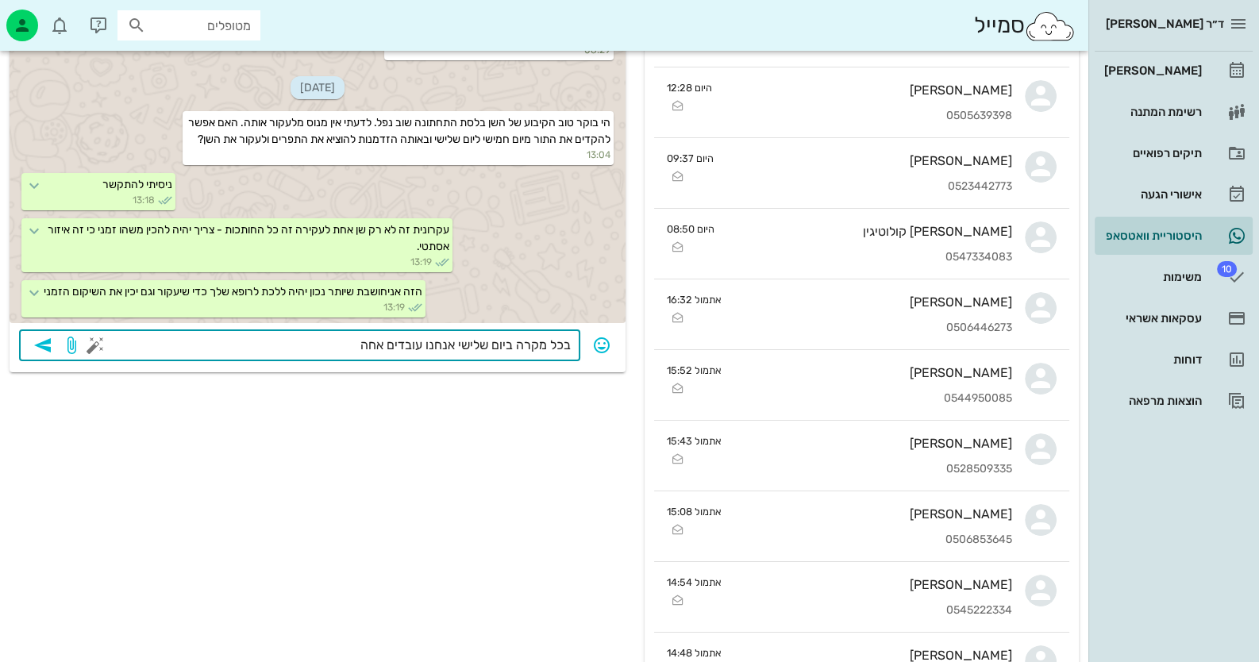
type textarea "בכל מקרה ביום שלישי אנחנו עובדים אחהצ"
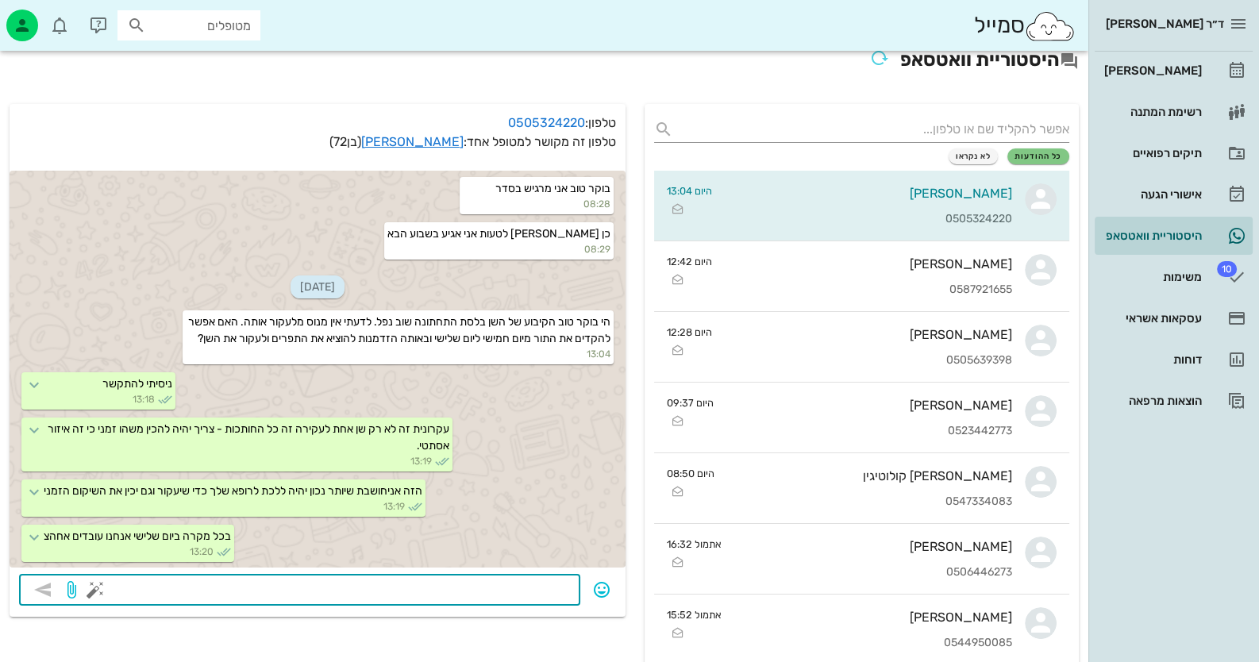
scroll to position [0, 0]
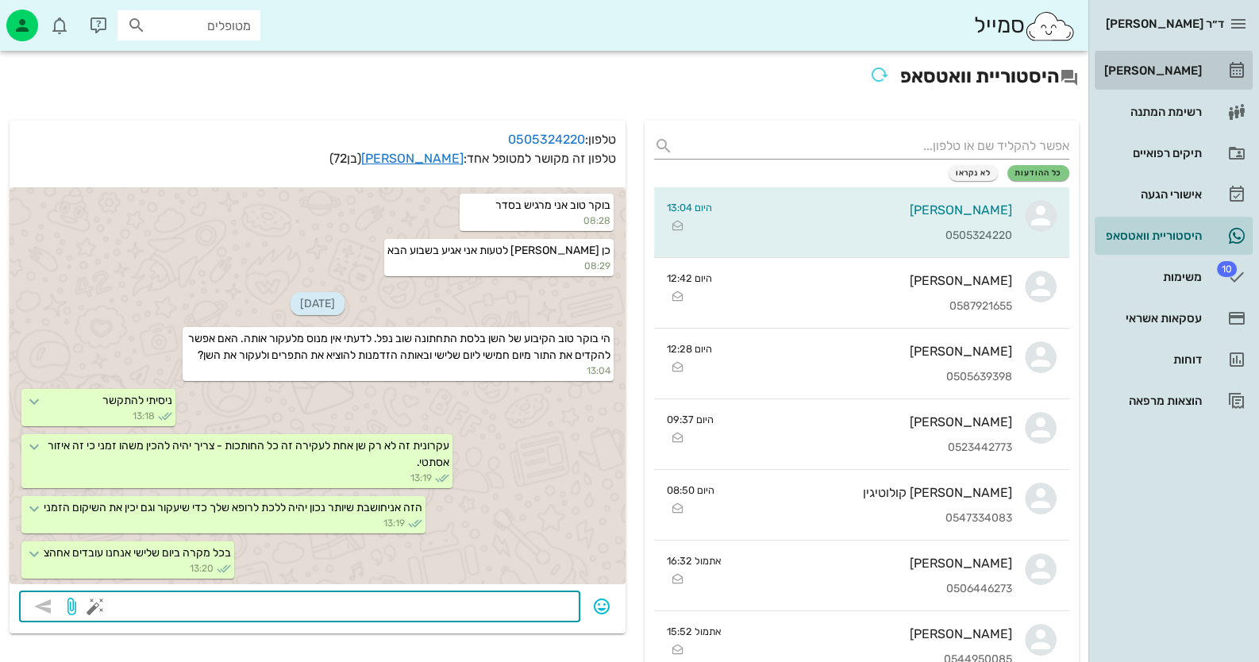
click at [1186, 68] on div "[PERSON_NAME]" at bounding box center [1151, 70] width 101 height 13
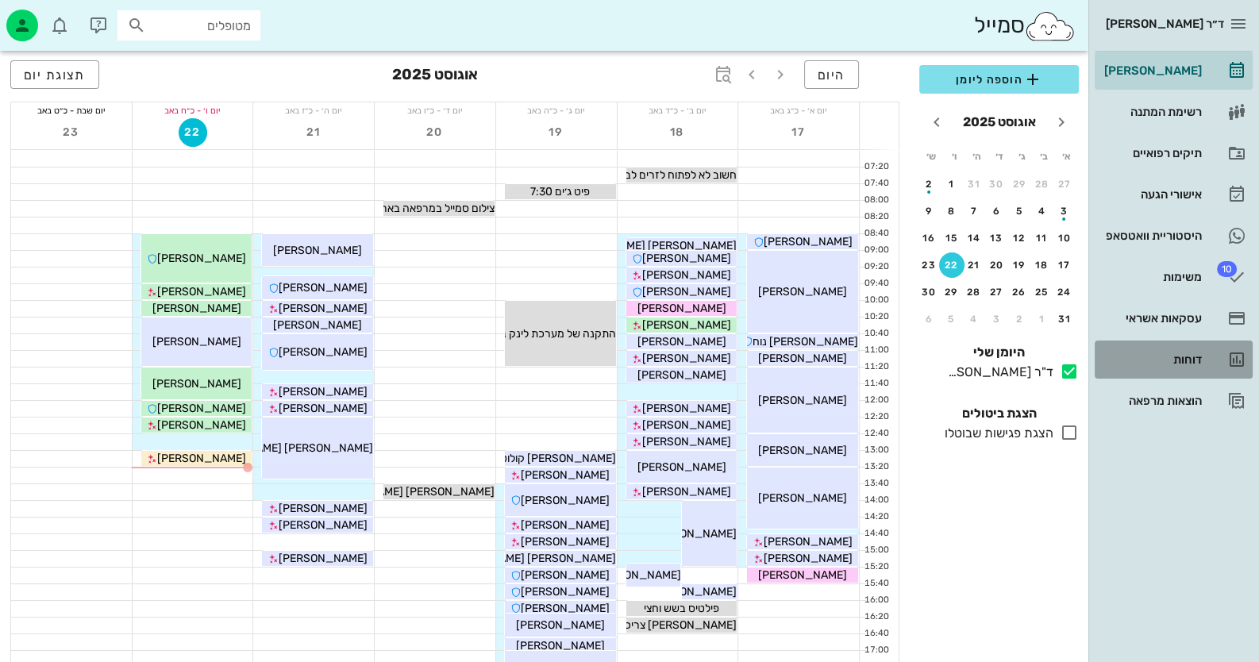
click at [1190, 352] on div "דוחות" at bounding box center [1151, 359] width 101 height 25
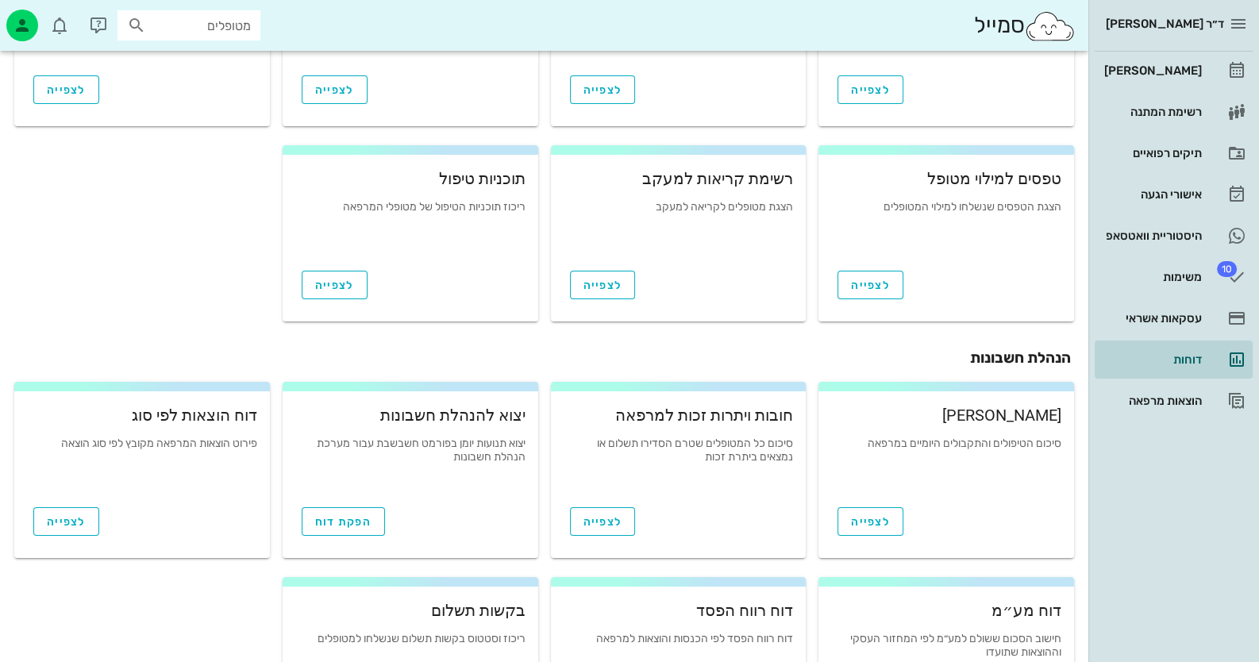
scroll to position [158, 0]
click at [887, 528] on link "לצפייה" at bounding box center [870, 521] width 66 height 29
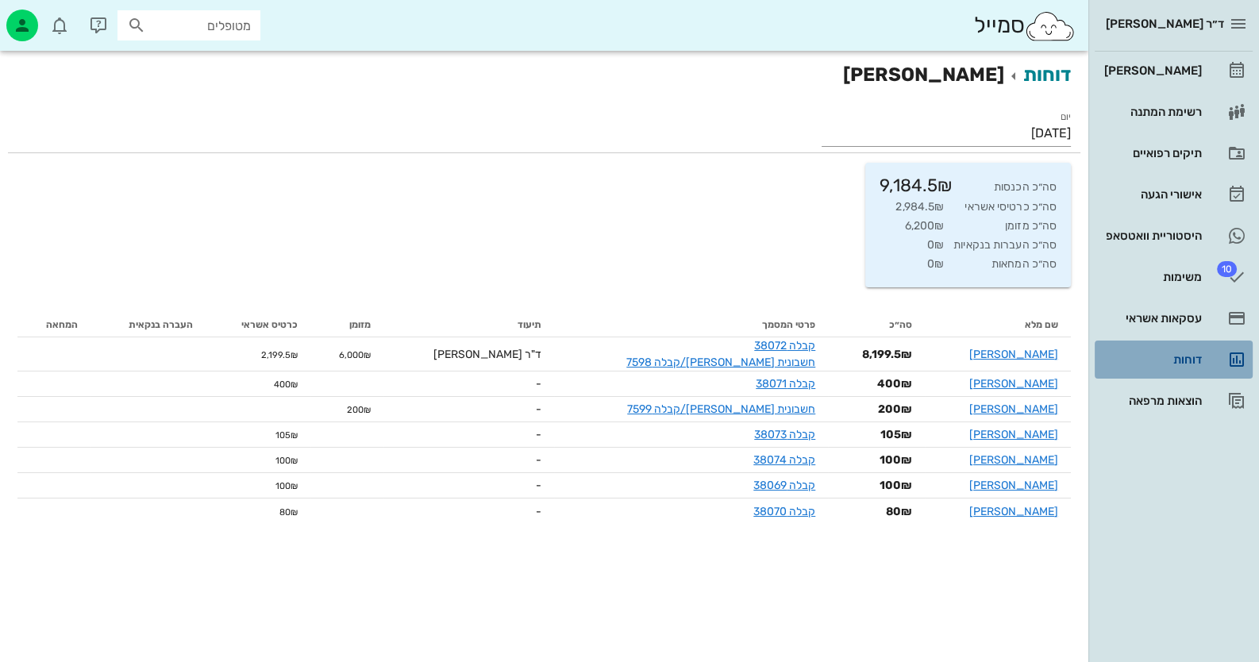
click at [1174, 357] on div "דוחות" at bounding box center [1151, 359] width 101 height 13
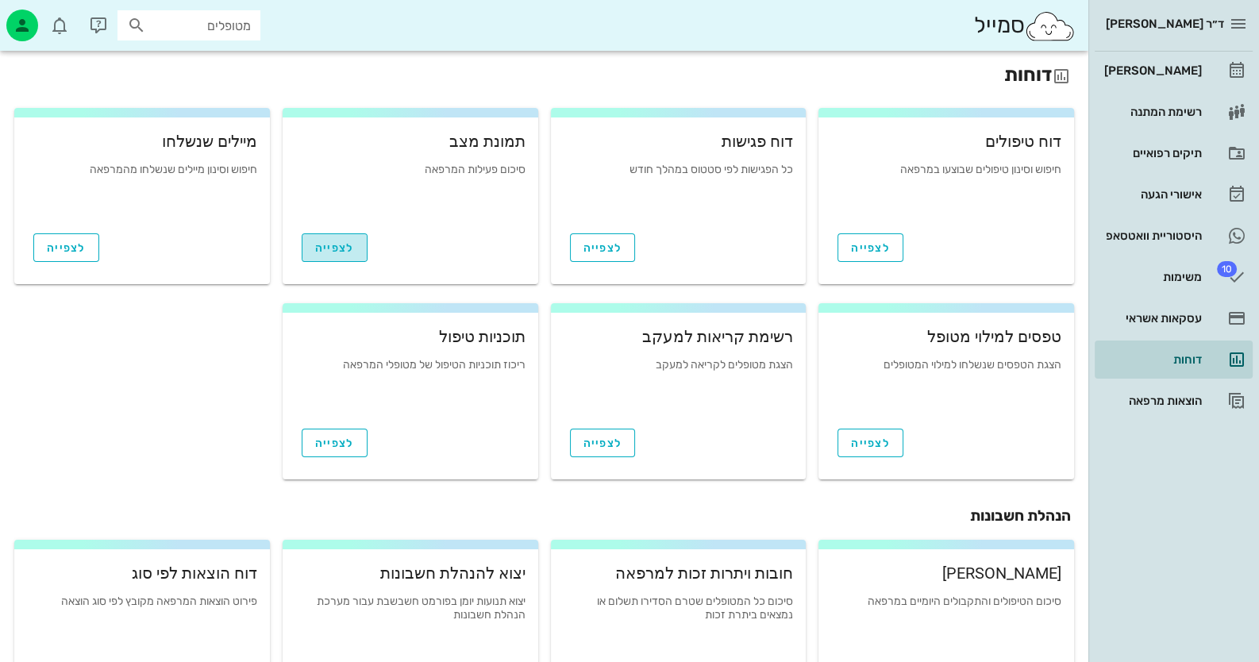
click at [336, 255] on link "לצפייה" at bounding box center [335, 247] width 66 height 29
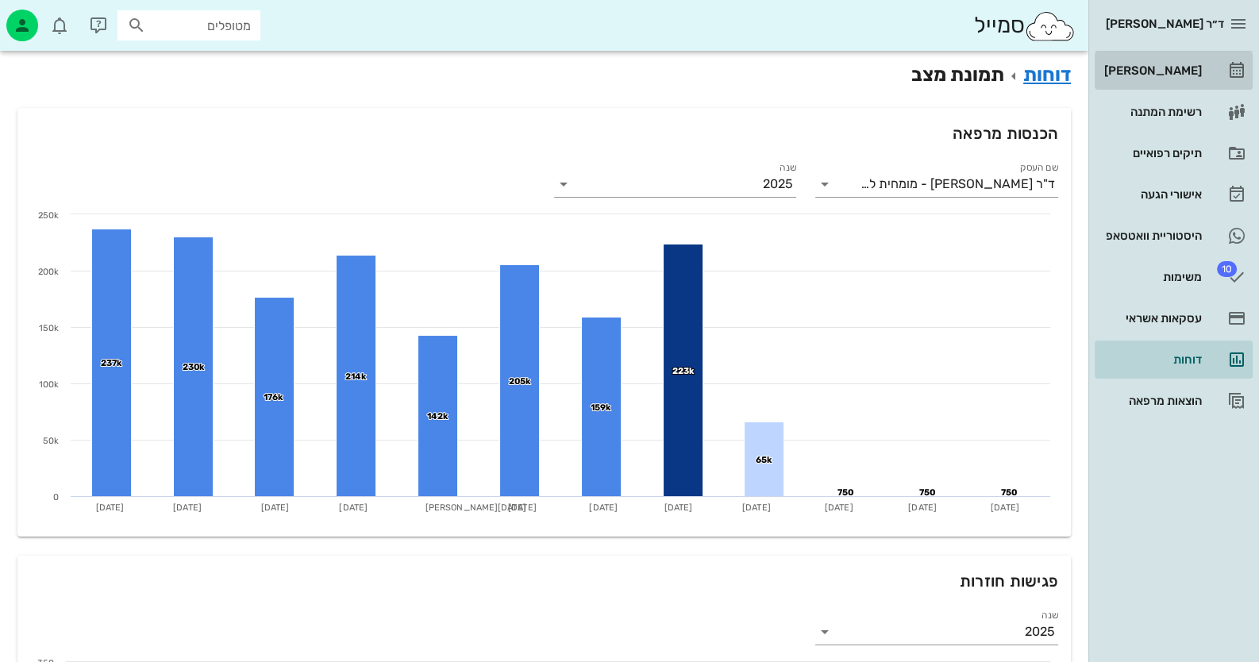
click at [1218, 73] on link "[PERSON_NAME]" at bounding box center [1173, 71] width 158 height 38
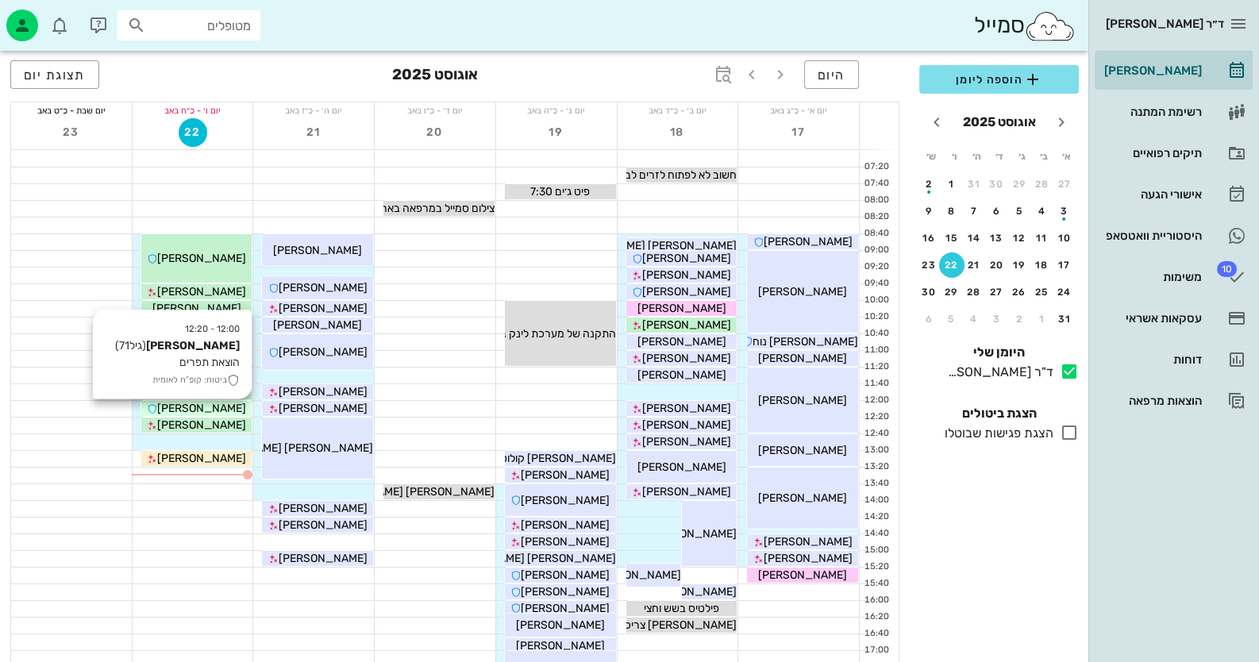
click at [228, 412] on div "[PERSON_NAME]" at bounding box center [196, 408] width 111 height 17
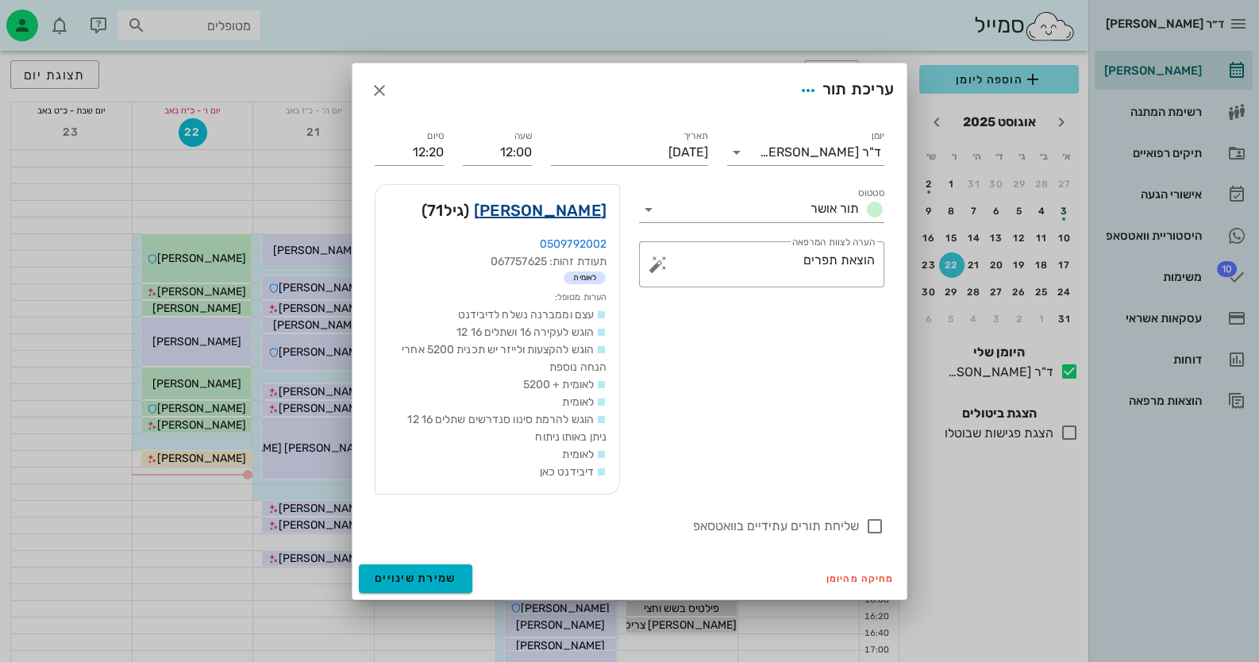
click at [577, 212] on link "לינדה רצון" at bounding box center [540, 210] width 133 height 25
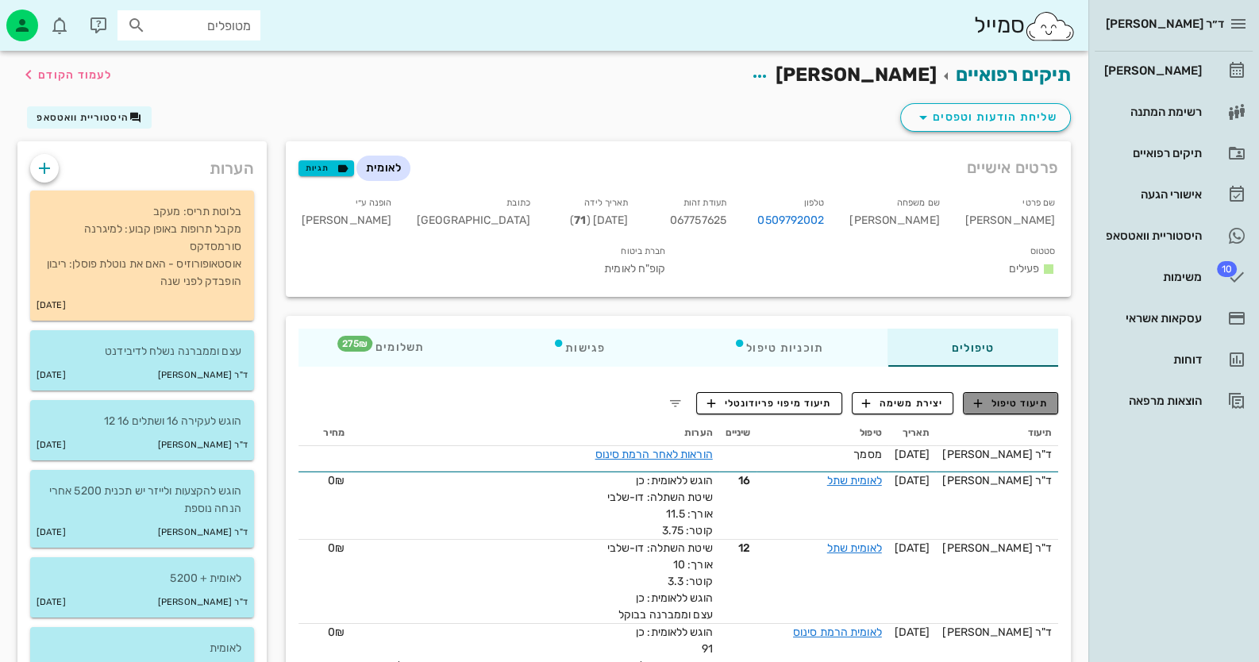
click at [1024, 396] on span "תיעוד טיפול" at bounding box center [1011, 403] width 74 height 14
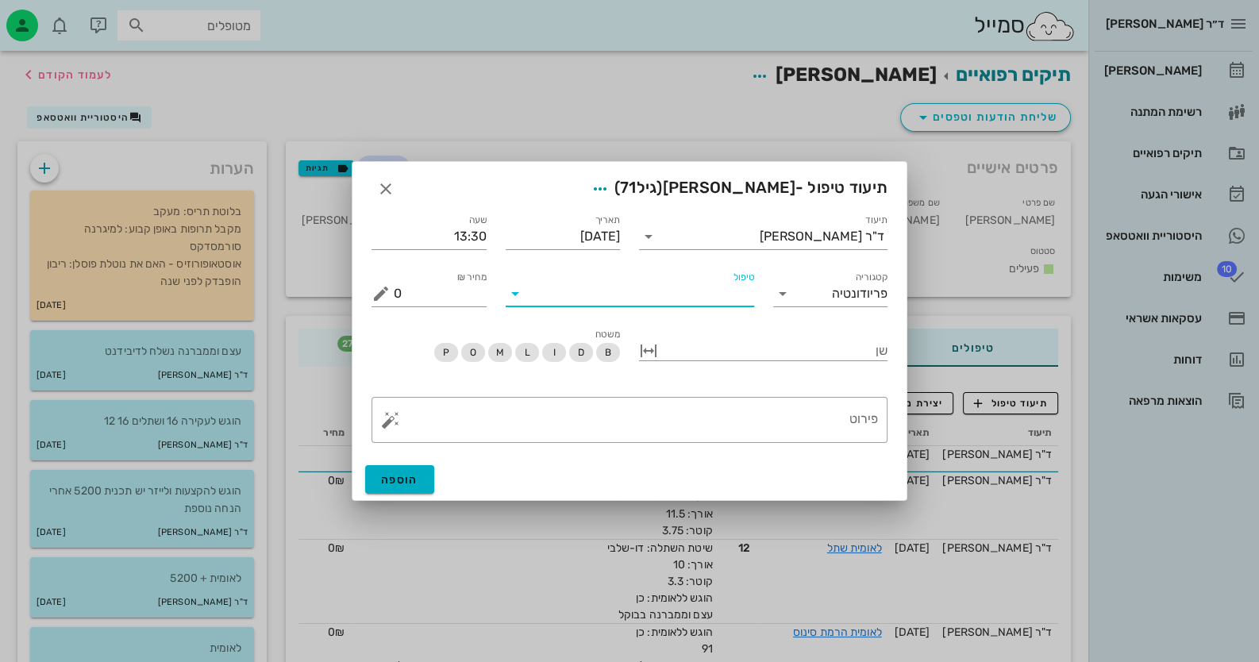
click at [738, 302] on input "טיפול" at bounding box center [641, 293] width 226 height 25
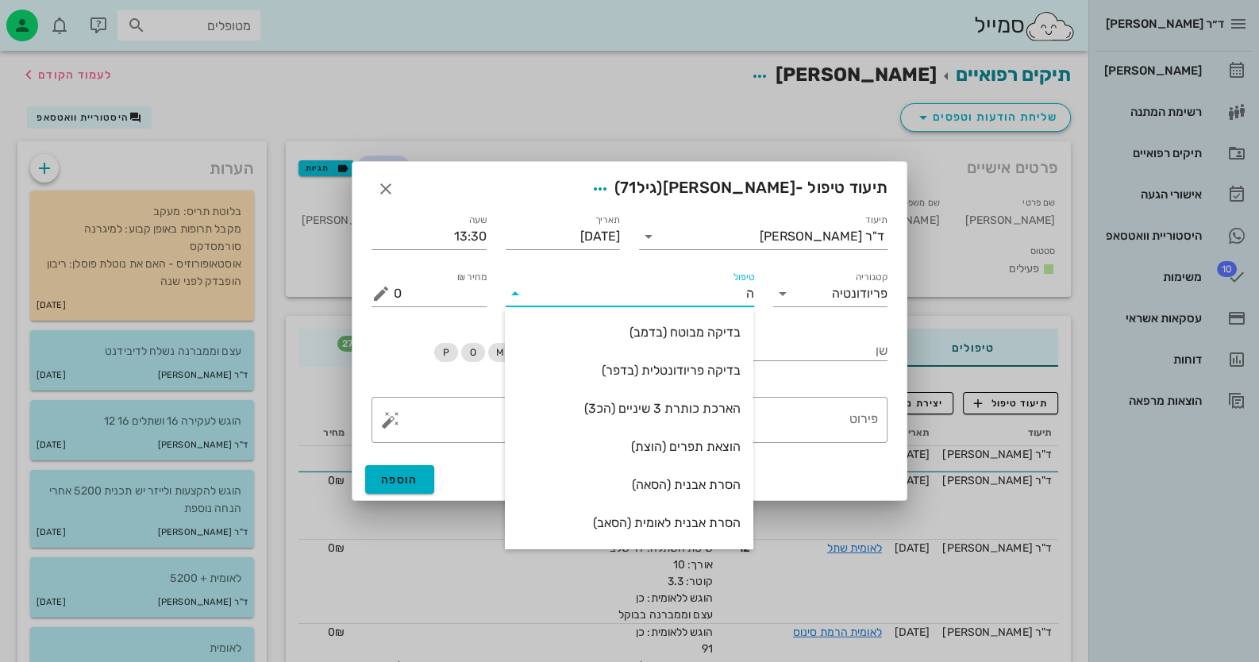
type input "הו"
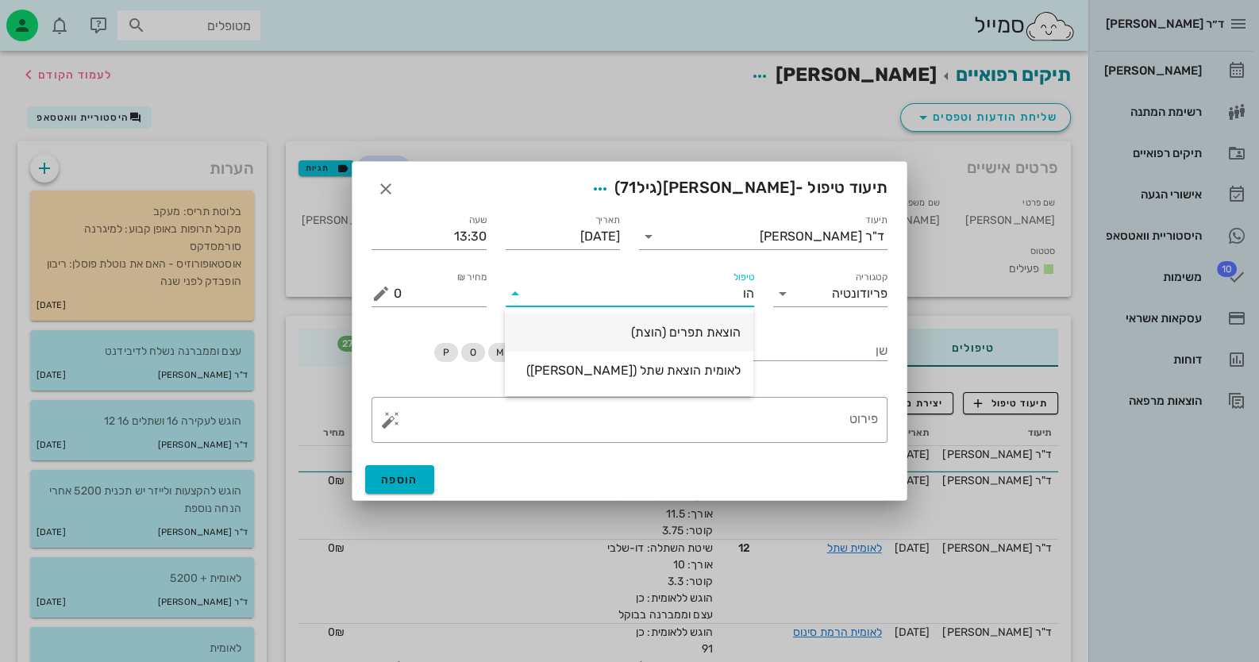
click at [710, 330] on div "הוצאת תפרים (הוצת)" at bounding box center [628, 332] width 223 height 15
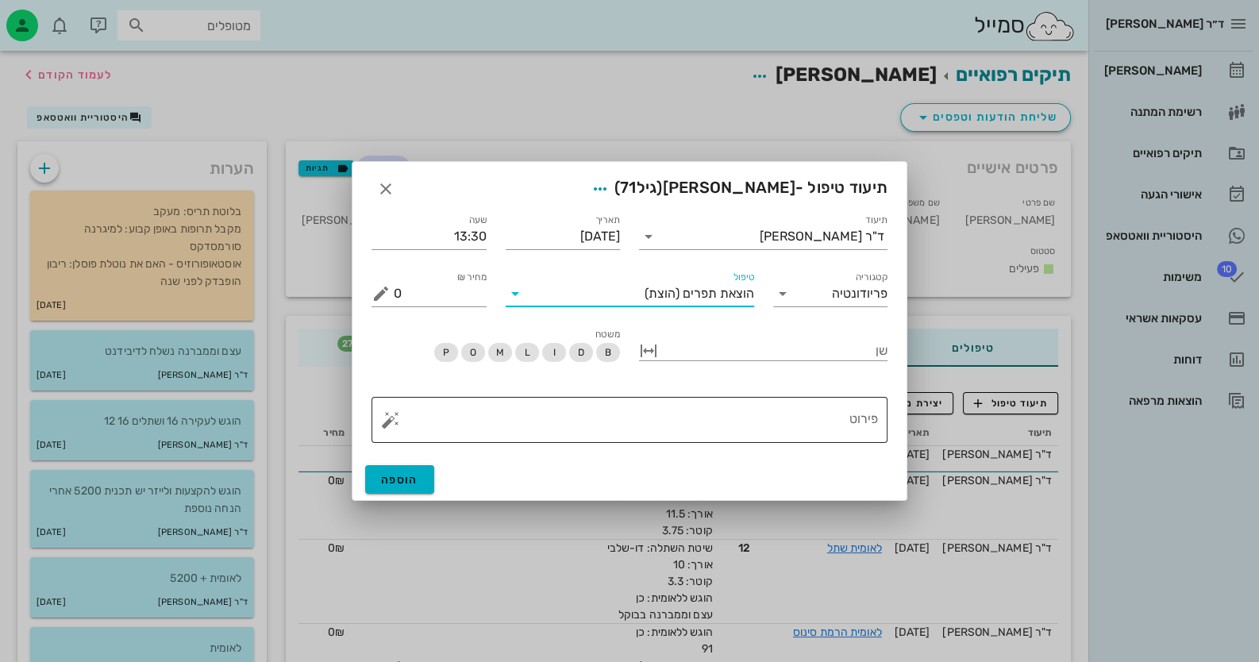
click at [386, 426] on button "button" at bounding box center [390, 419] width 19 height 19
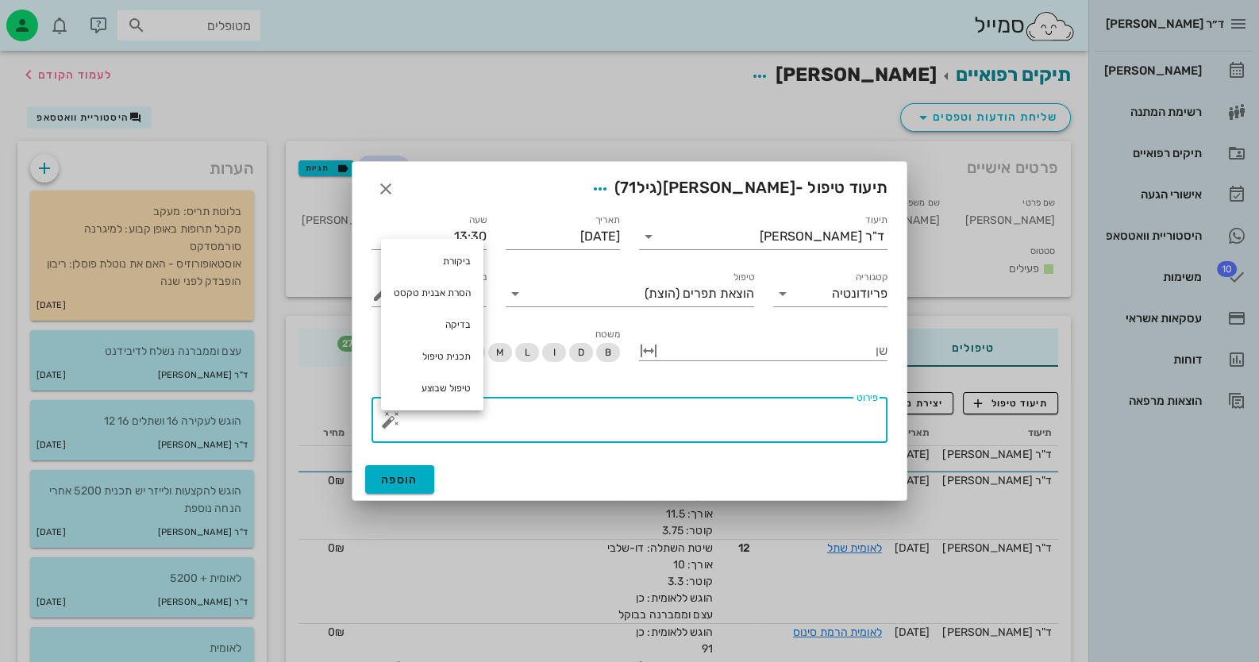
click at [726, 432] on textarea "פירוט" at bounding box center [636, 424] width 484 height 38
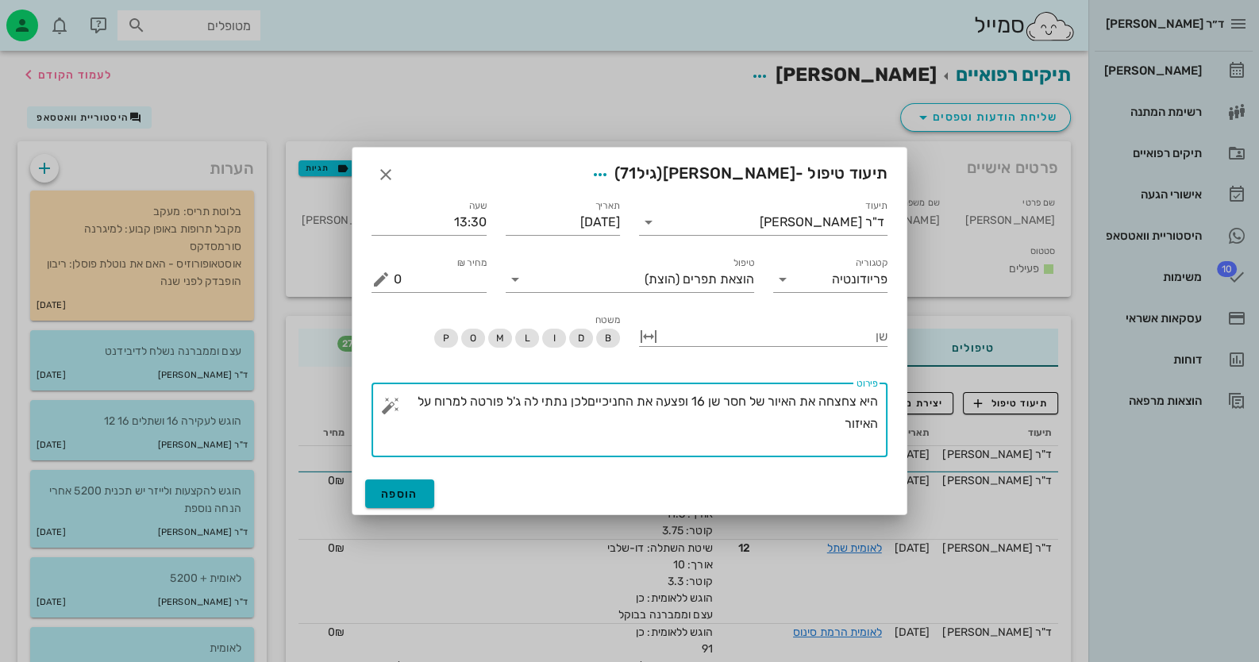
type textarea "היא צחצחה את האיור של חסר שן 16 ופצעה את החניכייםלכן נתתי לה ג'ל פורטה למרוח על…"
click at [413, 500] on button "הוספה" at bounding box center [399, 493] width 69 height 29
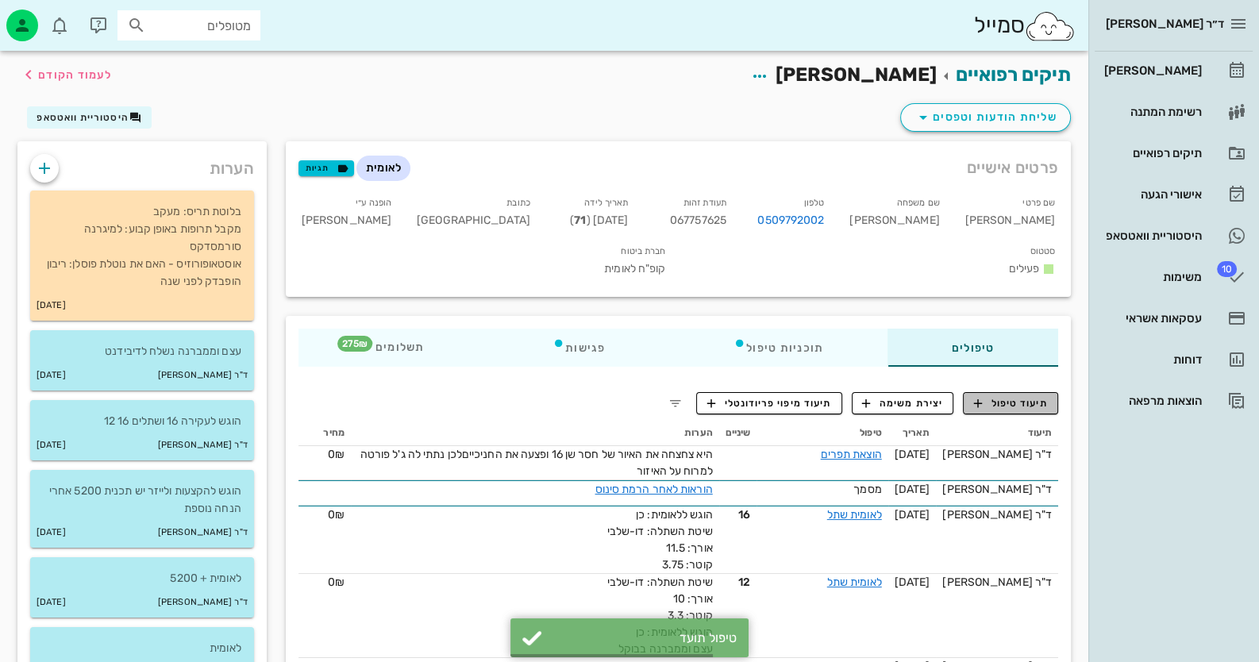
click at [980, 392] on button "תיעוד טיפול" at bounding box center [1010, 403] width 95 height 22
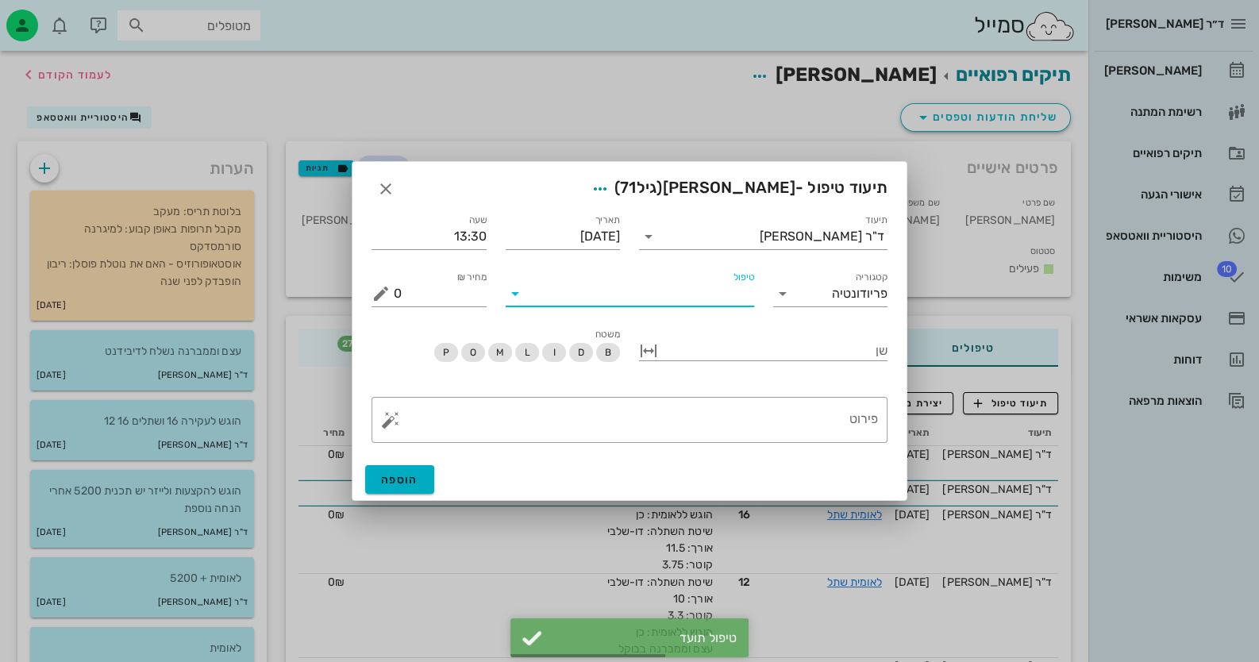
click at [749, 298] on input "טיפול" at bounding box center [641, 293] width 226 height 25
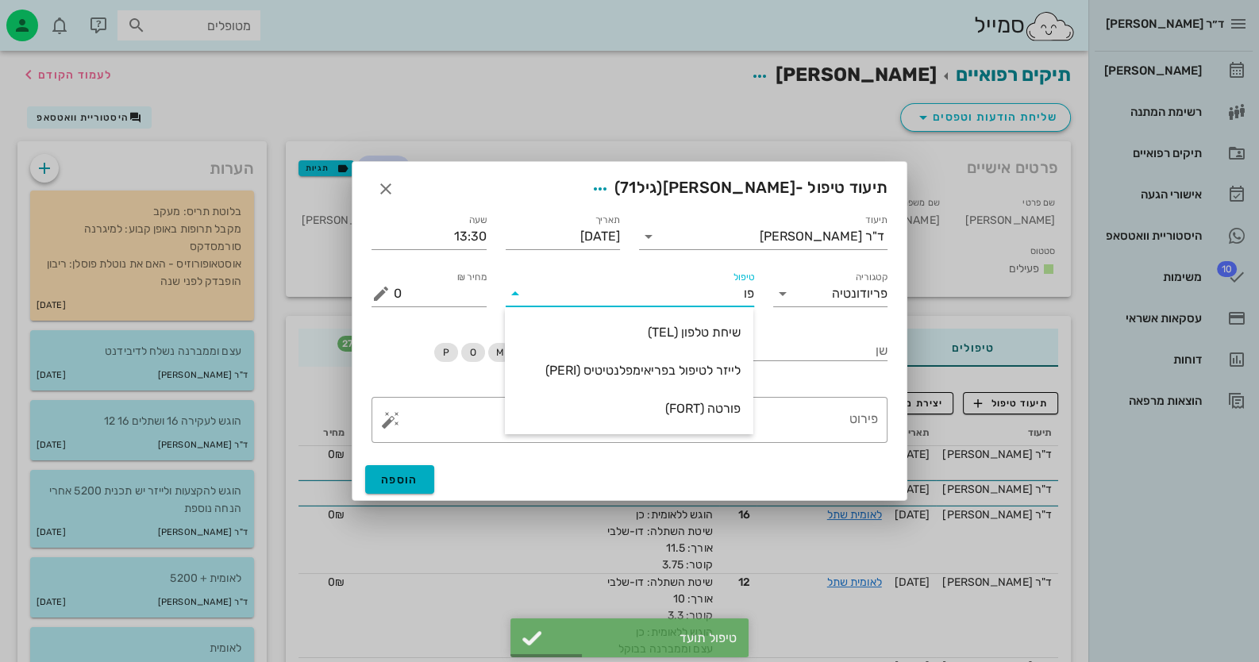
type input "פור"
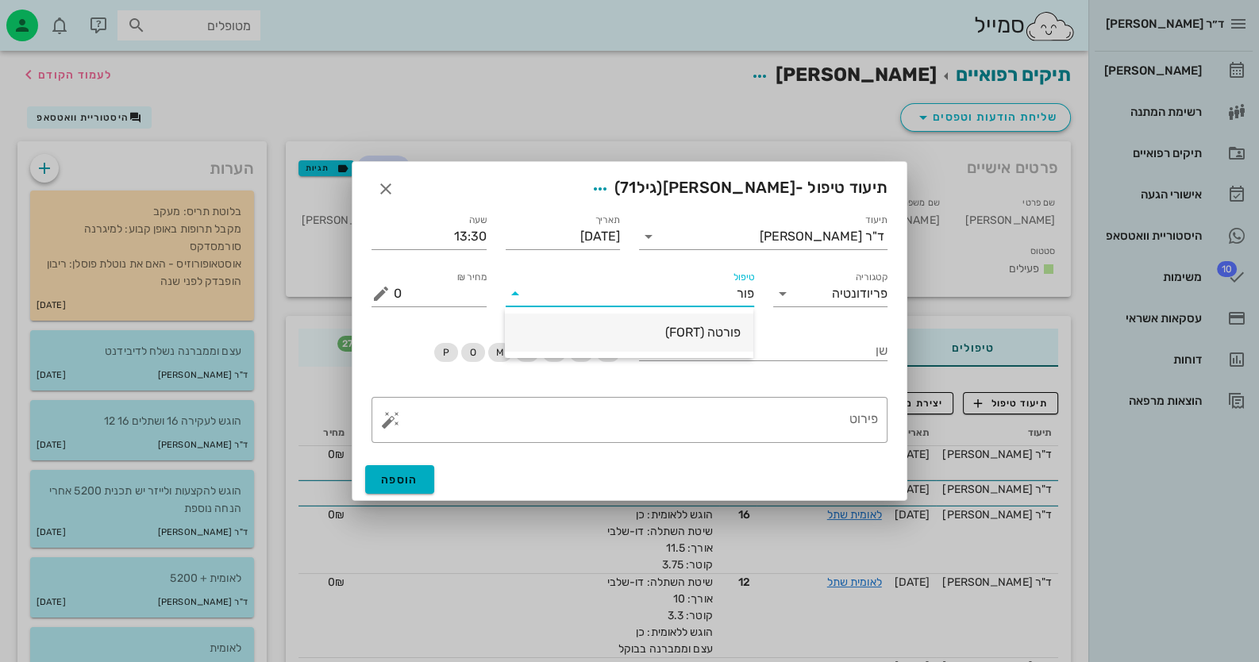
click at [680, 329] on div "פורטה (FORT)" at bounding box center [628, 332] width 223 height 15
drag, startPoint x: 413, startPoint y: 288, endPoint x: 384, endPoint y: 298, distance: 30.9
click at [384, 298] on div "מחיר ₪ 220" at bounding box center [428, 293] width 115 height 25
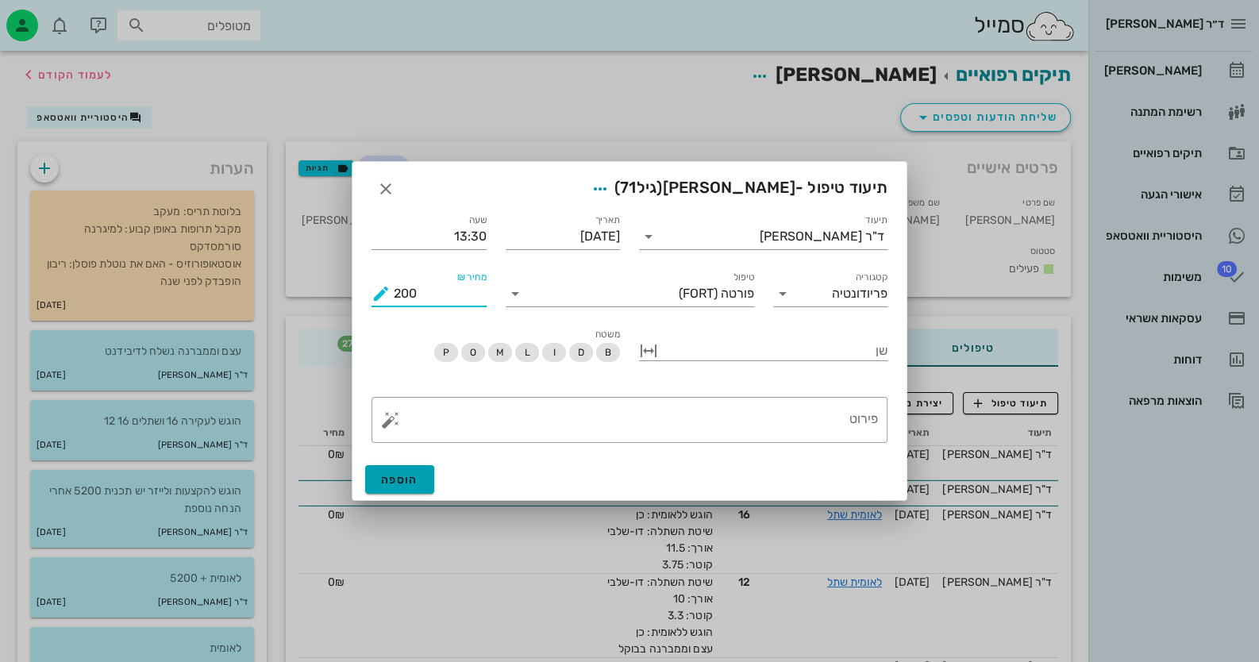
type input "200"
click at [389, 490] on button "הוספה" at bounding box center [399, 479] width 69 height 29
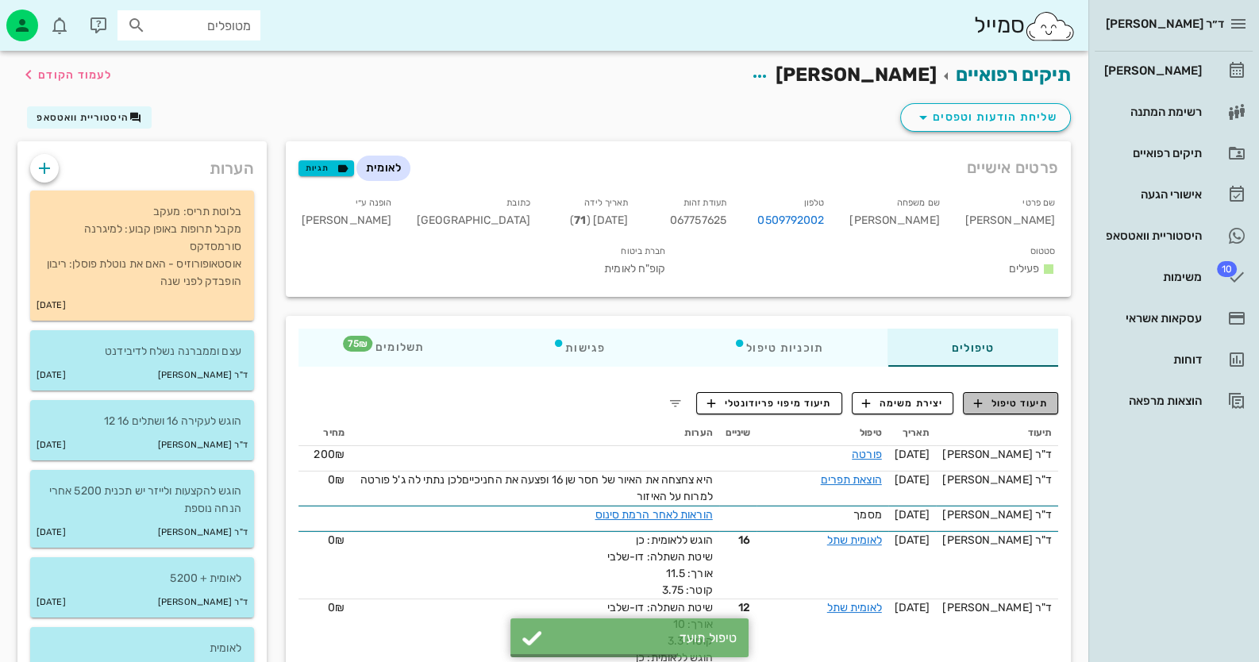
click at [1011, 396] on span "תיעוד טיפול" at bounding box center [1011, 403] width 74 height 14
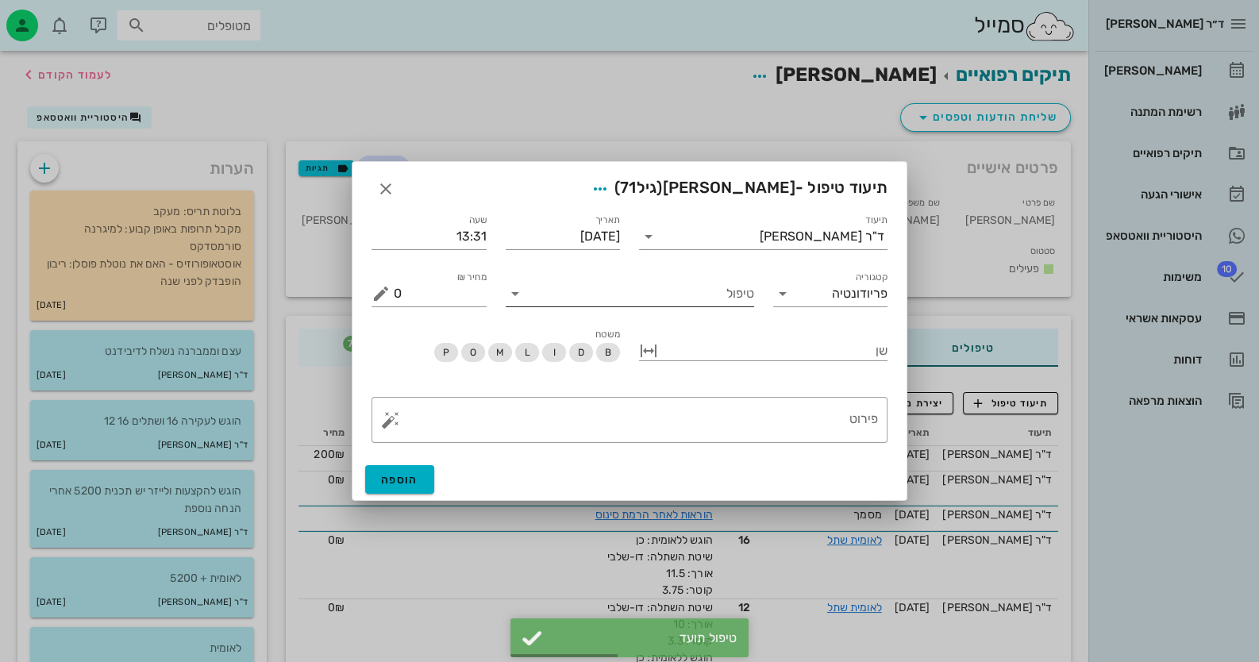
click at [683, 301] on input "טיפול" at bounding box center [641, 293] width 226 height 25
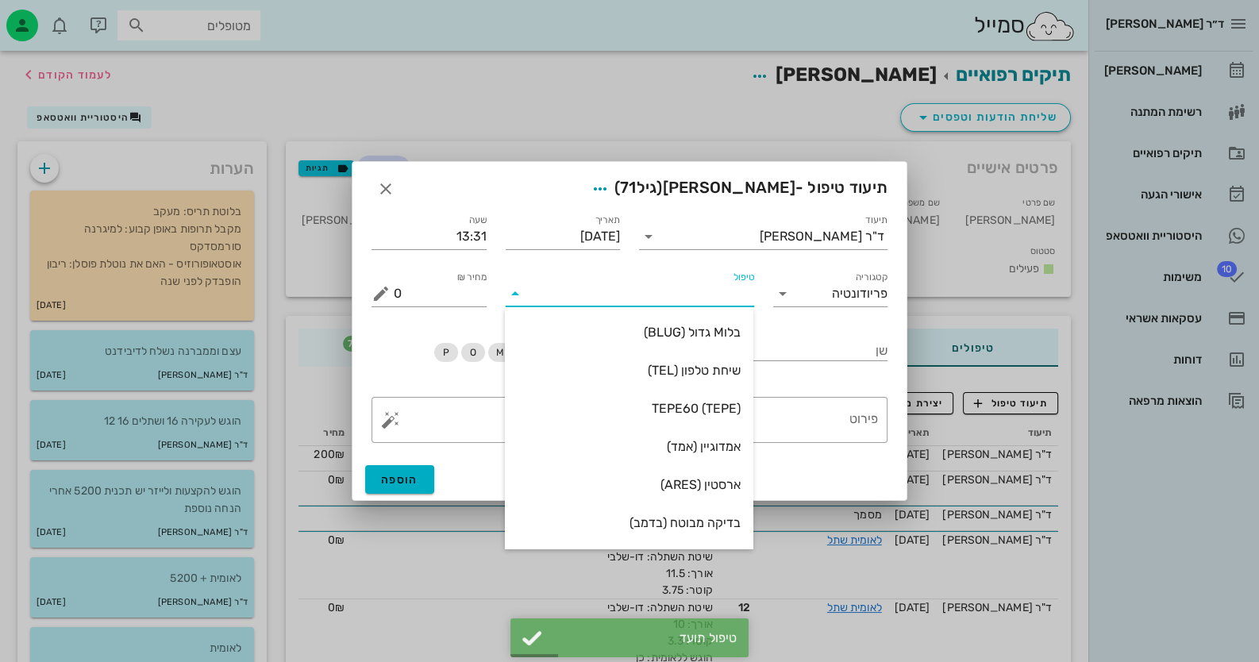
type input "ב"
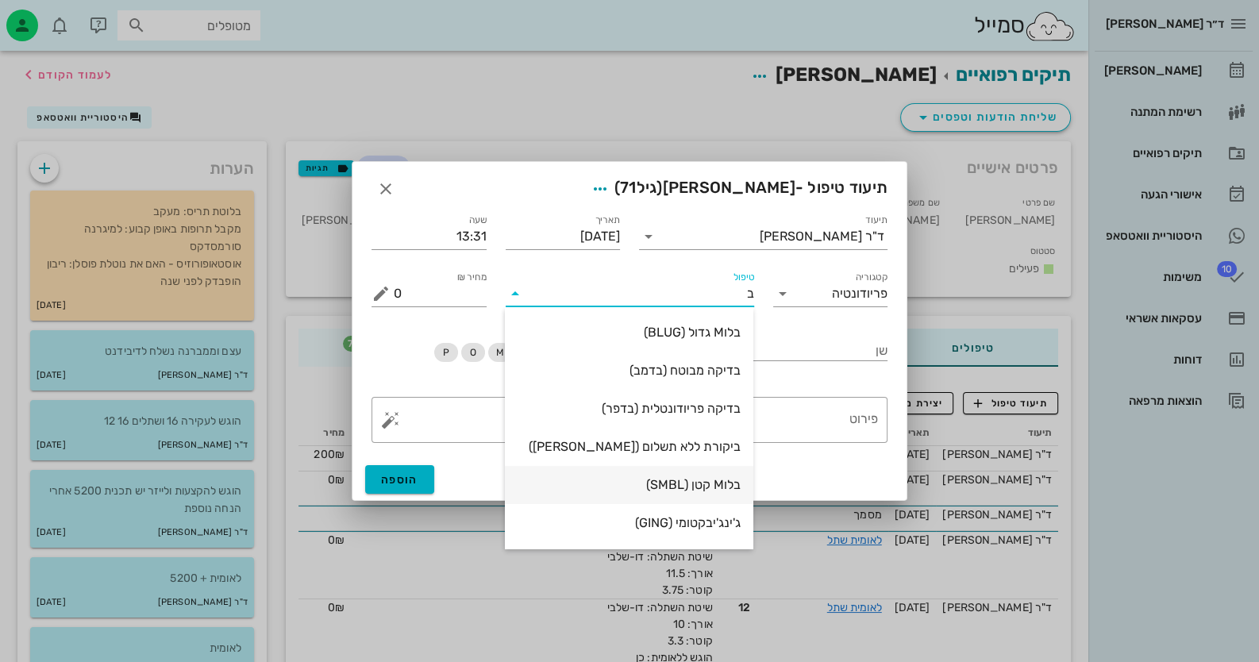
click at [722, 491] on div "בלוM קטן (SMBL)" at bounding box center [628, 484] width 223 height 15
type input "75"
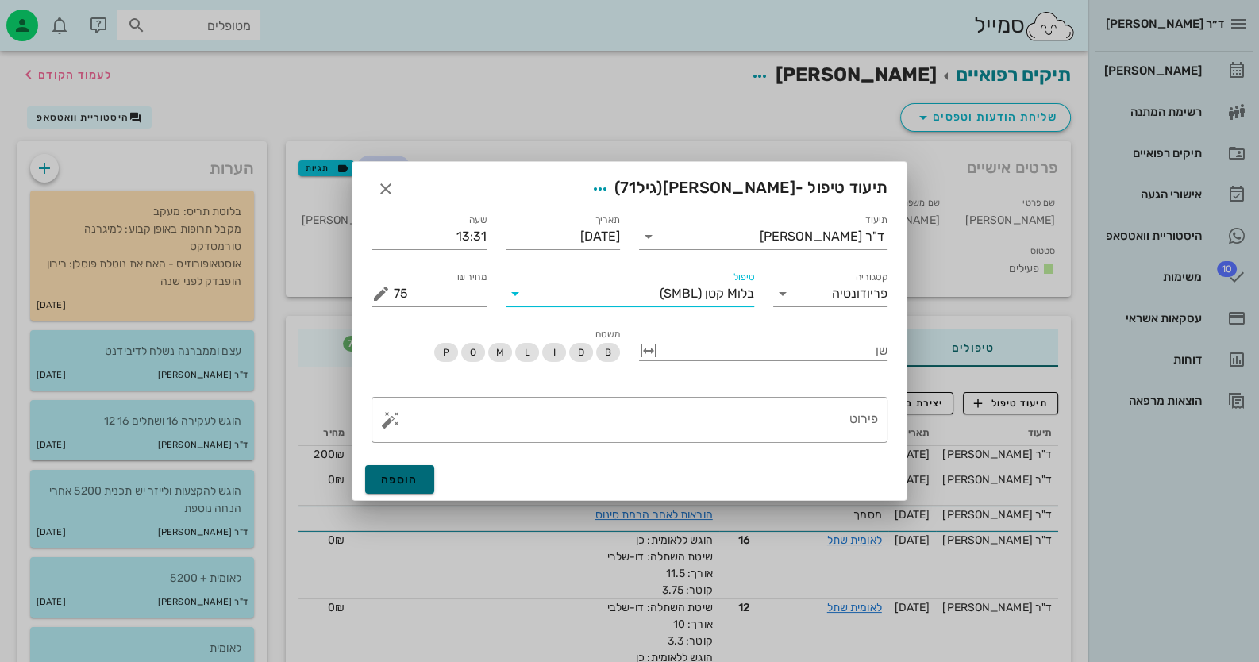
click at [419, 485] on button "הוספה" at bounding box center [399, 479] width 69 height 29
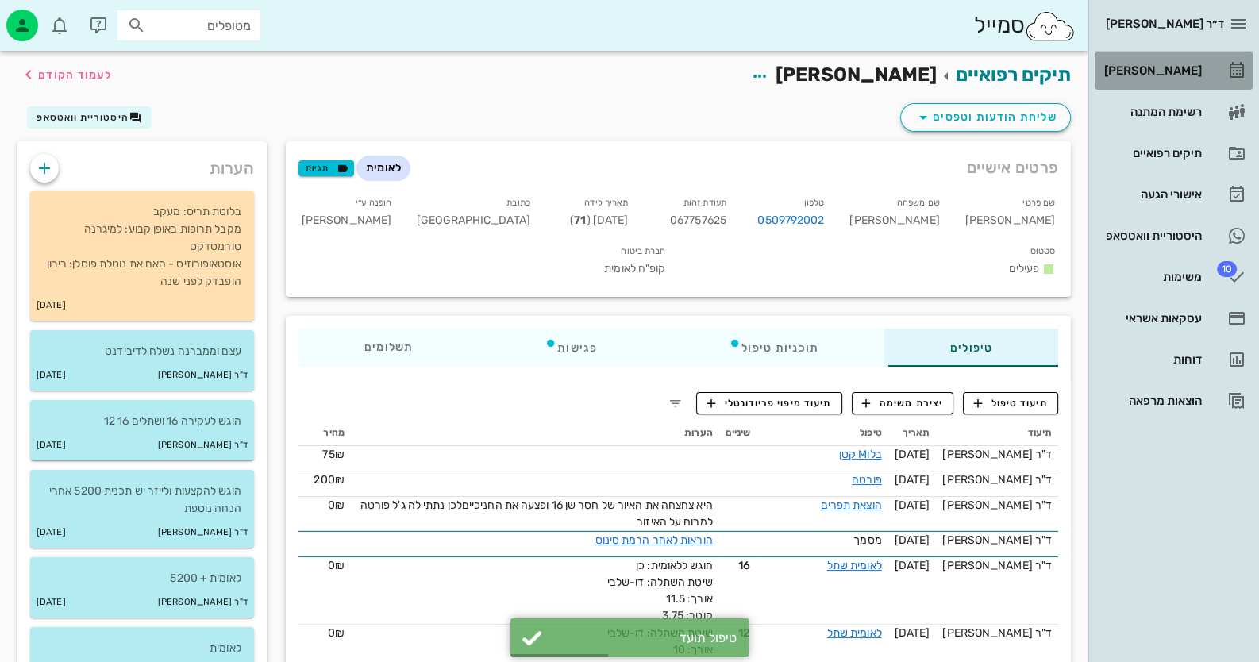
click at [1175, 64] on div "[PERSON_NAME]" at bounding box center [1151, 70] width 101 height 13
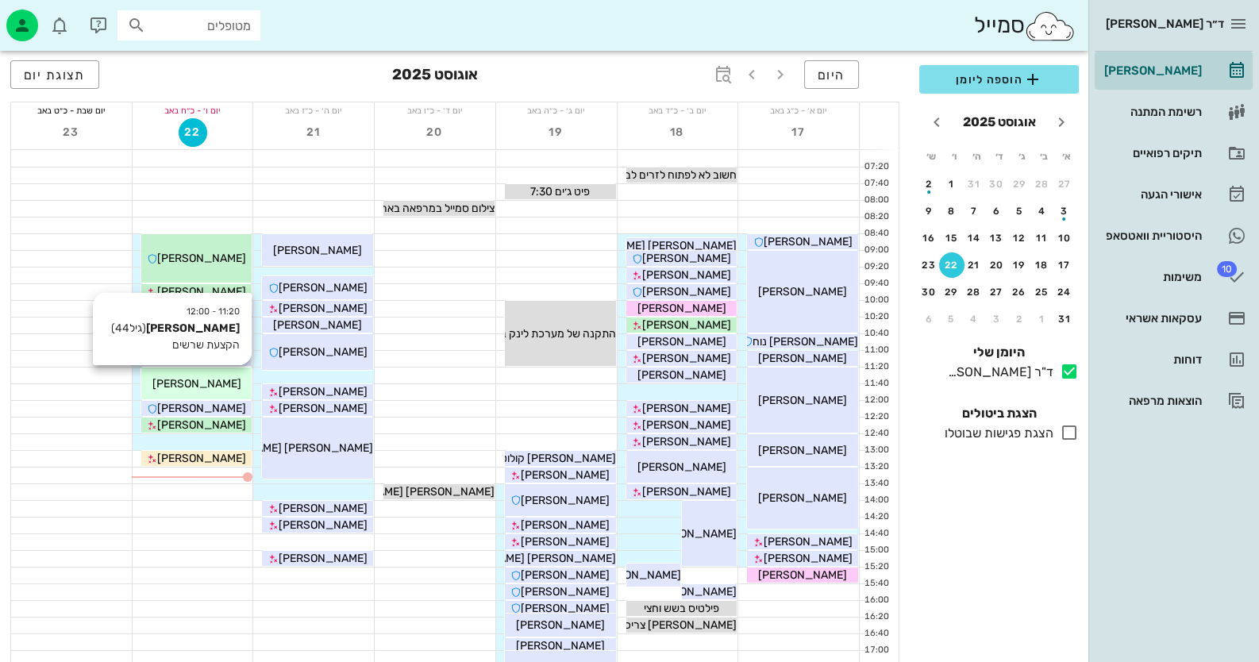
click at [229, 380] on div "[PERSON_NAME]" at bounding box center [196, 383] width 111 height 17
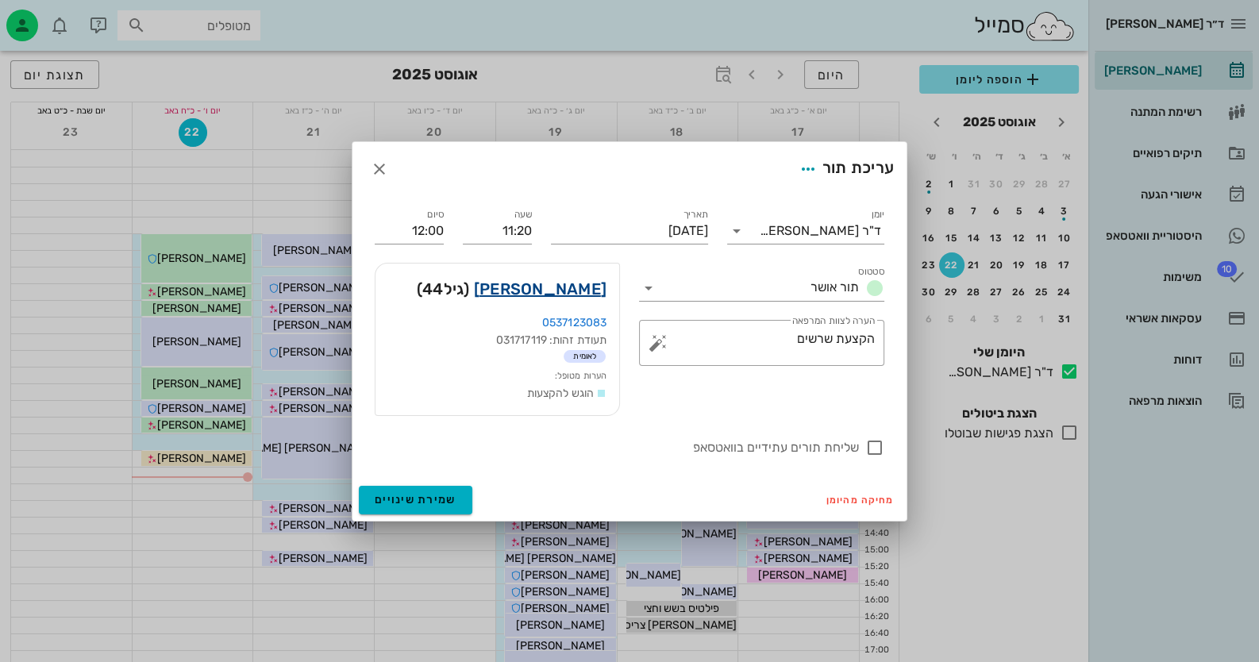
click at [590, 280] on link "שרית אזולאי" at bounding box center [540, 288] width 133 height 25
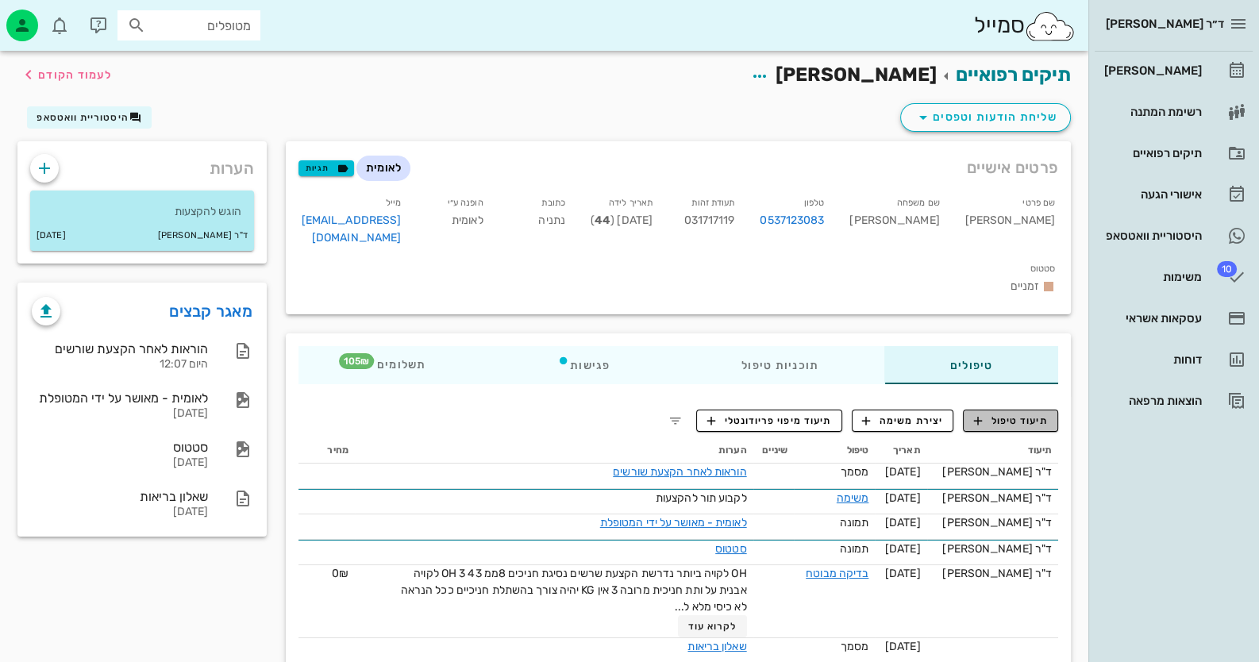
click at [992, 413] on span "תיעוד טיפול" at bounding box center [1011, 420] width 74 height 14
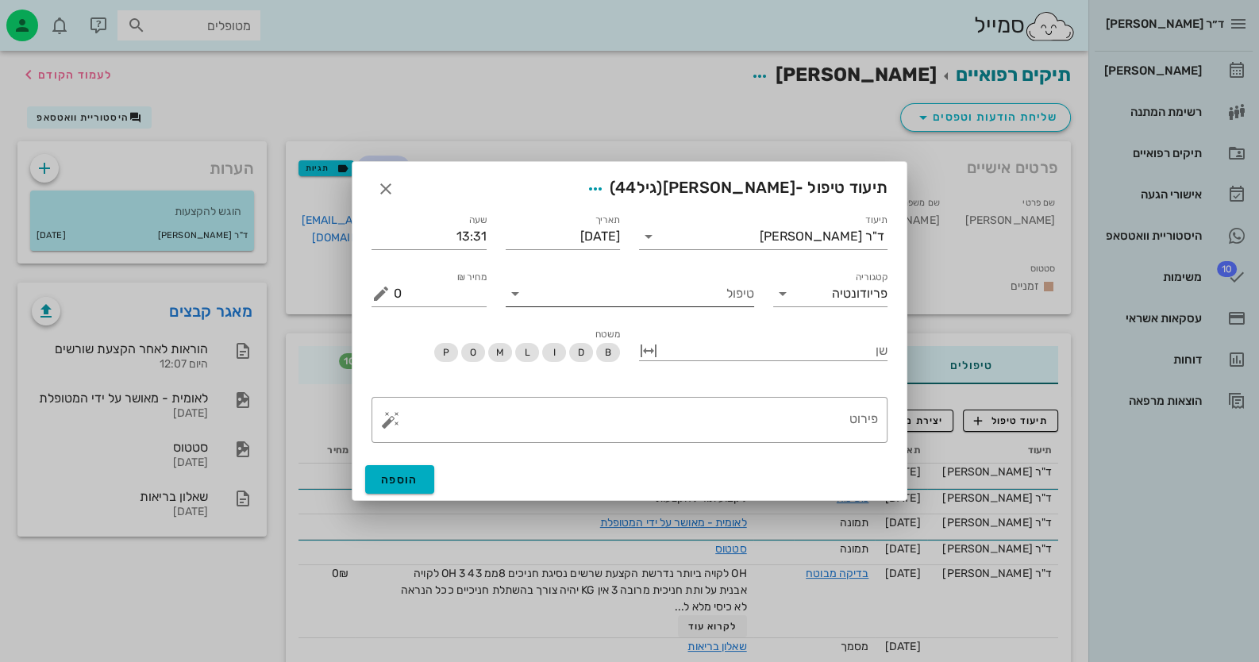
click at [740, 305] on input "טיפול" at bounding box center [641, 293] width 226 height 25
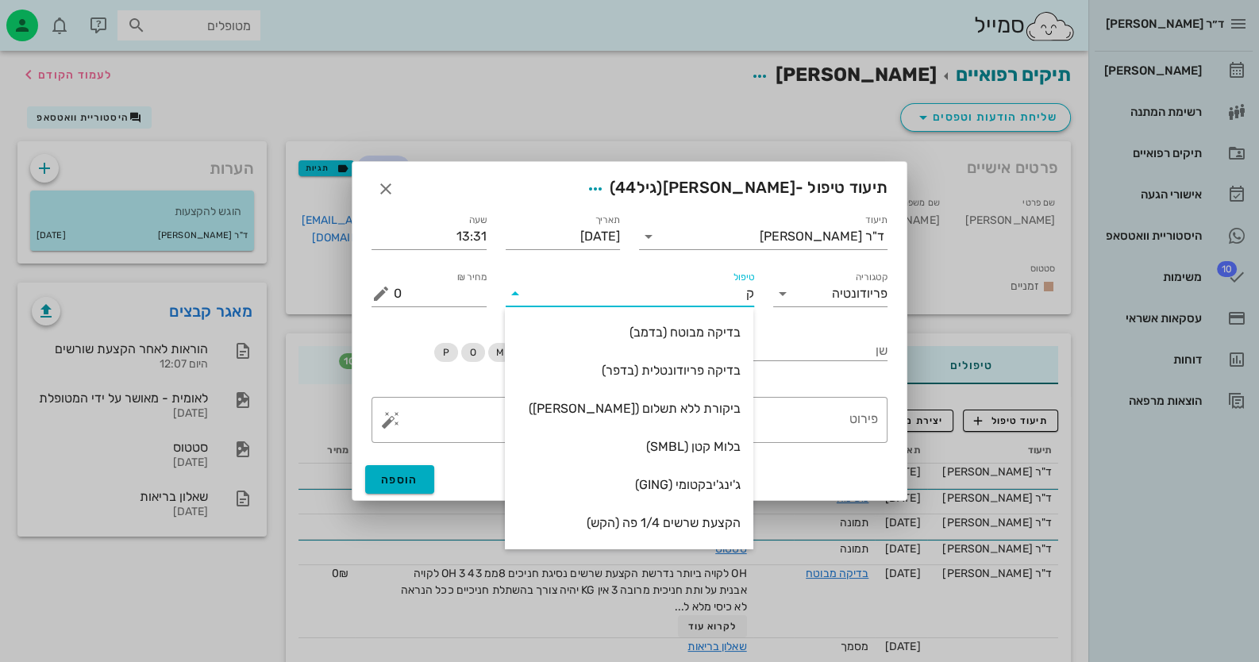
type input "קי"
click at [709, 513] on div "קיסם (KISM)" at bounding box center [628, 523] width 223 height 34
type input "60"
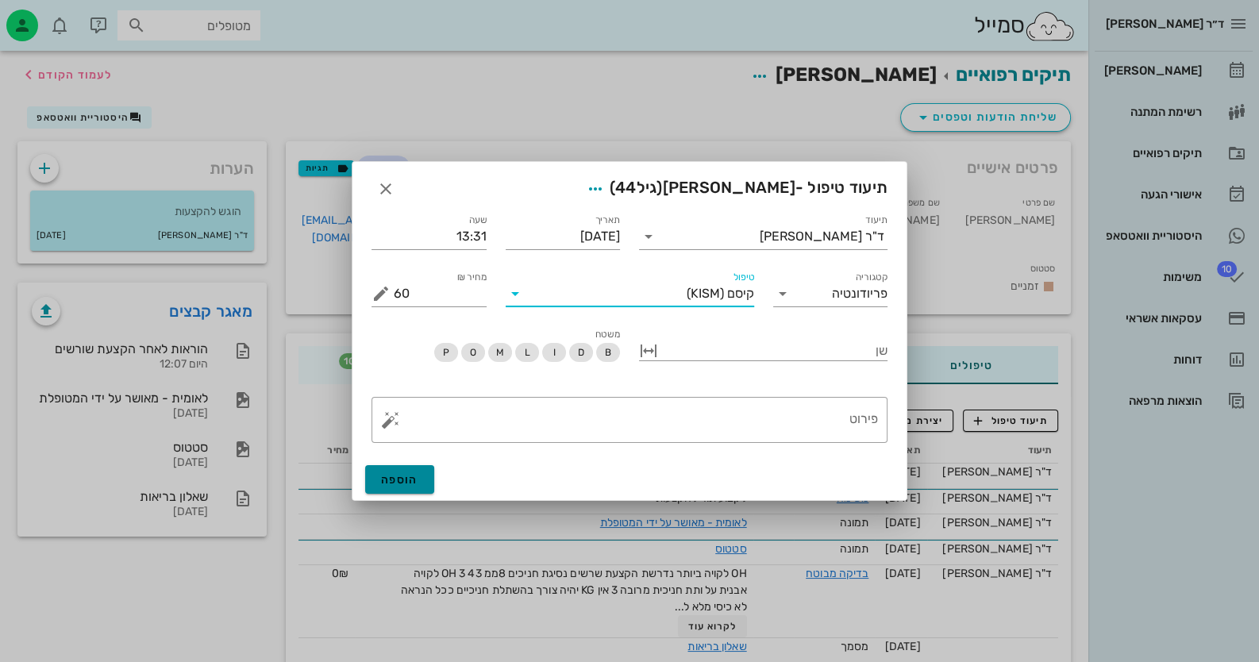
click at [405, 483] on span "הוספה" at bounding box center [399, 479] width 37 height 13
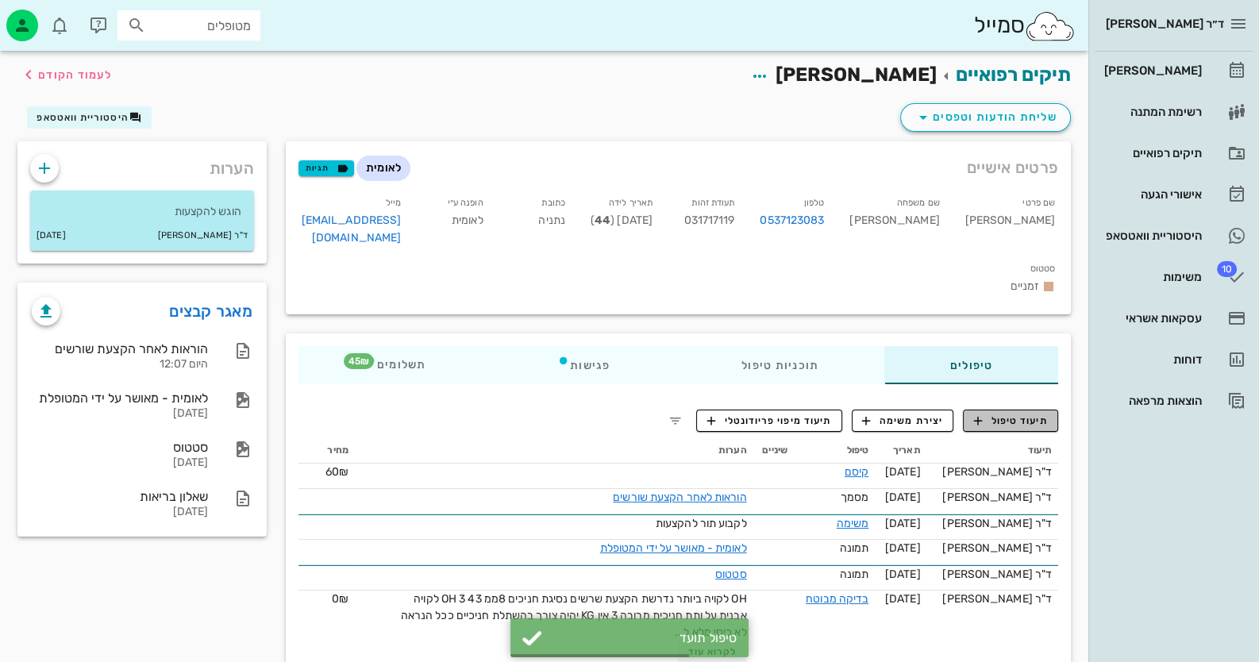
click at [1008, 413] on span "תיעוד טיפול" at bounding box center [1011, 420] width 74 height 14
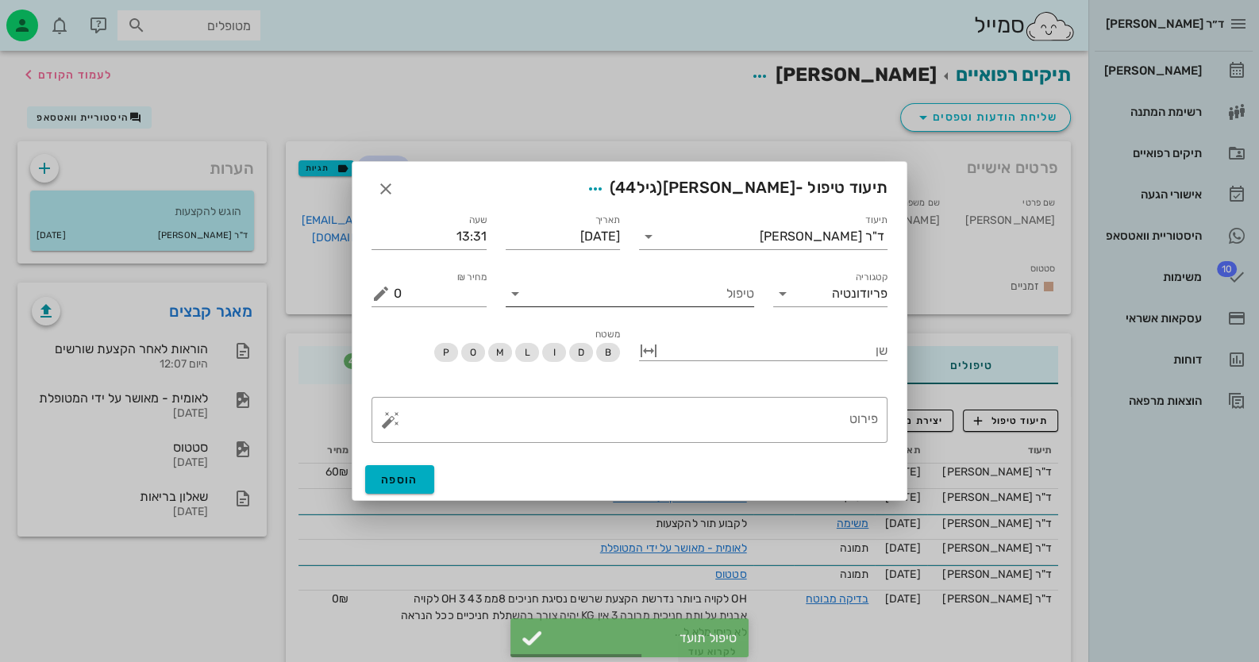
click at [706, 301] on input "טיפול" at bounding box center [641, 293] width 226 height 25
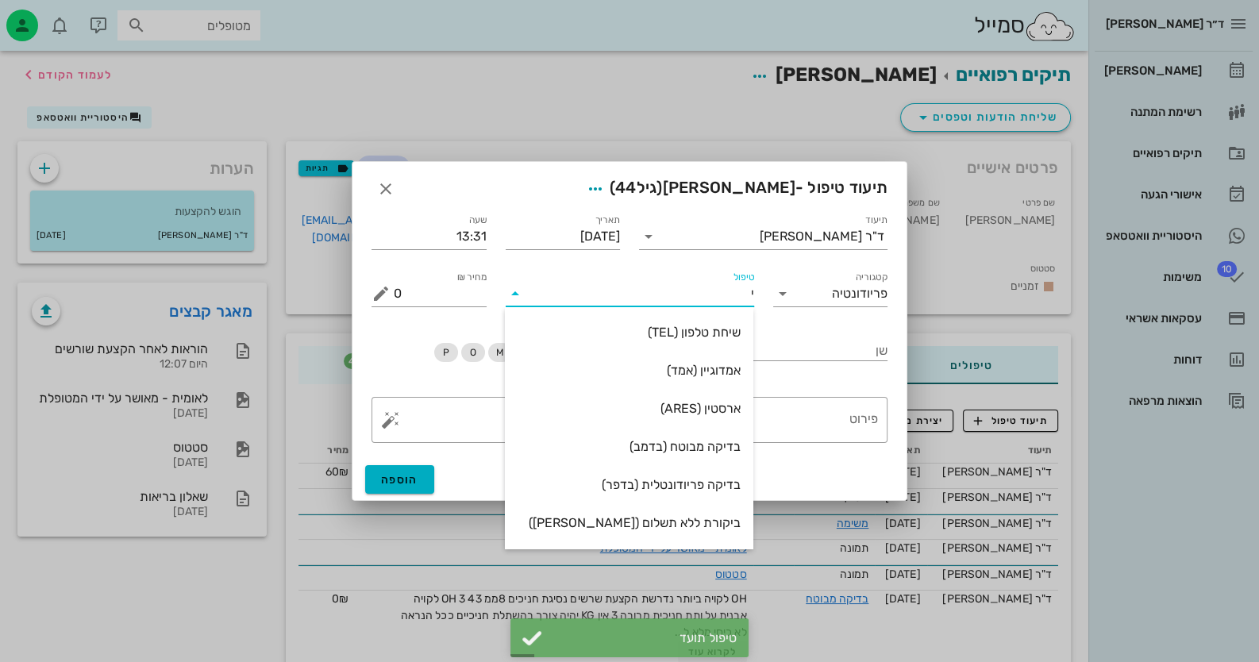
type input "יר"
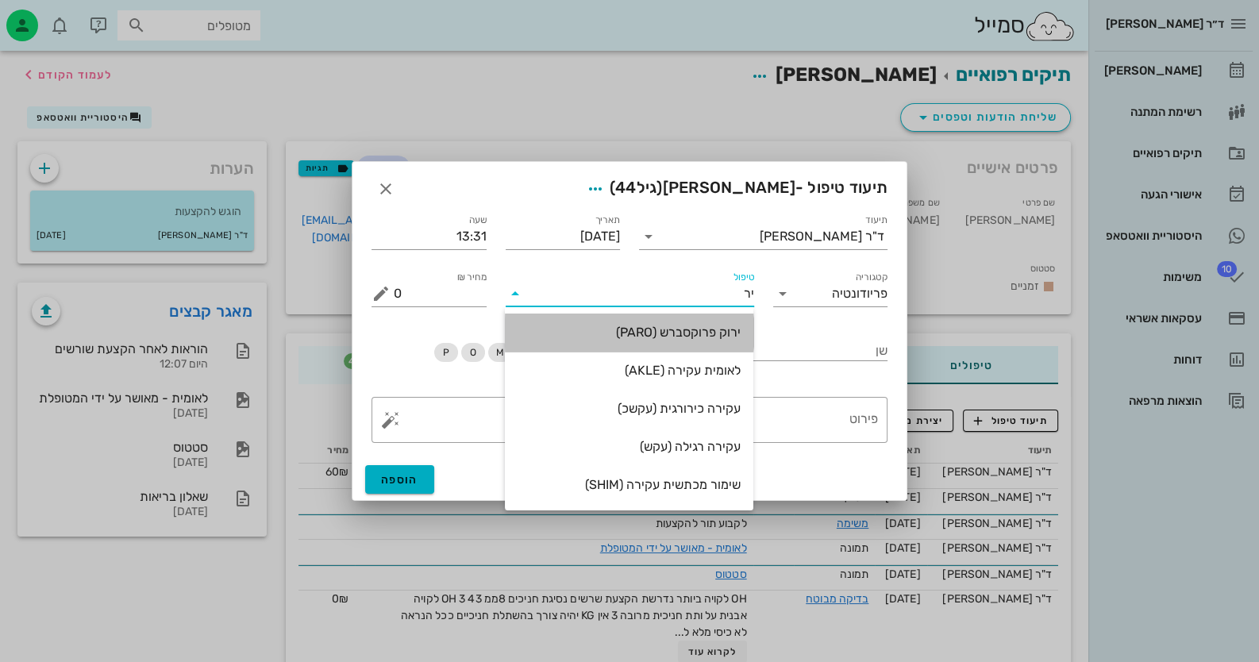
click at [721, 333] on div "ירוק פרוקסברש (PARO)" at bounding box center [628, 332] width 223 height 15
type input "45"
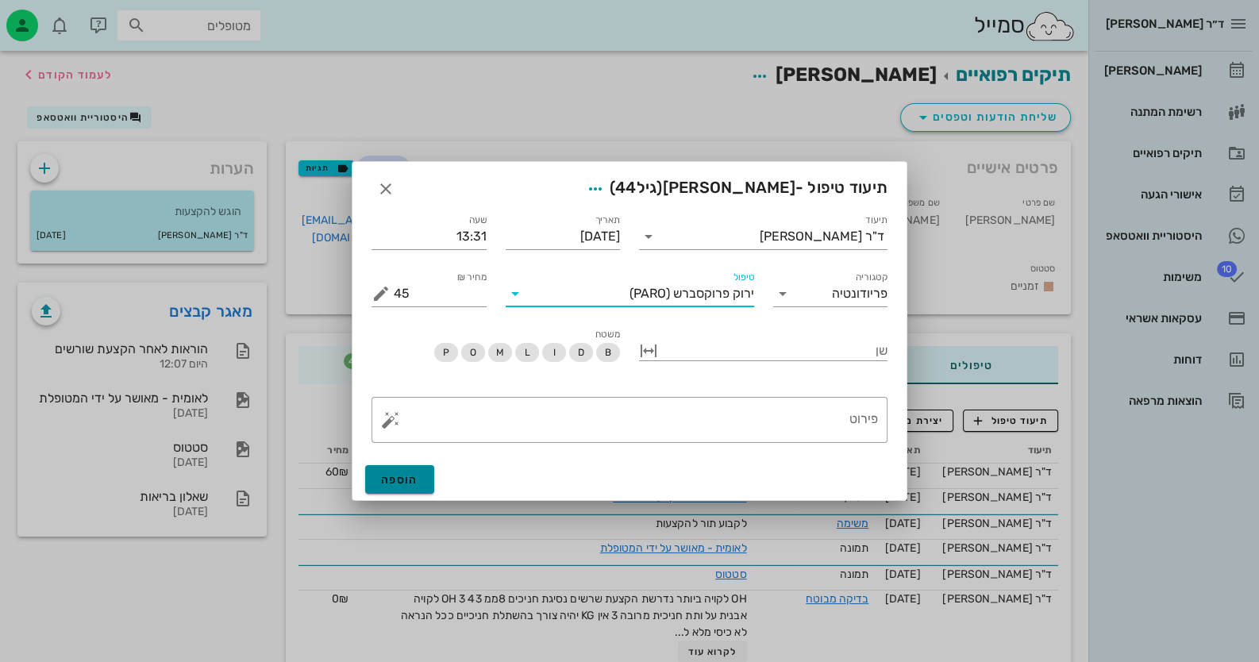
click at [404, 479] on span "הוספה" at bounding box center [399, 479] width 37 height 13
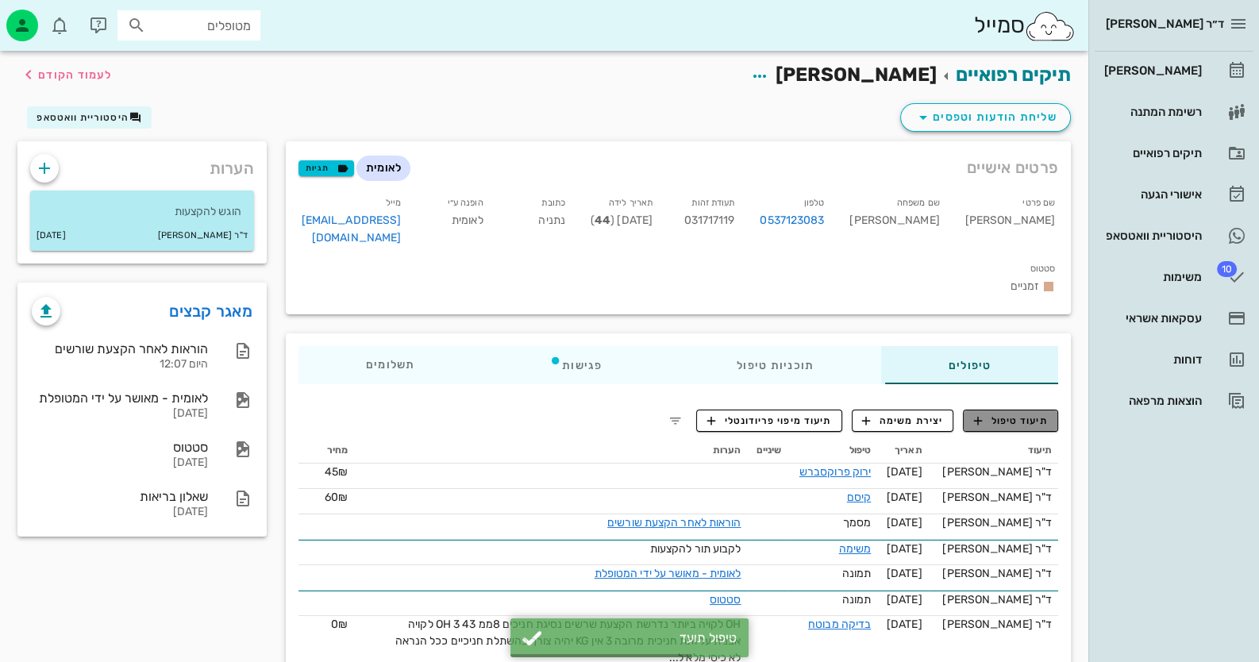
click at [1031, 413] on span "תיעוד טיפול" at bounding box center [1011, 420] width 74 height 14
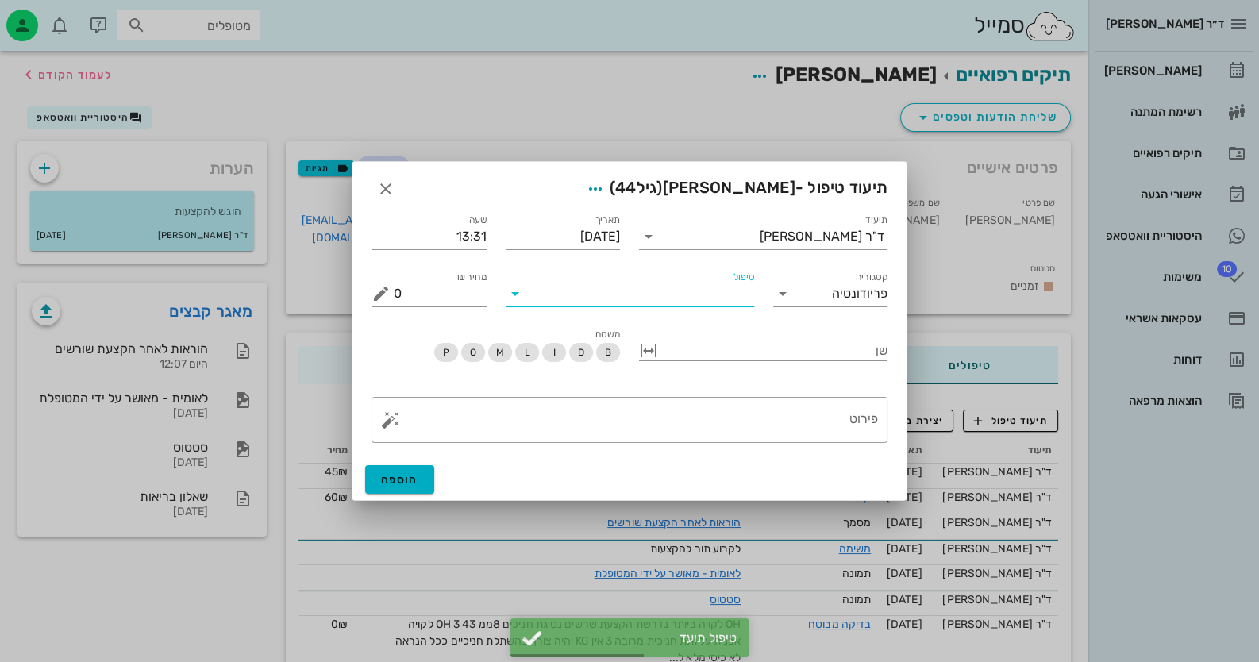
click at [704, 304] on input "טיפול" at bounding box center [641, 293] width 226 height 25
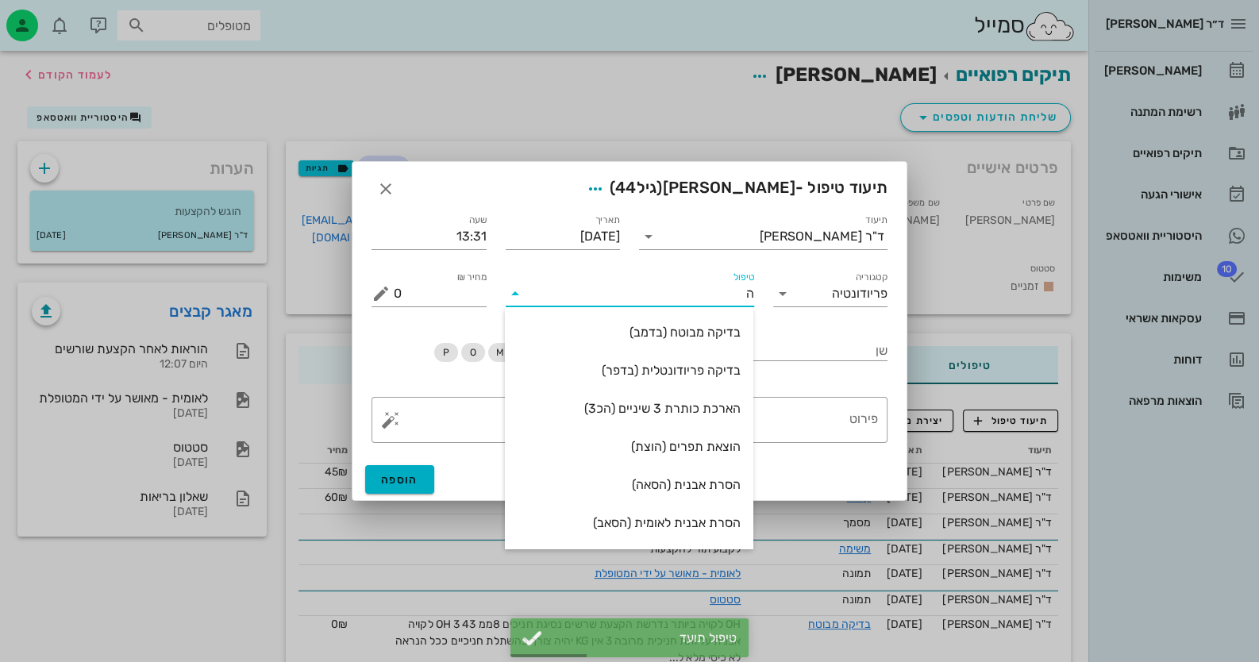
type input "הק"
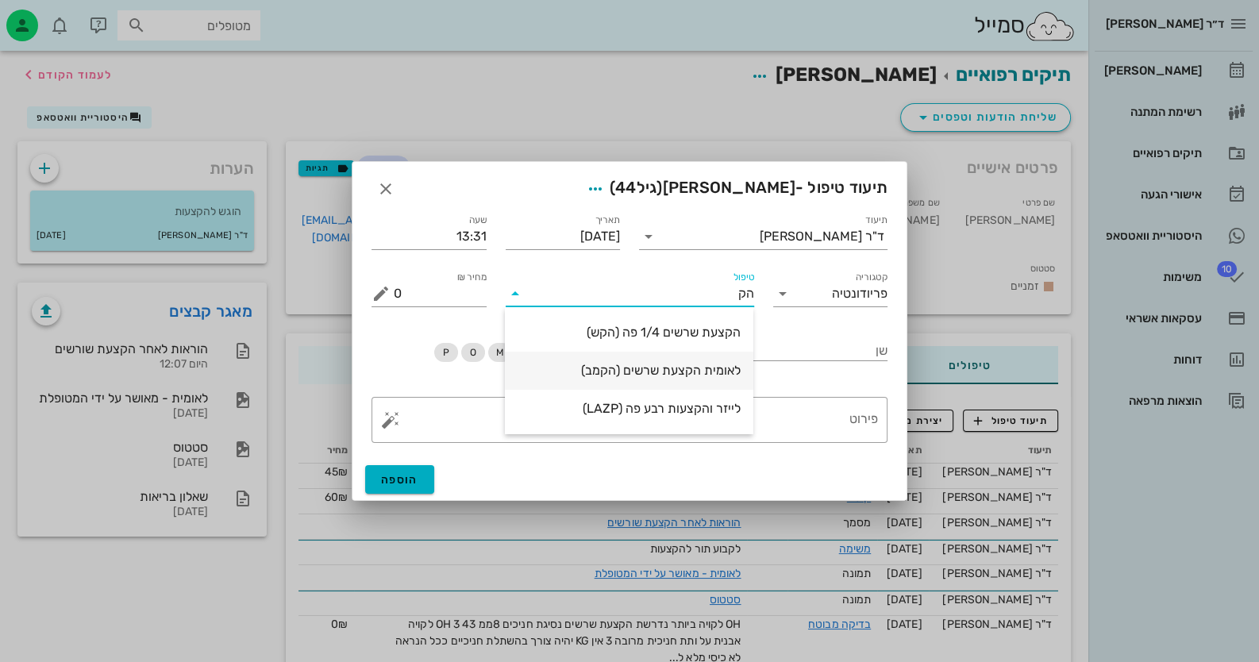
click at [693, 368] on div "לאומית הקצעת שרשים (הקמב)" at bounding box center [628, 370] width 223 height 15
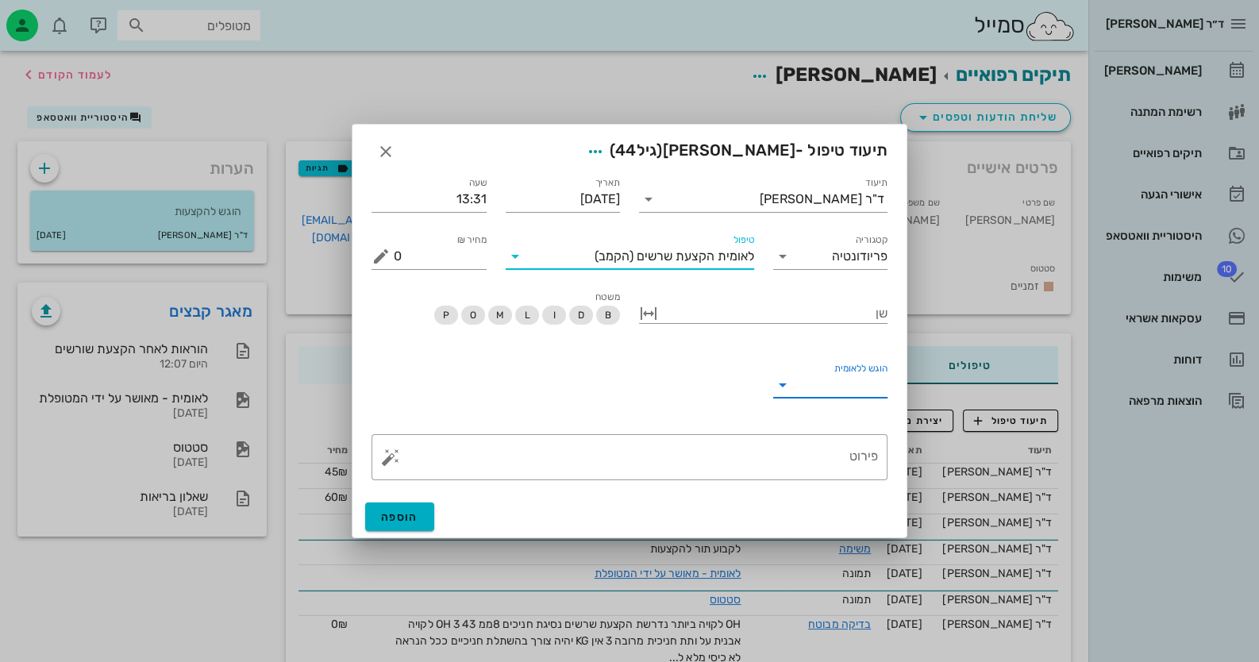
click at [822, 396] on input "הוגש ללאומית" at bounding box center [843, 384] width 90 height 25
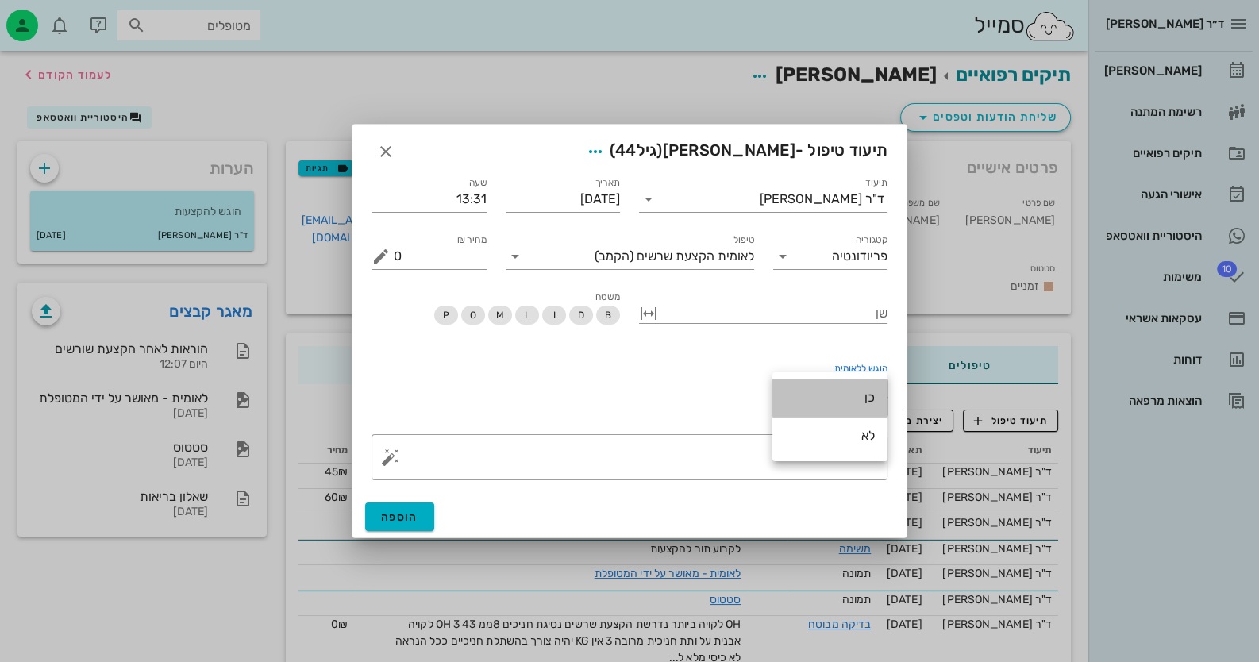
click at [837, 408] on div "כן" at bounding box center [830, 397] width 90 height 34
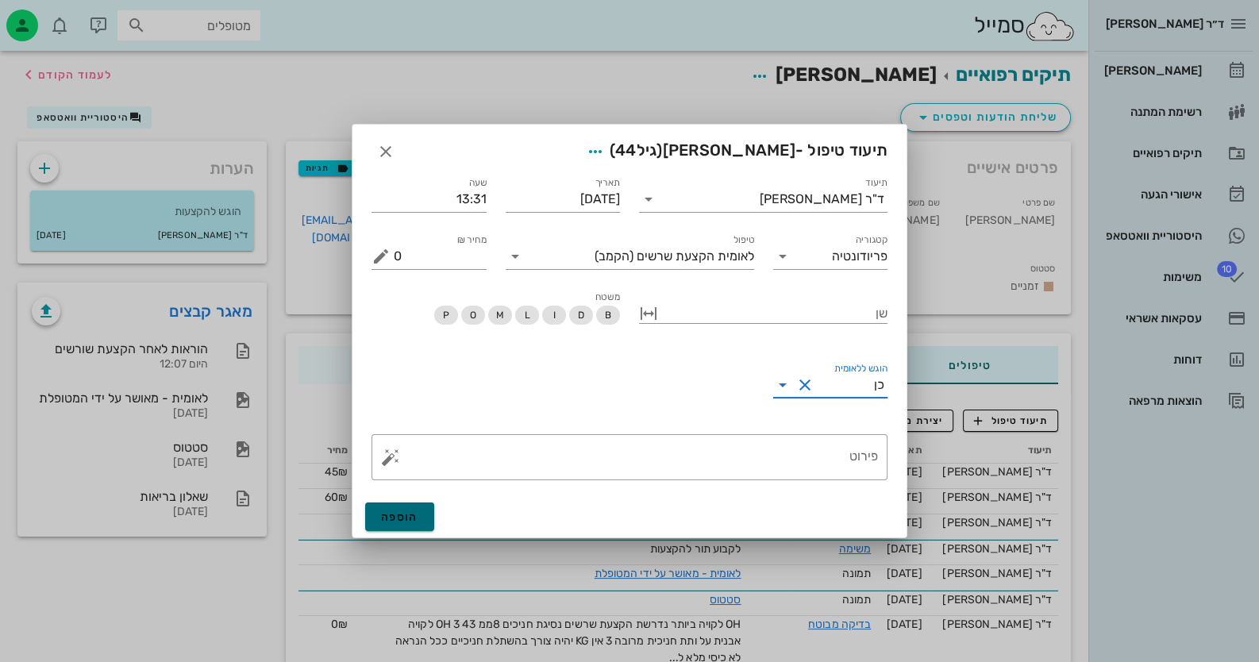
click at [381, 517] on span "הוספה" at bounding box center [399, 516] width 37 height 13
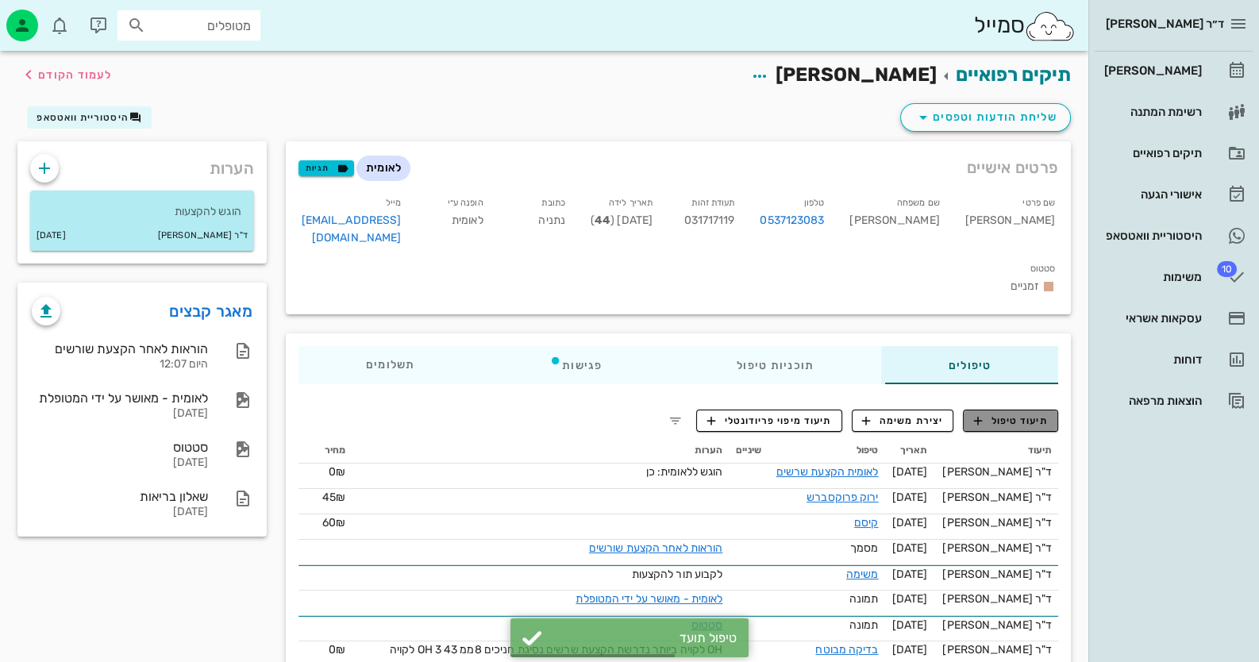
click at [991, 413] on span "תיעוד טיפול" at bounding box center [1011, 420] width 74 height 14
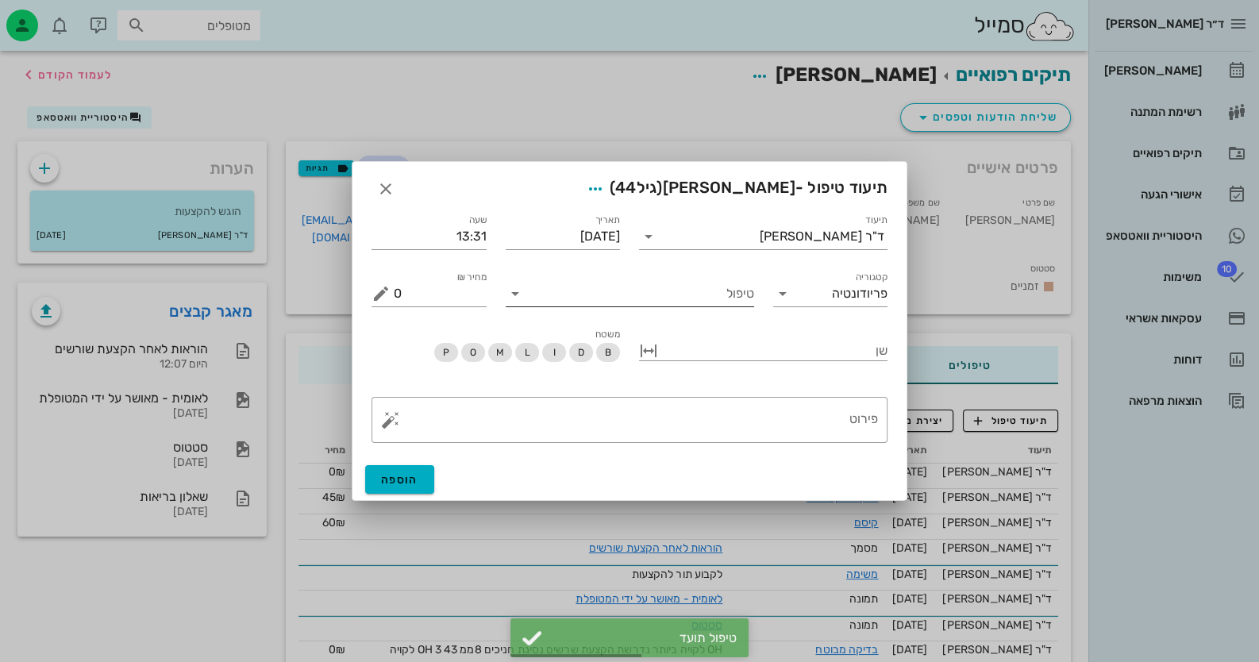
click at [742, 298] on input "טיפול" at bounding box center [641, 293] width 226 height 25
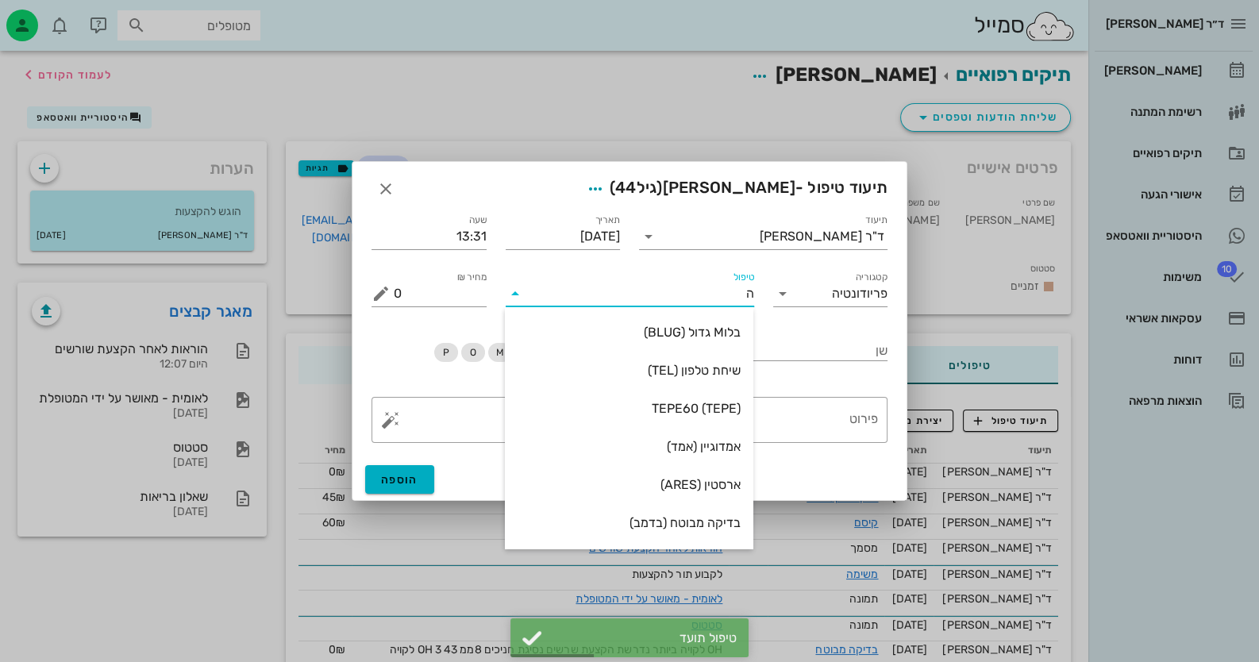
type input "הס"
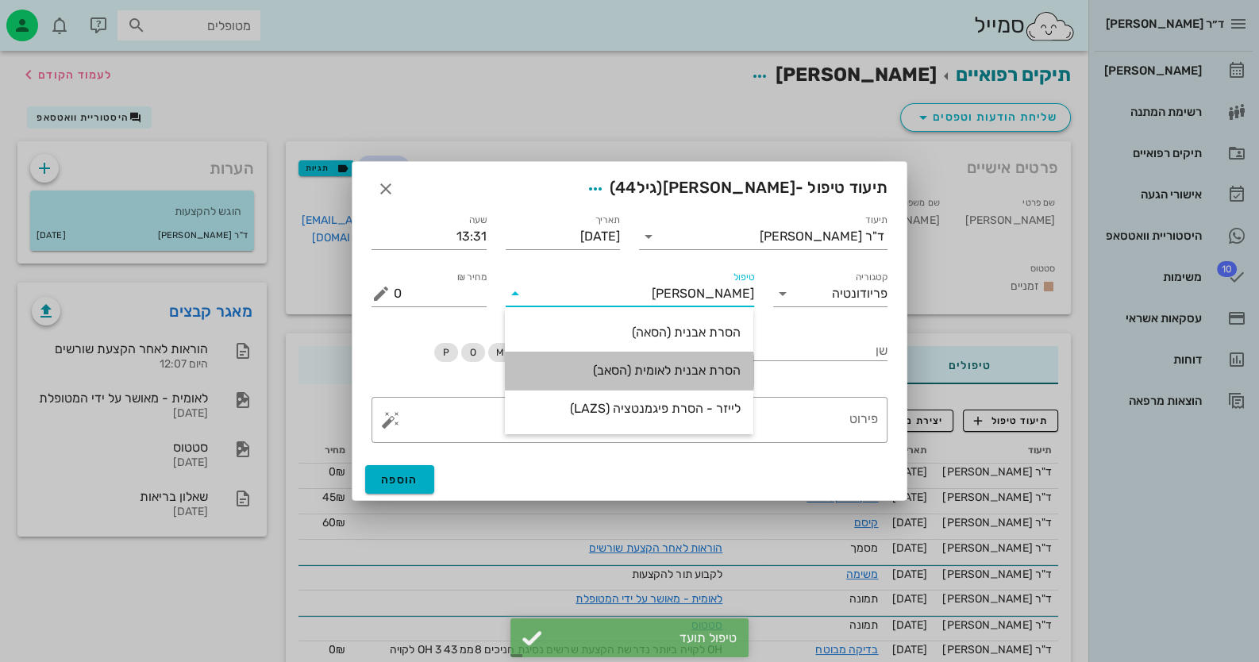
click at [713, 376] on div "הסרת אבנית לאומית (הסאב)" at bounding box center [628, 370] width 223 height 15
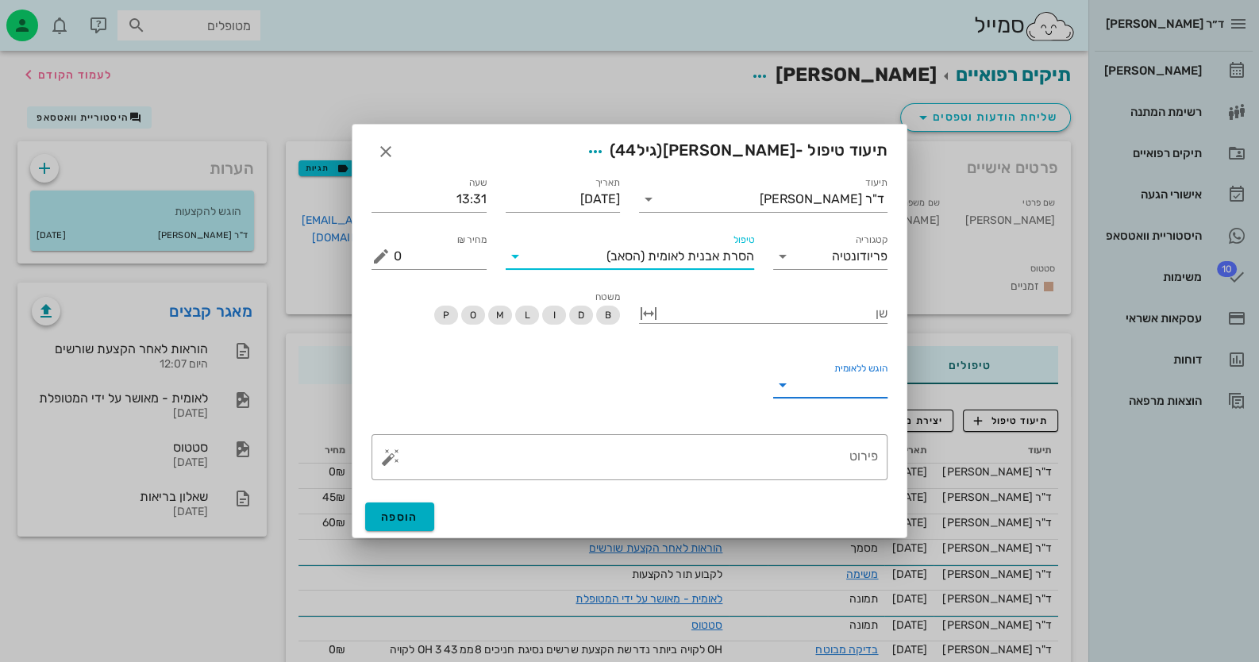
click at [805, 394] on input "הוגש ללאומית" at bounding box center [843, 384] width 90 height 25
click at [809, 394] on div "כן" at bounding box center [830, 397] width 90 height 15
click at [413, 520] on span "הוספה" at bounding box center [399, 516] width 37 height 13
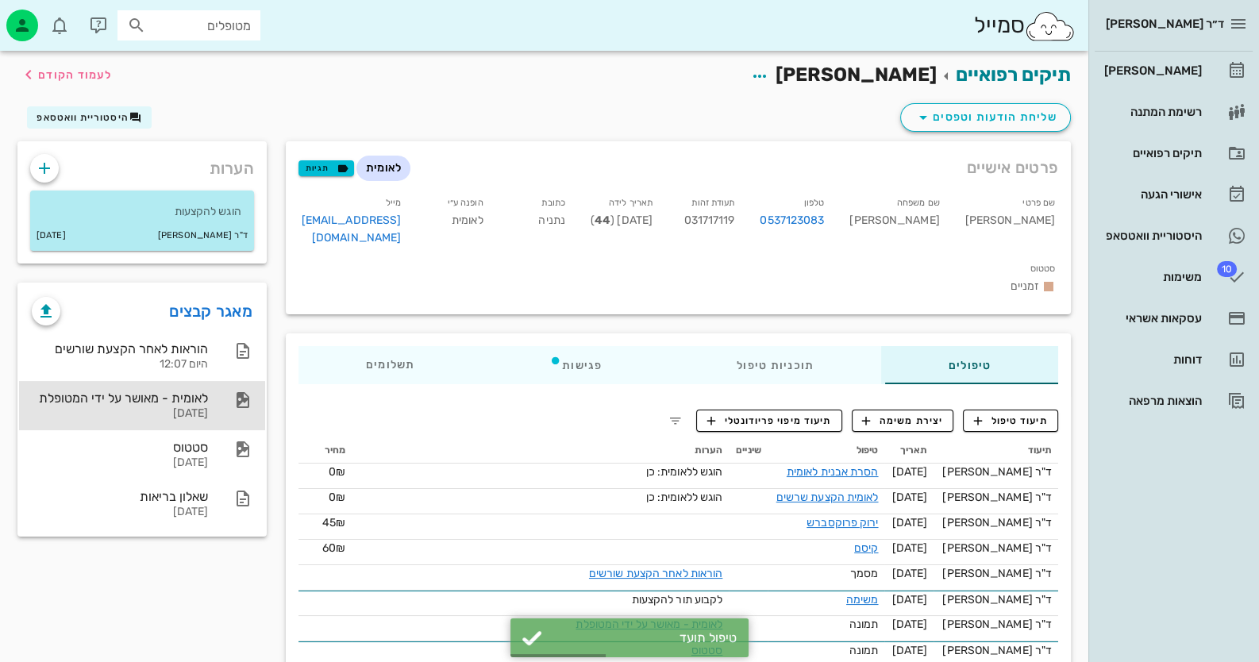
click at [195, 416] on div "01-08-2025" at bounding box center [120, 413] width 176 height 13
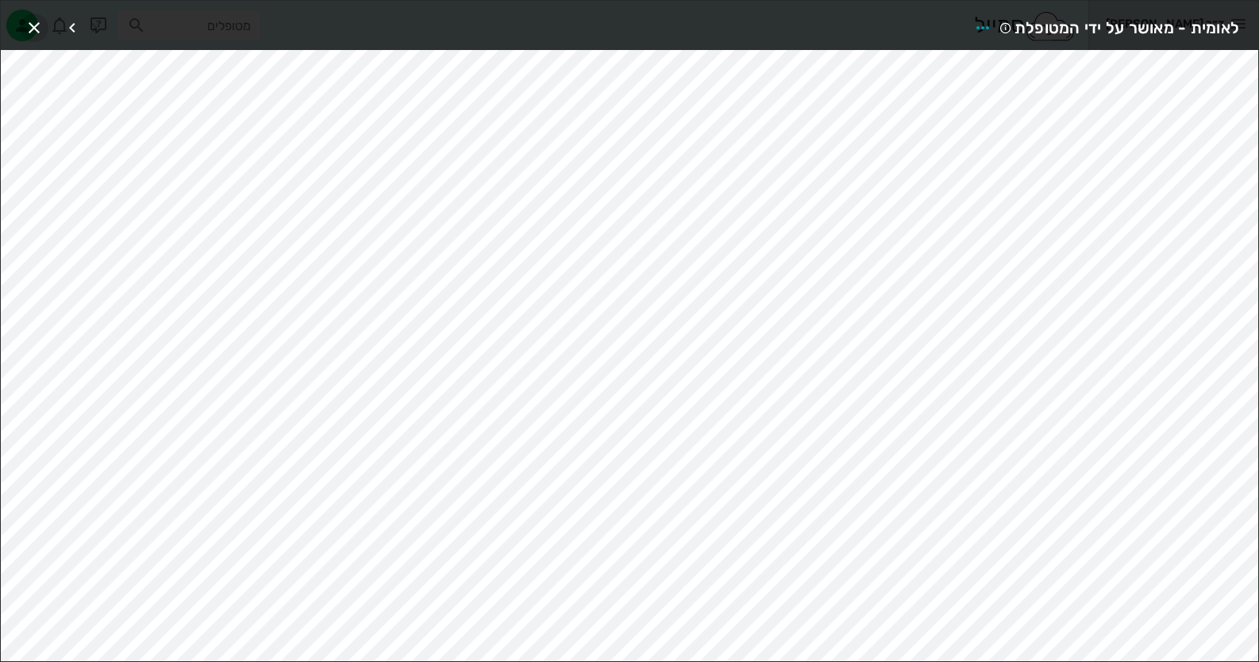
click at [34, 27] on icon "button" at bounding box center [34, 27] width 19 height 19
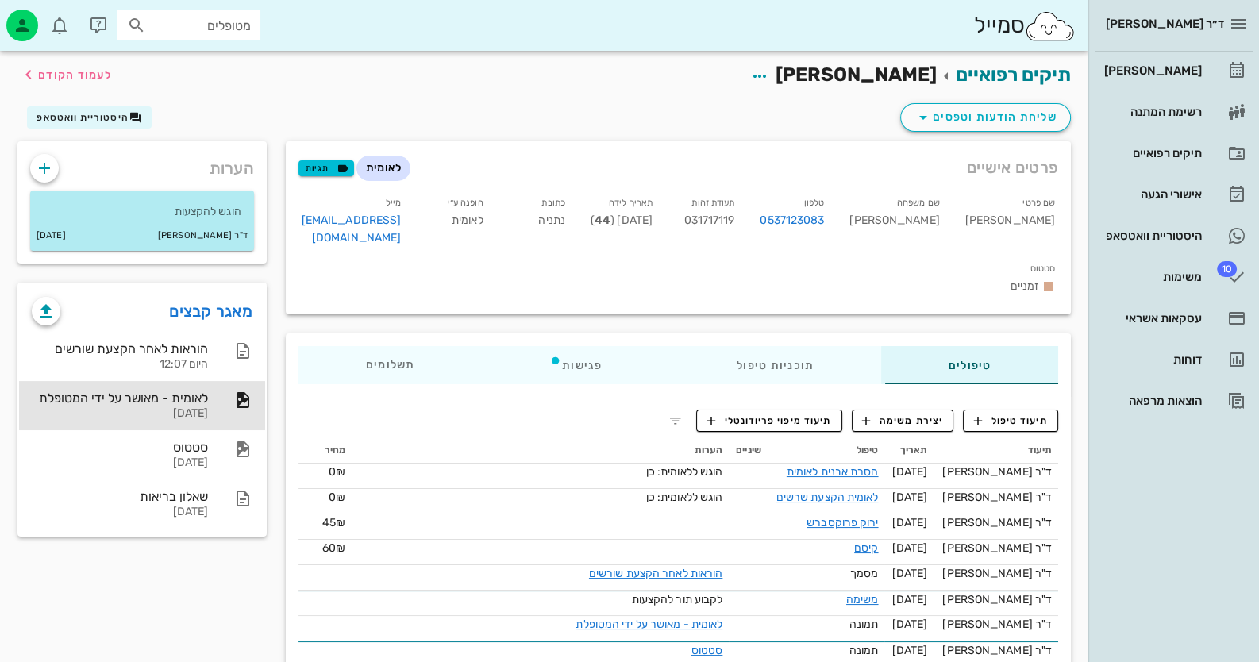
click at [734, 220] on span "031717119" at bounding box center [708, 219] width 51 height 13
copy span "031717119"
click at [1224, 70] on link "[PERSON_NAME]" at bounding box center [1173, 71] width 158 height 38
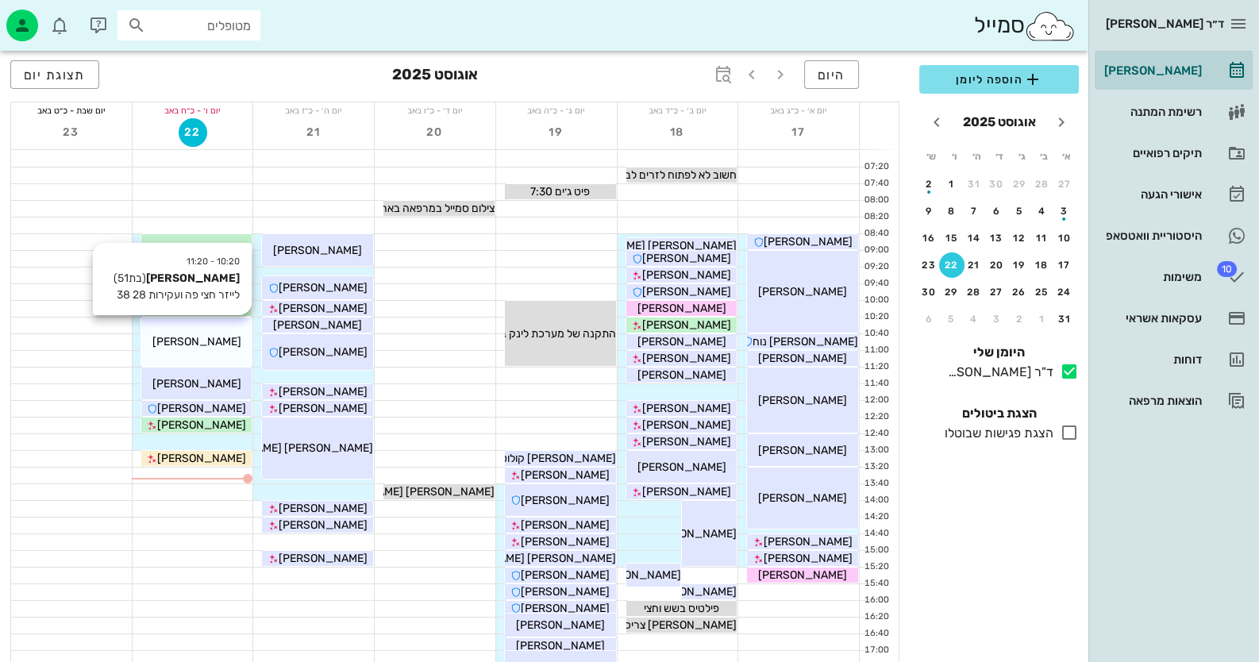
click at [227, 343] on div "[PERSON_NAME]" at bounding box center [196, 341] width 111 height 17
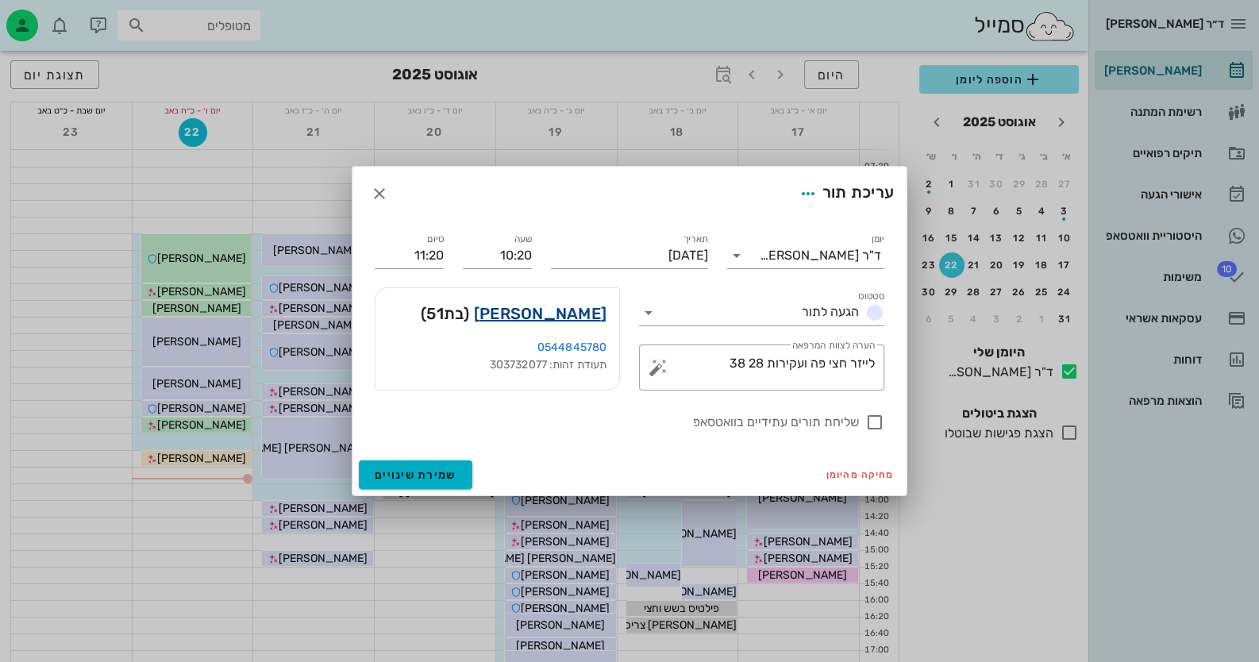
click at [579, 317] on link "ליבי לוין" at bounding box center [540, 313] width 133 height 25
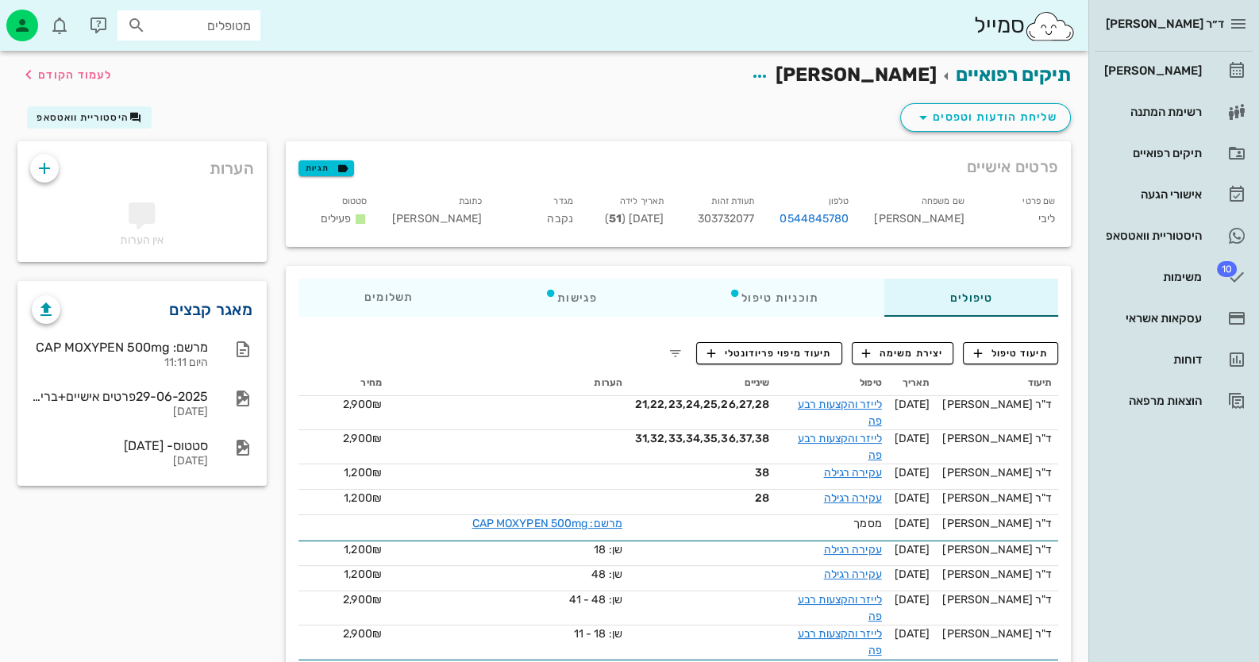
click at [227, 311] on link "מאגר קבצים" at bounding box center [210, 309] width 83 height 25
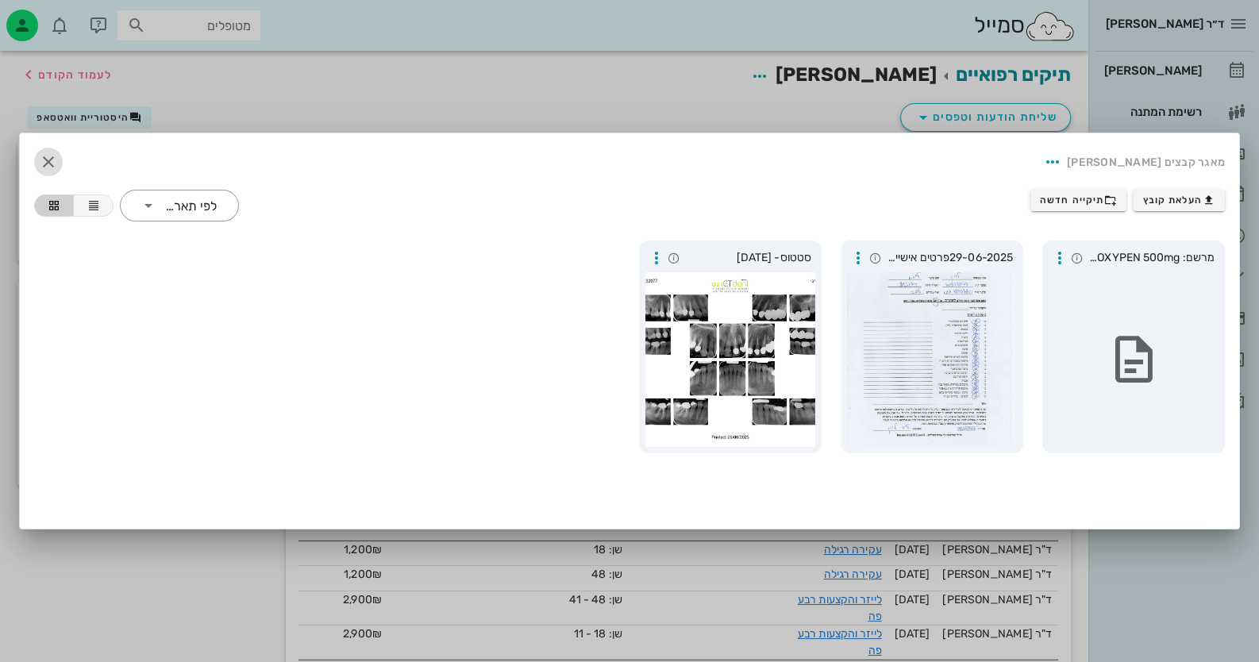
click at [44, 152] on icon "button" at bounding box center [48, 161] width 19 height 19
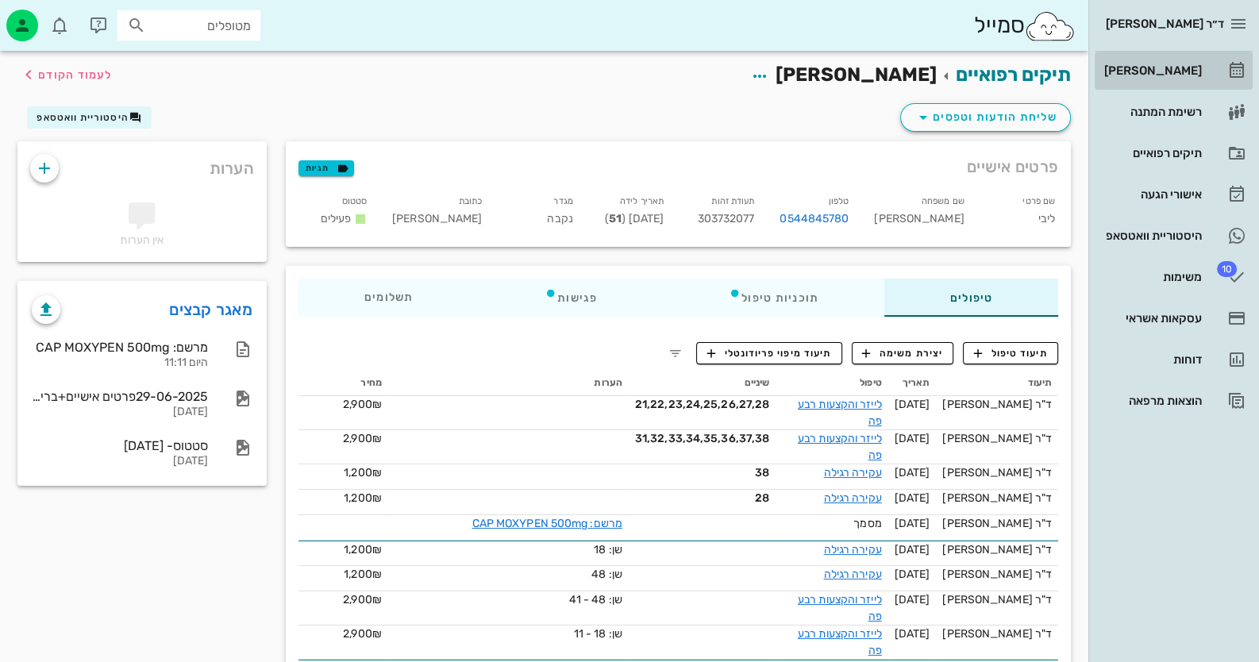
click at [1189, 83] on div "[PERSON_NAME]" at bounding box center [1151, 70] width 101 height 25
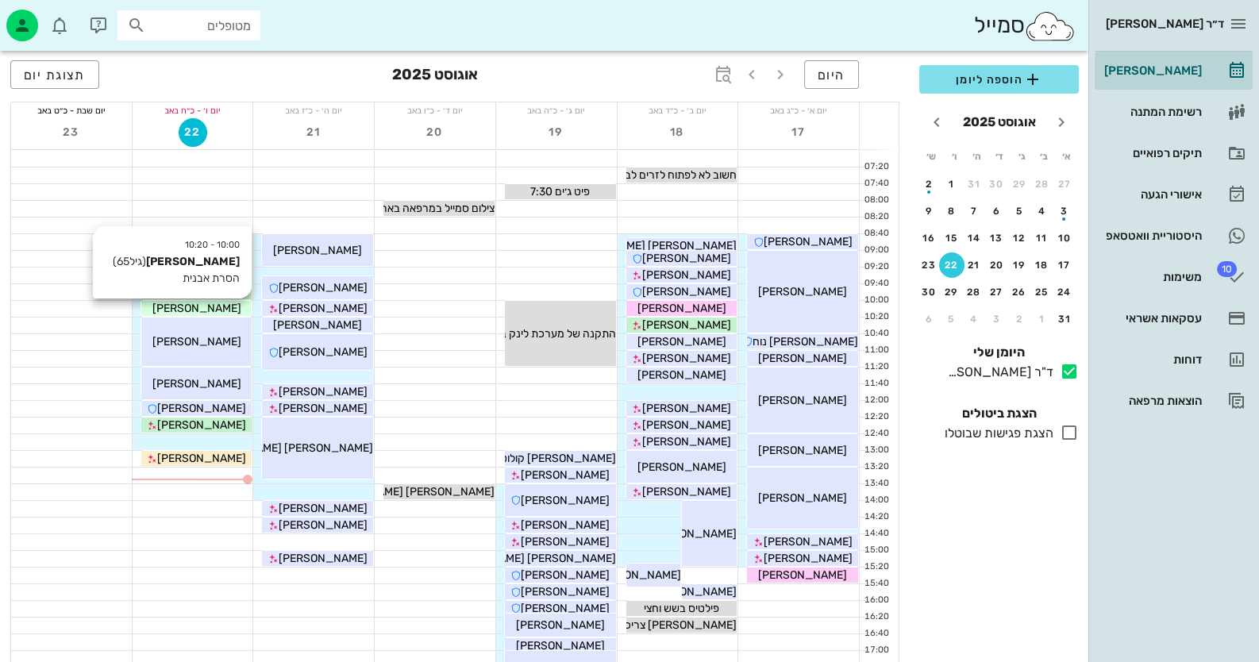
click at [206, 313] on span "[PERSON_NAME]" at bounding box center [196, 308] width 89 height 13
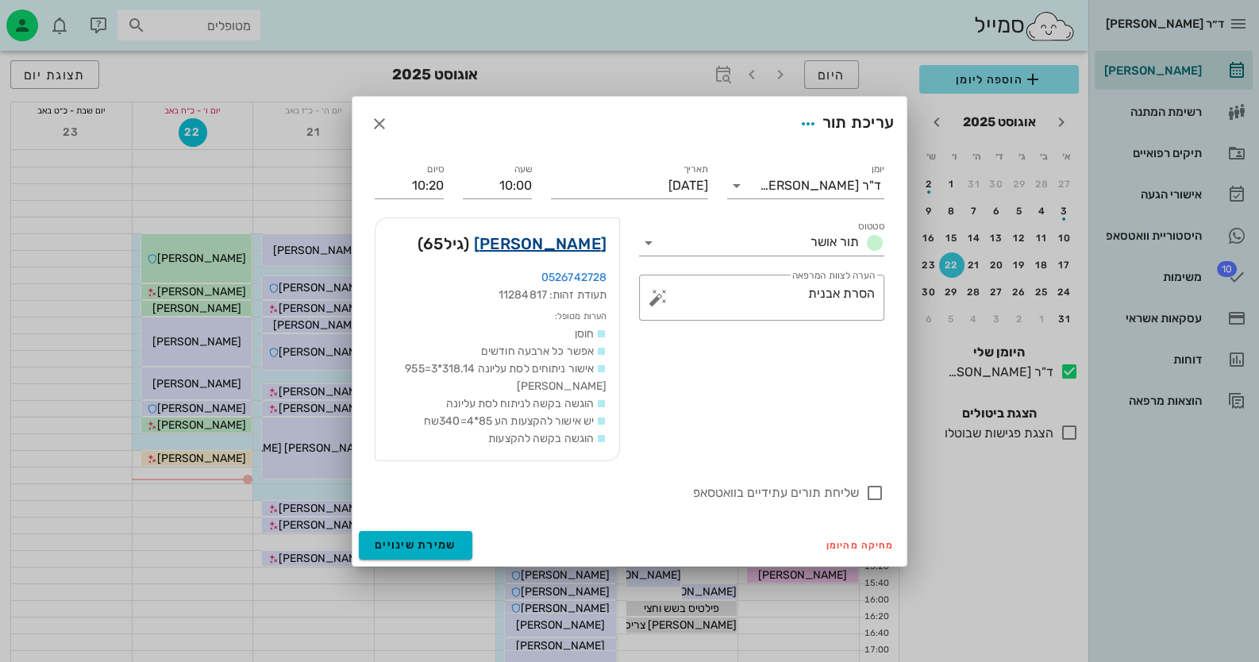
click at [588, 245] on link "מרק לוין" at bounding box center [540, 243] width 133 height 25
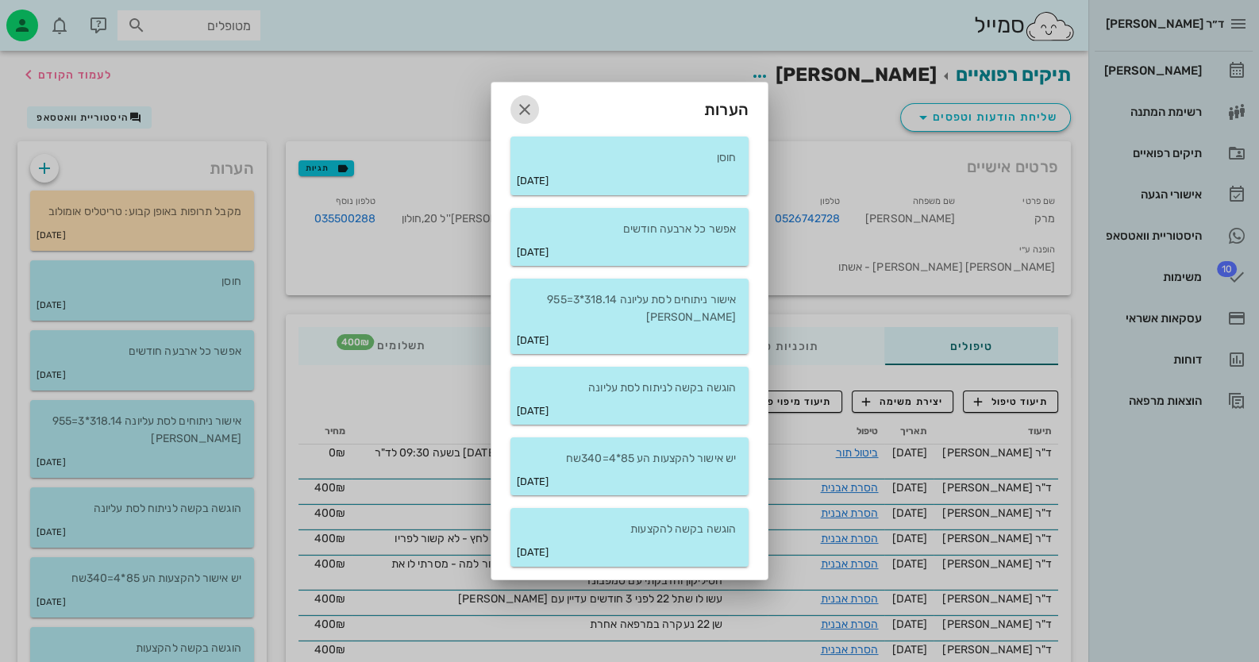
click at [516, 106] on icon "button" at bounding box center [524, 109] width 19 height 19
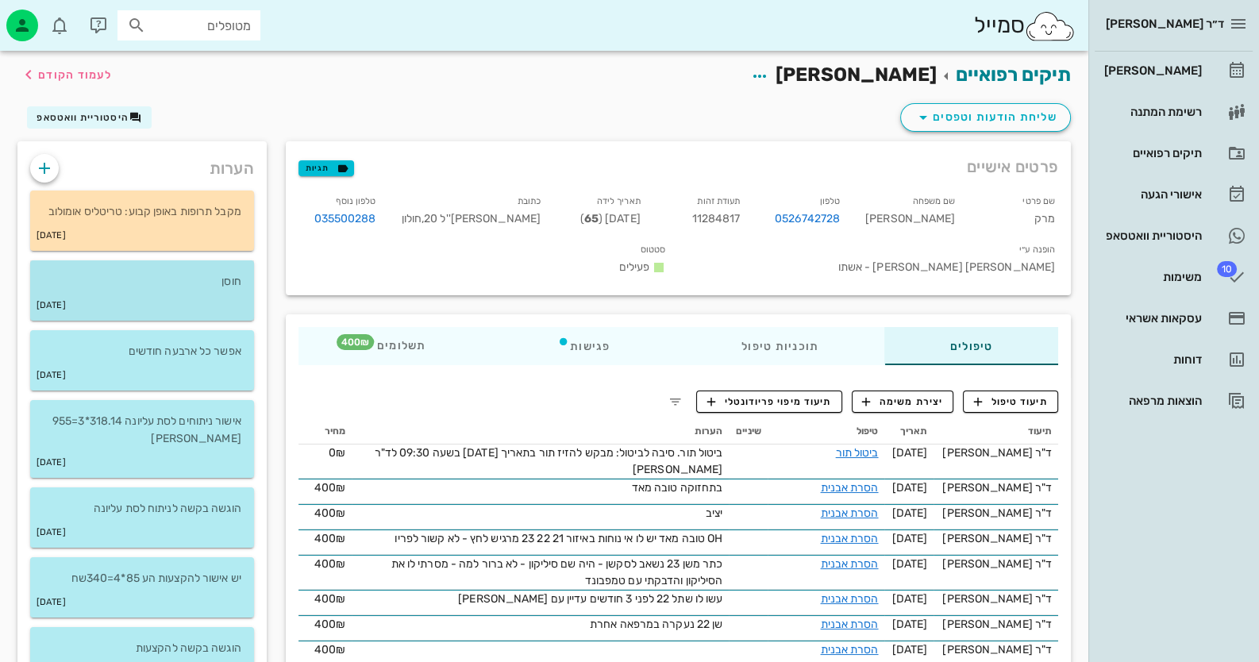
click at [179, 297] on div "28-05-2021" at bounding box center [142, 305] width 224 height 30
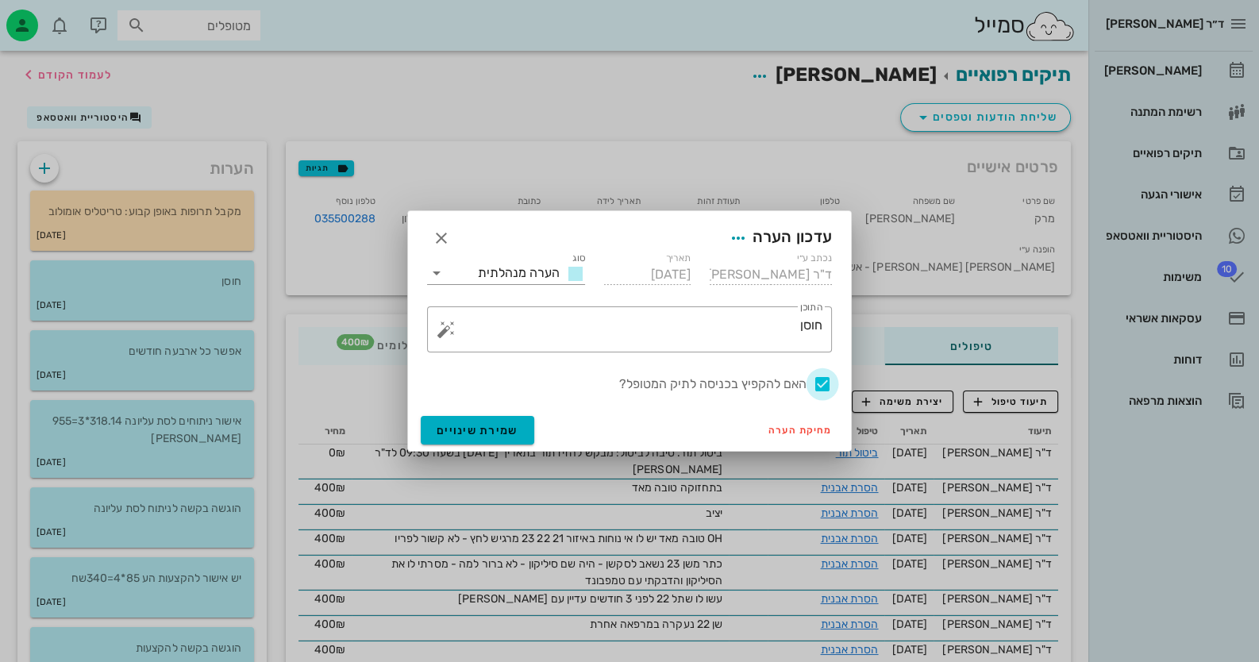
click at [817, 383] on div at bounding box center [822, 384] width 27 height 27
checkbox input "false"
click at [519, 426] on button "שמירת שינויים" at bounding box center [477, 430] width 113 height 29
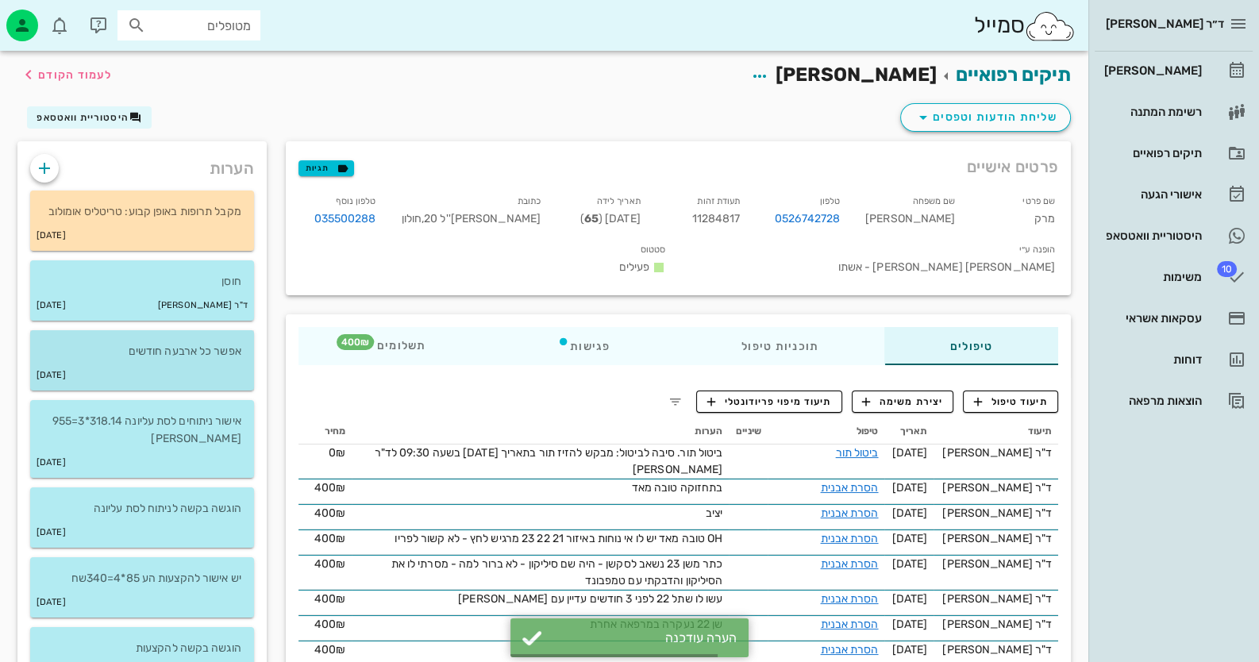
click at [232, 370] on div "29-05-2015" at bounding box center [142, 375] width 224 height 30
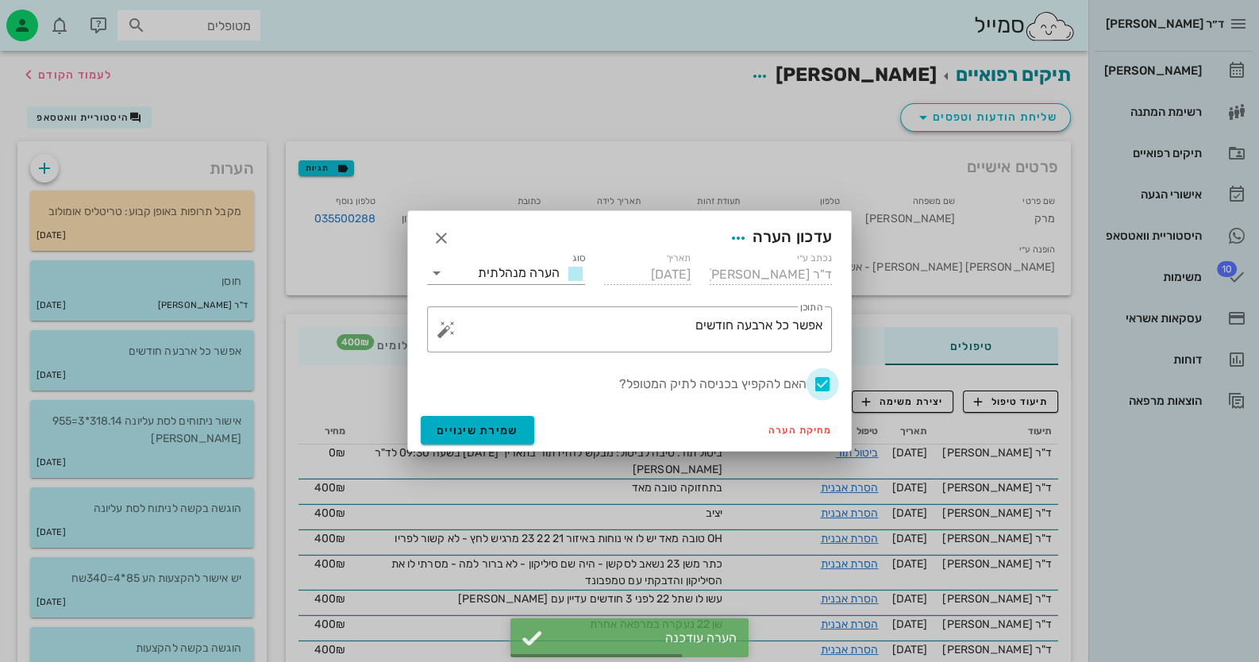
click at [821, 386] on div at bounding box center [822, 384] width 27 height 27
checkbox input "false"
click at [452, 427] on span "שמירת שינויים" at bounding box center [477, 430] width 82 height 13
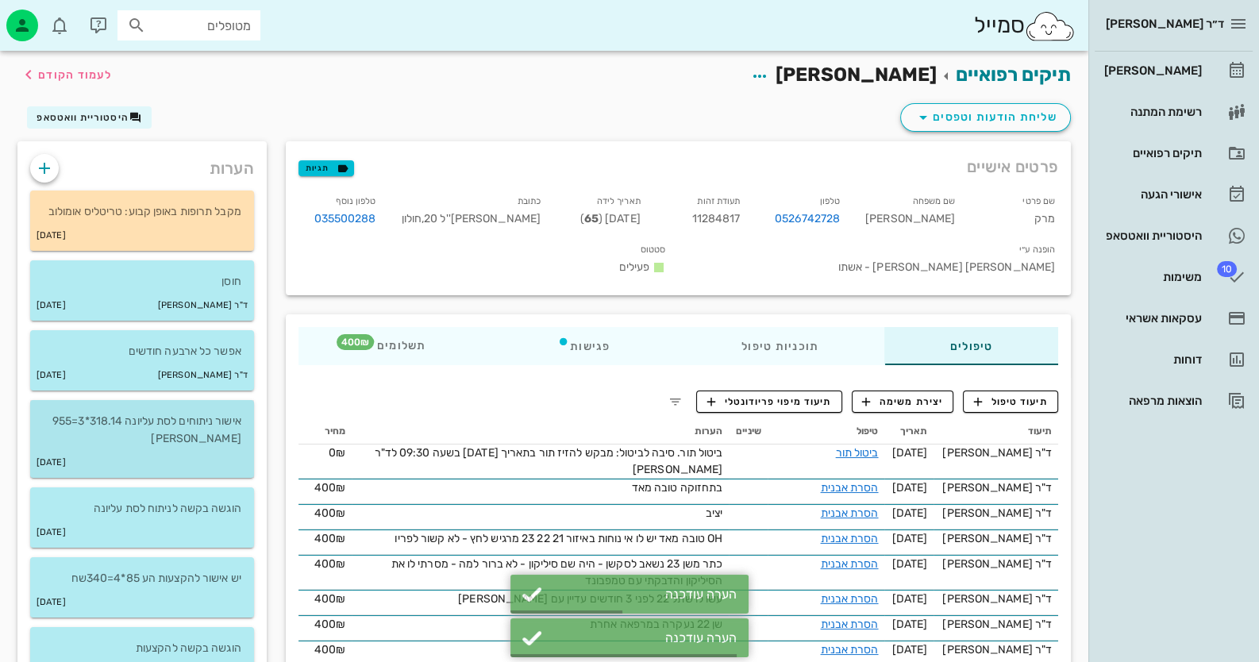
click at [186, 451] on div "26-10-2014" at bounding box center [142, 463] width 224 height 30
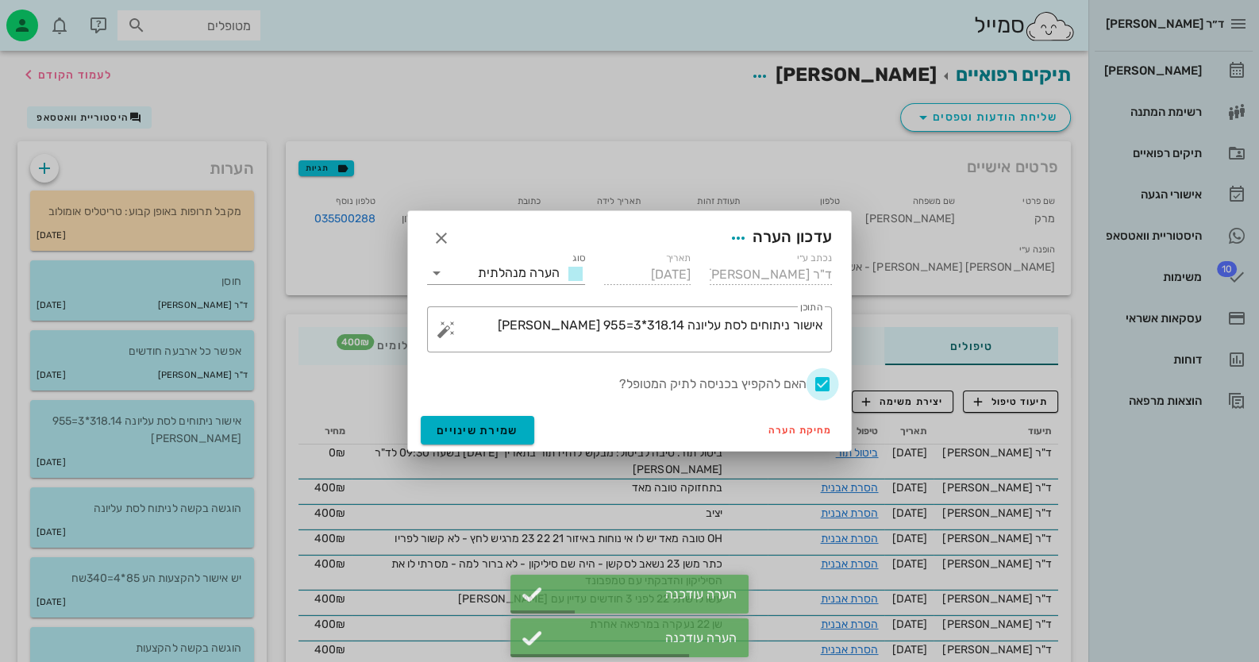
click at [821, 380] on div at bounding box center [822, 384] width 27 height 27
checkbox input "false"
click at [444, 427] on span "שמירת שינויים" at bounding box center [477, 430] width 82 height 13
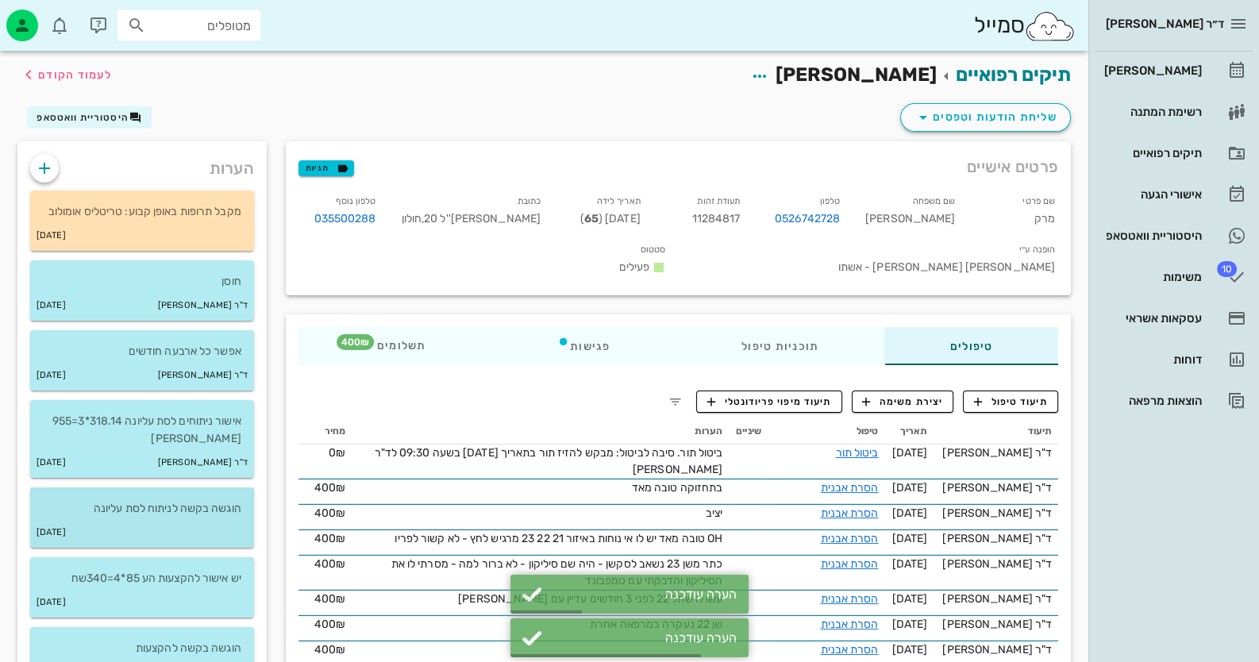
click at [229, 525] on div "22-10-2014" at bounding box center [142, 532] width 224 height 30
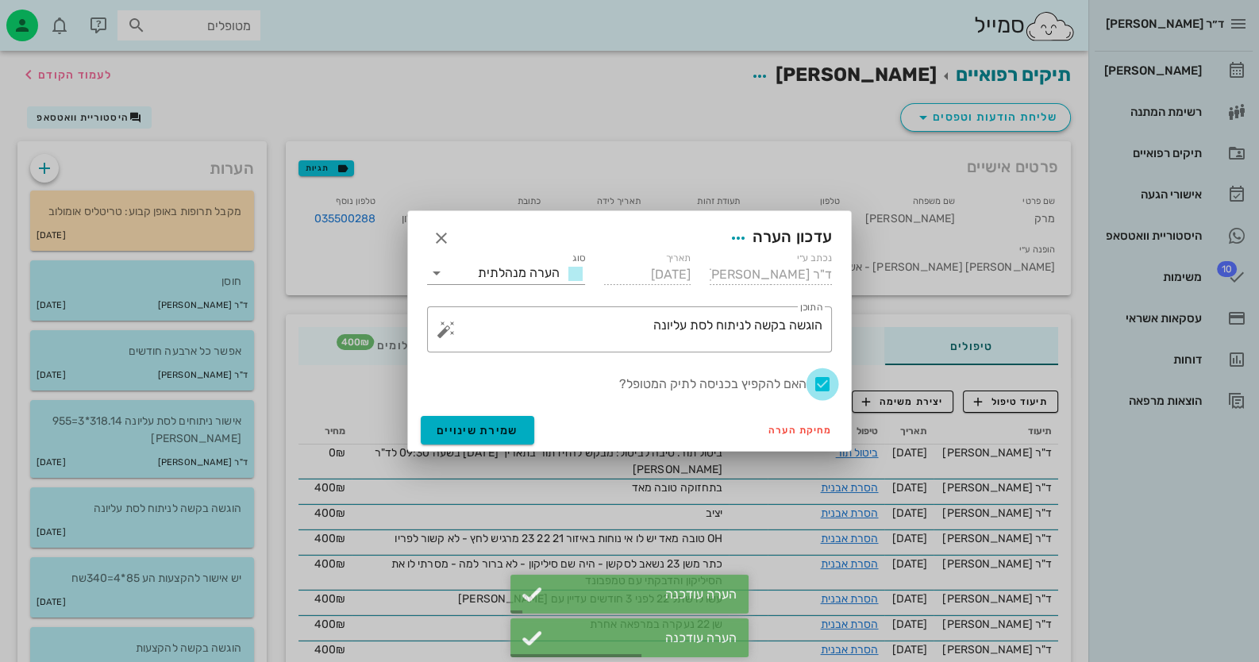
click at [822, 386] on div at bounding box center [822, 384] width 27 height 27
checkbox input "false"
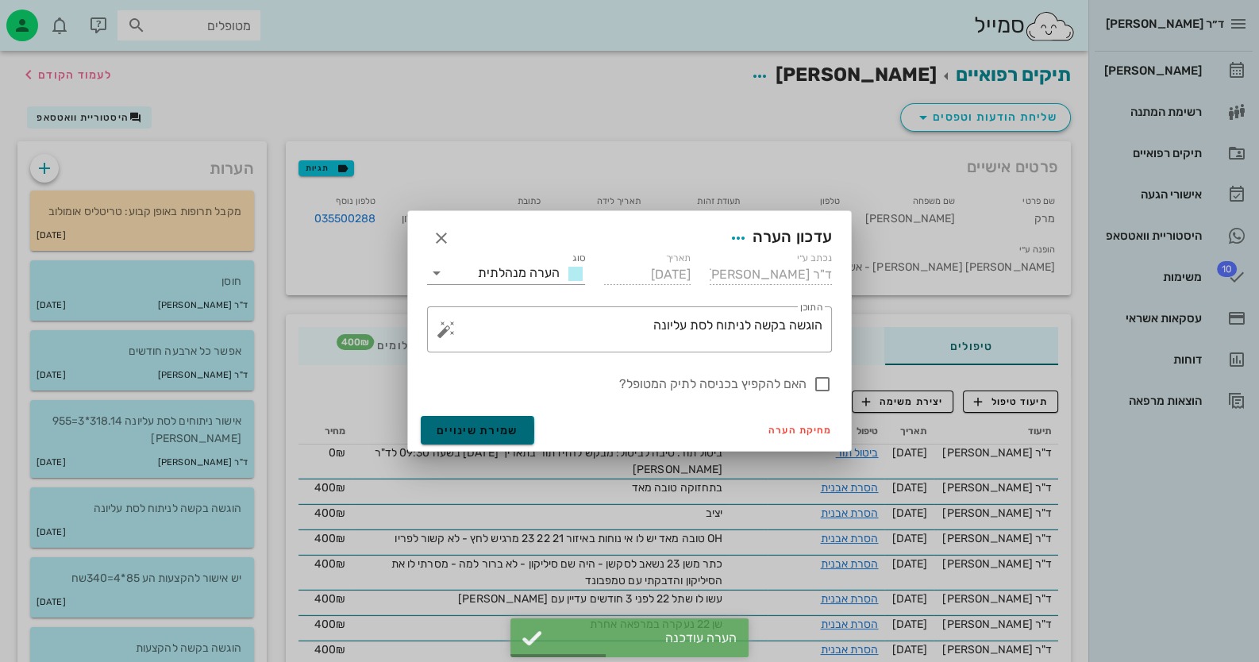
click at [448, 431] on span "שמירת שינויים" at bounding box center [477, 430] width 82 height 13
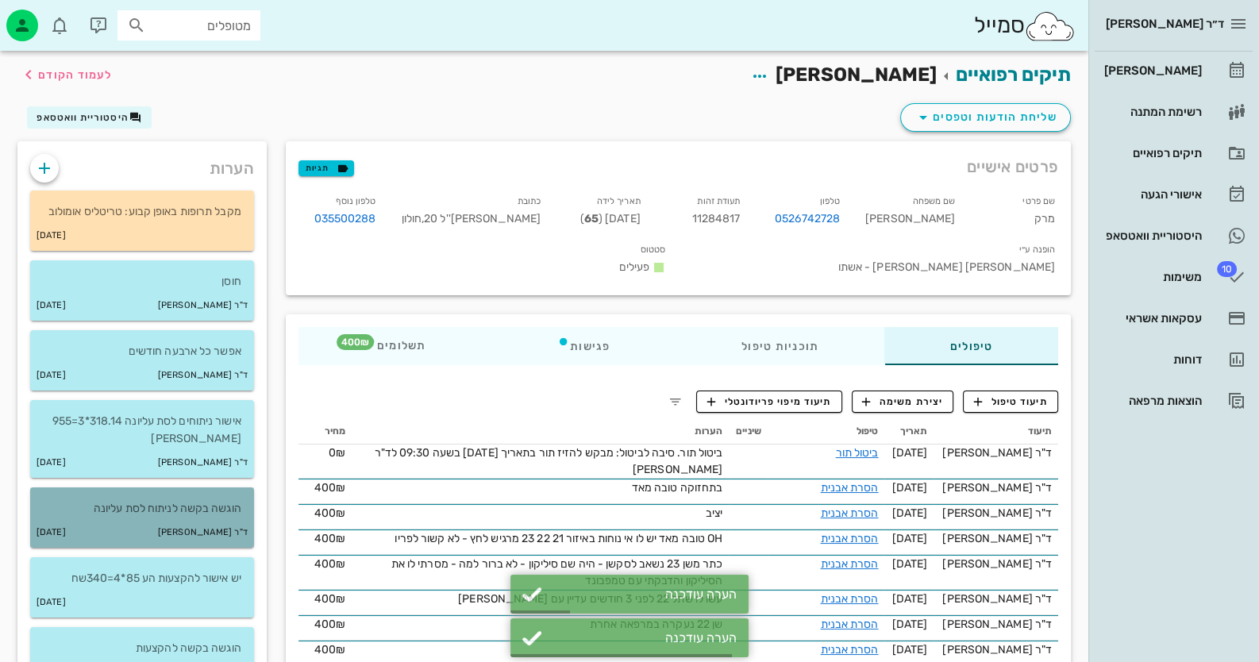
click at [222, 531] on small "ד"ר [PERSON_NAME]" at bounding box center [203, 532] width 90 height 17
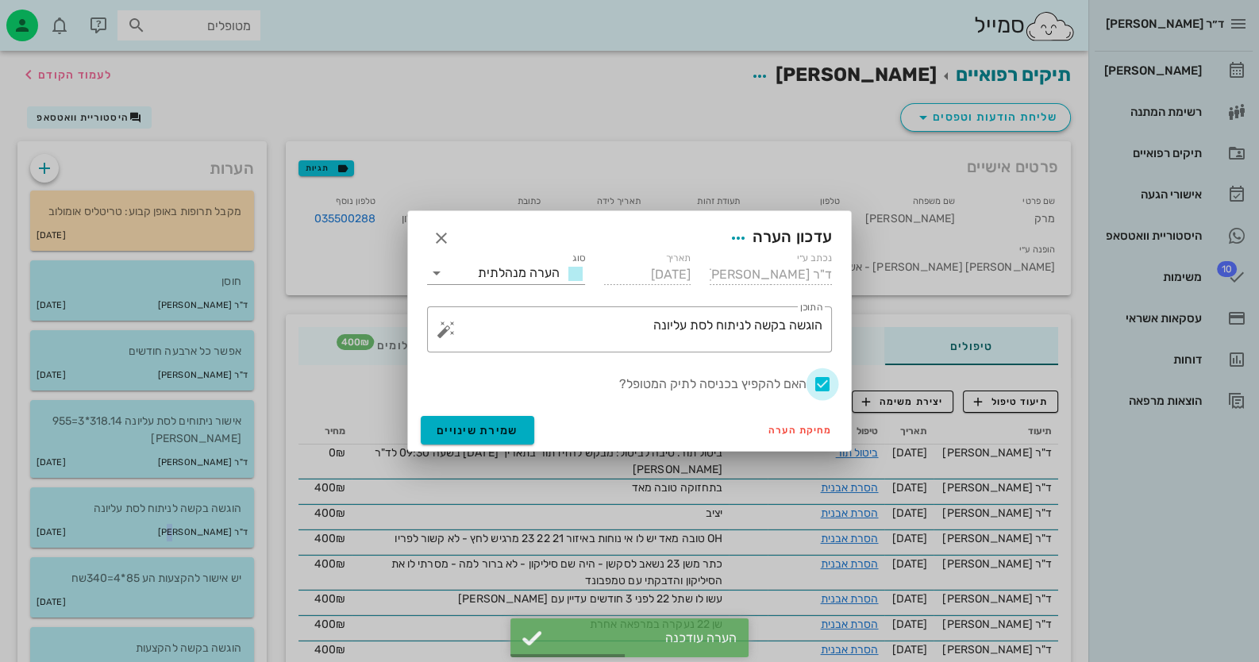
click at [824, 384] on div at bounding box center [822, 384] width 27 height 27
checkbox input "false"
click at [513, 431] on span "שמירת שינויים" at bounding box center [477, 430] width 82 height 13
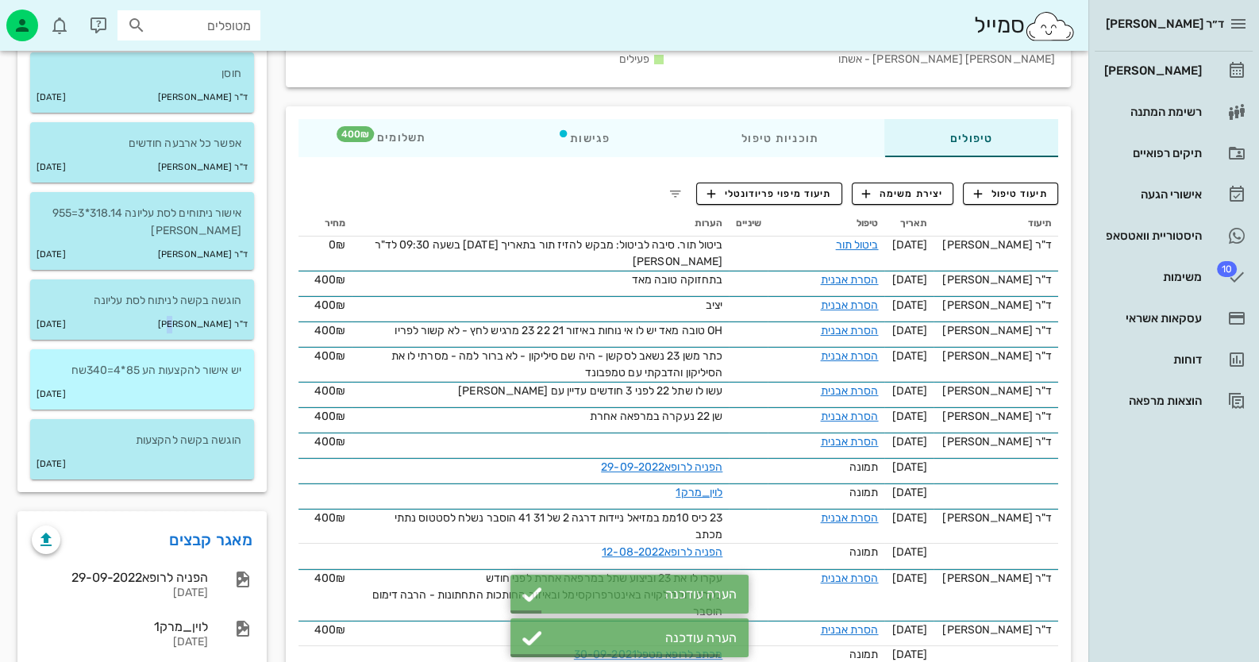
scroll to position [238, 0]
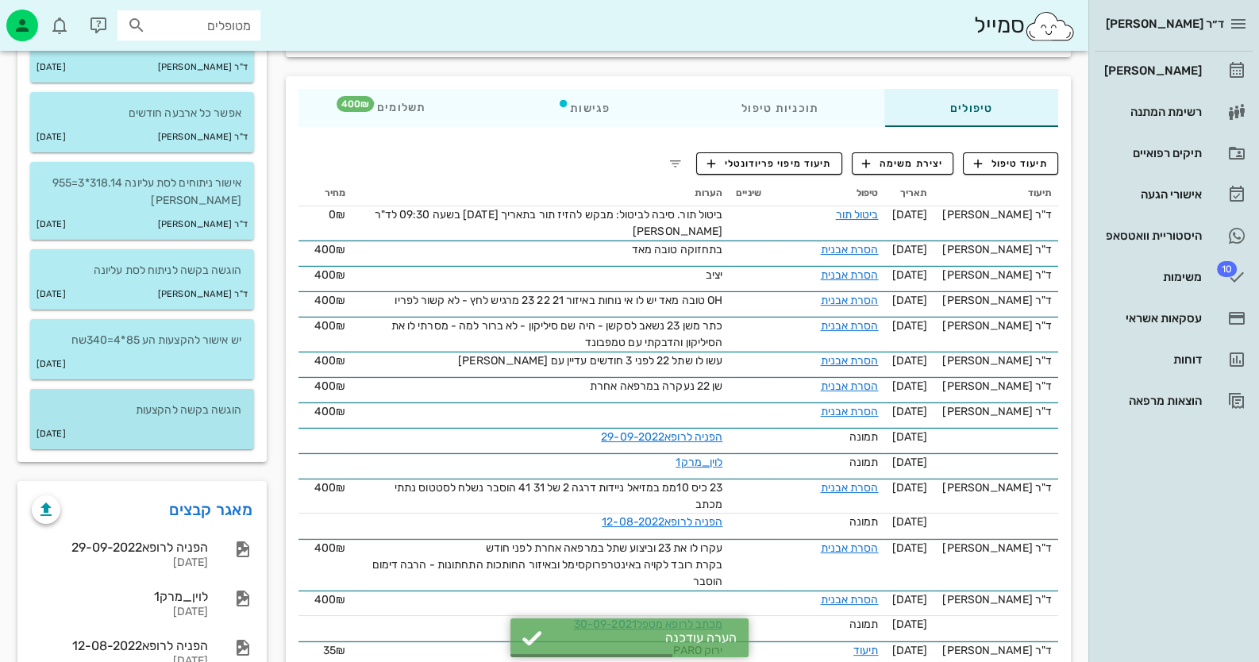
click at [221, 410] on p "הוגשה בקשה להקצעות" at bounding box center [142, 410] width 198 height 17
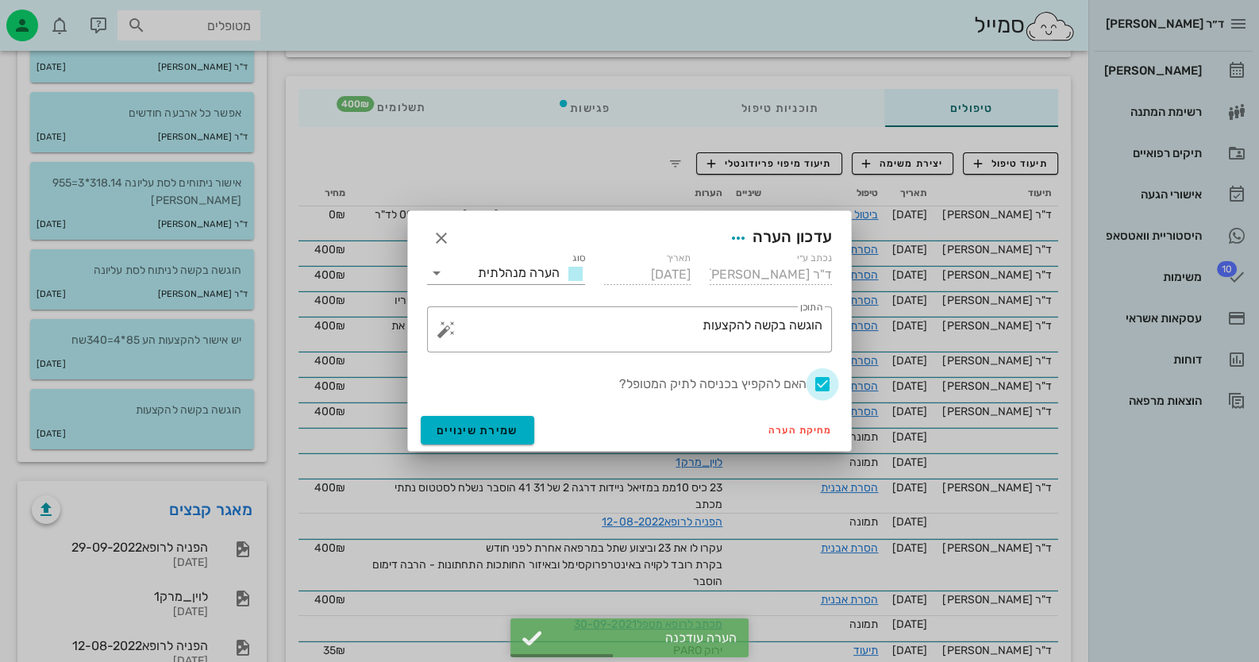
click at [819, 379] on div at bounding box center [822, 384] width 27 height 27
checkbox input "false"
click at [463, 424] on span "שמירת שינויים" at bounding box center [477, 430] width 82 height 13
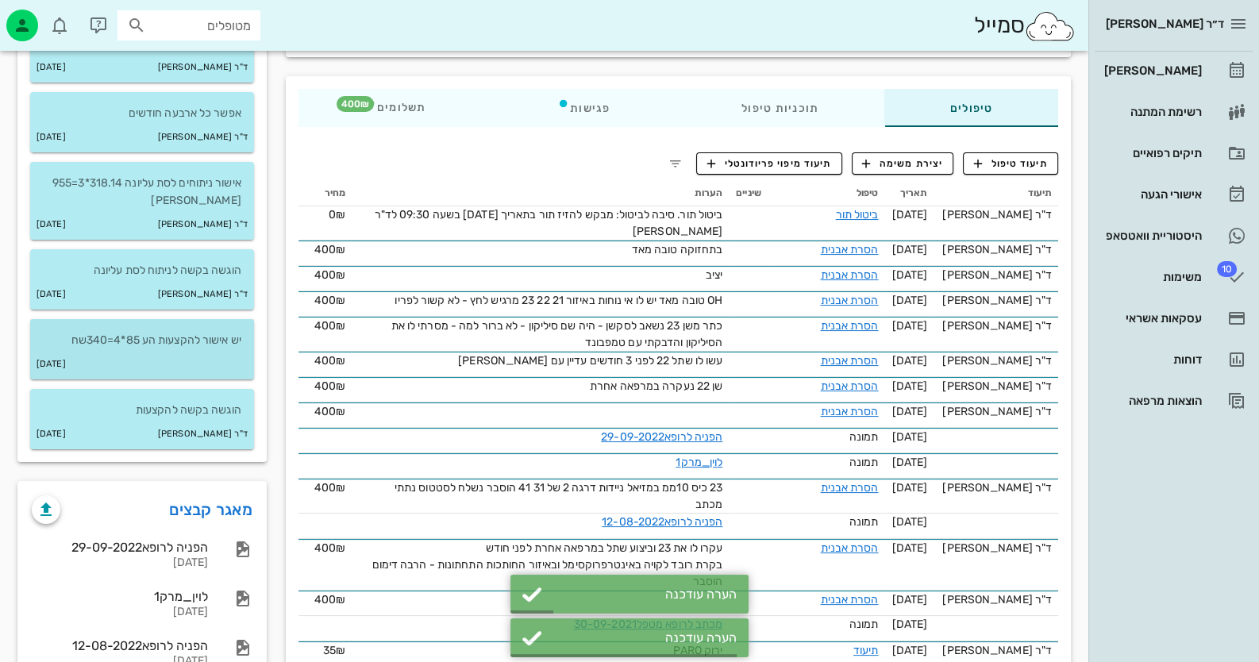
drag, startPoint x: 233, startPoint y: 358, endPoint x: 248, endPoint y: 359, distance: 15.1
click at [238, 358] on div "26-01-2014" at bounding box center [142, 364] width 224 height 30
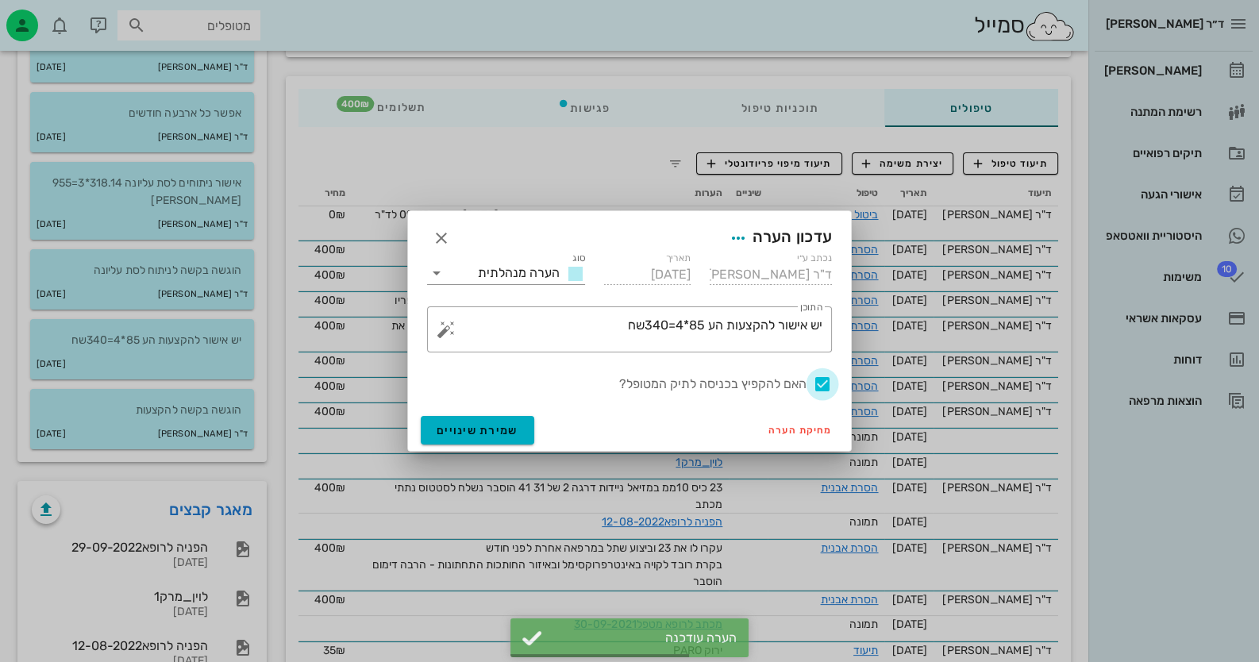
click at [829, 383] on div at bounding box center [822, 384] width 27 height 27
checkbox input "false"
click at [501, 432] on span "שמירת שינויים" at bounding box center [477, 430] width 82 height 13
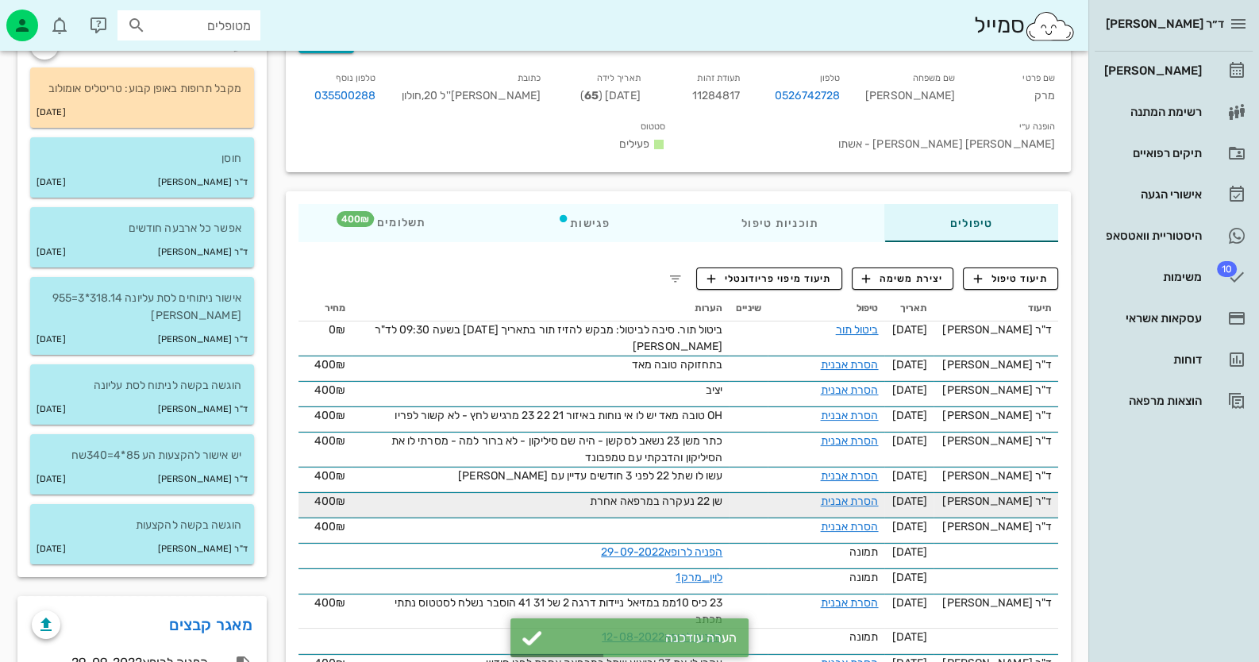
scroll to position [0, 0]
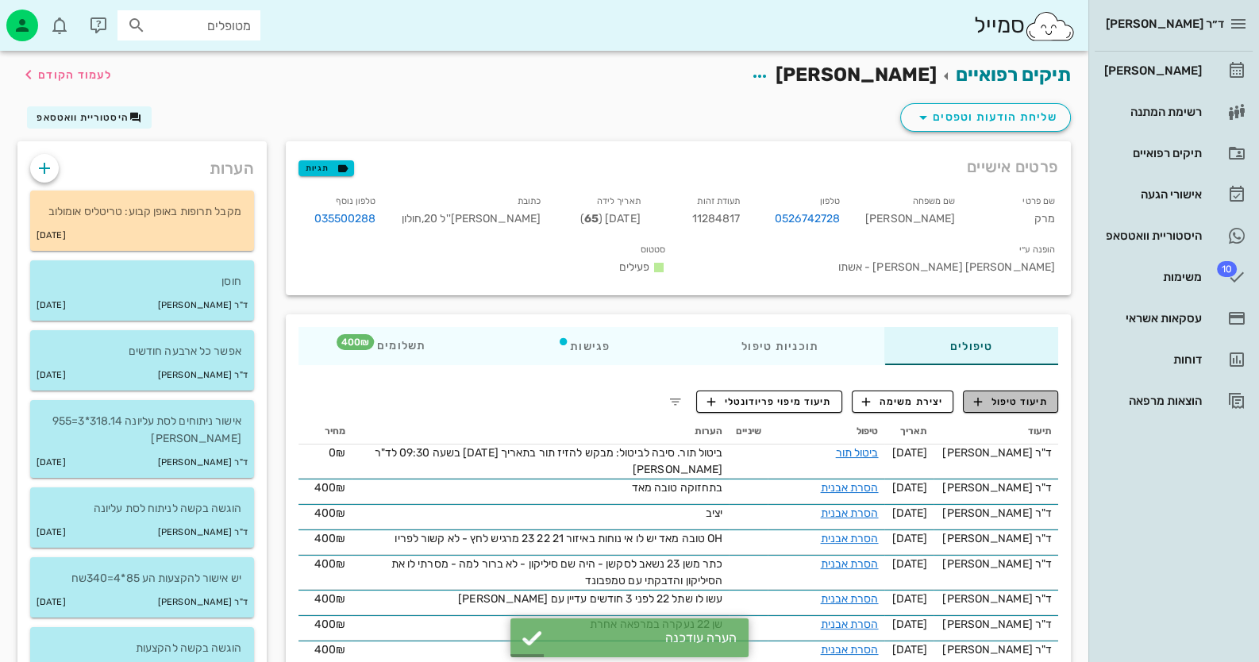
click at [1024, 394] on span "תיעוד טיפול" at bounding box center [1011, 401] width 74 height 14
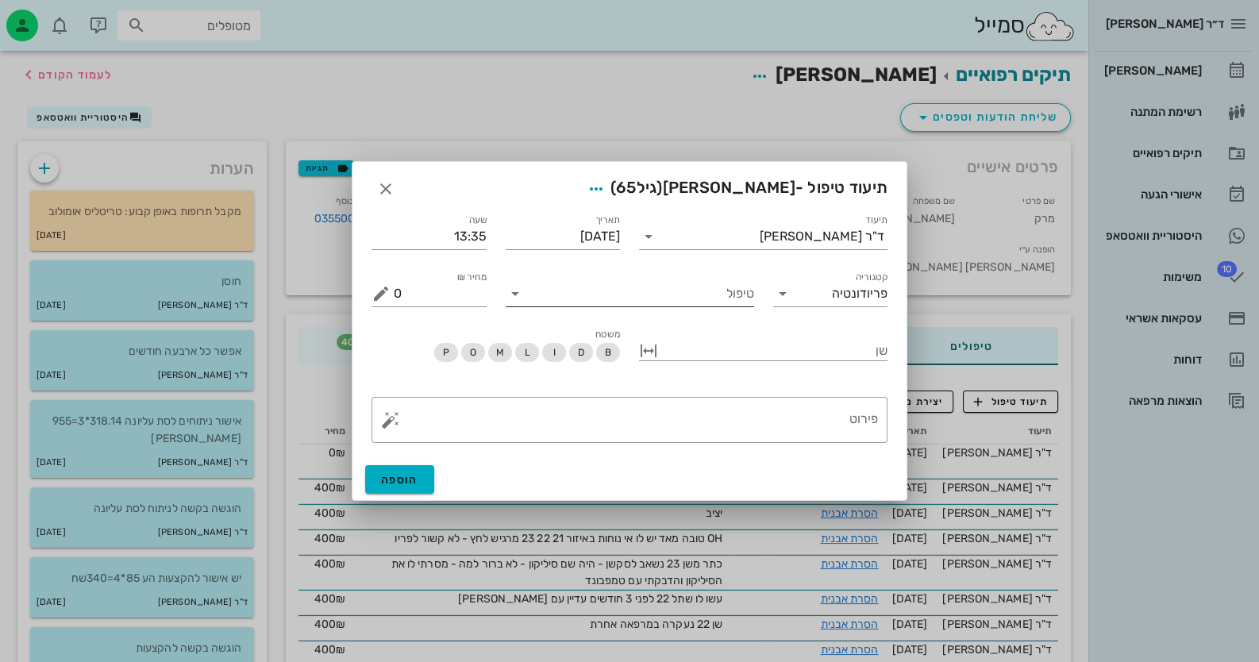
click at [726, 305] on input "טיפול" at bounding box center [641, 293] width 226 height 25
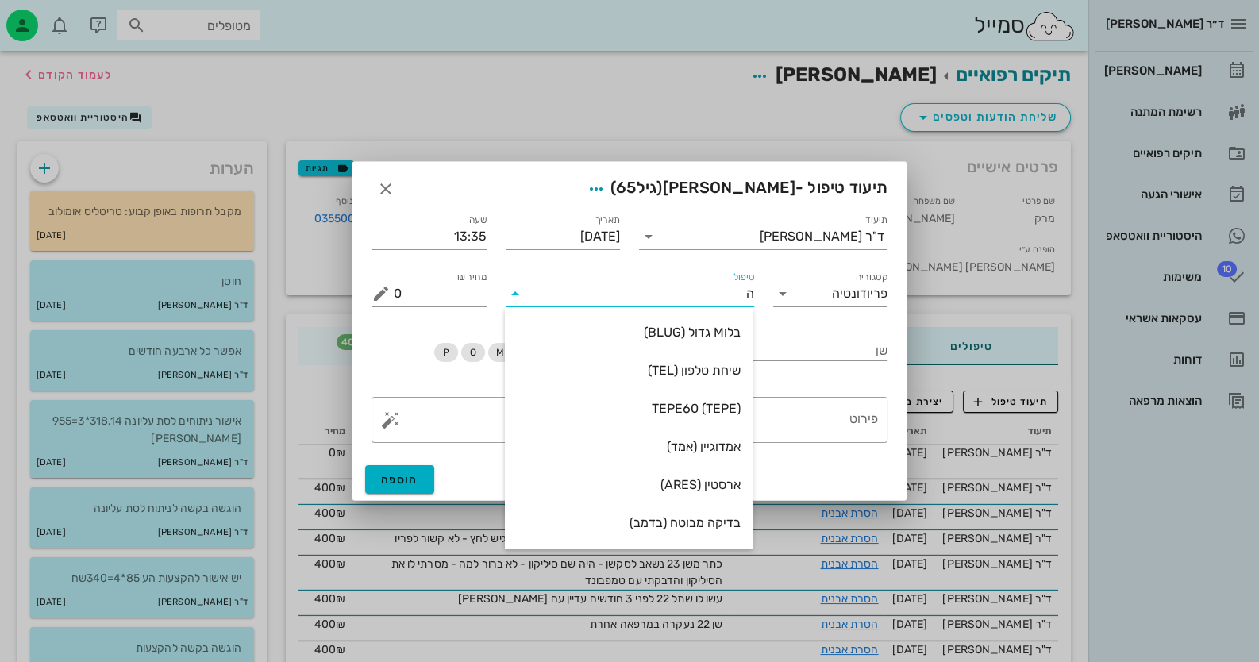
type input "הס"
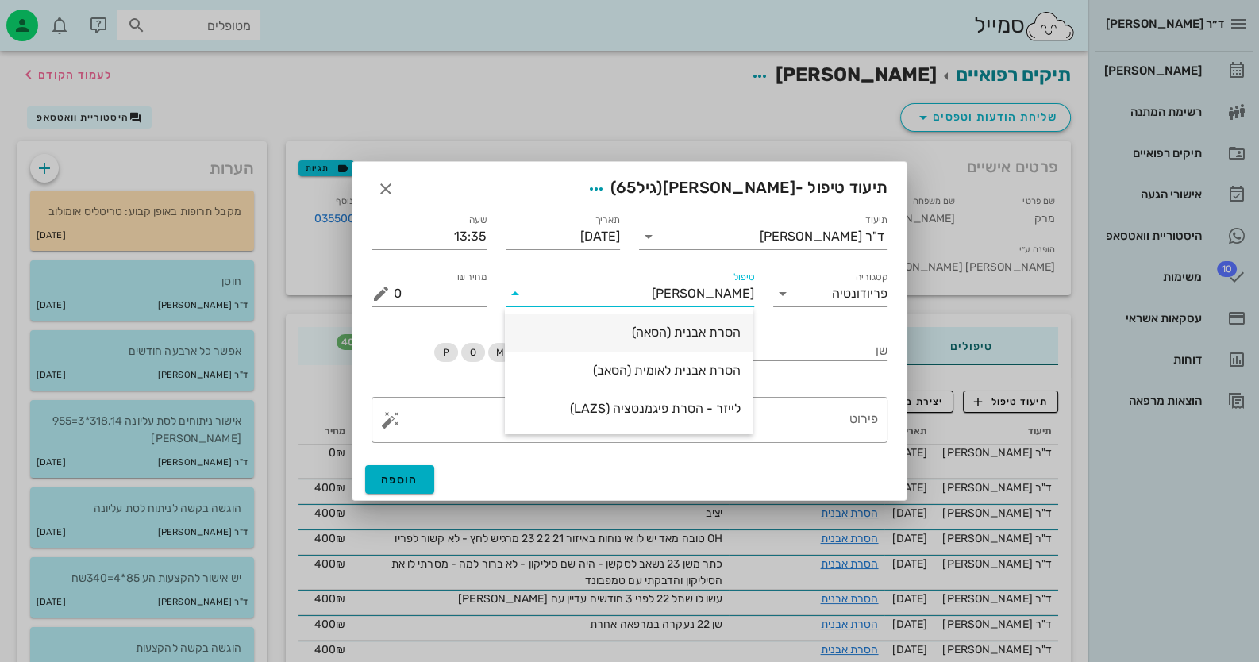
click at [720, 344] on div "הסרת אבנית (הסאה)" at bounding box center [628, 332] width 223 height 34
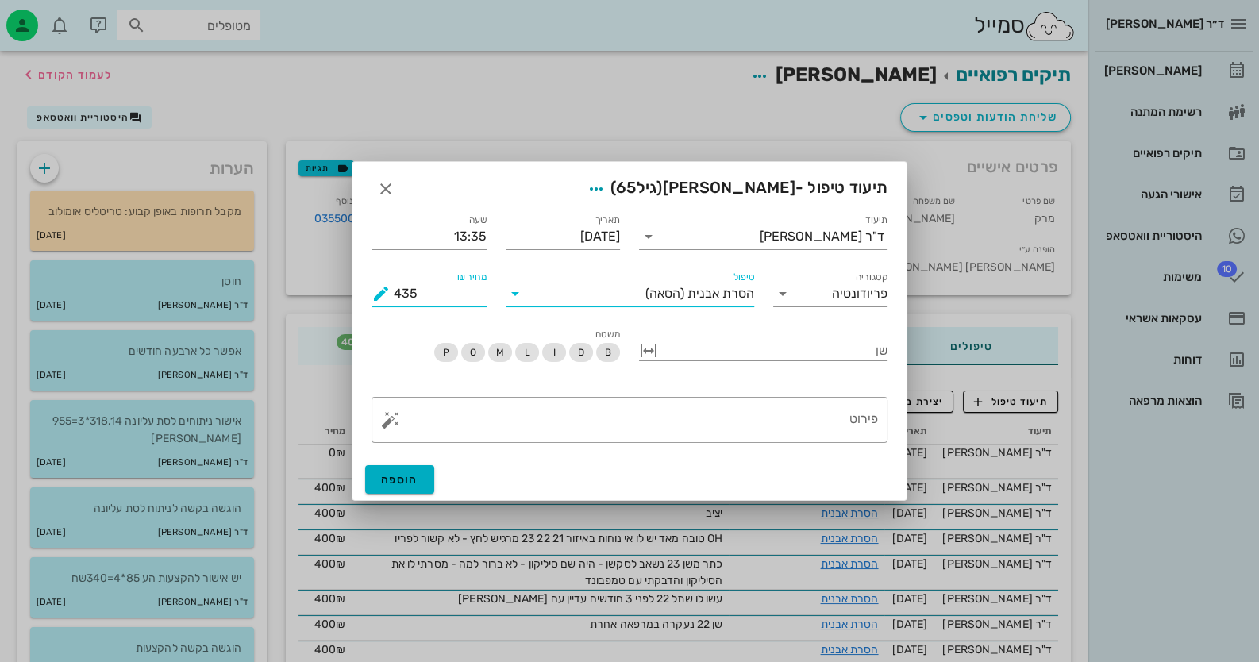
drag, startPoint x: 452, startPoint y: 298, endPoint x: 92, endPoint y: 315, distance: 360.7
type input "400"
click at [417, 471] on button "הוספה" at bounding box center [399, 479] width 69 height 29
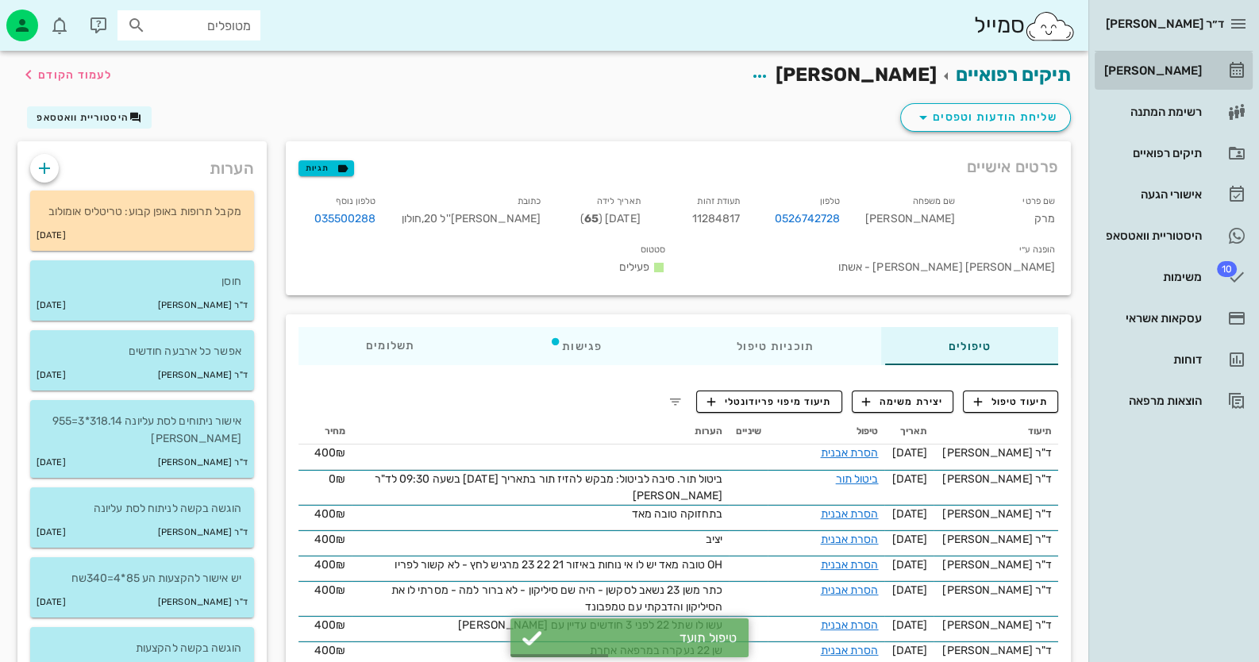
click at [1206, 70] on link "[PERSON_NAME]" at bounding box center [1173, 71] width 158 height 38
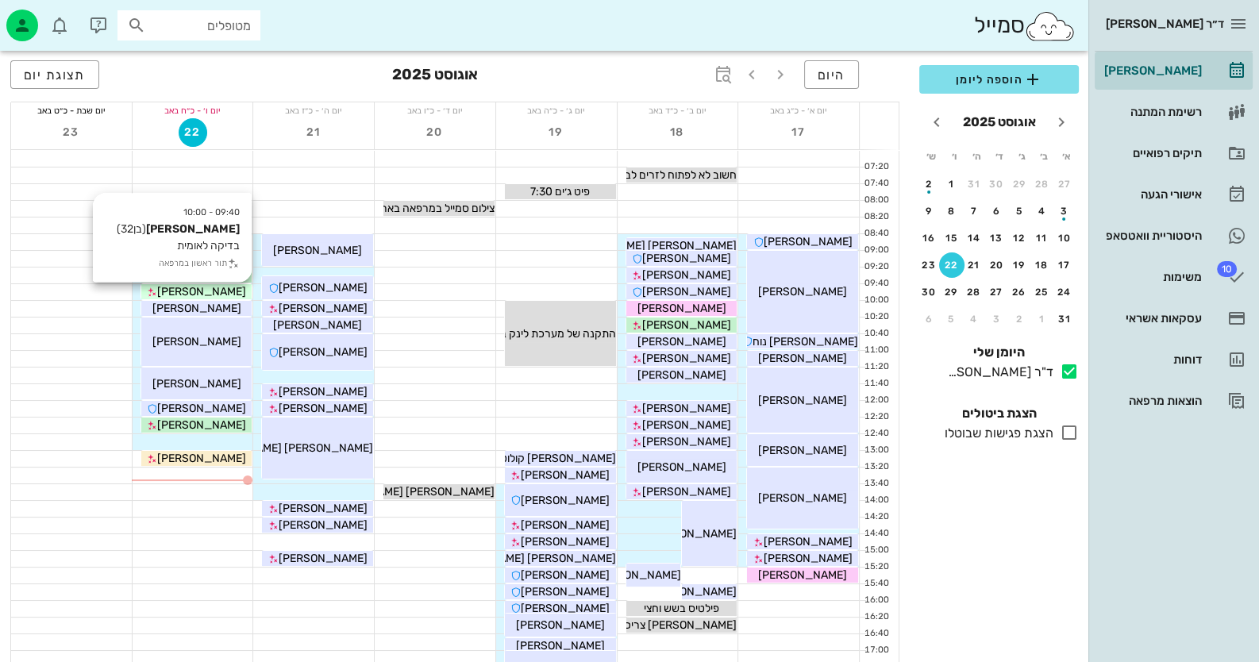
click at [221, 289] on span "[PERSON_NAME]" at bounding box center [201, 291] width 89 height 13
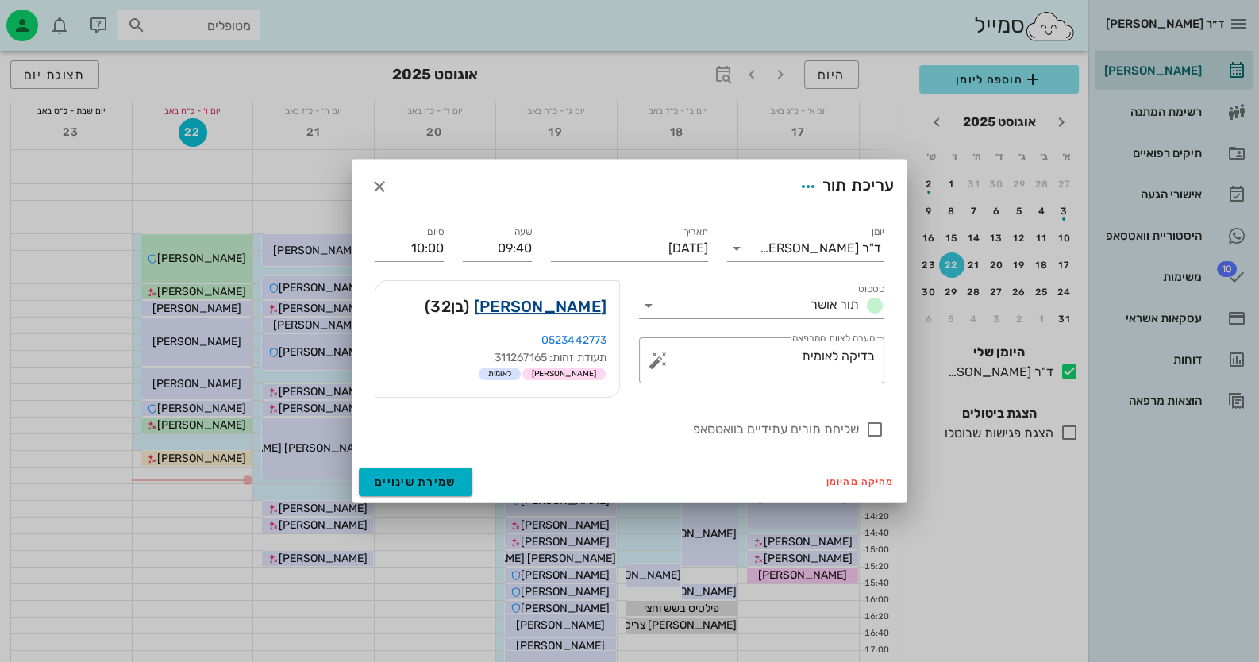
click at [572, 308] on link "דורון בריל" at bounding box center [540, 306] width 133 height 25
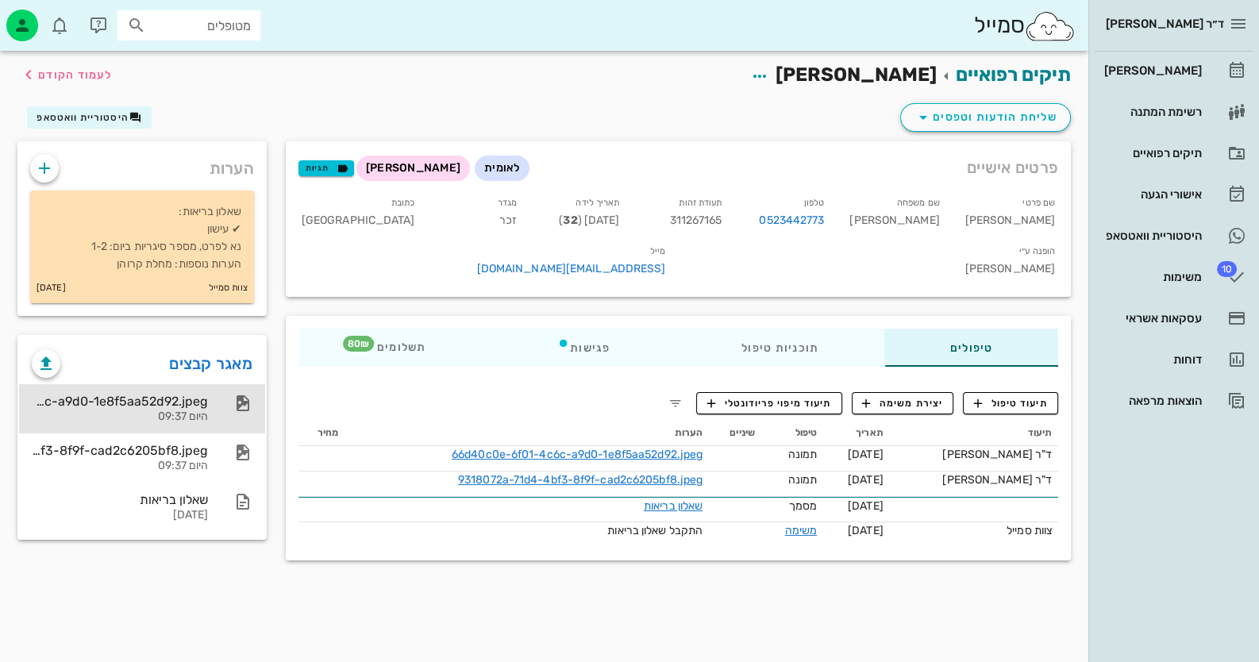
click at [195, 398] on div "66d40c0e-6f01-4c6c-a9d0-1e8f5aa52d92.jpeg" at bounding box center [120, 401] width 176 height 15
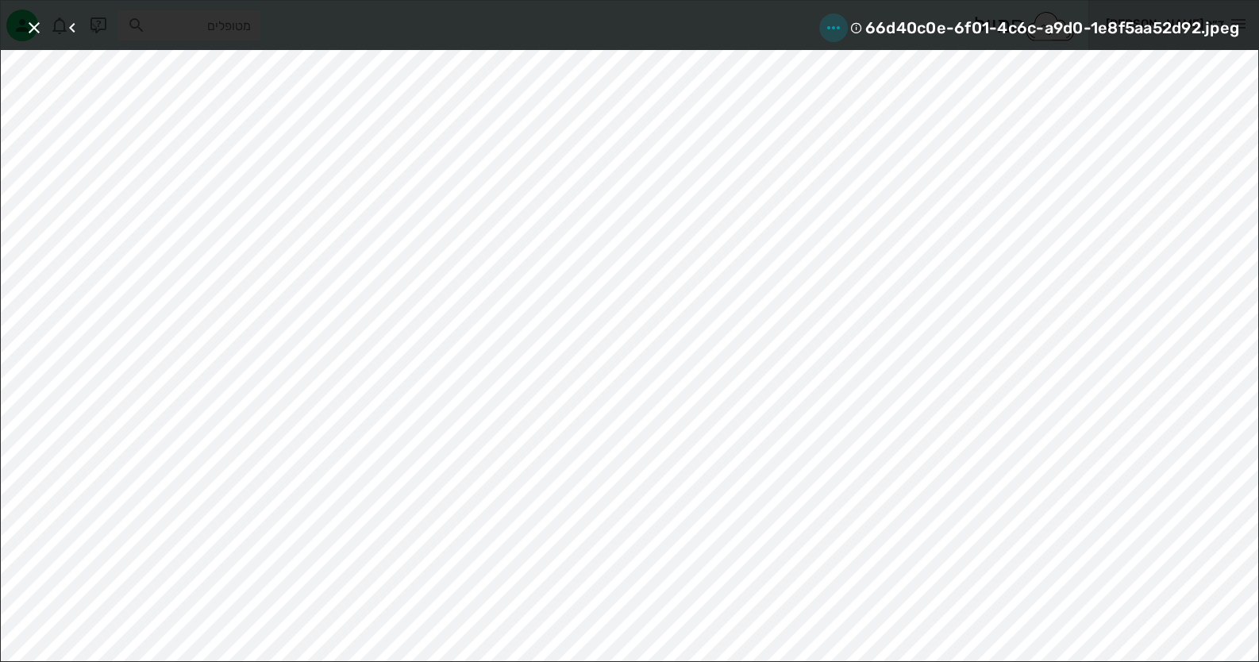
click at [841, 31] on span "button" at bounding box center [833, 27] width 29 height 19
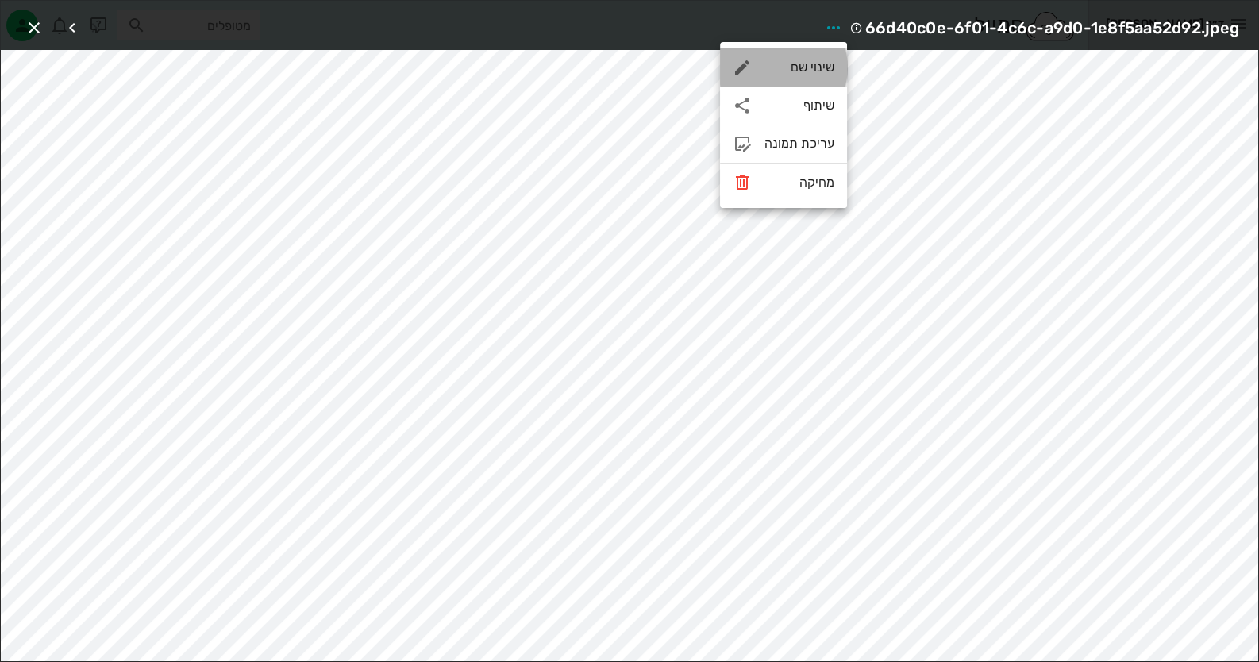
click at [824, 67] on div "שינוי שם" at bounding box center [799, 67] width 70 height 15
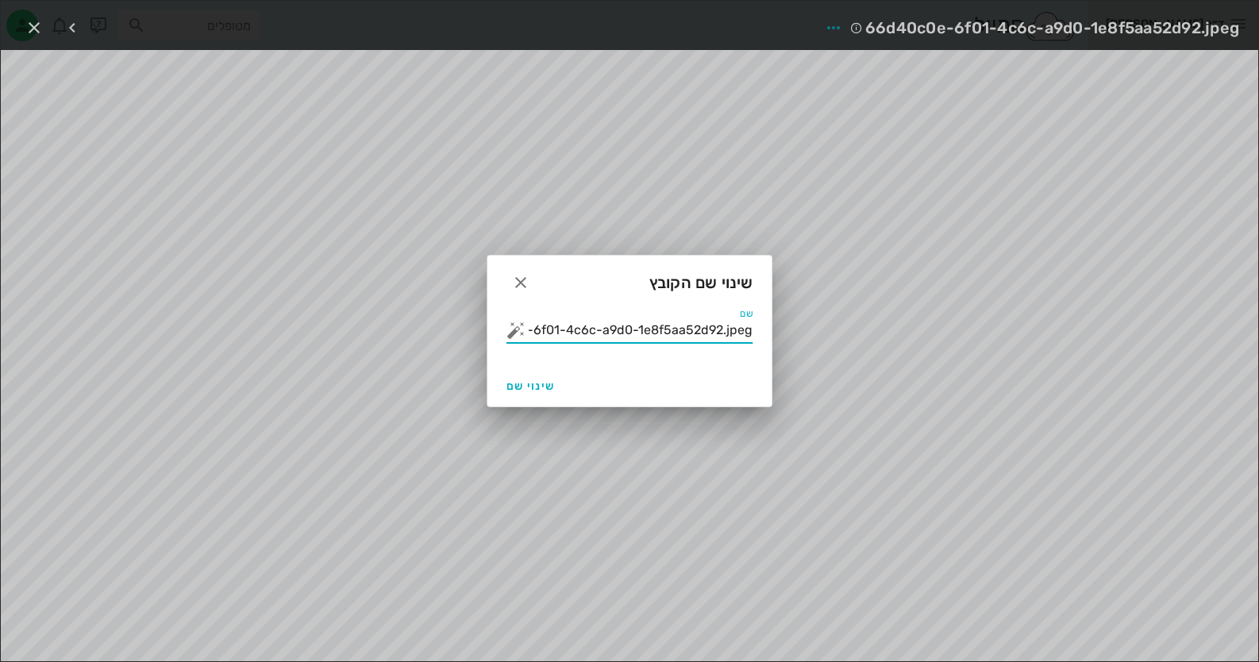
click at [683, 330] on input "66d40c0e-6f01-4c6c-a9d0-1e8f5aa52d92.jpeg" at bounding box center [641, 329] width 224 height 25
click at [520, 321] on button "button" at bounding box center [515, 330] width 19 height 19
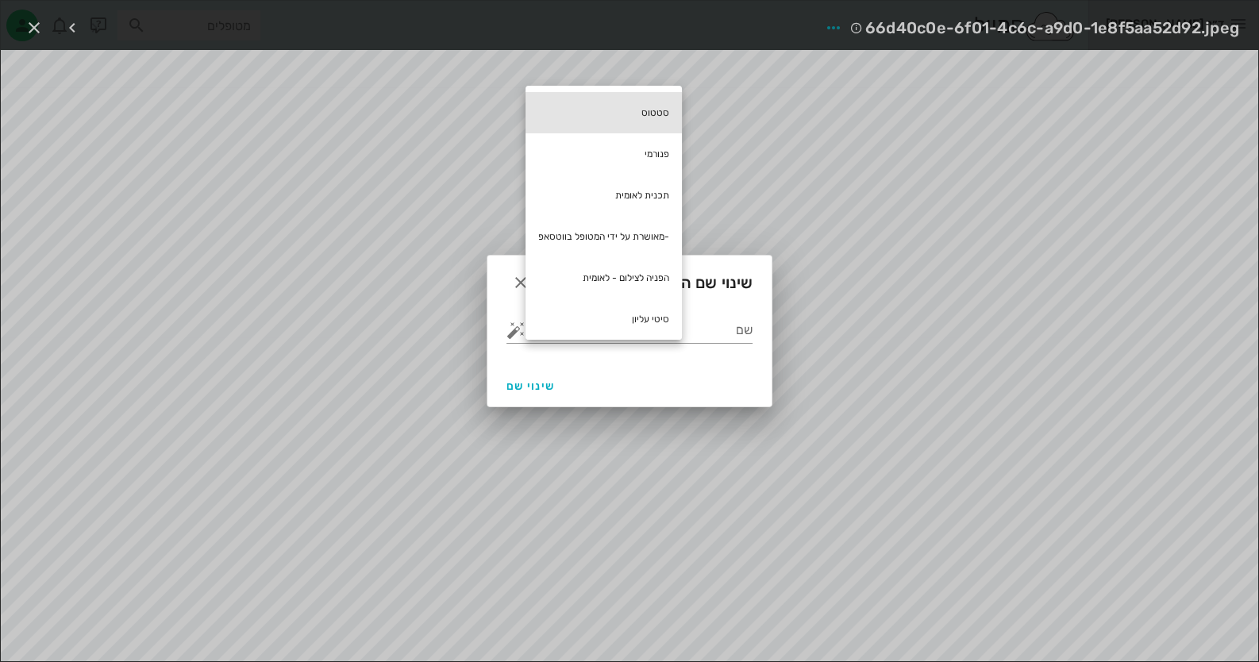
click at [651, 123] on div "סטטוס" at bounding box center [603, 112] width 156 height 41
type input "סטטוס"
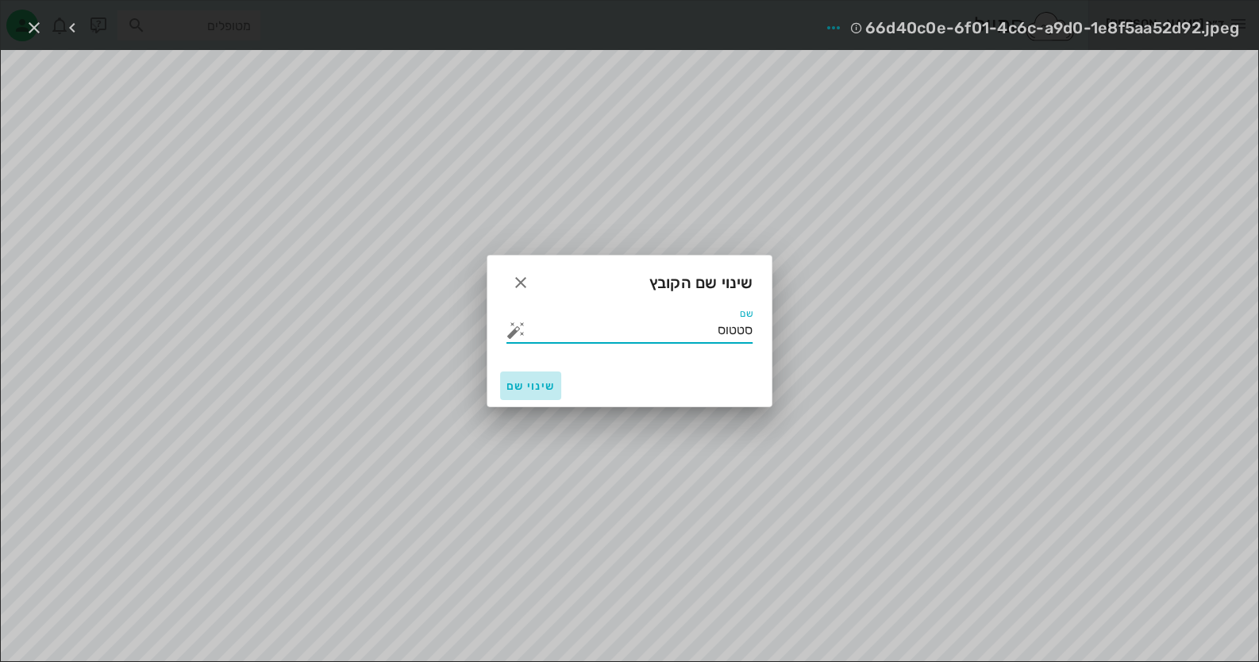
click at [533, 382] on span "שינוי שם" at bounding box center [530, 385] width 48 height 13
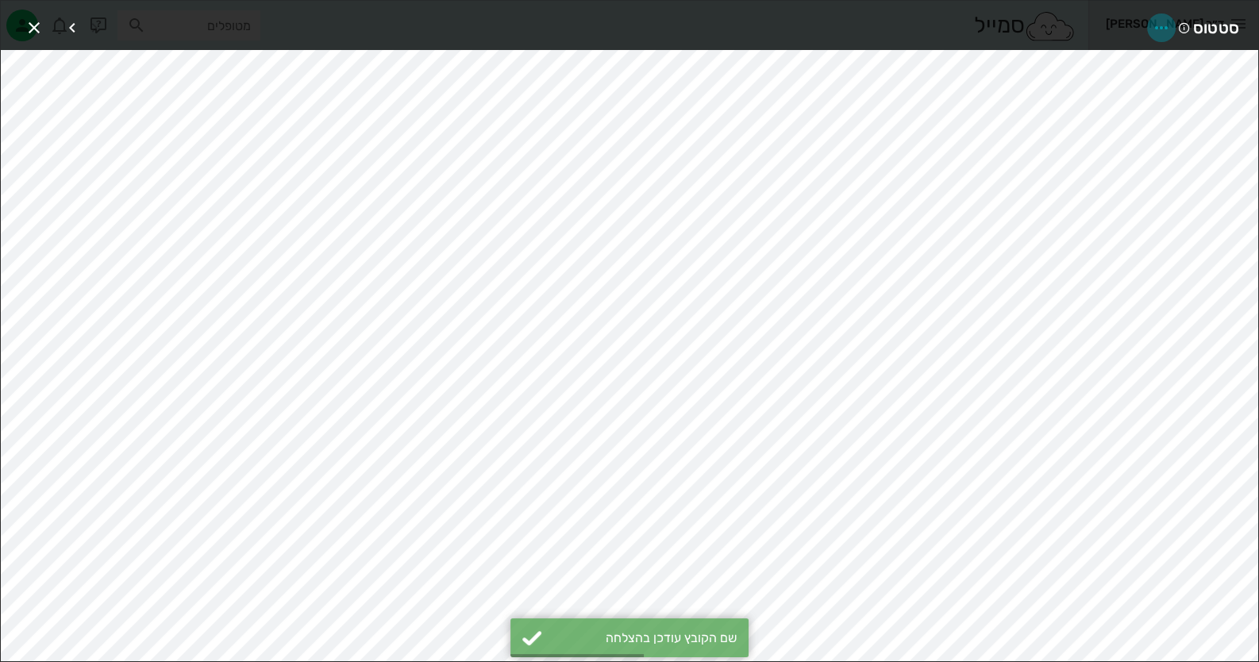
click at [1165, 24] on icon "button" at bounding box center [1160, 27] width 19 height 19
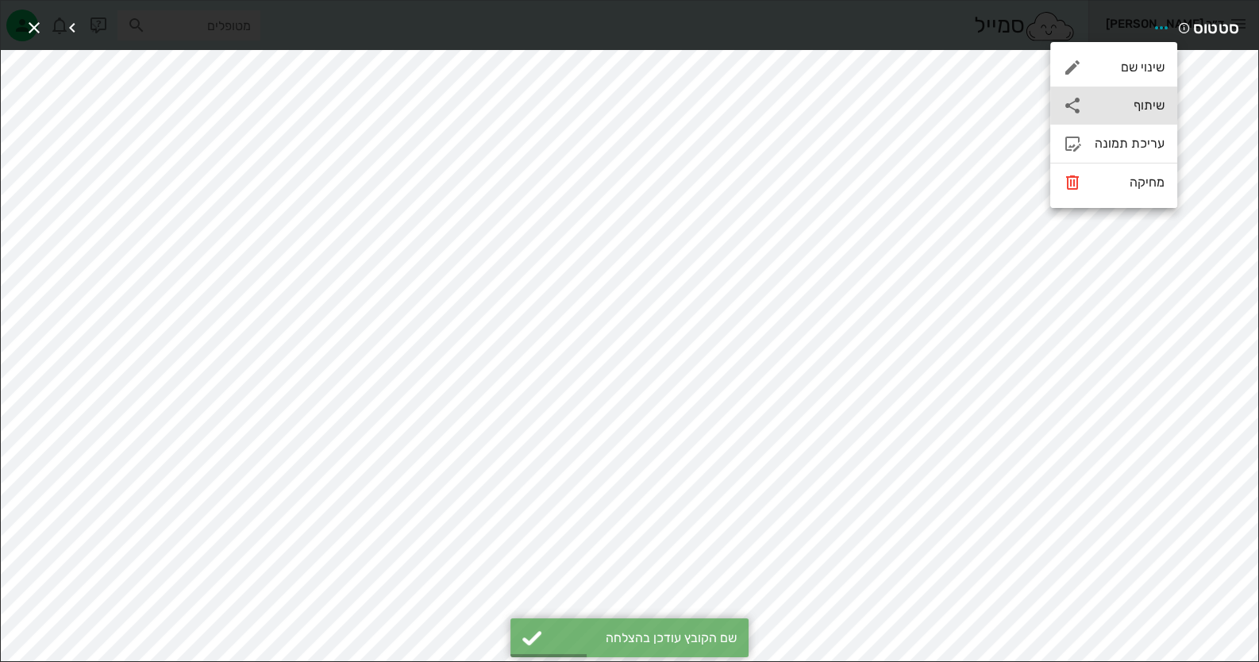
click at [1143, 99] on div "שיתוף" at bounding box center [1129, 105] width 70 height 15
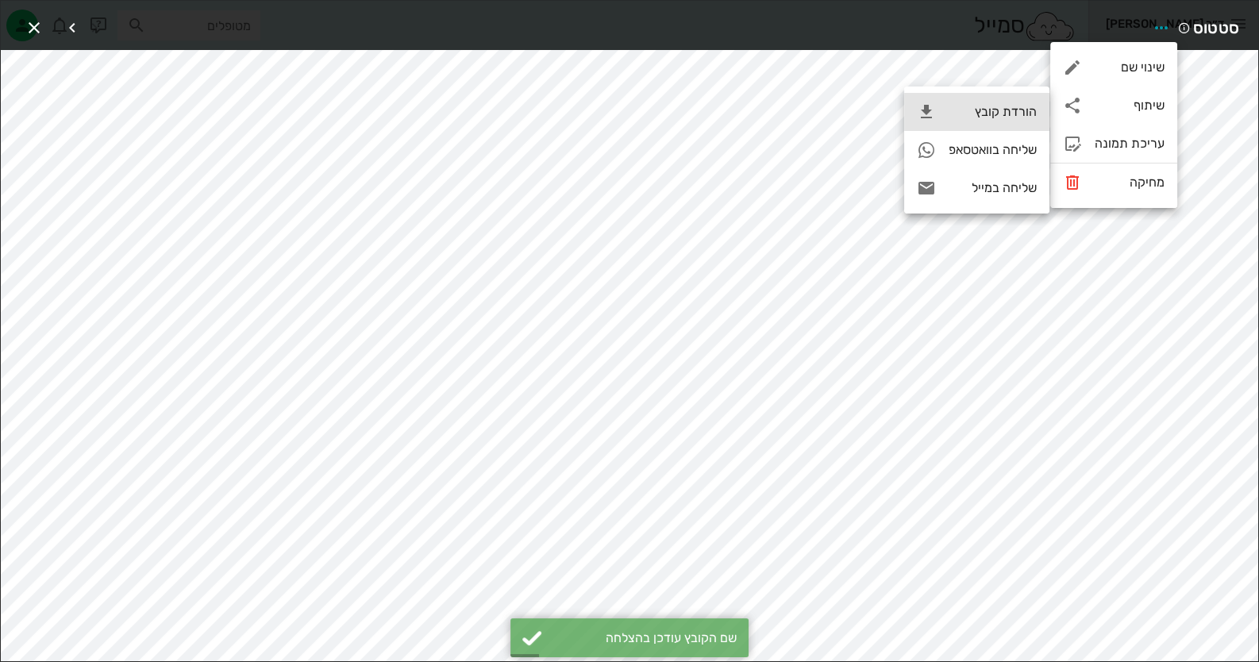
click at [1020, 106] on div "הורדת קובץ" at bounding box center [992, 111] width 88 height 15
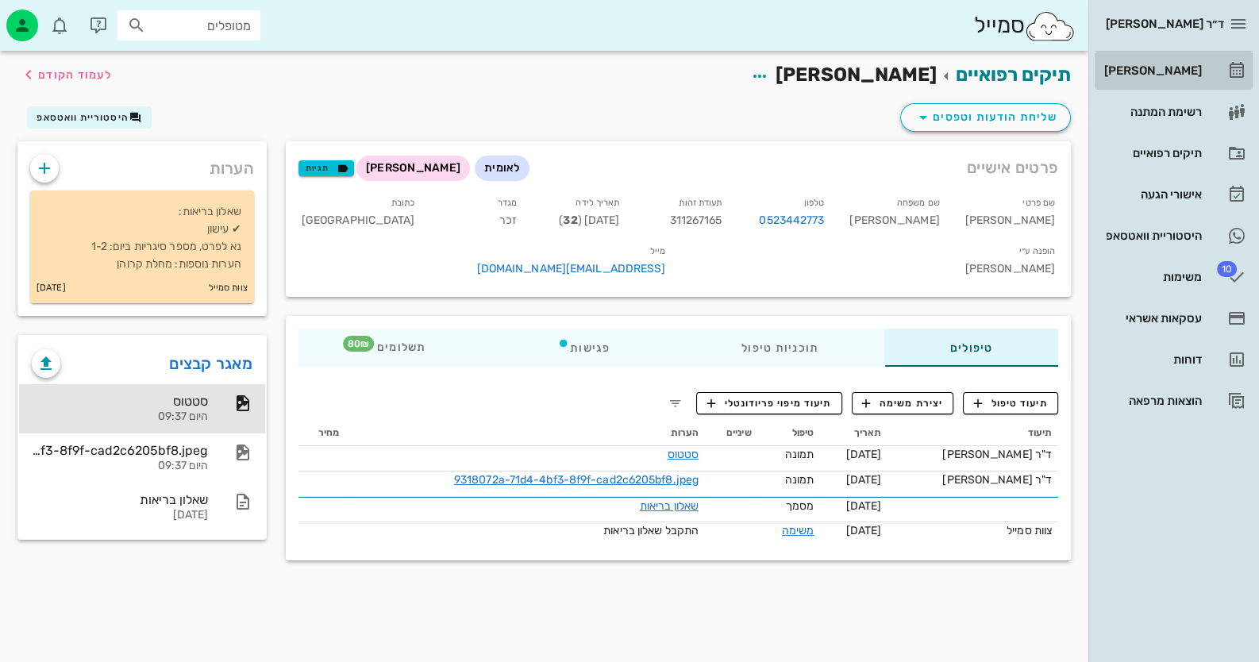
click at [1165, 75] on div "[PERSON_NAME]" at bounding box center [1151, 70] width 101 height 13
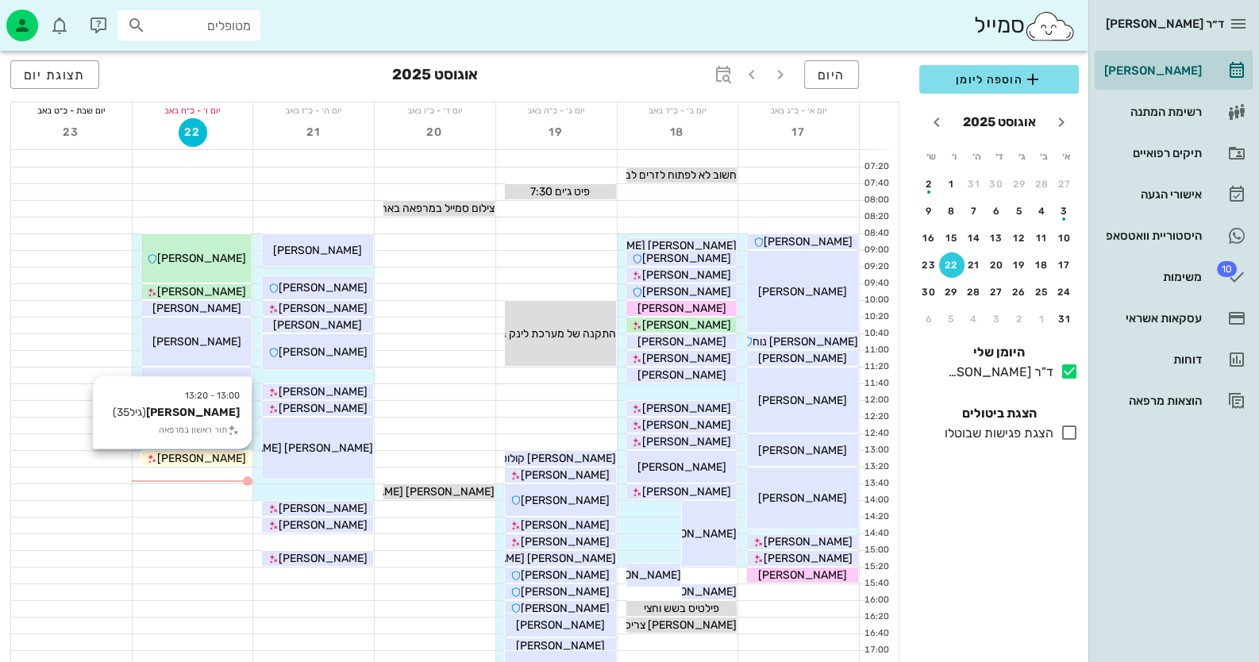
click at [210, 456] on span "[PERSON_NAME]" at bounding box center [201, 458] width 89 height 13
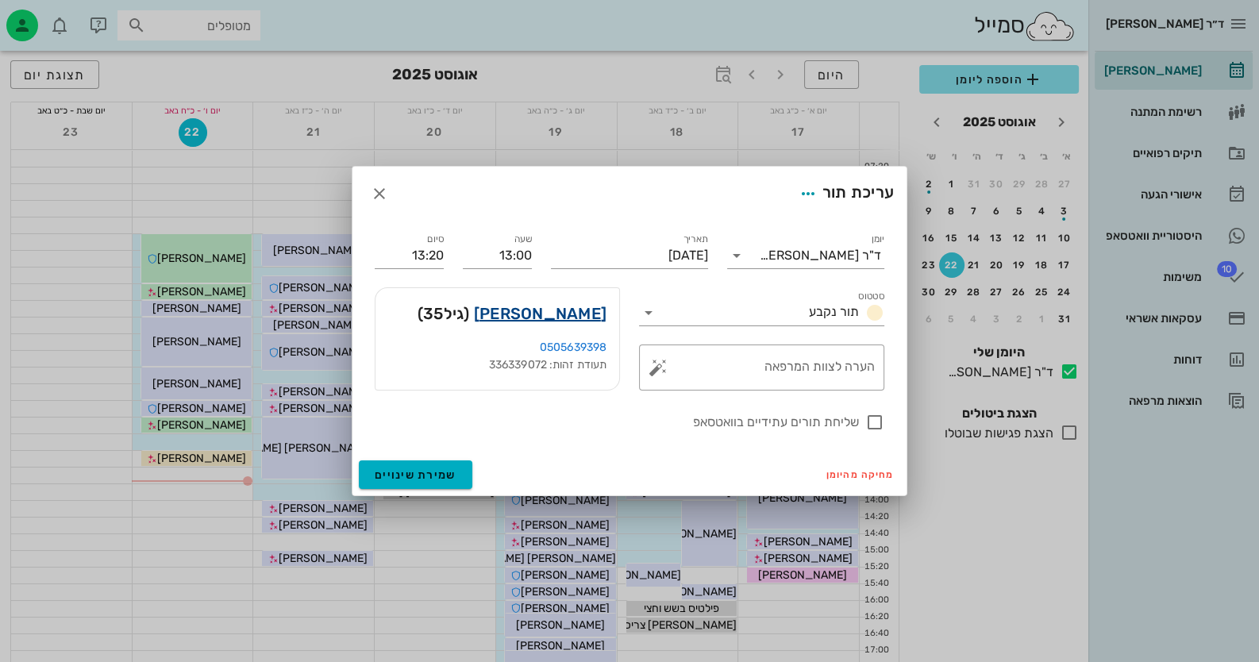
click at [543, 309] on link "דניאל אדגוי" at bounding box center [540, 313] width 133 height 25
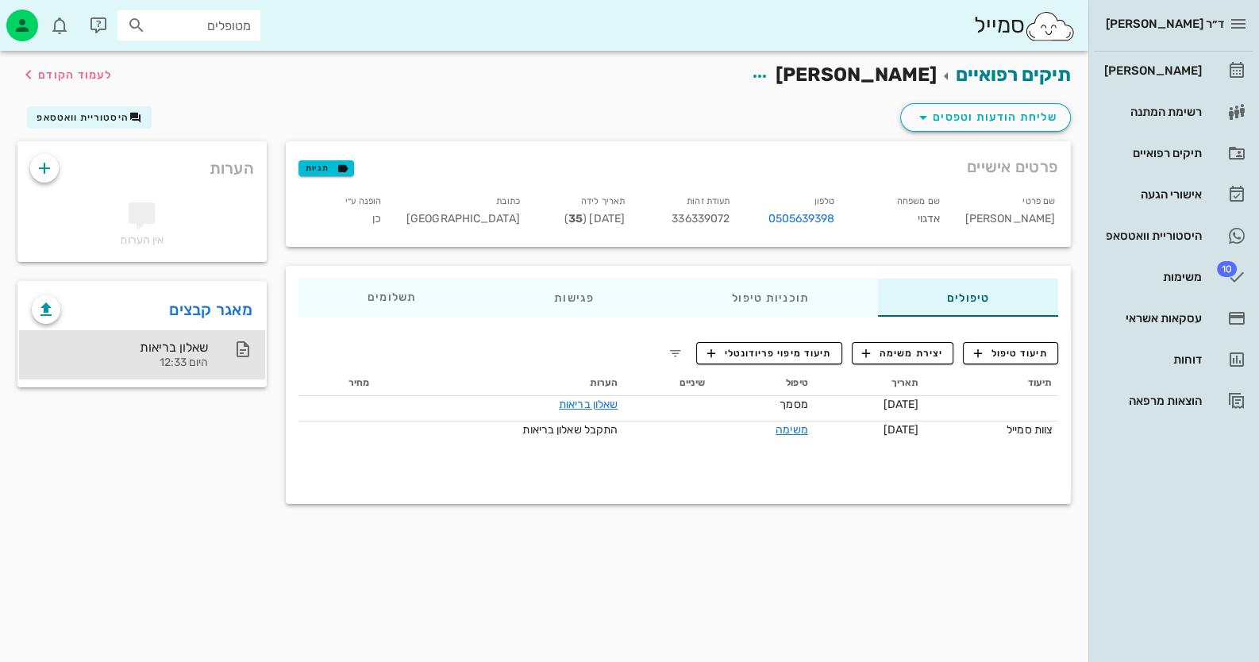
click at [125, 343] on div "שאלון בריאות" at bounding box center [120, 347] width 176 height 15
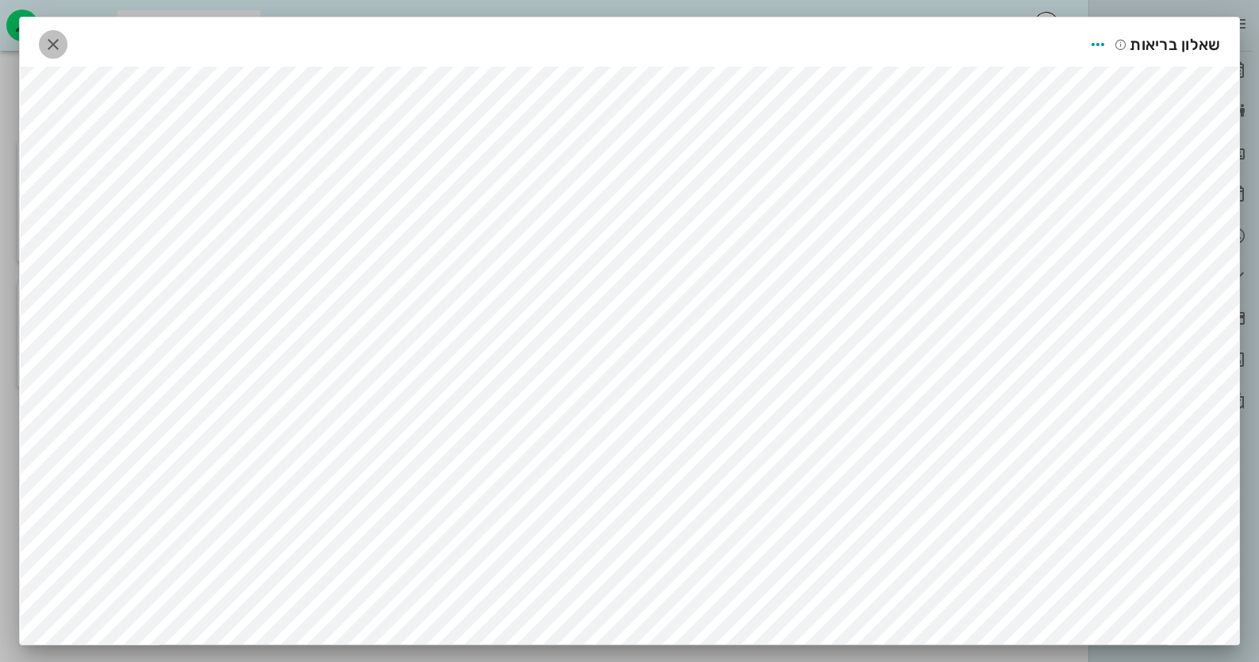
click at [60, 39] on icon "button" at bounding box center [53, 44] width 19 height 19
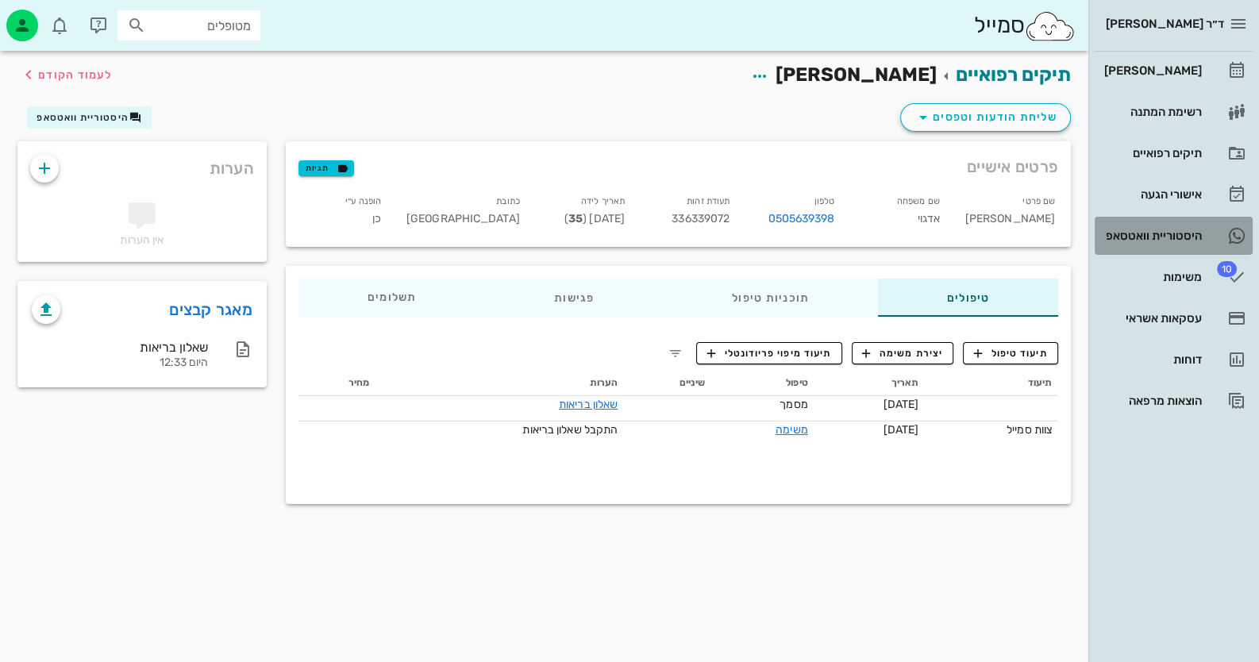
click at [1183, 249] on link "היסטוריית וואטסאפ" at bounding box center [1173, 236] width 158 height 38
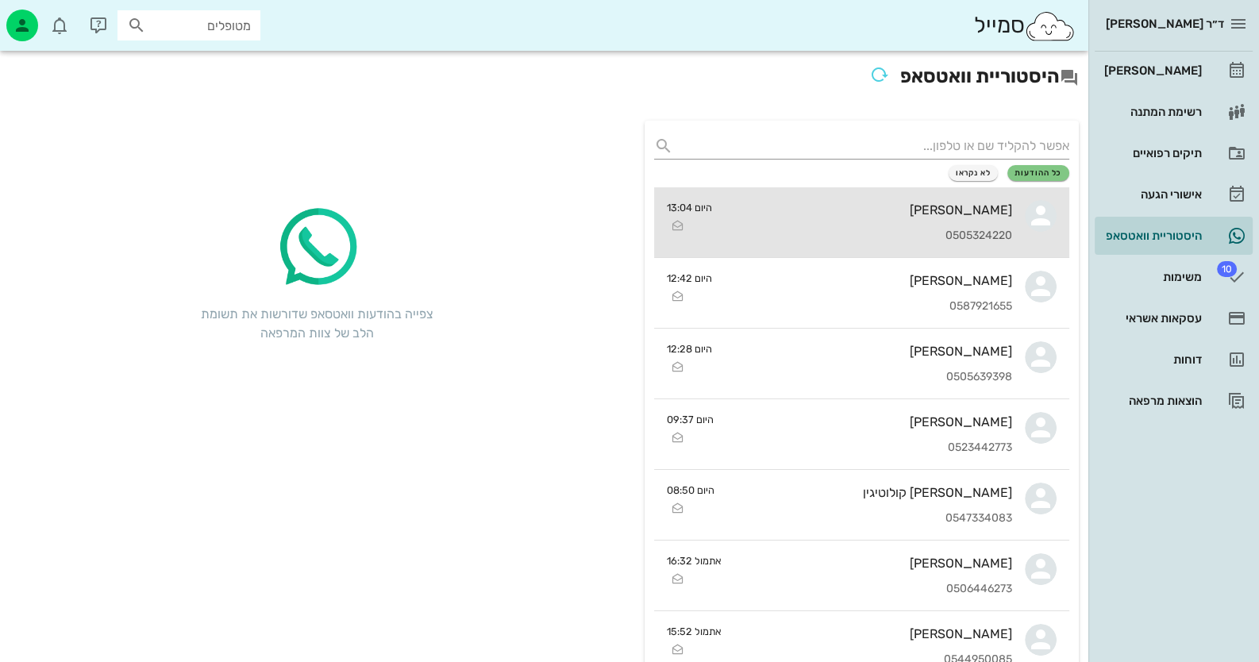
click at [1041, 233] on link "רון רוזן 0505324220 היום 13:04" at bounding box center [861, 222] width 415 height 71
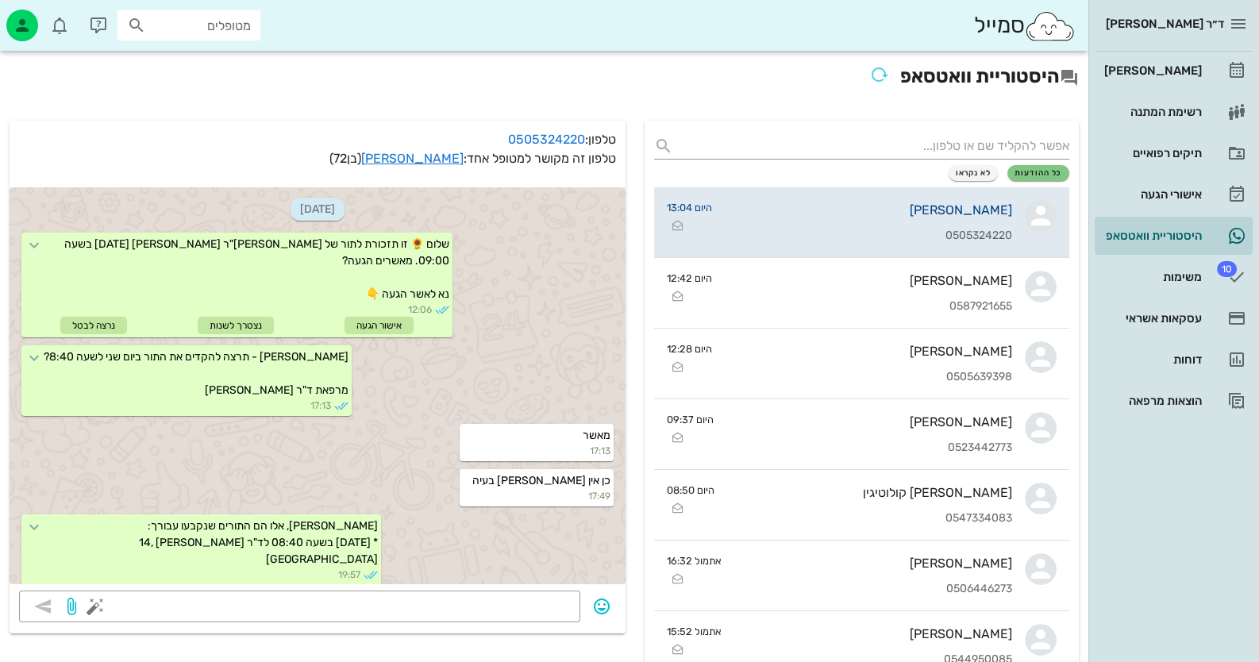
scroll to position [1523, 0]
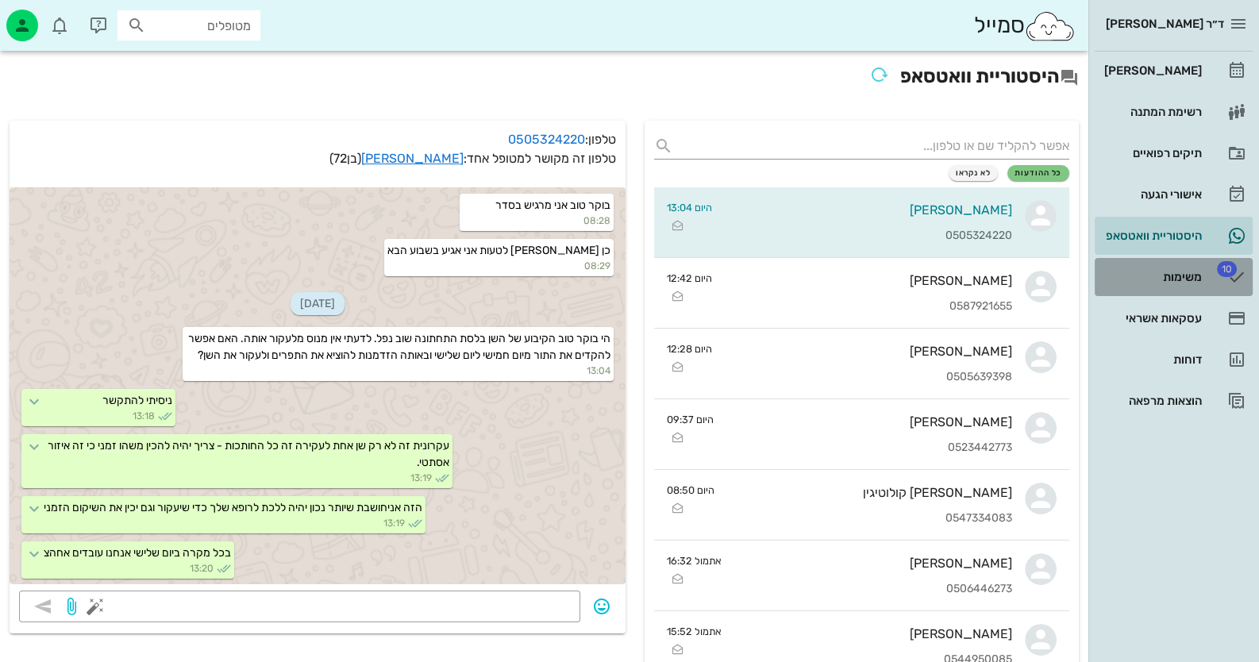
click at [1184, 283] on div "משימות" at bounding box center [1151, 276] width 101 height 25
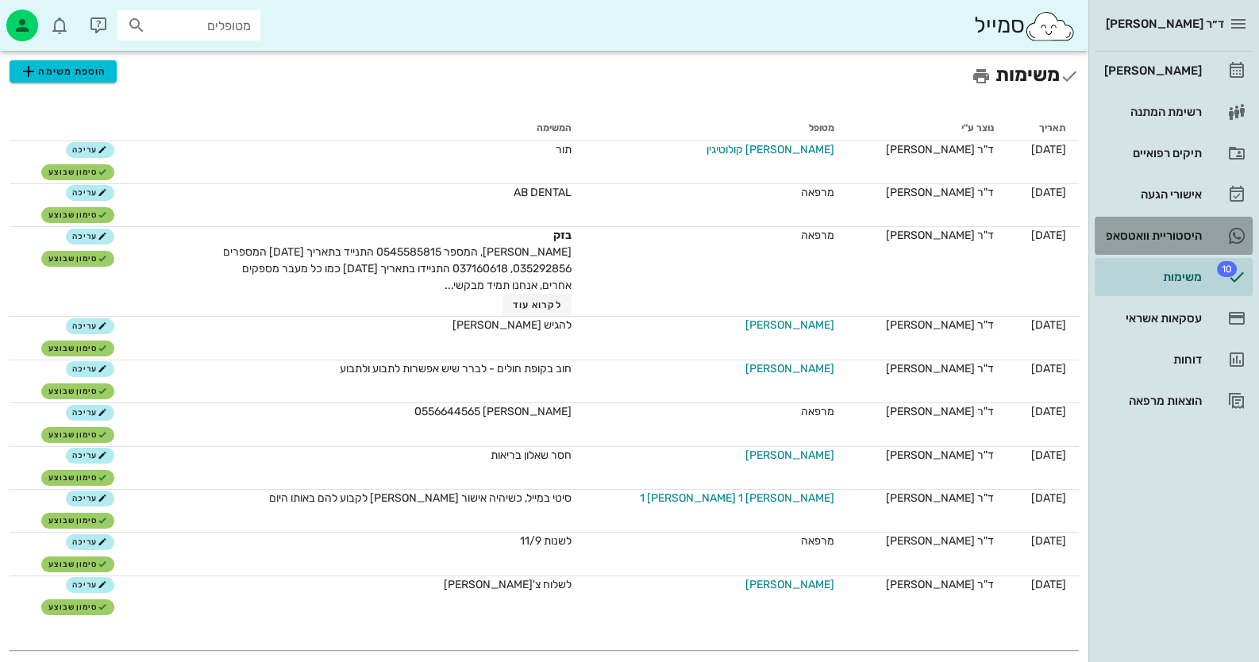
click at [1184, 236] on div "היסטוריית וואטסאפ" at bounding box center [1151, 235] width 101 height 13
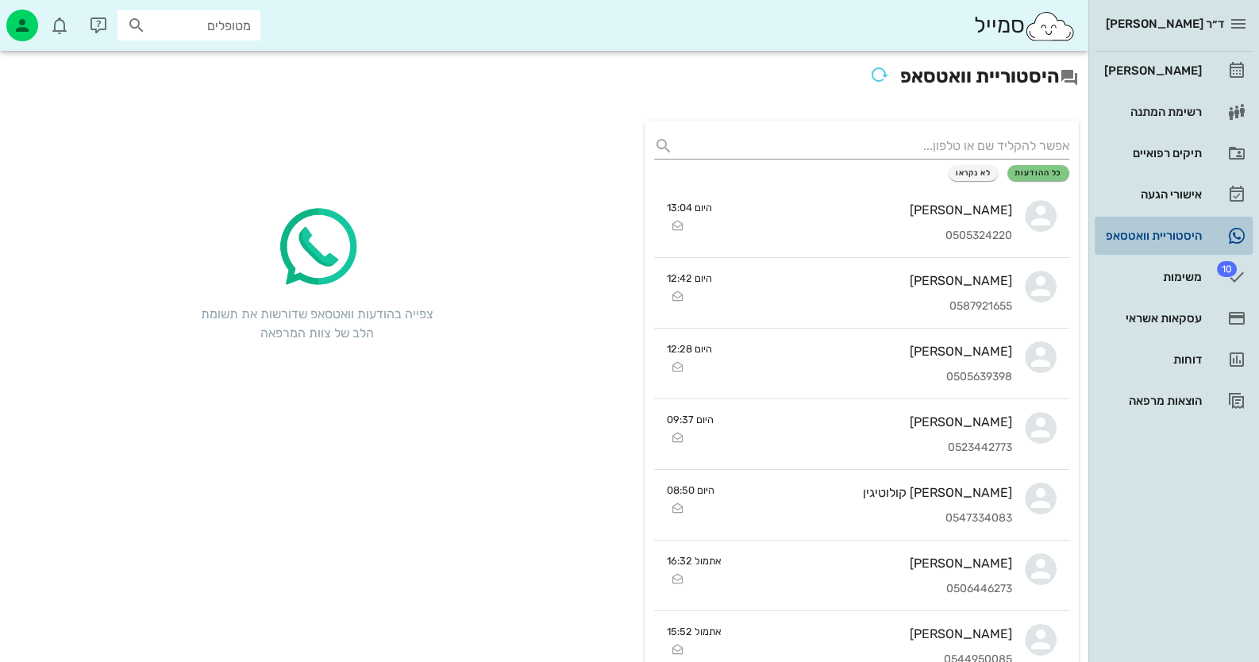
click at [1185, 234] on div "היסטוריית וואטסאפ" at bounding box center [1151, 235] width 101 height 13
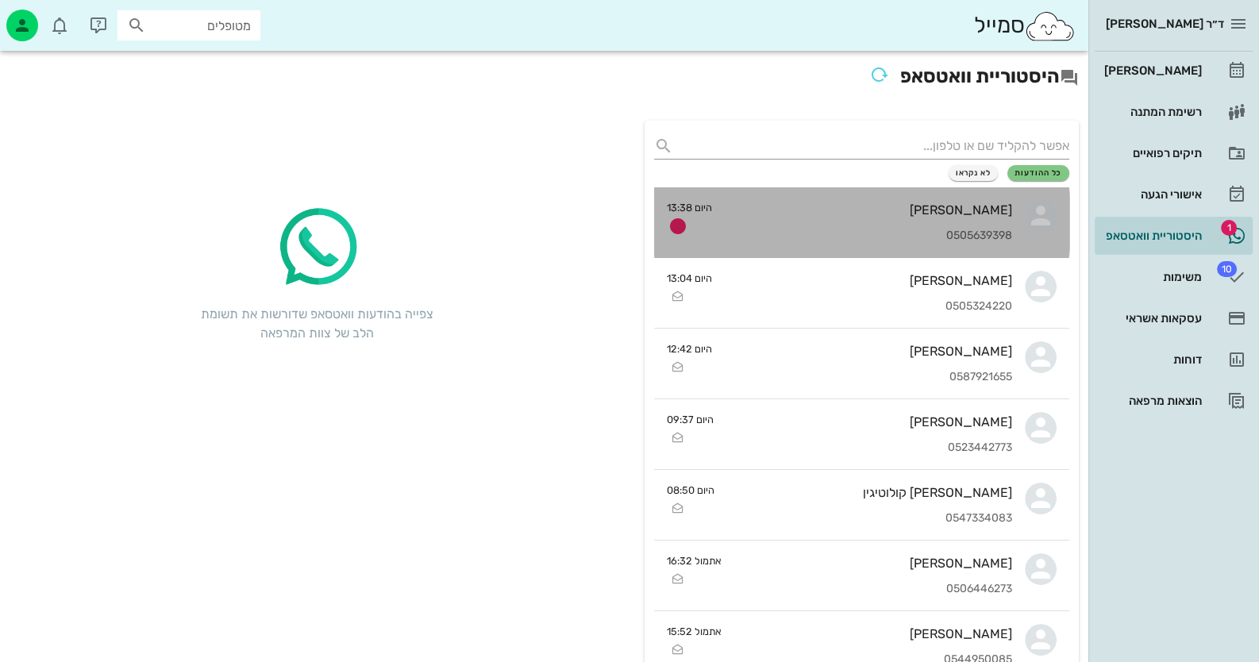
click at [1021, 217] on link "דניאל אדגוי 0505639398 היום 13:38" at bounding box center [861, 222] width 415 height 71
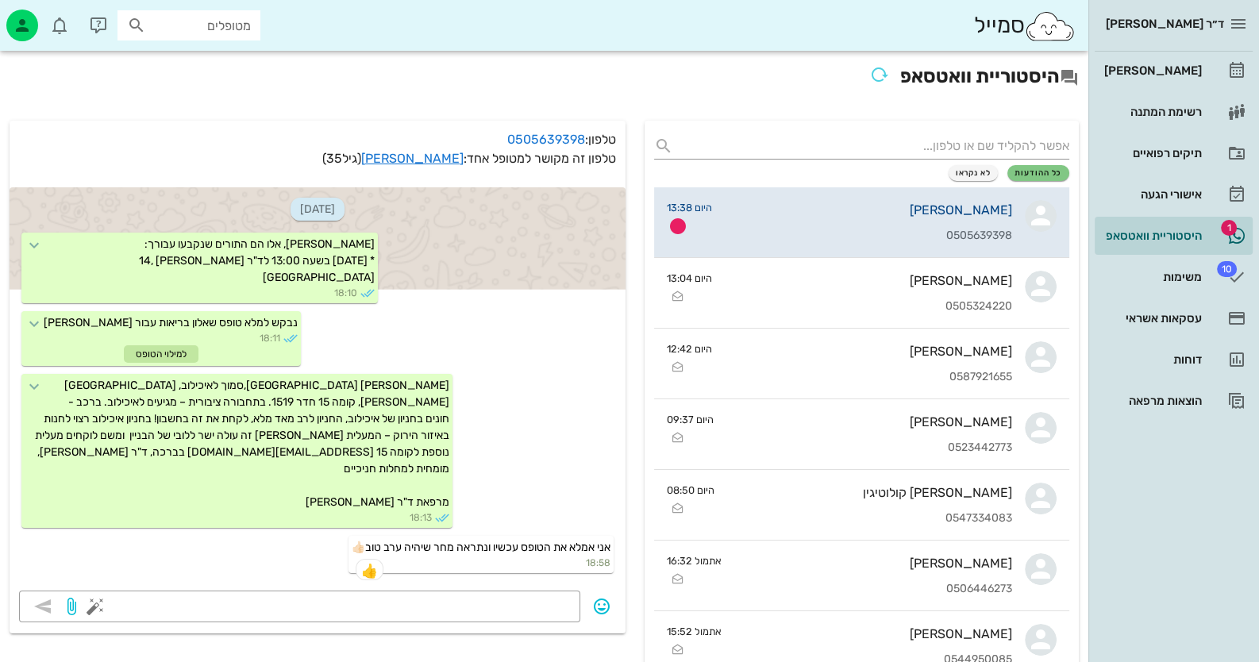
scroll to position [246, 0]
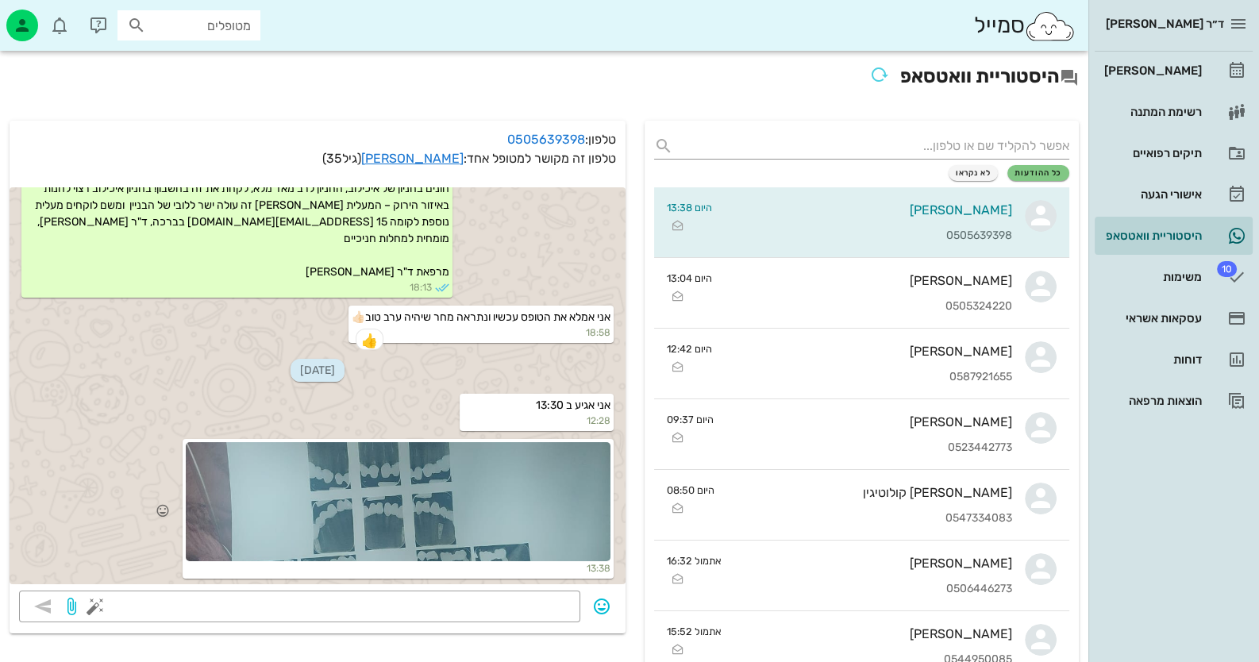
click at [486, 493] on div at bounding box center [398, 501] width 425 height 119
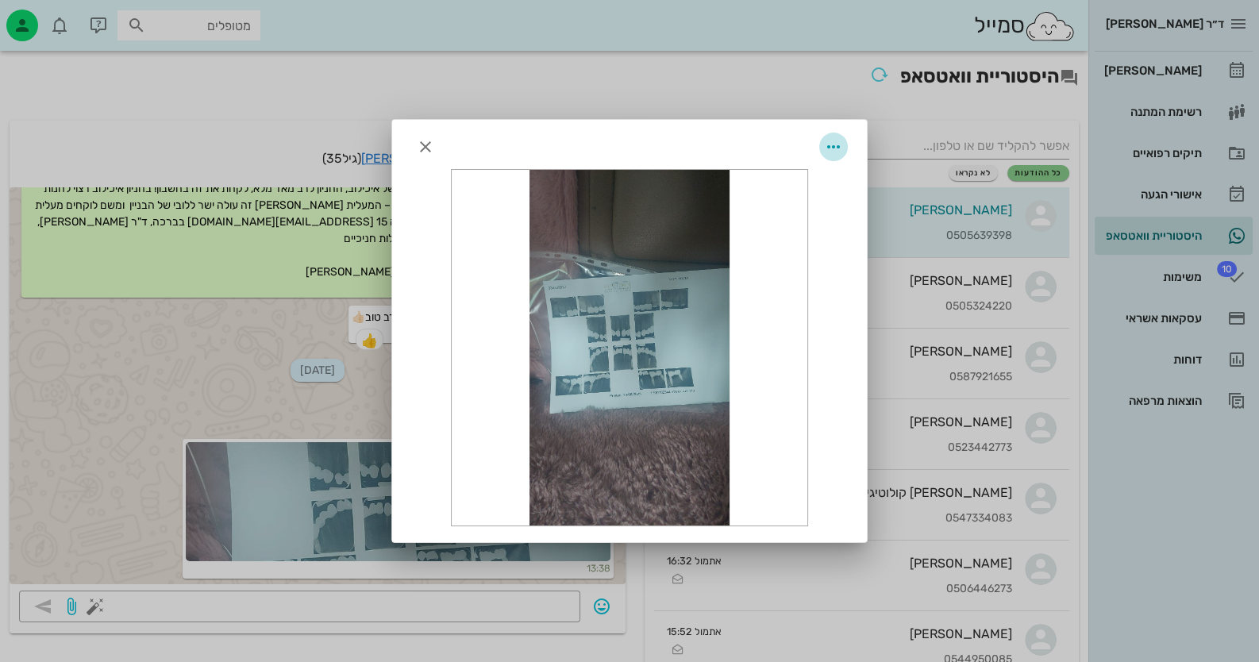
click at [847, 141] on span "button" at bounding box center [833, 146] width 29 height 19
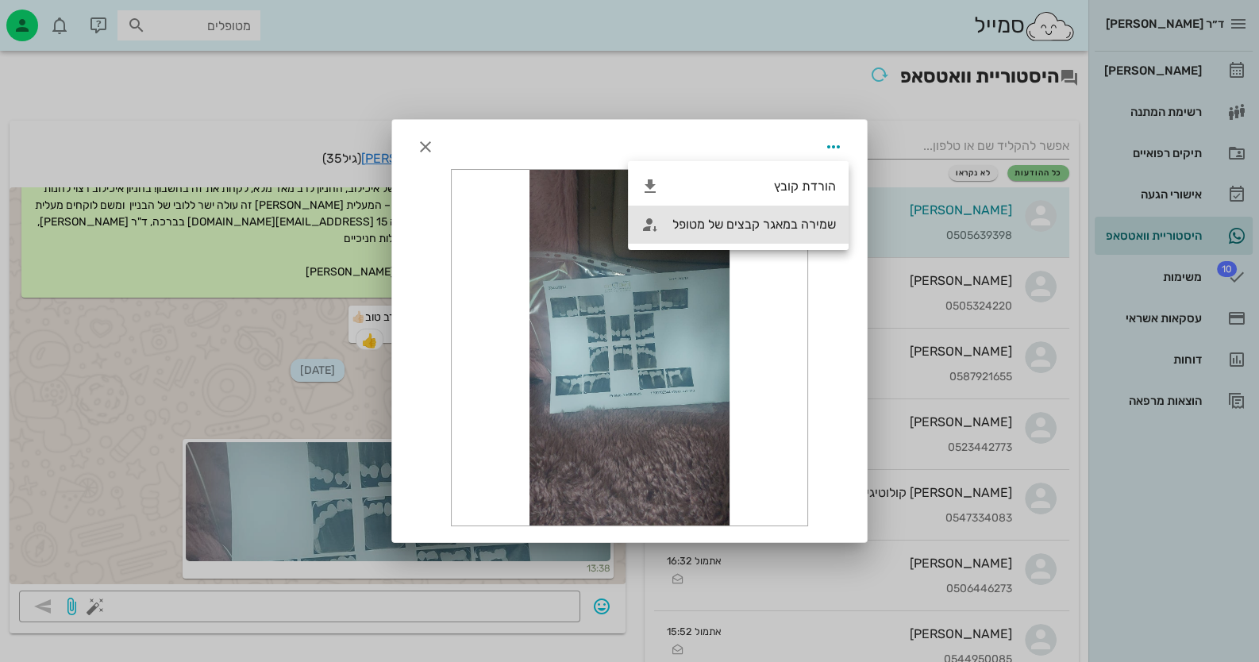
click at [775, 225] on div "שמירה במאגר קבצים של מטופל" at bounding box center [753, 224] width 163 height 15
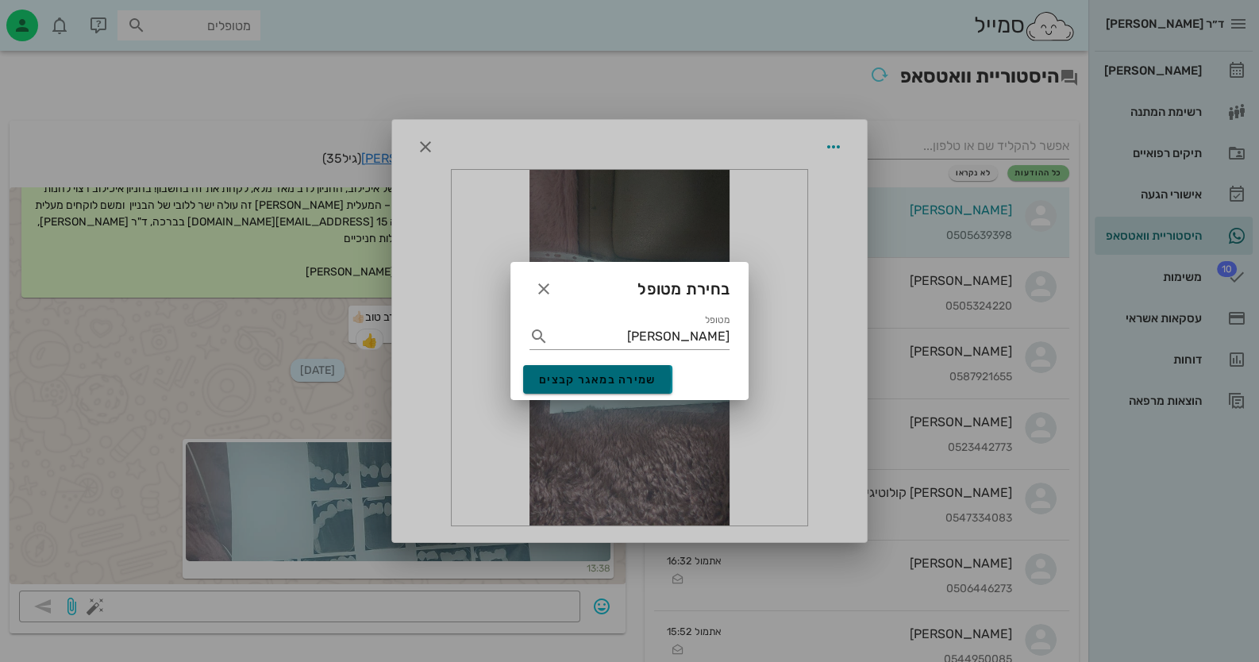
click at [625, 371] on button "שמירה במאגר קבצים" at bounding box center [597, 379] width 149 height 29
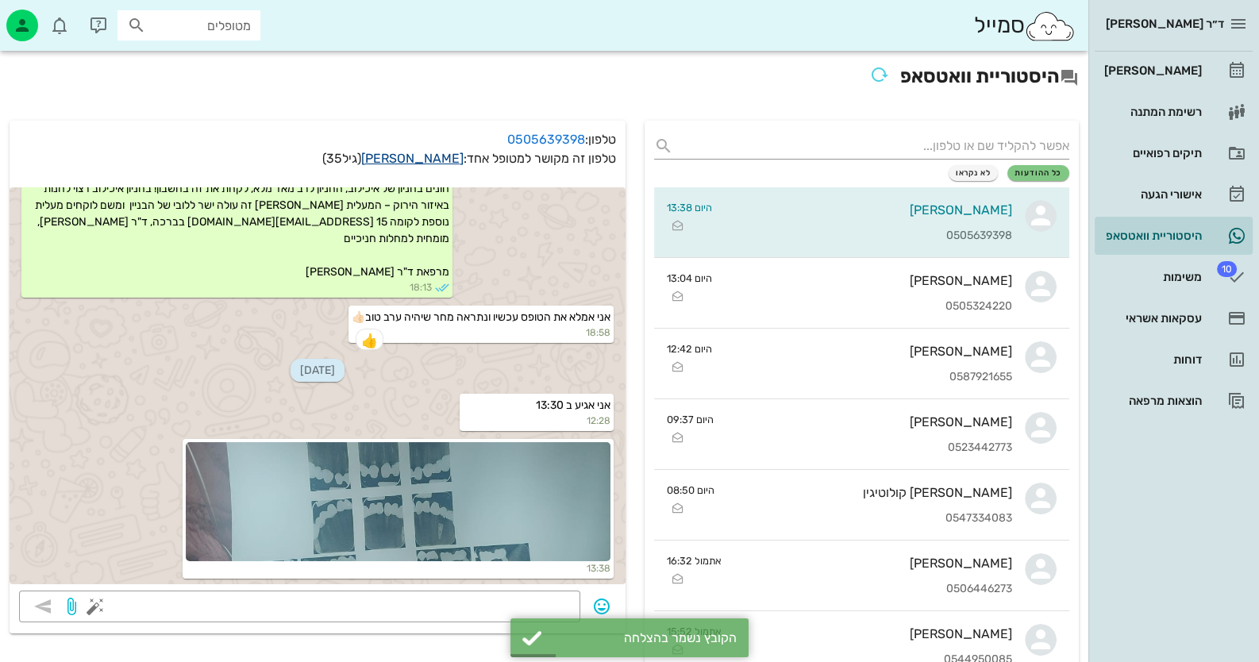
click at [447, 158] on link "דניאל אדגוי" at bounding box center [412, 158] width 102 height 15
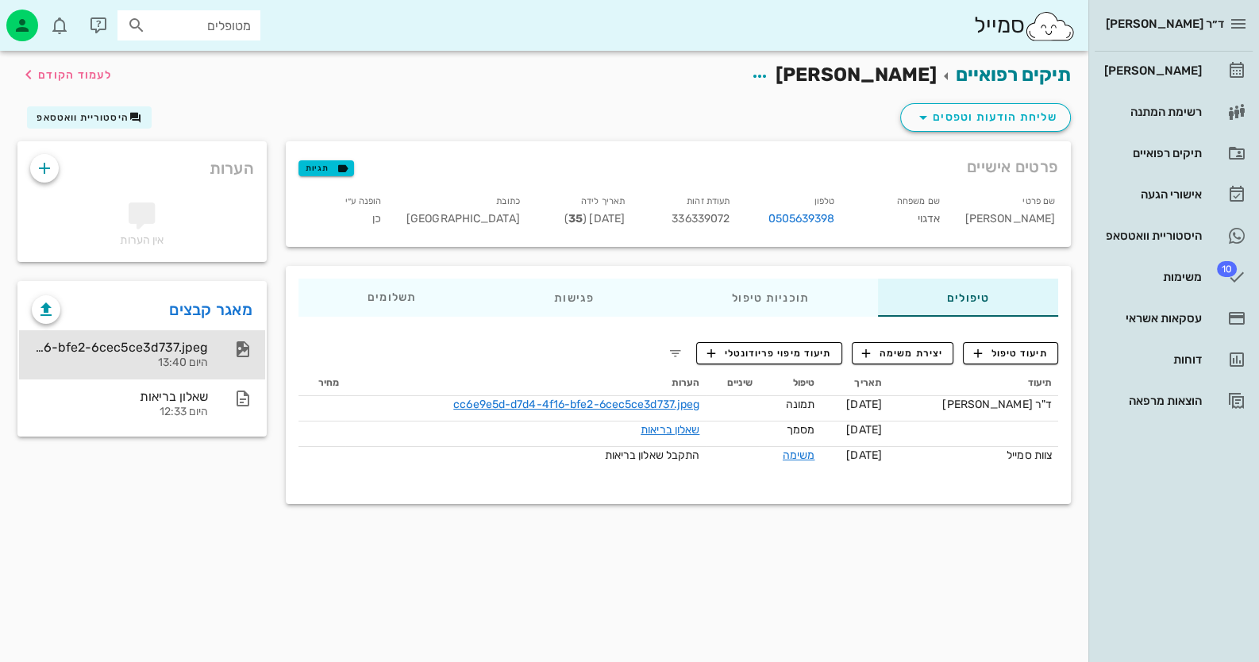
click at [136, 353] on div "cc6e9e5d-d7d4-4f16-bfe2-6cec5ce3d737.jpeg" at bounding box center [120, 347] width 176 height 15
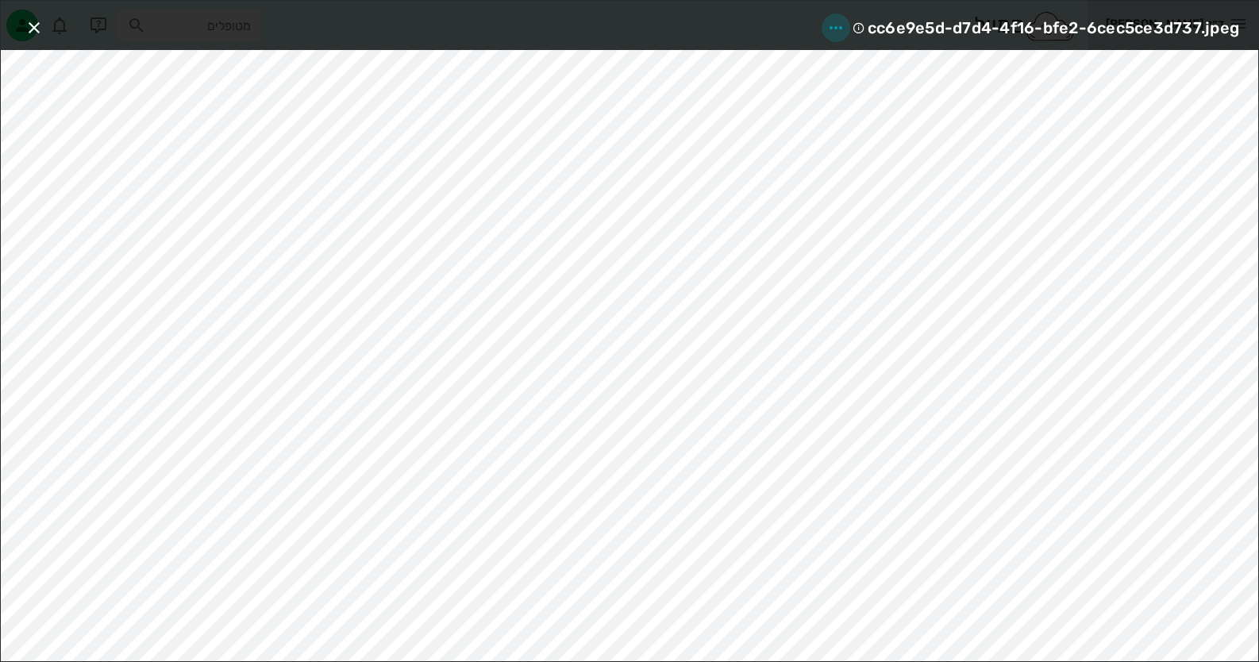
click at [843, 28] on icon "button" at bounding box center [835, 27] width 19 height 19
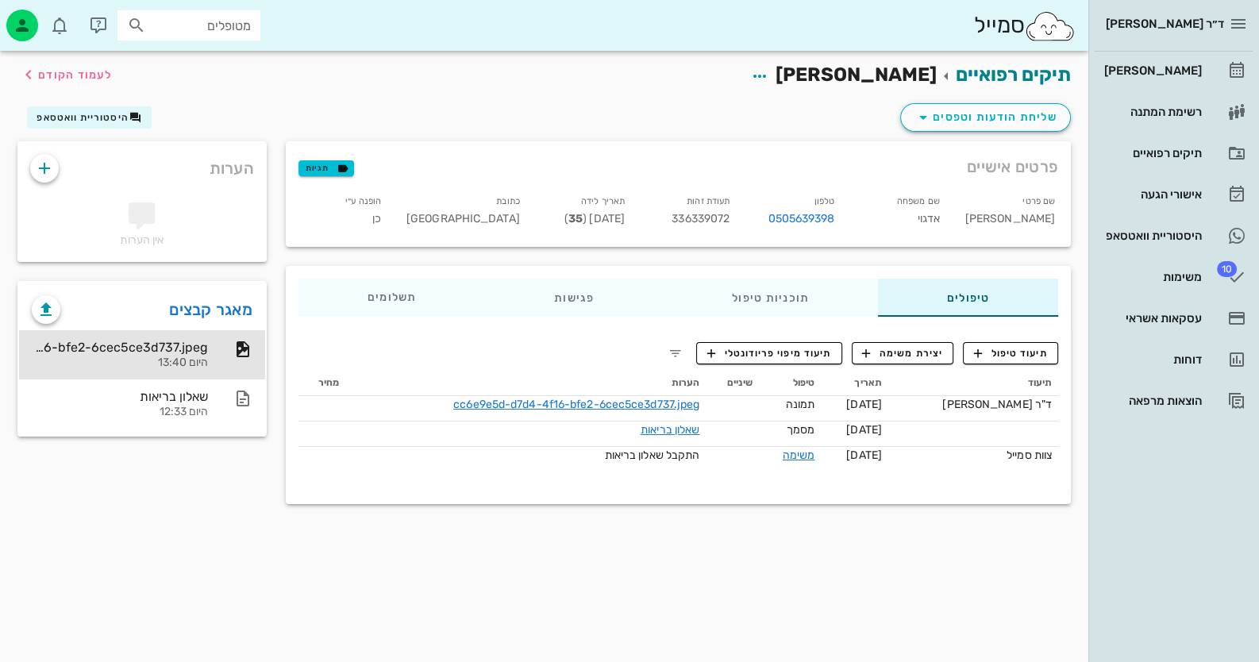
click at [179, 326] on div "cc6e9e5d-d7d4-4f16-bfe2-6cec5ce3d737.jpeg היום 13:40 שאלון בריאות היום 12:33" at bounding box center [142, 379] width 246 height 111
click at [183, 346] on div "cc6e9e5d-d7d4-4f16-bfe2-6cec5ce3d737.jpeg" at bounding box center [120, 347] width 176 height 15
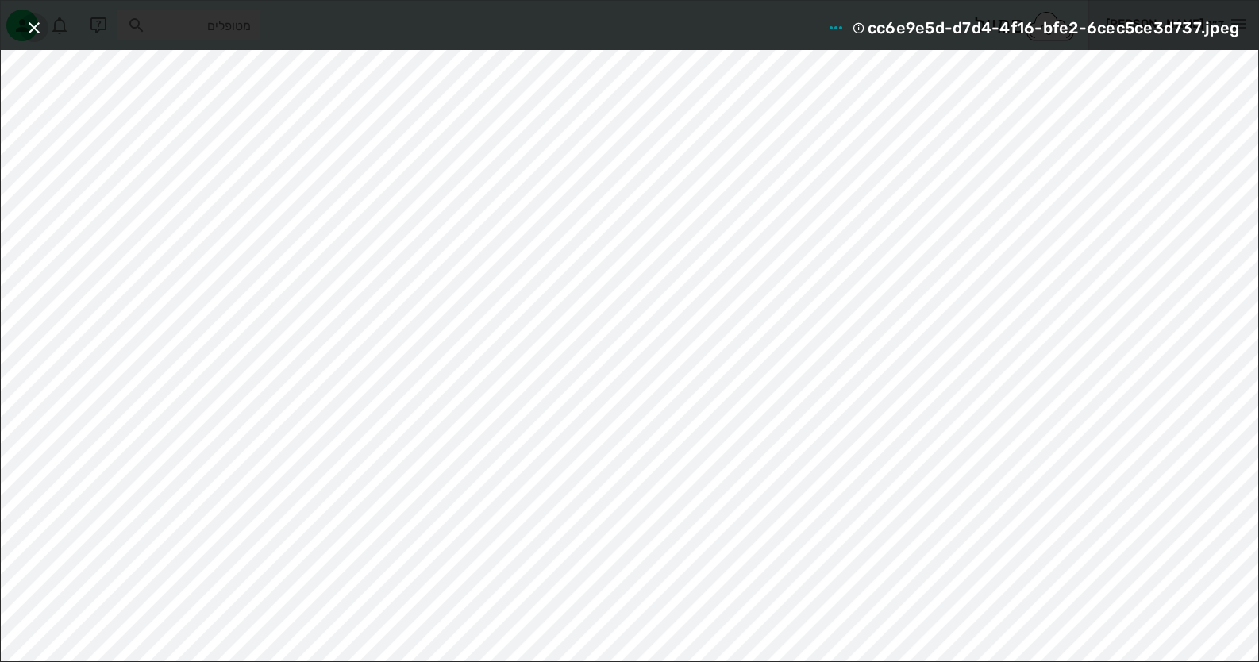
click at [44, 21] on span "button" at bounding box center [34, 27] width 29 height 19
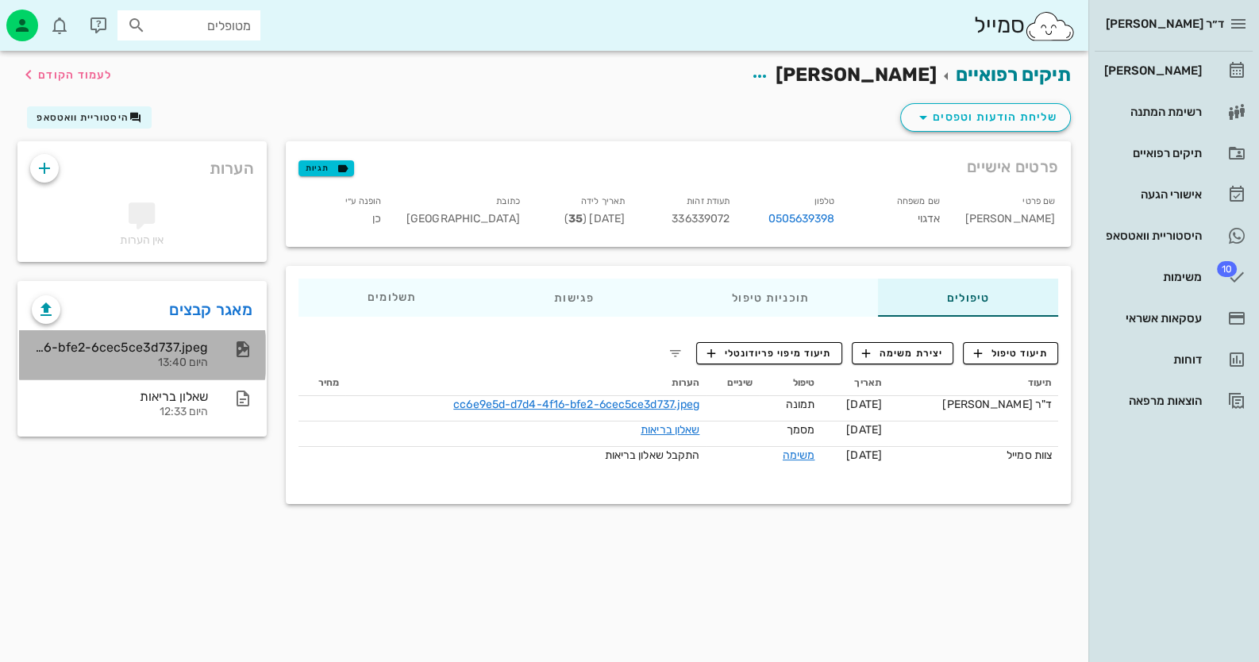
click at [154, 352] on div "cc6e9e5d-d7d4-4f16-bfe2-6cec5ce3d737.jpeg" at bounding box center [120, 347] width 176 height 15
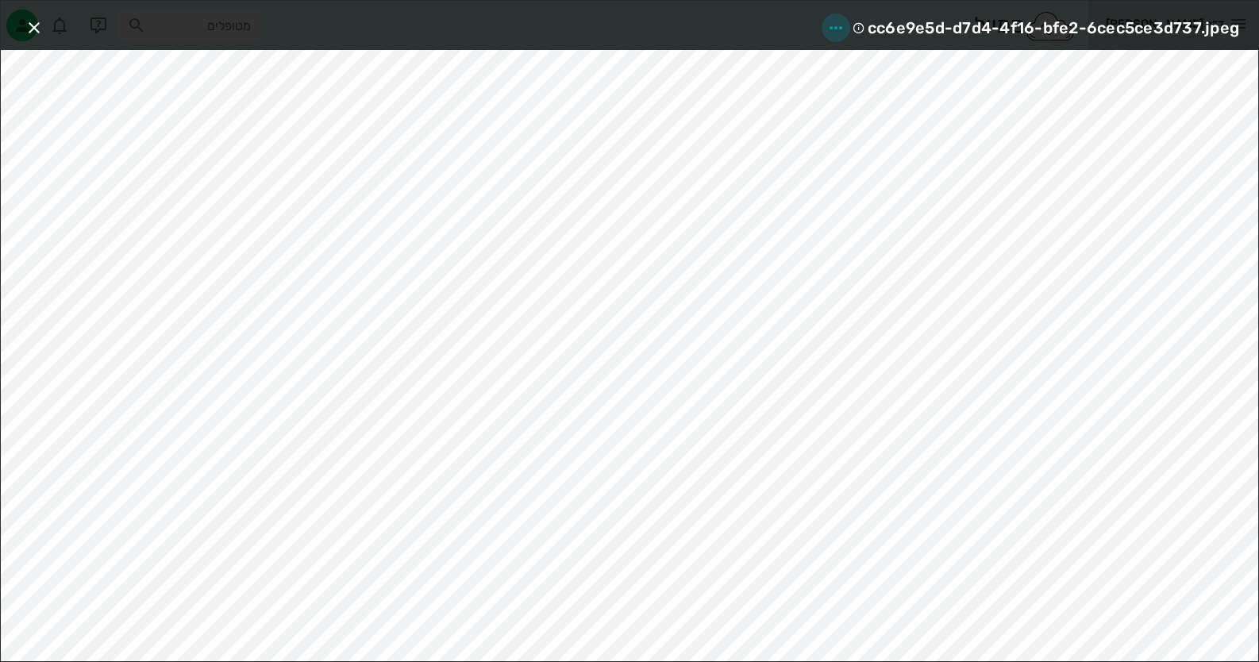
click at [848, 21] on span "button" at bounding box center [835, 27] width 29 height 19
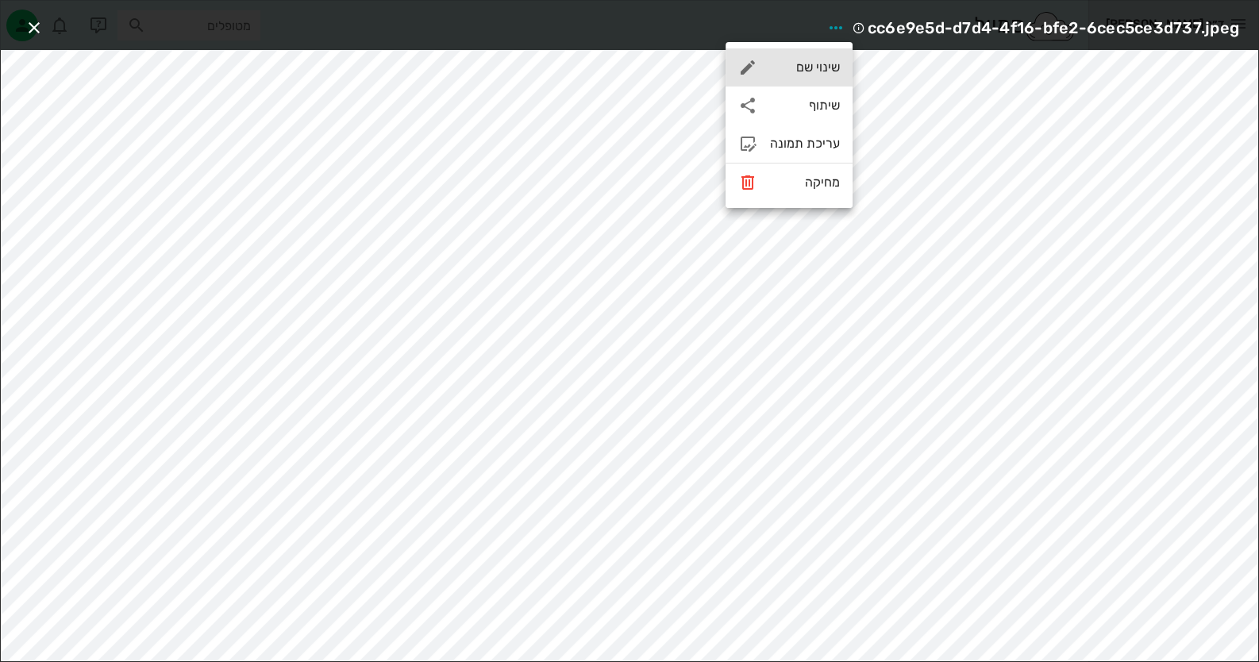
click at [841, 52] on div "שינוי שם" at bounding box center [788, 67] width 127 height 38
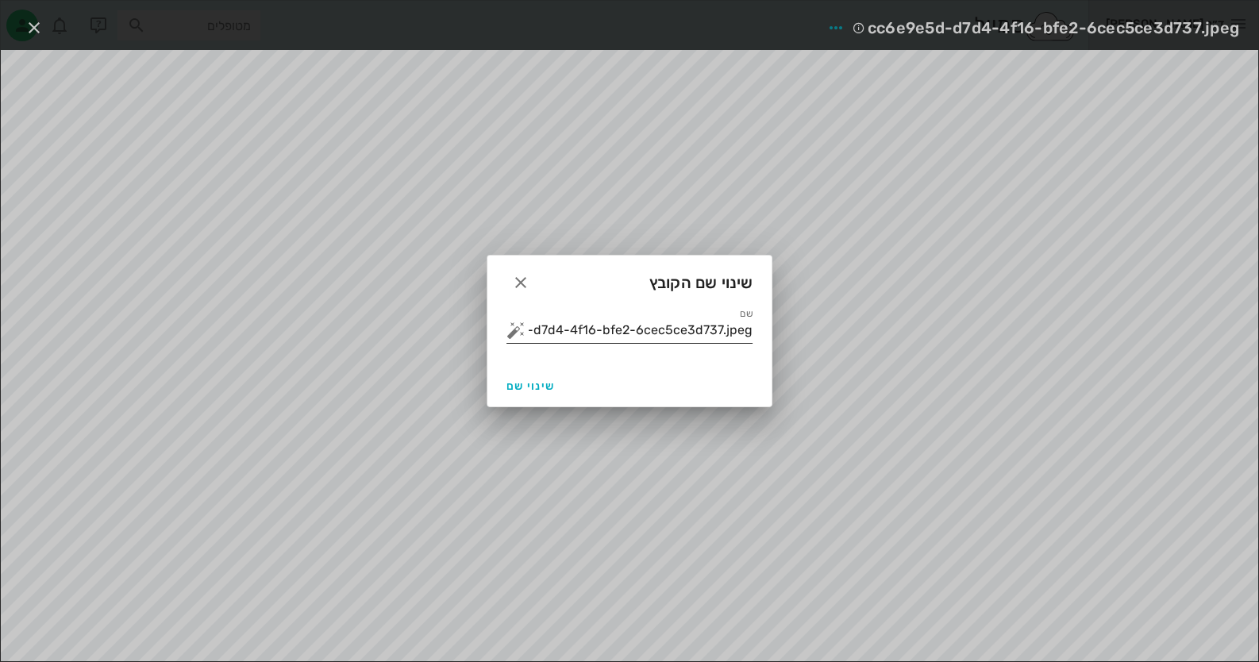
click at [711, 326] on input "cc6e9e5d-d7d4-4f16-bfe2-6cec5ce3d737.jpeg" at bounding box center [641, 329] width 224 height 25
type input "ס"
click at [515, 323] on button "button" at bounding box center [515, 330] width 19 height 19
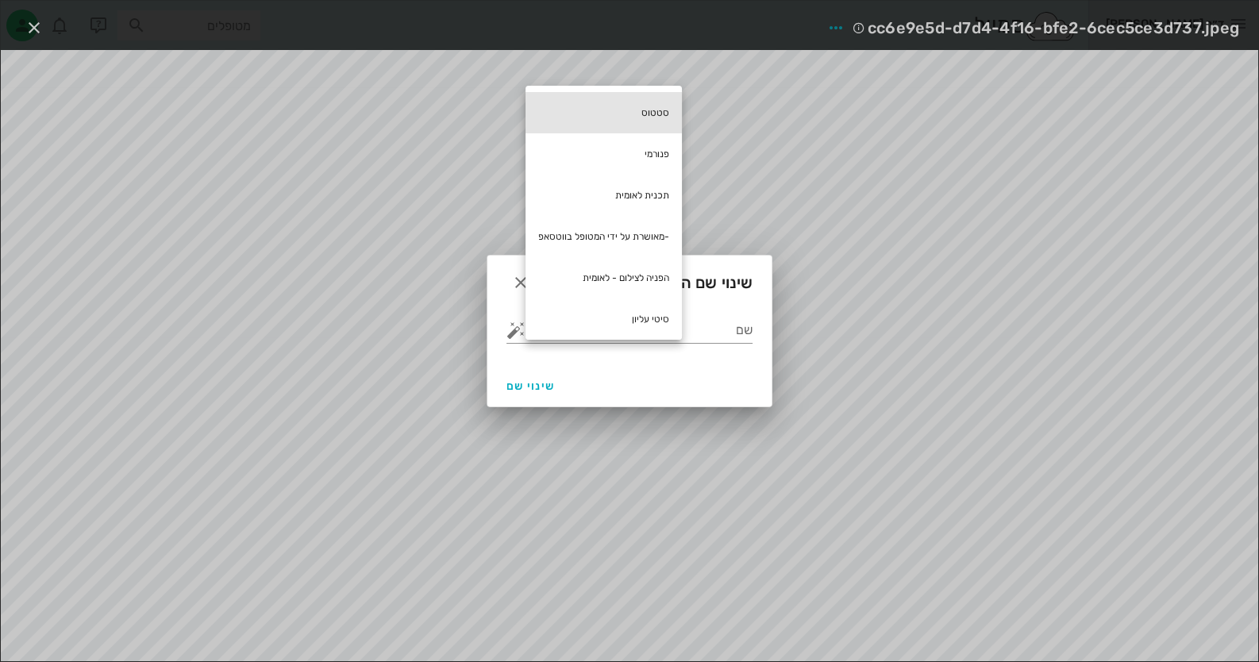
click at [643, 111] on div "סטטוס" at bounding box center [603, 112] width 156 height 41
type input "סטטוס"
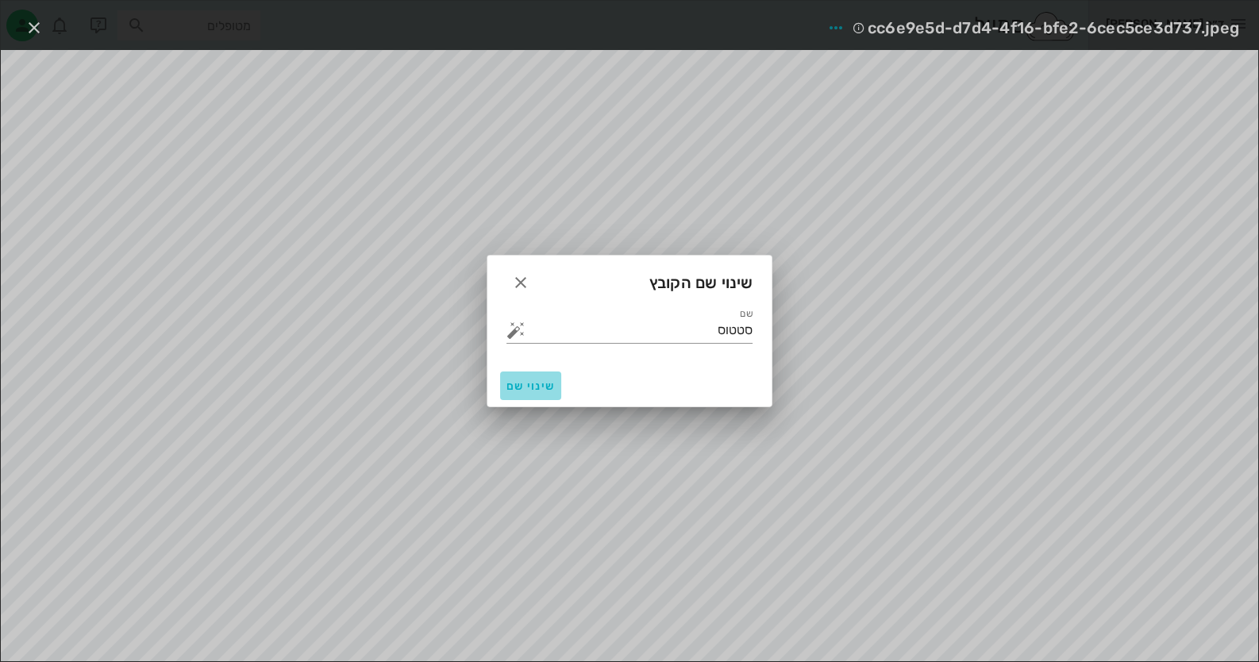
click at [525, 393] on button "שינוי שם" at bounding box center [530, 385] width 61 height 29
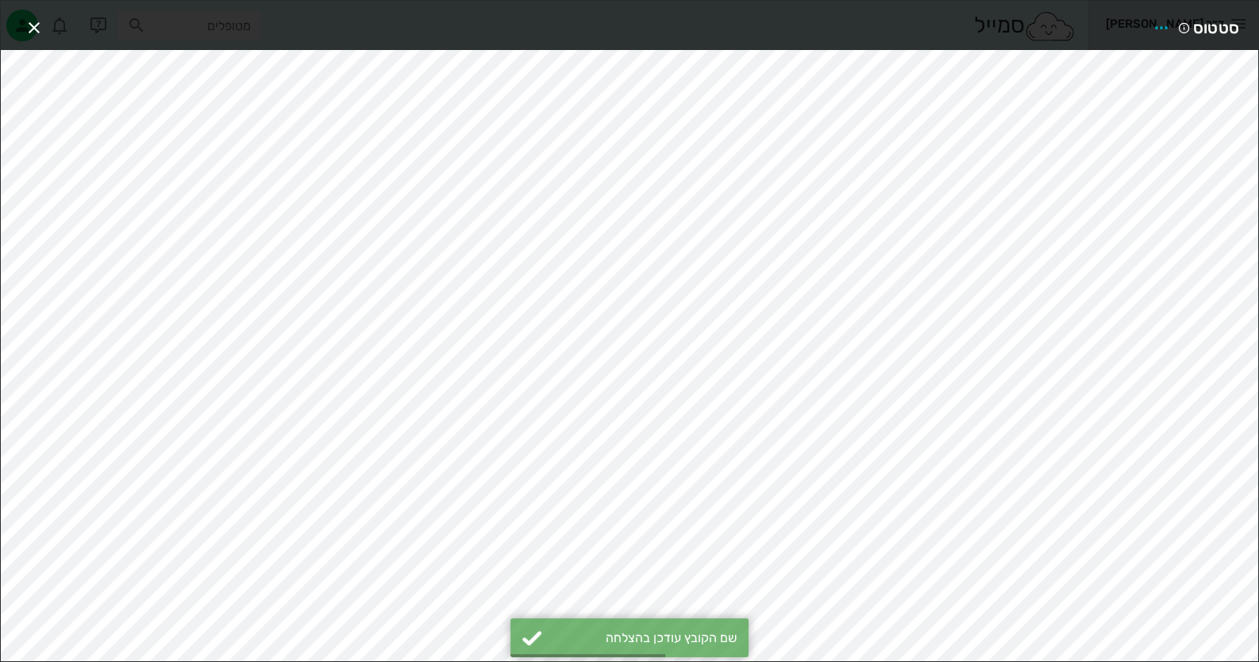
click at [16, 19] on div "סטטוס" at bounding box center [629, 25] width 1257 height 49
click at [20, 18] on span "button" at bounding box center [34, 27] width 29 height 19
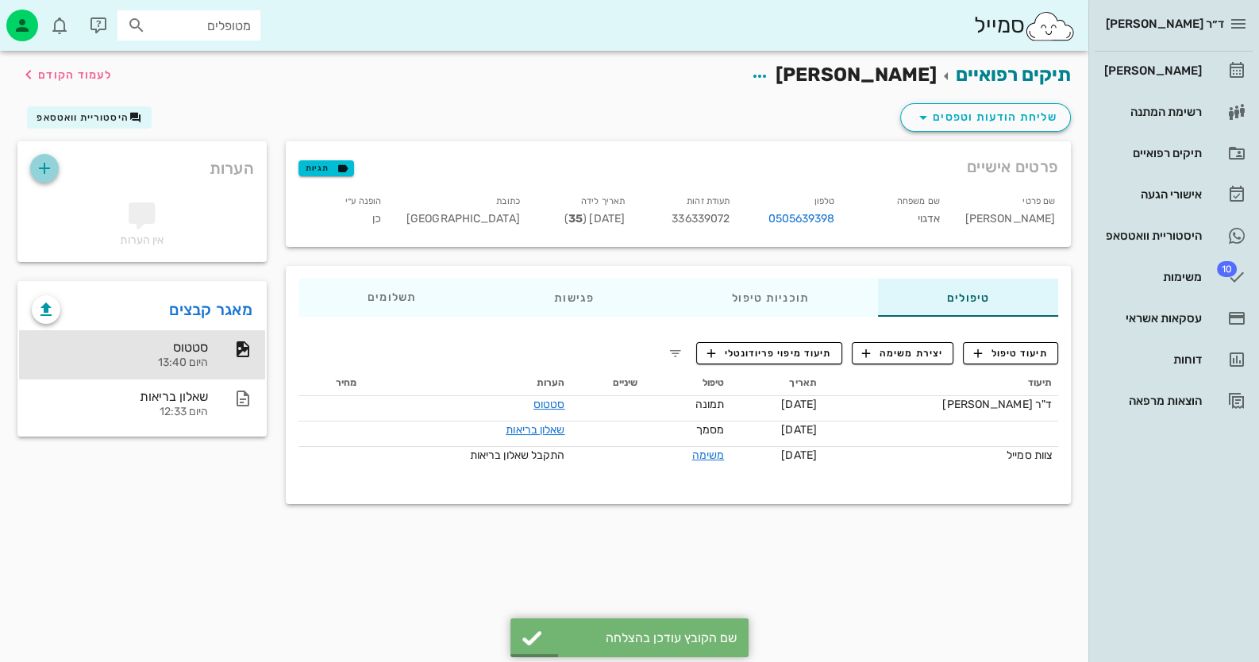
click at [36, 163] on icon "button" at bounding box center [44, 168] width 19 height 19
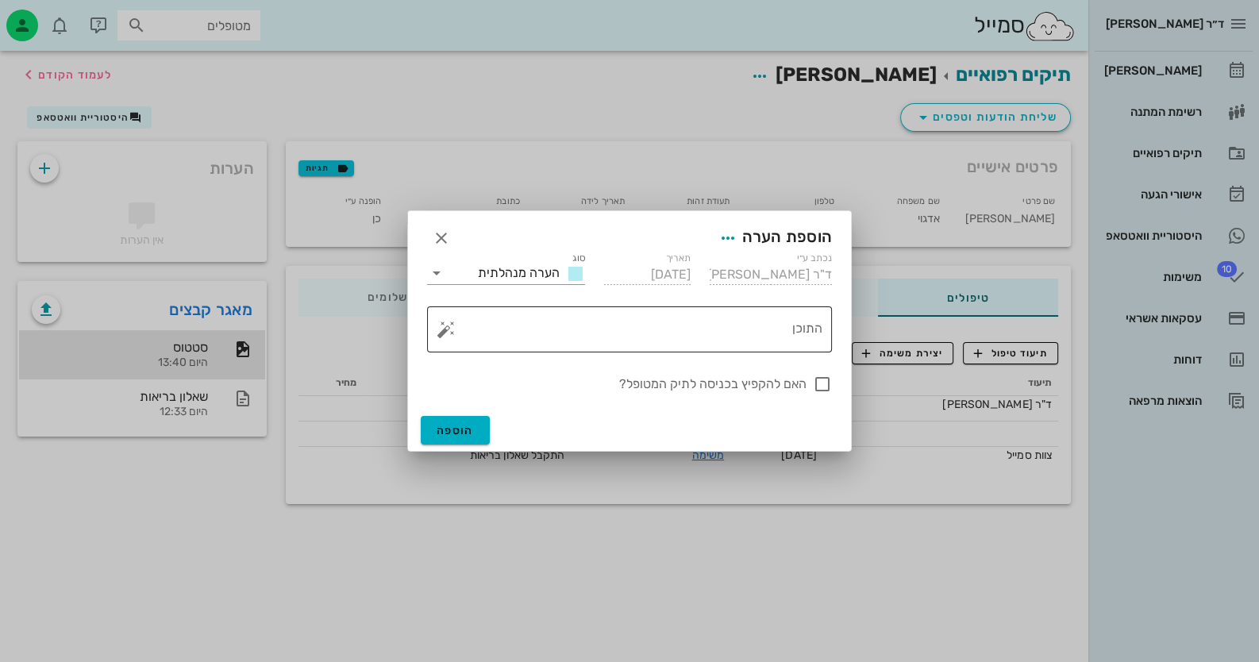
click at [694, 338] on textarea "התוכן" at bounding box center [635, 333] width 373 height 38
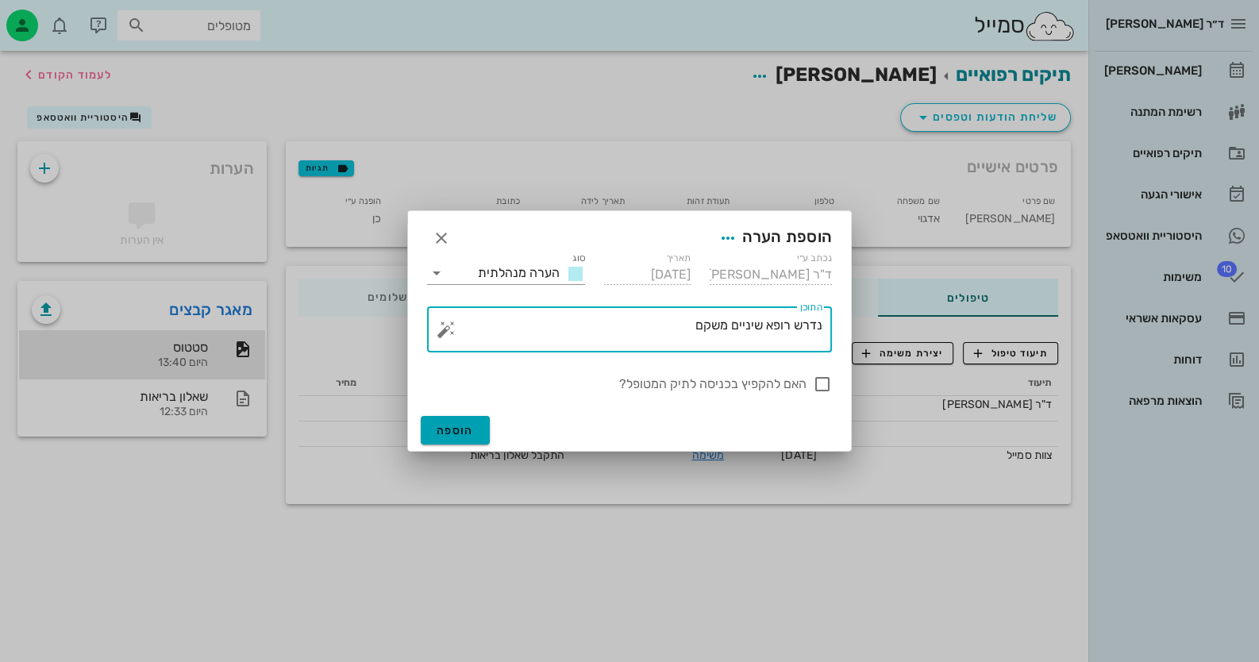
type textarea "נדרש רופא שיניים משקם"
click at [471, 425] on span "הוספה" at bounding box center [454, 430] width 37 height 13
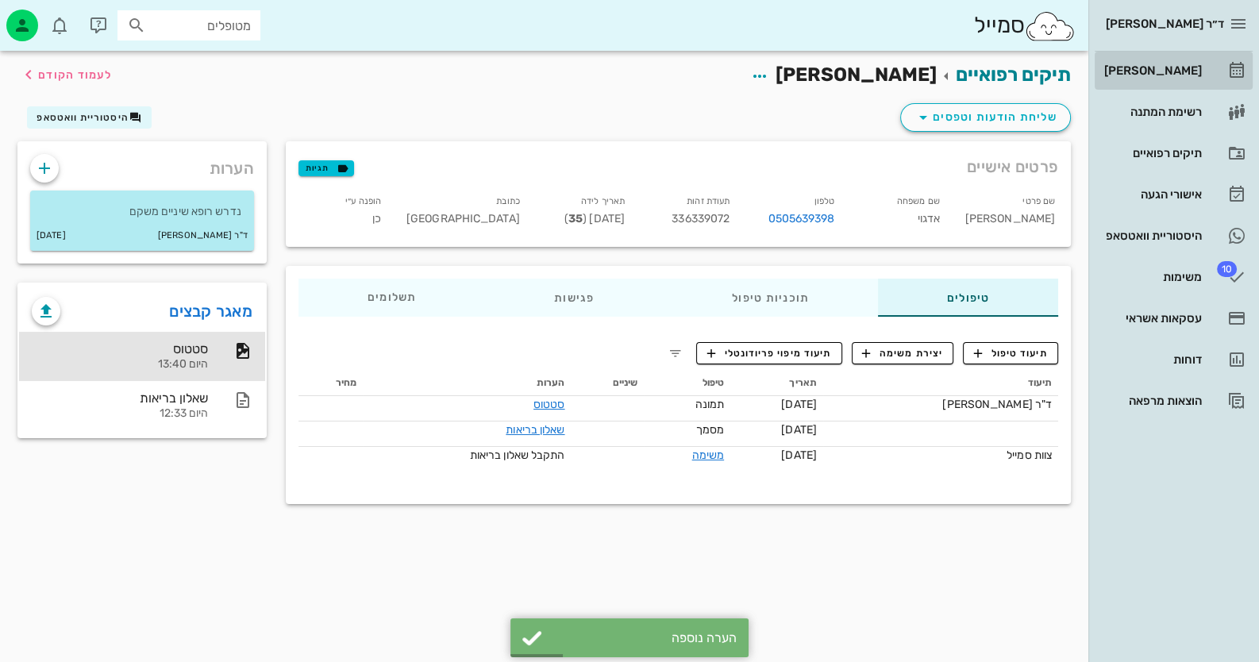
click at [1163, 64] on div "[PERSON_NAME]" at bounding box center [1151, 70] width 101 height 13
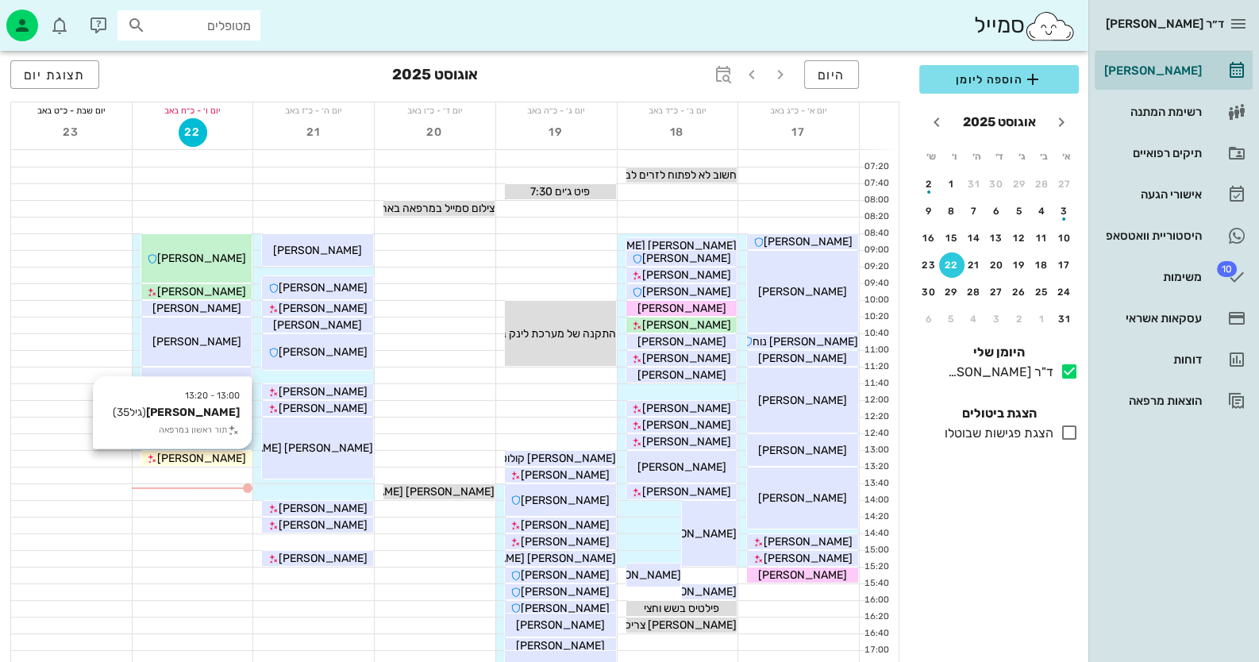
click at [215, 454] on span "[PERSON_NAME]" at bounding box center [201, 458] width 89 height 13
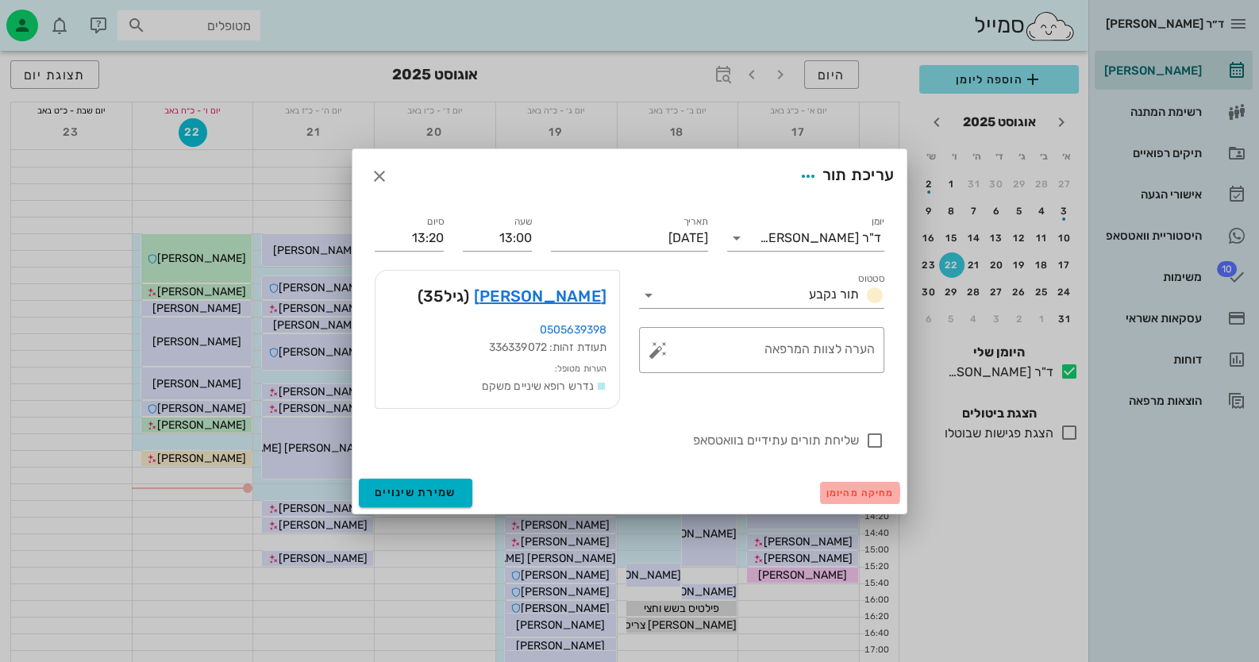
click at [870, 495] on span "מחיקה מהיומן" at bounding box center [859, 492] width 67 height 11
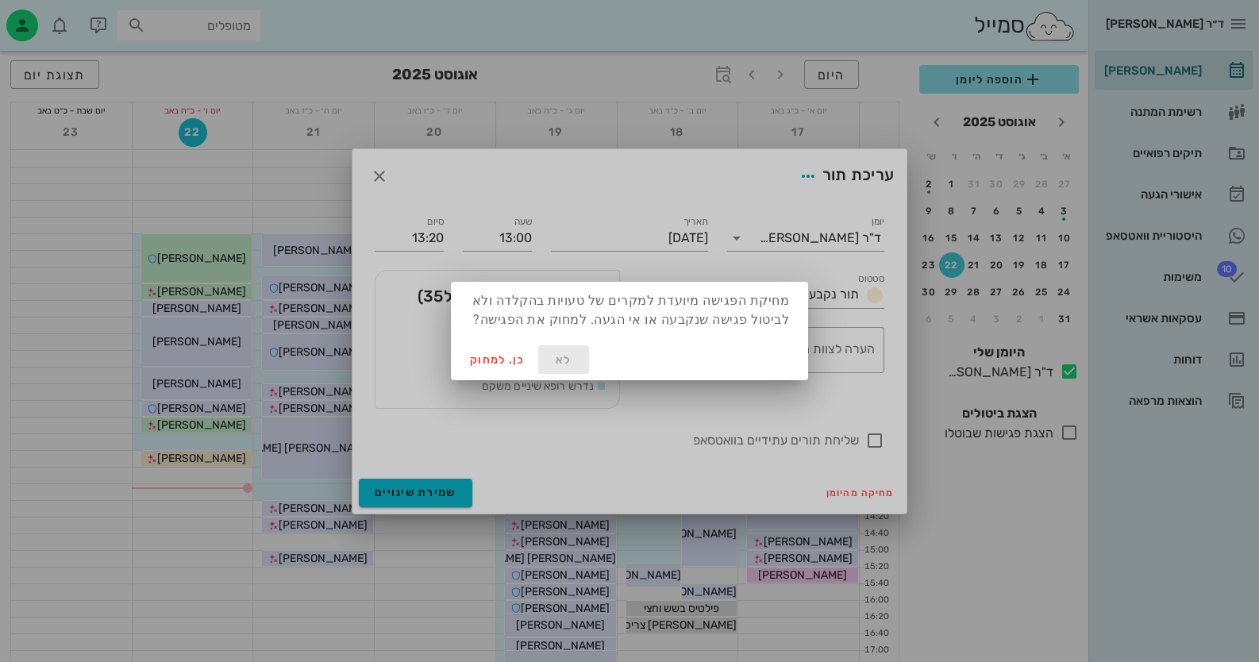
click at [566, 358] on span "לא" at bounding box center [563, 359] width 38 height 13
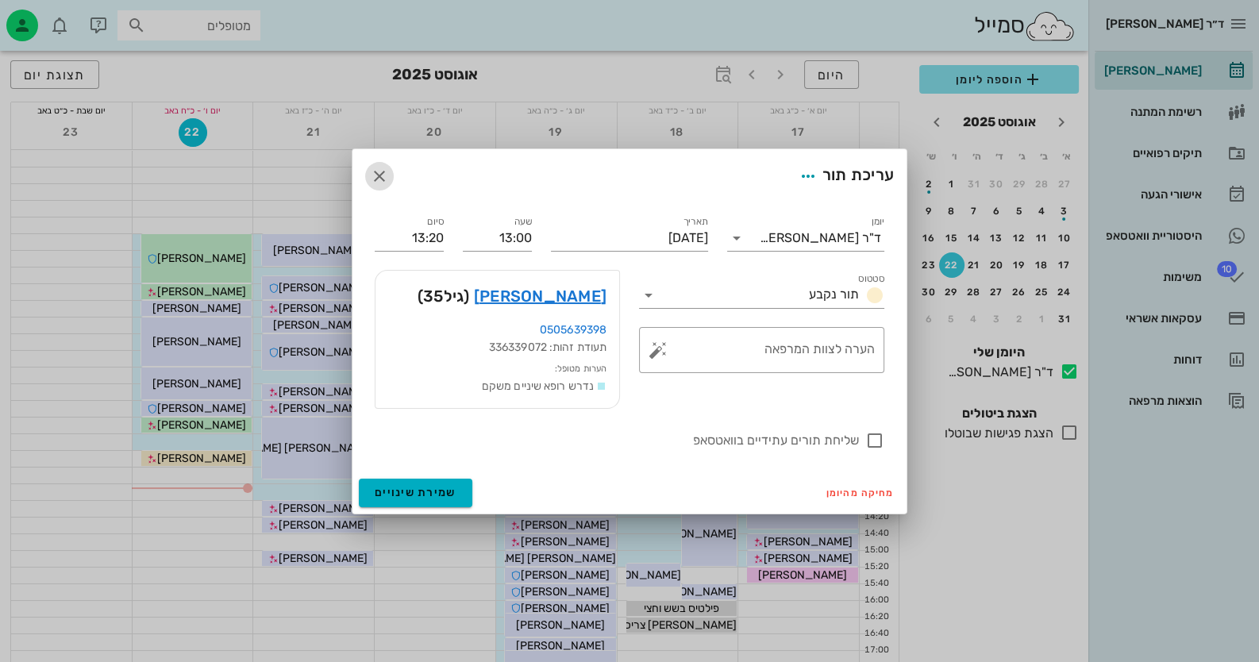
click at [376, 176] on icon "button" at bounding box center [379, 176] width 19 height 19
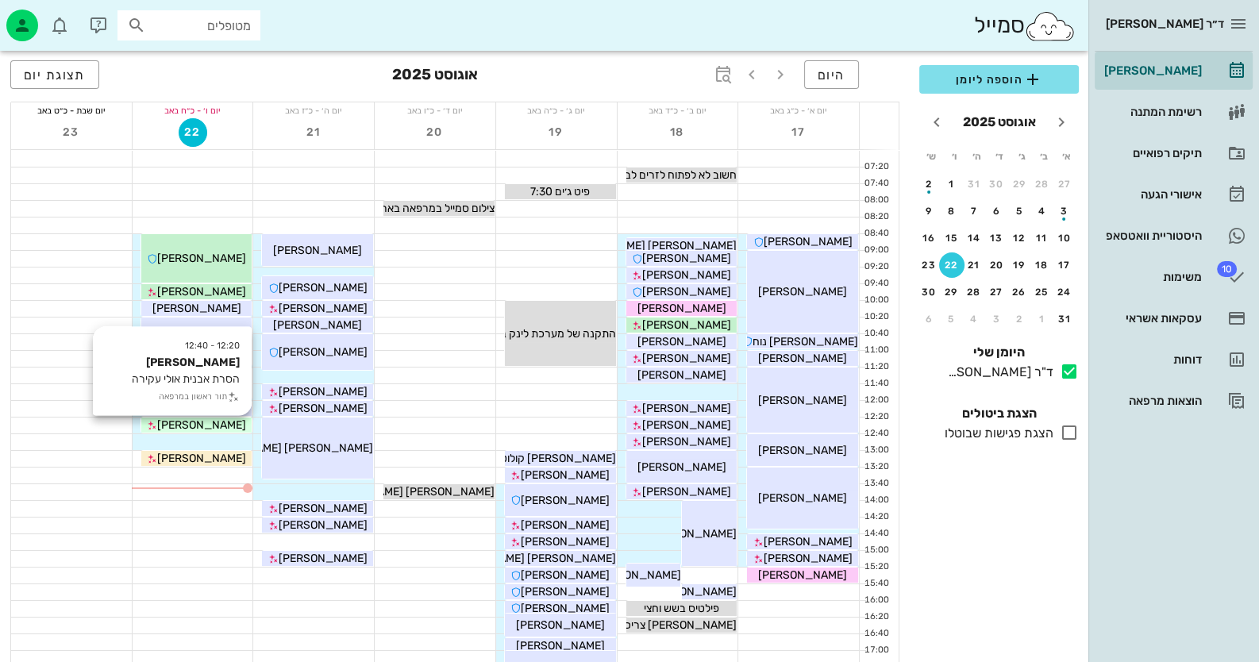
click at [228, 427] on span "[PERSON_NAME]" at bounding box center [201, 424] width 89 height 13
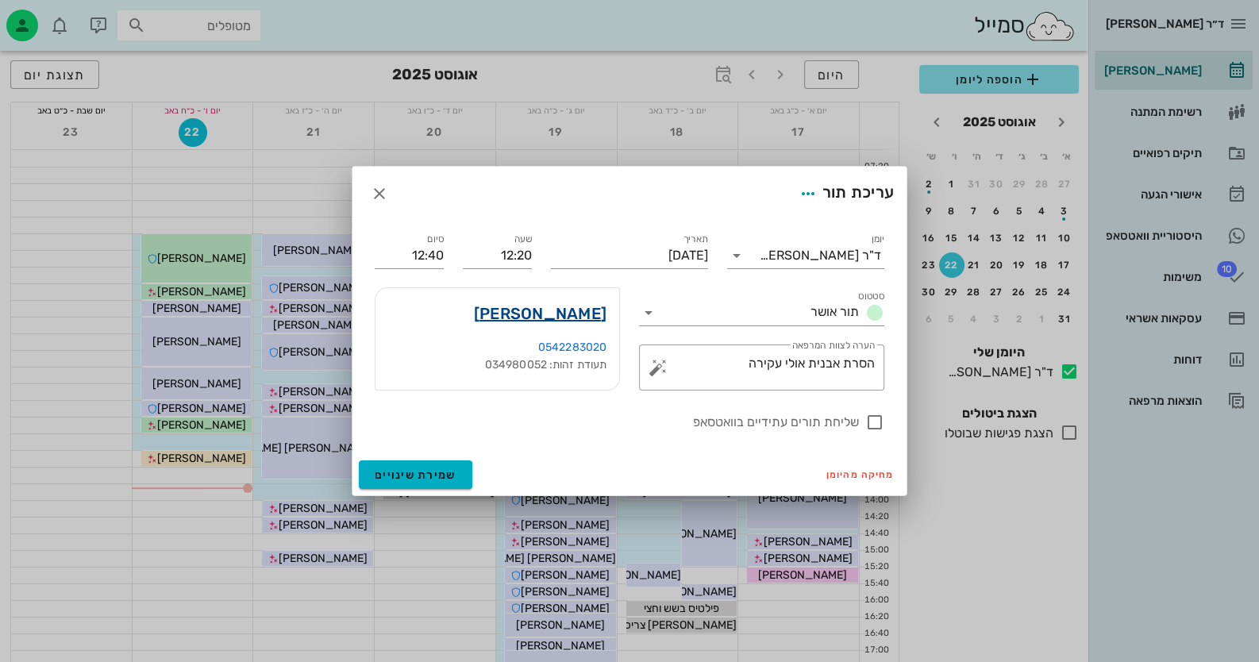
click at [579, 309] on link "צחי רוזנהפט" at bounding box center [540, 313] width 133 height 25
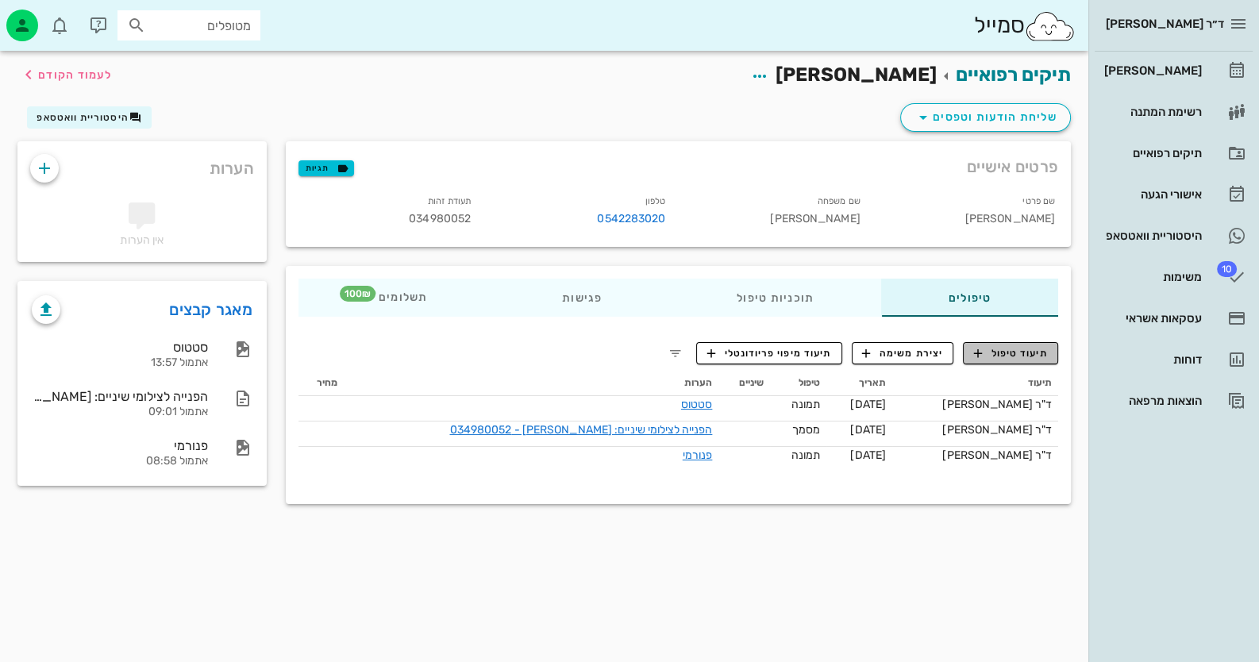
click at [1046, 348] on span "תיעוד טיפול" at bounding box center [1011, 353] width 74 height 14
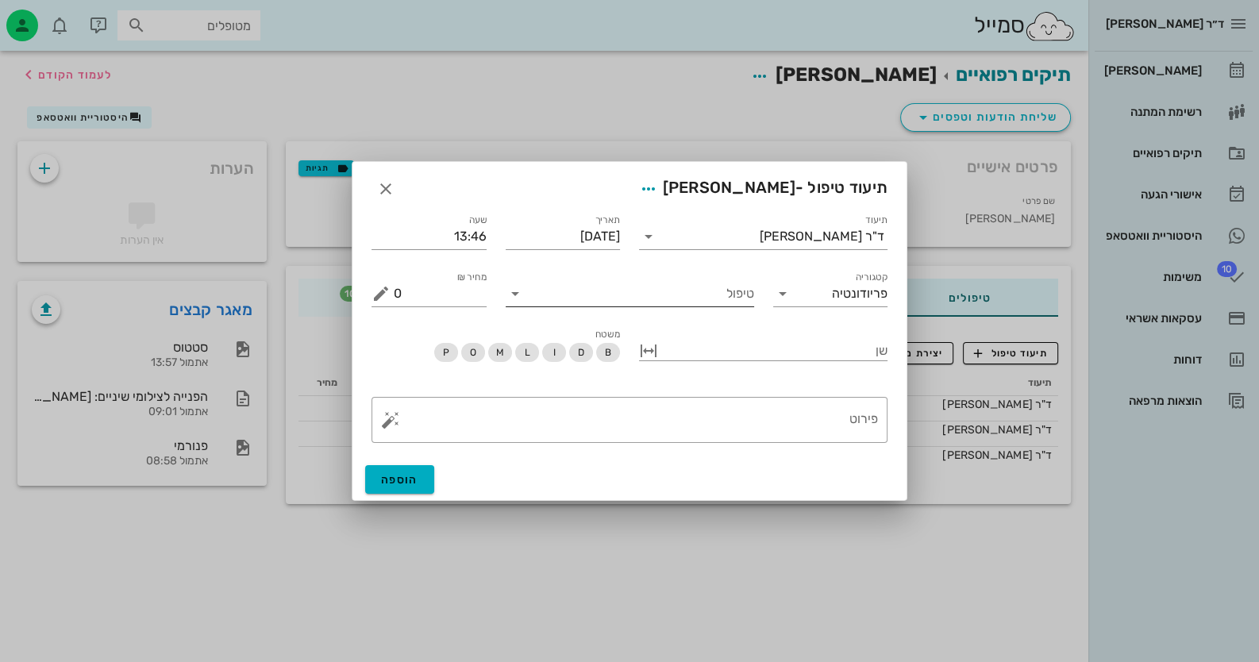
click at [622, 293] on input "טיפול" at bounding box center [641, 293] width 226 height 25
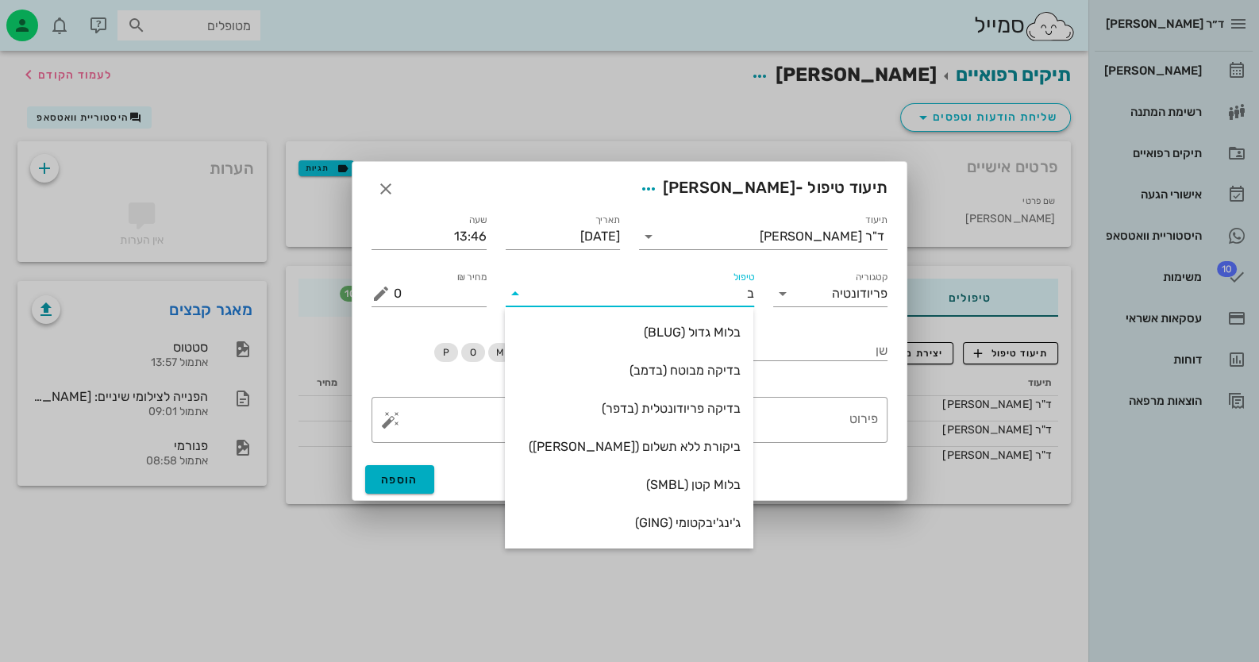
type input "בי"
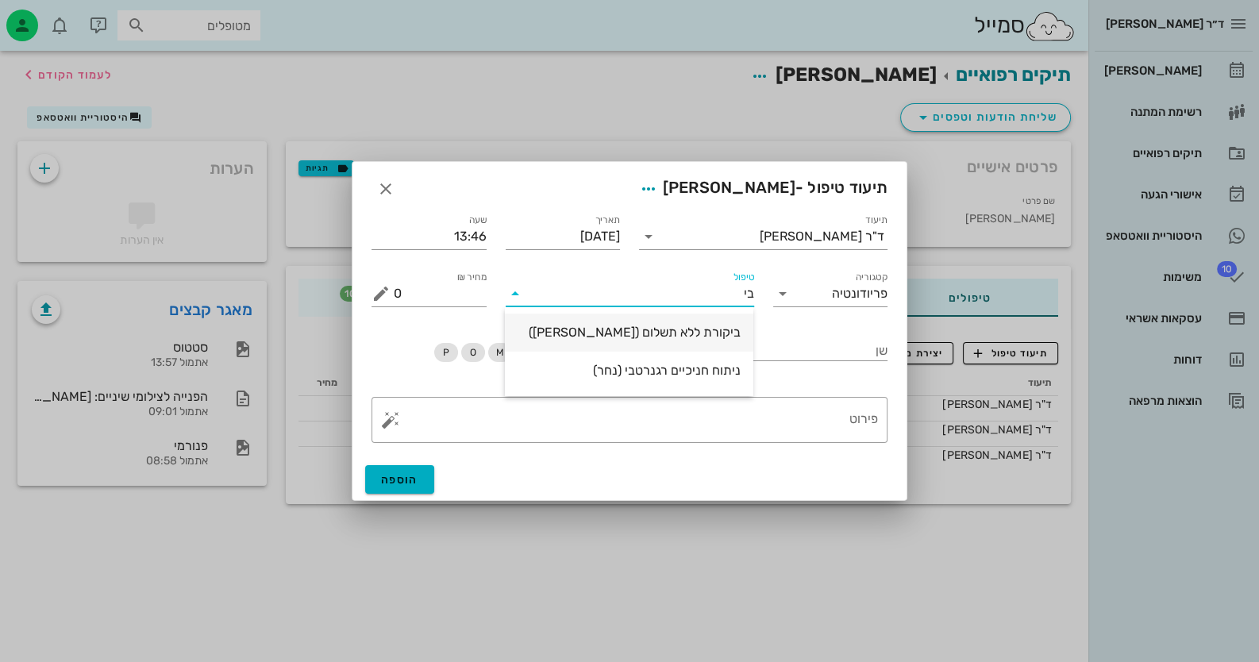
click at [693, 327] on div "ביקורת ללא תשלום (בקרל)" at bounding box center [628, 332] width 223 height 15
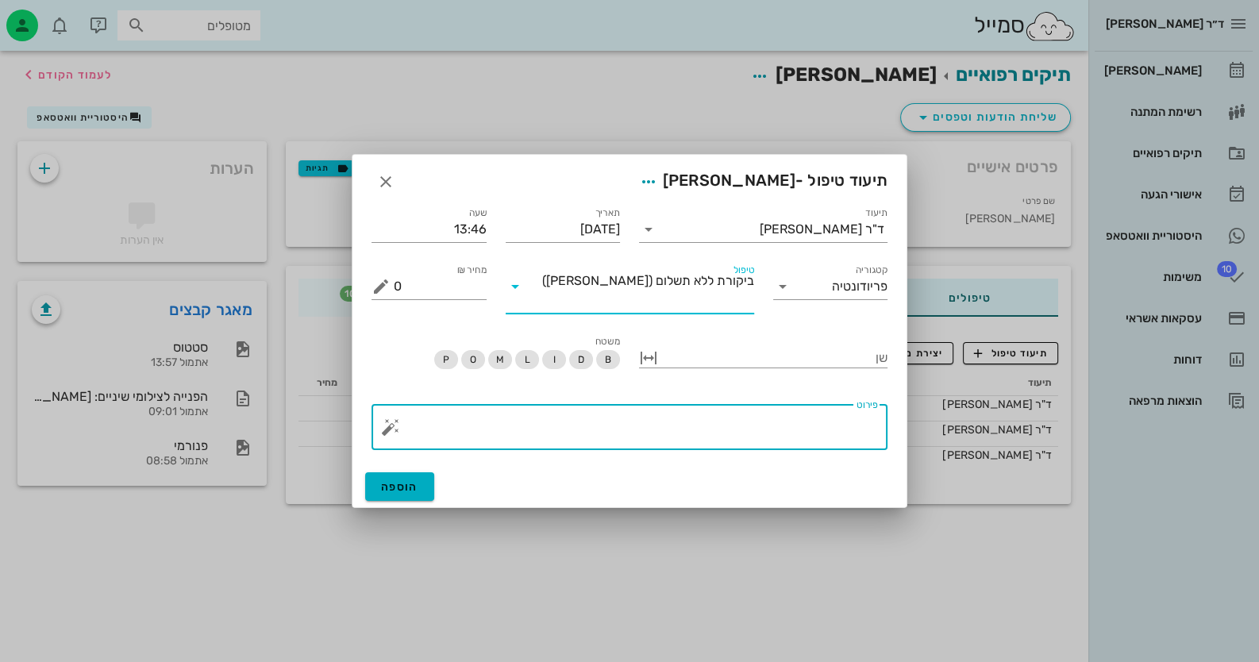
click at [825, 422] on textarea "פירוט" at bounding box center [636, 431] width 484 height 38
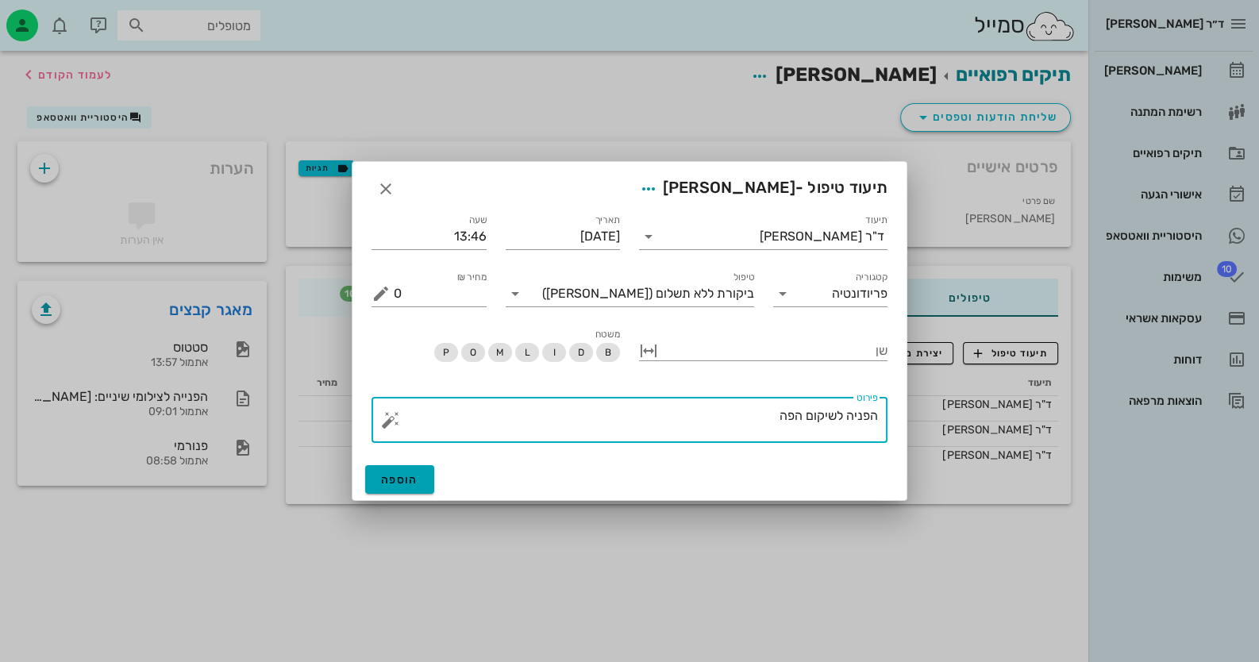
type textarea "הפניה לשיקום הפה"
click at [421, 471] on button "הוספה" at bounding box center [399, 479] width 69 height 29
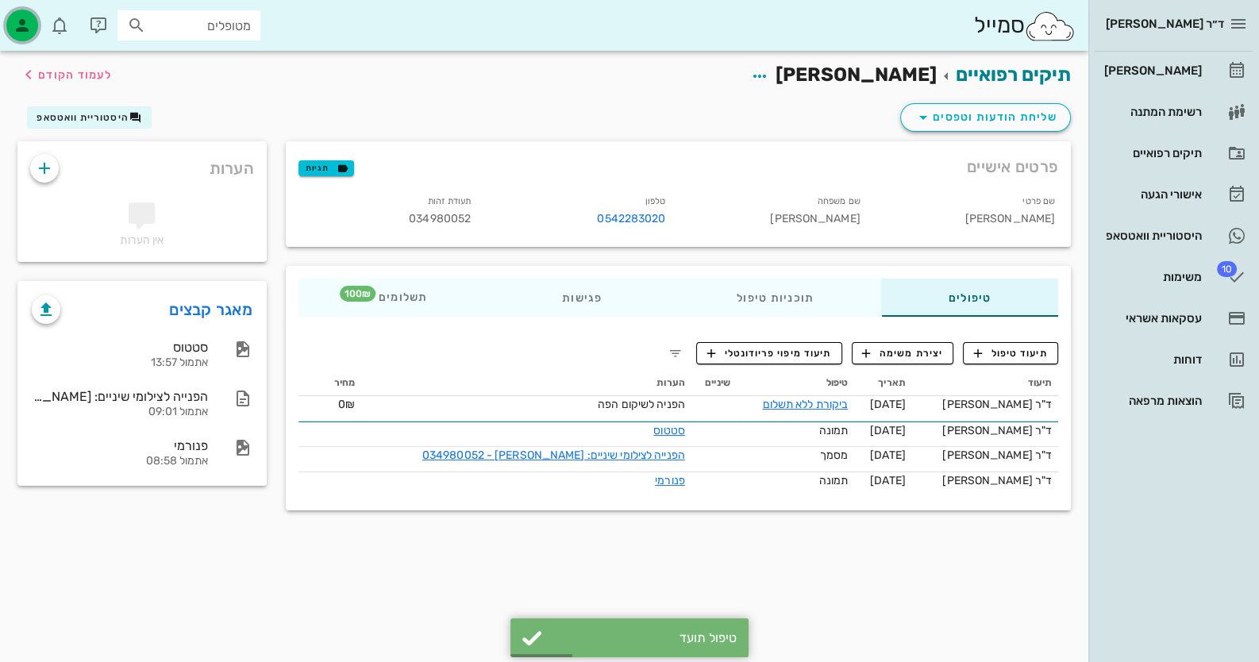
click at [25, 17] on icon "button" at bounding box center [22, 25] width 19 height 19
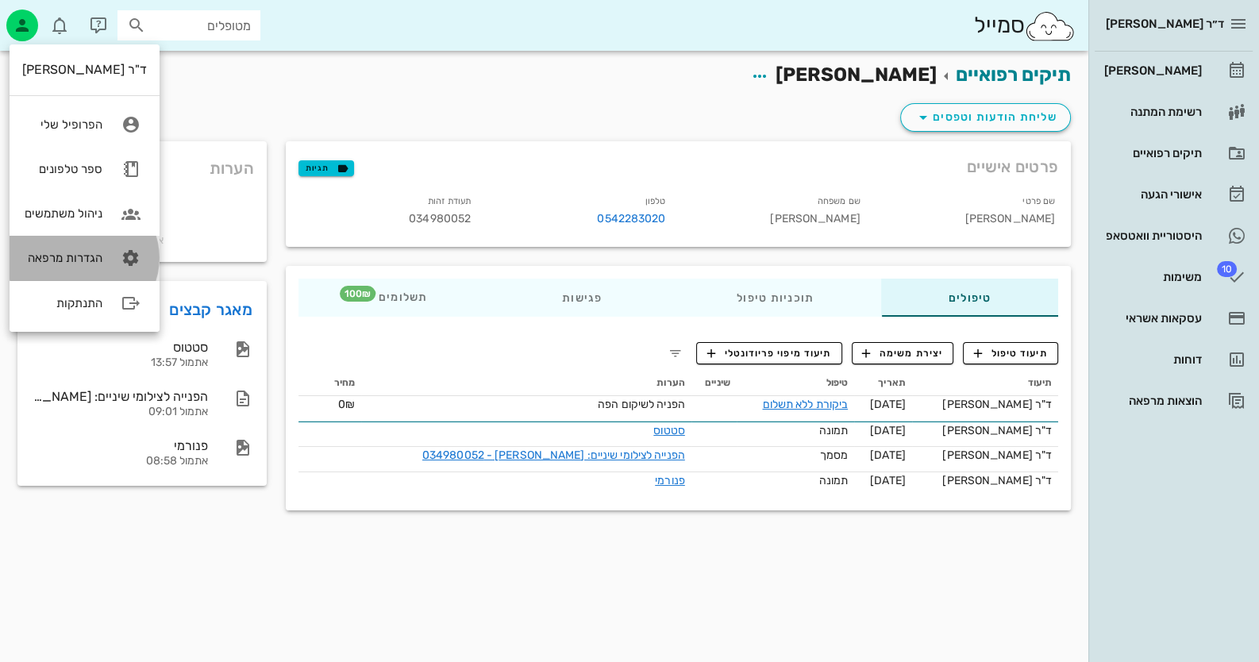
click at [117, 259] on icon at bounding box center [131, 258] width 32 height 32
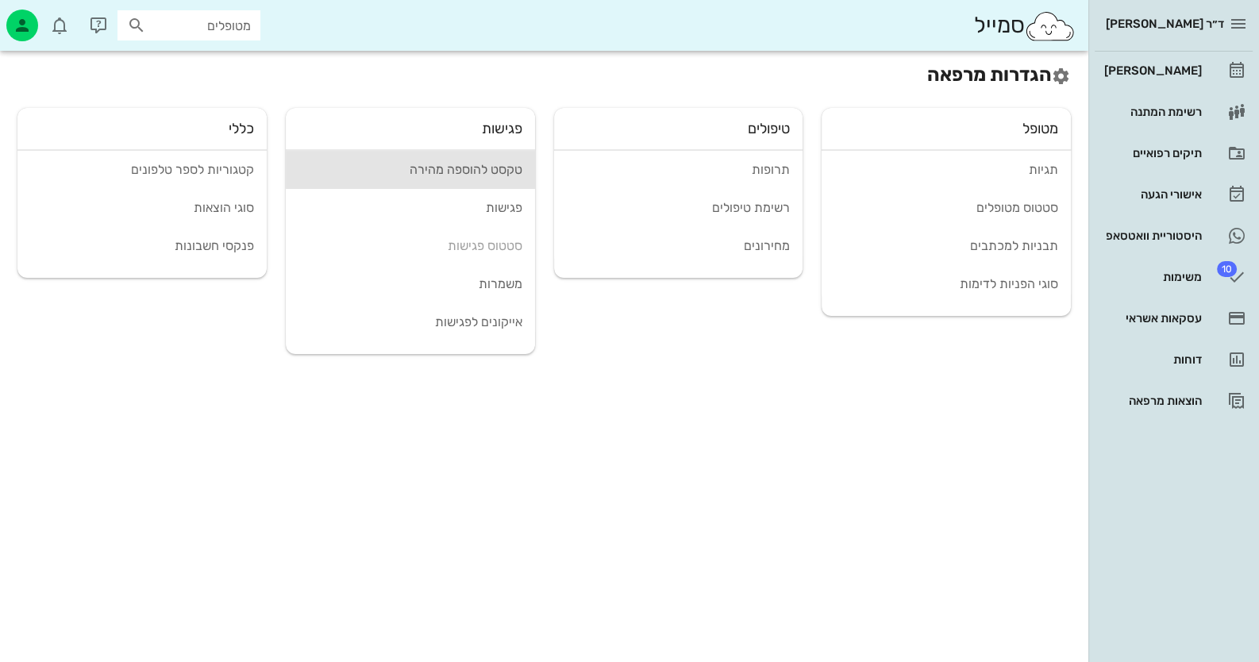
click at [479, 159] on link "טקסט להוספה מהירה" at bounding box center [410, 170] width 249 height 38
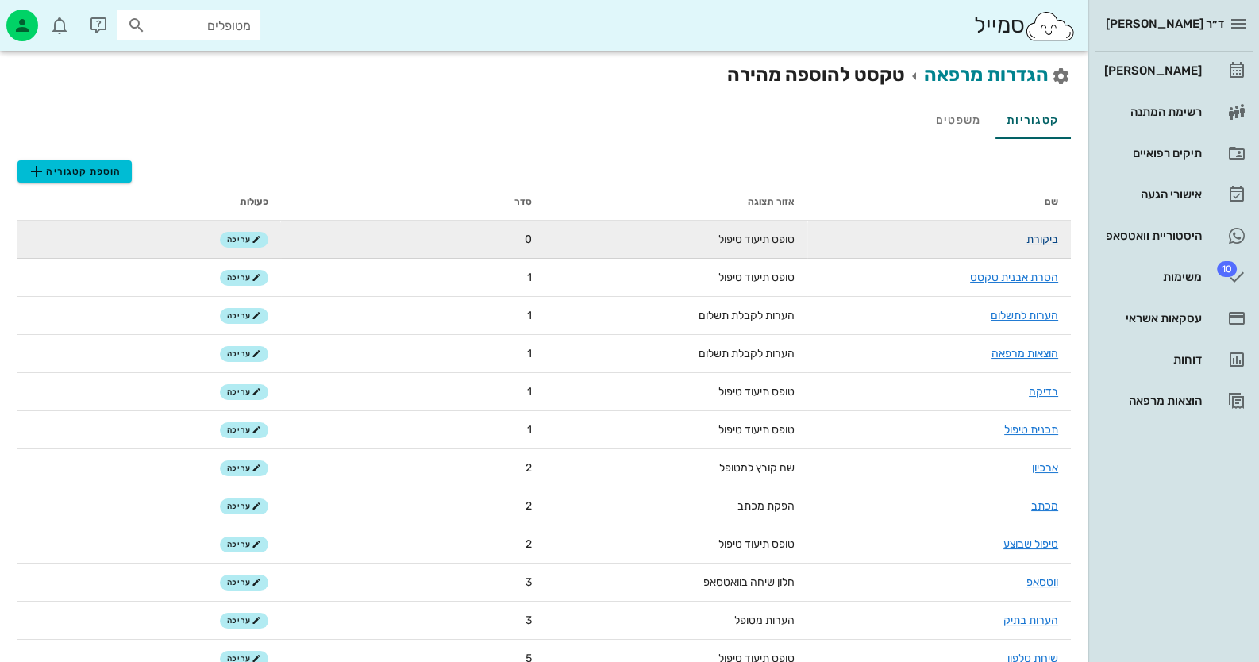
click at [1053, 238] on link "ביקורת" at bounding box center [1042, 239] width 32 height 13
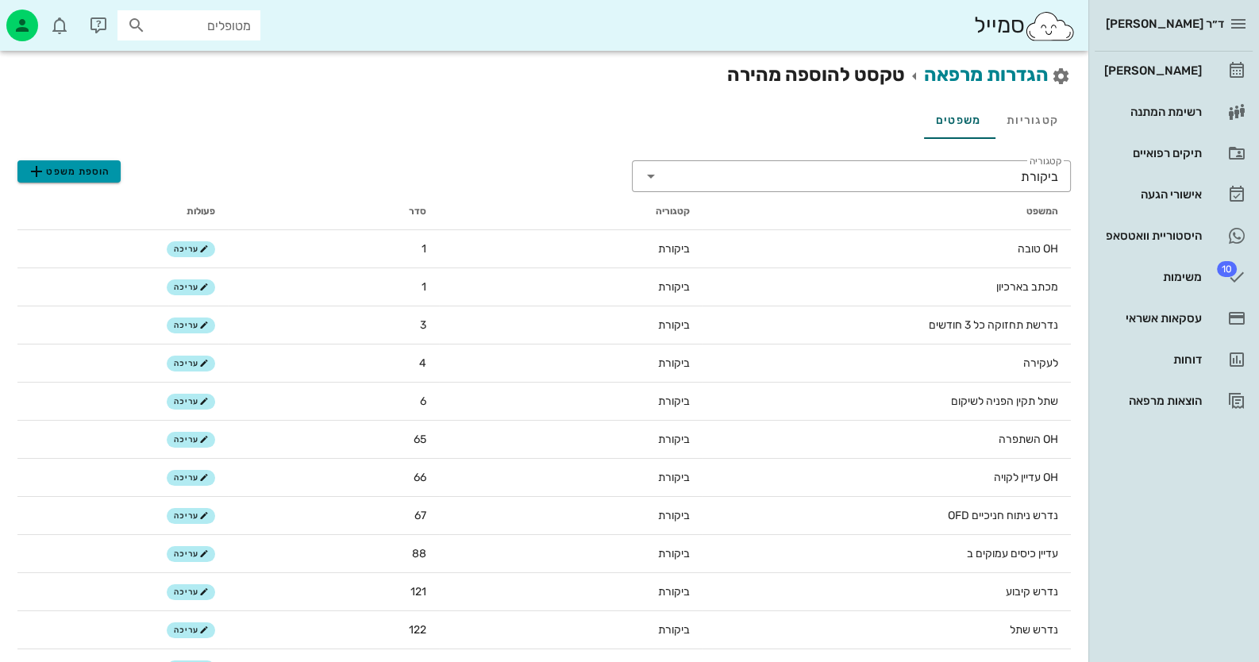
click at [97, 173] on span "הוספת משפט" at bounding box center [68, 171] width 83 height 19
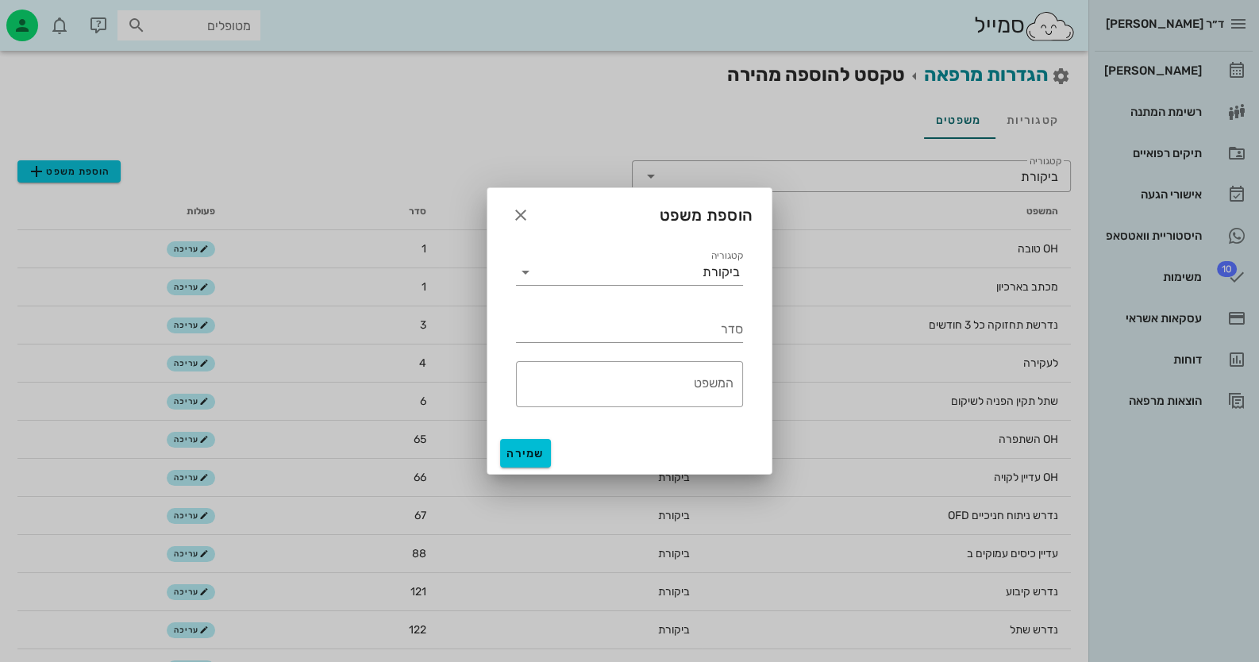
click at [701, 359] on div "​ המשפט" at bounding box center [629, 384] width 246 height 65
click at [698, 384] on textarea "המשפט" at bounding box center [624, 388] width 217 height 38
type textarea "מופנה לשיקום הפה"
click at [699, 323] on input "סדר" at bounding box center [629, 329] width 227 height 25
type input "10"
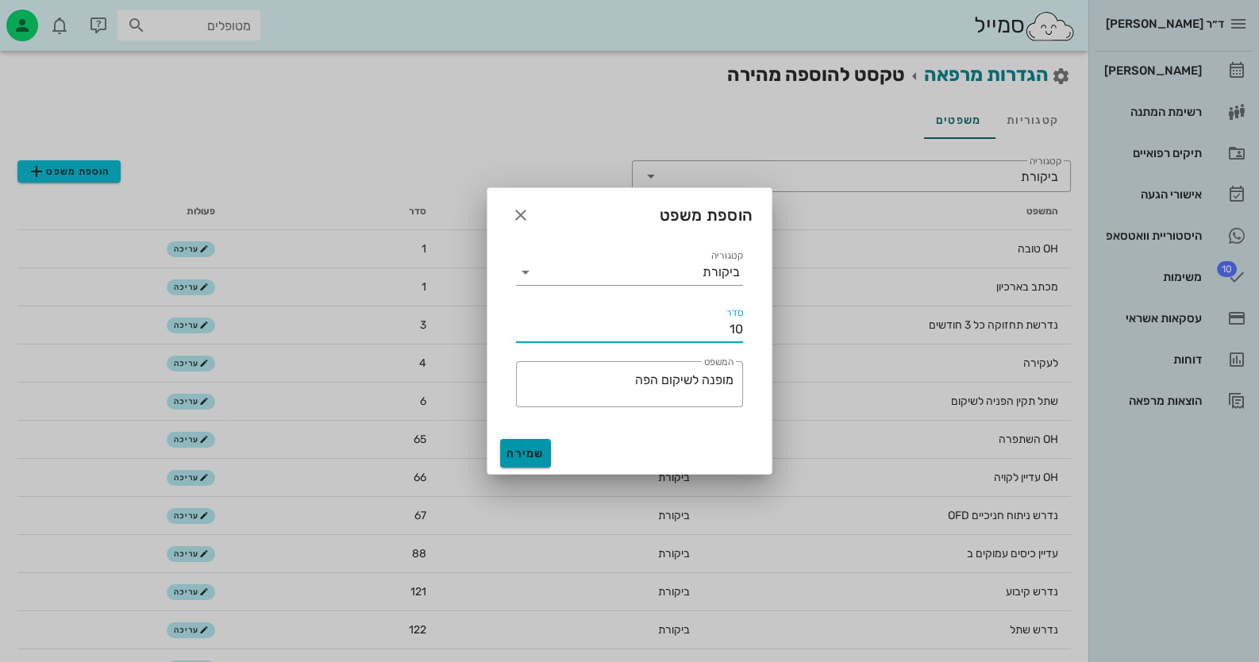
click at [523, 448] on span "שמירה" at bounding box center [525, 453] width 38 height 13
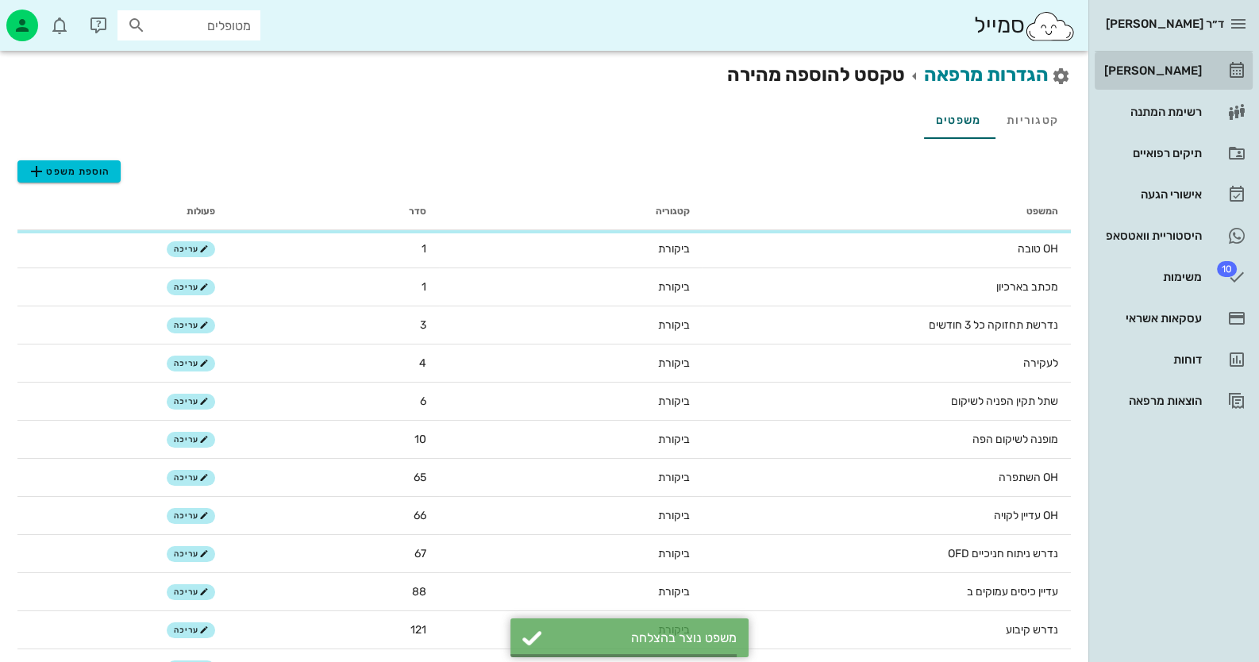
click at [1181, 85] on link "[PERSON_NAME]" at bounding box center [1173, 71] width 158 height 38
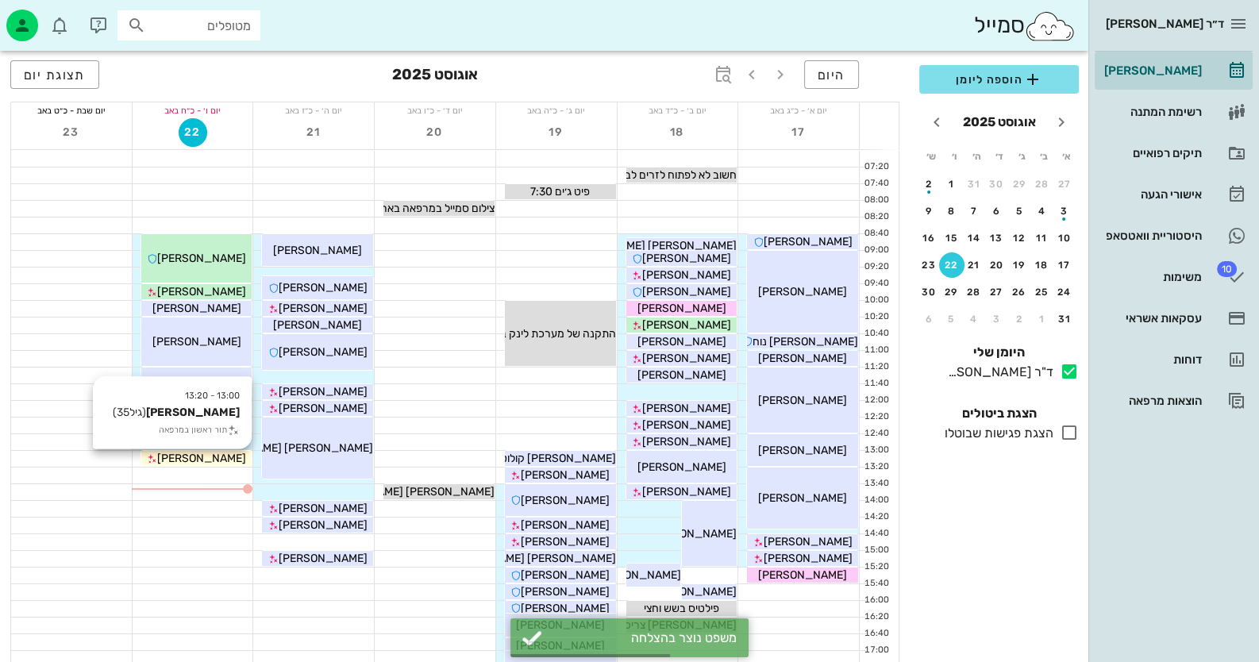
click at [194, 452] on span "[PERSON_NAME]" at bounding box center [201, 458] width 89 height 13
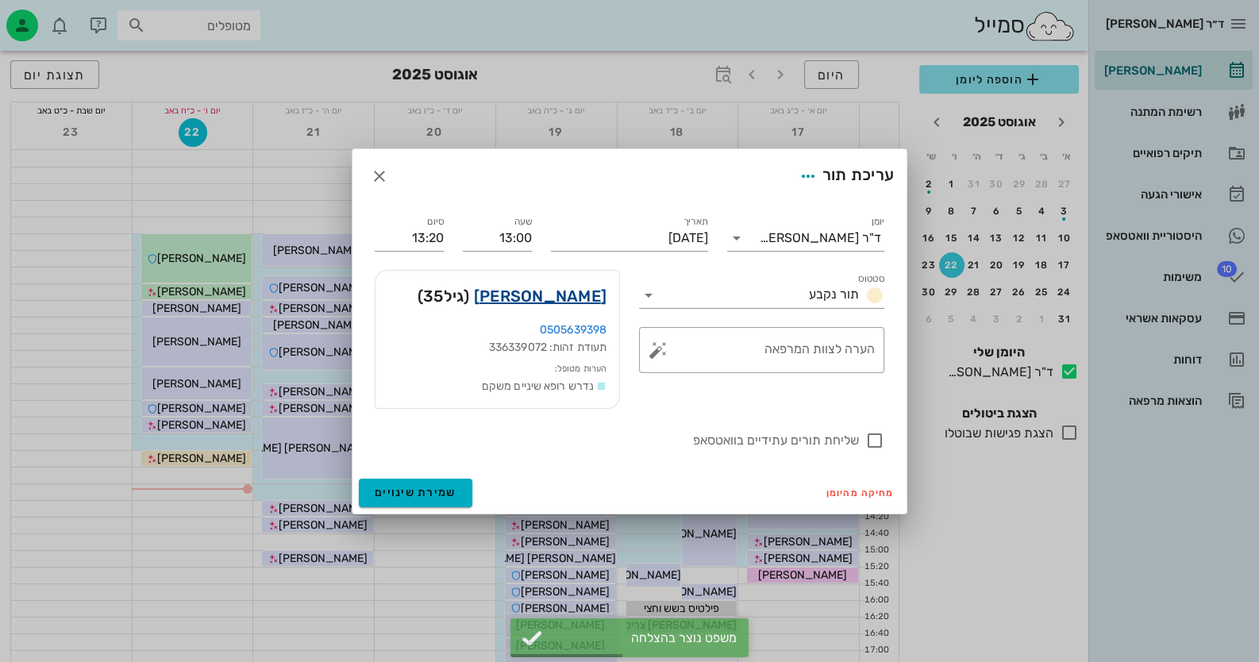
click at [599, 289] on link "דניאל אדגוי" at bounding box center [540, 295] width 133 height 25
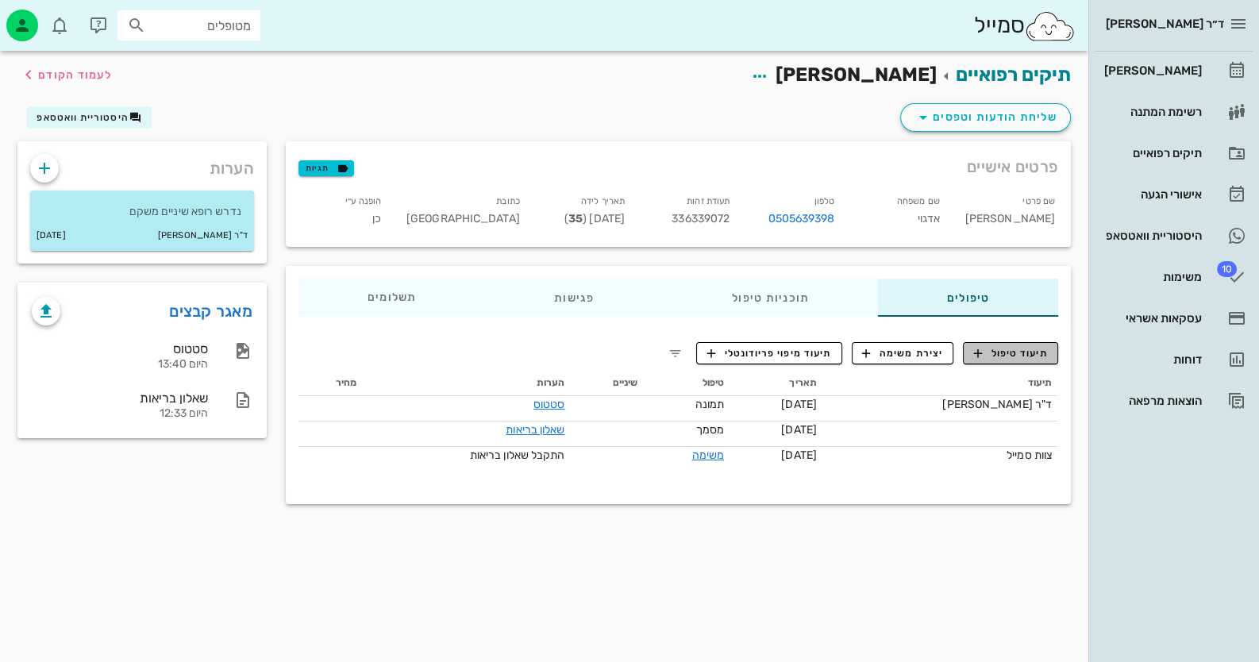
click at [1012, 352] on span "תיעוד טיפול" at bounding box center [1011, 353] width 74 height 14
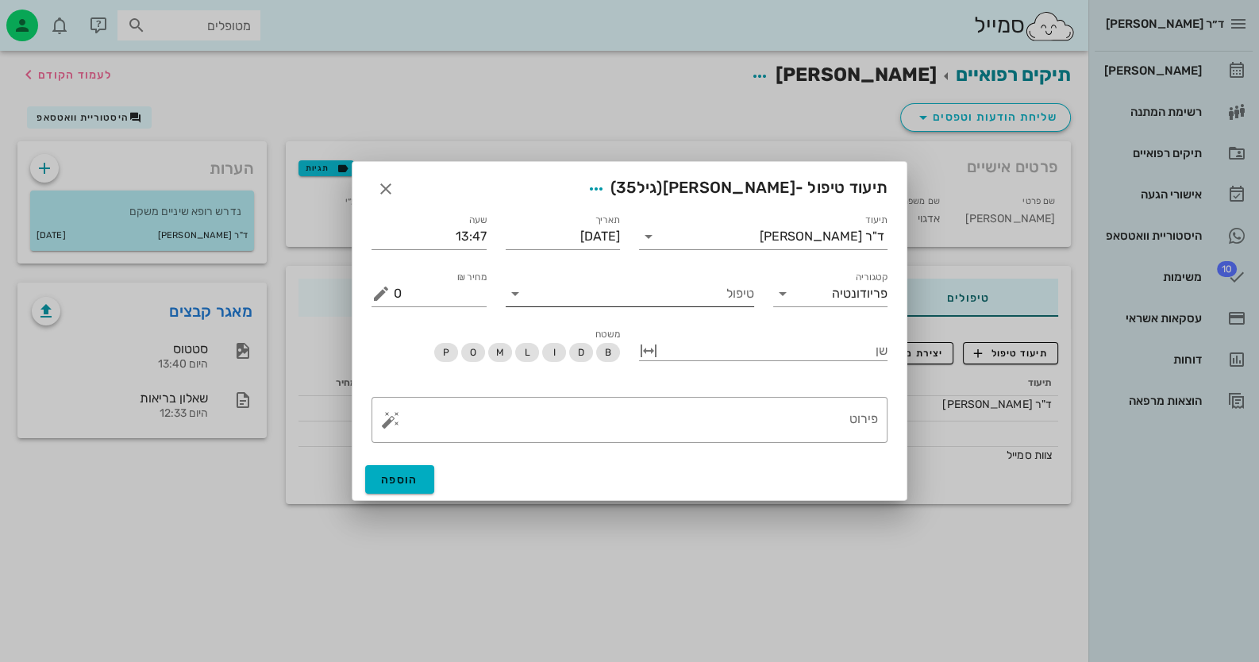
click at [723, 297] on input "טיפול" at bounding box center [641, 293] width 226 height 25
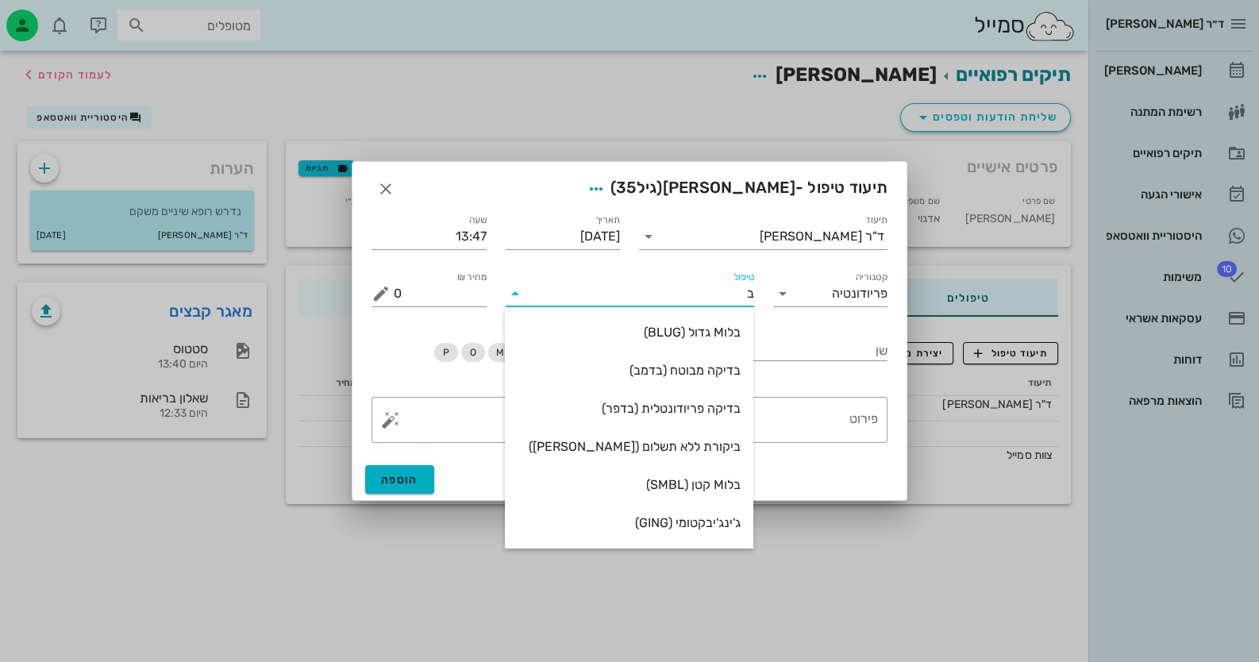
type input "בי"
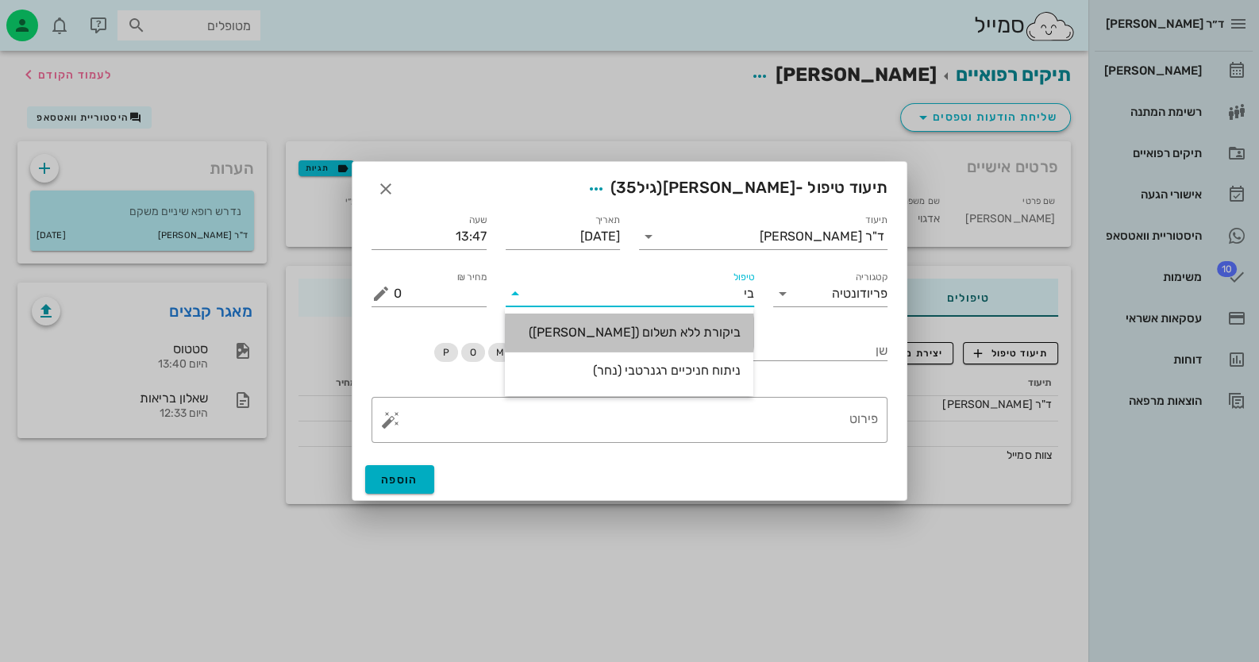
click at [710, 340] on div "ביקורת ללא תשלום (בקרל)" at bounding box center [628, 332] width 223 height 34
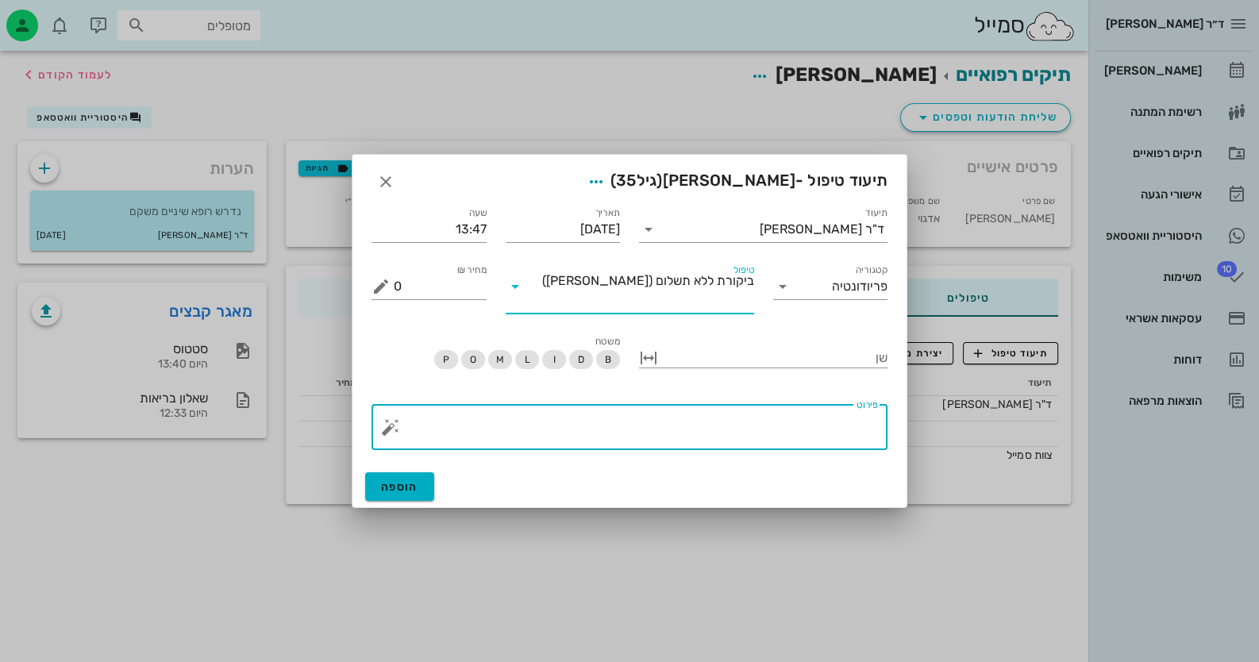
click at [740, 417] on textarea "פירוט" at bounding box center [636, 431] width 484 height 38
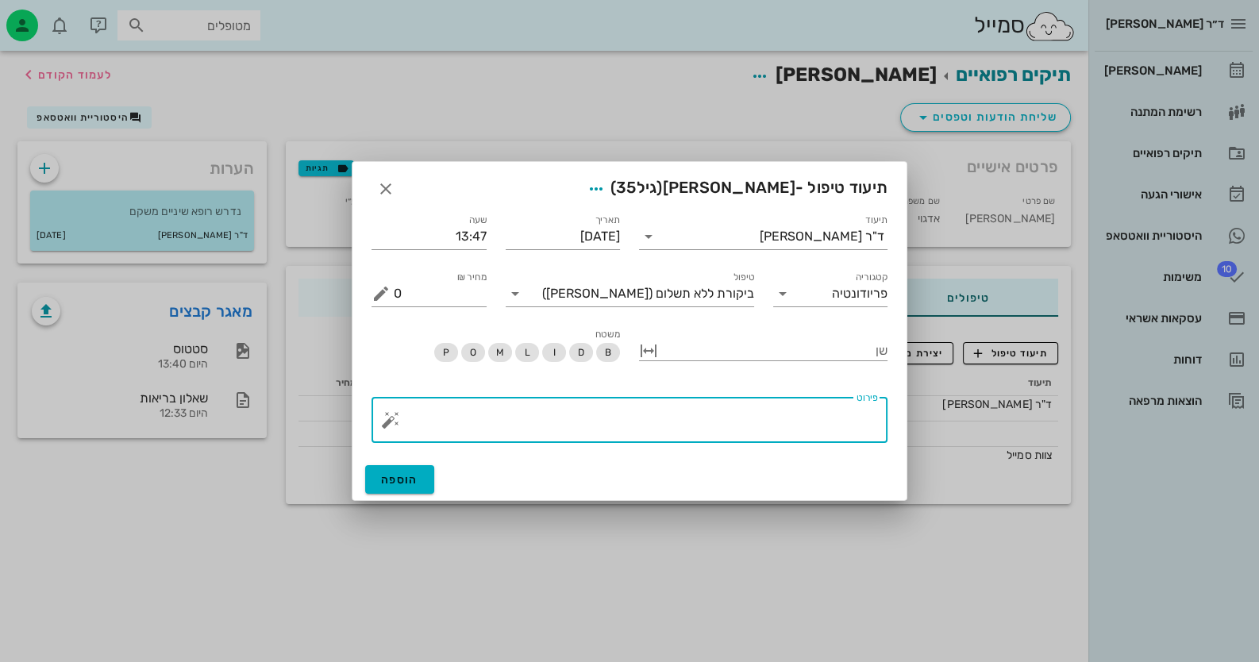
click at [396, 423] on button "button" at bounding box center [390, 419] width 19 height 19
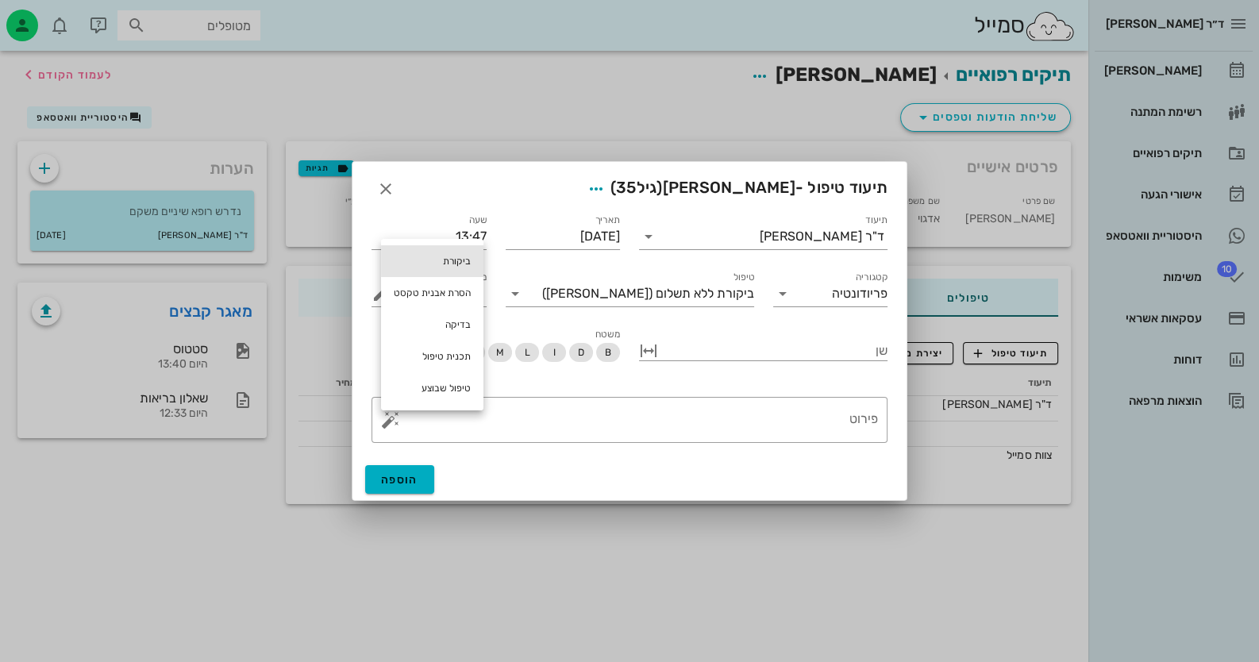
click at [454, 257] on div "ביקורת" at bounding box center [432, 261] width 102 height 32
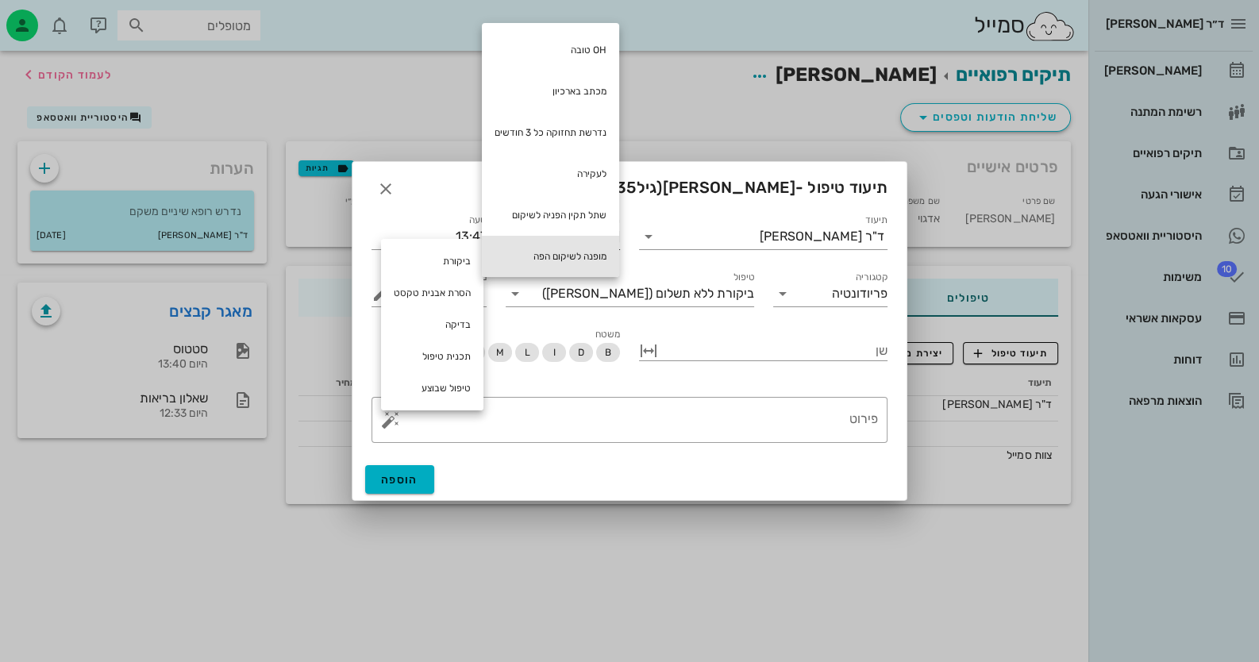
click at [593, 247] on div "מופנה לשיקום הפה" at bounding box center [550, 256] width 137 height 41
type textarea "מופנה לשיקום הפה"
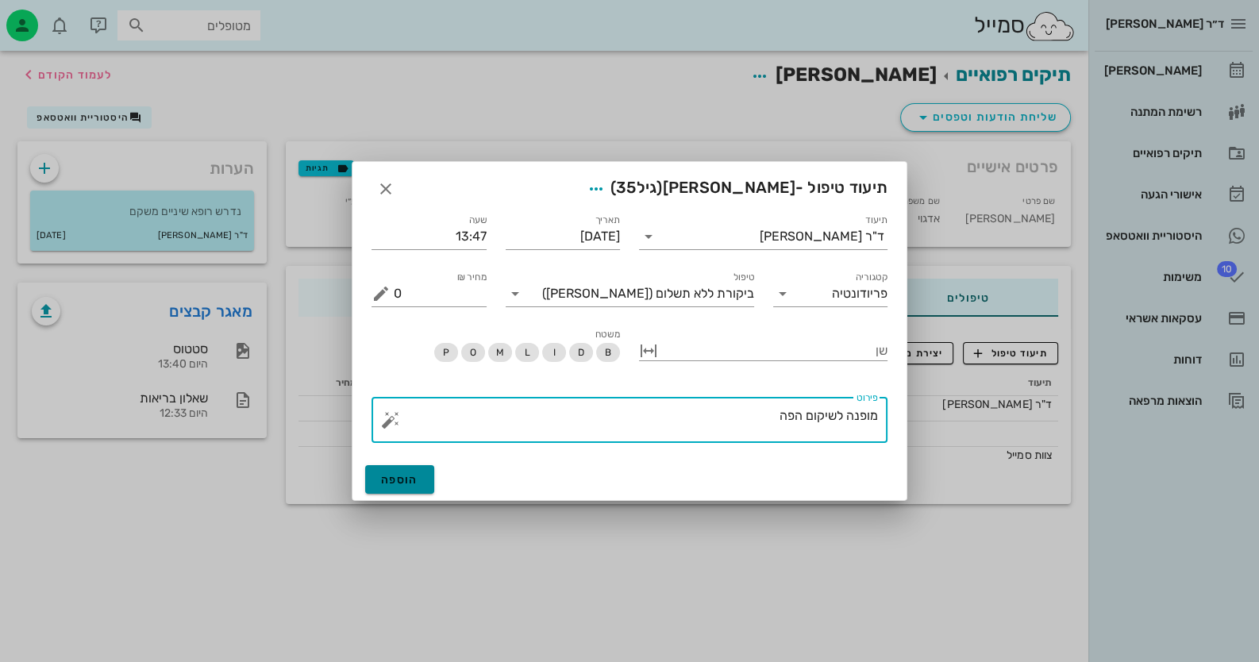
click at [394, 476] on span "הוספה" at bounding box center [399, 479] width 37 height 13
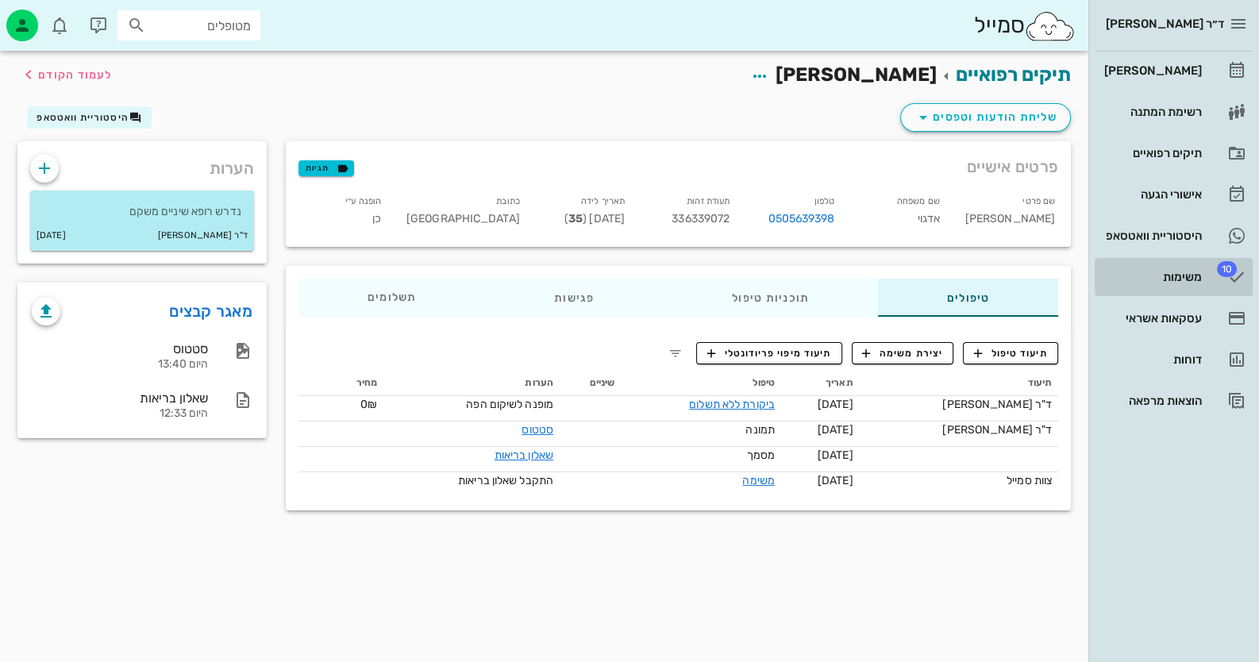
click at [1229, 268] on span "10" at bounding box center [1227, 269] width 20 height 16
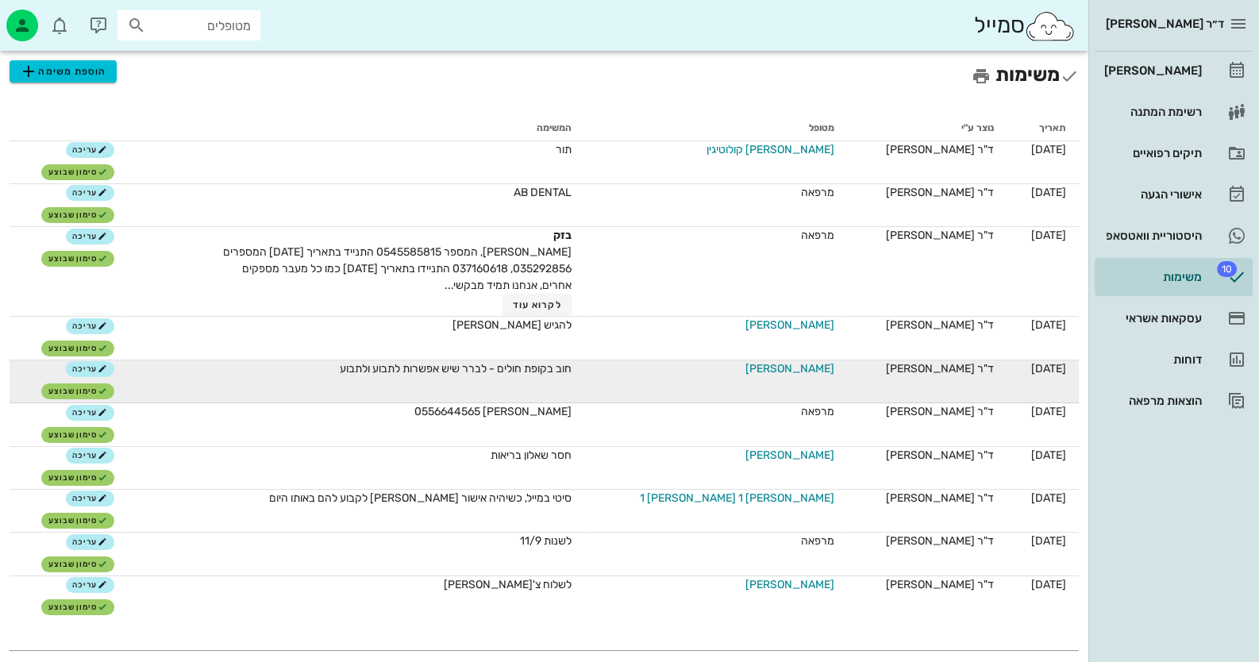
click at [789, 369] on span "שרה זרקיוב" at bounding box center [789, 368] width 89 height 17
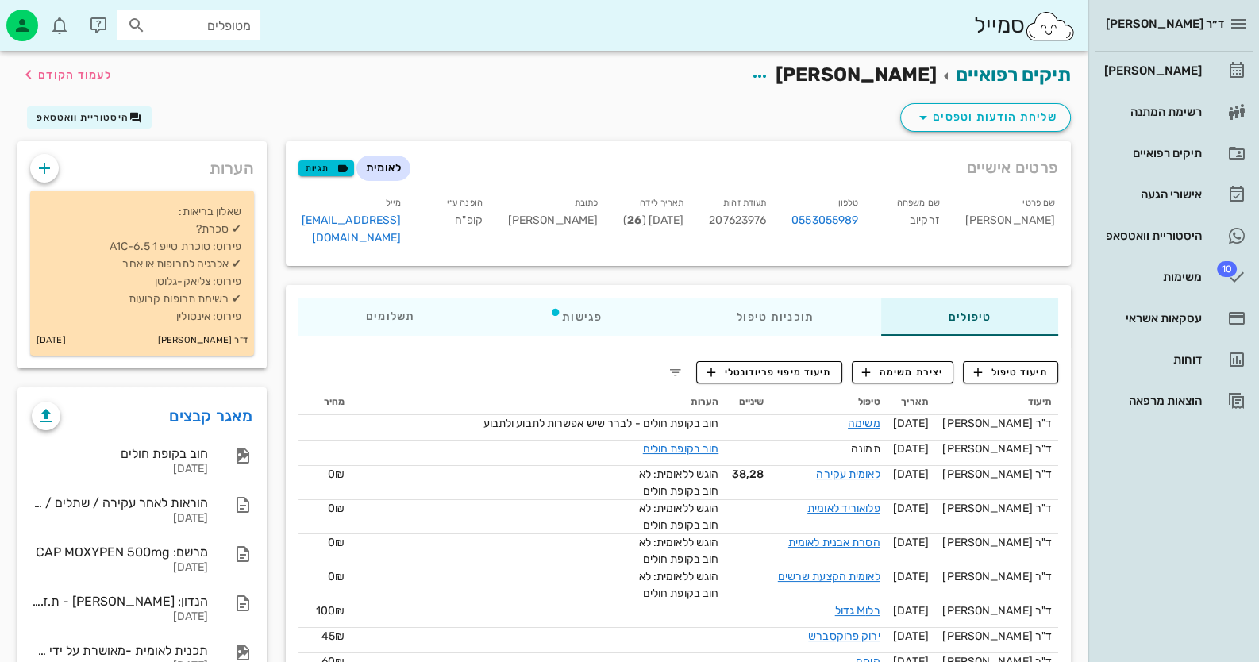
click at [758, 216] on span "207623976" at bounding box center [737, 219] width 57 height 13
copy span "207623976"
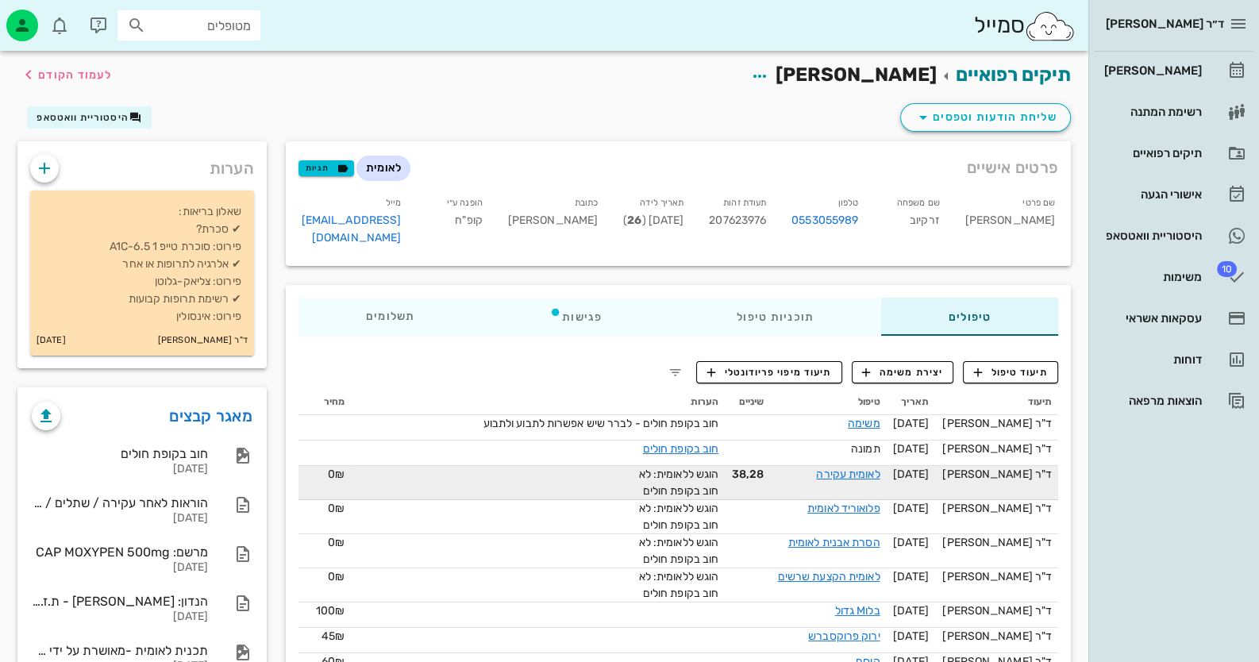
click at [865, 466] on div "לאומית עקירה" at bounding box center [827, 474] width 103 height 17
click at [866, 467] on link "לאומית עקירה" at bounding box center [847, 473] width 63 height 13
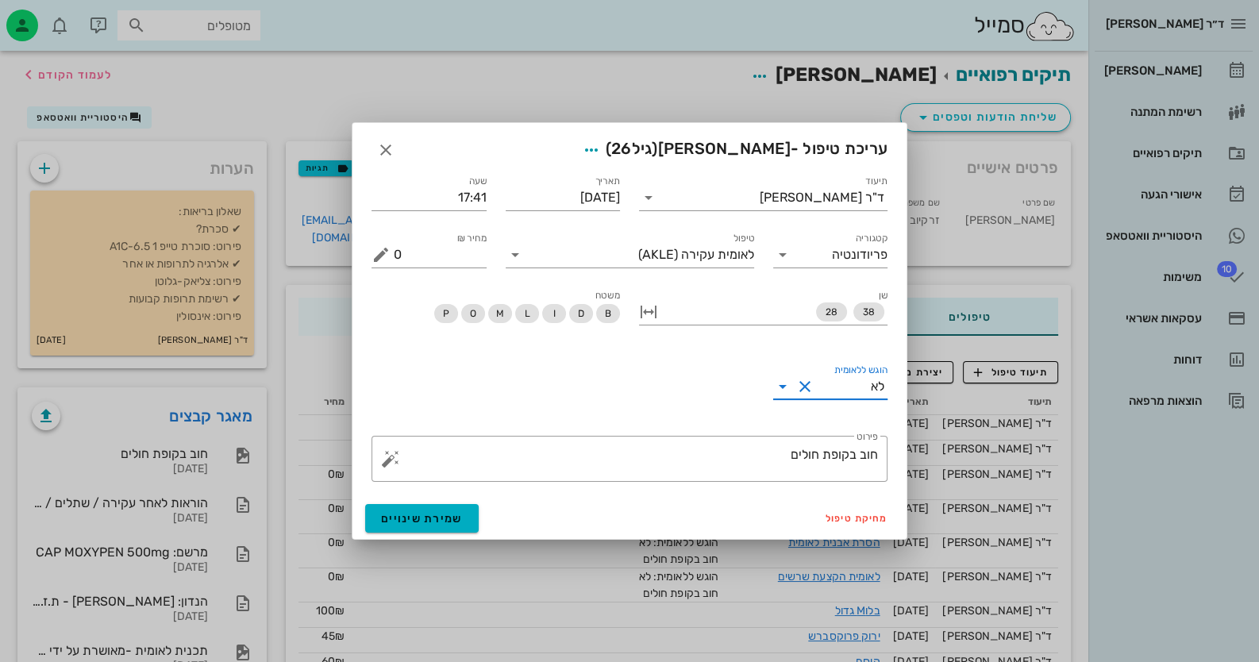
click at [856, 393] on input "הוגש ללאומית" at bounding box center [844, 386] width 54 height 25
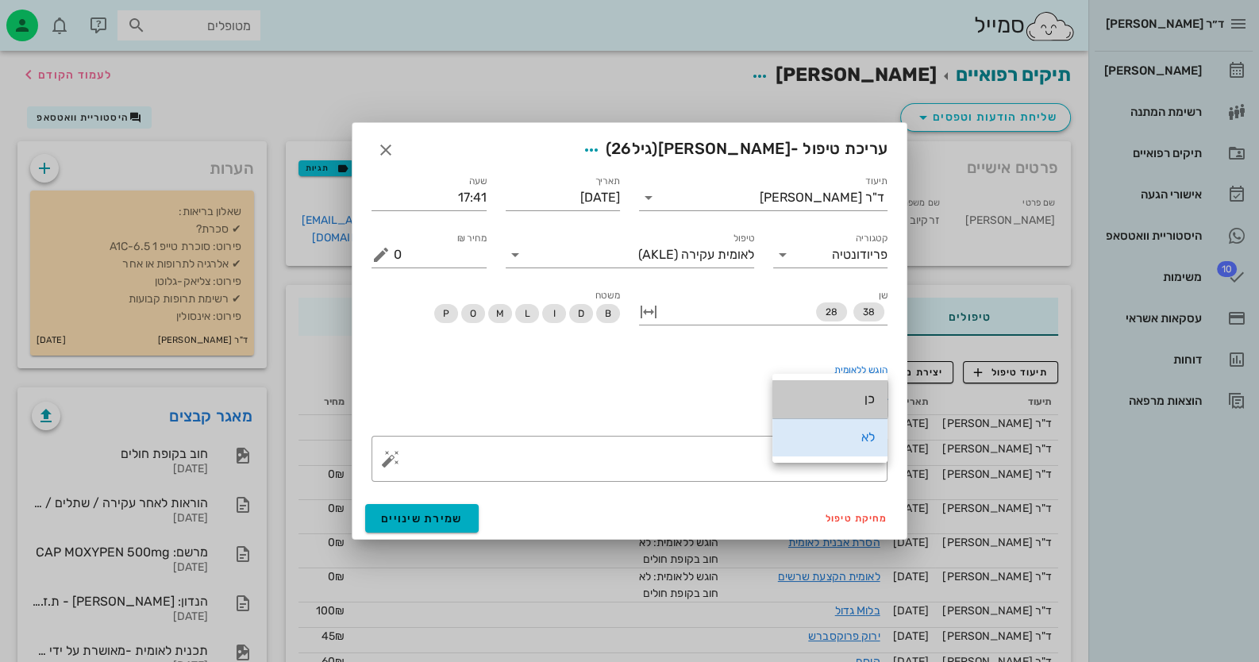
click at [858, 407] on div "כן" at bounding box center [830, 399] width 90 height 34
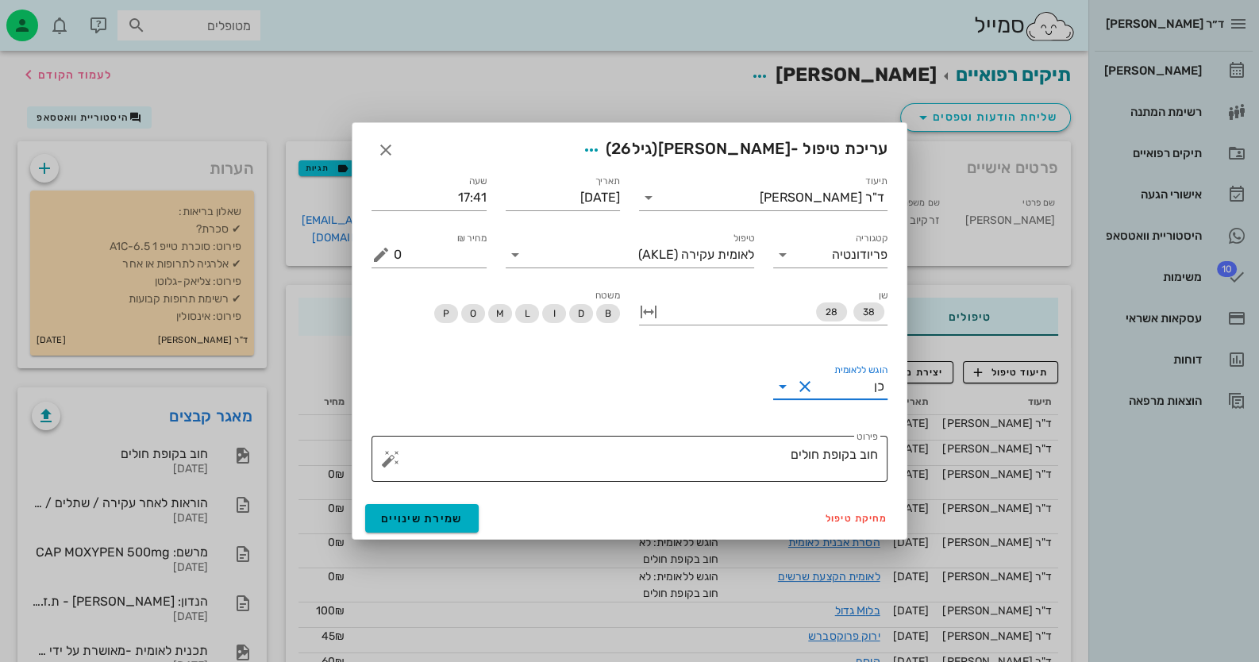
click at [774, 454] on textarea "חוב בקופת חולים" at bounding box center [636, 463] width 484 height 38
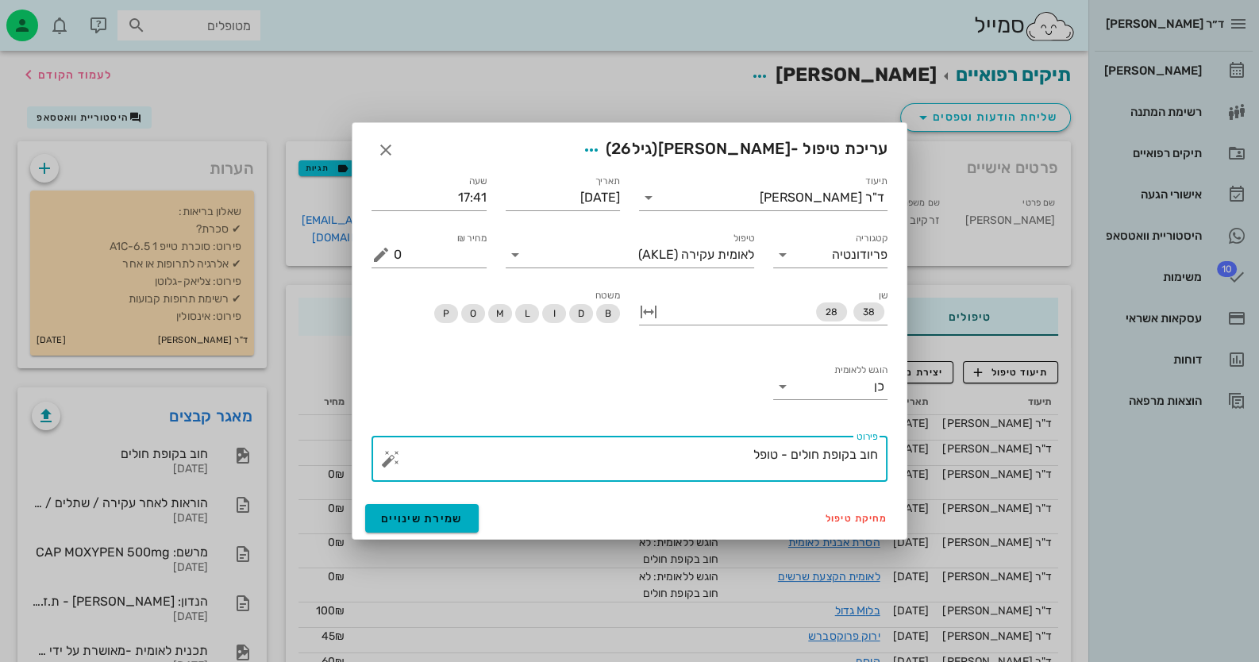
drag, startPoint x: 778, startPoint y: 456, endPoint x: 736, endPoint y: 457, distance: 42.1
click at [736, 457] on textarea "חוב בקופת חולים - טופל" at bounding box center [636, 463] width 484 height 38
type textarea "חוב בקופת חולים - טופל"
click at [456, 518] on span "שמירת שינויים" at bounding box center [422, 518] width 82 height 13
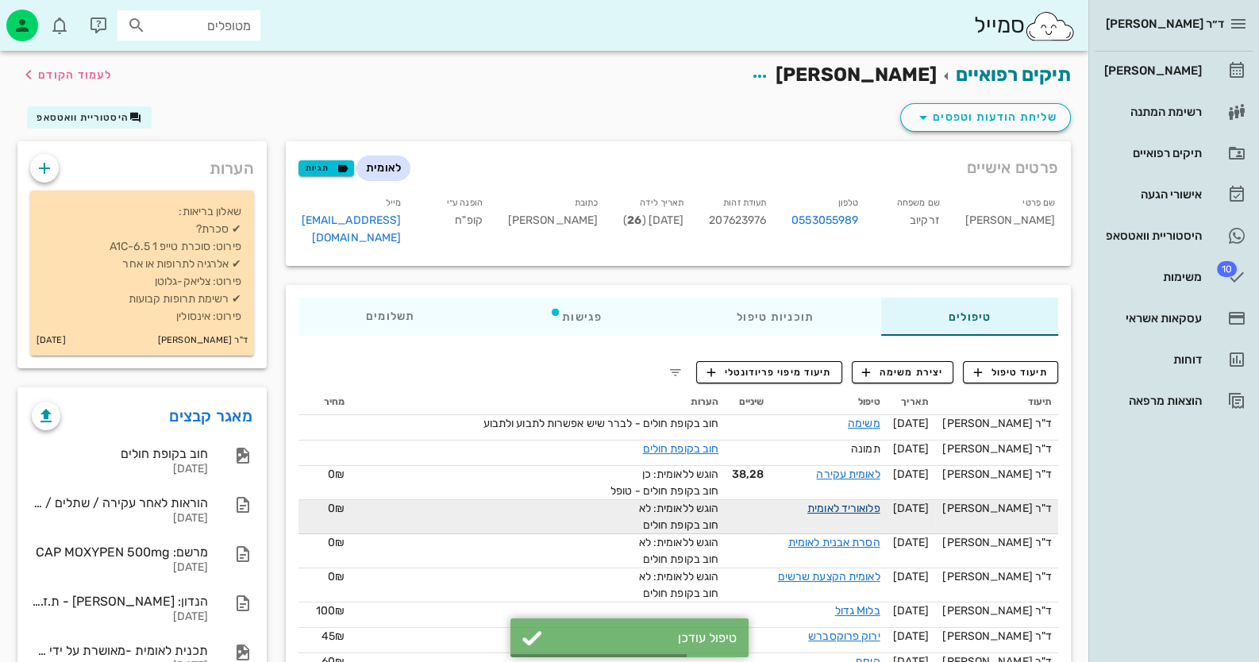
click at [861, 502] on link "פלואוריד לאומית" at bounding box center [843, 508] width 73 height 13
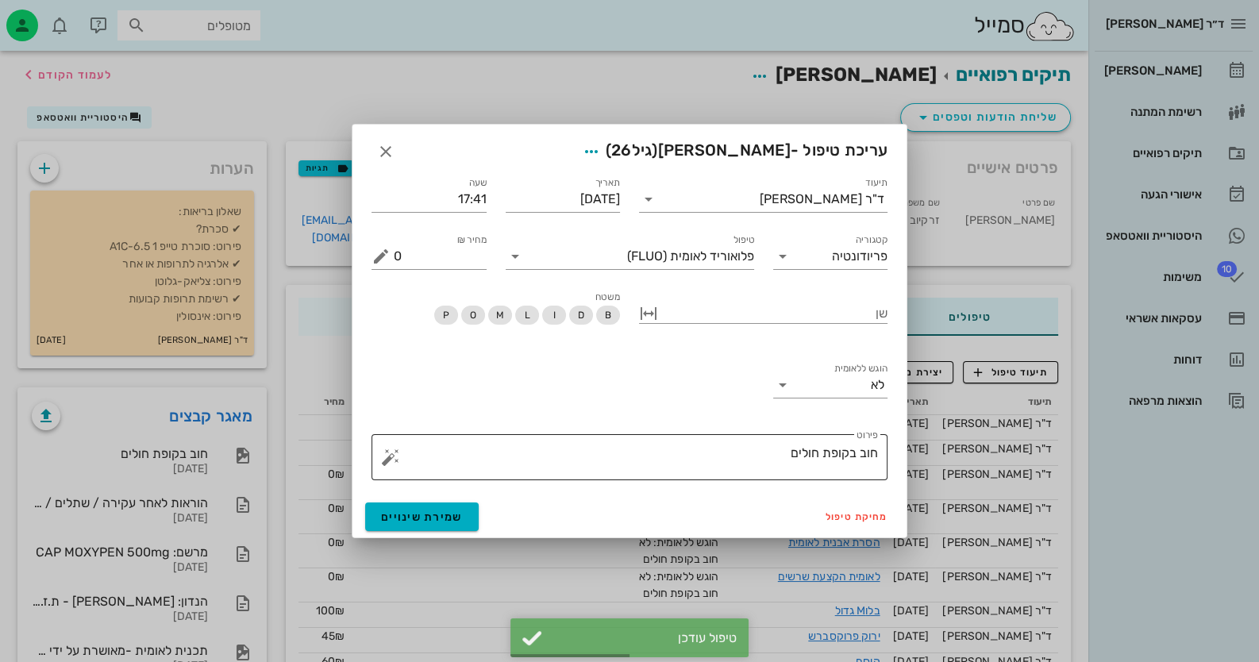
click at [789, 455] on textarea "חוב בקופת חולים" at bounding box center [636, 461] width 484 height 38
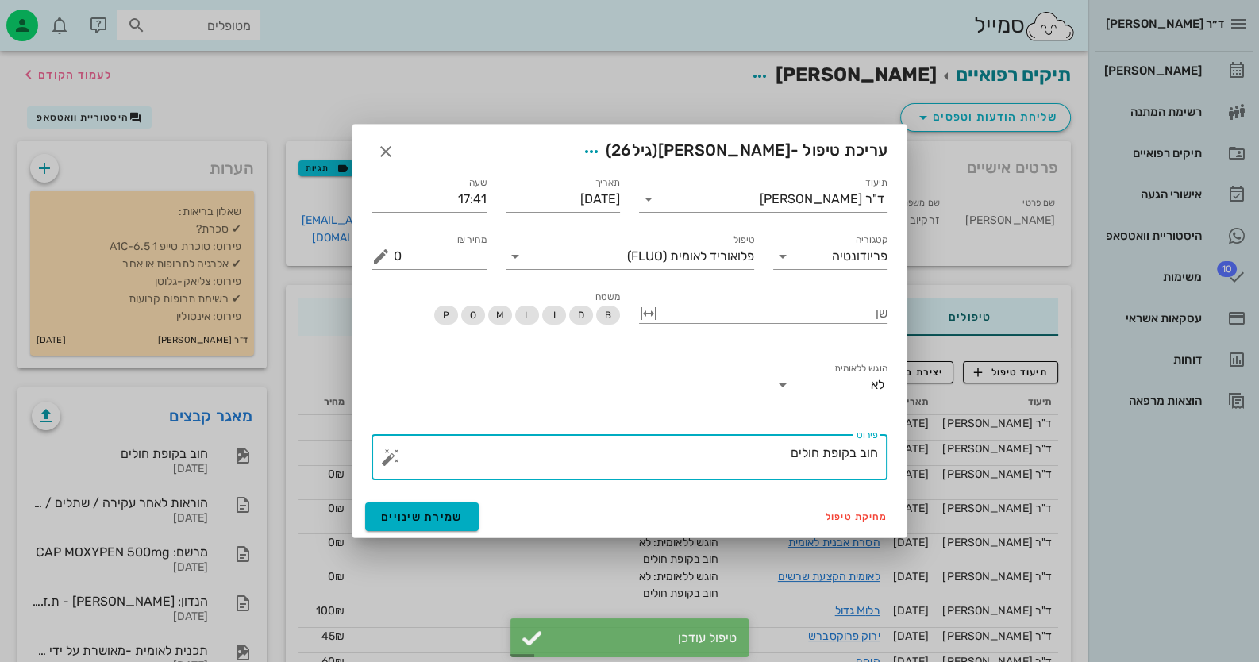
paste textarea "טופל"
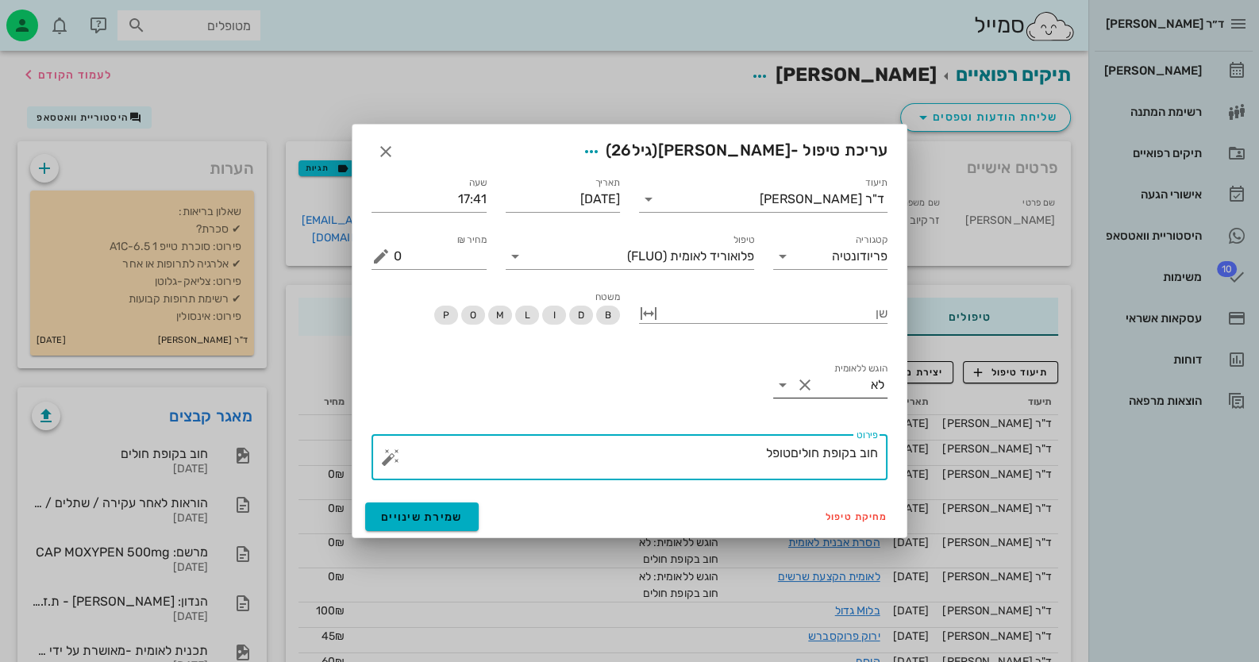
click at [857, 390] on input "הוגש ללאומית" at bounding box center [844, 384] width 54 height 25
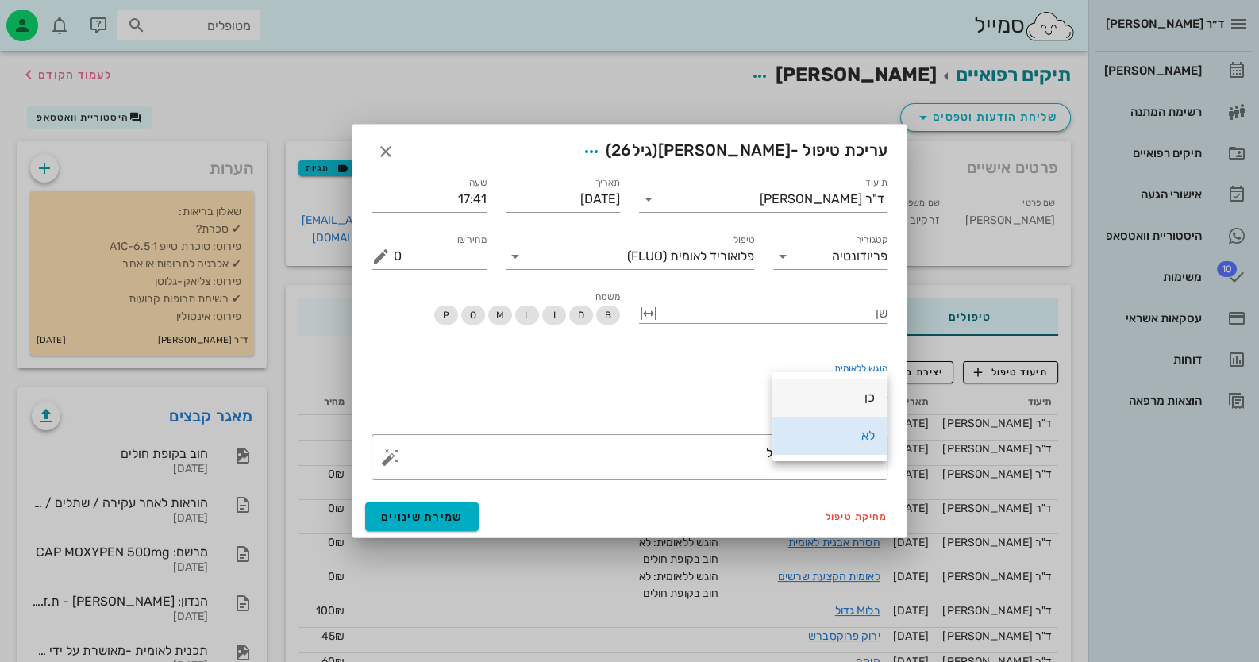
click at [859, 398] on div "כן" at bounding box center [830, 397] width 90 height 15
click at [786, 448] on textarea "חוב בקופת חוליםטופל" at bounding box center [636, 461] width 484 height 38
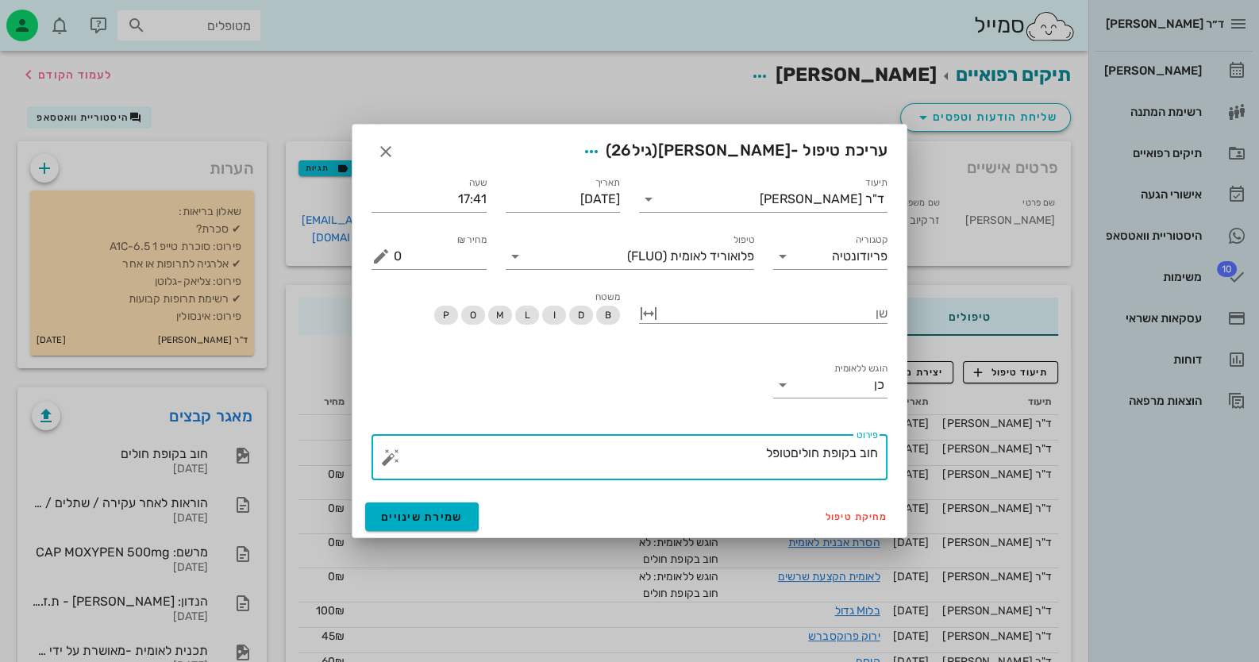
click at [791, 449] on textarea "חוב בקופת חוליםטופל" at bounding box center [636, 461] width 484 height 38
type textarea "חוב בקופת חולים-טופל"
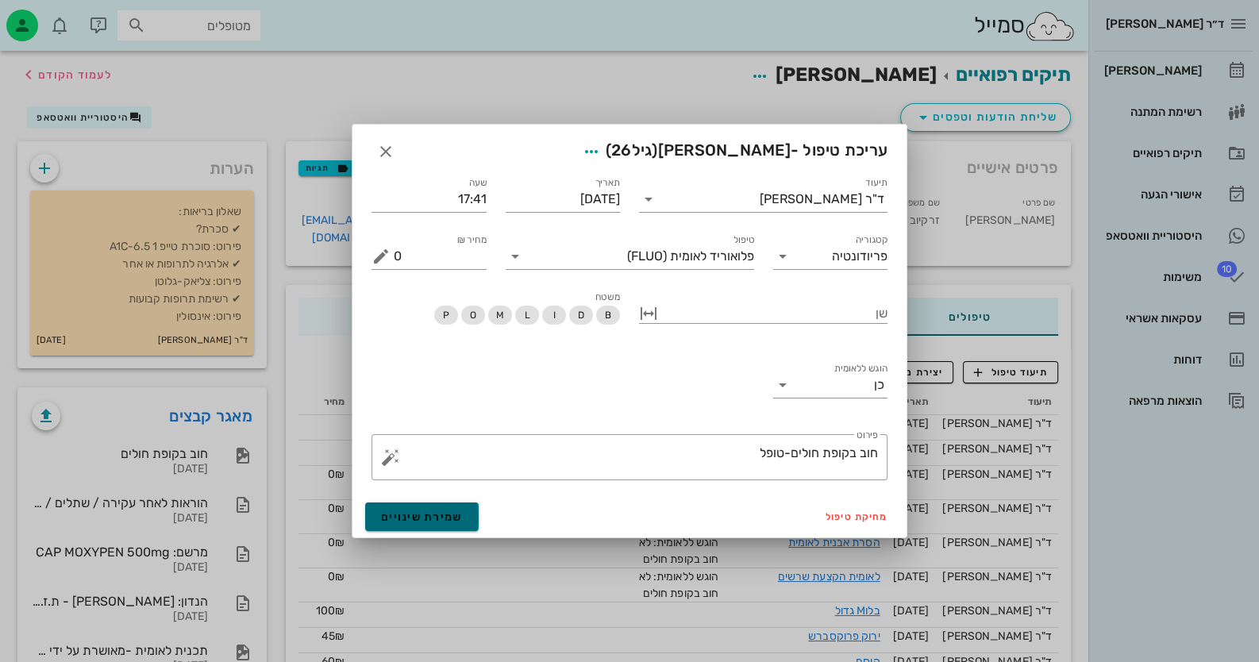
click at [447, 518] on span "שמירת שינויים" at bounding box center [422, 516] width 82 height 13
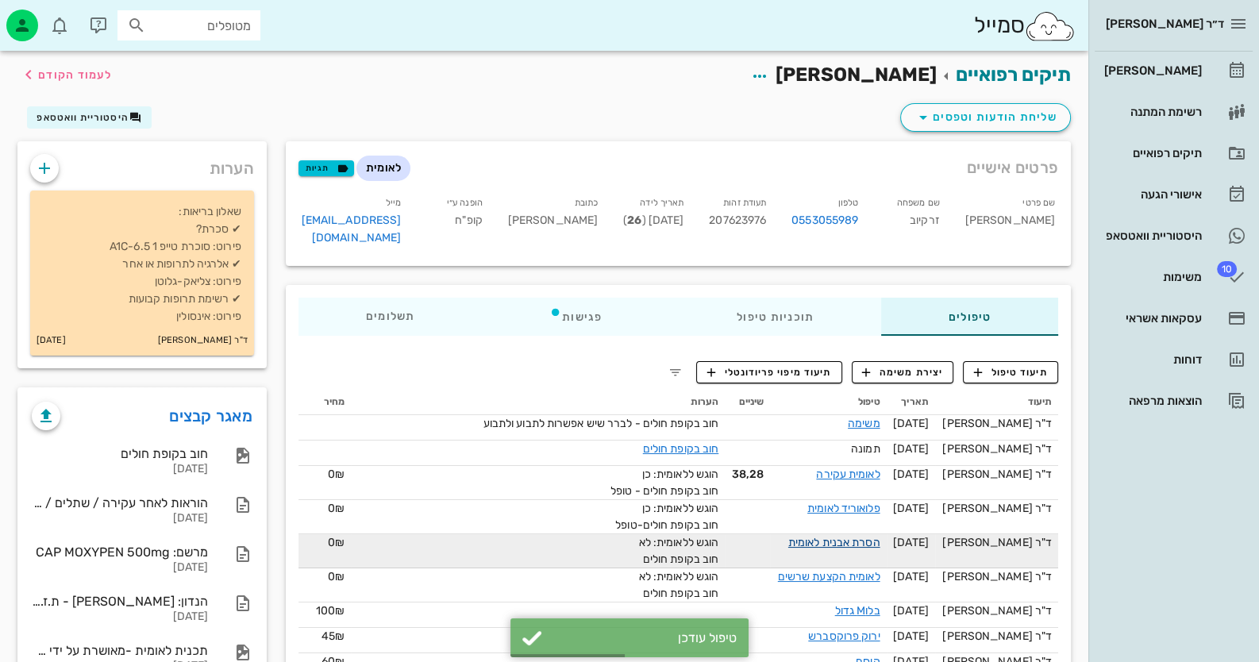
click at [855, 536] on link "הסרת אבנית לאומית" at bounding box center [834, 542] width 92 height 13
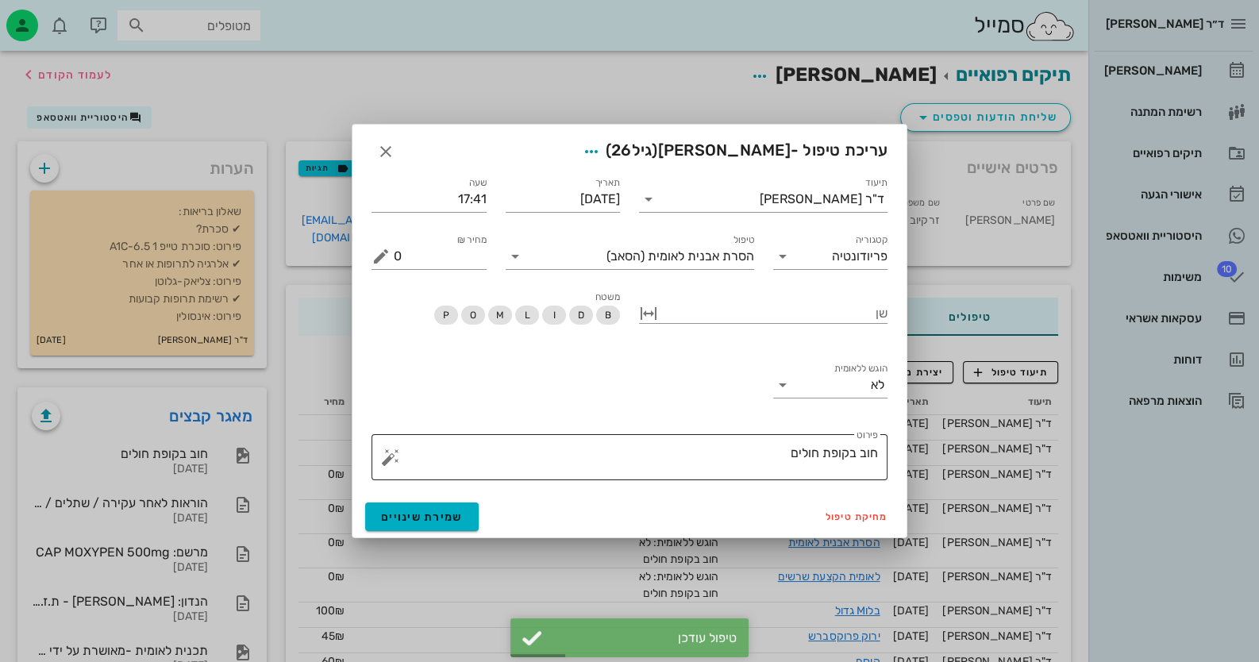
click at [782, 460] on textarea "חוב בקופת חולים" at bounding box center [636, 461] width 484 height 38
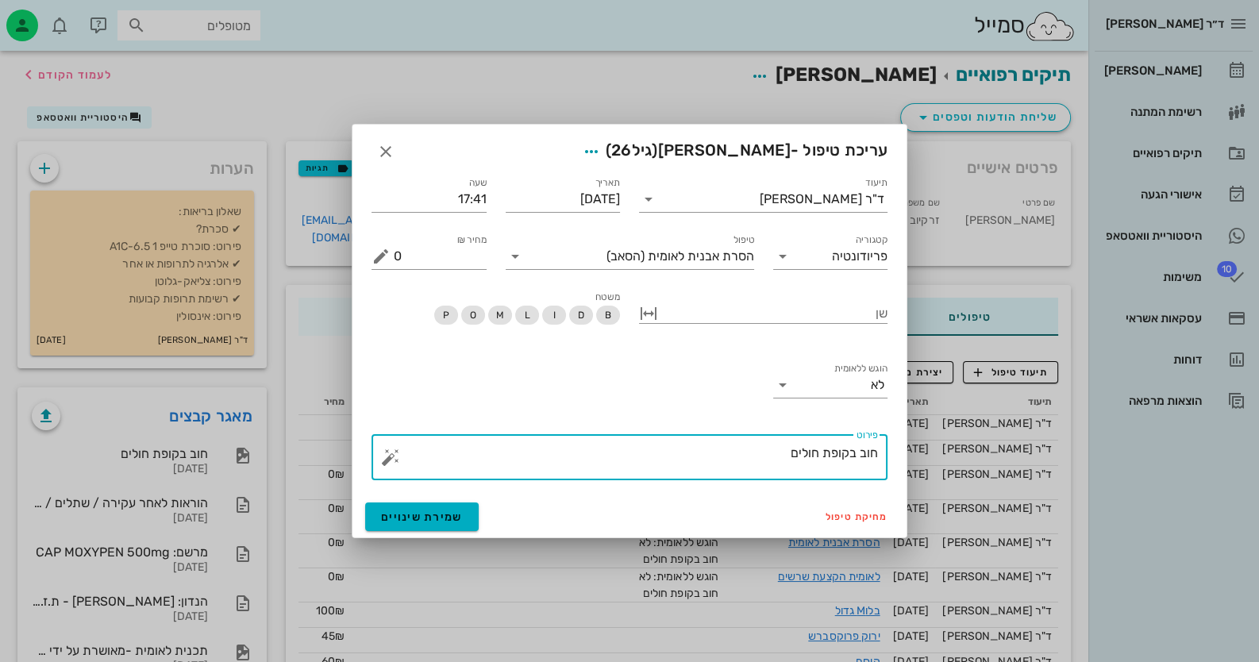
paste textarea "טופל"
type textarea "חוב בקופת חולים טופל"
click at [841, 384] on input "הוגש ללאומית" at bounding box center [844, 384] width 54 height 25
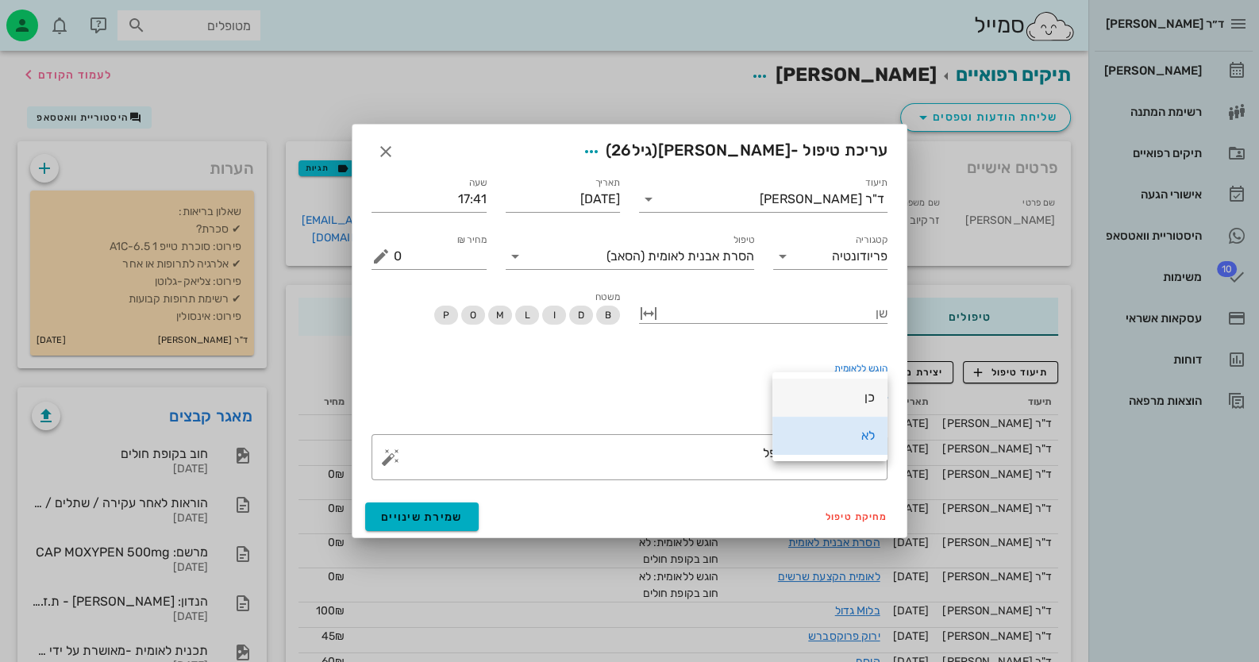
click at [857, 400] on div "כן" at bounding box center [830, 397] width 90 height 15
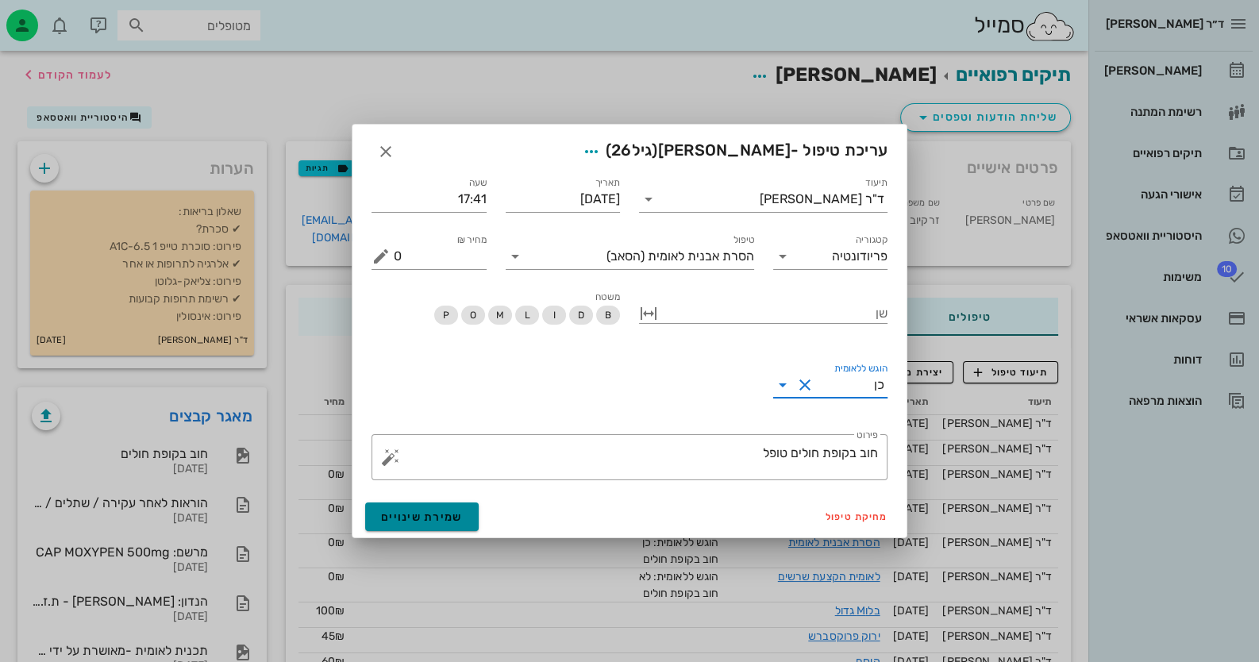
click at [448, 523] on button "שמירת שינויים" at bounding box center [421, 516] width 113 height 29
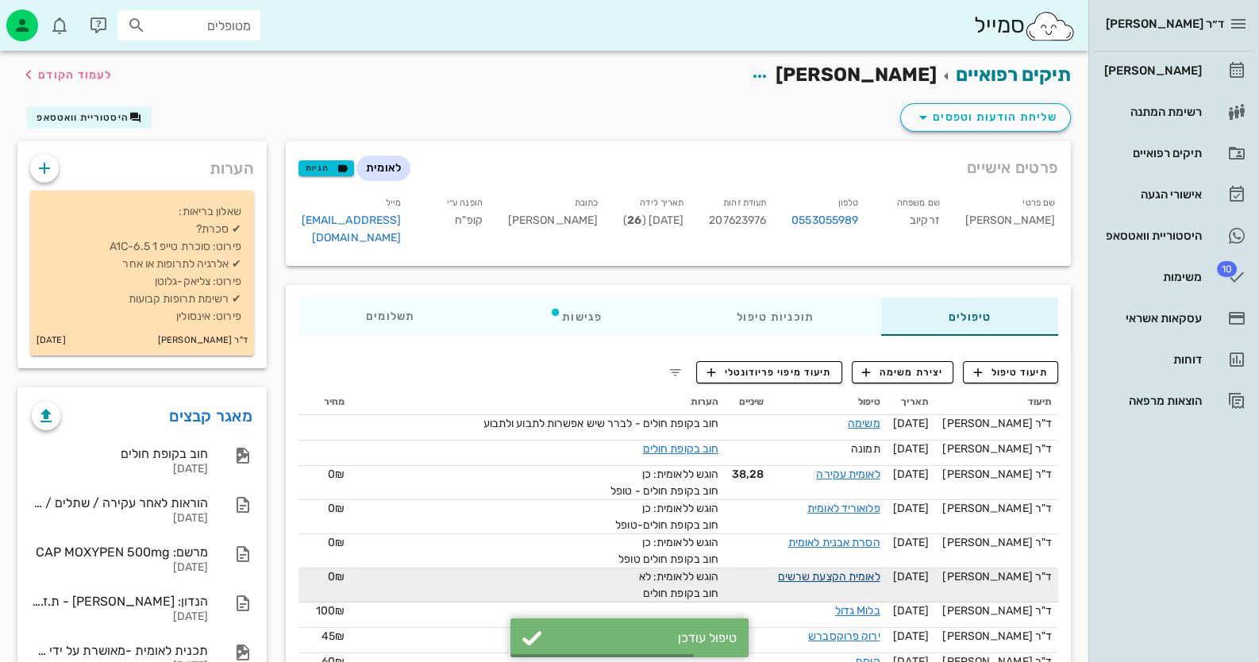
click at [880, 570] on link "לאומית הקצעת שרשים" at bounding box center [829, 576] width 102 height 13
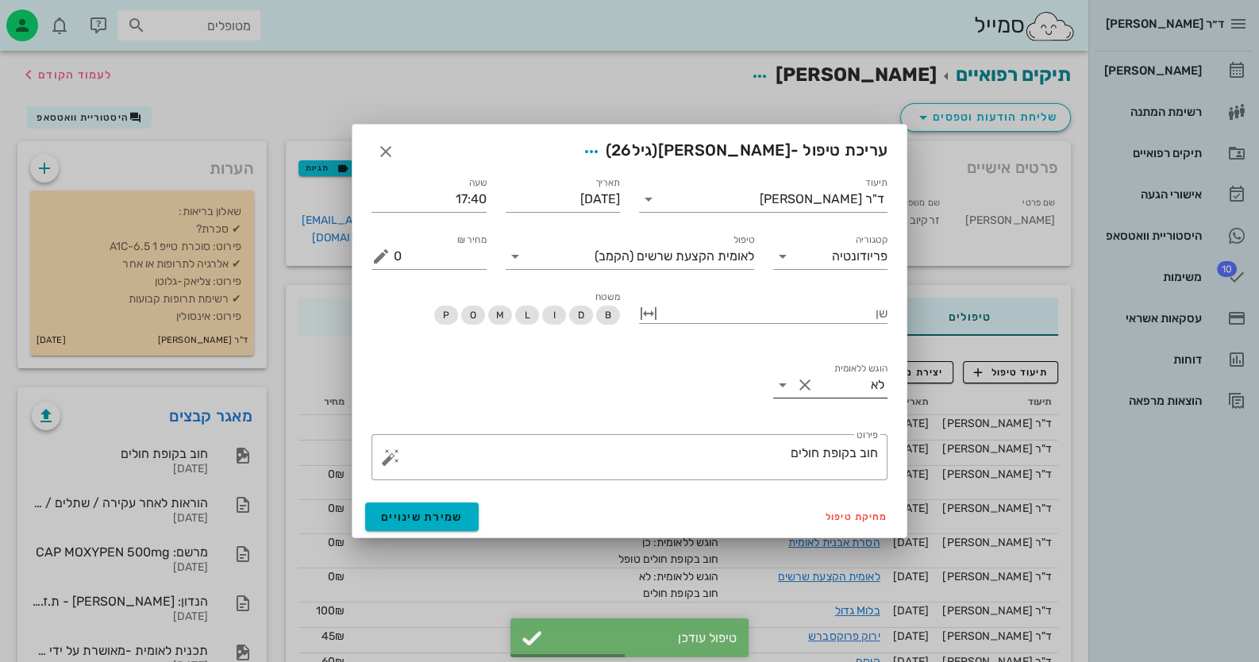
click at [816, 382] on div at bounding box center [806, 384] width 22 height 19
click at [855, 403] on div "כן" at bounding box center [830, 397] width 90 height 15
click at [790, 452] on textarea "חוב בקופת חולים" at bounding box center [636, 461] width 484 height 38
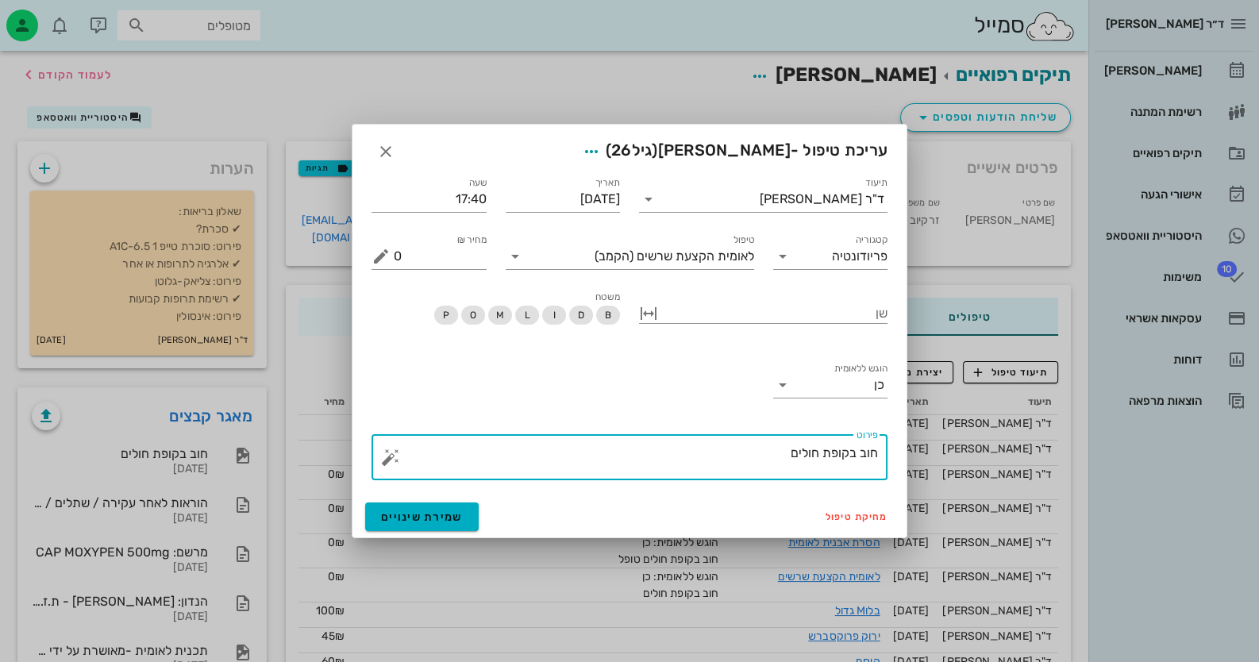
paste textarea "טופל"
type textarea "חוב בקופת חולים טופל"
click at [440, 519] on span "שמירת שינויים" at bounding box center [422, 516] width 82 height 13
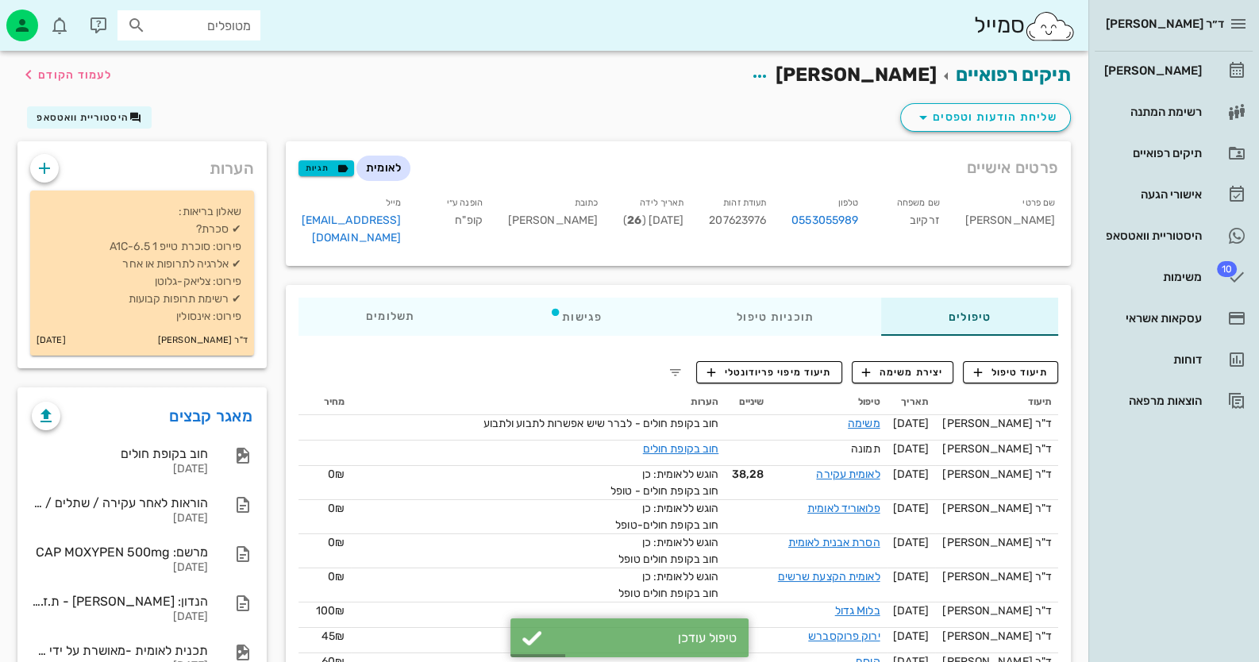
click at [766, 220] on span "207623976" at bounding box center [737, 219] width 57 height 13
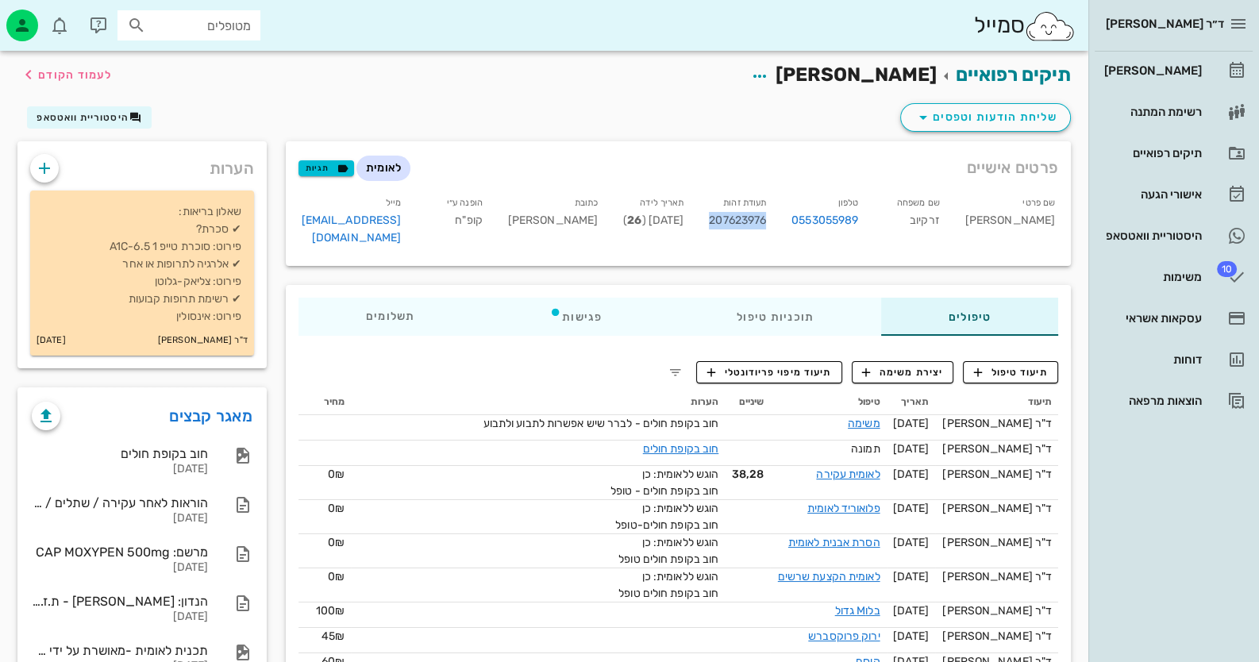
copy span "207623976"
click at [171, 645] on div "תכנית לאומית -מאושרת על ידי המטופל בווטסאפ" at bounding box center [120, 650] width 176 height 15
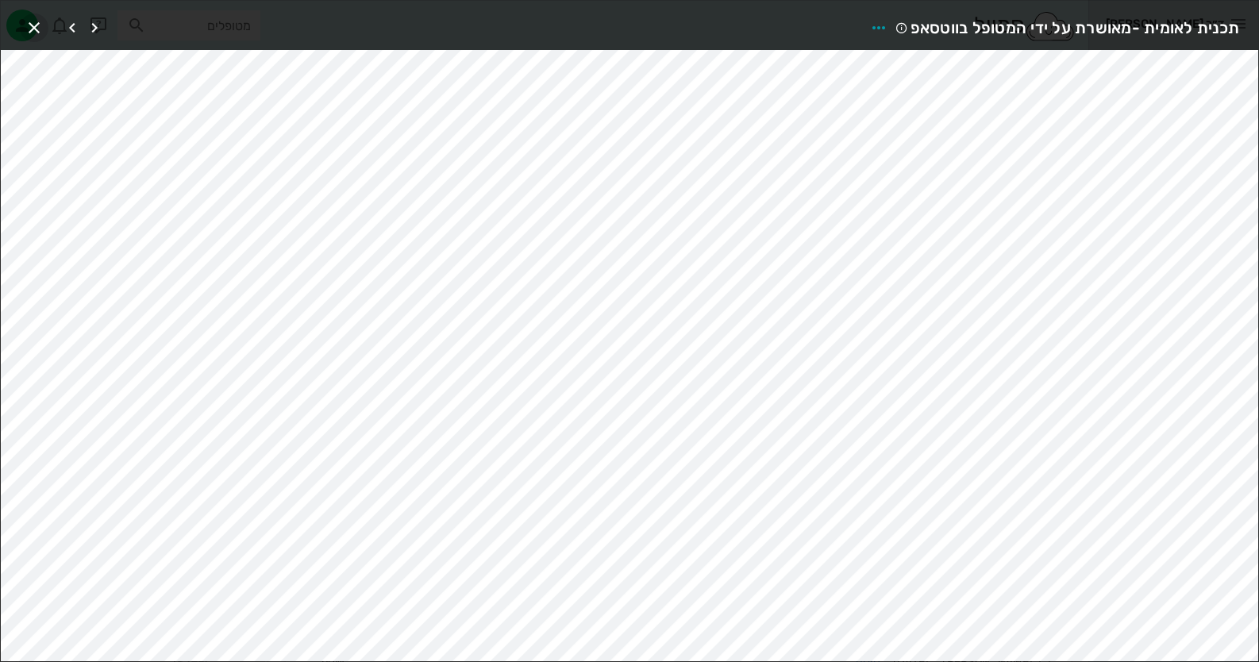
click at [40, 32] on icon "button" at bounding box center [34, 27] width 19 height 19
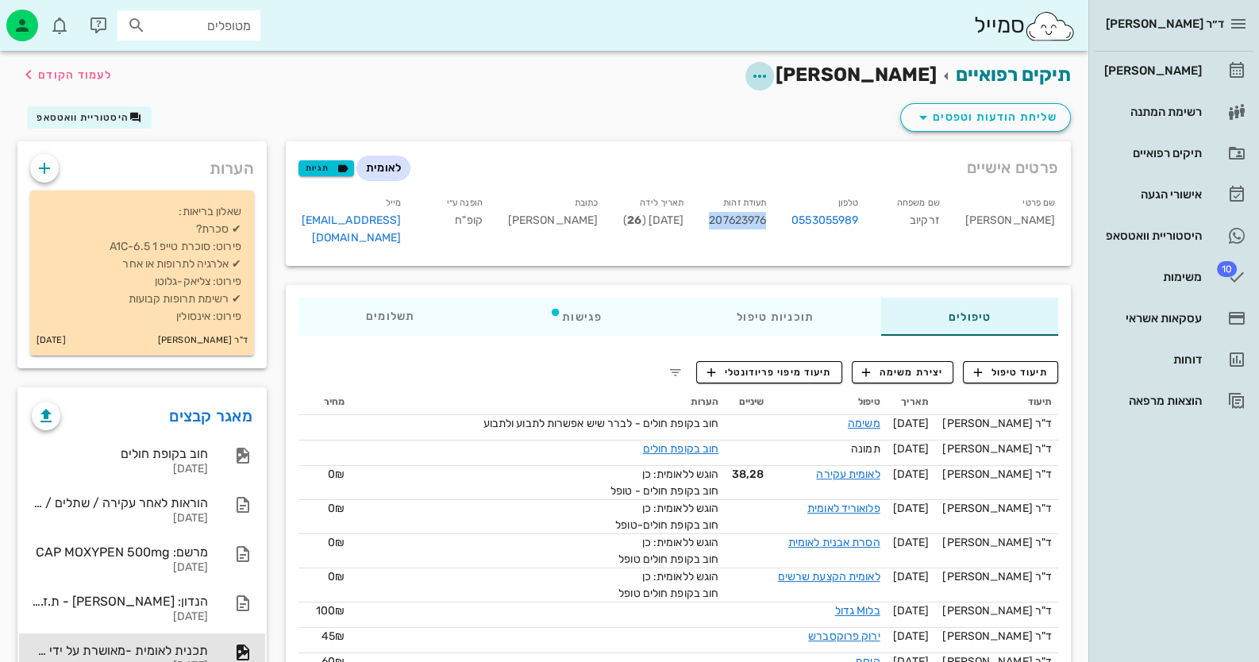
click at [769, 75] on icon "button" at bounding box center [759, 76] width 19 height 19
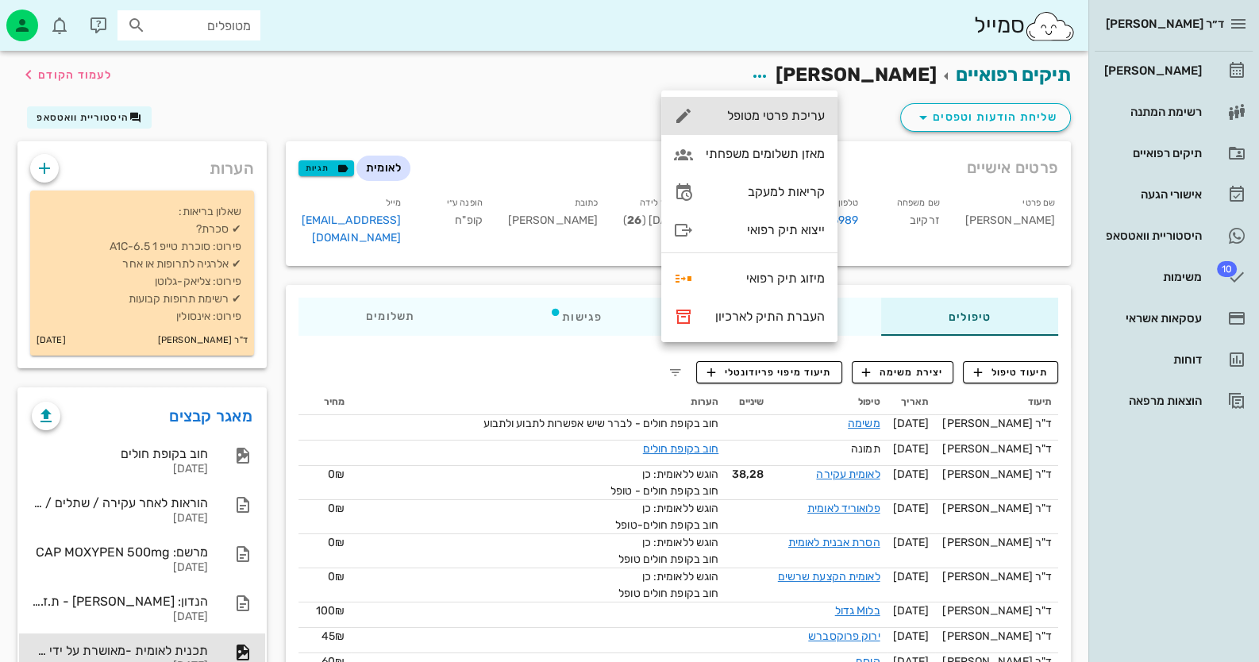
click at [786, 112] on div "עריכת פרטי מטופל" at bounding box center [764, 115] width 119 height 15
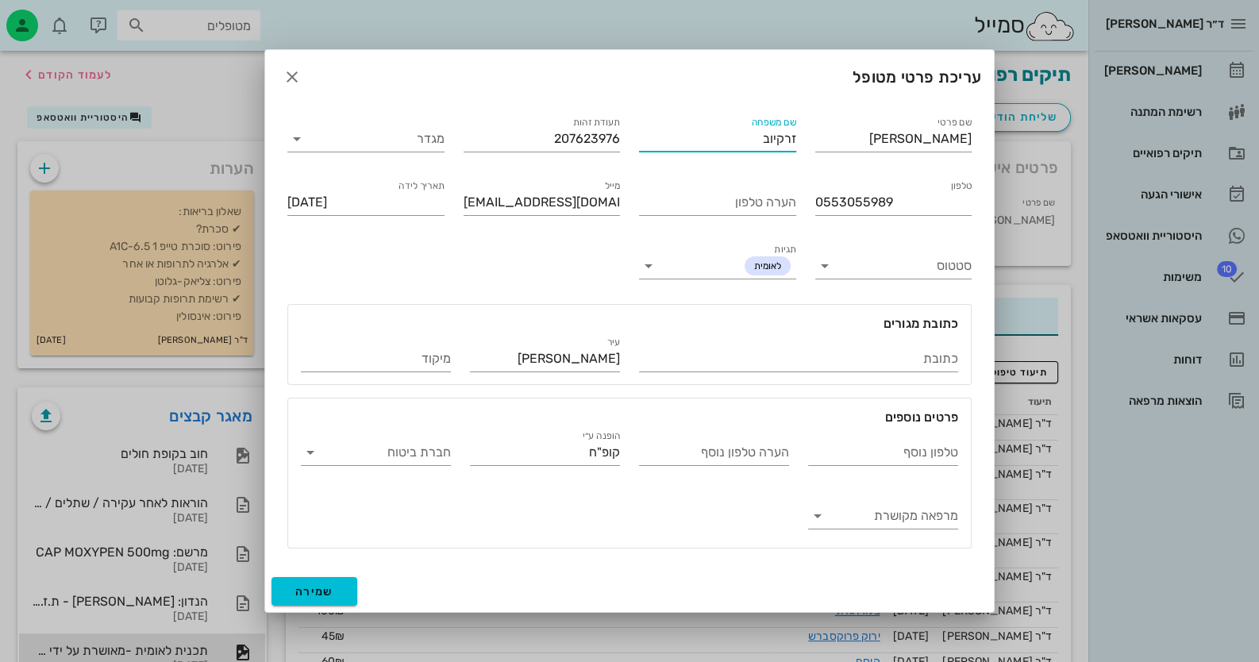
click at [759, 142] on input "זרקיוב" at bounding box center [717, 138] width 157 height 25
type input "זרקיוף"
click at [310, 593] on span "שמירה" at bounding box center [314, 591] width 38 height 13
type input "1999-02-06"
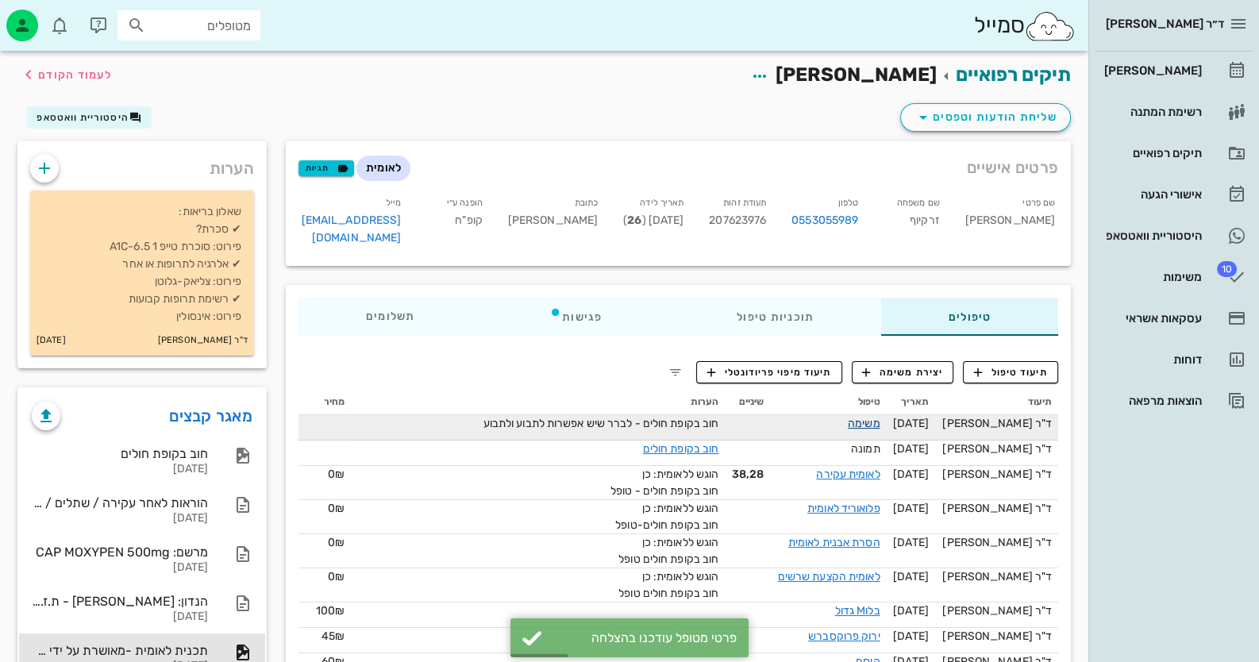
click at [880, 417] on link "משימה" at bounding box center [864, 423] width 33 height 13
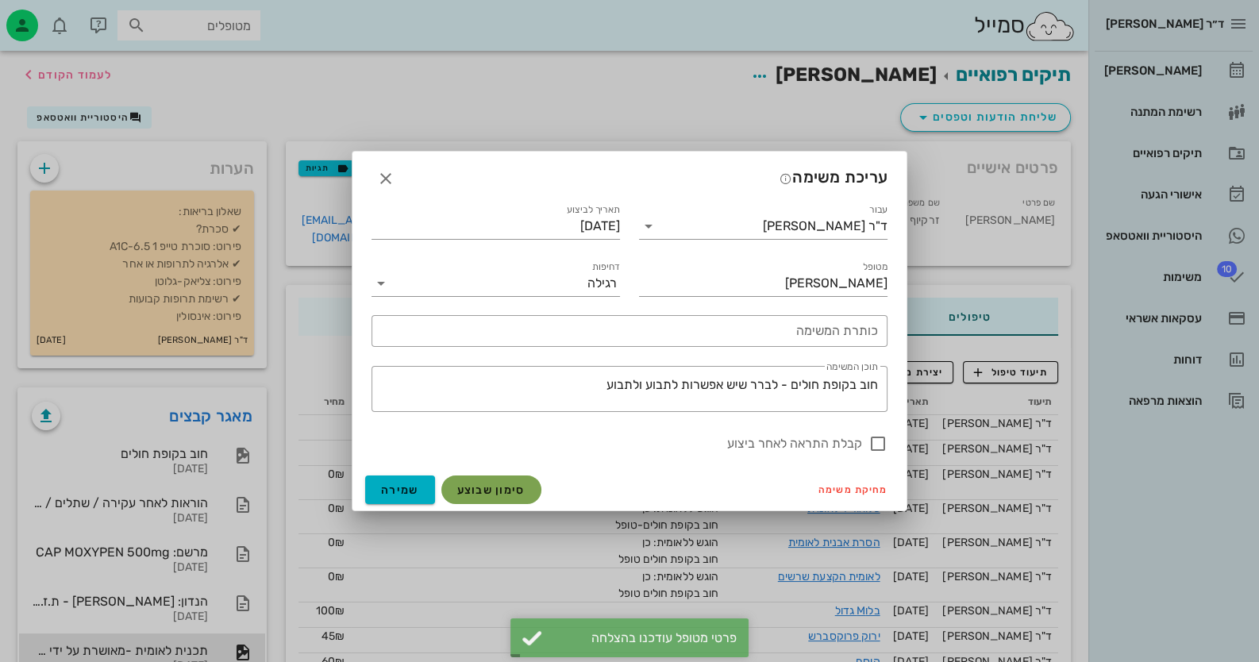
click at [490, 492] on span "סימון שבוצע" at bounding box center [491, 489] width 68 height 13
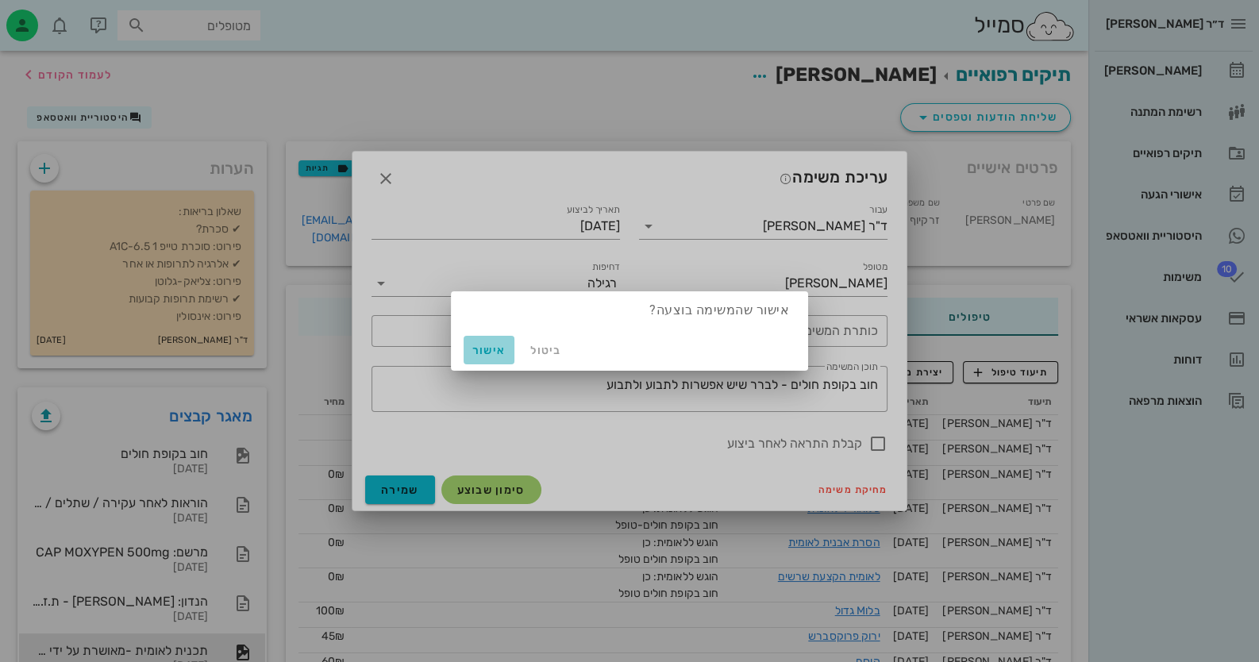
click at [483, 353] on span "אישור" at bounding box center [489, 350] width 38 height 13
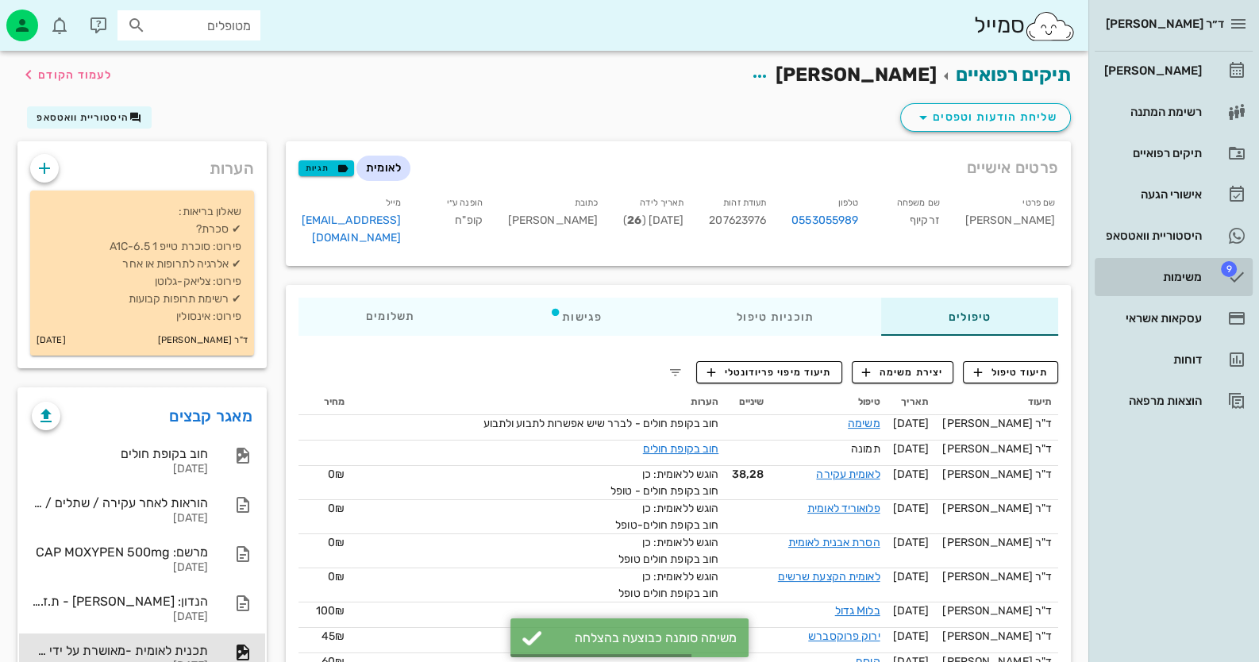
click at [1194, 269] on div "משימות" at bounding box center [1151, 276] width 101 height 25
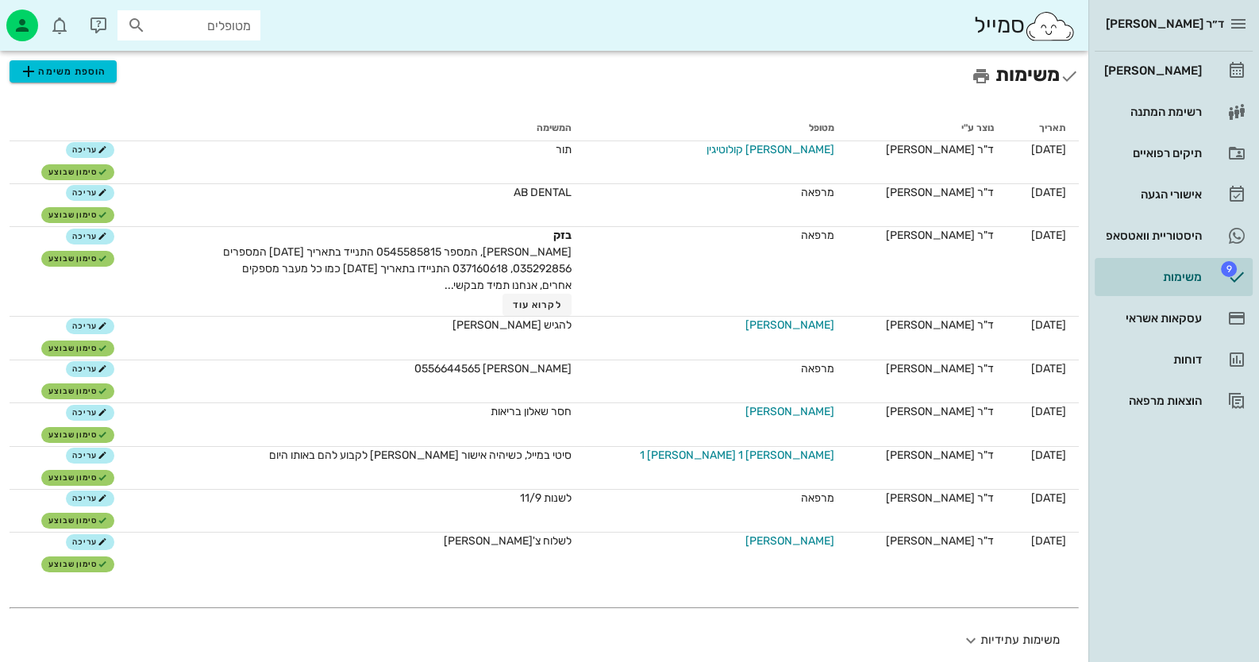
click at [1135, 547] on div "ד״ר חיה מאיר יומן מרפאה רשימת המתנה תיקים רפואיים אישורי הגעה היסטוריית וואטסאפ…" at bounding box center [1173, 331] width 171 height 662
click at [1177, 76] on div "[PERSON_NAME]" at bounding box center [1151, 70] width 101 height 13
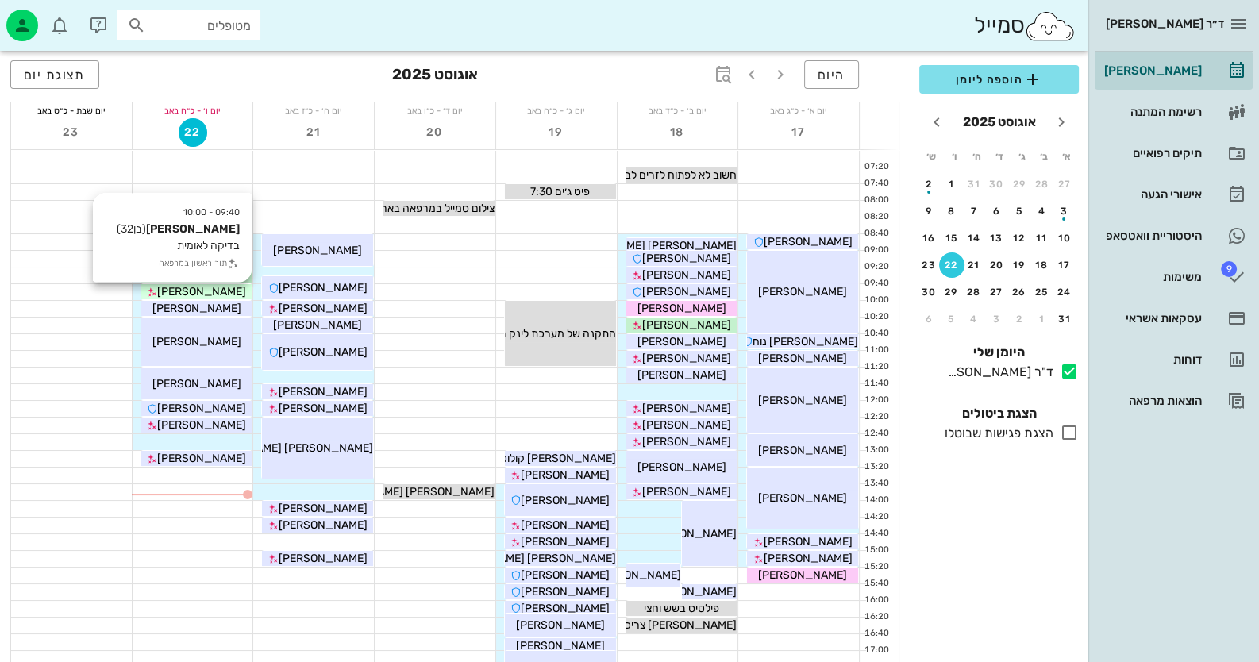
click at [223, 294] on span "[PERSON_NAME]" at bounding box center [201, 291] width 89 height 13
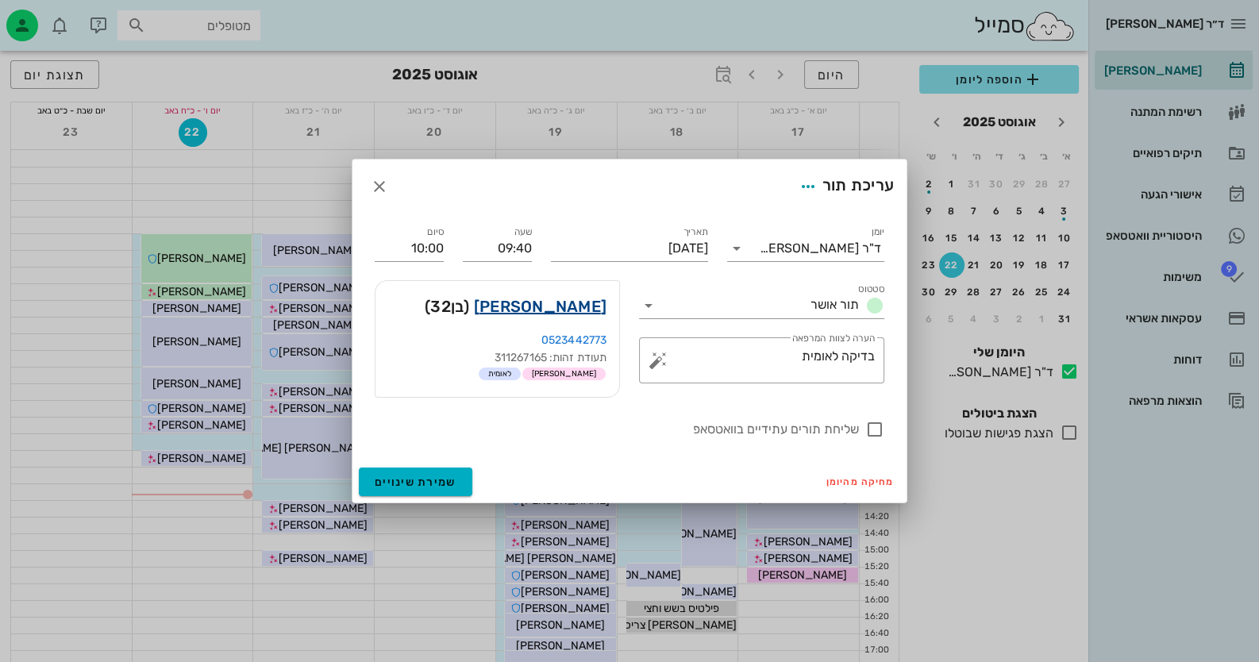
click at [563, 301] on link "דורון בריל" at bounding box center [540, 306] width 133 height 25
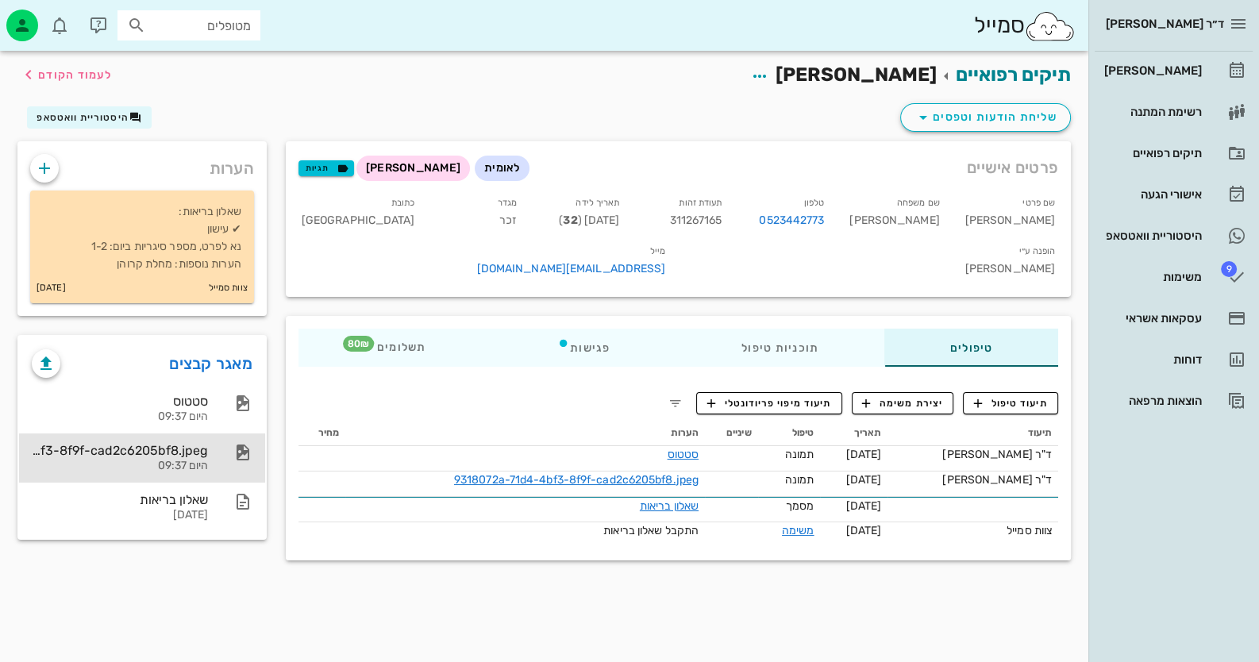
click at [167, 448] on div "9318072a-71d4-4bf3-8f9f-cad2c6205bf8.jpeg" at bounding box center [120, 450] width 176 height 15
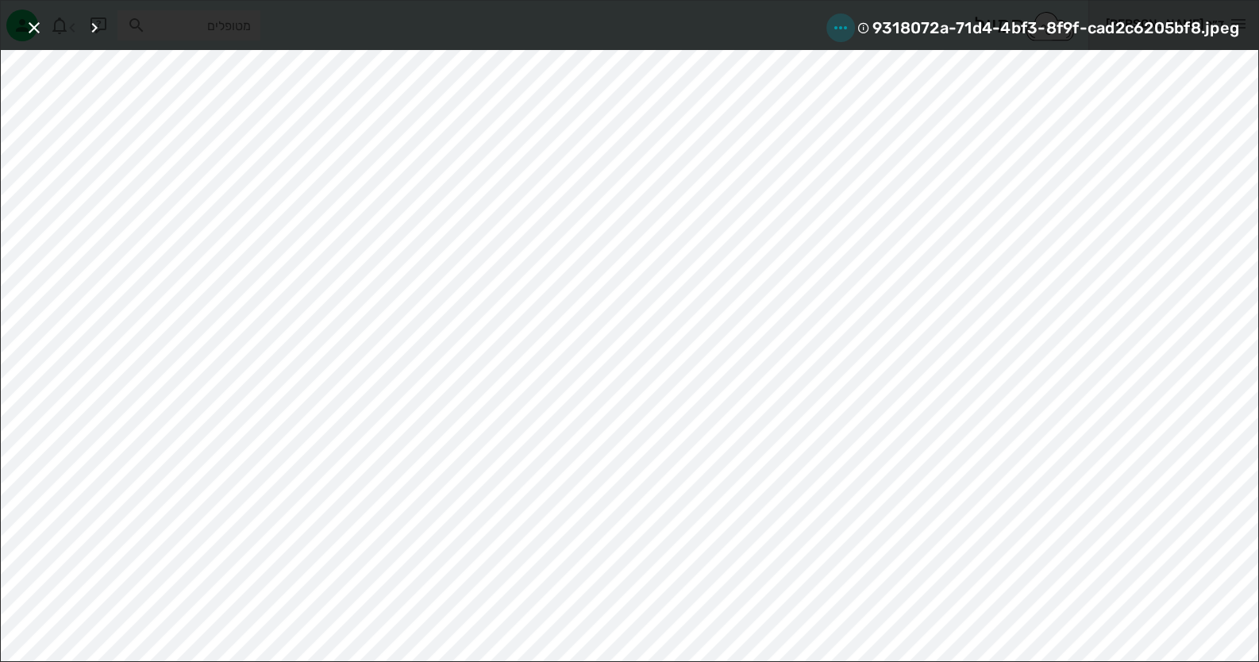
click at [839, 21] on icon "button" at bounding box center [840, 27] width 19 height 19
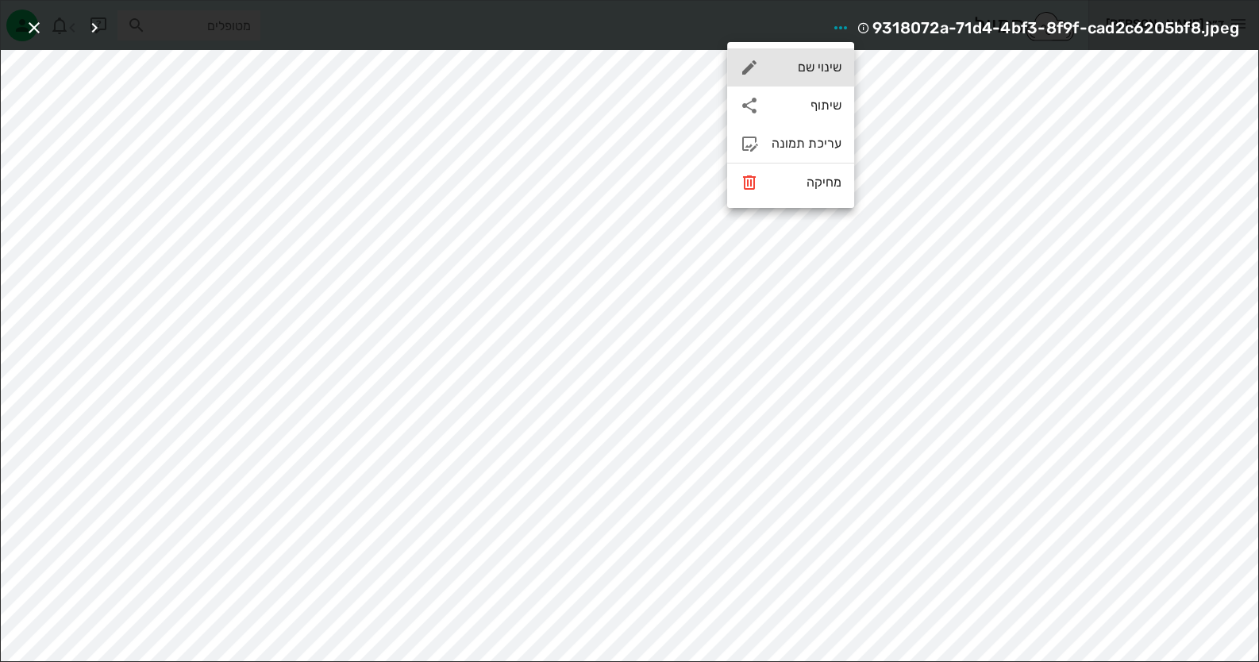
click at [833, 75] on div "שינוי שם" at bounding box center [806, 67] width 70 height 15
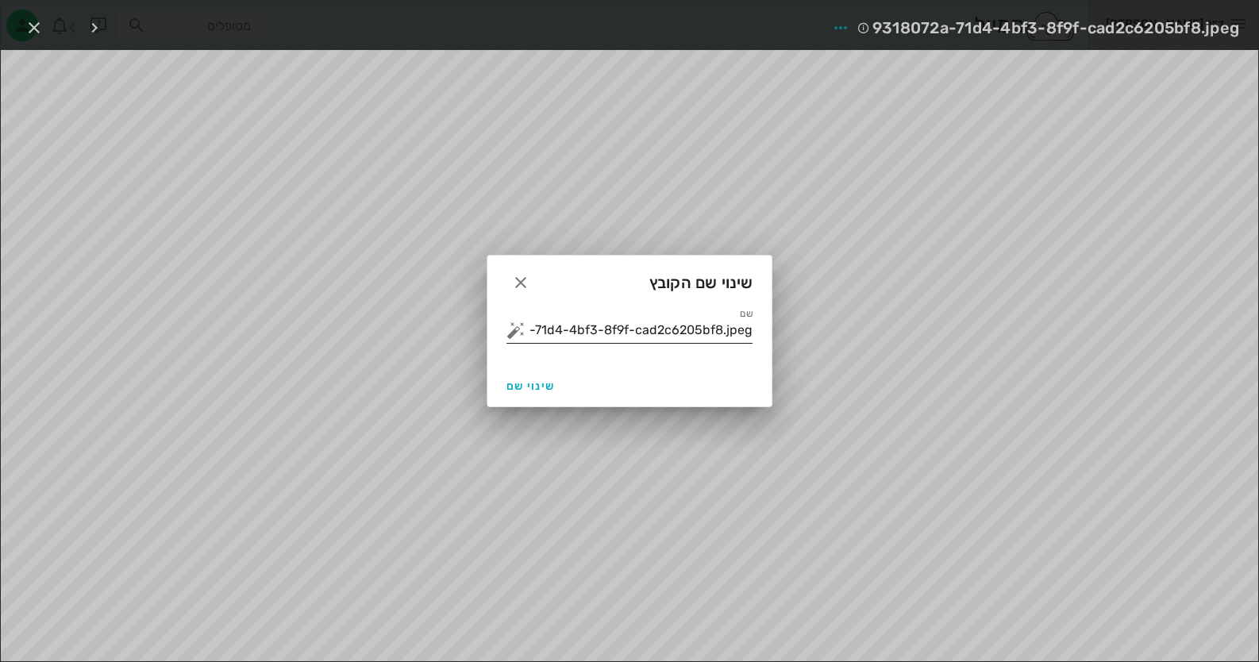
click at [673, 321] on input "9318072a-71d4-4bf3-8f9f-cad2c6205bf8.jpeg" at bounding box center [641, 329] width 224 height 25
click at [511, 333] on button "button" at bounding box center [515, 330] width 19 height 19
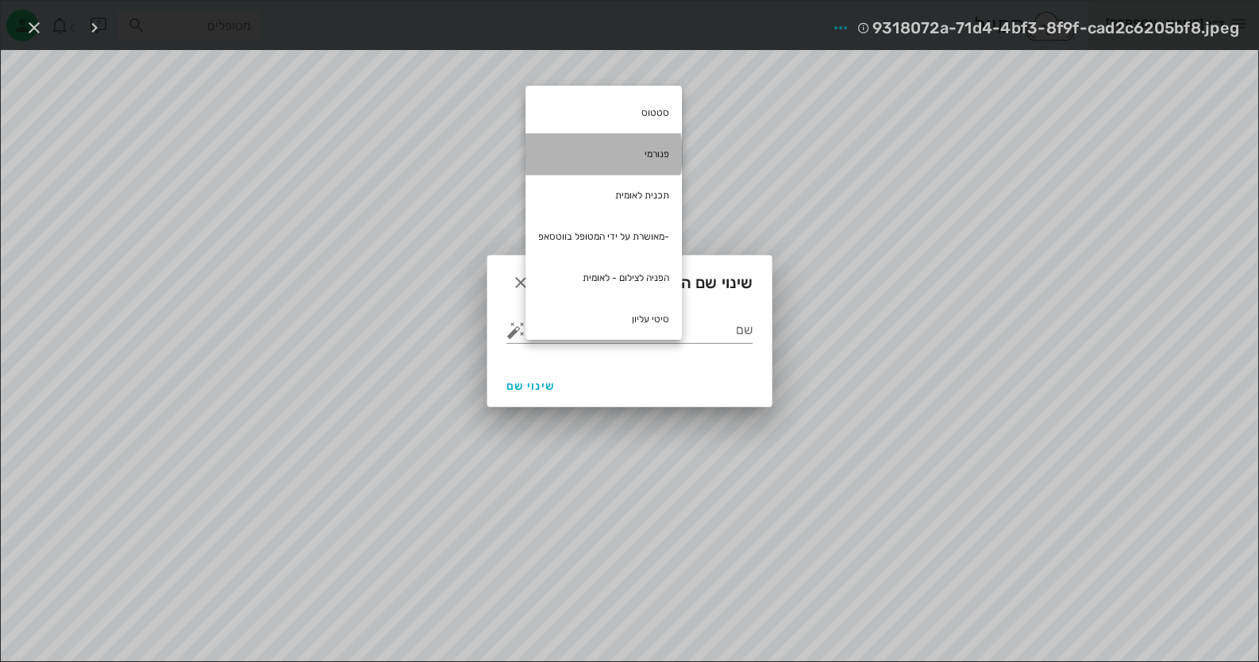
click at [670, 148] on div "פנורמי" at bounding box center [603, 153] width 156 height 41
type input "פנורמי"
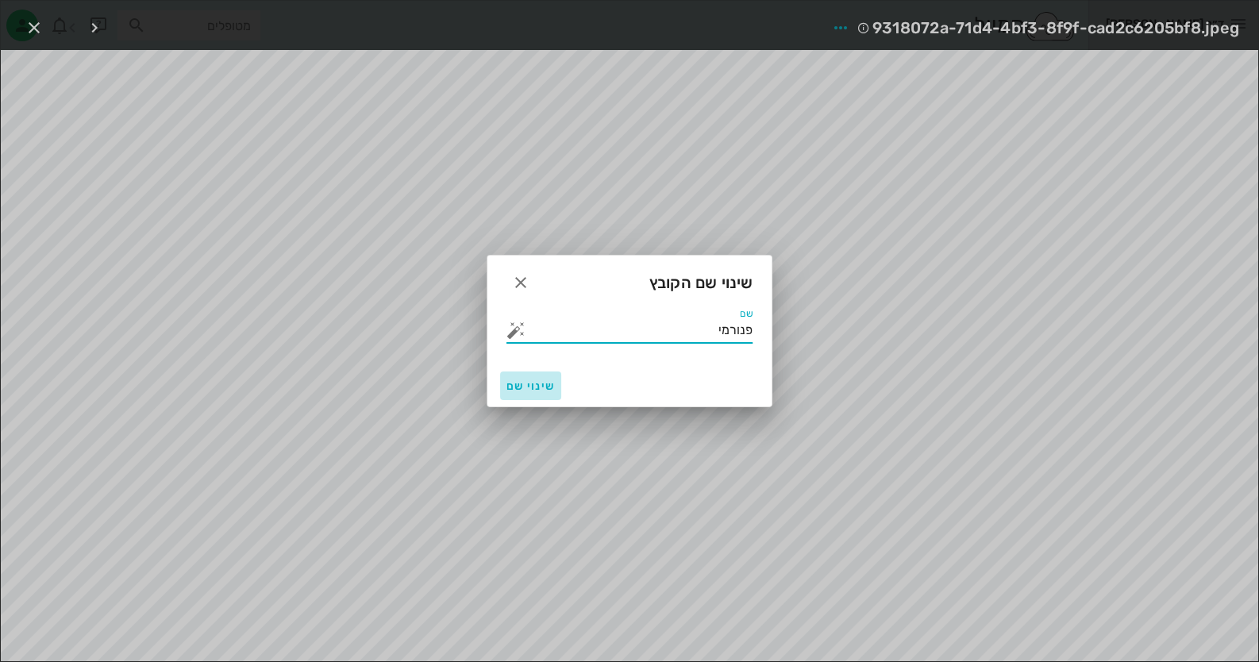
click at [508, 378] on button "שינוי שם" at bounding box center [530, 385] width 61 height 29
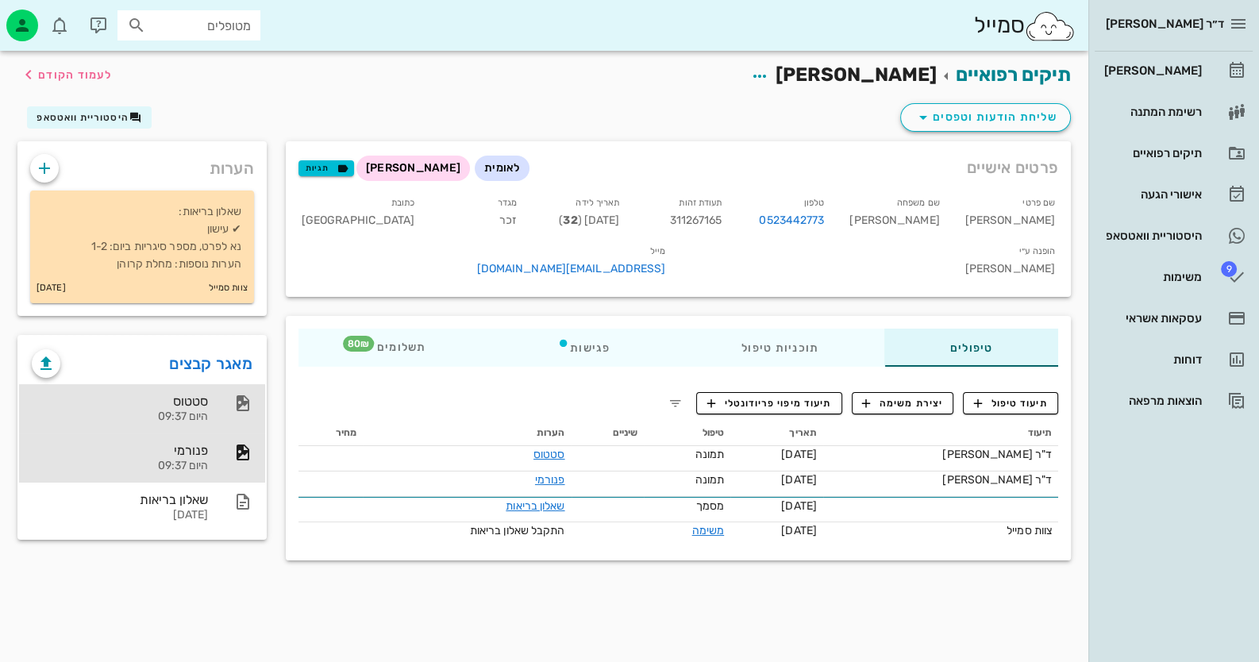
click at [156, 413] on div "היום 09:37" at bounding box center [120, 416] width 176 height 13
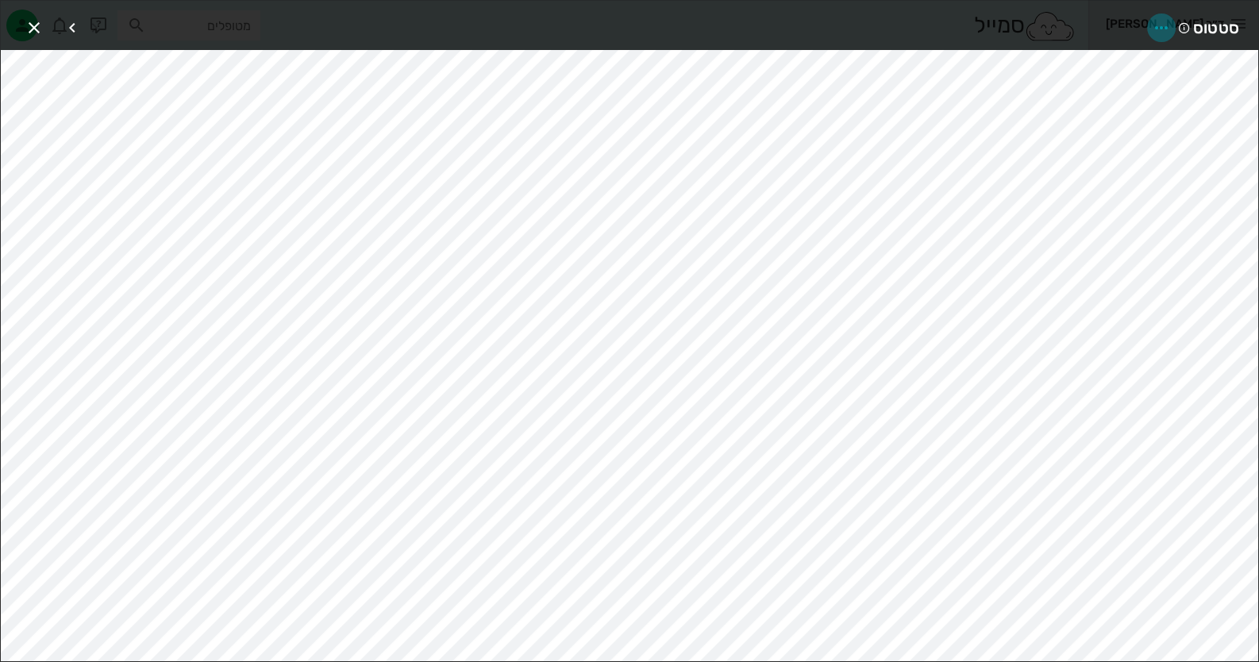
click at [1153, 28] on icon "button" at bounding box center [1160, 27] width 19 height 19
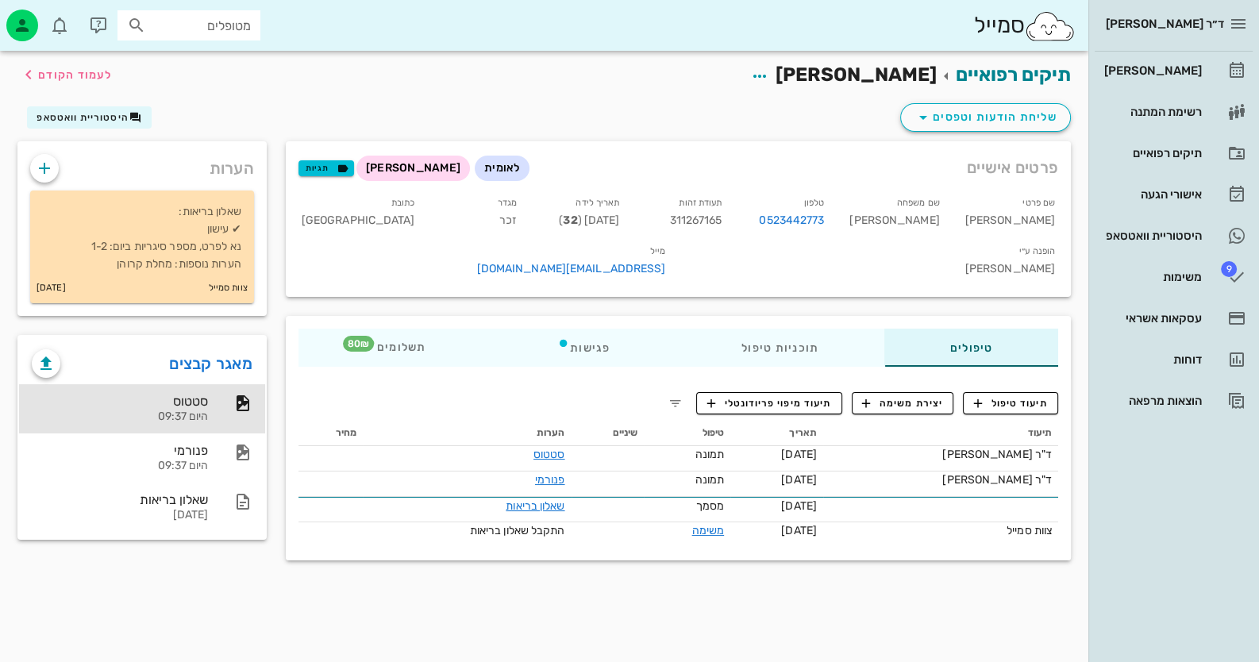
click at [721, 225] on span "311267165" at bounding box center [695, 219] width 52 height 13
copy span "311267165"
click at [992, 396] on span "תיעוד טיפול" at bounding box center [1011, 403] width 74 height 14
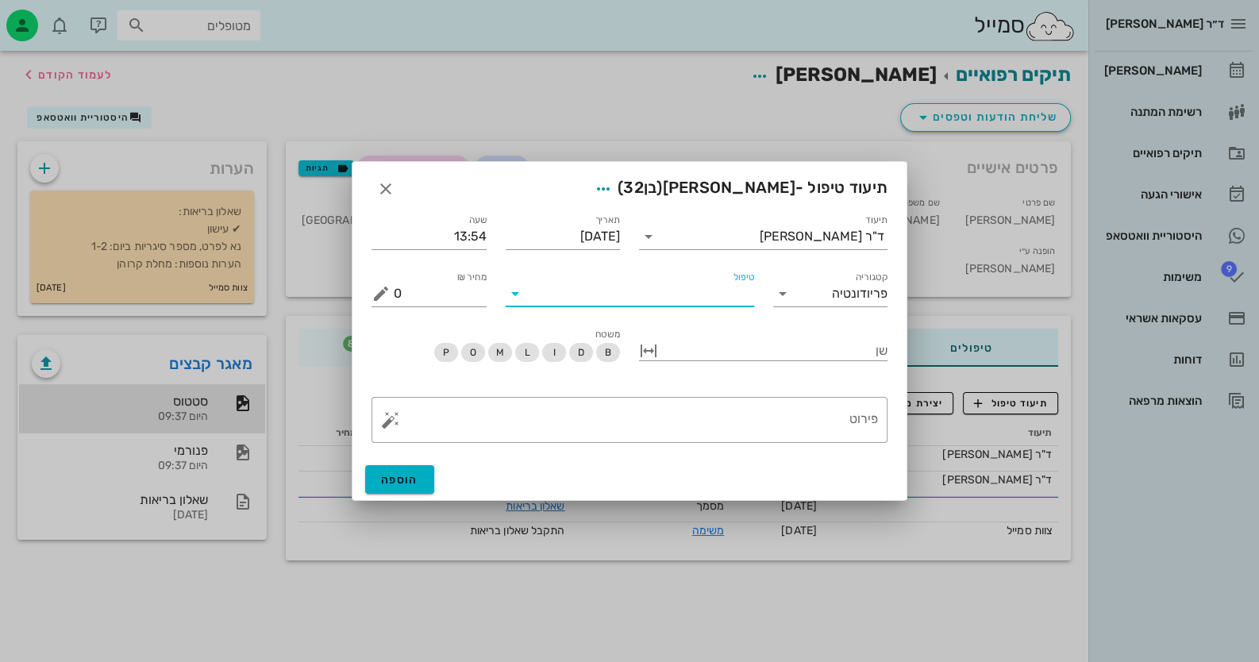
click at [742, 301] on input "טיפול" at bounding box center [641, 293] width 226 height 25
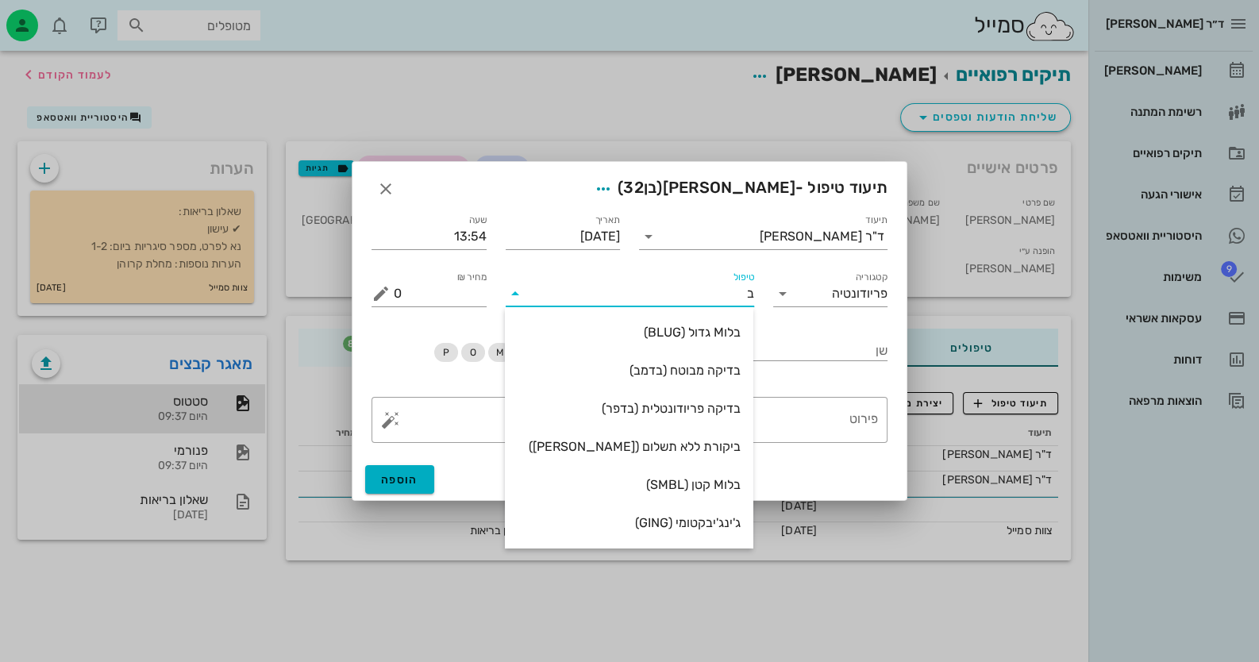
type input "בד"
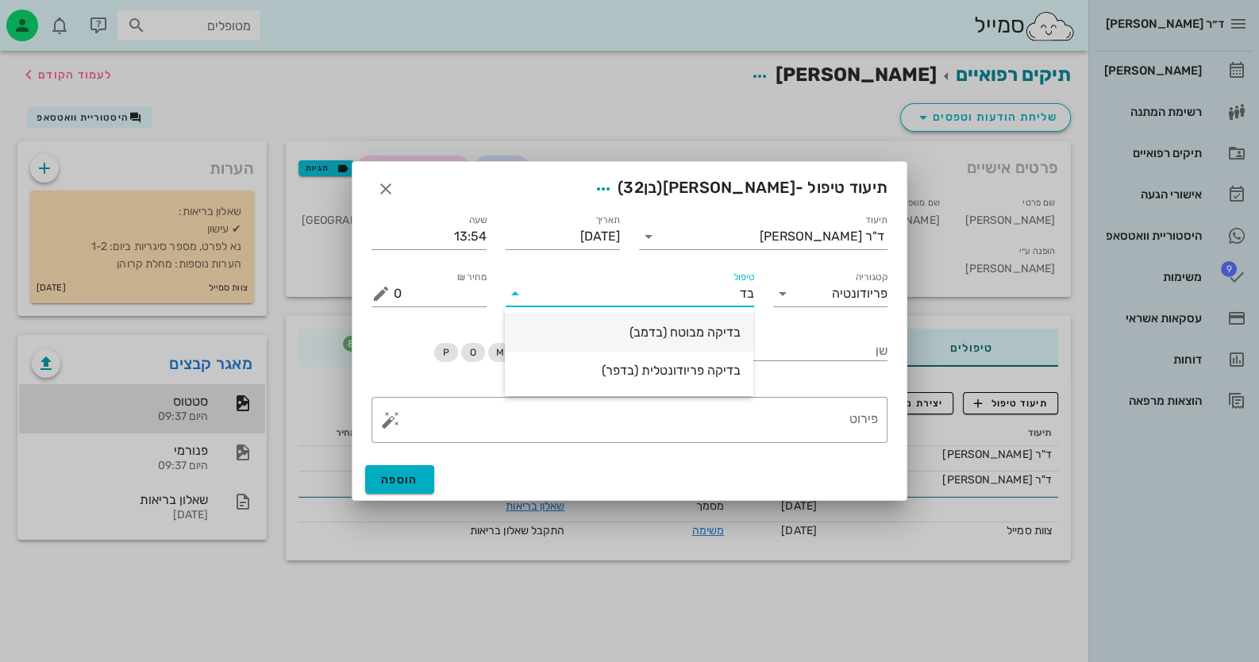
click at [687, 336] on div "בדיקה מבוטח (בדמב)" at bounding box center [628, 332] width 223 height 15
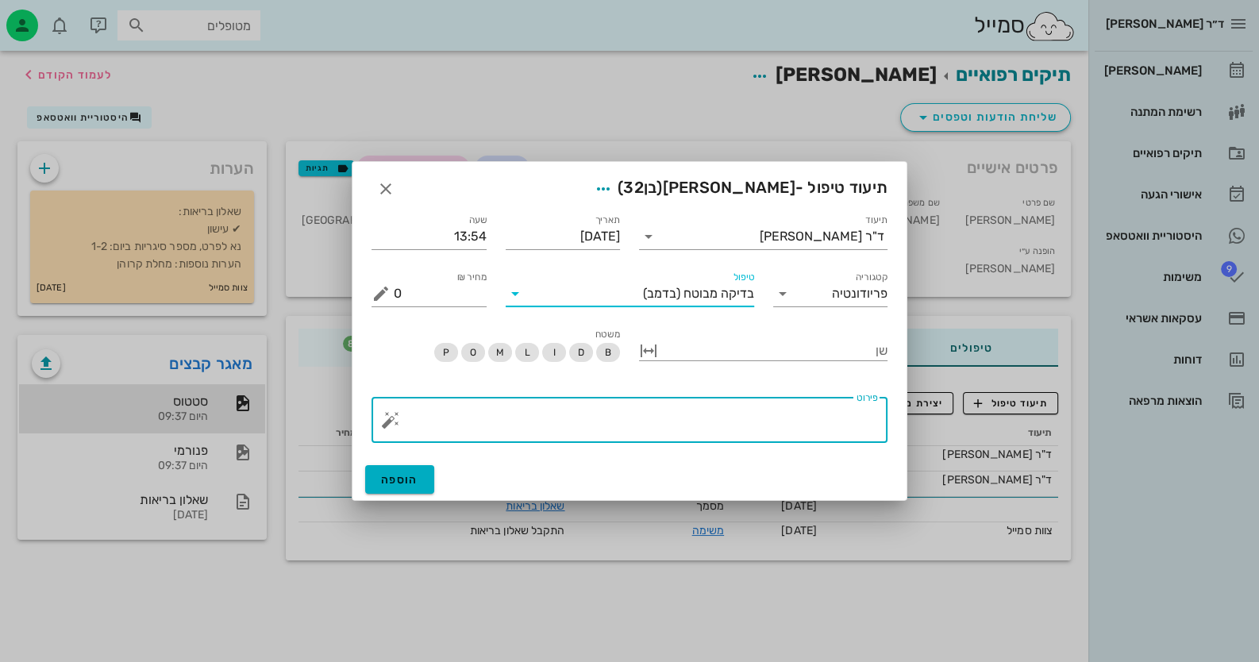
click at [837, 427] on textarea "פירוט" at bounding box center [636, 424] width 484 height 38
click at [393, 421] on button "button" at bounding box center [390, 419] width 19 height 19
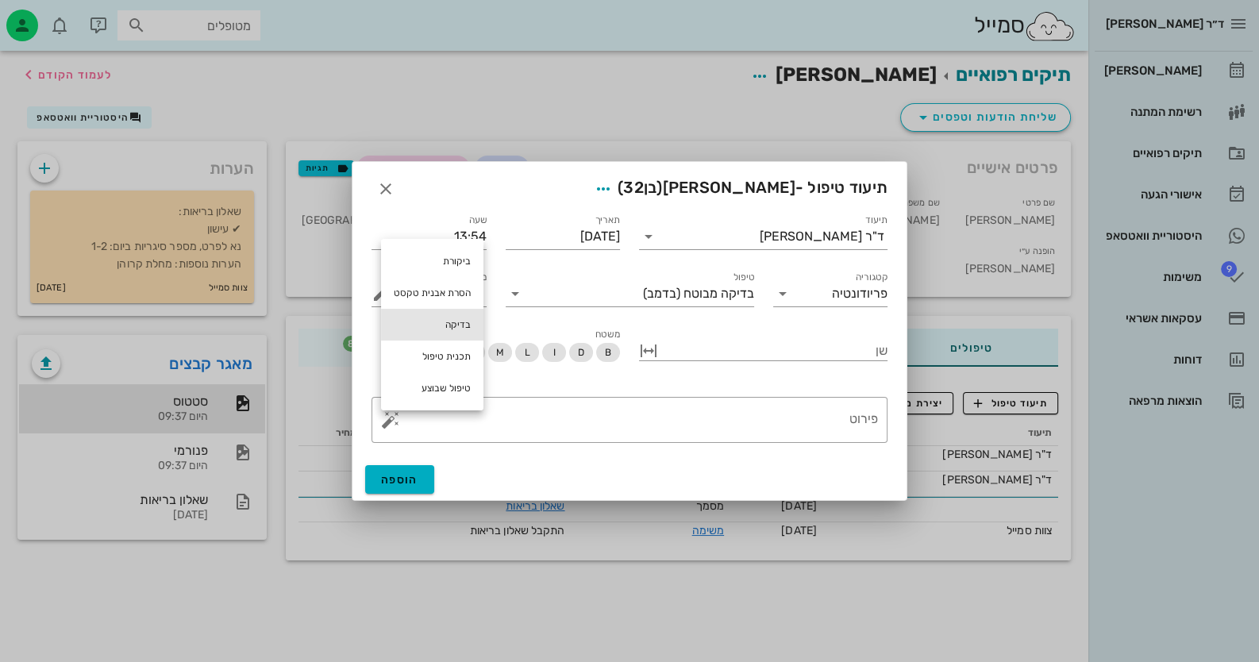
click at [465, 317] on div "בדיקה" at bounding box center [432, 325] width 102 height 32
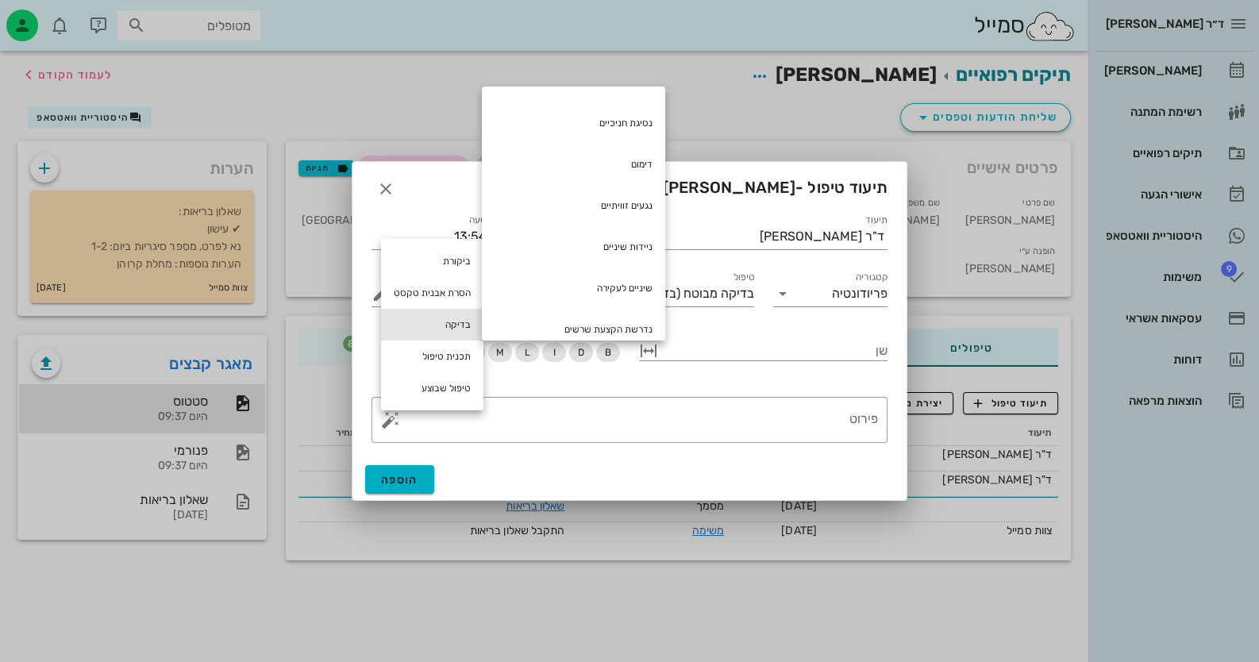
scroll to position [79, 0]
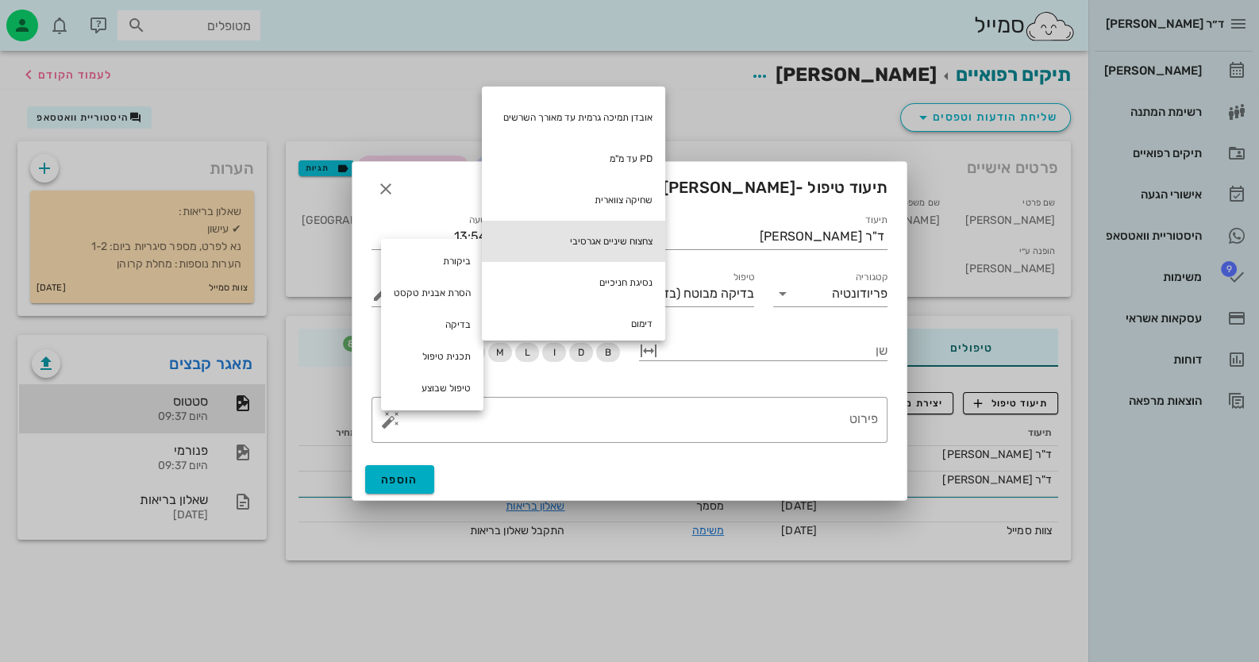
click at [639, 250] on div "צחצוח שיניים אגרסיבי" at bounding box center [573, 241] width 183 height 41
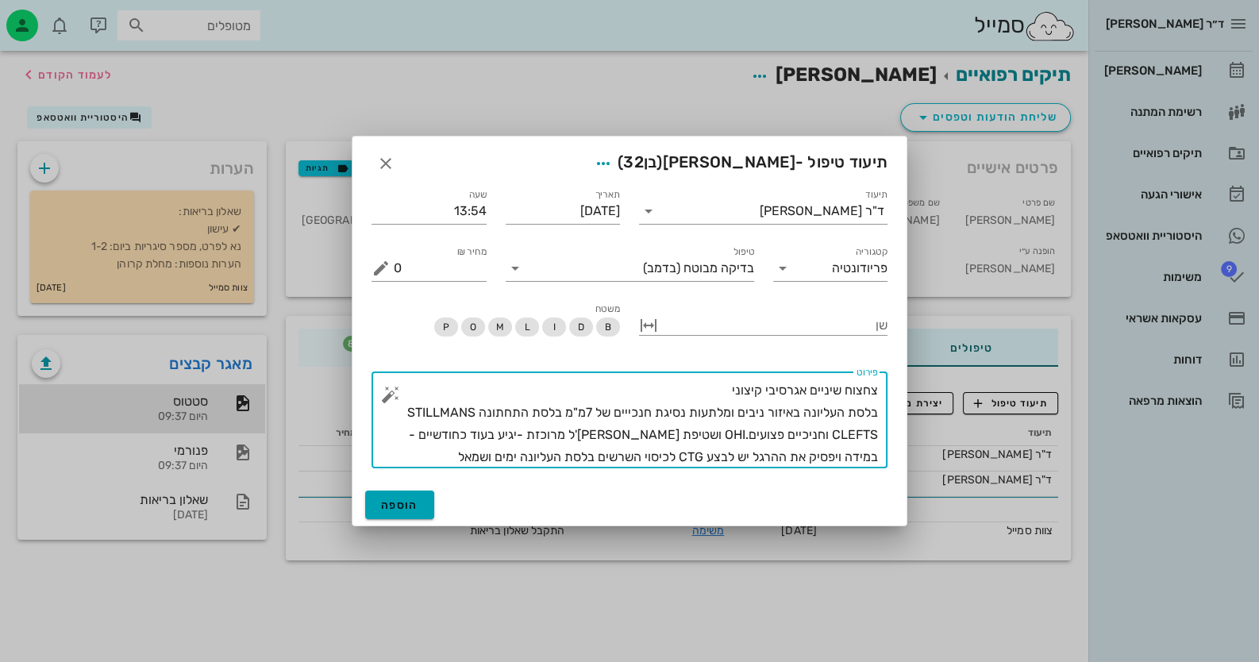
type textarea "צחצוח שיניים אגרסיבי קיצוני בלסת העליונה באיזור ניבים ומלתעות נסיגת חנכייים של …"
click at [398, 499] on span "הוספה" at bounding box center [399, 504] width 37 height 13
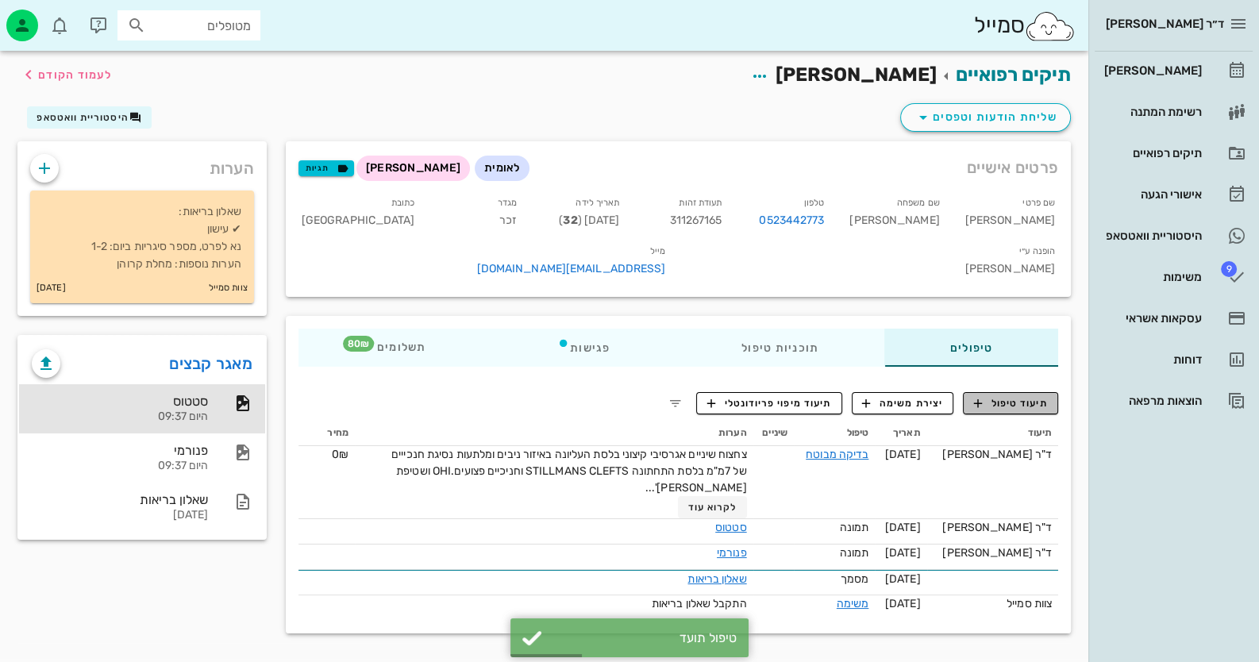
click at [998, 396] on span "תיעוד טיפול" at bounding box center [1011, 403] width 74 height 14
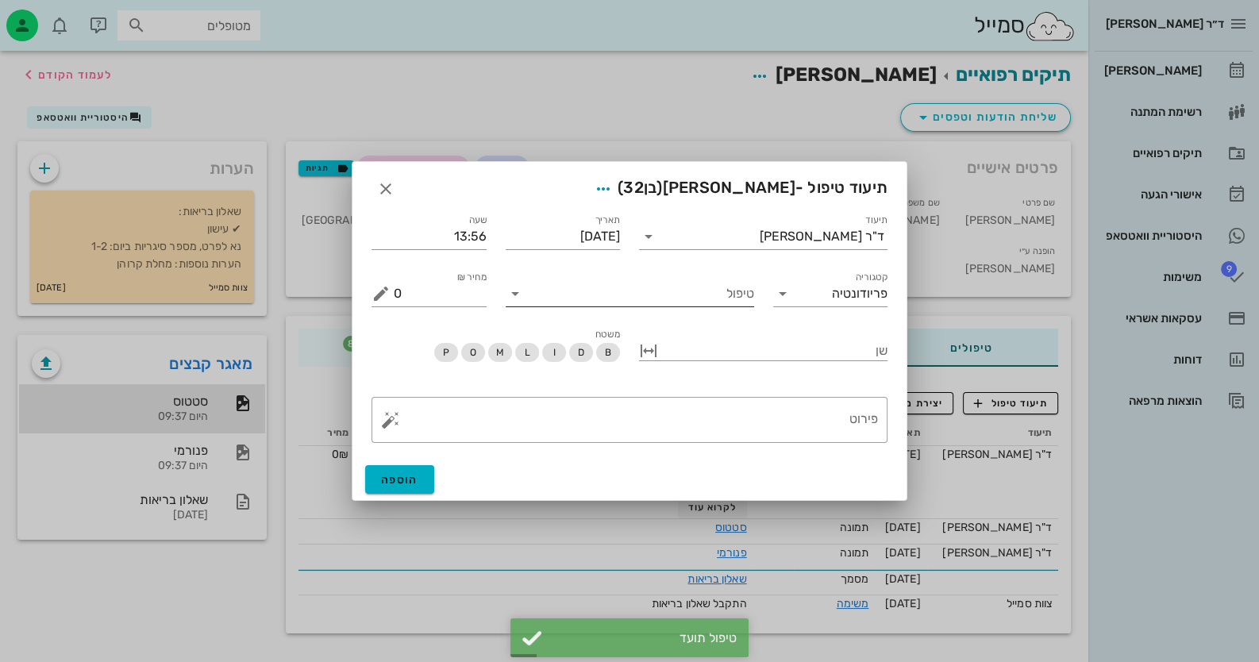
click at [658, 304] on input "טיפול" at bounding box center [641, 293] width 226 height 25
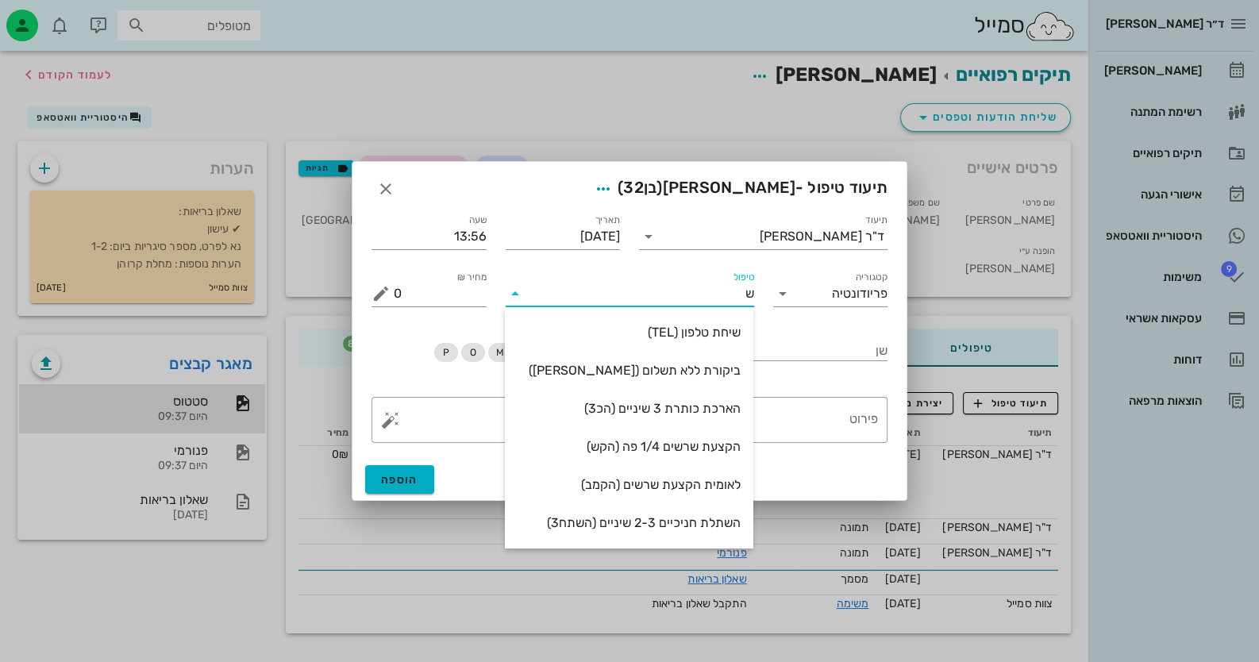
type input "שט"
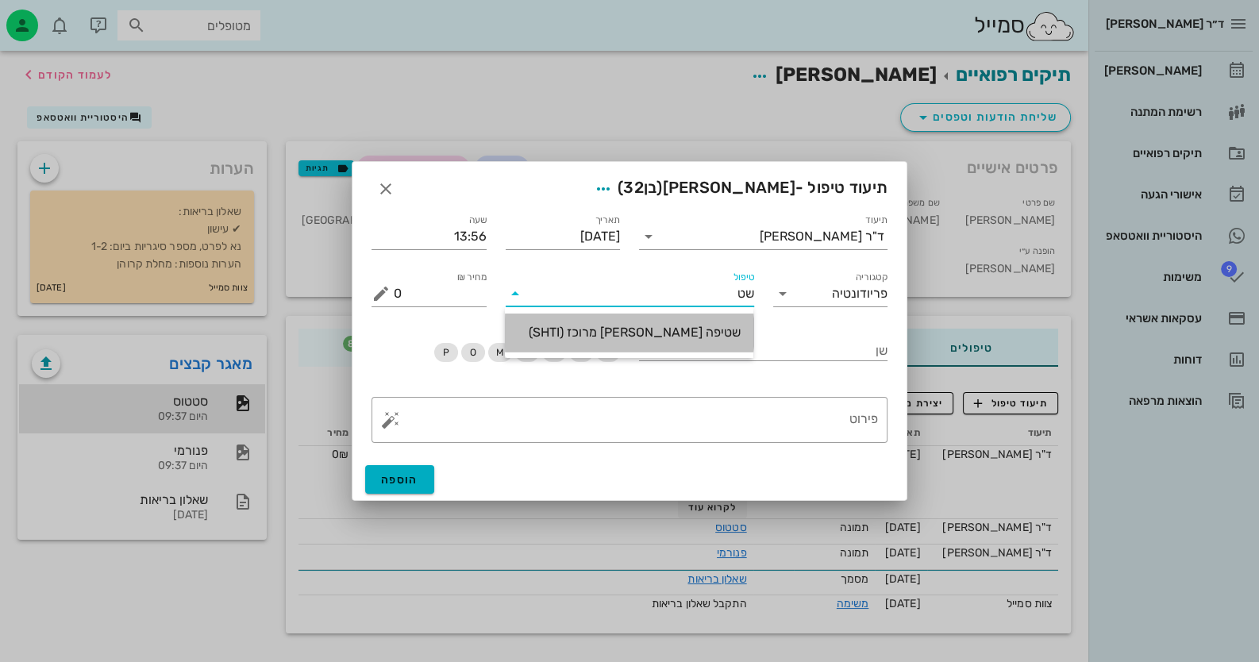
click at [661, 333] on div "שטיפה ג'נג'יג'ל מרוכז (SHTI)" at bounding box center [628, 332] width 223 height 15
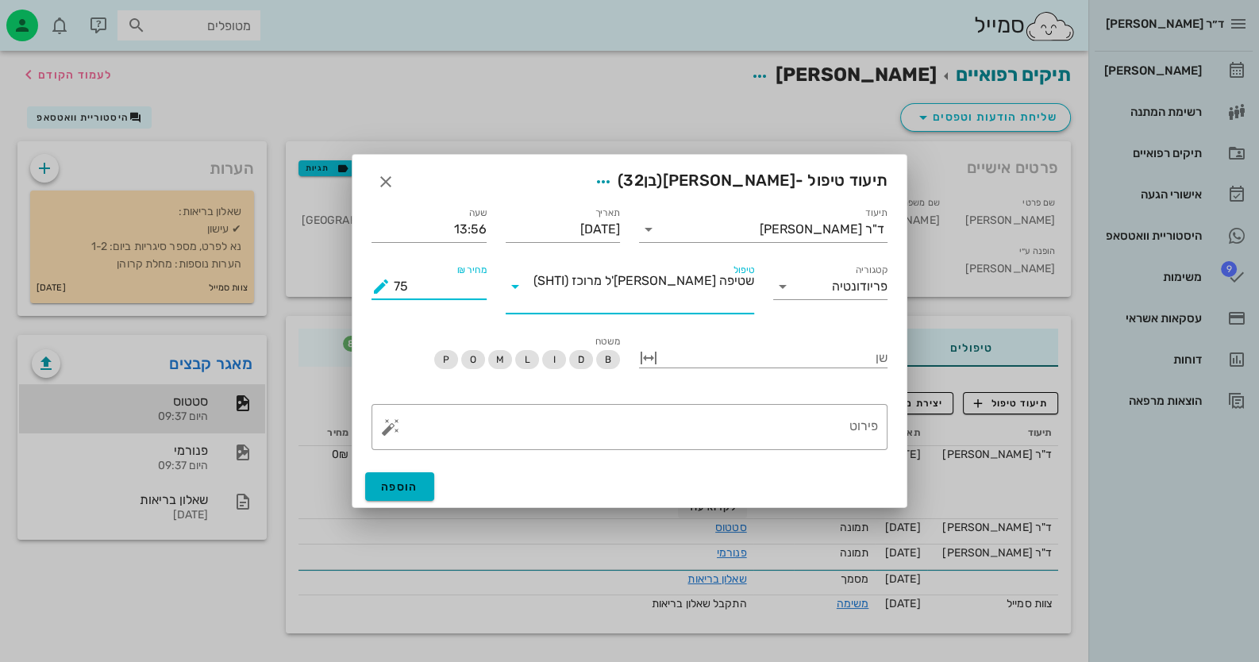
drag, startPoint x: 412, startPoint y: 284, endPoint x: 394, endPoint y: 293, distance: 20.2
click at [394, 293] on input "75" at bounding box center [440, 286] width 93 height 25
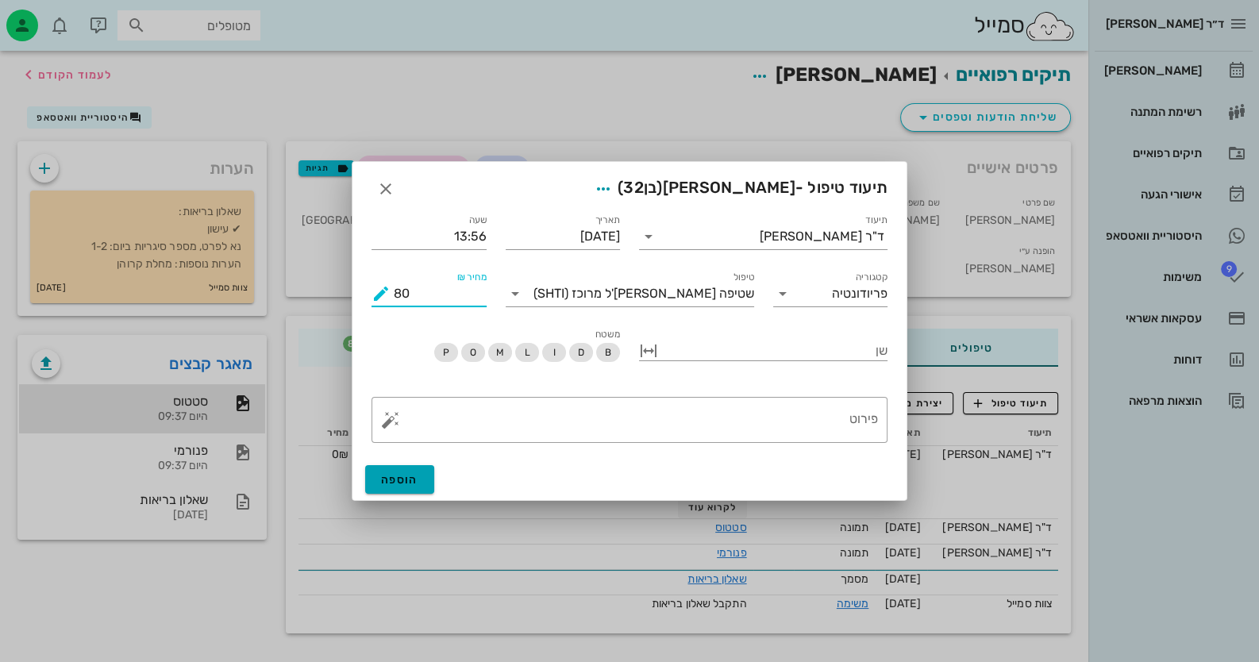
type input "80"
drag, startPoint x: 387, startPoint y: 479, endPoint x: 395, endPoint y: 471, distance: 10.7
click at [389, 478] on span "הוספה" at bounding box center [399, 479] width 37 height 13
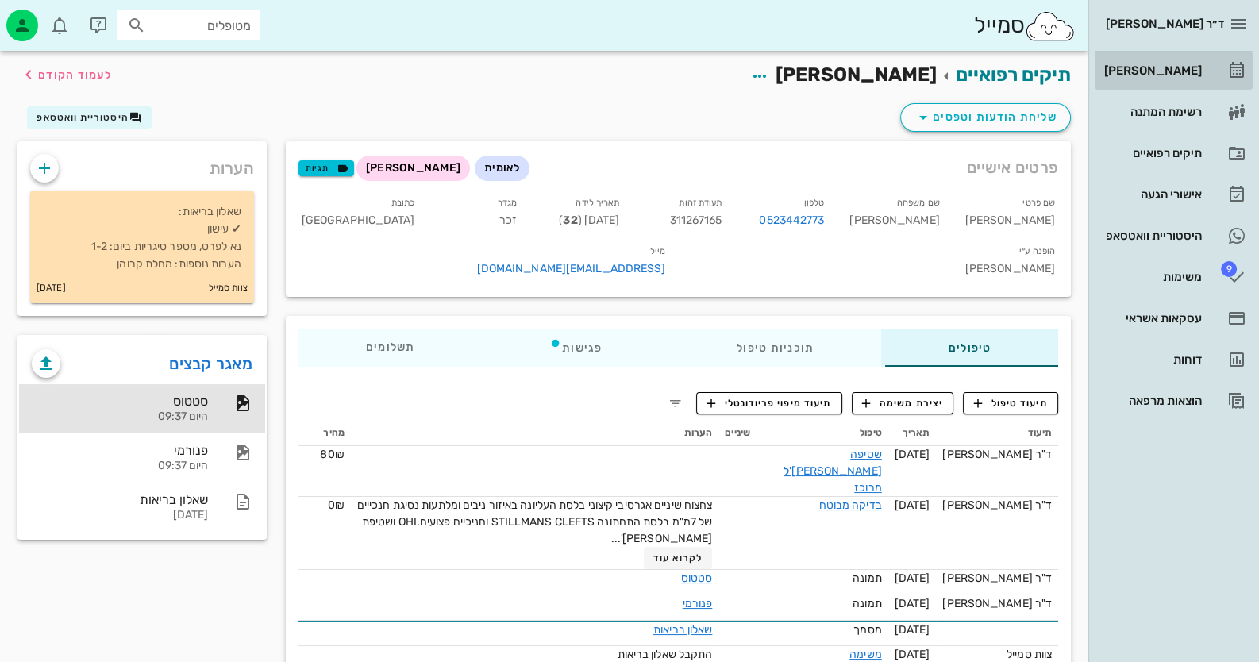
click at [1147, 63] on div "[PERSON_NAME]" at bounding box center [1151, 70] width 101 height 25
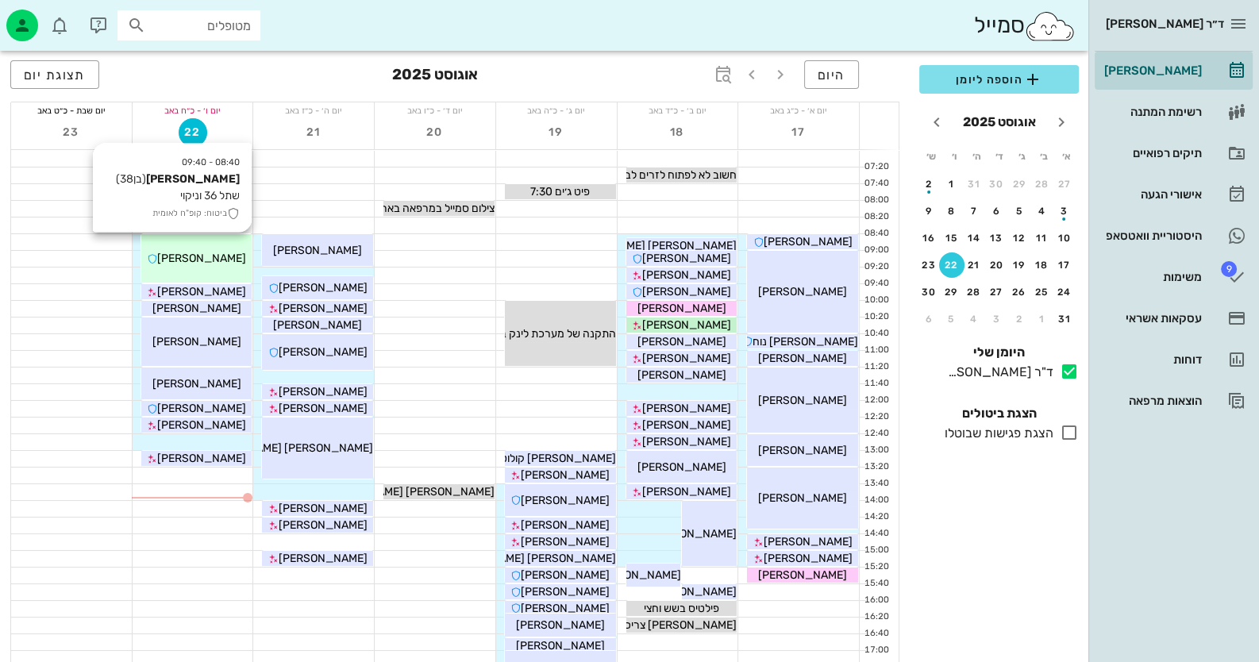
click at [233, 254] on span "[PERSON_NAME]" at bounding box center [201, 258] width 89 height 13
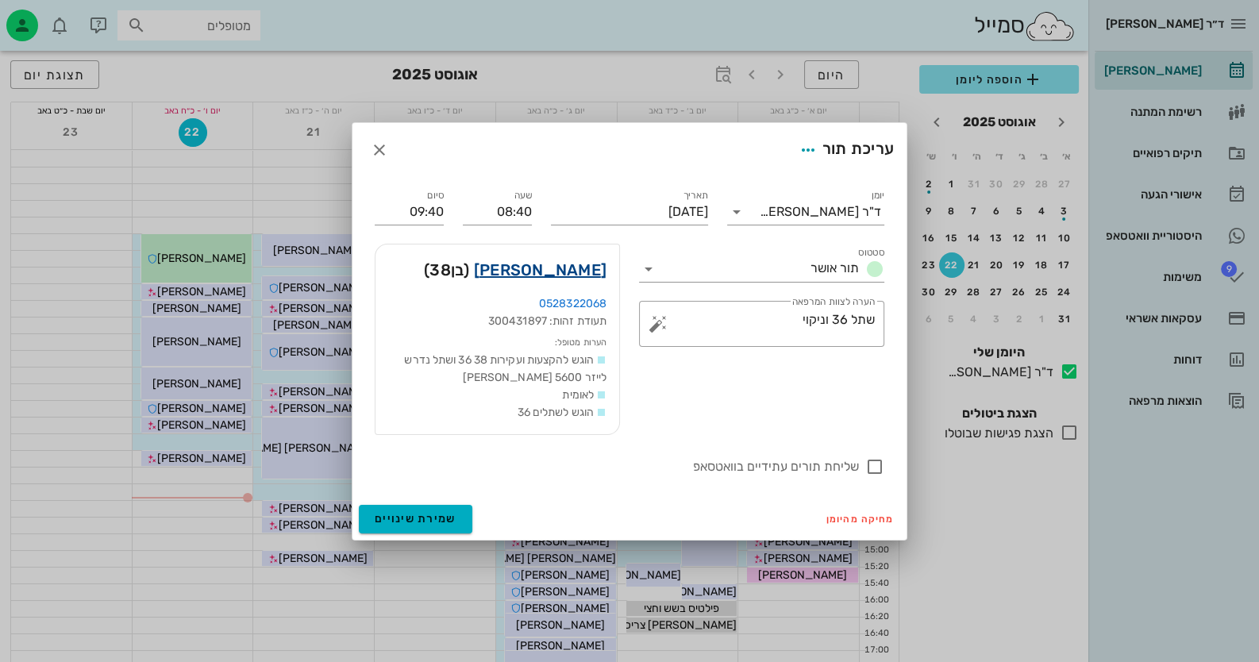
click at [555, 267] on link "עומרי רוזנצוייג" at bounding box center [540, 269] width 133 height 25
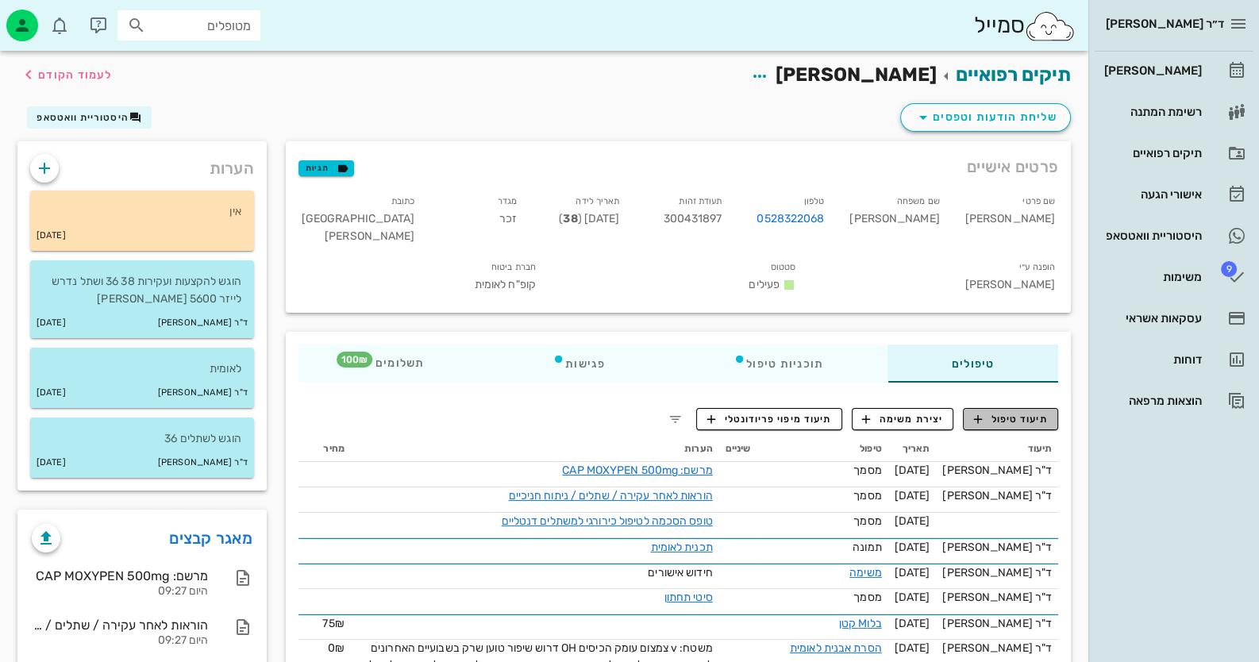
click at [1027, 412] on span "תיעוד טיפול" at bounding box center [1011, 419] width 74 height 14
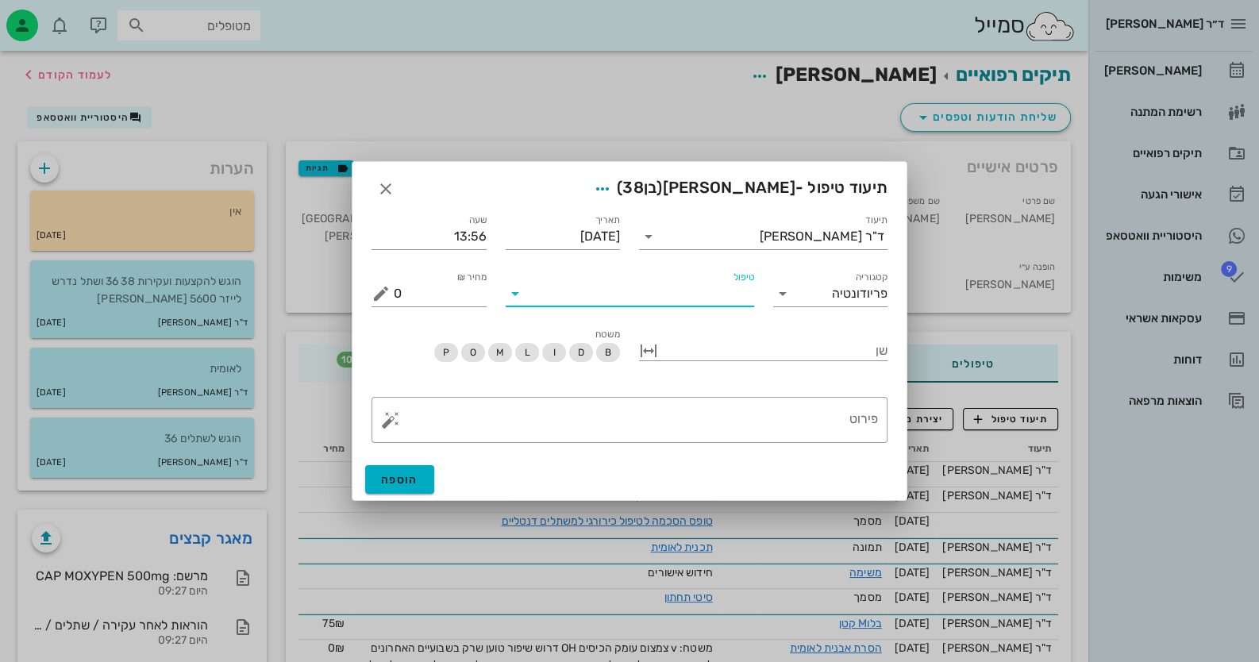
click at [618, 303] on input "טיפול" at bounding box center [641, 293] width 226 height 25
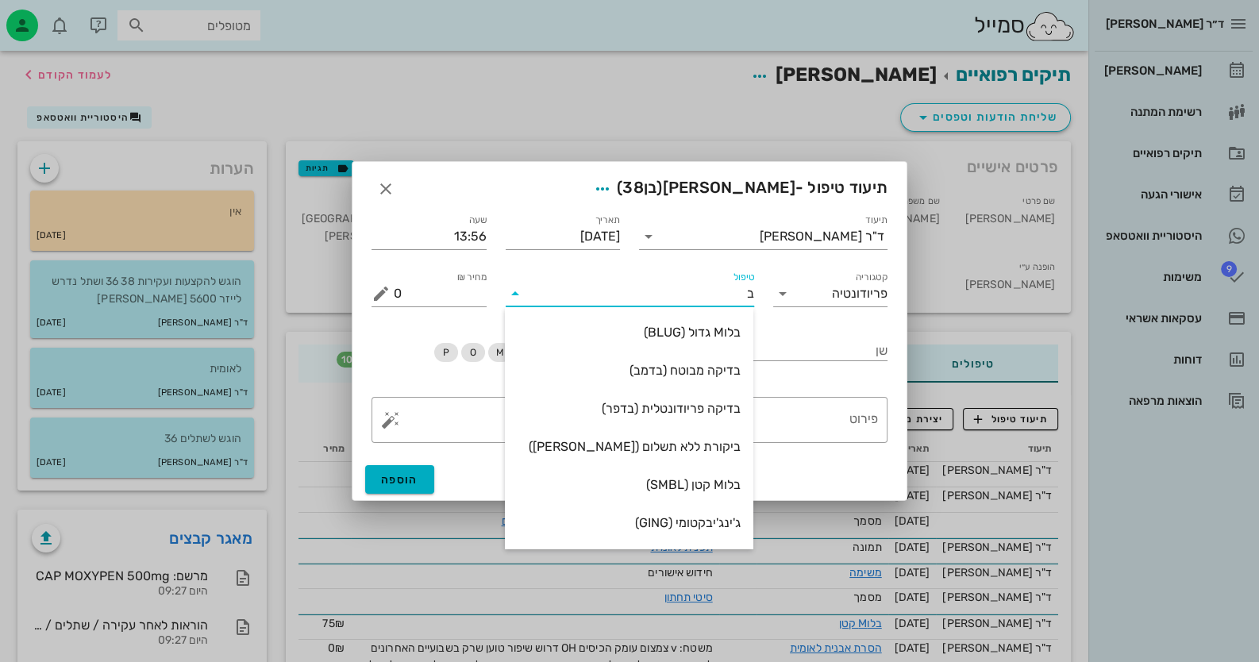
type input "בל"
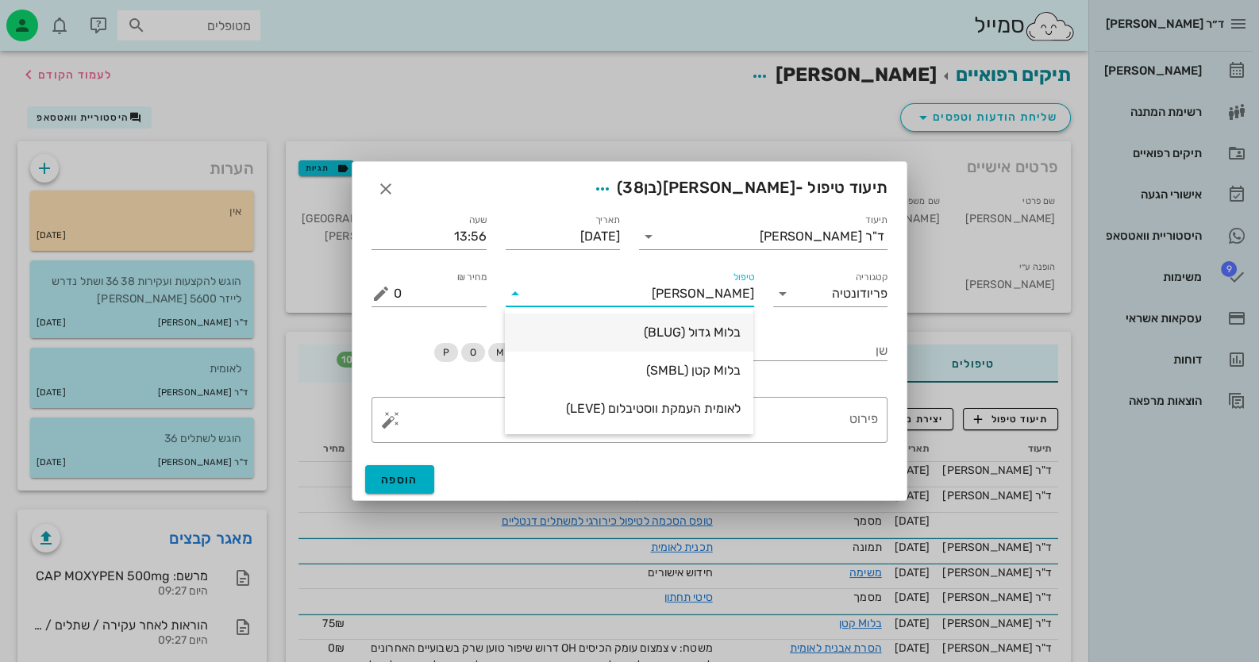
click at [683, 333] on div "בלוM גדול (BLUG)" at bounding box center [628, 332] width 223 height 15
type input "100"
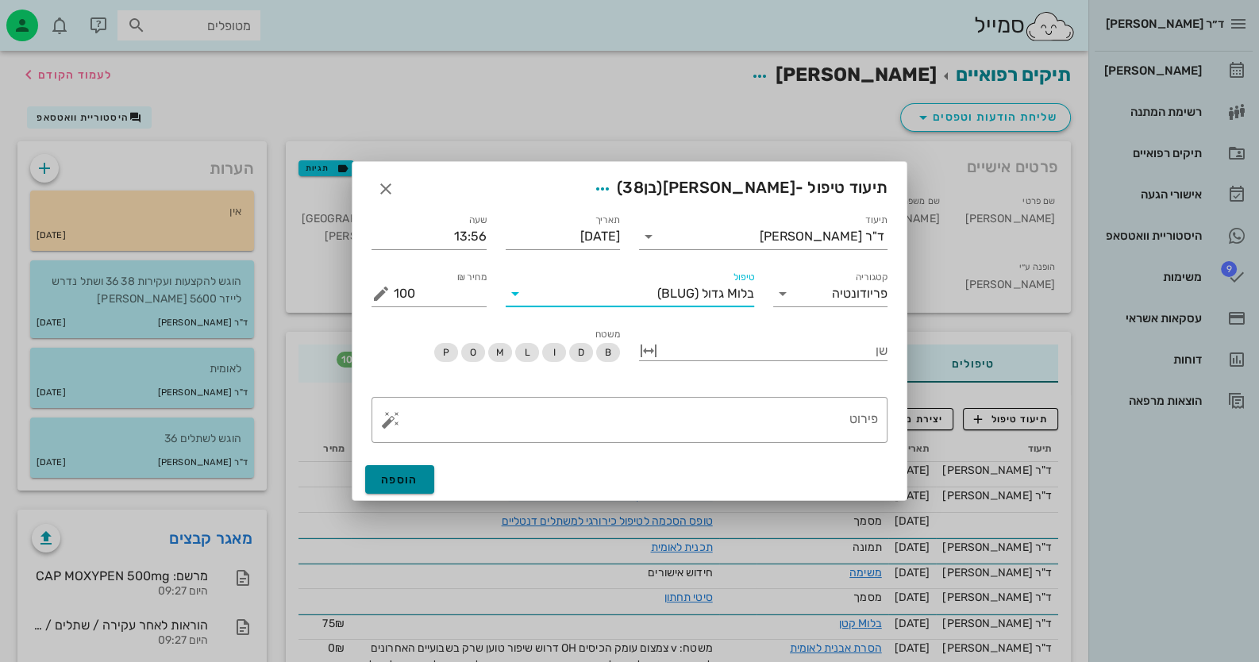
click at [409, 469] on button "הוספה" at bounding box center [399, 479] width 69 height 29
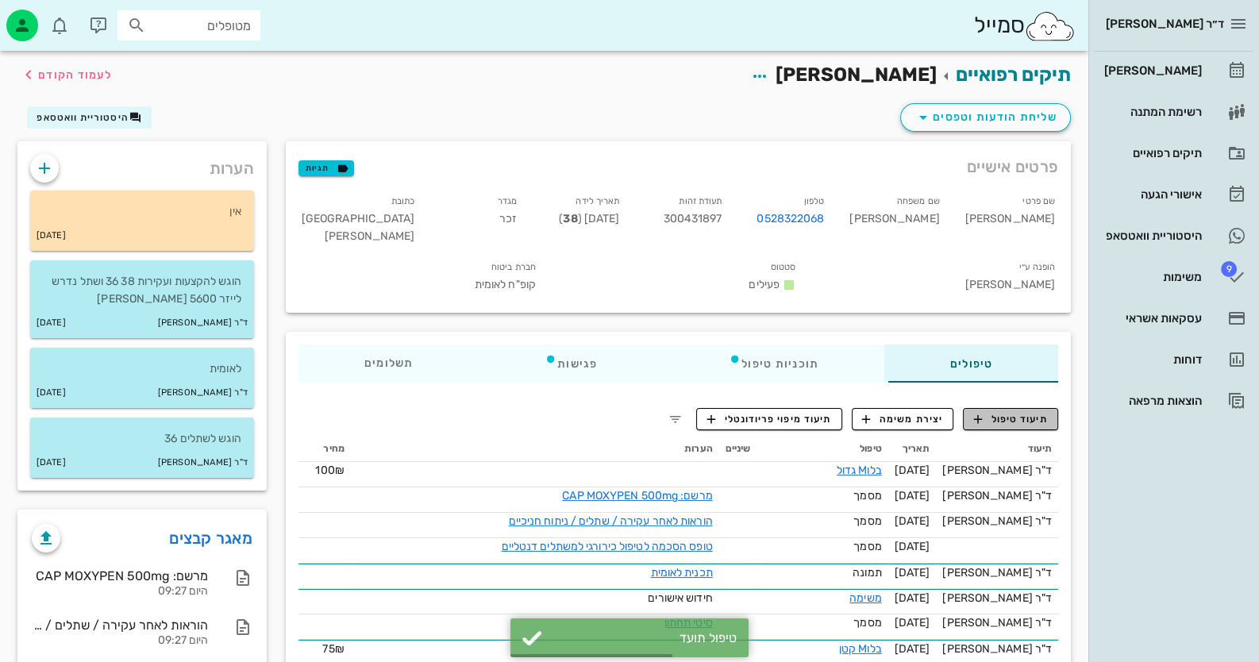
click at [1034, 412] on span "תיעוד טיפול" at bounding box center [1011, 419] width 74 height 14
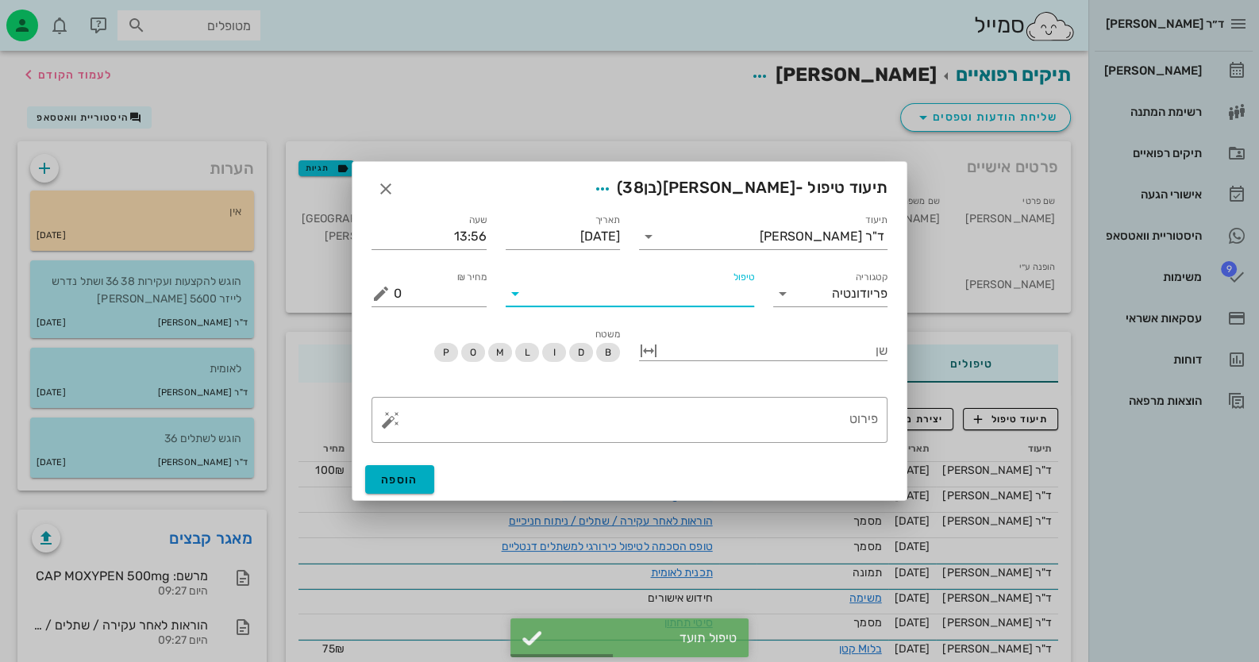
click at [728, 295] on input "טיפול" at bounding box center [641, 293] width 226 height 25
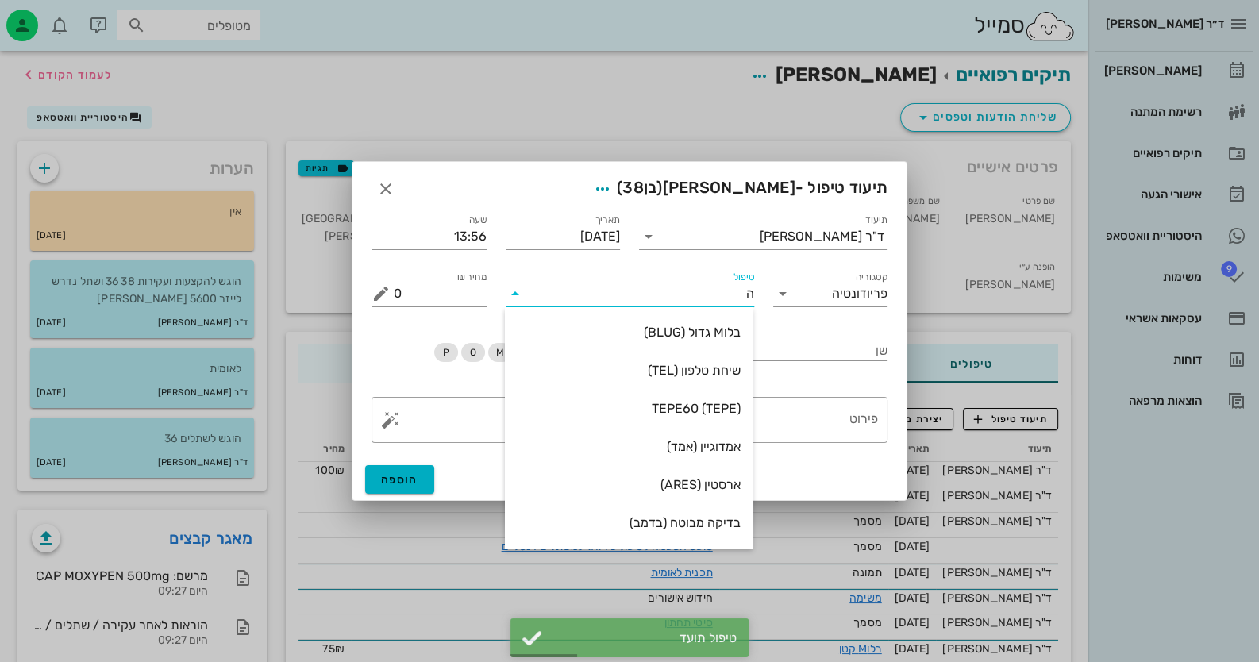
type input "הס"
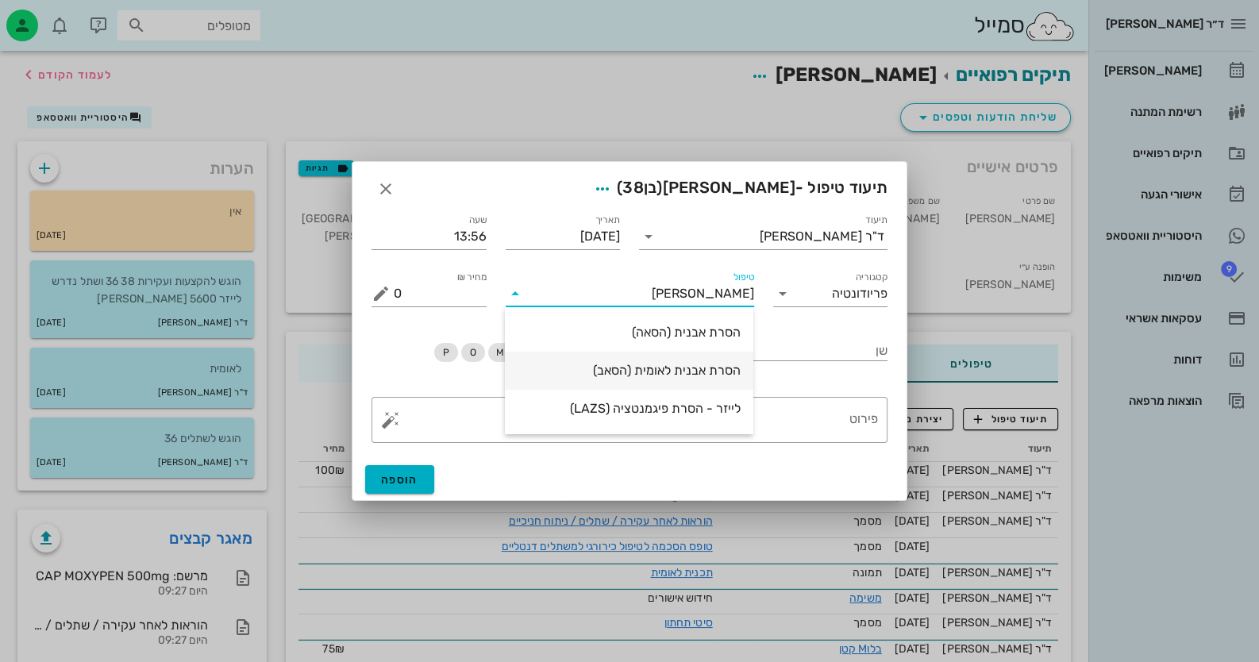
click at [703, 366] on div "הסרת אבנית לאומית (הסאב)" at bounding box center [628, 370] width 223 height 15
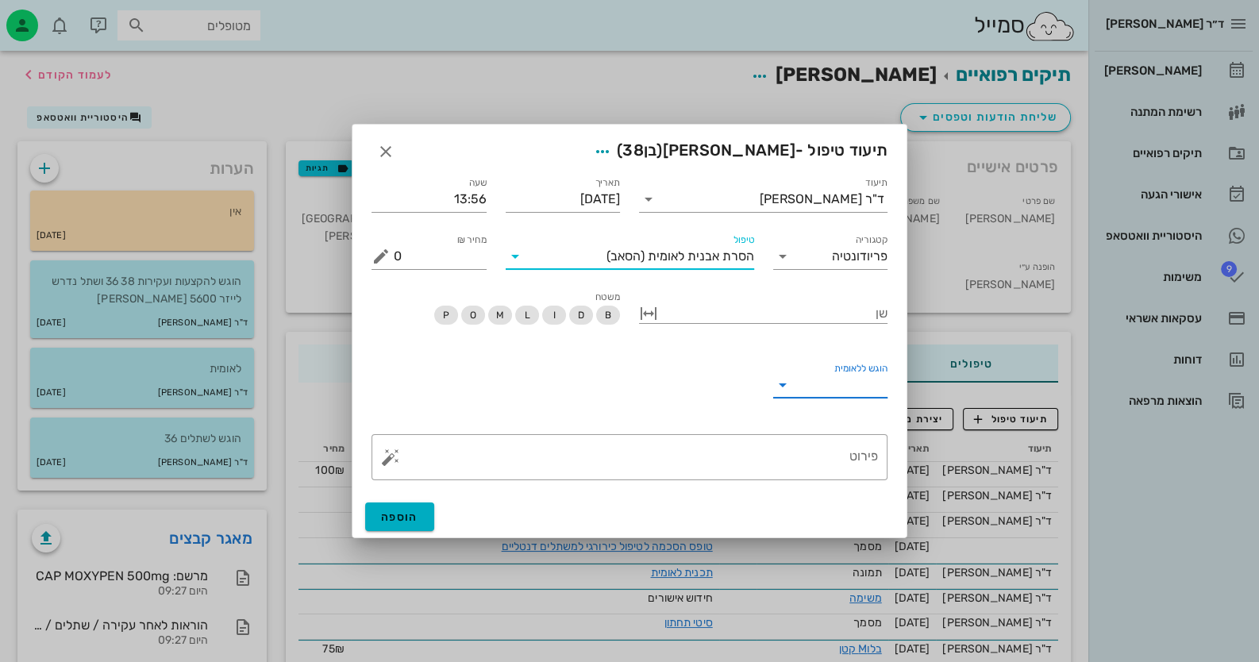
click at [804, 376] on input "הוגש ללאומית" at bounding box center [843, 384] width 90 height 25
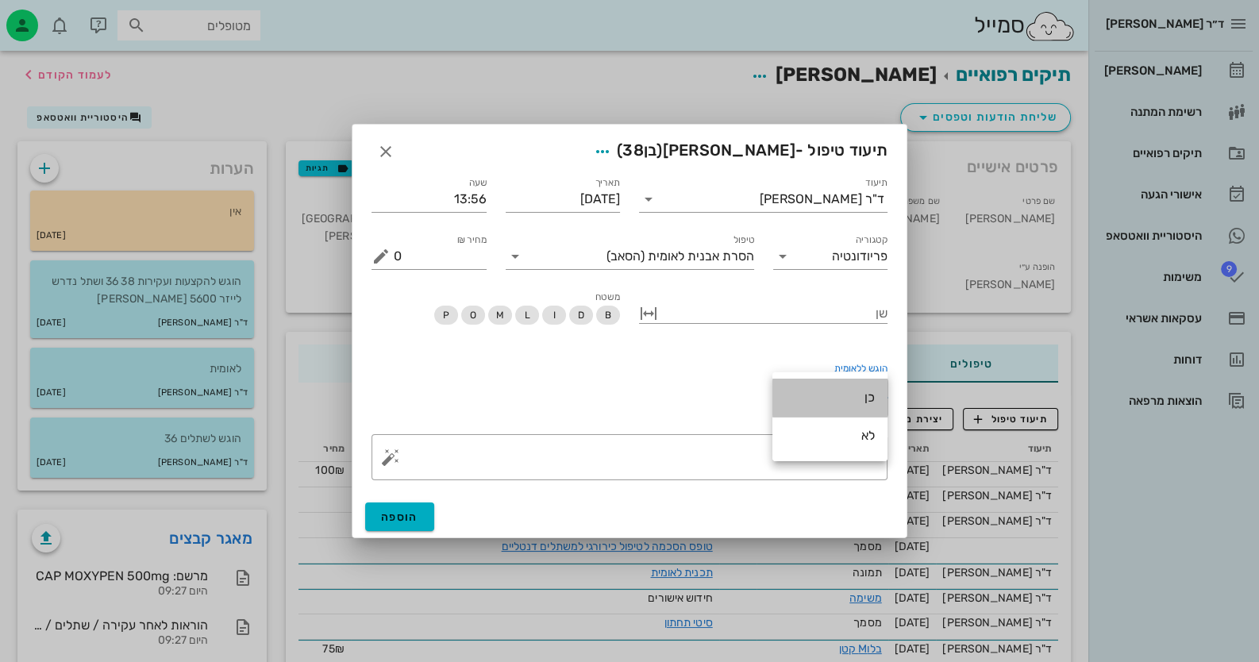
click at [816, 403] on div "כן" at bounding box center [830, 397] width 90 height 15
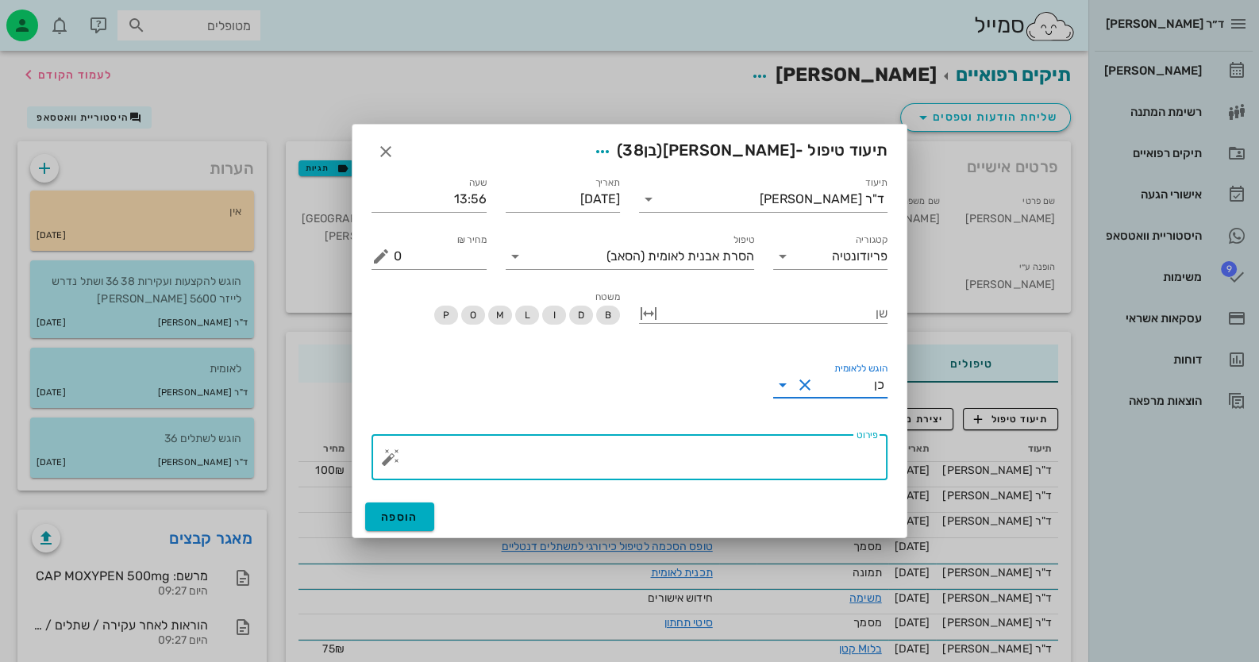
click at [625, 464] on textarea "פירוט" at bounding box center [636, 461] width 484 height 38
click at [386, 458] on button "button" at bounding box center [390, 457] width 19 height 19
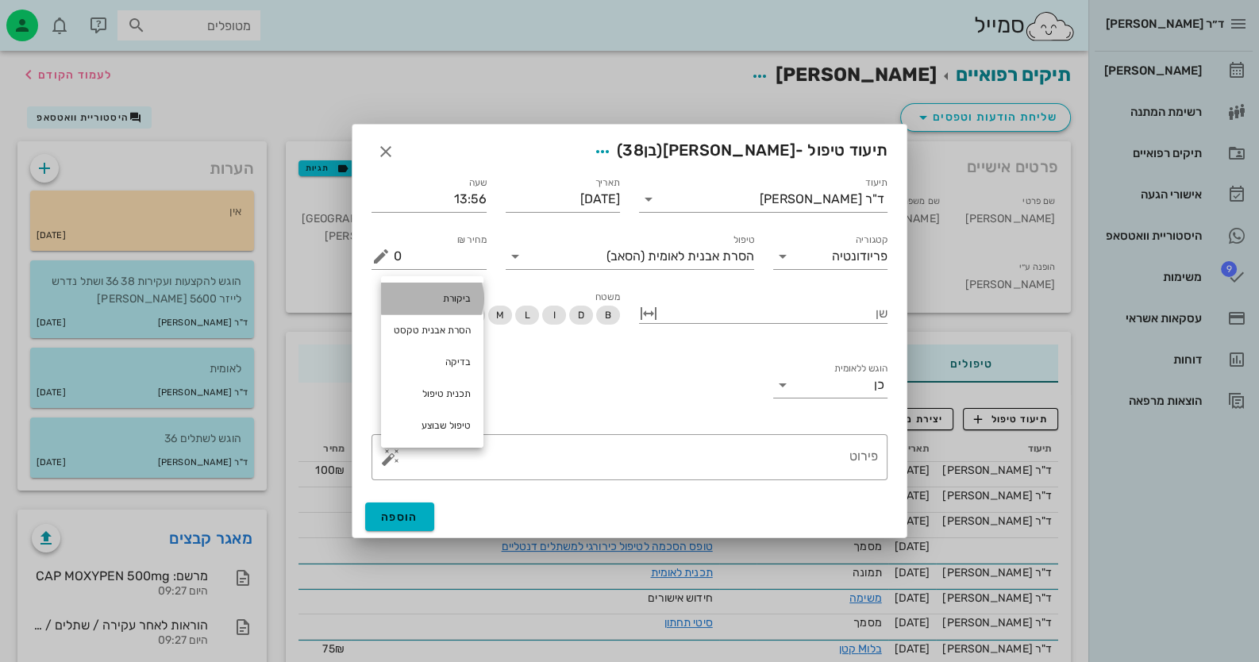
click at [450, 295] on div "ביקורת" at bounding box center [432, 299] width 102 height 32
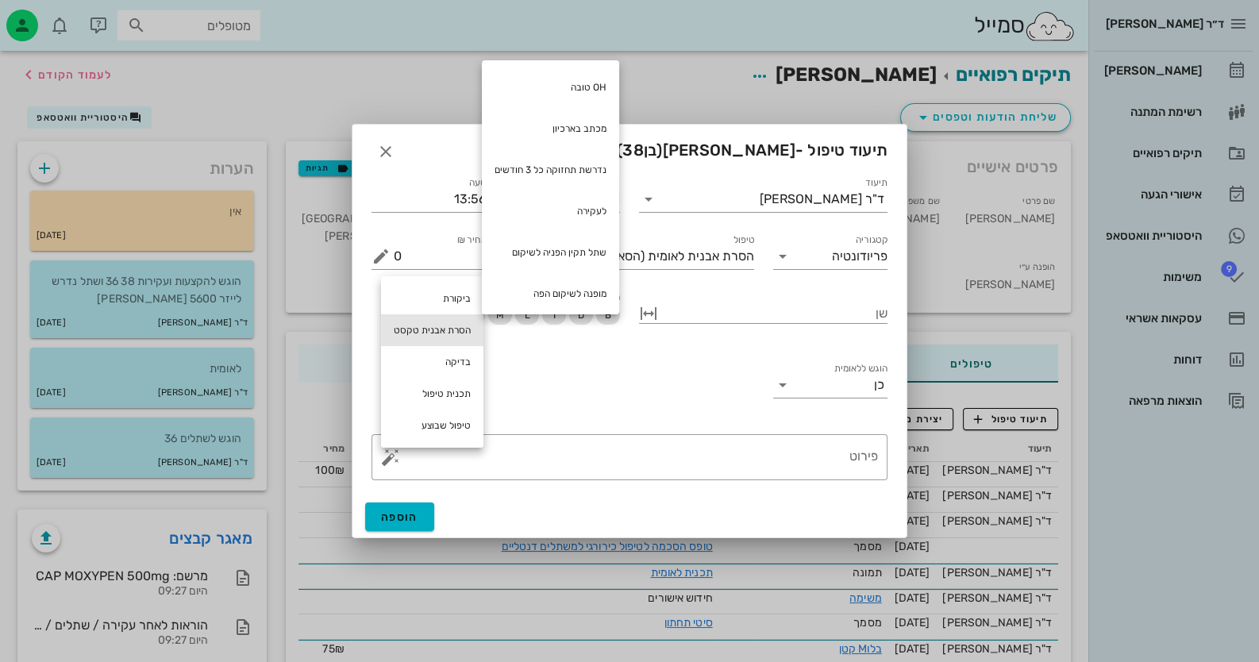
click at [451, 325] on div "הסרת אבנית טקסט" at bounding box center [432, 330] width 102 height 32
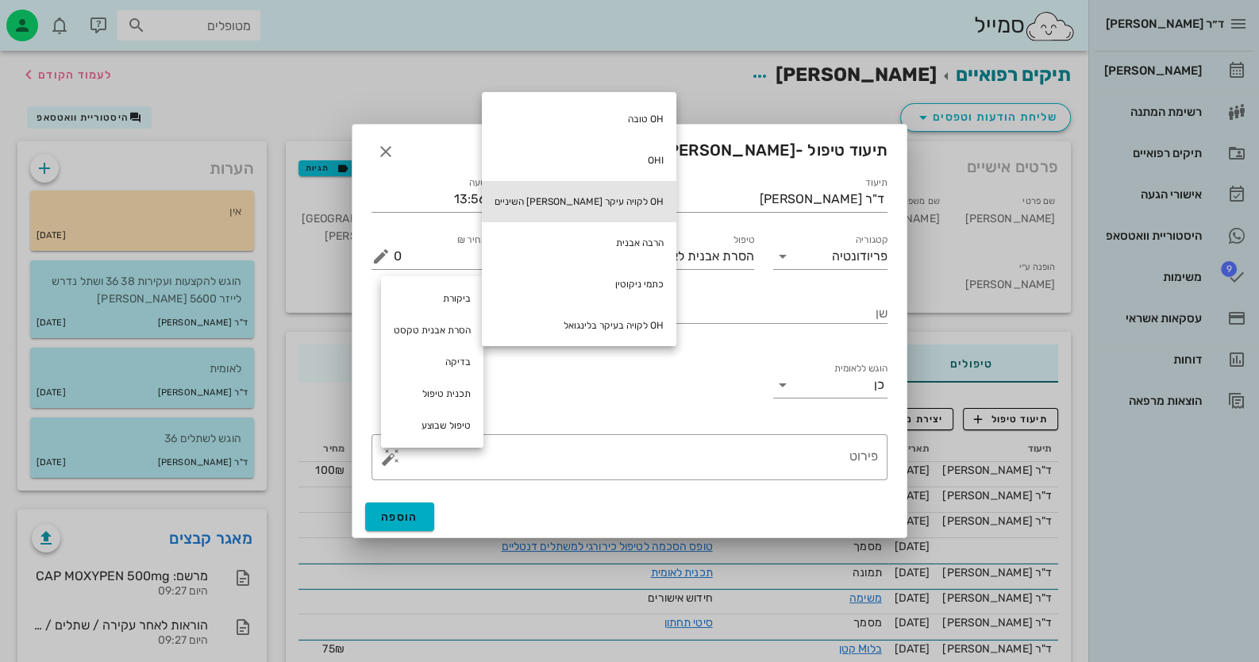
click at [567, 210] on div "OH לקויה עיקר בין השיניים" at bounding box center [579, 201] width 194 height 41
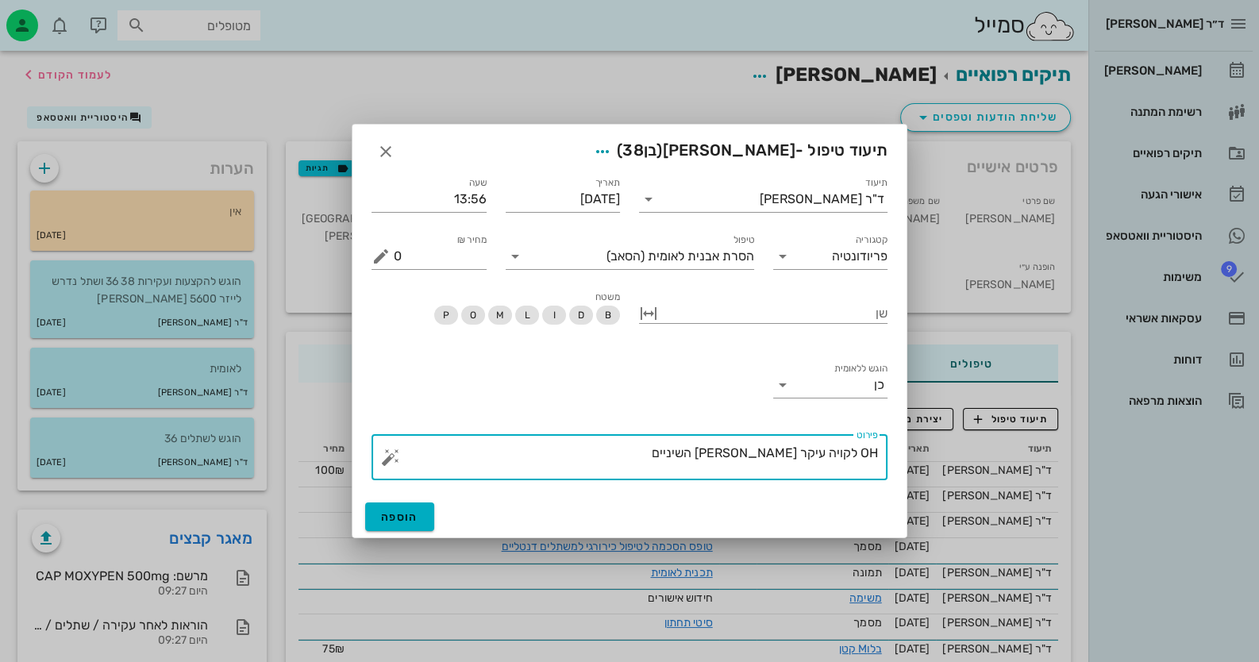
drag, startPoint x: 823, startPoint y: 452, endPoint x: 617, endPoint y: 459, distance: 205.7
click at [617, 459] on textarea "OH לקויה עיקר בין השיניים" at bounding box center [636, 461] width 484 height 38
type textarea "OH לקויה מאד - אומר שקשה לו כי הוא כל הזמן במילואים . אין כיסים בכלל רק דימום ש…"
click at [425, 527] on button "הוספה" at bounding box center [399, 516] width 69 height 29
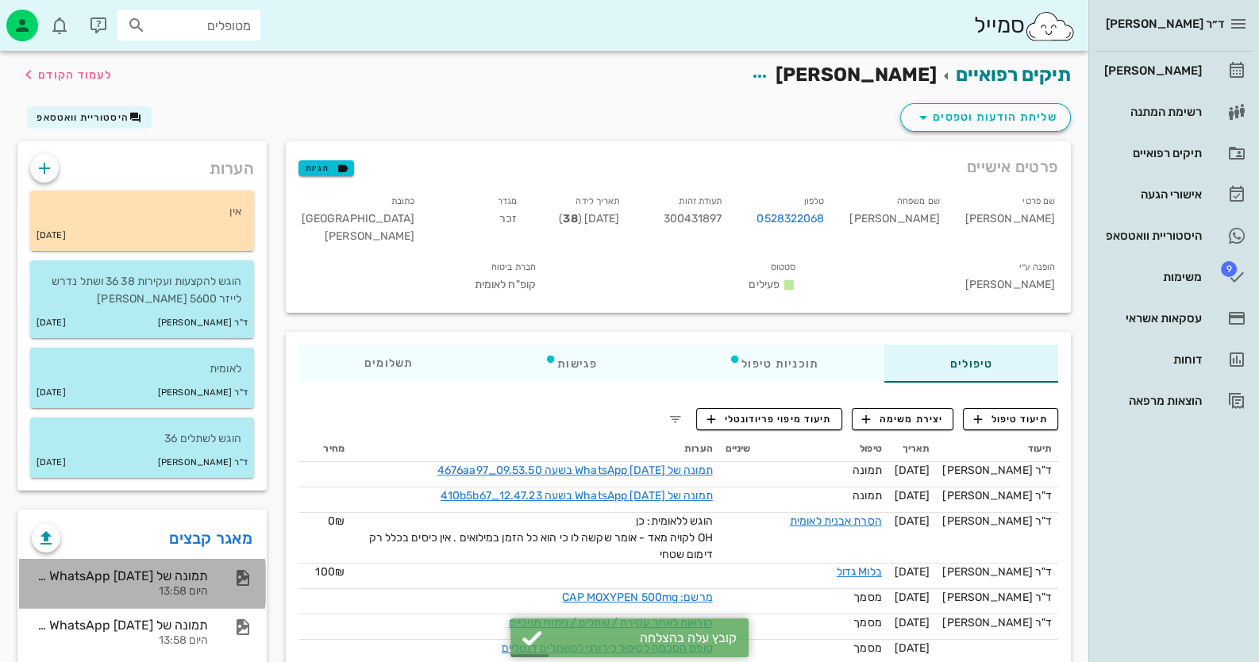
click at [140, 585] on div "היום 13:58" at bounding box center [120, 591] width 176 height 13
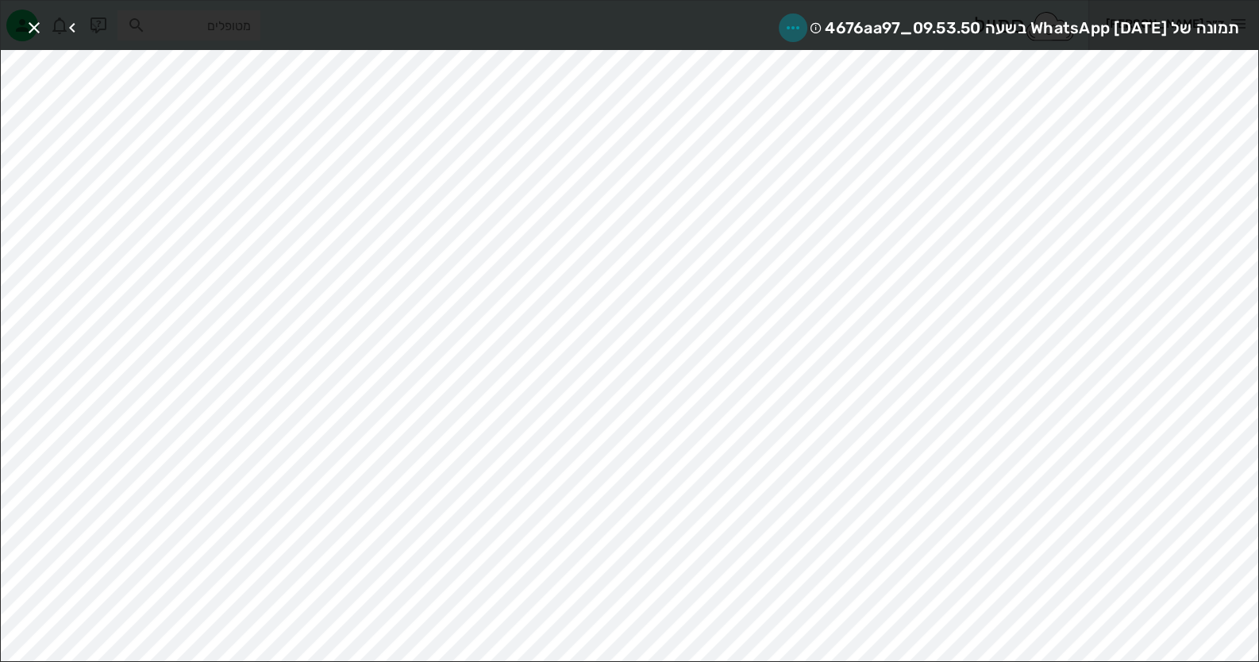
click at [783, 18] on icon "button" at bounding box center [792, 27] width 19 height 19
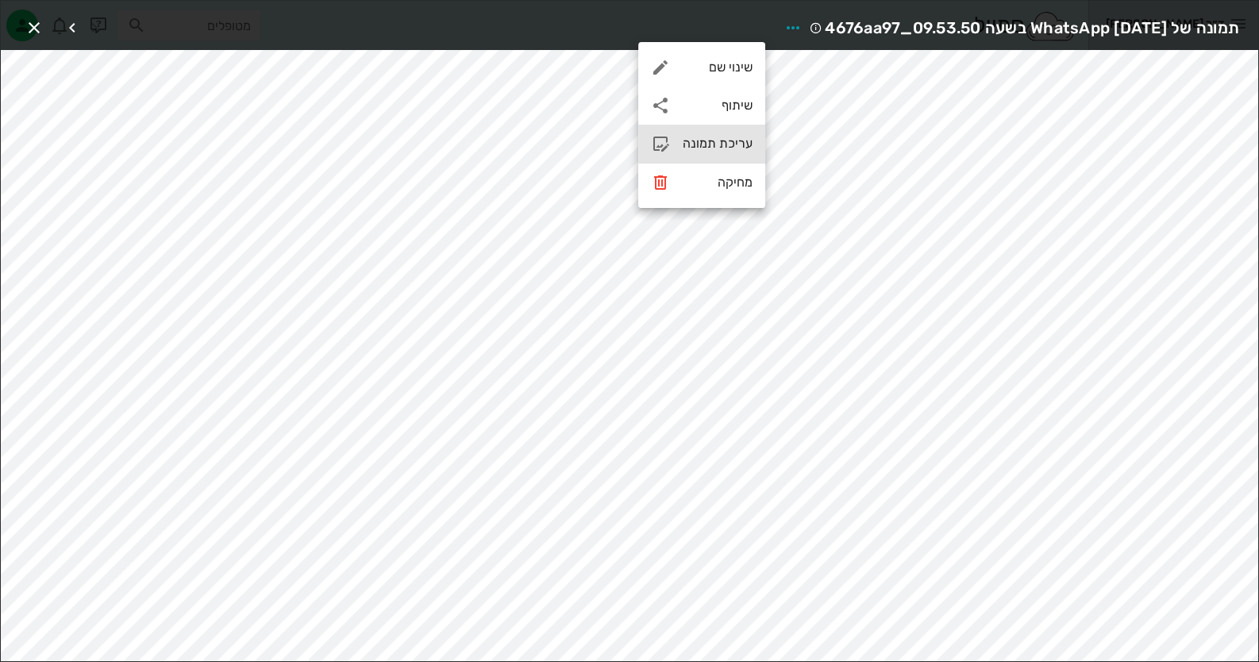
click at [725, 150] on div "עריכת תמונה" at bounding box center [717, 143] width 70 height 15
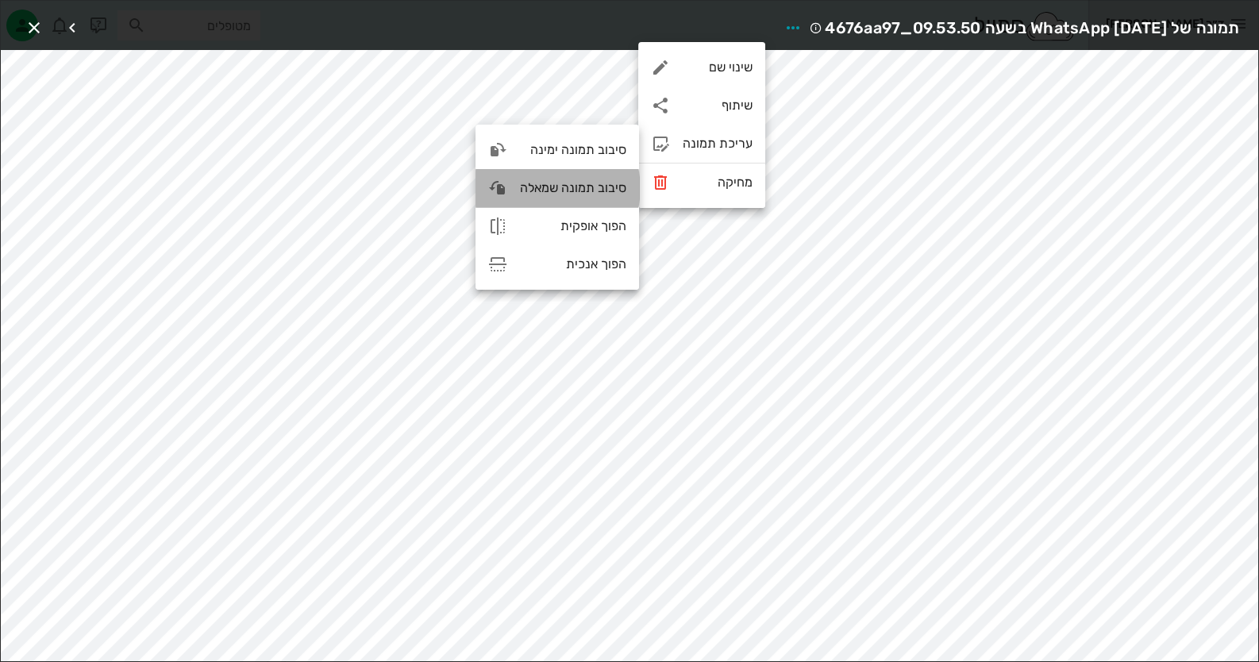
click at [585, 173] on div "סיבוב תמונה שמאלה" at bounding box center [556, 188] width 163 height 38
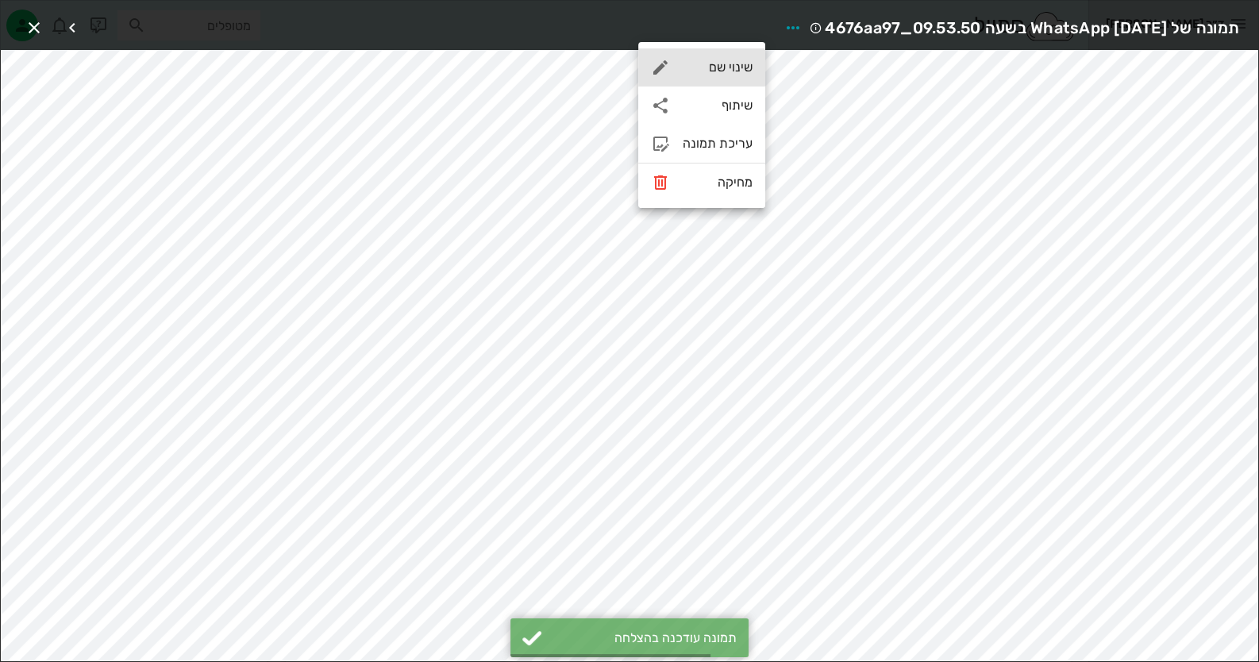
click at [749, 50] on div "שינוי שם" at bounding box center [701, 67] width 127 height 38
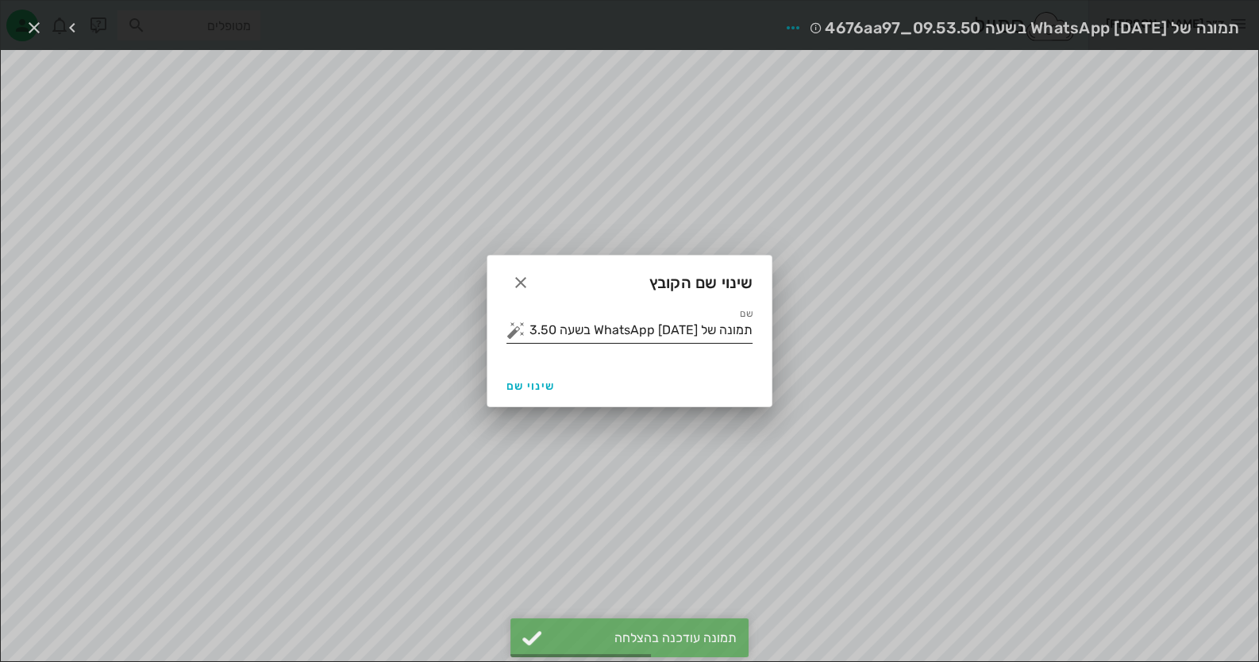
click at [698, 321] on input "תמונה של WhatsApp 2025-08-22 בשעה 09.53.50_4676aa97" at bounding box center [641, 329] width 224 height 25
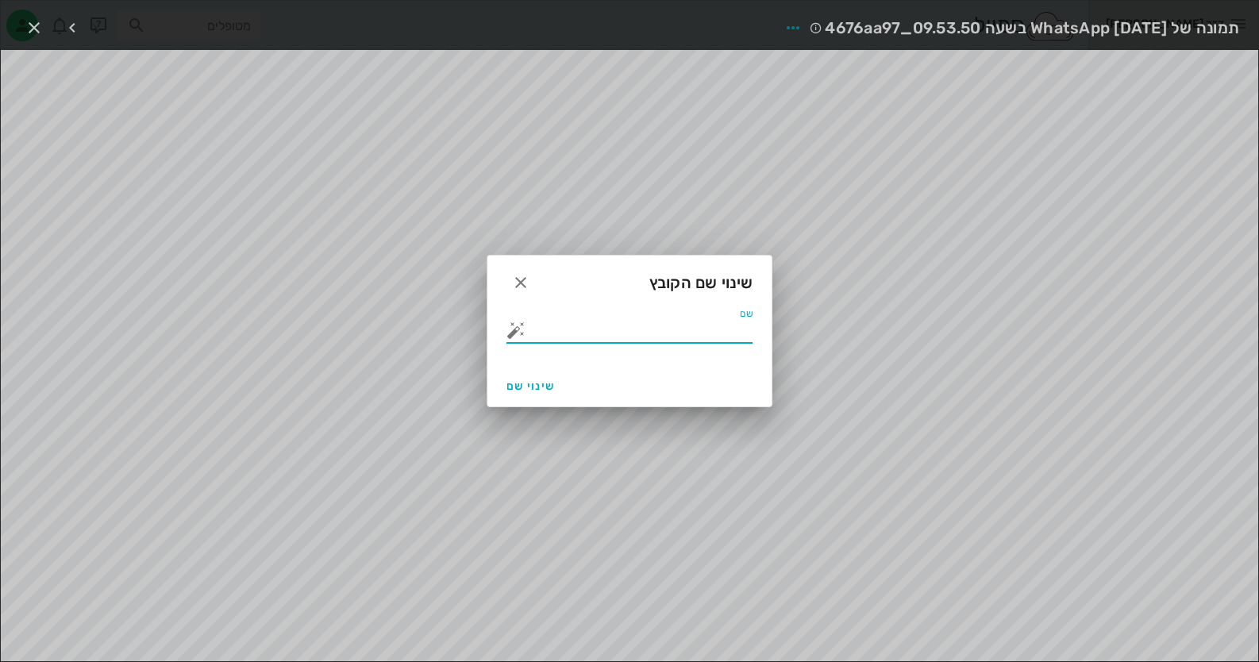
click at [506, 329] on button "button" at bounding box center [515, 330] width 19 height 19
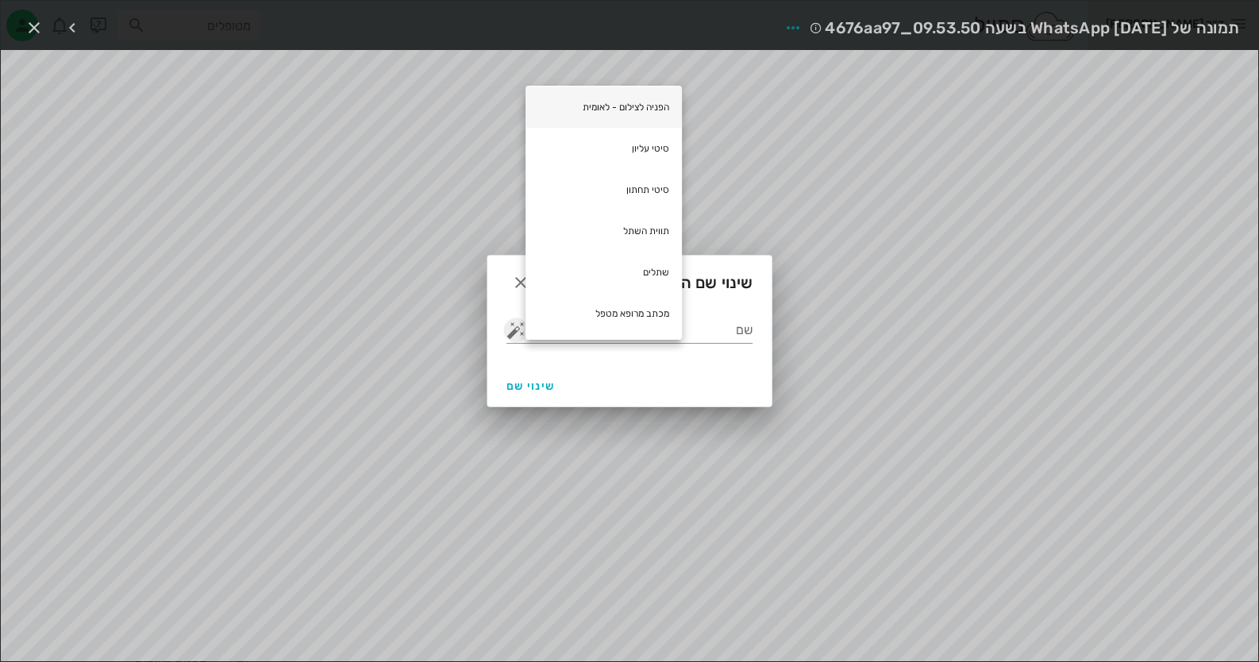
scroll to position [317, 0]
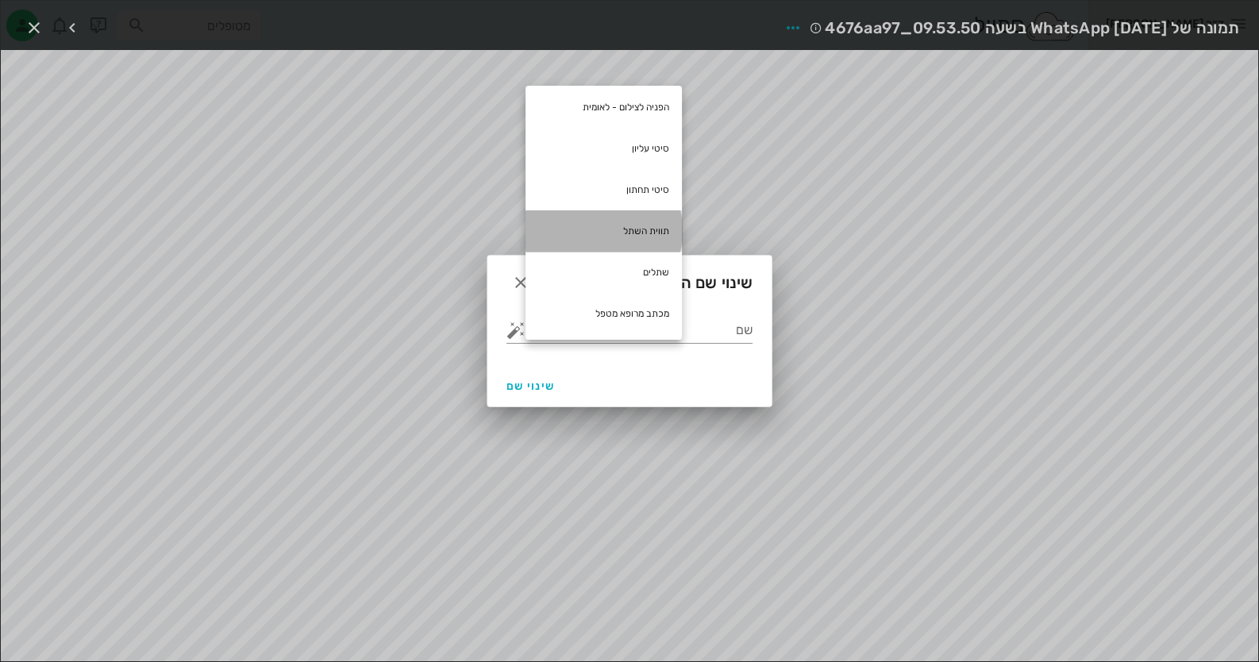
click at [641, 233] on div "תווית השתל" at bounding box center [603, 230] width 156 height 41
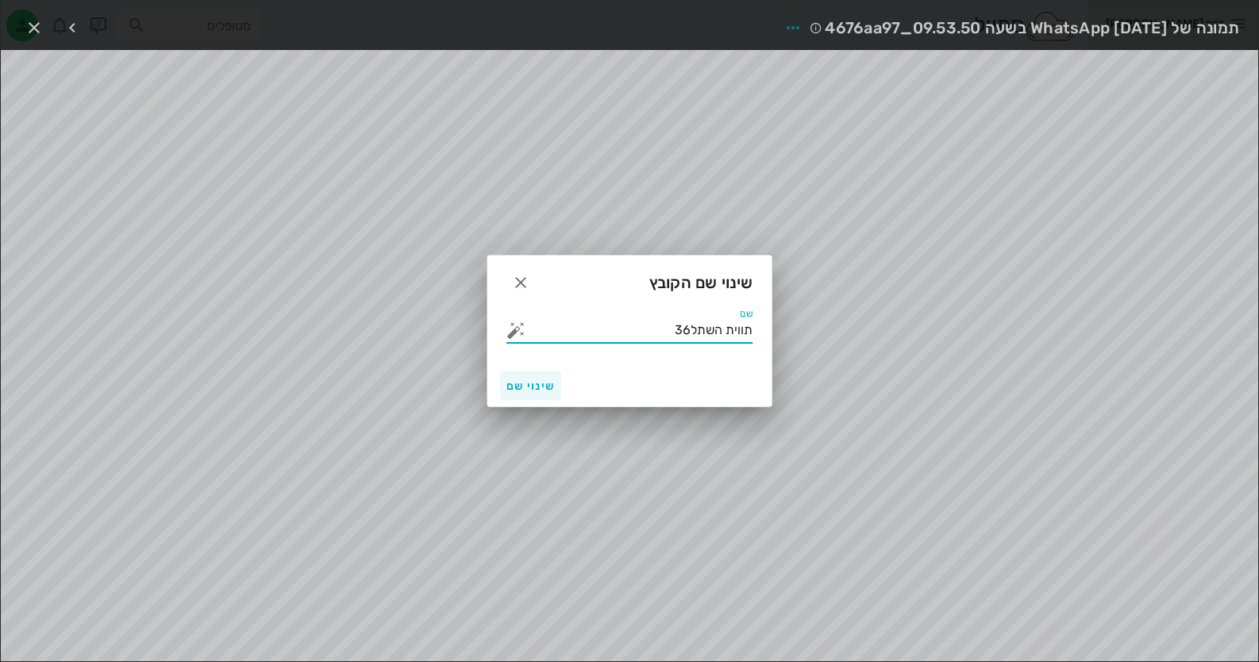
type input "תווית השתל36"
click at [536, 392] on button "שינוי שם" at bounding box center [530, 385] width 61 height 29
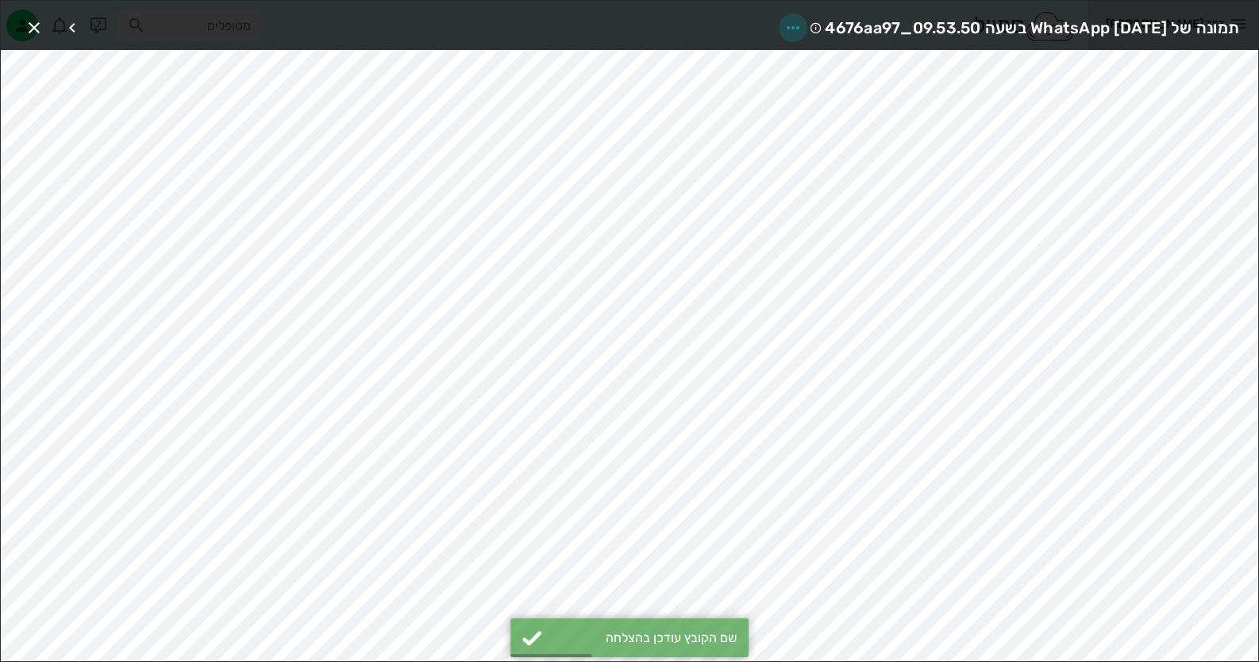
click at [778, 20] on span "button" at bounding box center [792, 27] width 29 height 19
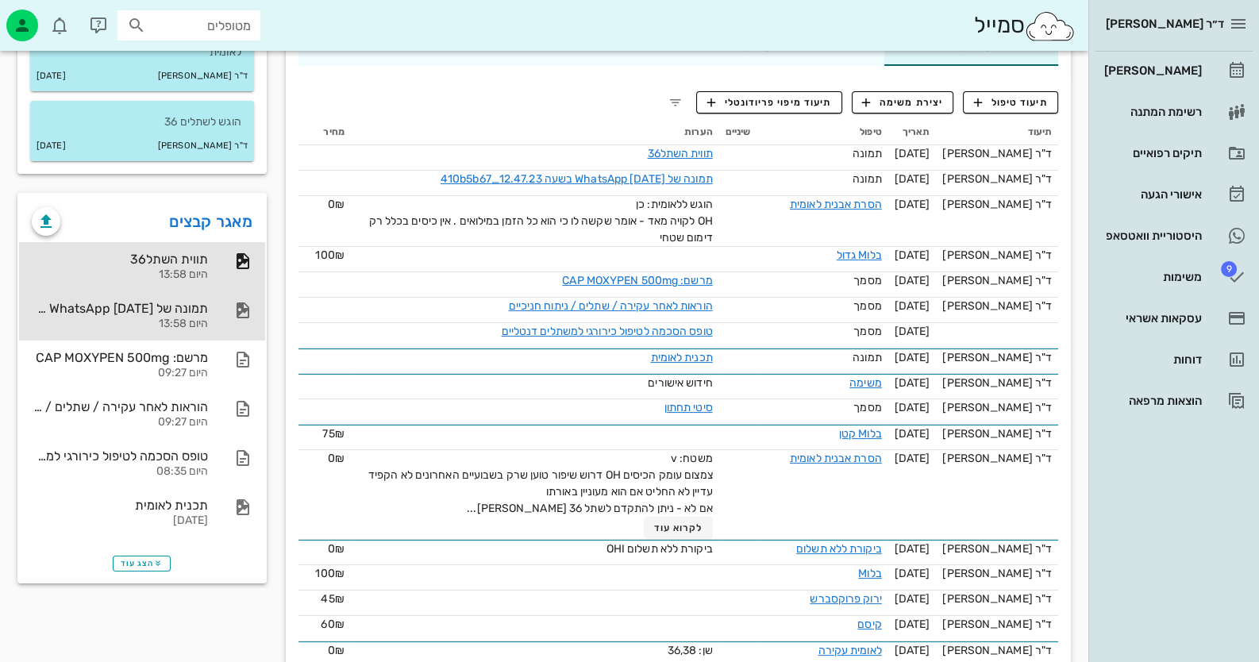
click at [181, 304] on div "תמונה של WhatsApp 2025-08-22 בשעה 12.47.23_410b5b67" at bounding box center [120, 308] width 176 height 15
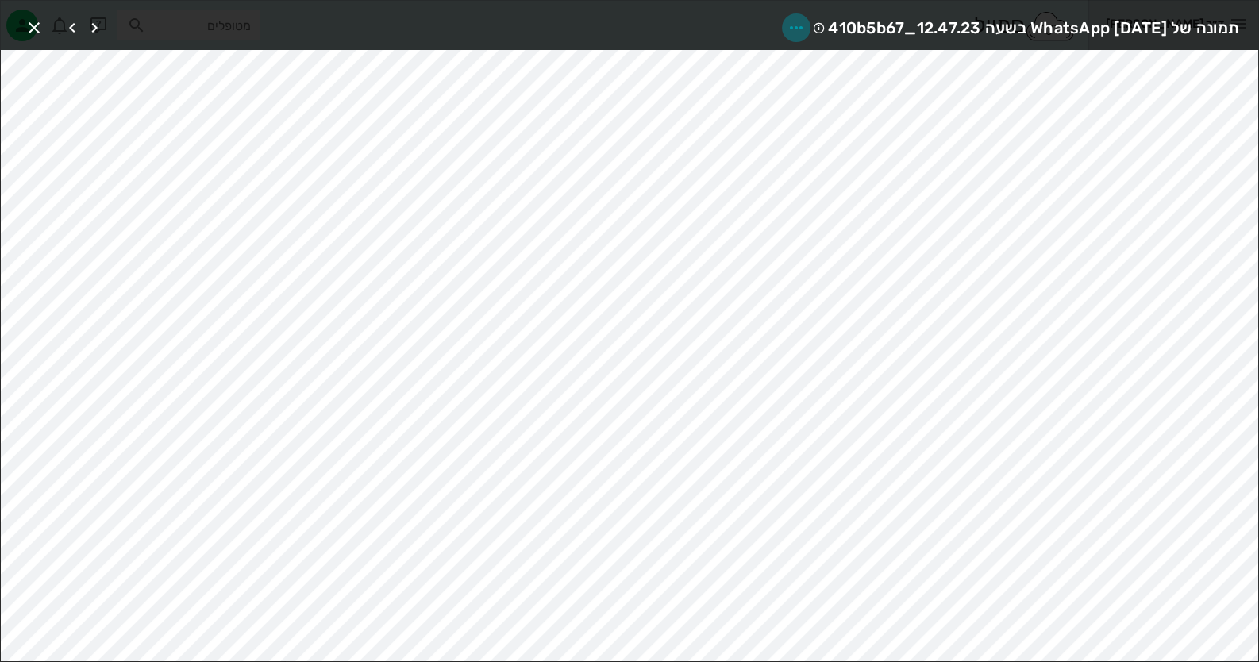
click at [786, 28] on icon "button" at bounding box center [795, 27] width 19 height 19
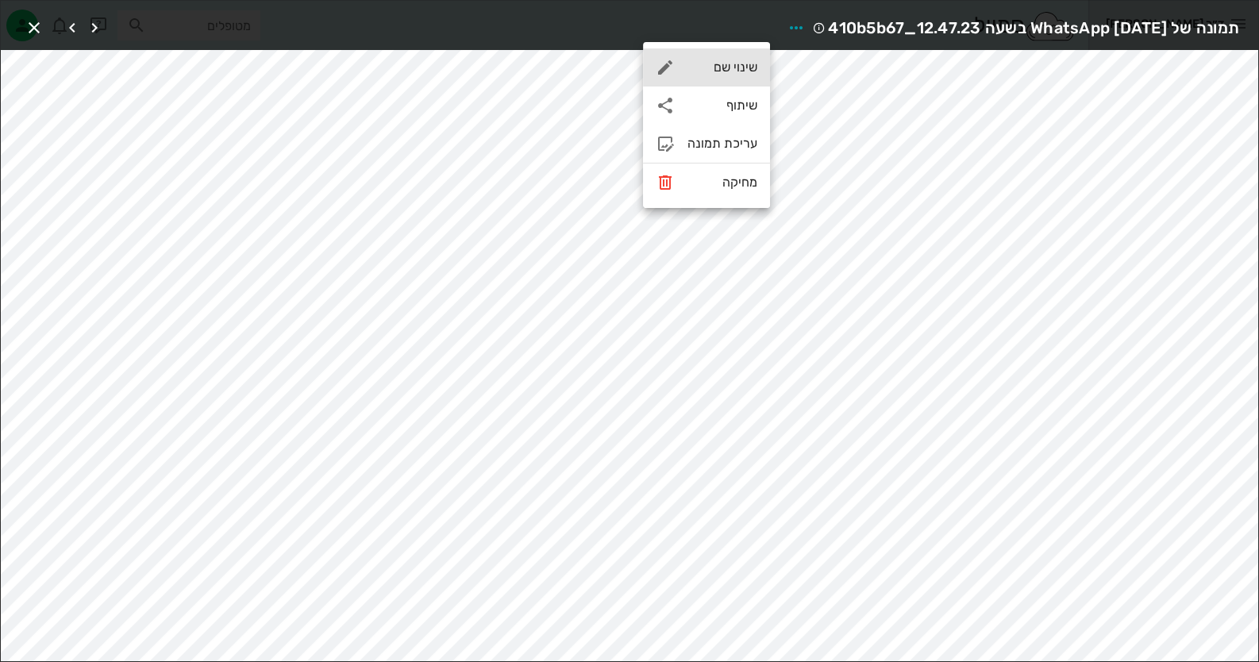
click at [743, 75] on div "שינוי שם" at bounding box center [722, 67] width 70 height 15
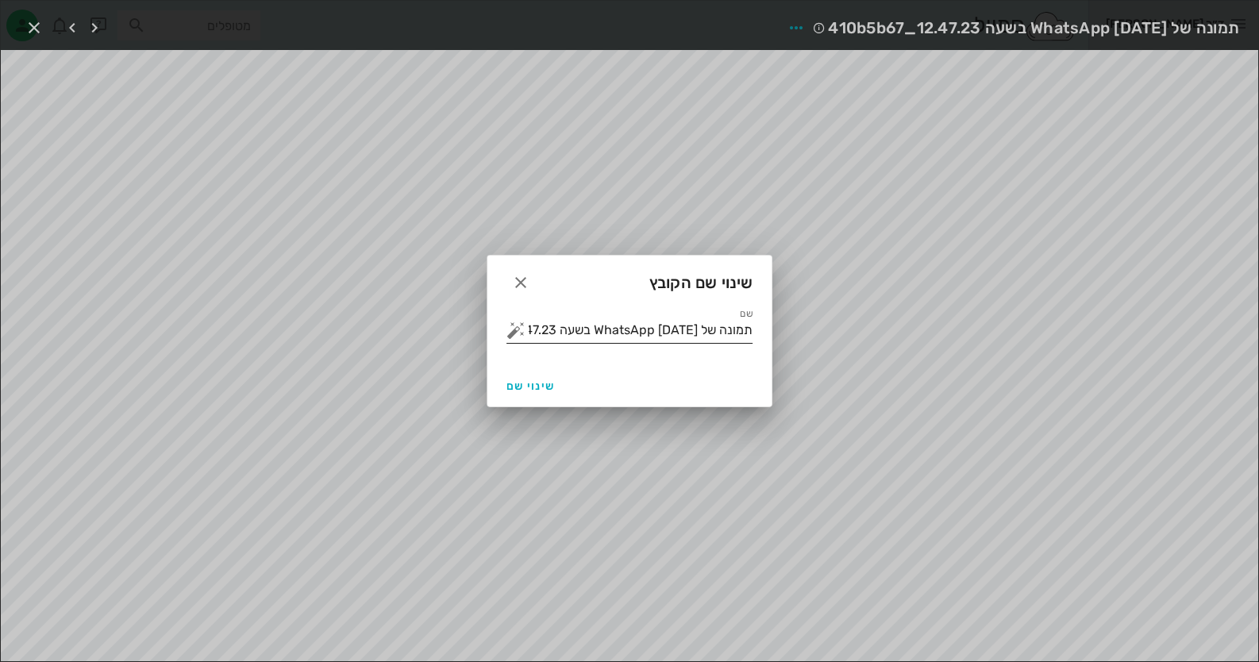
click at [686, 313] on div "שם תמונה של WhatsApp 2025-08-22 בשעה 12.47.23_410b5b67" at bounding box center [629, 328] width 246 height 41
click at [686, 317] on div "שם תמונה של WhatsApp 2025-08-22 בשעה 12.47.23_410b5b67" at bounding box center [629, 328] width 246 height 41
click at [685, 329] on input "תמונה של WhatsApp 2025-08-22 בשעה 12.47.23_410b5b67" at bounding box center [641, 329] width 224 height 25
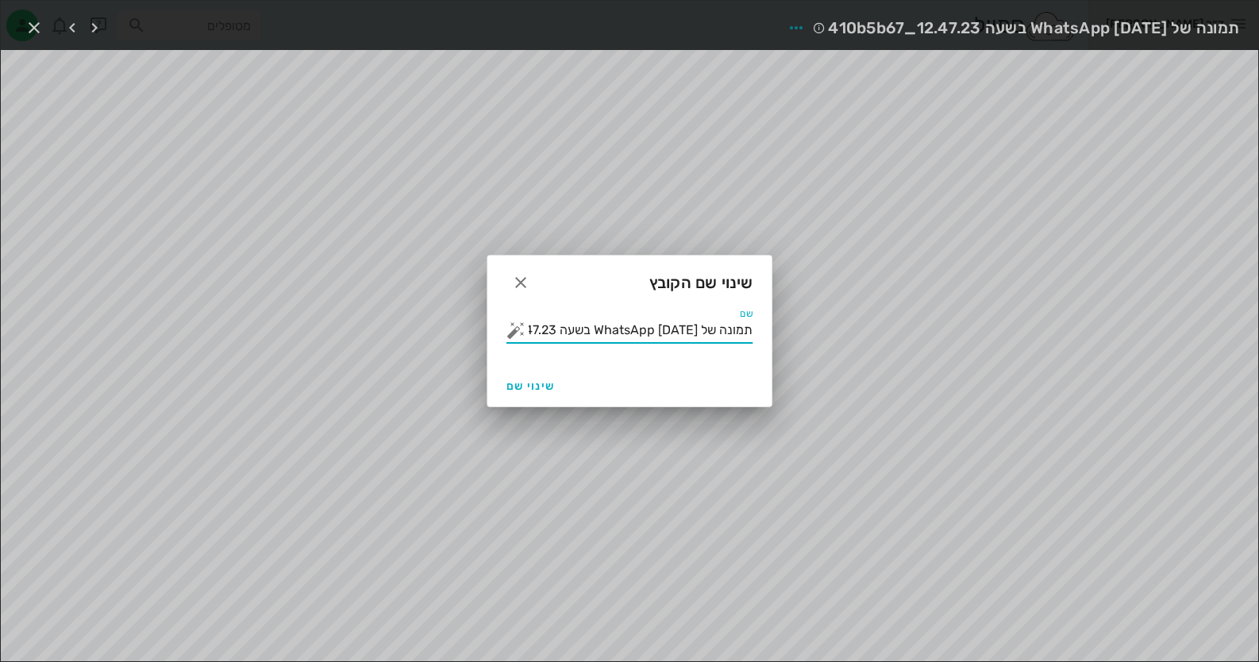
click at [685, 329] on input "תמונה של WhatsApp 2025-08-22 בשעה 12.47.23_410b5b67" at bounding box center [641, 329] width 224 height 25
type input "שתל 36"
click at [539, 392] on button "שינוי שם" at bounding box center [530, 385] width 61 height 29
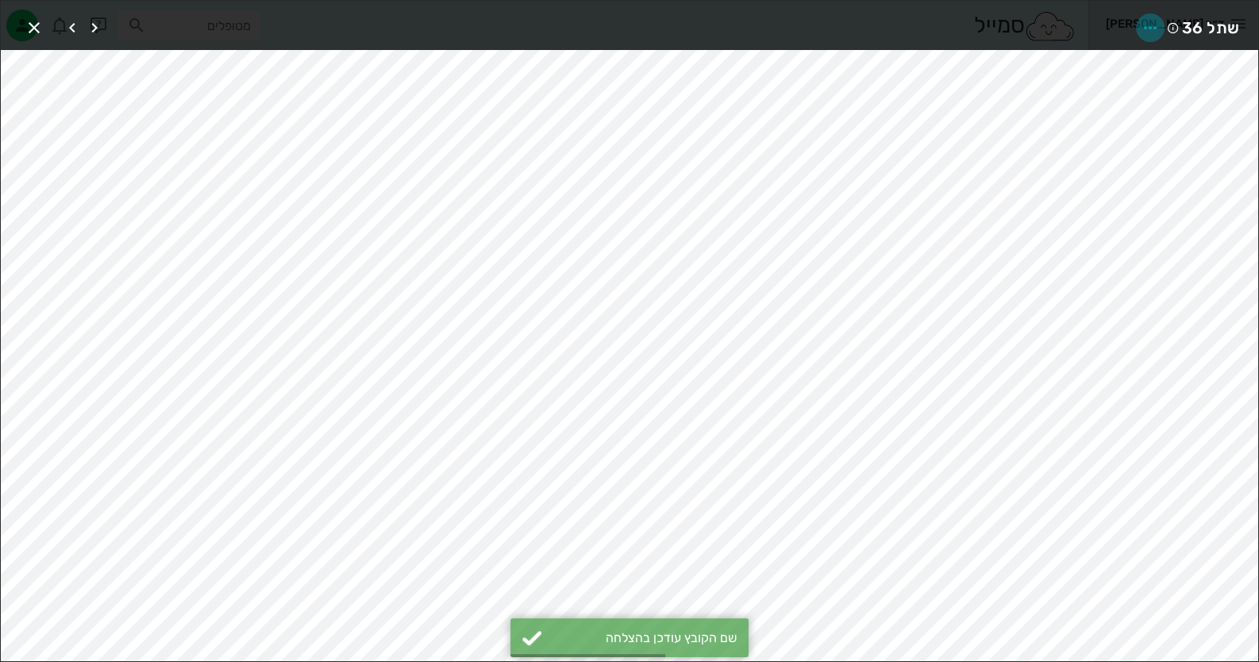
click at [1151, 24] on icon "button" at bounding box center [1149, 27] width 19 height 19
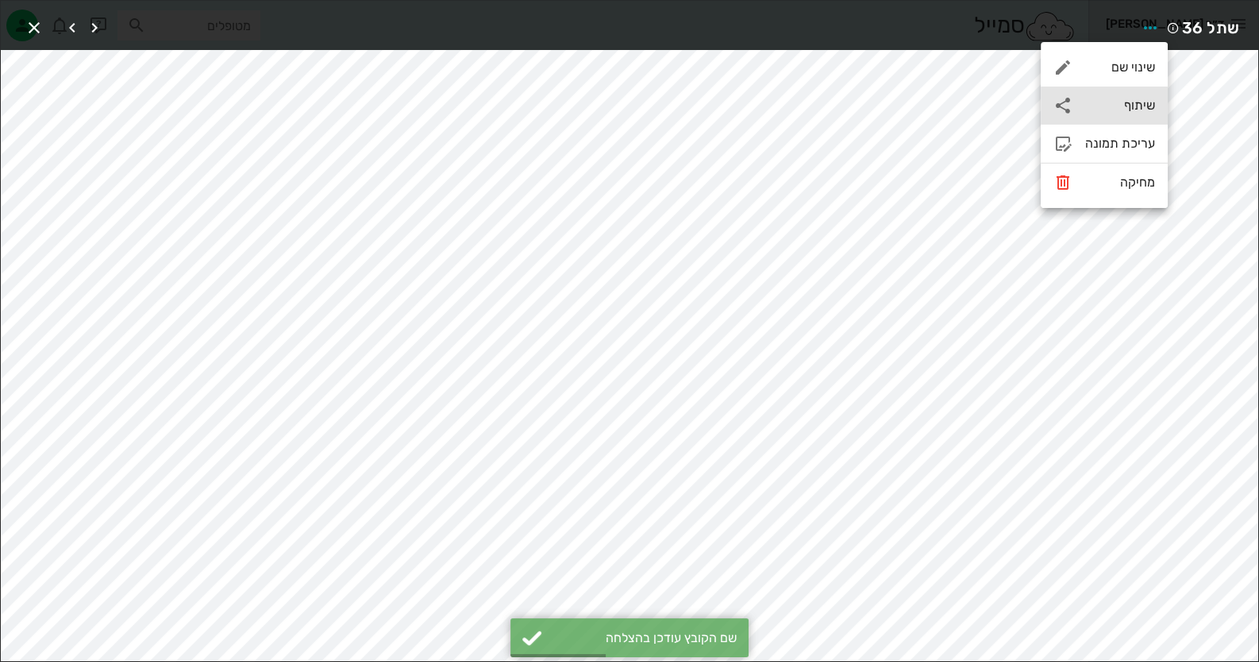
click at [1130, 113] on div "שיתוף" at bounding box center [1120, 105] width 70 height 15
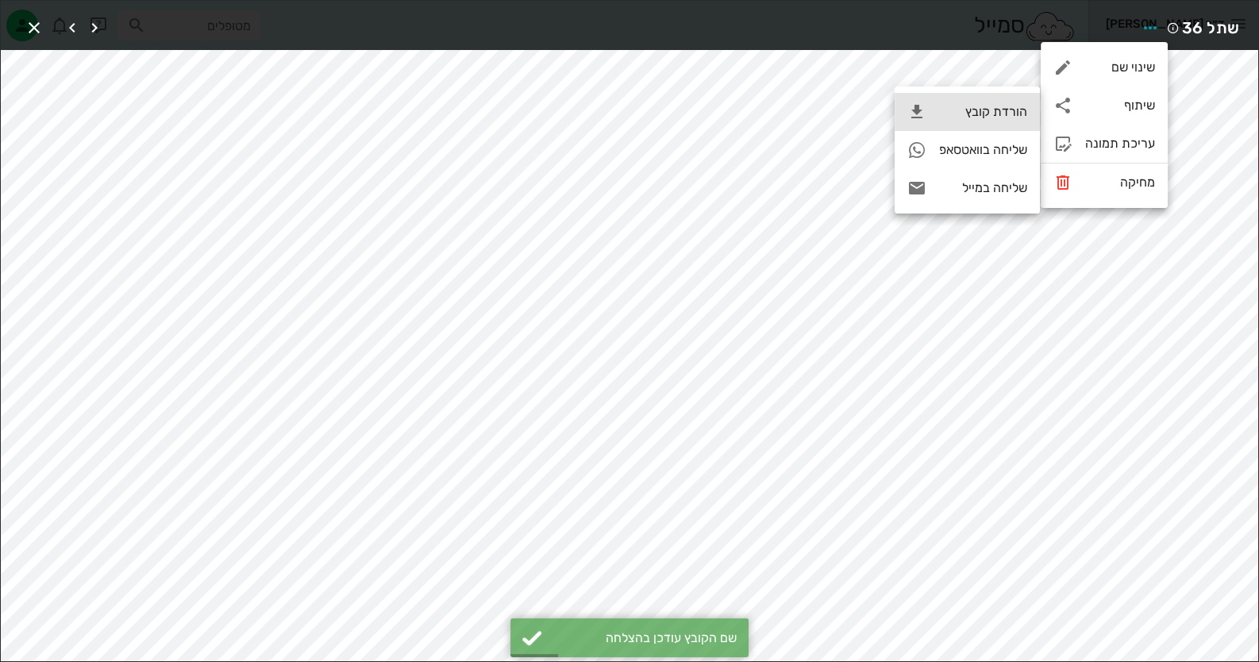
click at [993, 117] on div "הורדת קובץ" at bounding box center [983, 111] width 88 height 15
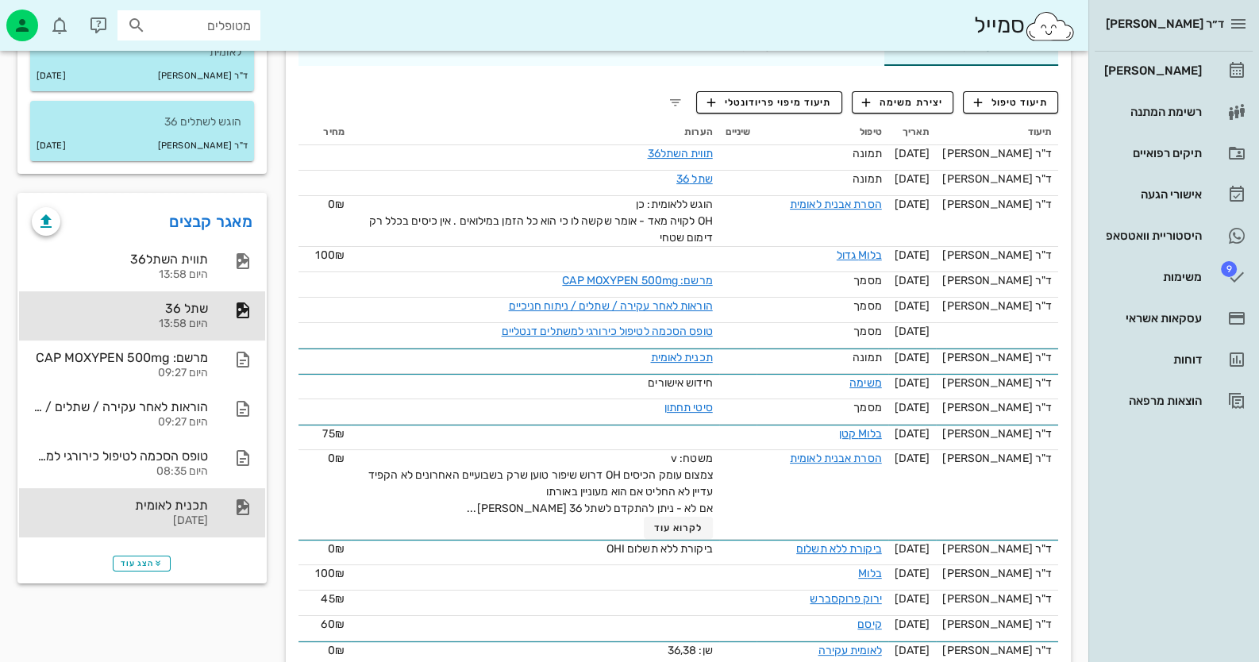
click at [205, 498] on div "תכנית לאומית" at bounding box center [120, 505] width 176 height 15
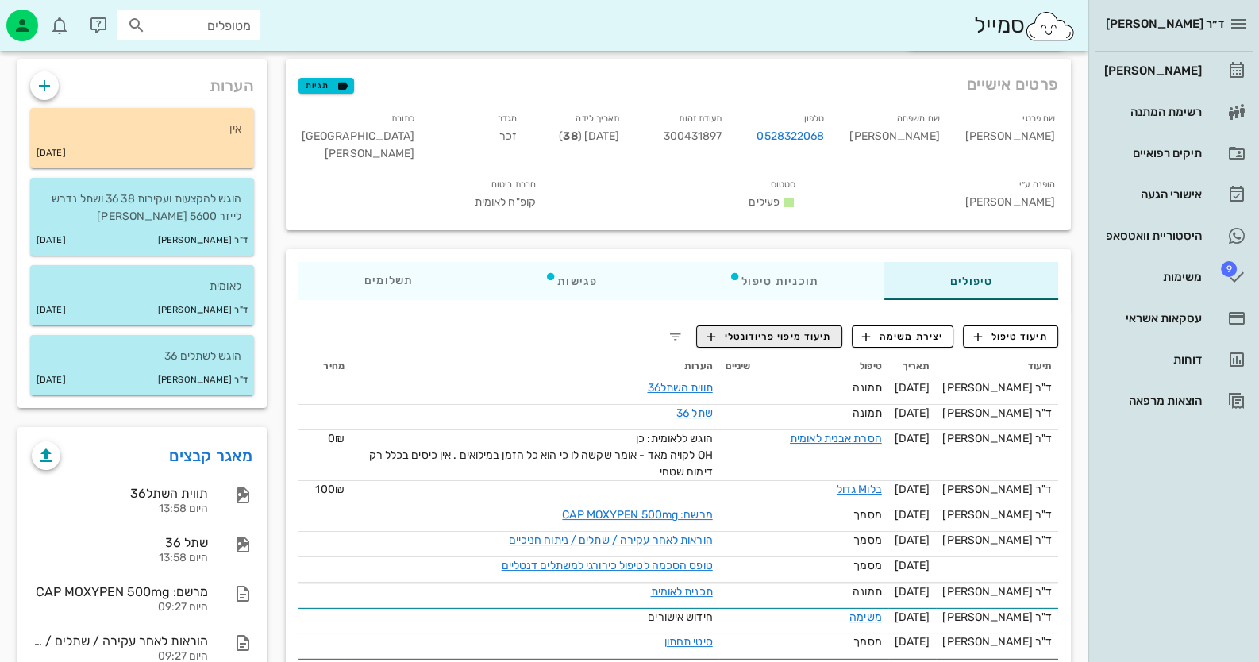
scroll to position [79, 0]
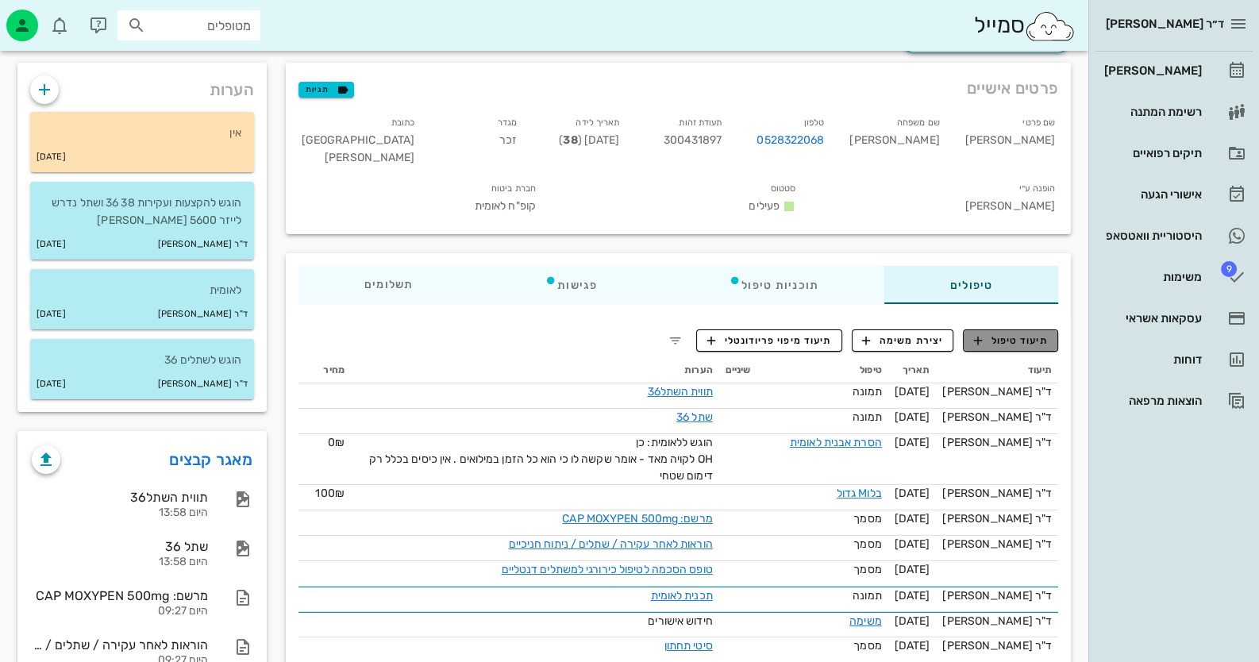
click at [998, 333] on span "תיעוד טיפול" at bounding box center [1011, 340] width 74 height 14
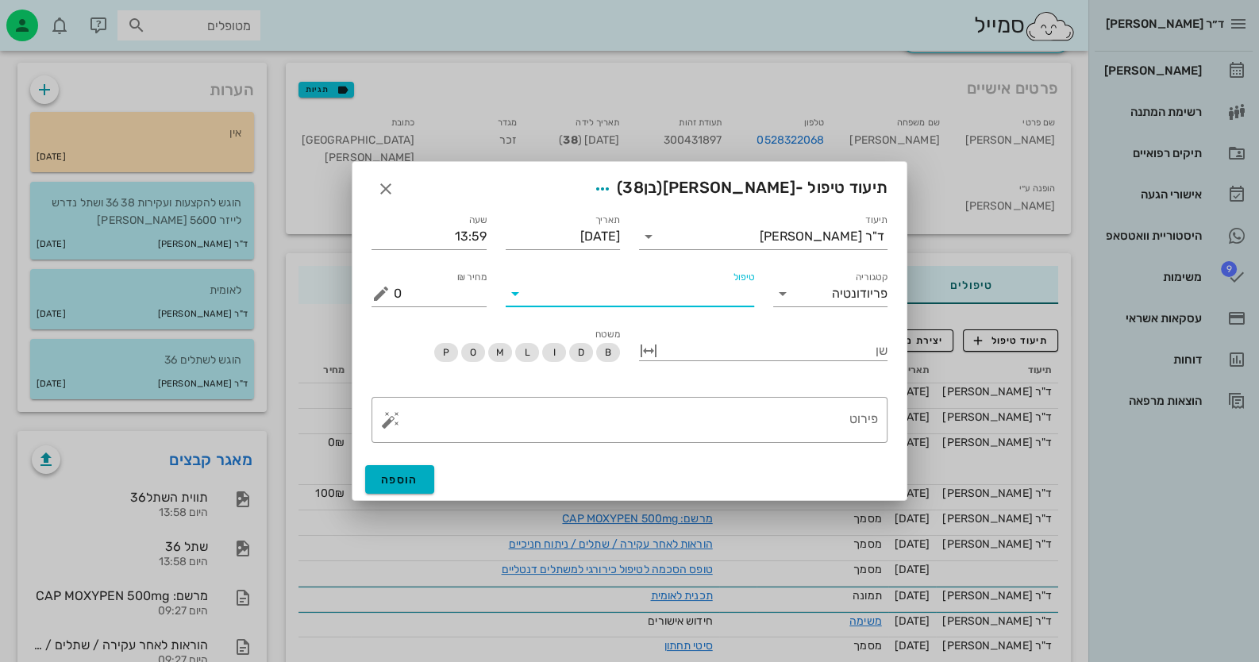
click at [682, 298] on input "טיפול" at bounding box center [641, 293] width 226 height 25
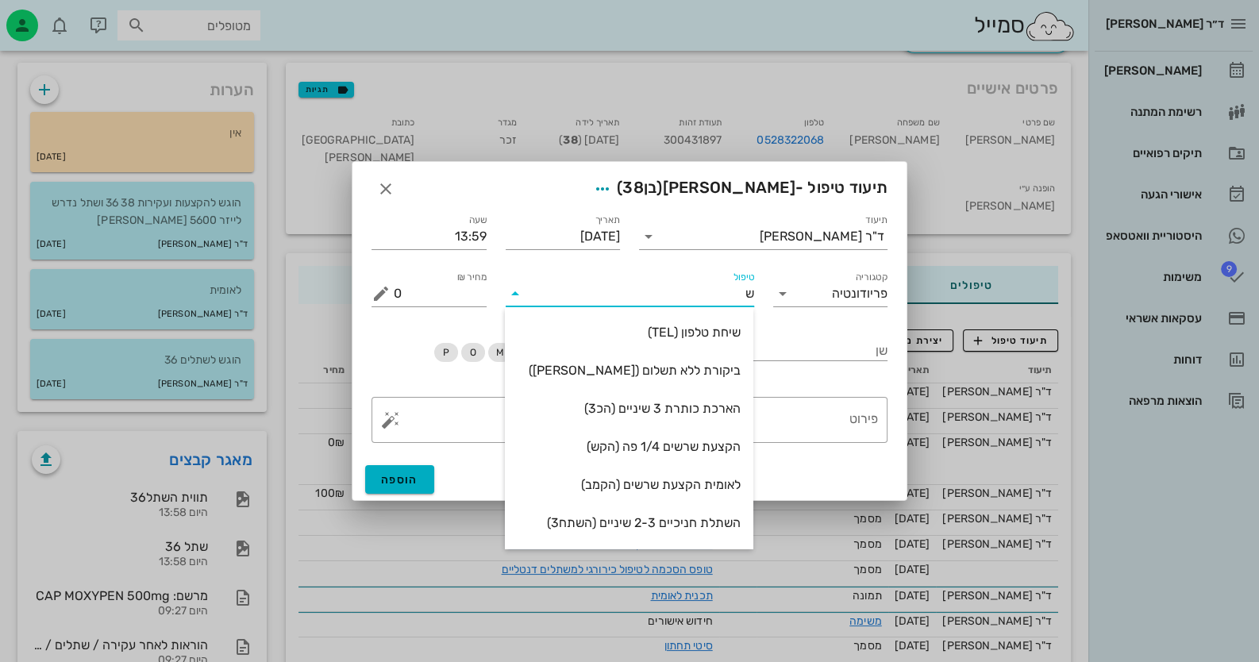
type input "שת"
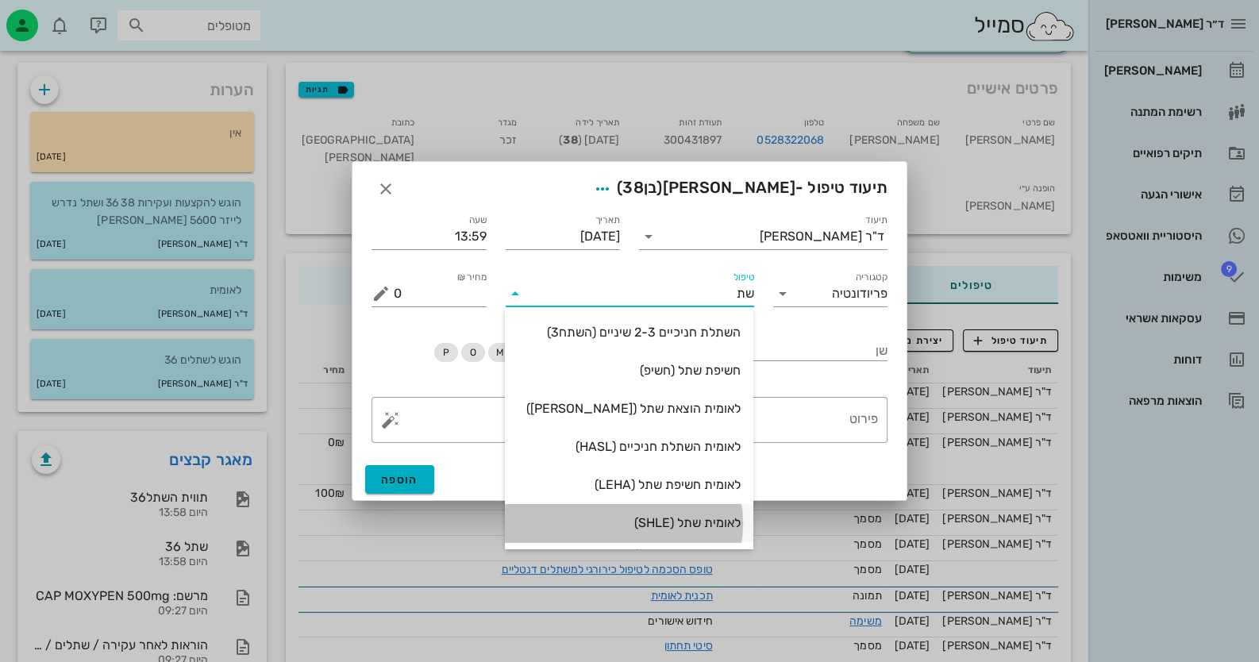
click at [697, 529] on div "לאומית שתל (SHLE)" at bounding box center [628, 522] width 223 height 15
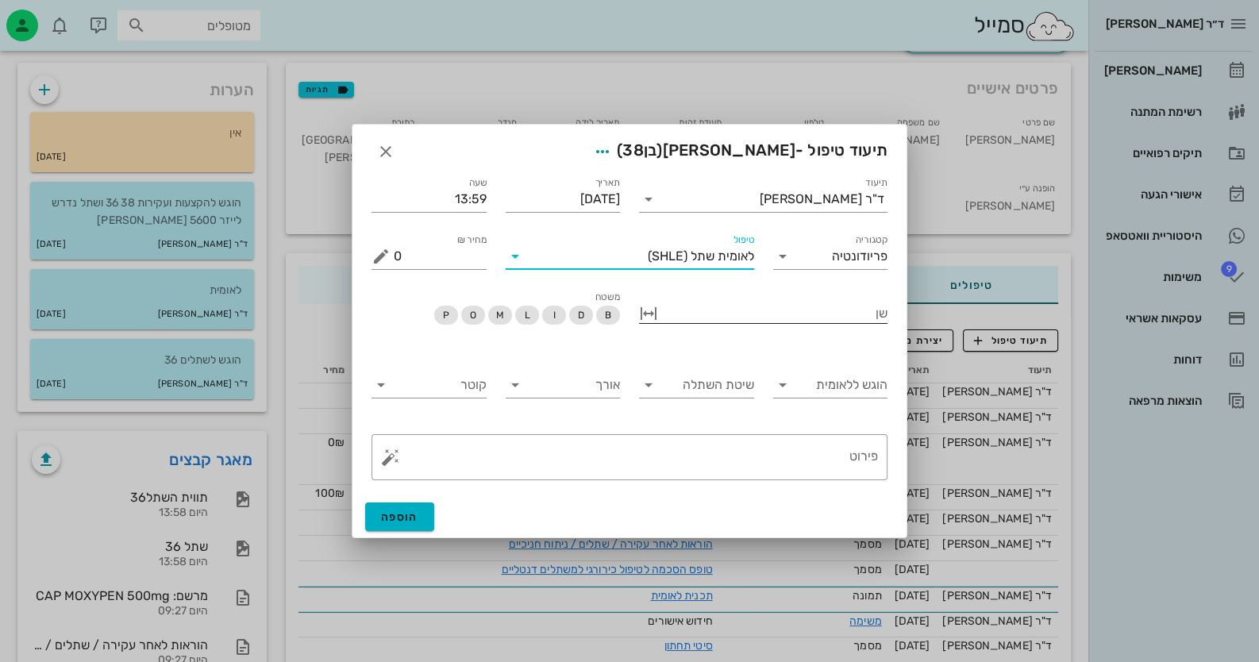
click at [811, 313] on div at bounding box center [774, 312] width 226 height 21
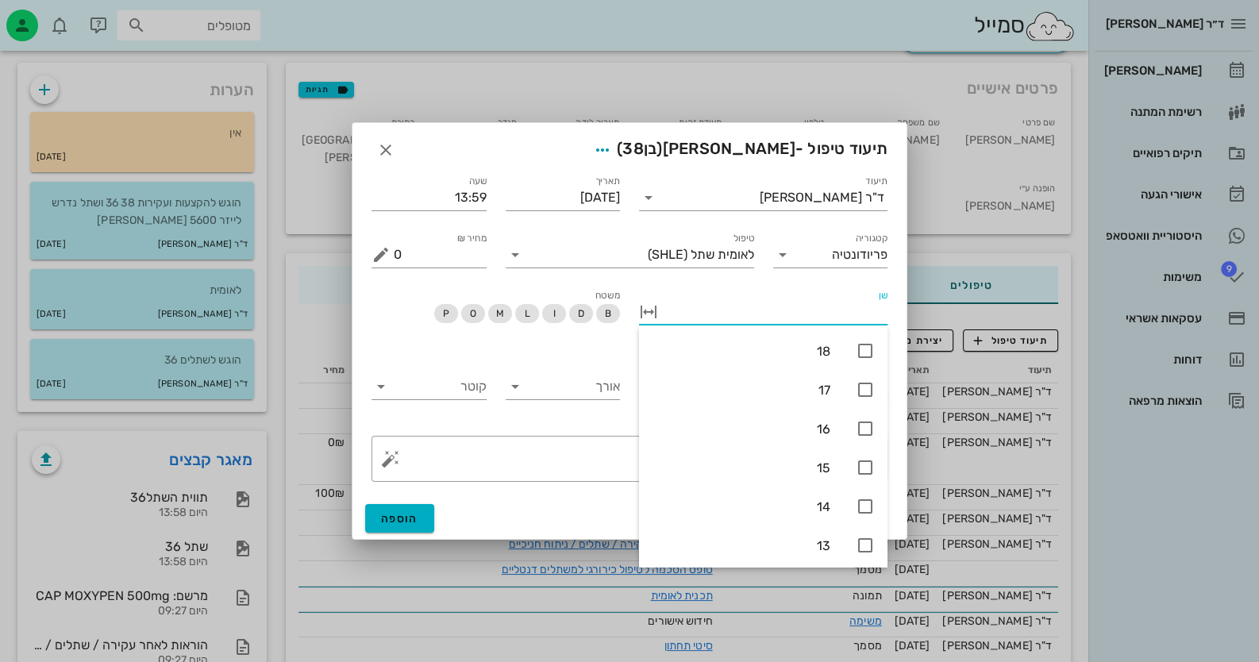
type input "3"
click at [861, 501] on icon at bounding box center [864, 506] width 19 height 19
click at [587, 356] on div "אורך" at bounding box center [563, 389] width 134 height 75
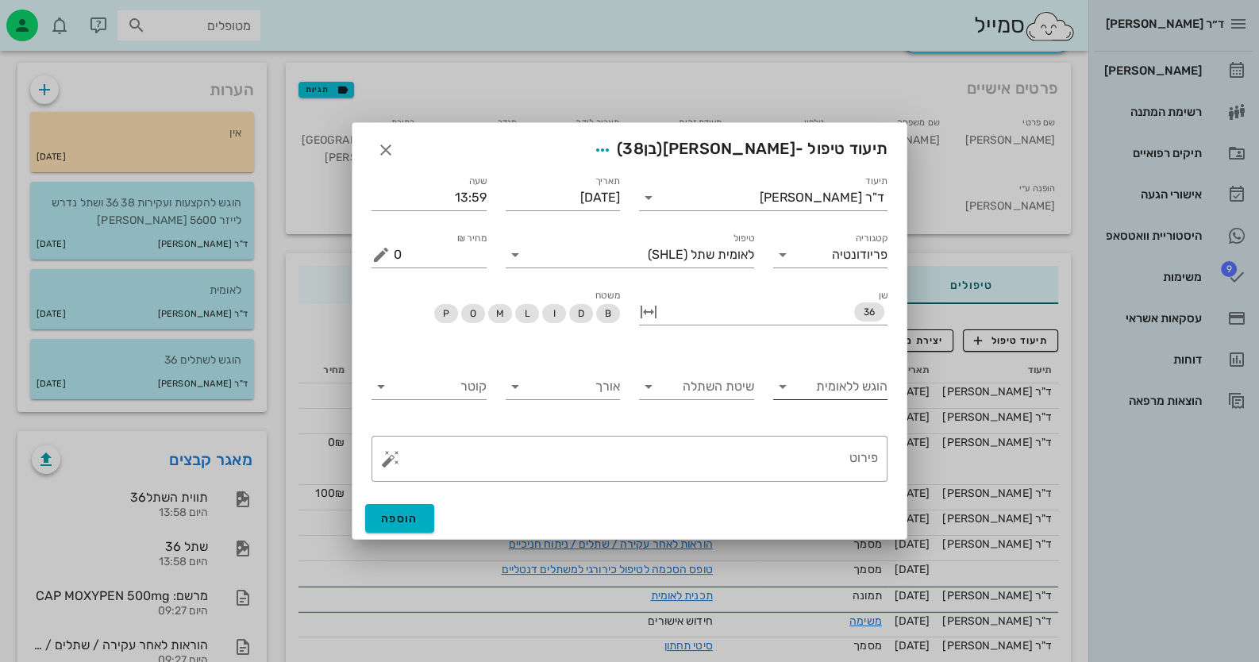
click at [841, 394] on input "הוגש ללאומית" at bounding box center [843, 386] width 90 height 25
click at [853, 406] on div "כן" at bounding box center [830, 398] width 90 height 15
click at [706, 390] on input "שיטת השתלה" at bounding box center [709, 386] width 90 height 25
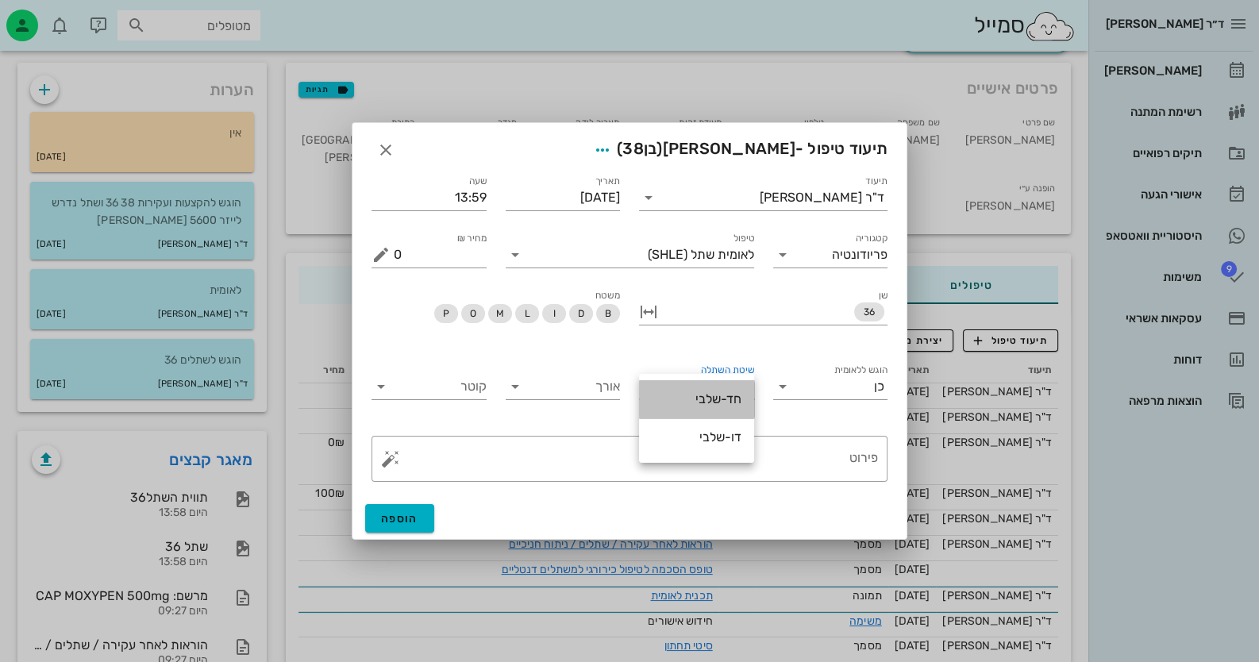
click at [714, 409] on div "חד-שלבי" at bounding box center [697, 399] width 90 height 34
click at [602, 399] on div "אורך" at bounding box center [563, 386] width 115 height 25
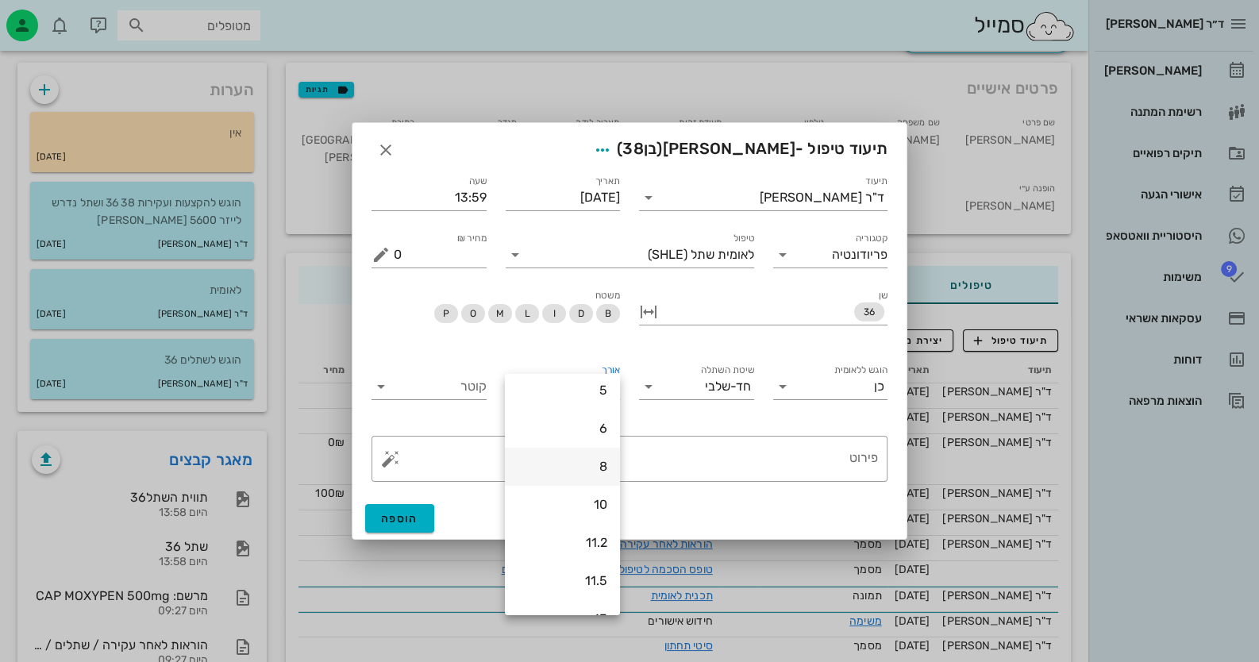
scroll to position [152, 0]
click at [582, 551] on div "11.5" at bounding box center [562, 551] width 90 height 15
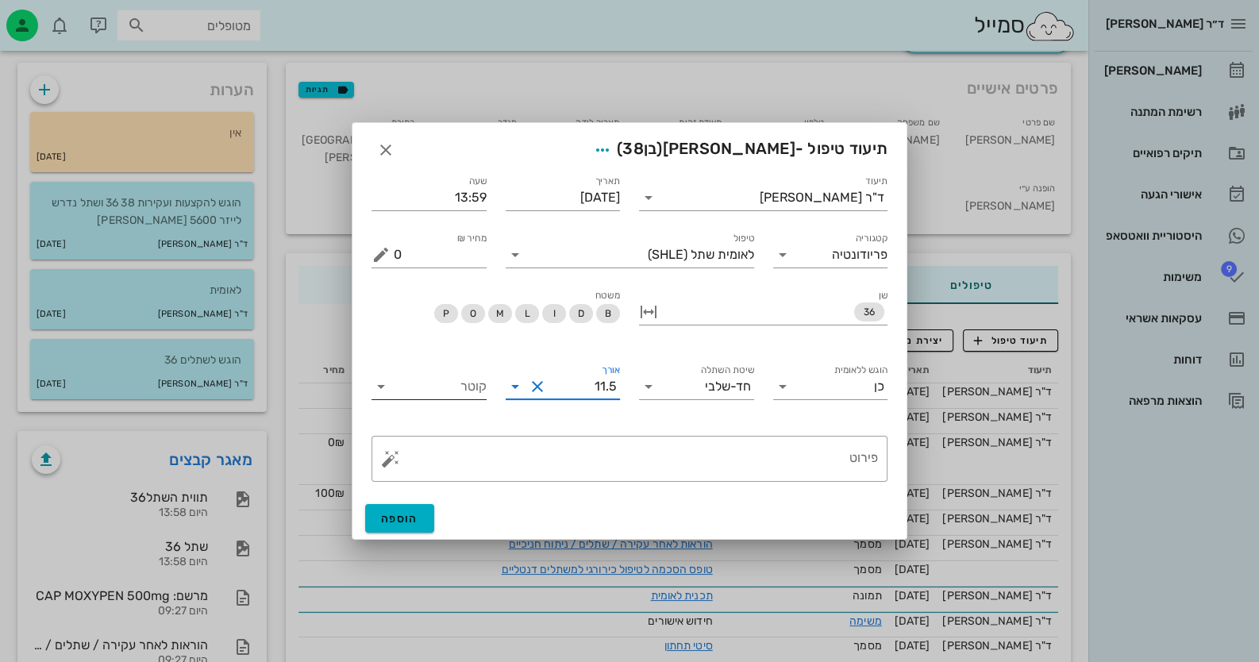
click at [456, 383] on input "קוטר" at bounding box center [442, 386] width 90 height 25
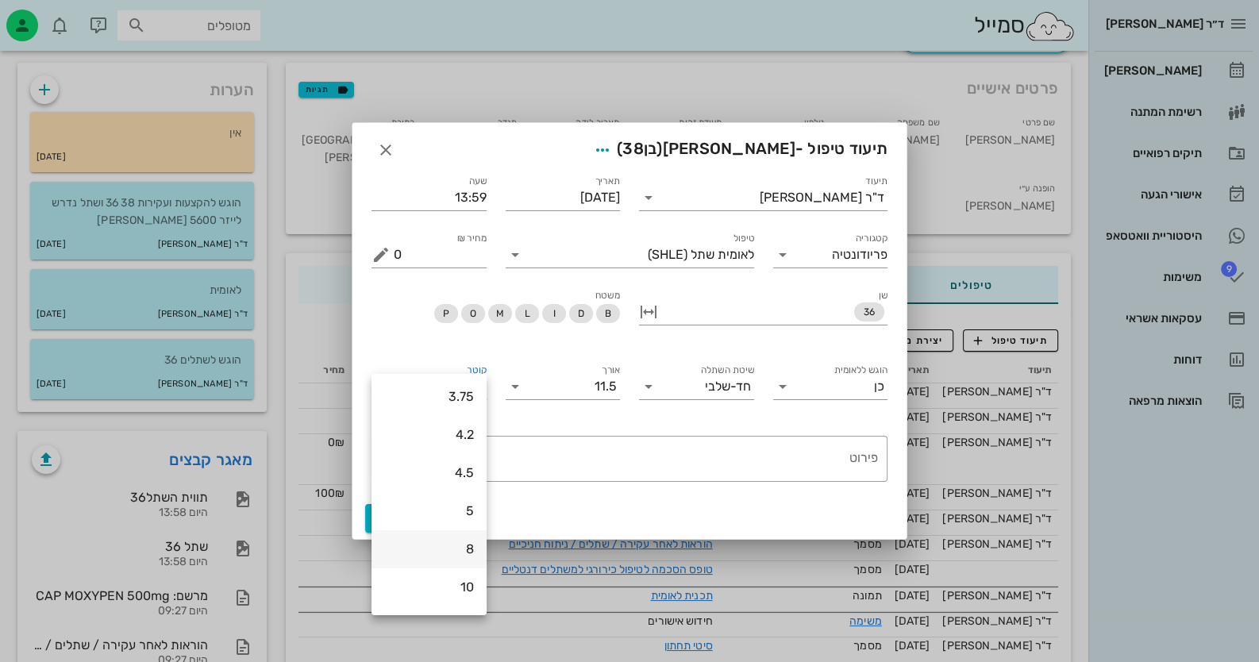
scroll to position [238, 0]
click at [458, 397] on div "3.75" at bounding box center [429, 389] width 90 height 34
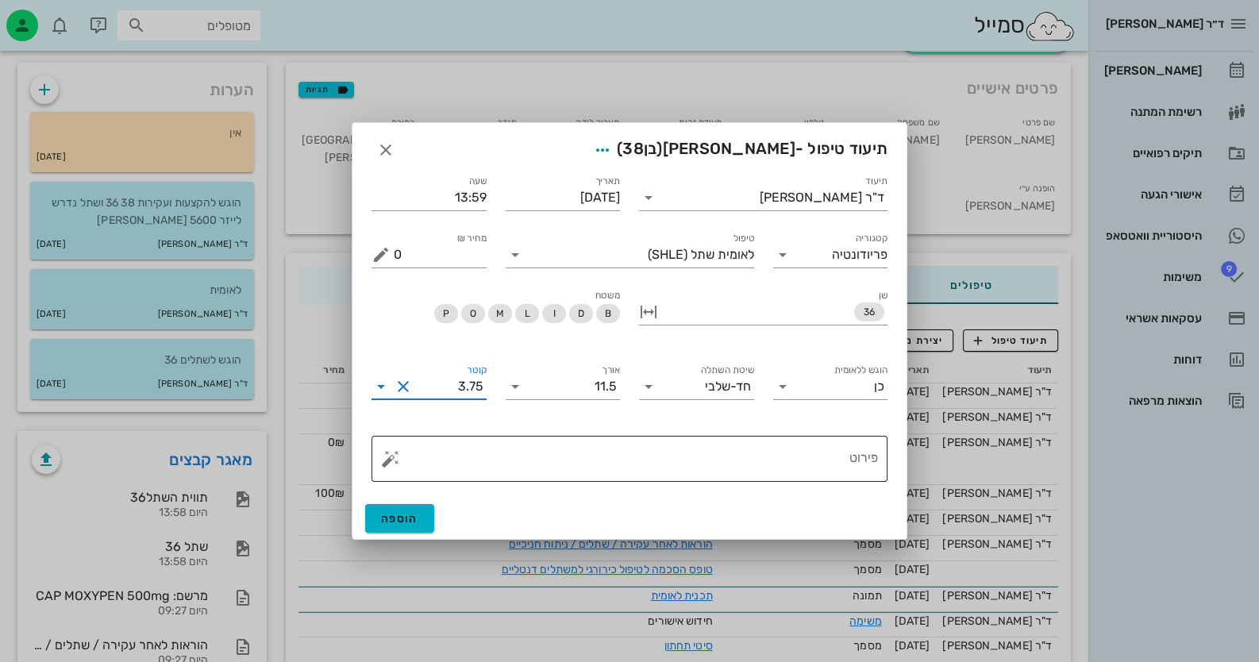
scroll to position [0, 0]
click at [402, 522] on span "הוספה" at bounding box center [399, 518] width 37 height 13
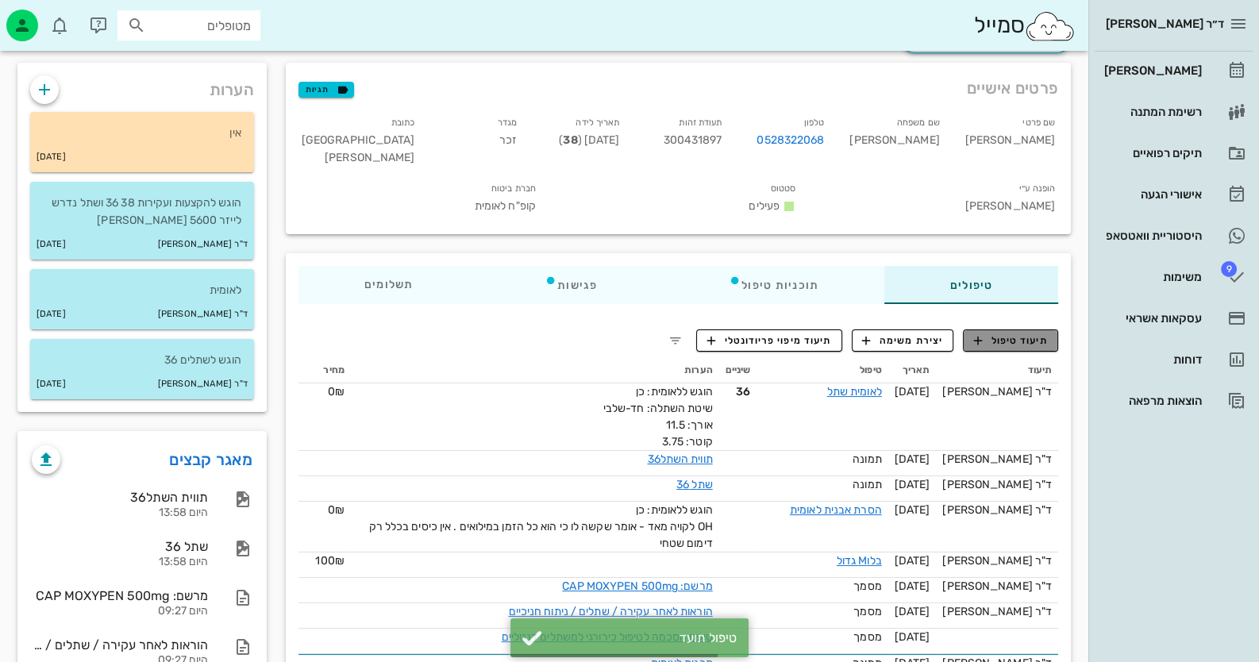
click at [1028, 333] on span "תיעוד טיפול" at bounding box center [1011, 340] width 74 height 14
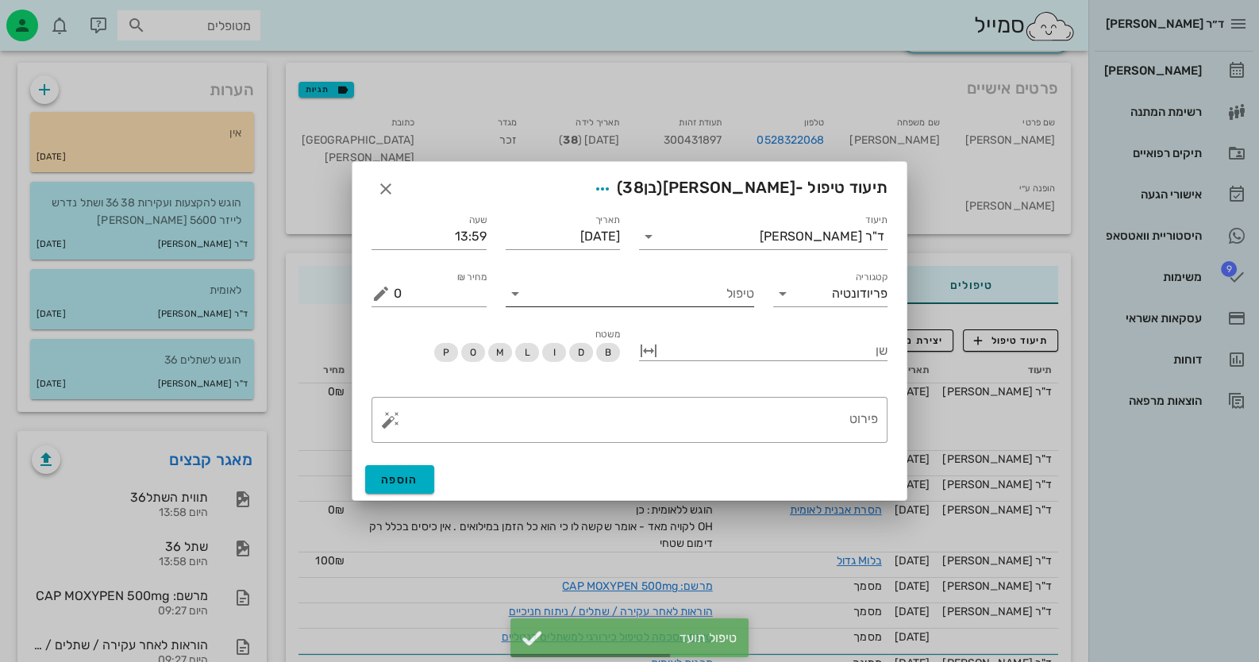
click at [715, 306] on div "טיפול" at bounding box center [630, 293] width 248 height 25
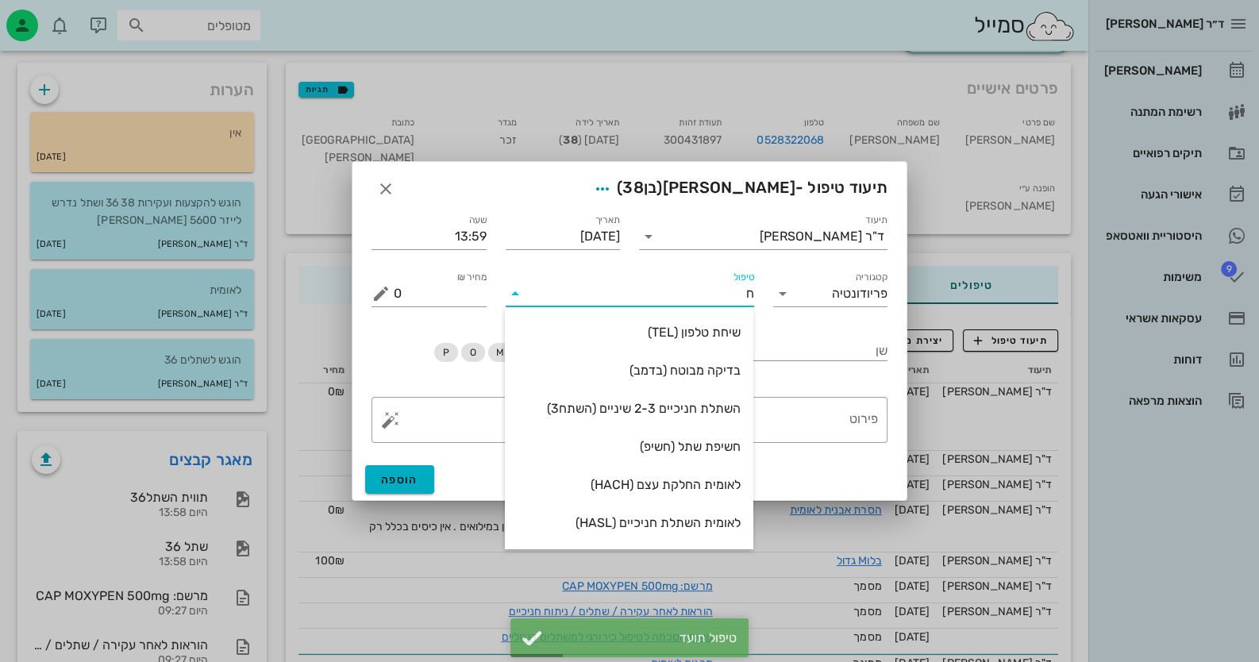
type input "חש"
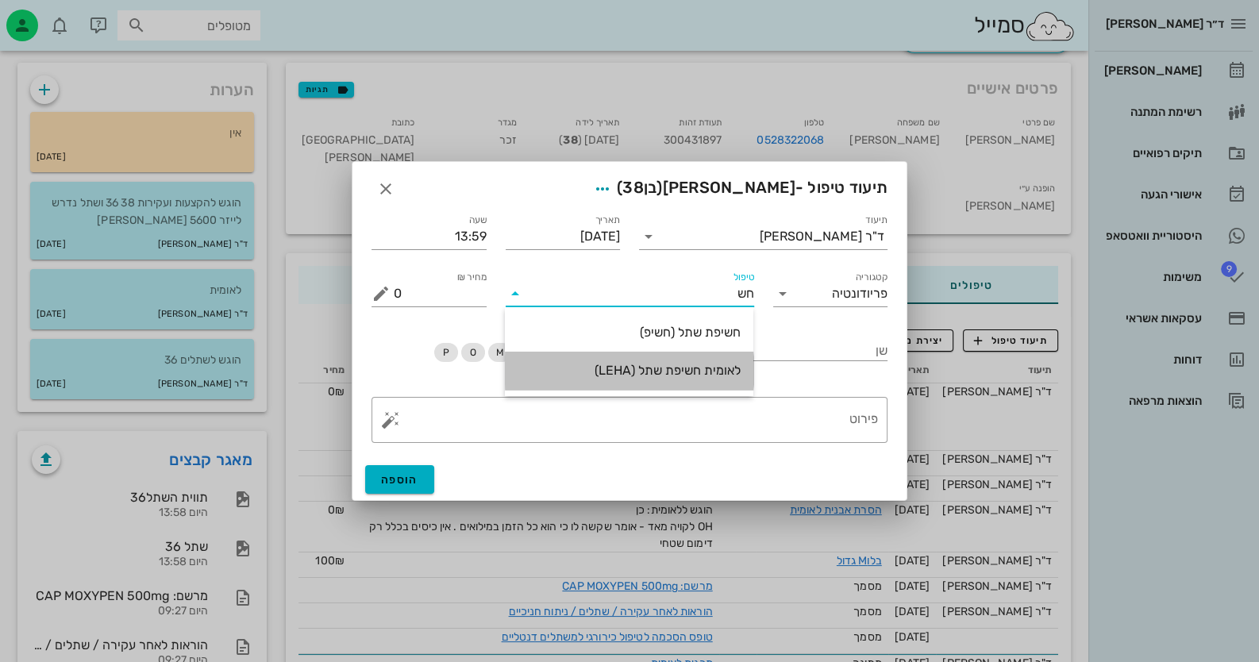
click at [704, 367] on div "לאומית חשיפת שתל (LEHA)" at bounding box center [628, 370] width 223 height 15
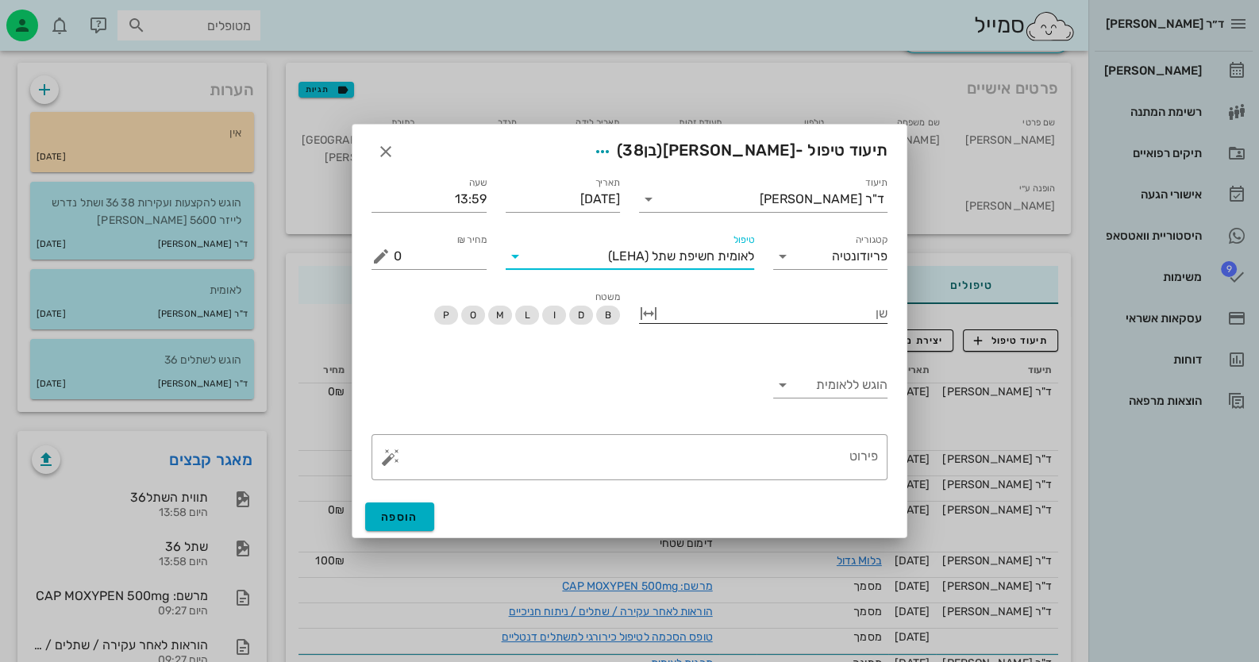
click at [806, 313] on div at bounding box center [774, 312] width 226 height 21
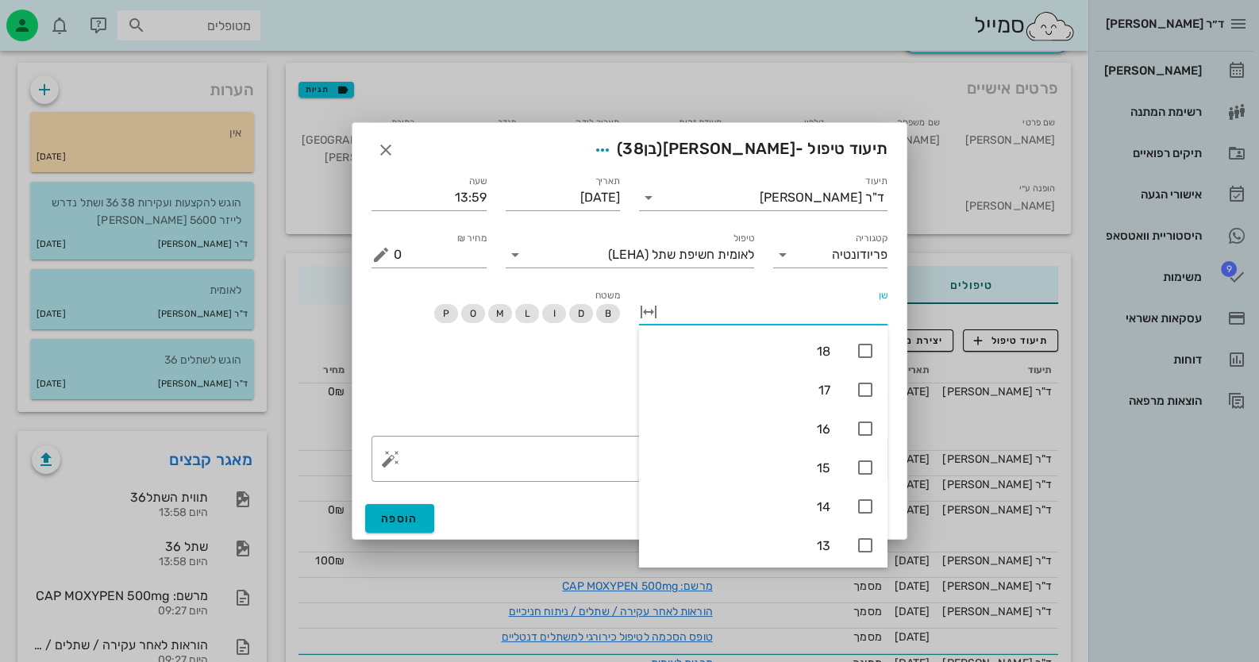
type input "3"
click at [863, 506] on icon at bounding box center [864, 506] width 19 height 19
click at [594, 409] on div "הוגש ללאומית" at bounding box center [629, 389] width 535 height 75
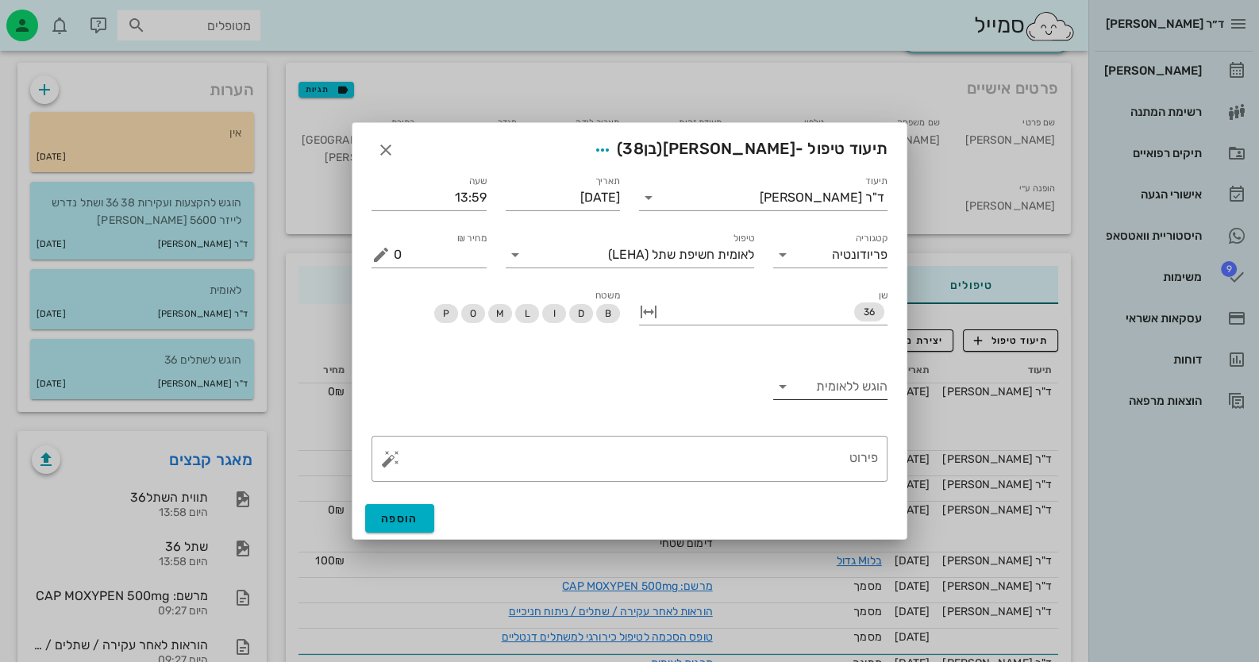
click at [865, 391] on input "הוגש ללאומית" at bounding box center [843, 386] width 90 height 25
click at [867, 403] on div "כן" at bounding box center [830, 398] width 90 height 15
click at [423, 506] on button "הוספה" at bounding box center [399, 518] width 69 height 29
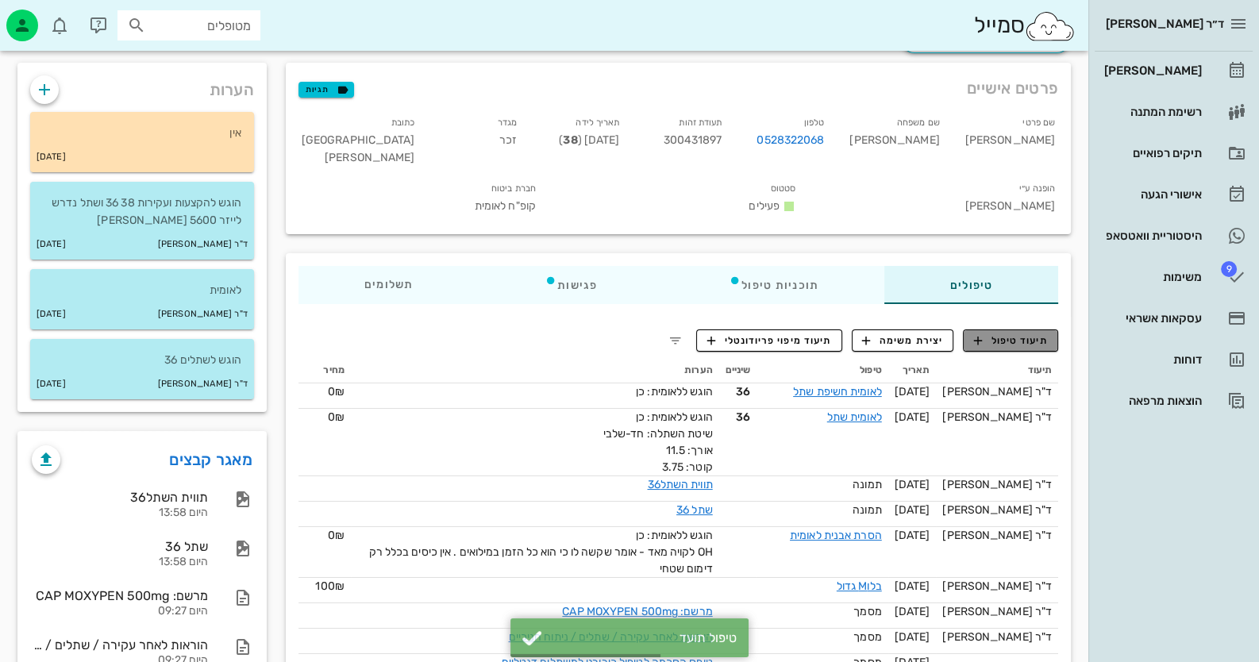
click at [1014, 333] on span "תיעוד טיפול" at bounding box center [1011, 340] width 74 height 14
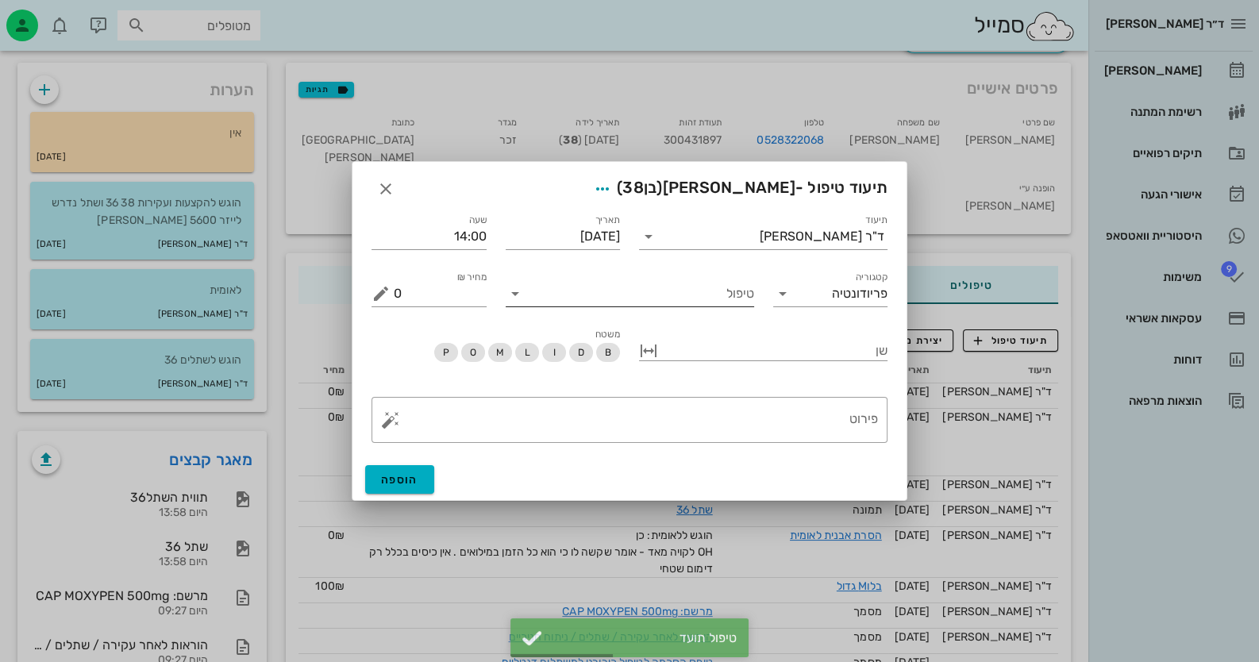
click at [707, 298] on input "טיפול" at bounding box center [641, 293] width 226 height 25
type input "כר"
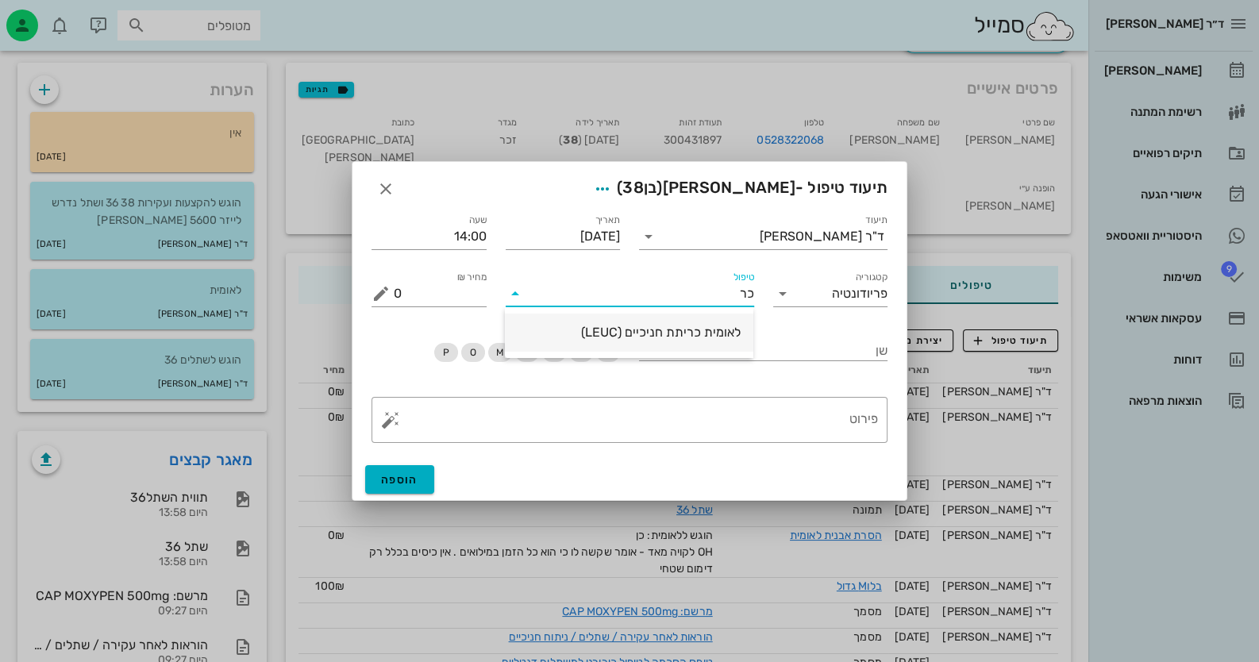
click at [702, 329] on div "לאומית כריתת חניכיים (LEUC)" at bounding box center [628, 332] width 223 height 15
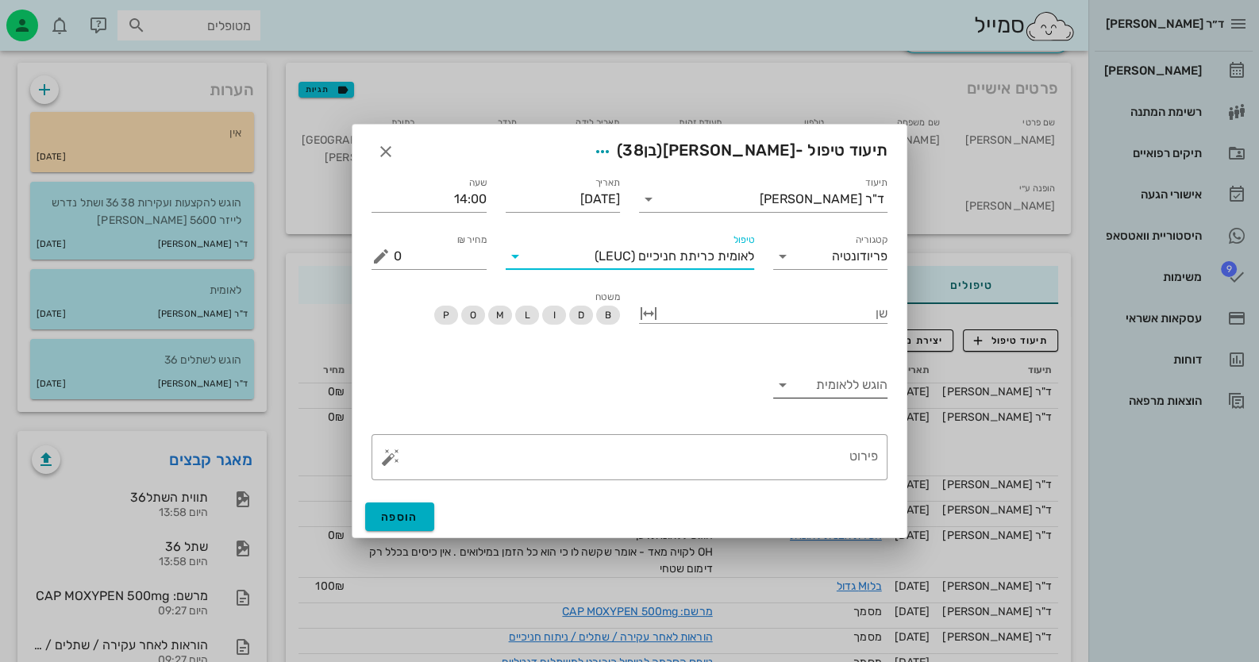
click at [857, 397] on div "הוגש ללאומית" at bounding box center [830, 384] width 115 height 25
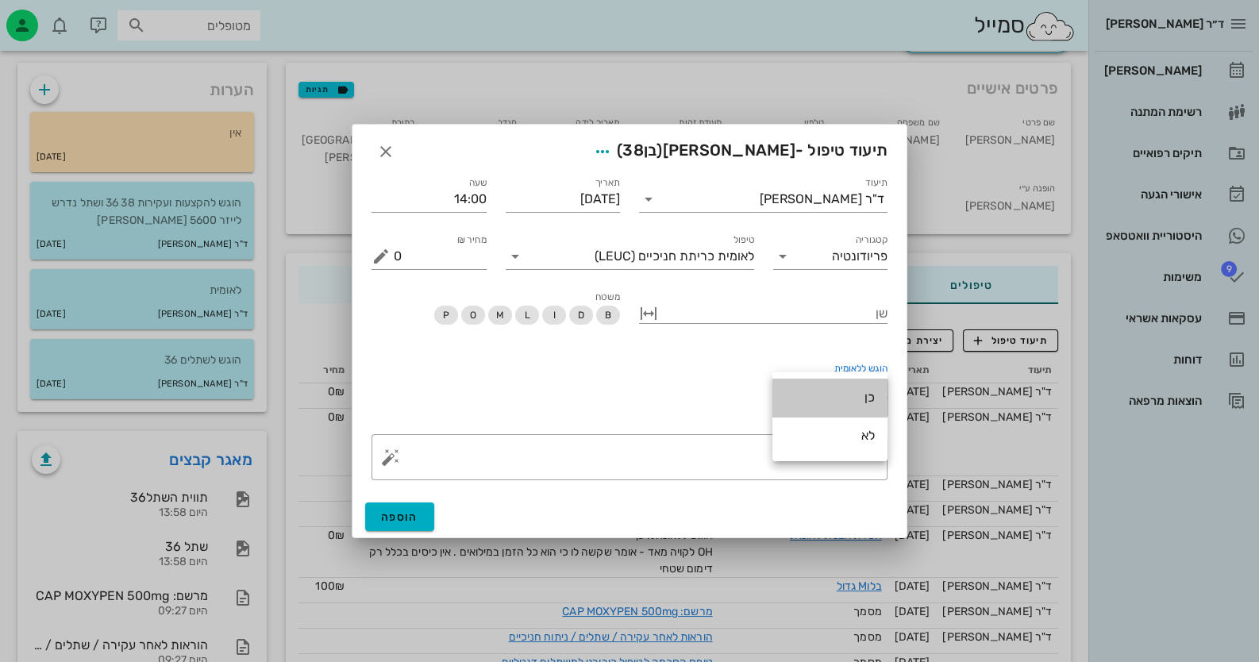
click at [857, 397] on div "כן" at bounding box center [830, 397] width 90 height 15
click at [845, 467] on textarea "פירוט" at bounding box center [636, 461] width 484 height 38
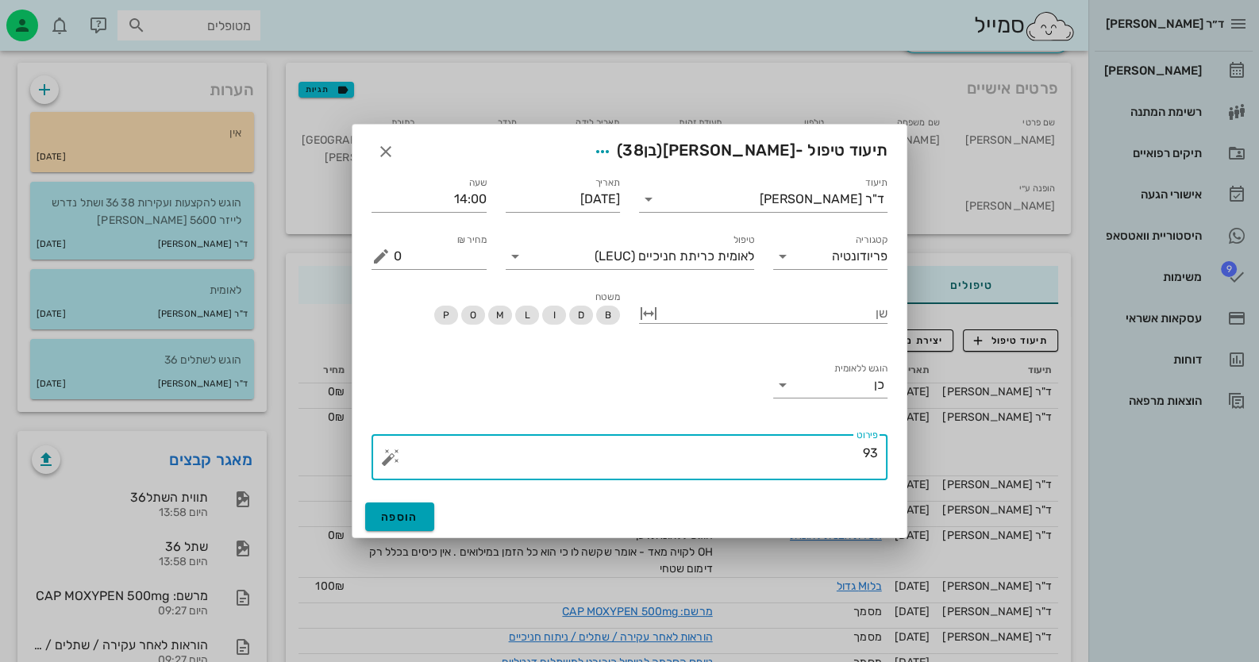
type textarea "93"
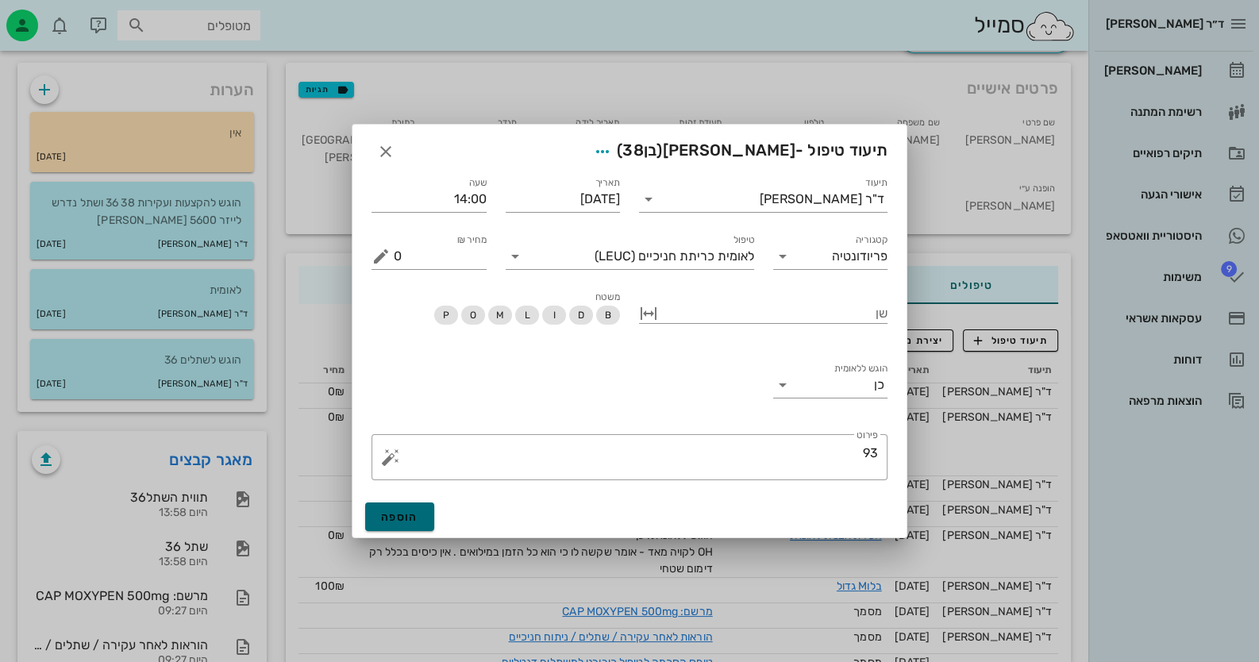
click at [402, 511] on span "הוספה" at bounding box center [399, 516] width 37 height 13
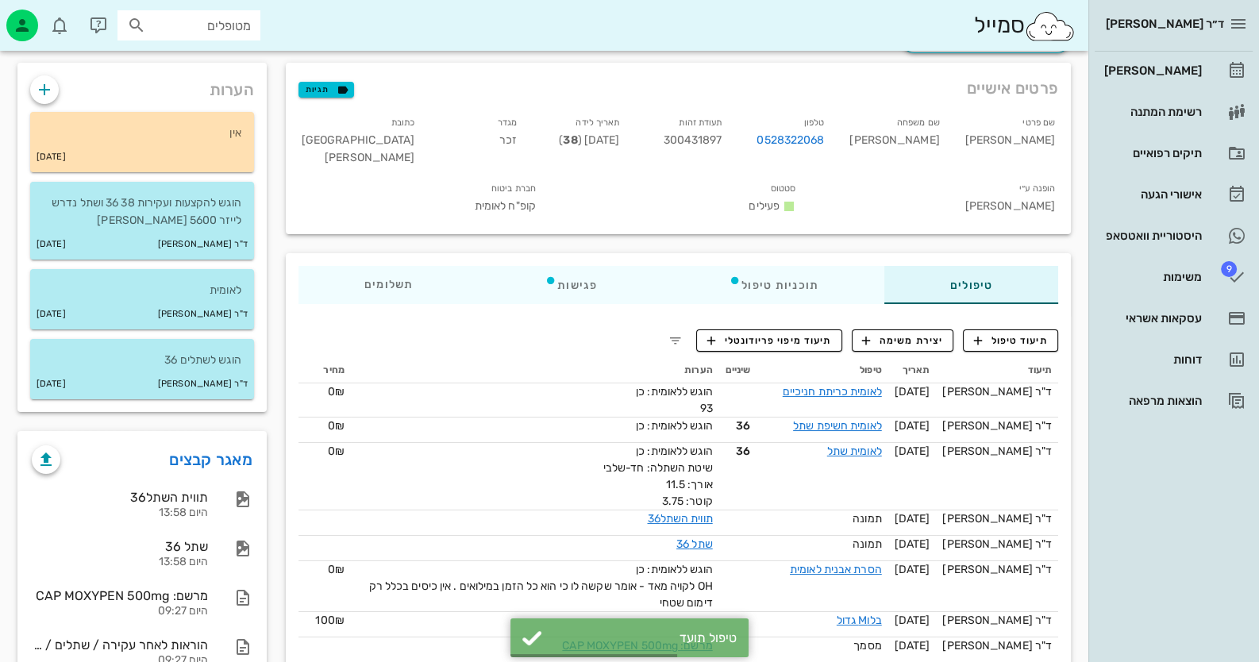
click at [721, 139] on span "300431897" at bounding box center [692, 139] width 59 height 13
copy span "300431897"
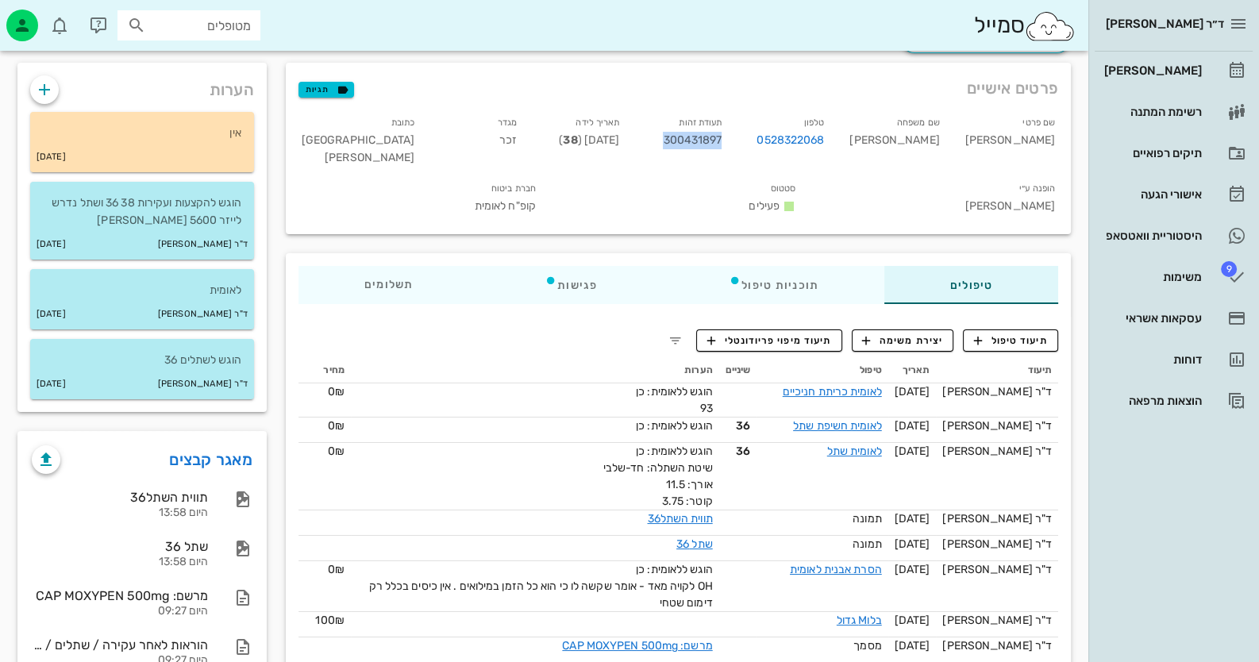
scroll to position [158, 0]
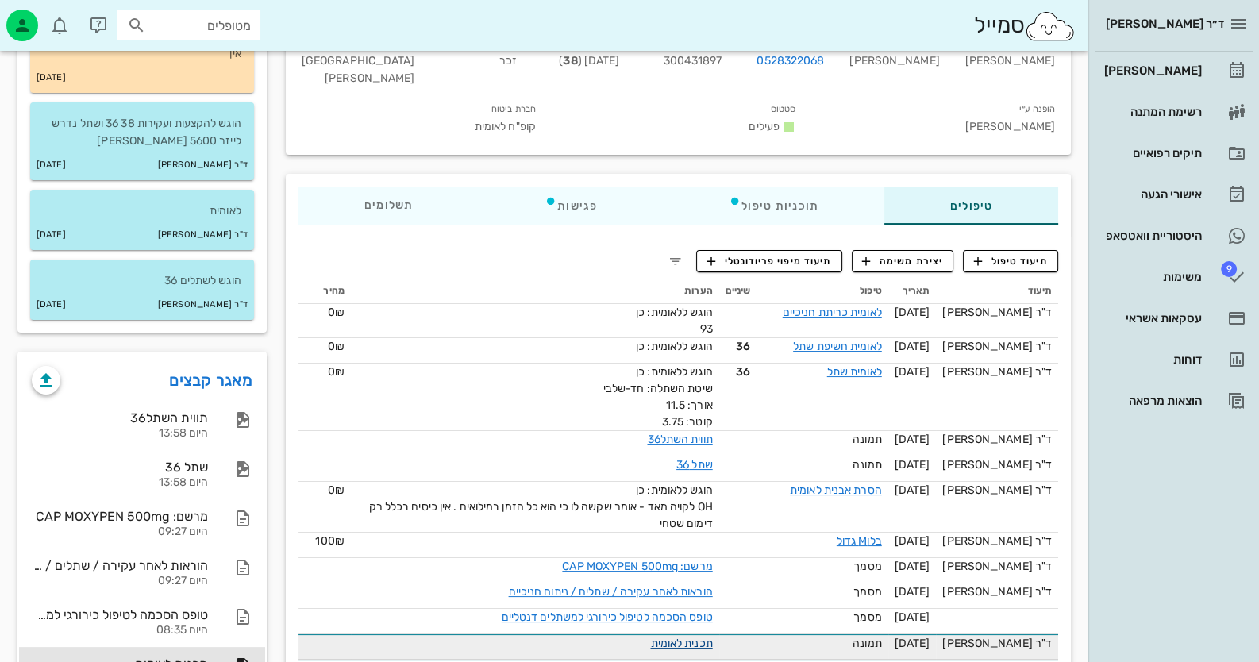
click at [694, 636] on link "תכנית לאומית" at bounding box center [681, 642] width 62 height 13
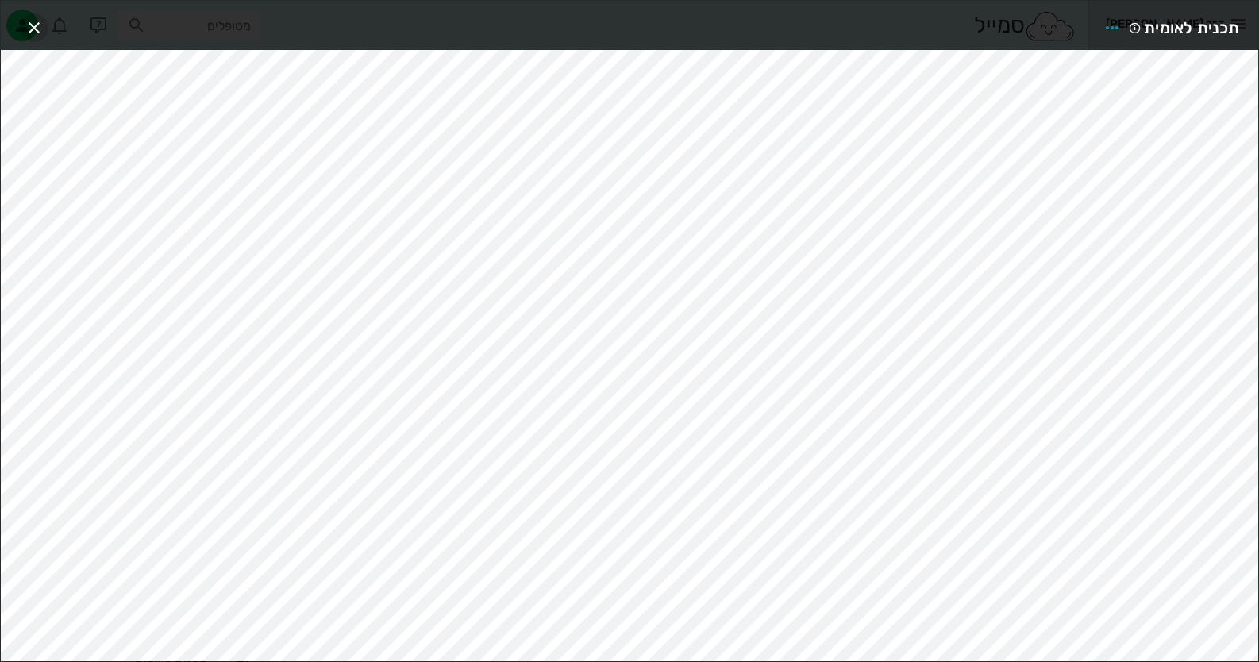
click at [25, 18] on icon "button" at bounding box center [34, 27] width 19 height 19
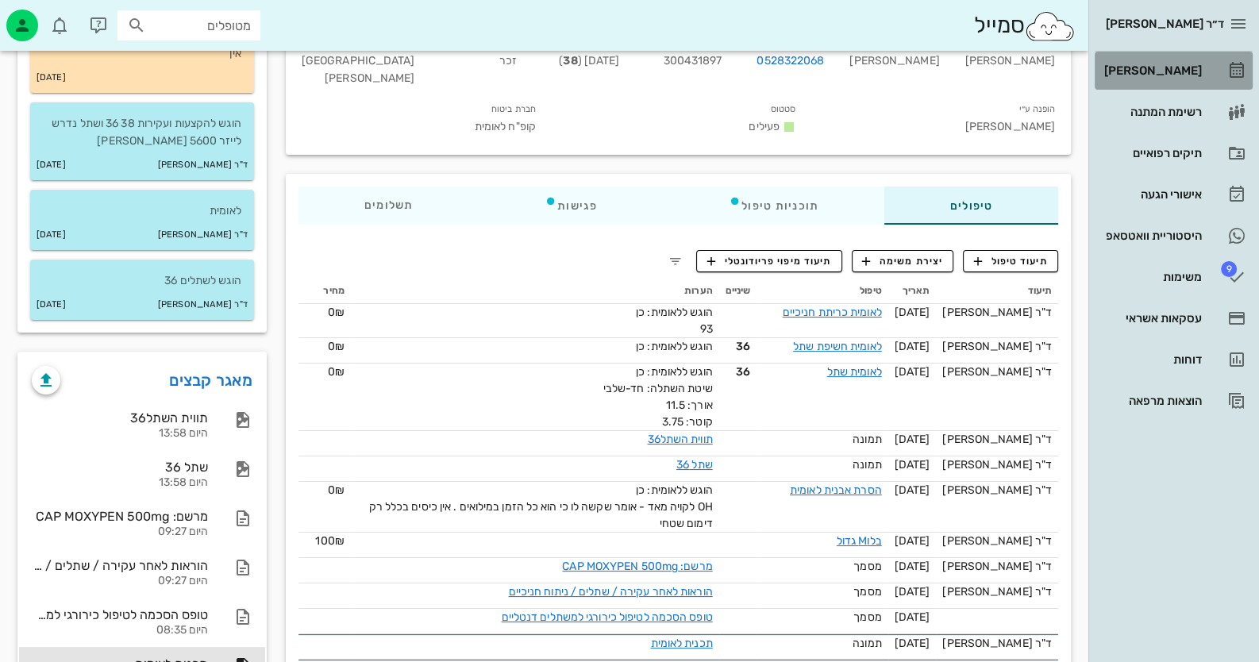
click at [1228, 80] on link "[PERSON_NAME]" at bounding box center [1173, 71] width 158 height 38
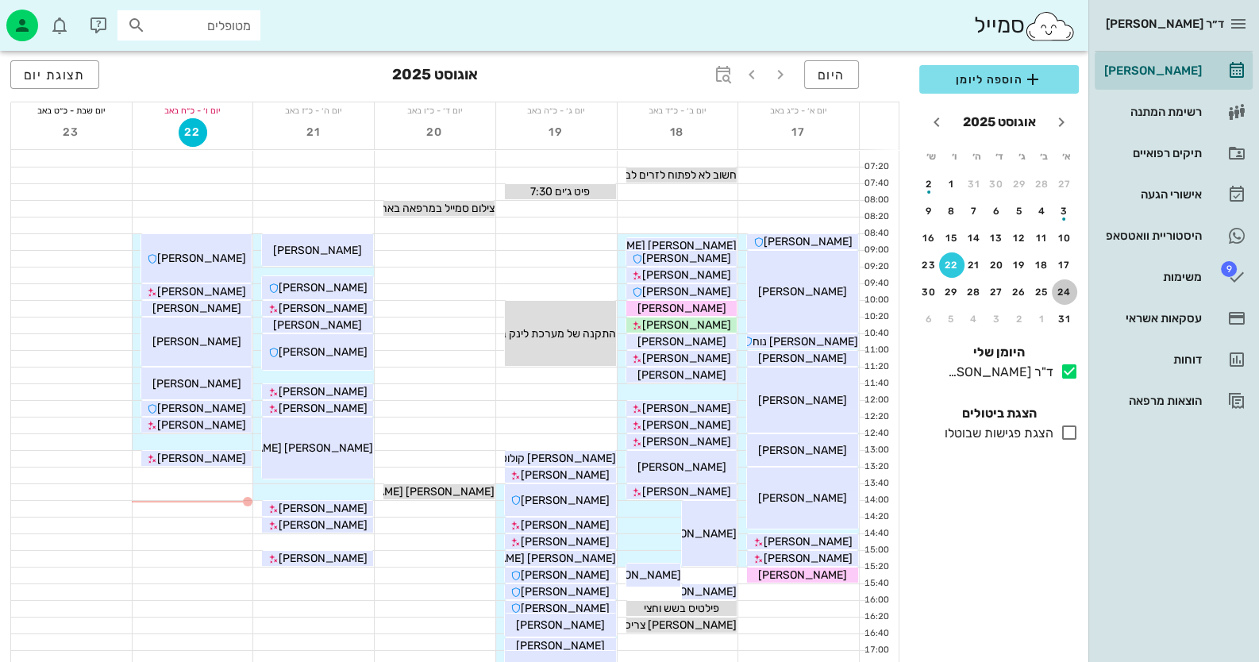
click at [1059, 293] on div "24" at bounding box center [1063, 291] width 25 height 11
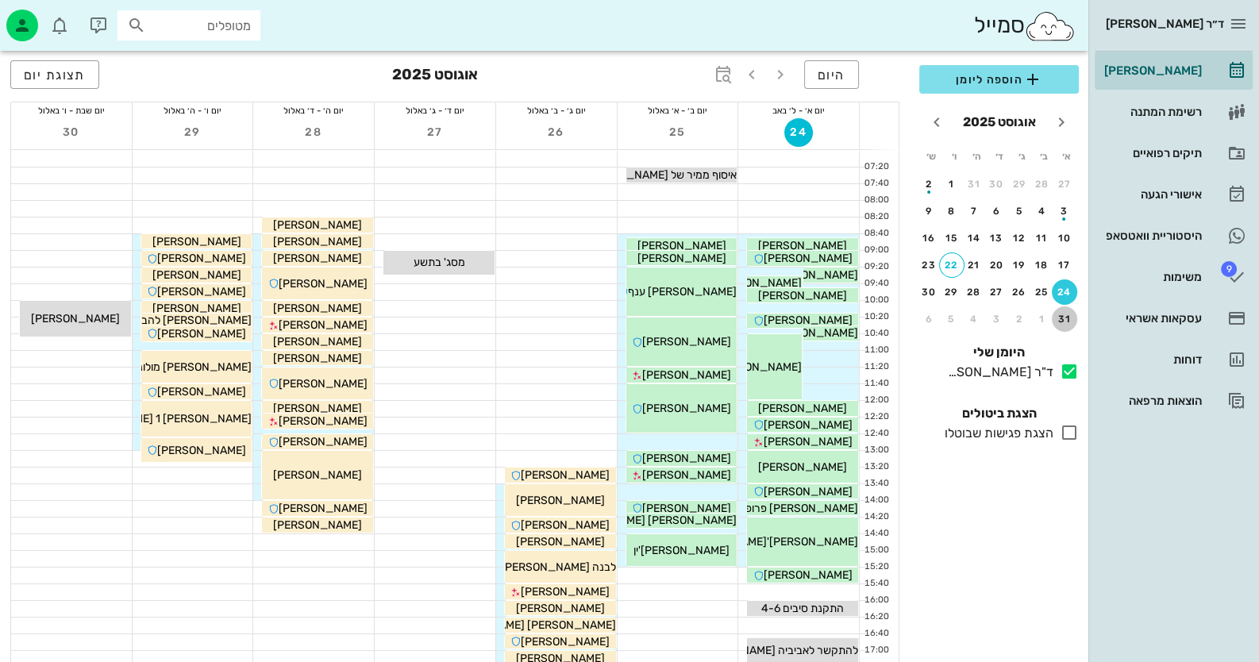
click at [1069, 317] on div "31" at bounding box center [1063, 318] width 25 height 11
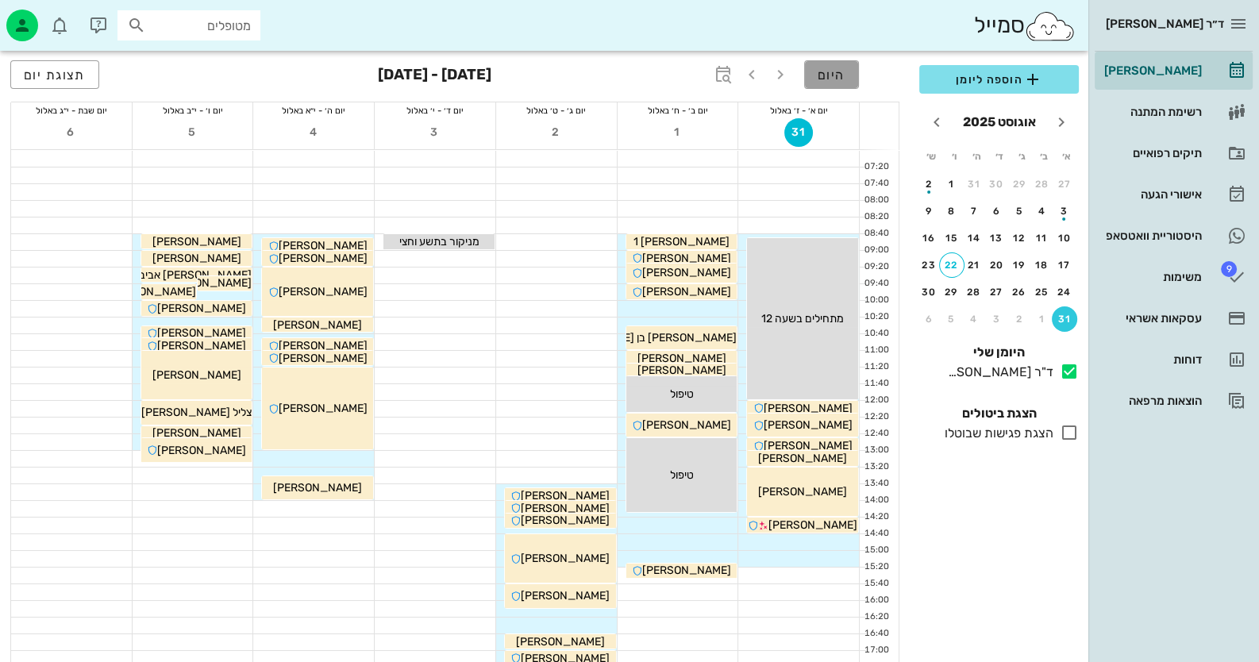
click at [844, 78] on span "היום" at bounding box center [831, 74] width 28 height 15
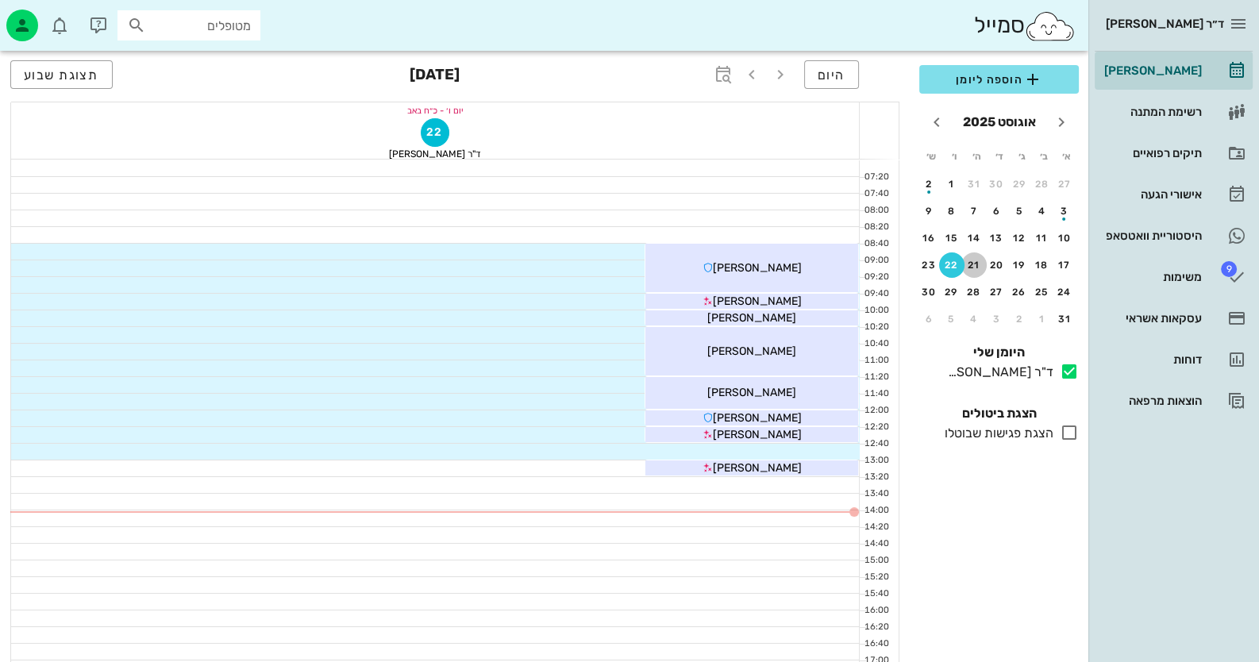
click at [980, 269] on div "21" at bounding box center [973, 264] width 25 height 11
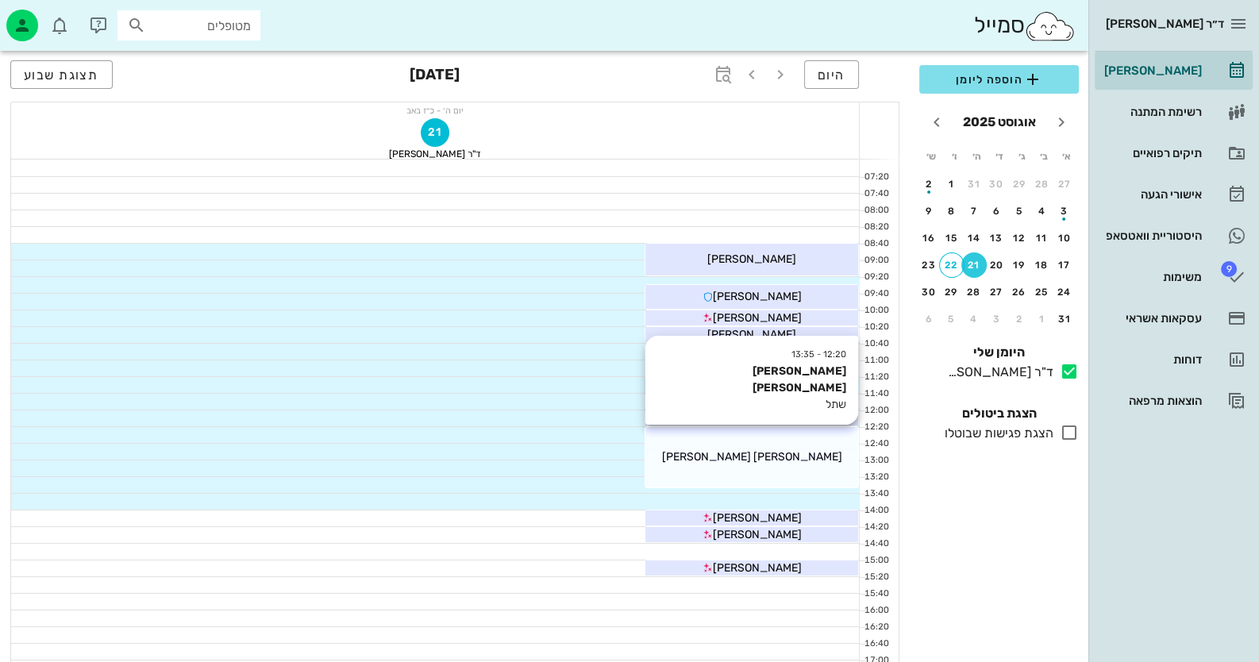
click at [728, 466] on div "12:20 - 13:35 הדר מילר שתל הדר מילר" at bounding box center [751, 457] width 213 height 61
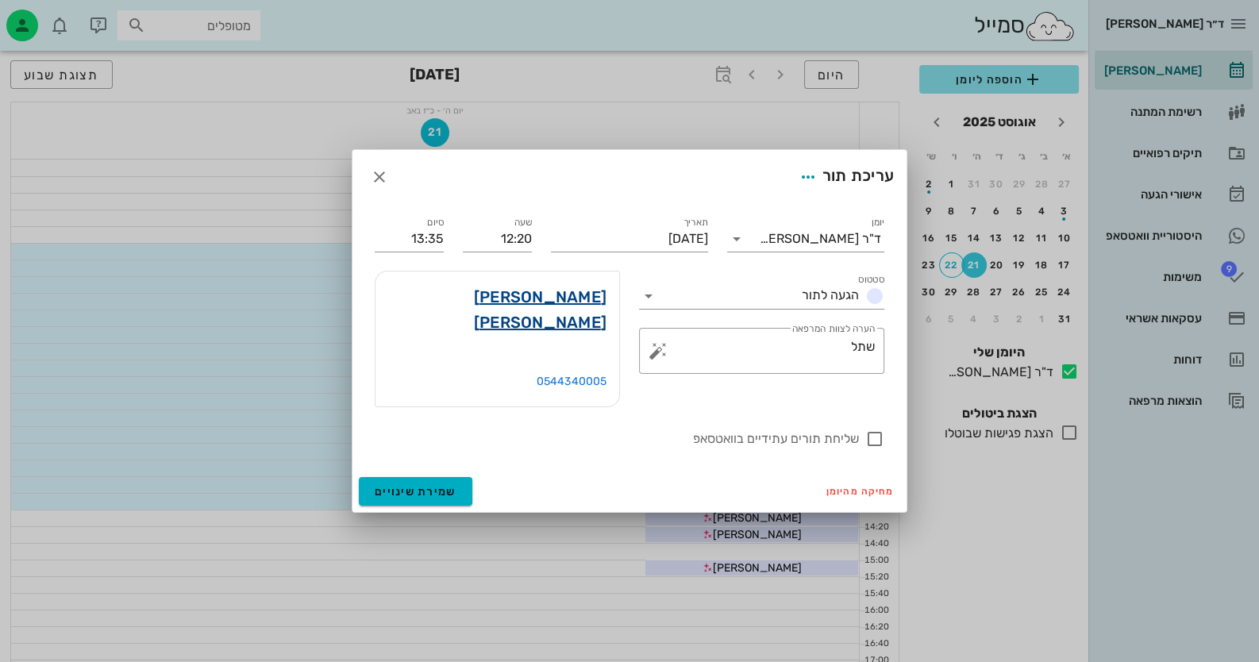
click at [568, 312] on link "הדר מילר" at bounding box center [497, 309] width 218 height 51
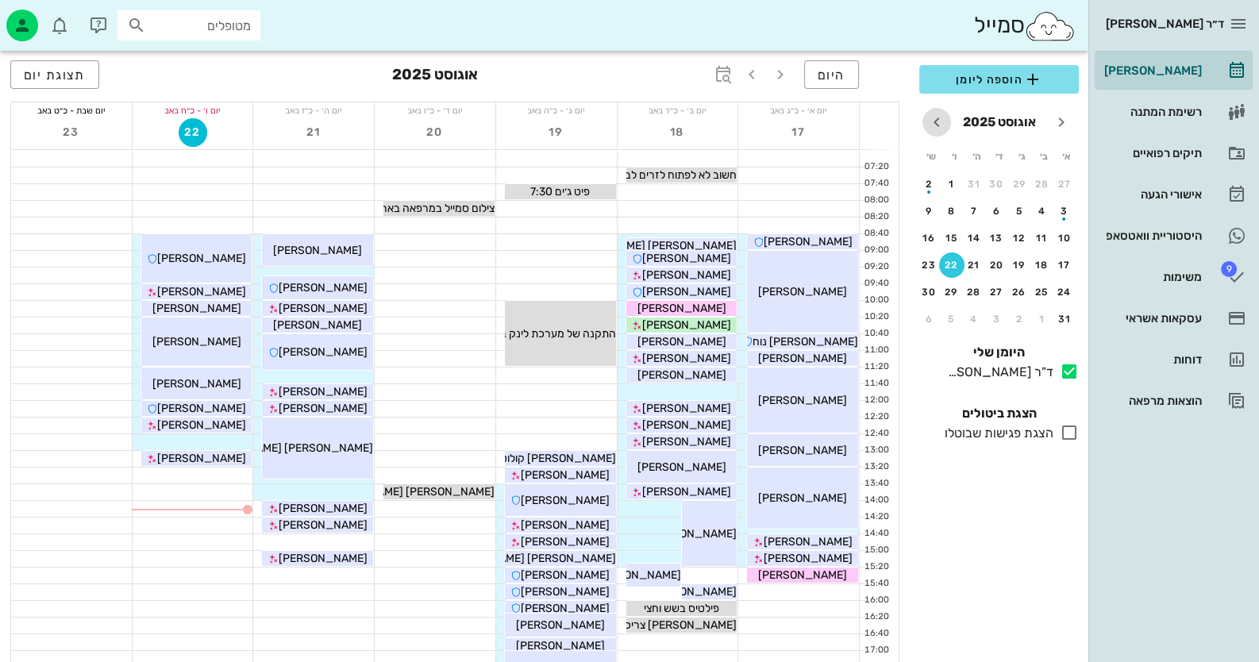
click at [928, 119] on icon "חודש הבא" at bounding box center [936, 122] width 19 height 19
click at [1000, 210] on div "10" at bounding box center [996, 211] width 25 height 11
